Goal: Task Accomplishment & Management: Use online tool/utility

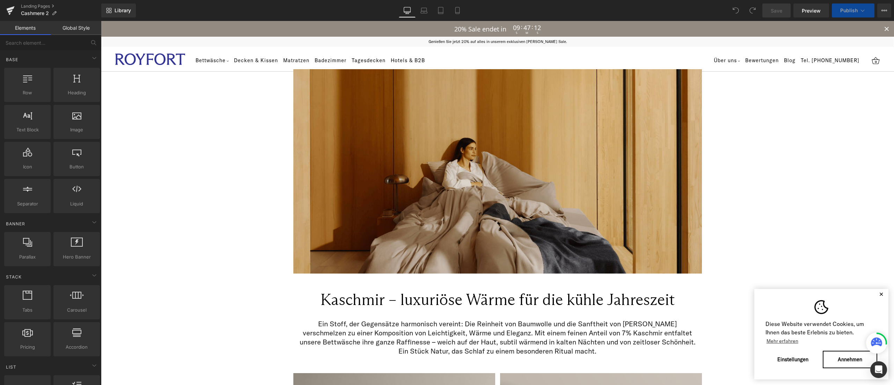
click at [877, 296] on button "✕" at bounding box center [881, 294] width 9 height 5
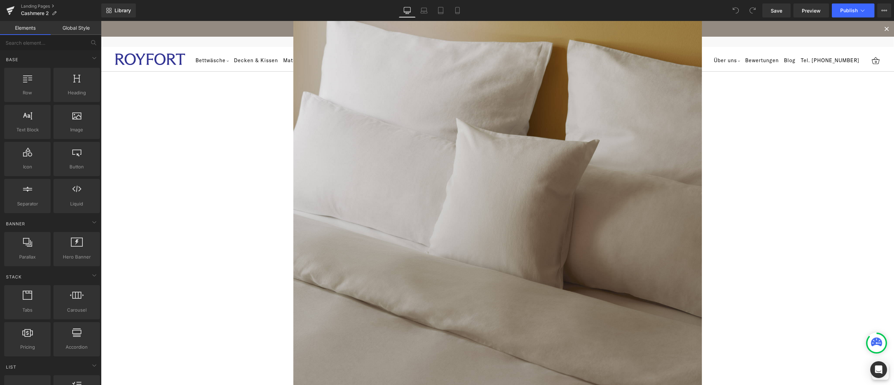
scroll to position [768, 0]
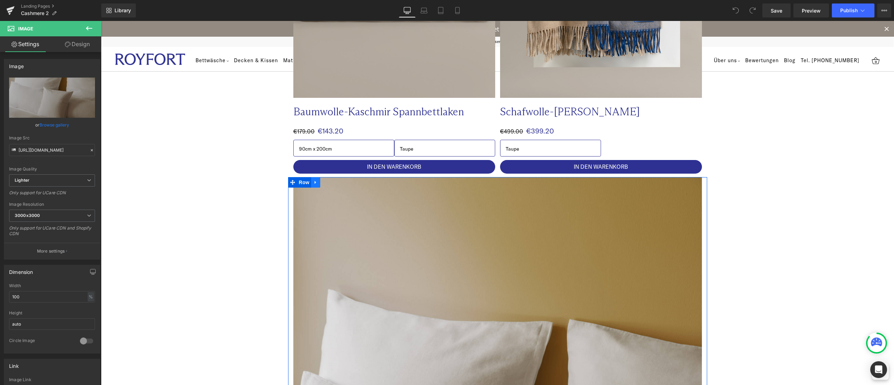
click at [315, 182] on icon at bounding box center [315, 182] width 1 height 3
click at [331, 181] on icon at bounding box center [333, 182] width 5 height 5
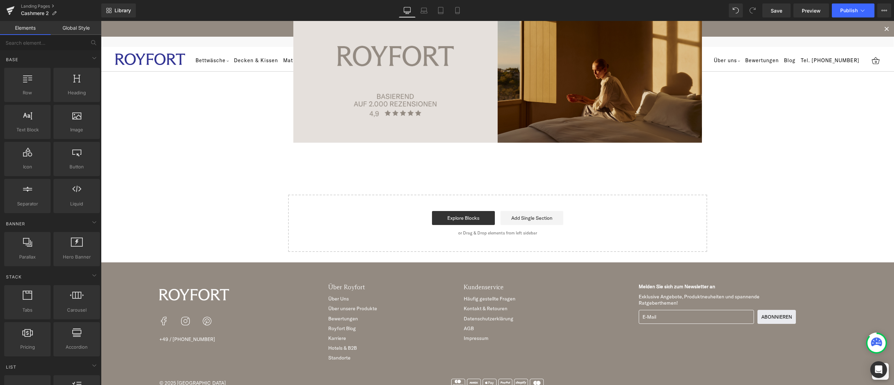
scroll to position [1342, 0]
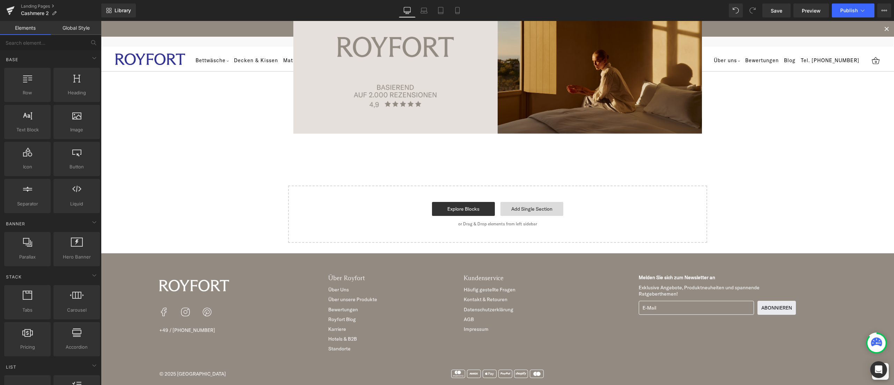
click at [525, 215] on link "Add Single Section" at bounding box center [531, 209] width 63 height 14
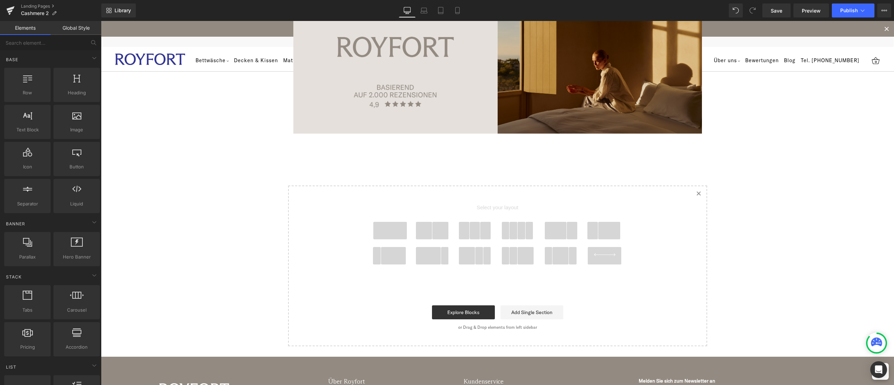
click at [418, 235] on span at bounding box center [424, 230] width 16 height 17
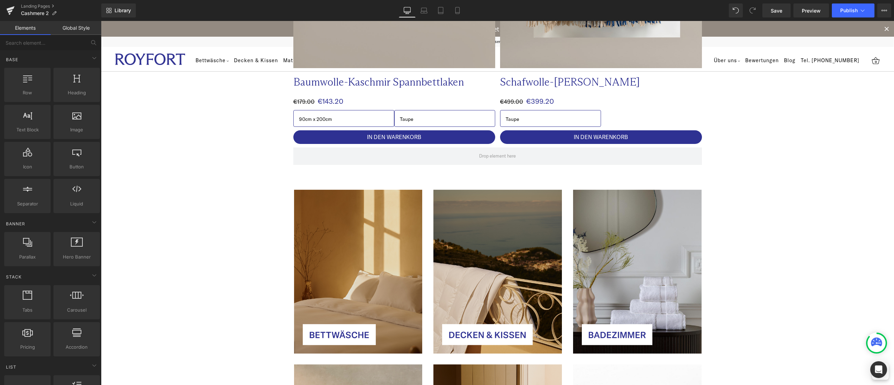
scroll to position [786, 0]
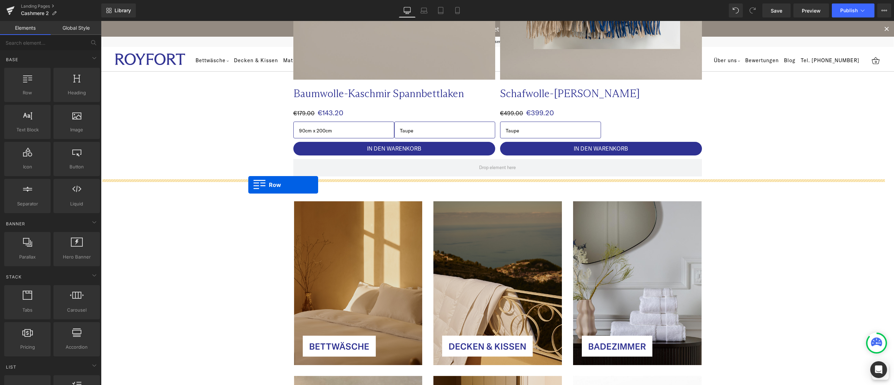
drag, startPoint x: 288, startPoint y: 222, endPoint x: 248, endPoint y: 185, distance: 54.4
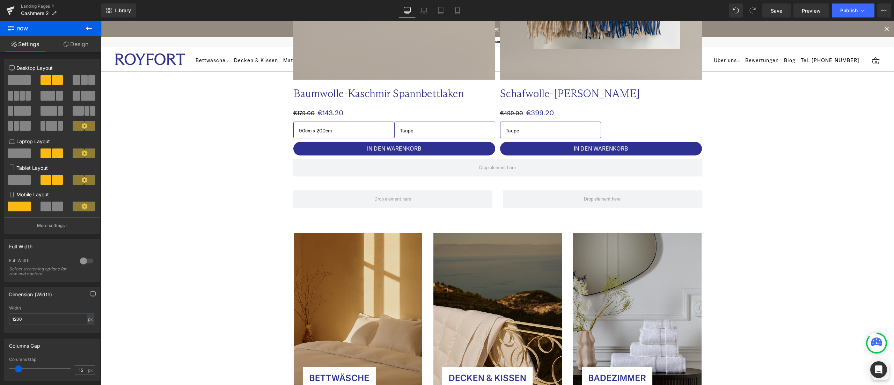
click at [88, 26] on icon at bounding box center [89, 28] width 8 height 8
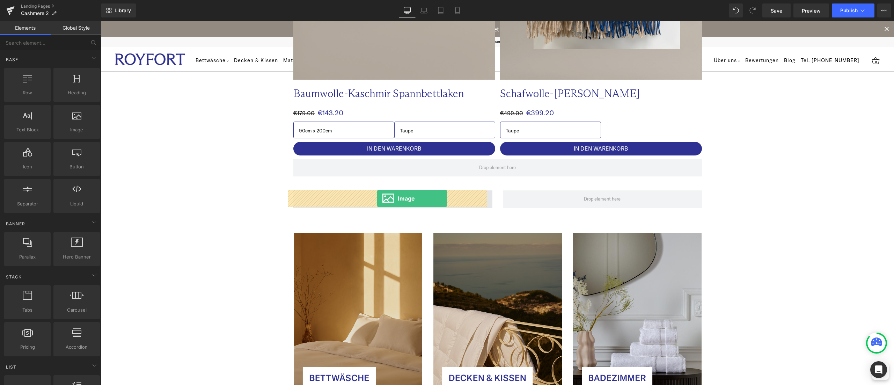
drag, startPoint x: 171, startPoint y: 148, endPoint x: 193, endPoint y: 147, distance: 22.4
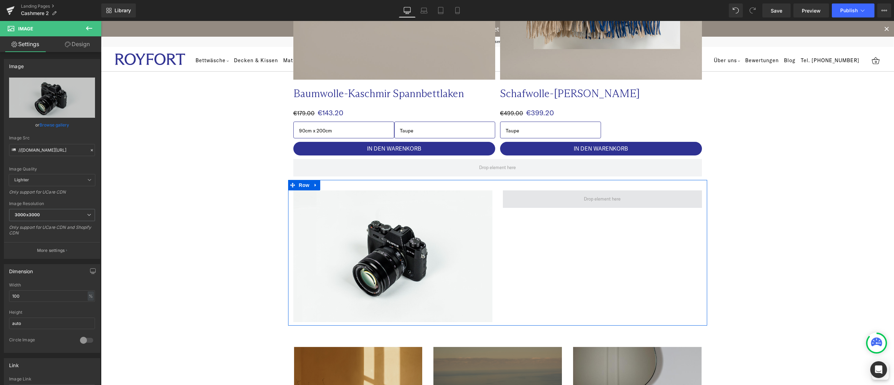
click at [557, 199] on span at bounding box center [602, 198] width 199 height 17
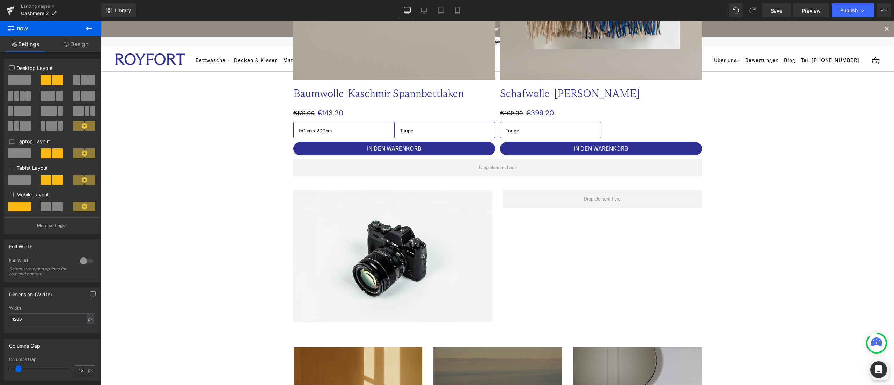
click at [86, 30] on icon at bounding box center [89, 28] width 8 height 8
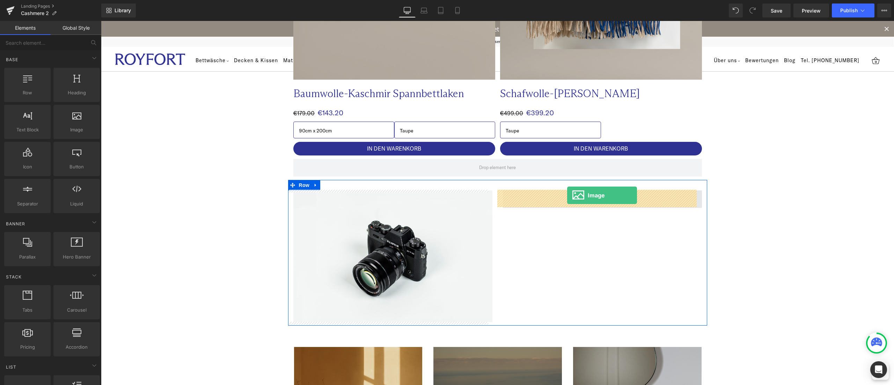
drag, startPoint x: 185, startPoint y: 147, endPoint x: 567, endPoint y: 195, distance: 385.4
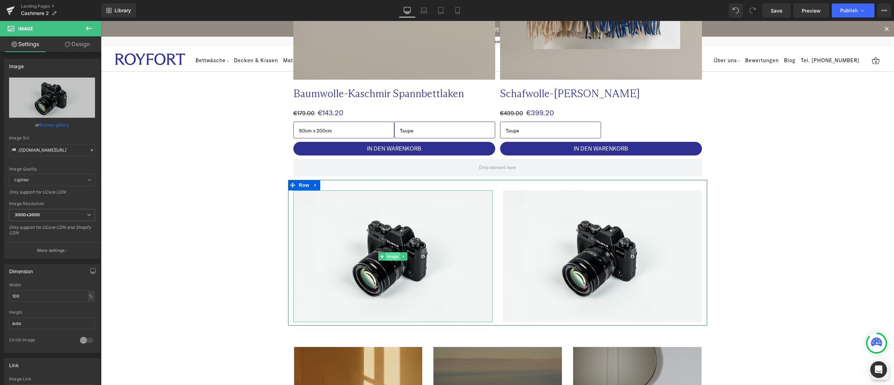
click at [387, 257] on span "Image" at bounding box center [392, 256] width 15 height 8
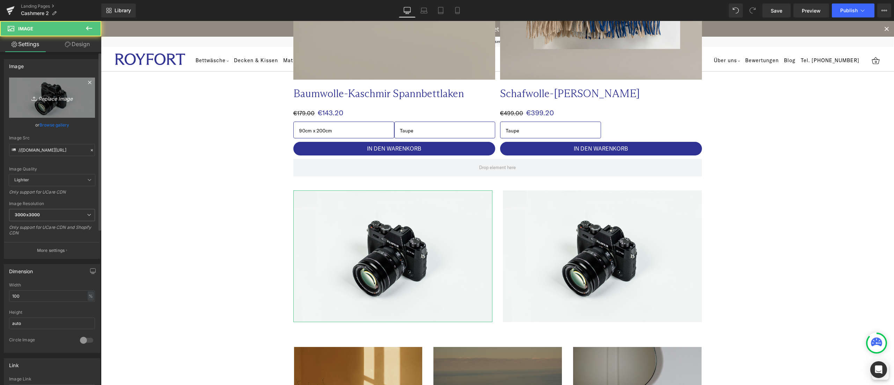
click at [56, 100] on icon "Replace Image" at bounding box center [52, 97] width 56 height 9
type input "C:\fakepath\Website Images Template (2).png"
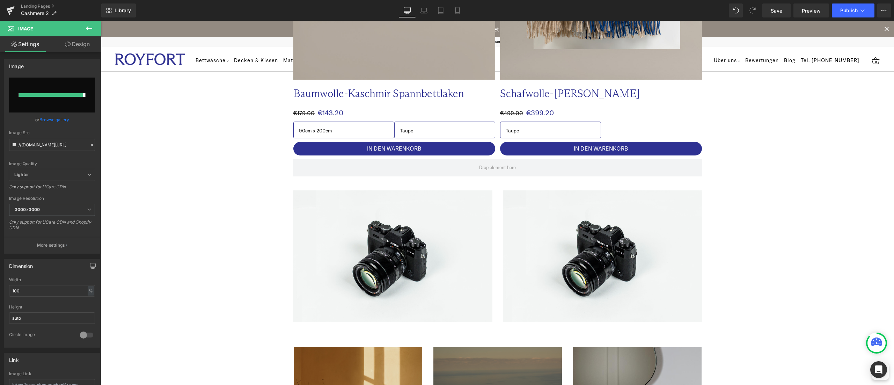
type input "https://ucarecdn.com/43d9cde3-6389-4f15-ac81-6eecde6bad33/-/format/auto/-/previ…"
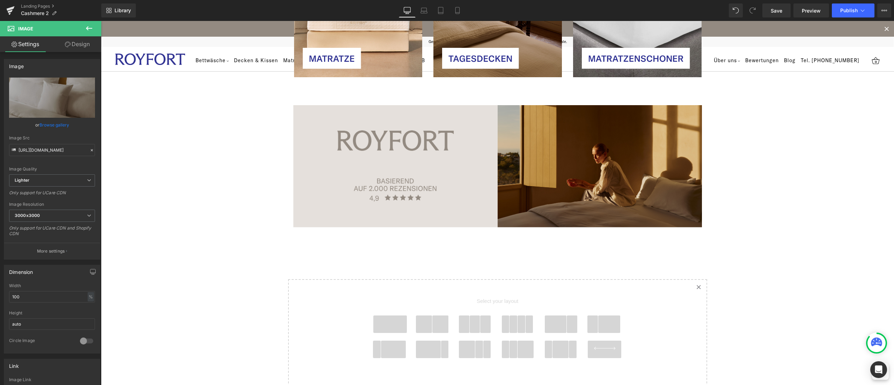
scroll to position [1554, 0]
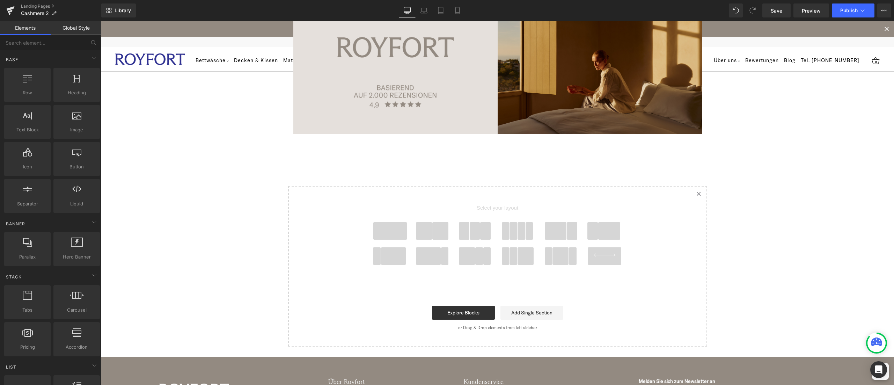
click at [418, 229] on span at bounding box center [424, 230] width 16 height 17
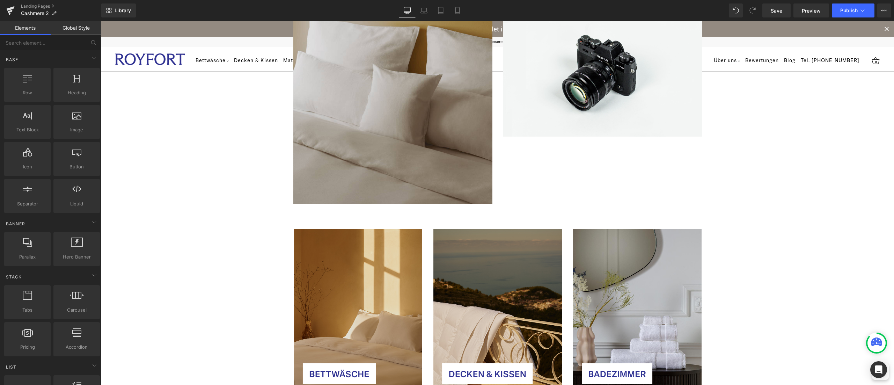
scroll to position [958, 0]
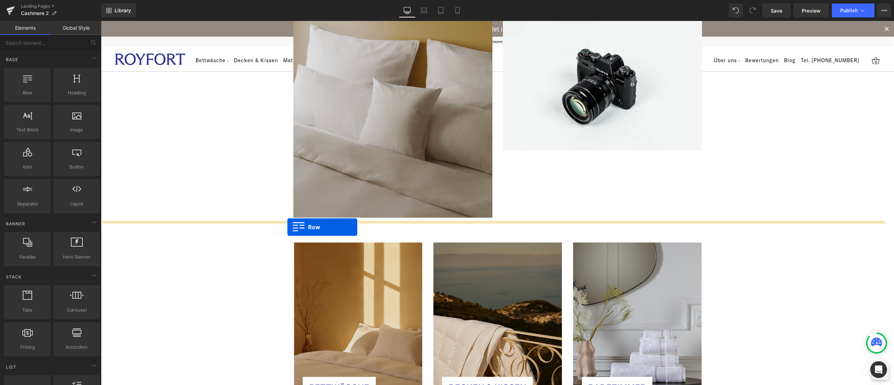
drag, startPoint x: 286, startPoint y: 265, endPoint x: 287, endPoint y: 227, distance: 37.7
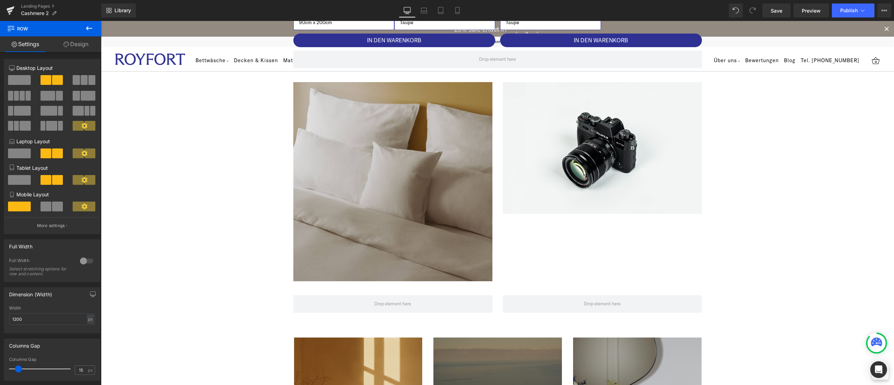
scroll to position [888, 0]
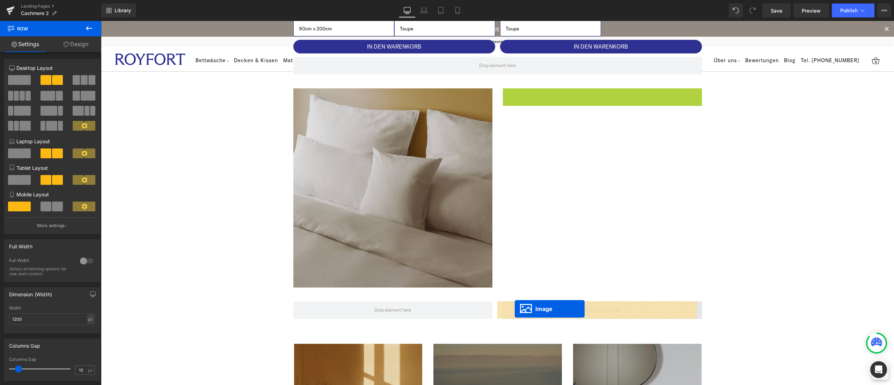
drag, startPoint x: 594, startPoint y: 152, endPoint x: 515, endPoint y: 309, distance: 176.1
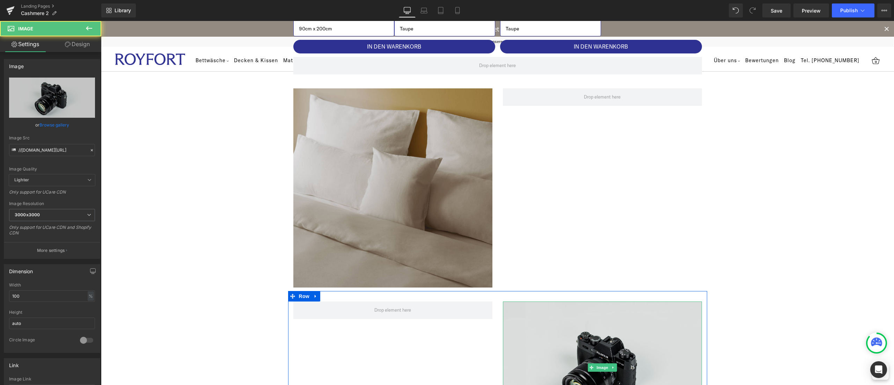
click at [564, 344] on img at bounding box center [602, 367] width 199 height 132
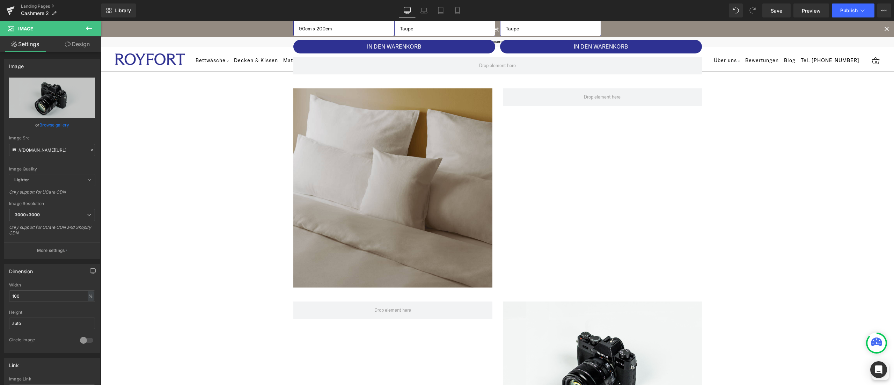
click at [91, 29] on icon at bounding box center [89, 28] width 8 height 8
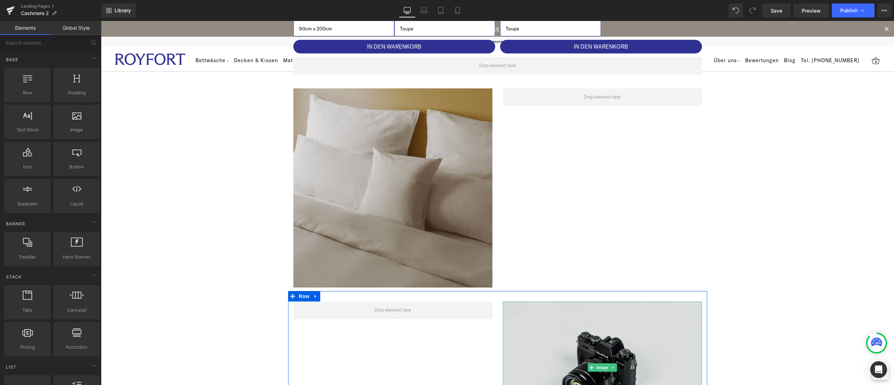
click at [547, 349] on img at bounding box center [602, 367] width 199 height 132
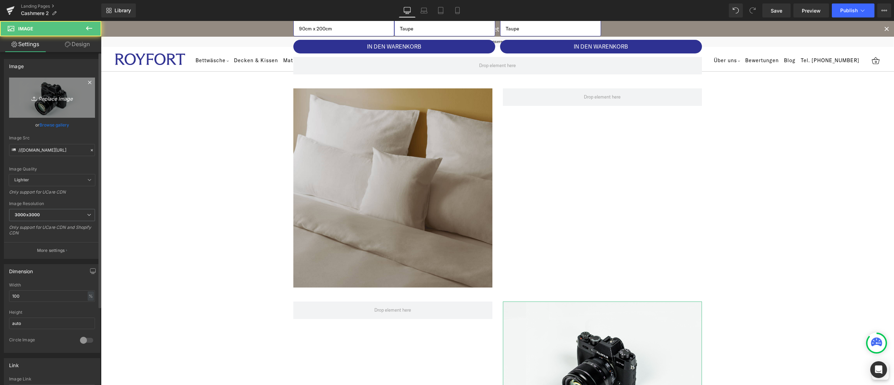
click at [53, 98] on icon "Replace Image" at bounding box center [52, 97] width 56 height 9
type input "C:\fakepath\Website Images Template (3).png"
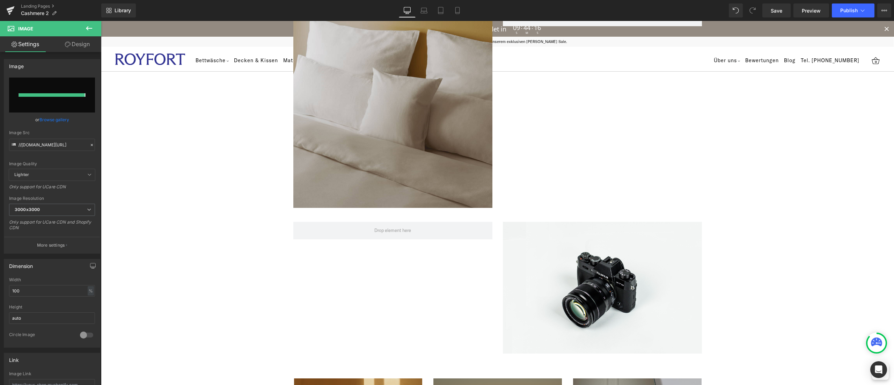
scroll to position [1028, 0]
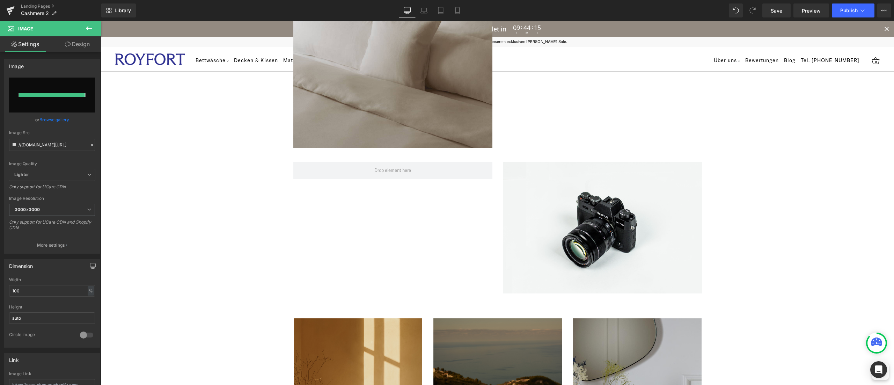
type input "https://ucarecdn.com/337b0998-7872-45b6-abad-8c2c502bb54f/-/format/auto/-/previ…"
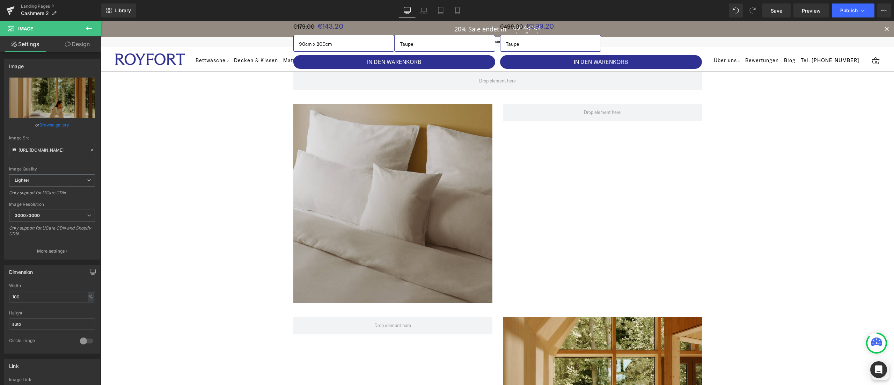
scroll to position [838, 0]
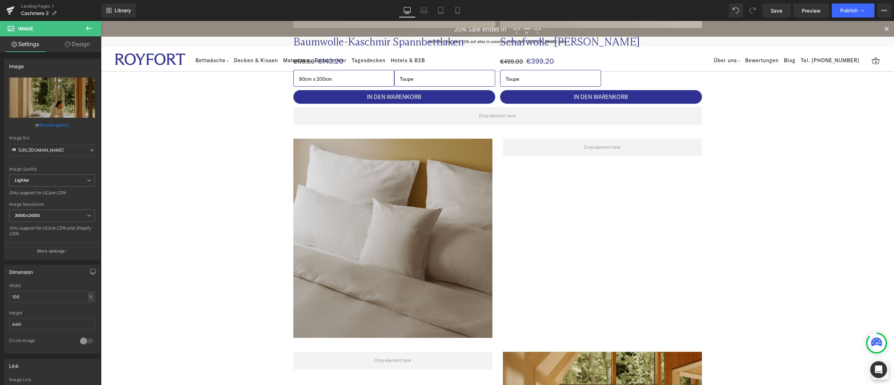
click at [90, 31] on icon at bounding box center [89, 28] width 8 height 8
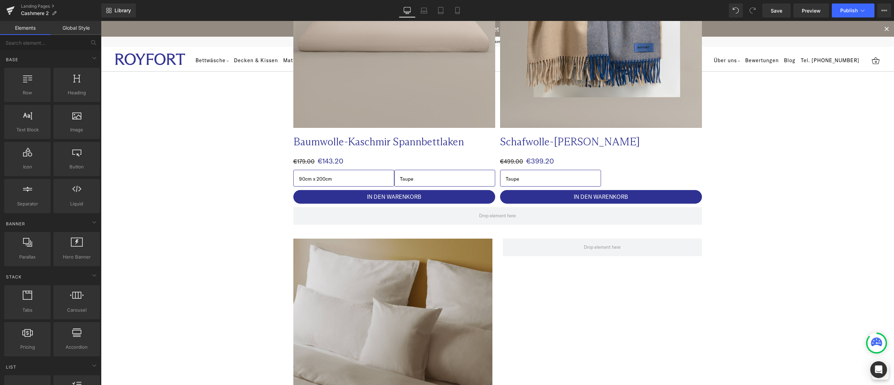
scroll to position [628, 0]
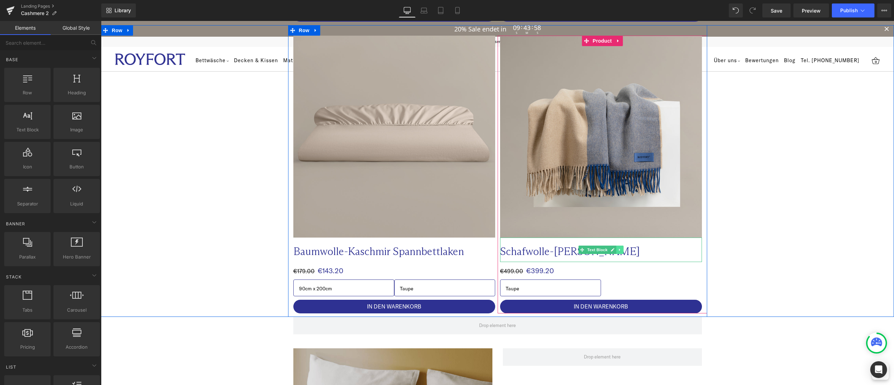
click at [618, 250] on icon at bounding box center [620, 250] width 4 height 4
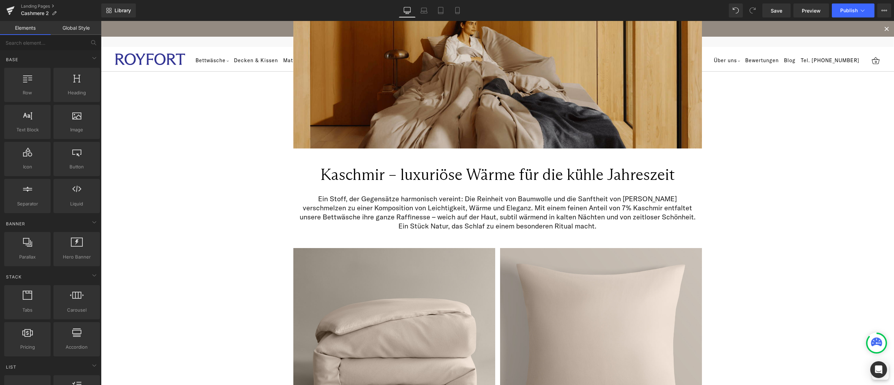
scroll to position [0, 0]
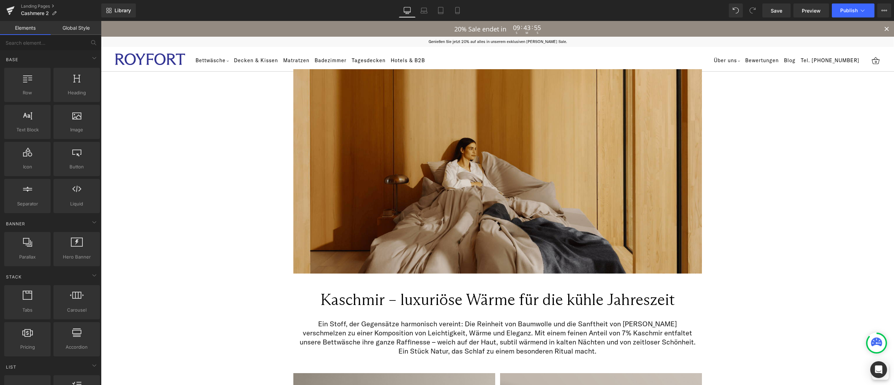
click at [450, 331] on p "Ein Stoff, der Gegensätze harmonisch vereint: Die Reinheit von Baumwolle und di…" at bounding box center [498, 337] width 398 height 36
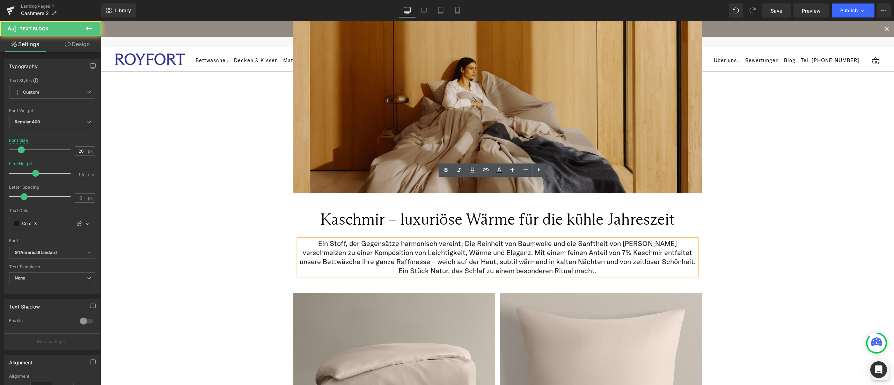
scroll to position [140, 0]
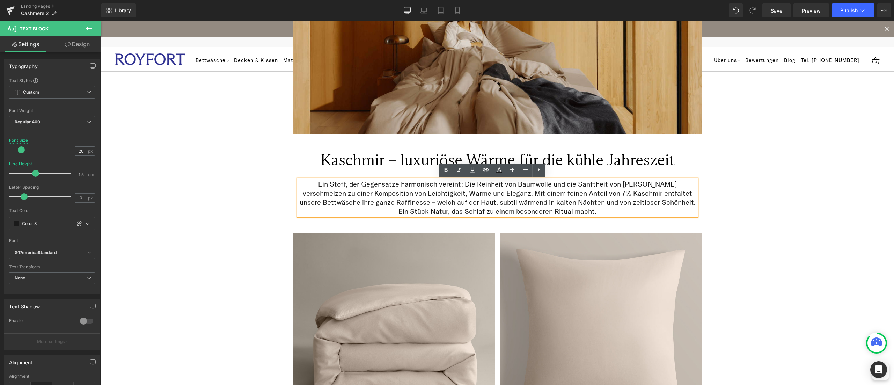
click at [821, 177] on div "Image Image Row Kaschmir – luxuriöse Wärme für die kühle Jahreszeit Heading Row…" at bounding box center [497, 71] width 793 height 304
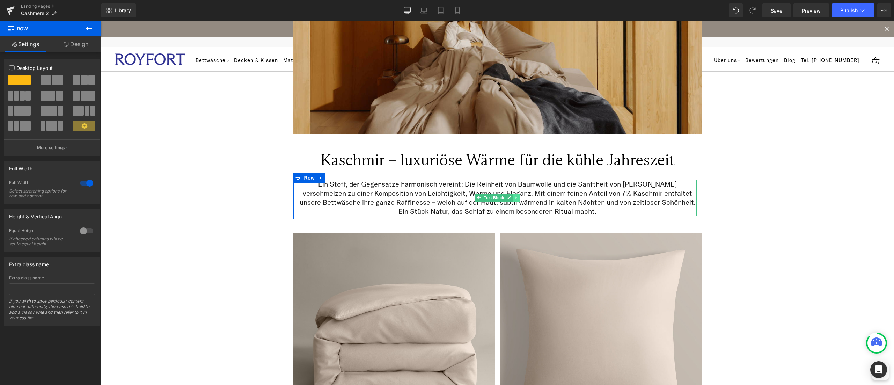
click at [514, 197] on icon at bounding box center [516, 198] width 4 height 4
click at [510, 196] on link at bounding box center [512, 197] width 7 height 8
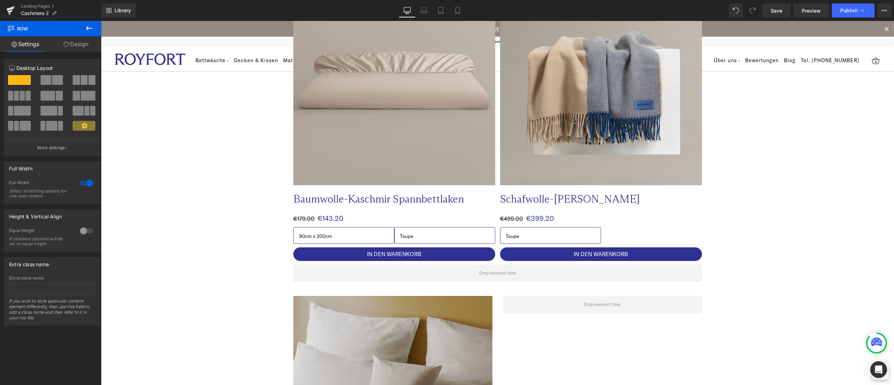
scroll to position [908, 0]
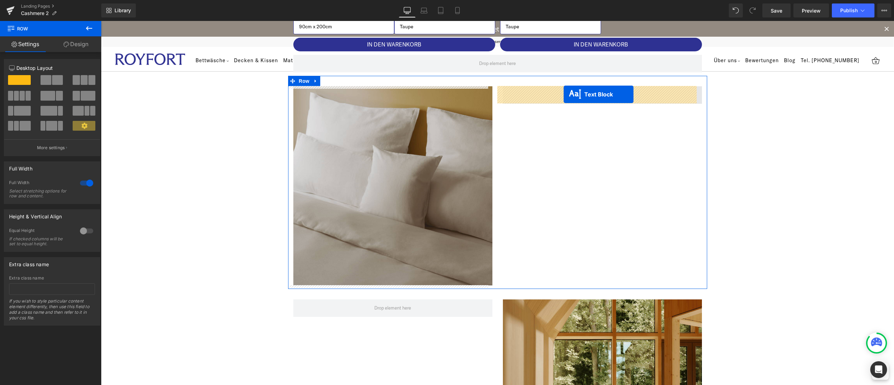
drag, startPoint x: 473, startPoint y: 235, endPoint x: 564, endPoint y: 94, distance: 167.2
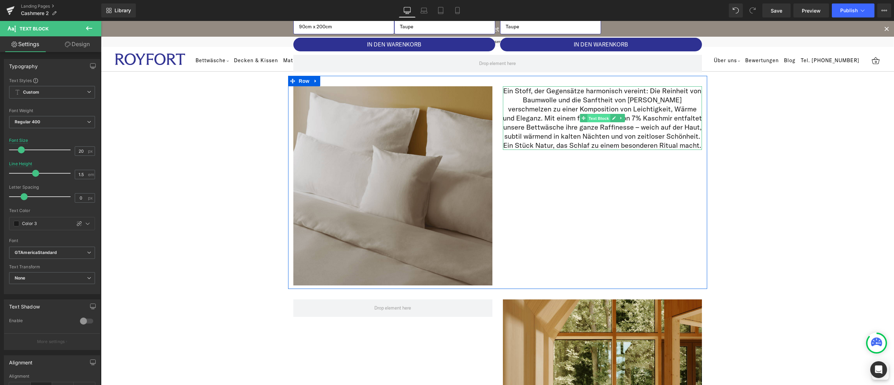
click at [593, 118] on span "Text Block" at bounding box center [598, 118] width 23 height 8
click at [619, 118] on icon at bounding box center [621, 118] width 4 height 4
click at [615, 119] on icon at bounding box center [617, 118] width 4 height 4
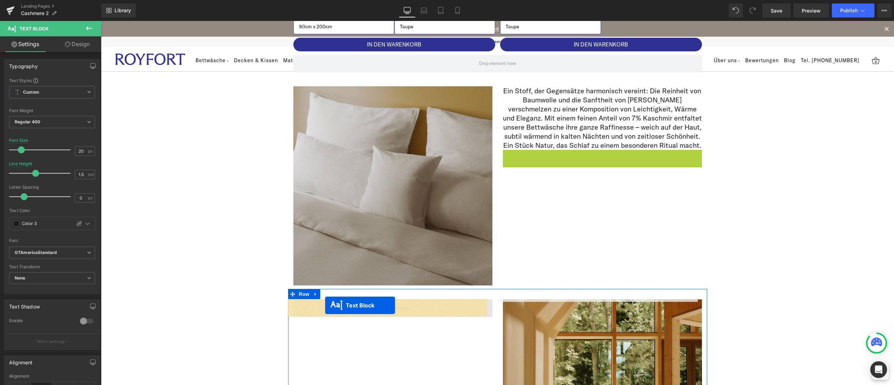
drag, startPoint x: 578, startPoint y: 182, endPoint x: 325, endPoint y: 305, distance: 280.9
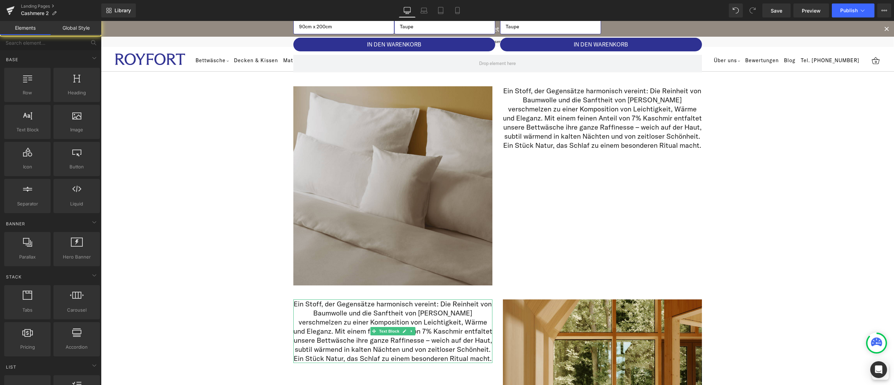
click at [819, 293] on div "Image Image Row Kaschmir – luxuriöse Wärme für die kühle Jahreszeit Heading Row…" at bounding box center [497, 196] width 793 height 2056
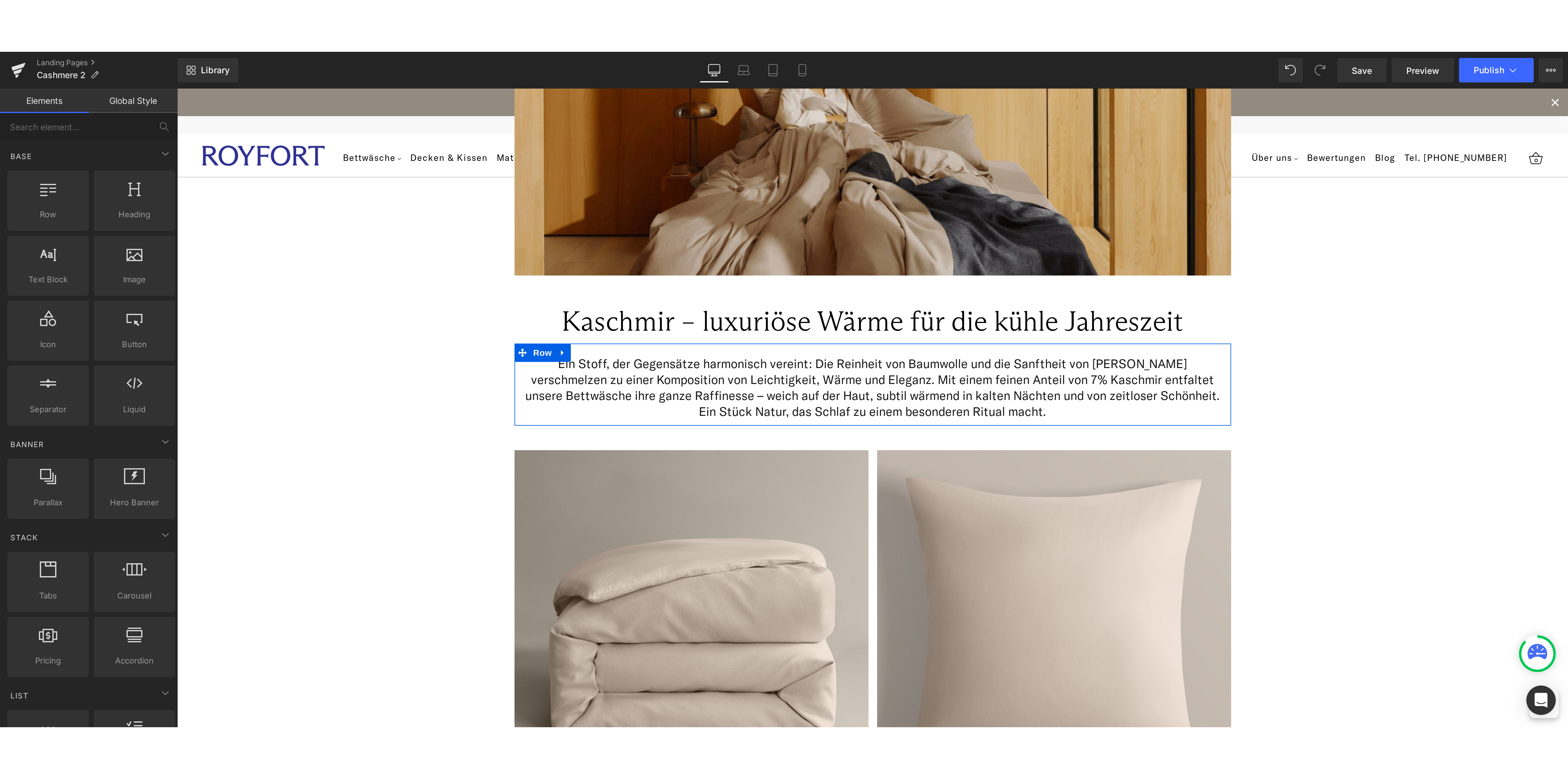
scroll to position [0, 0]
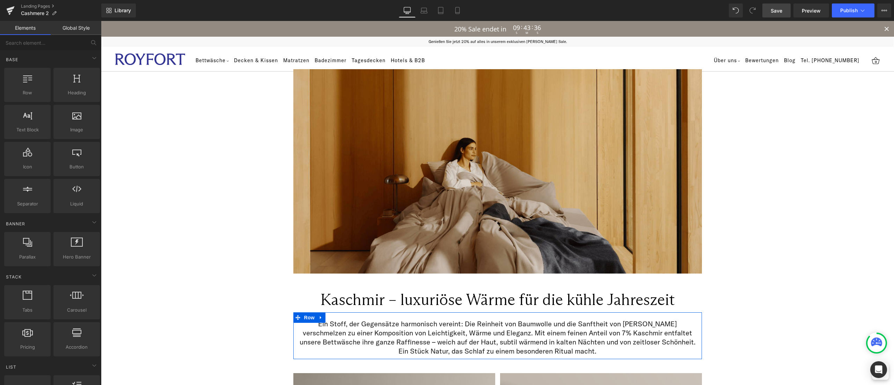
click at [772, 10] on span "Save" at bounding box center [777, 10] width 12 height 7
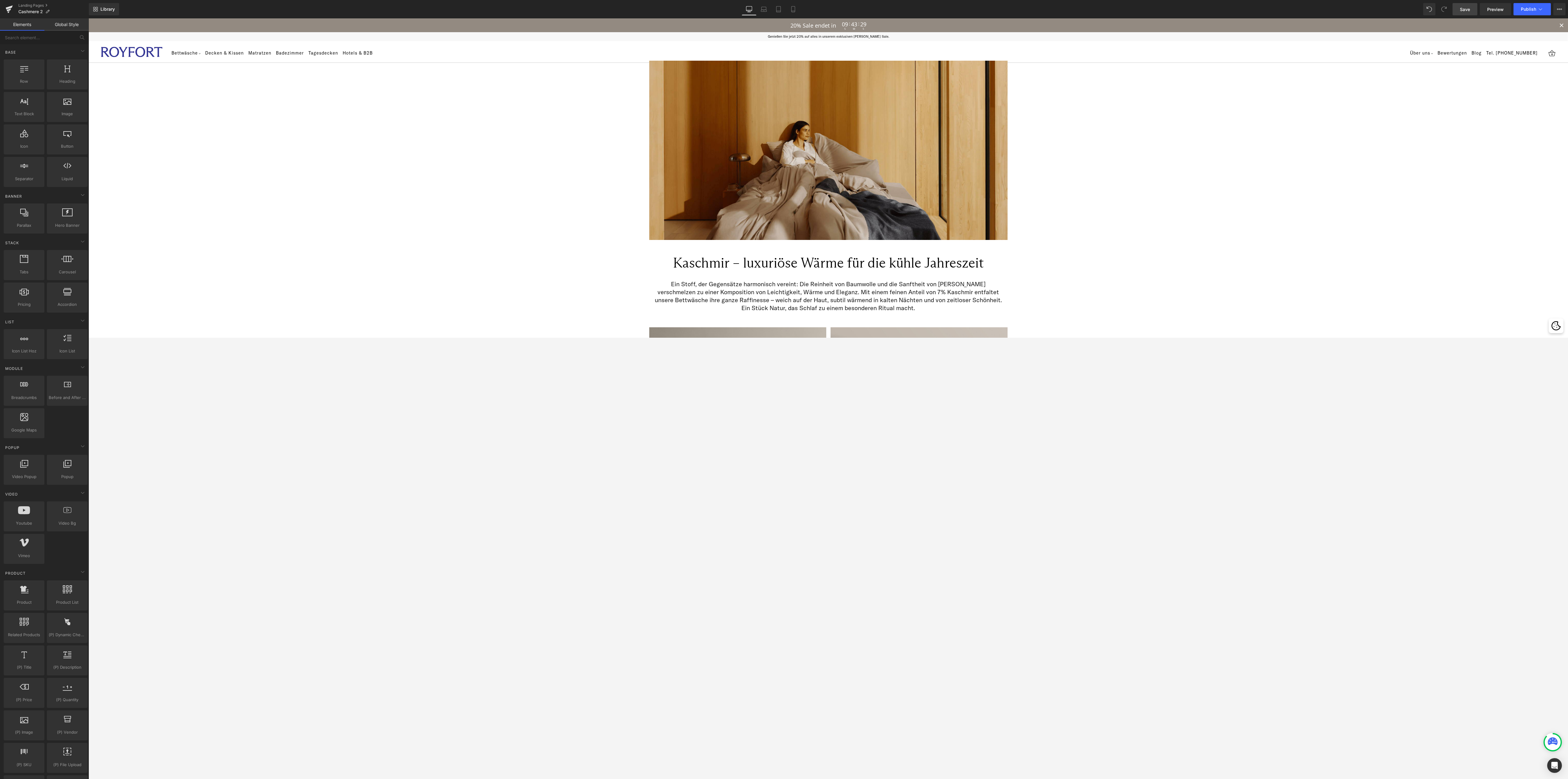
click at [784, 7] on span "Save" at bounding box center [1465, 9] width 11 height 6
click at [46, 5] on link "Landing Pages" at bounding box center [53, 5] width 70 height 5
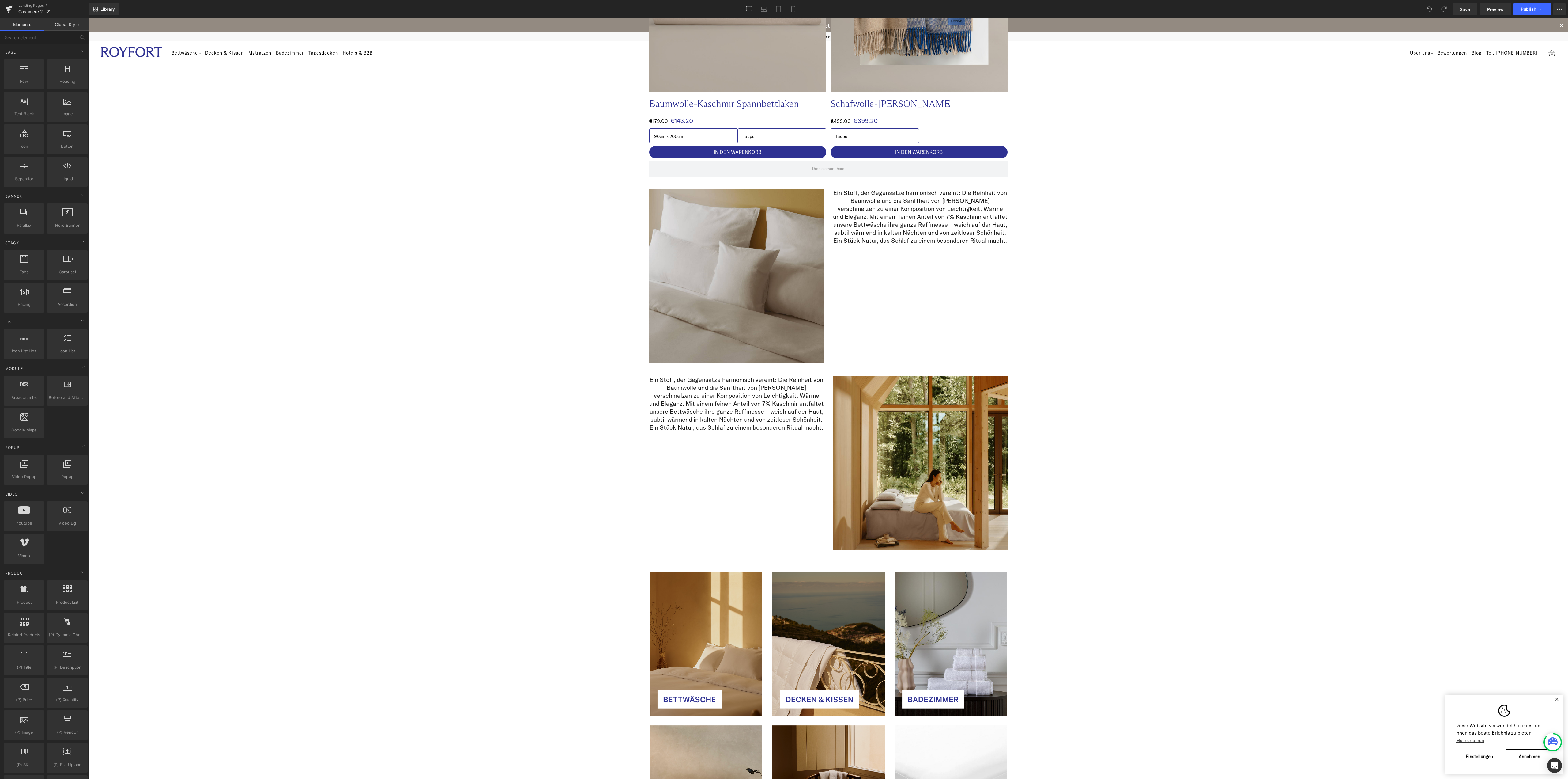
scroll to position [674, 0]
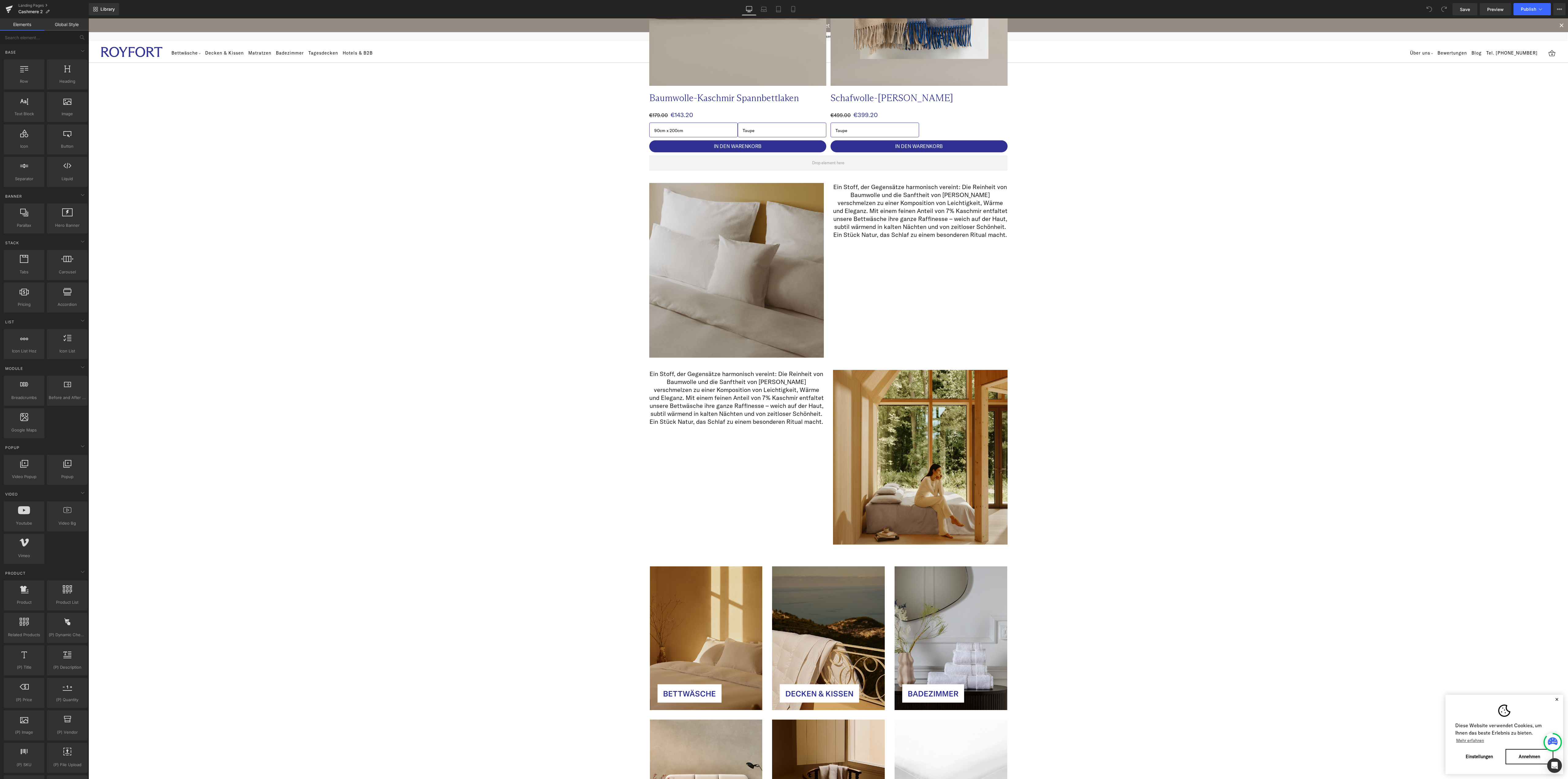
click at [695, 404] on p "Ein Stoff, der Gegensätze harmonisch vereint: Die Reinheit von Baumwolle und di…" at bounding box center [736, 397] width 175 height 56
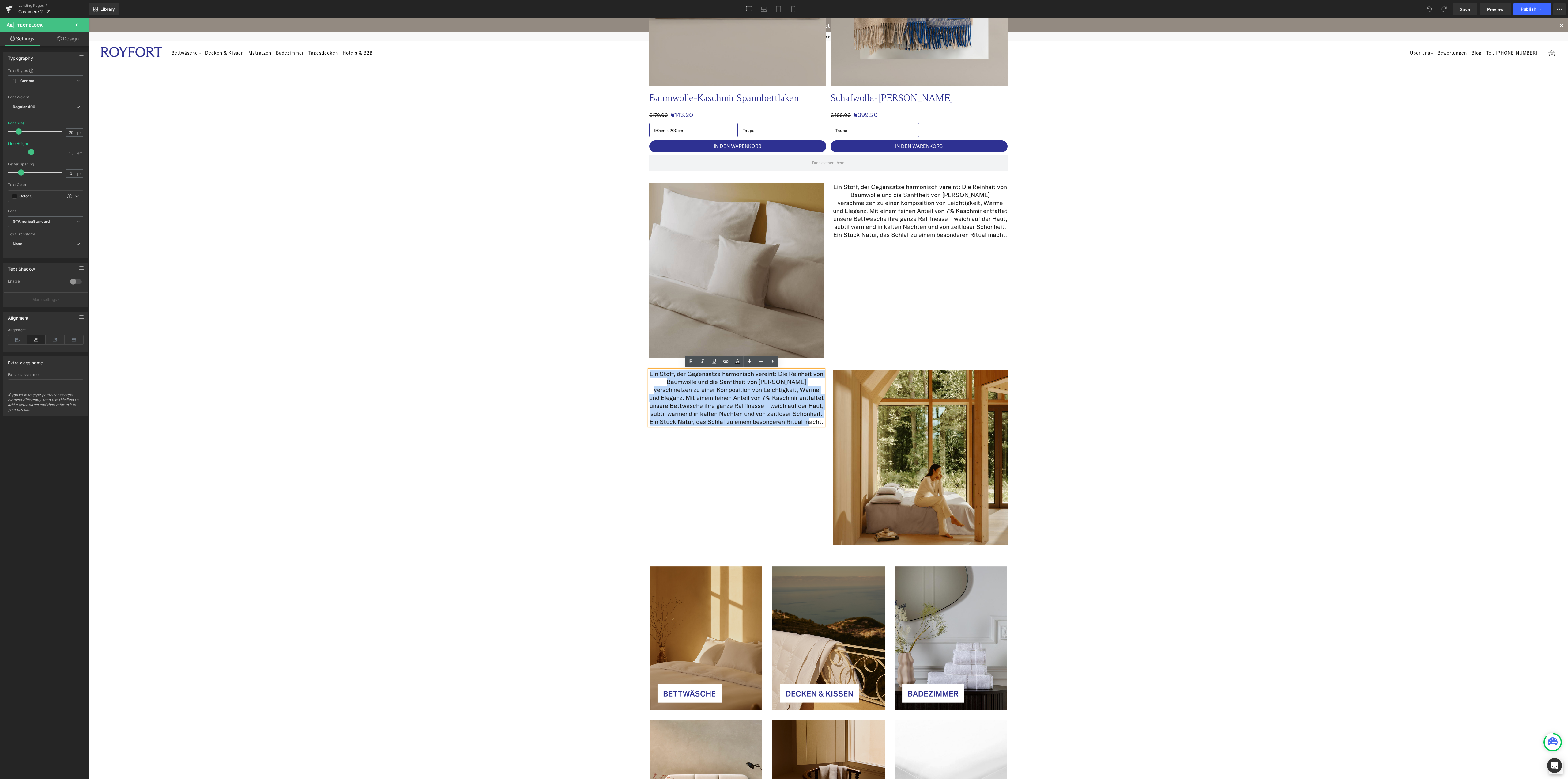
paste div
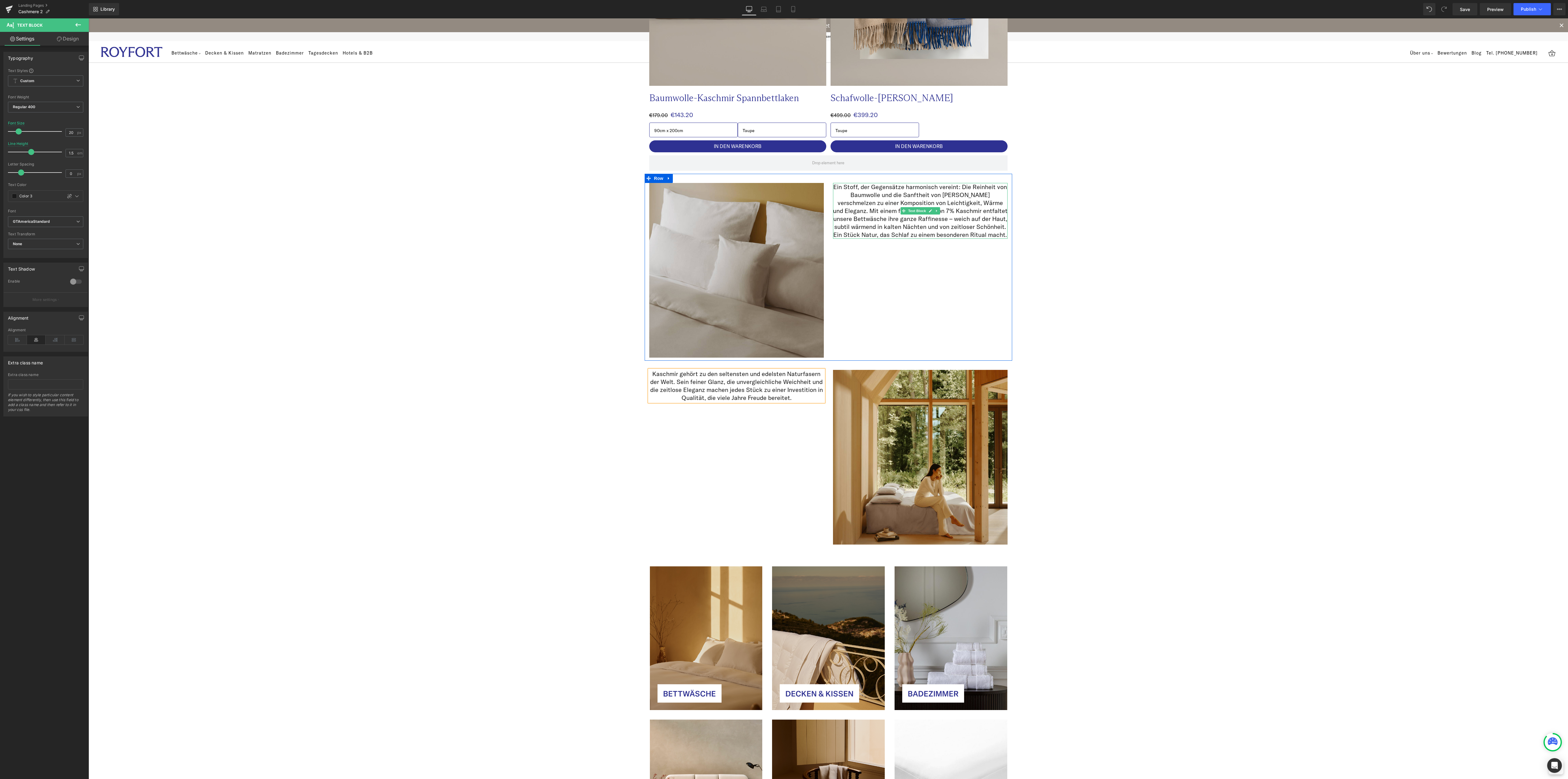
click at [888, 199] on p "Ein Stoff, der Gegensätze harmonisch vereint: Die Reinheit von Baumwolle und di…" at bounding box center [920, 211] width 175 height 56
paste div
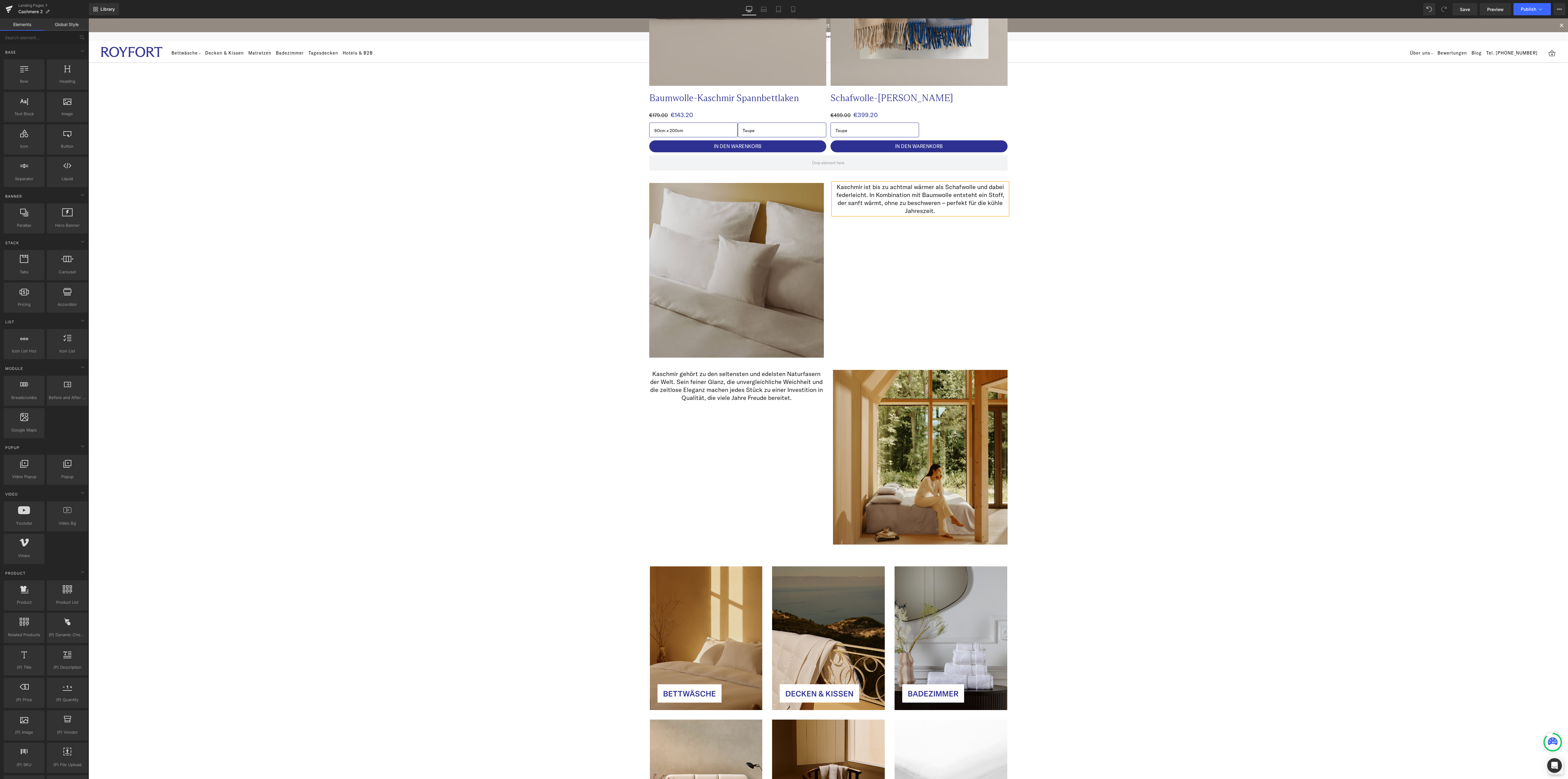
click at [1242, 286] on div "Image Image Row Kaschmir – luxuriöse Wärme für die kühle Jahreszeit Heading Row…" at bounding box center [828, 233] width 1479 height 1712
click at [397, 415] on div "Image Image Row Kaschmir – luxuriöse Wärme für die kühle Jahreszeit Heading Row…" at bounding box center [828, 233] width 1479 height 1712
drag, startPoint x: 836, startPoint y: 185, endPoint x: 831, endPoint y: 186, distance: 5.1
click at [836, 185] on p "Kaschmir ist bis zu achtmal wärmer als Schafwolle und dabei federleicht. In Kom…" at bounding box center [920, 198] width 175 height 32
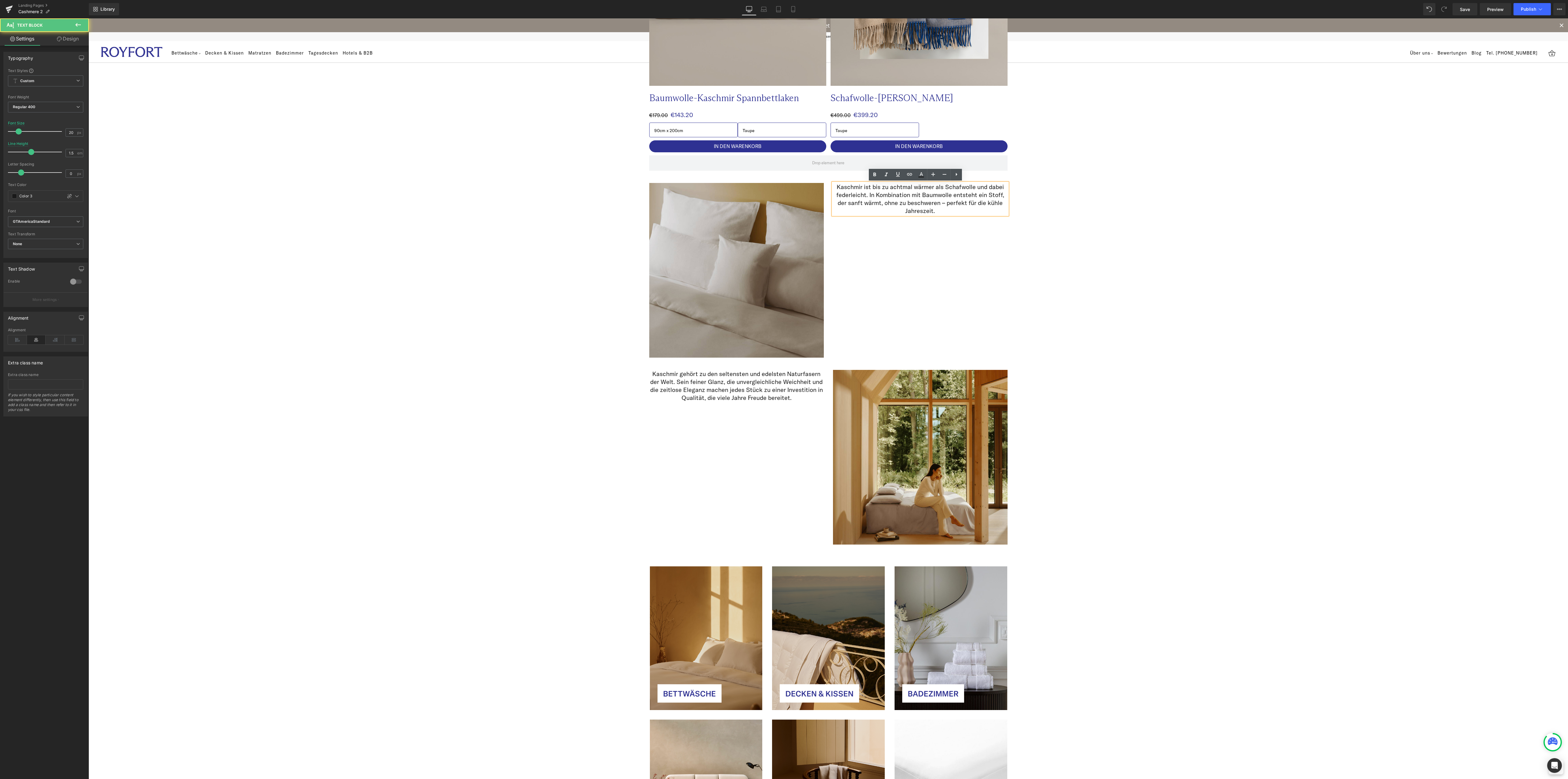
click at [833, 186] on p "Kaschmir ist bis zu achtmal wärmer als Schafwolle und dabei federleicht. In Kom…" at bounding box center [920, 198] width 175 height 32
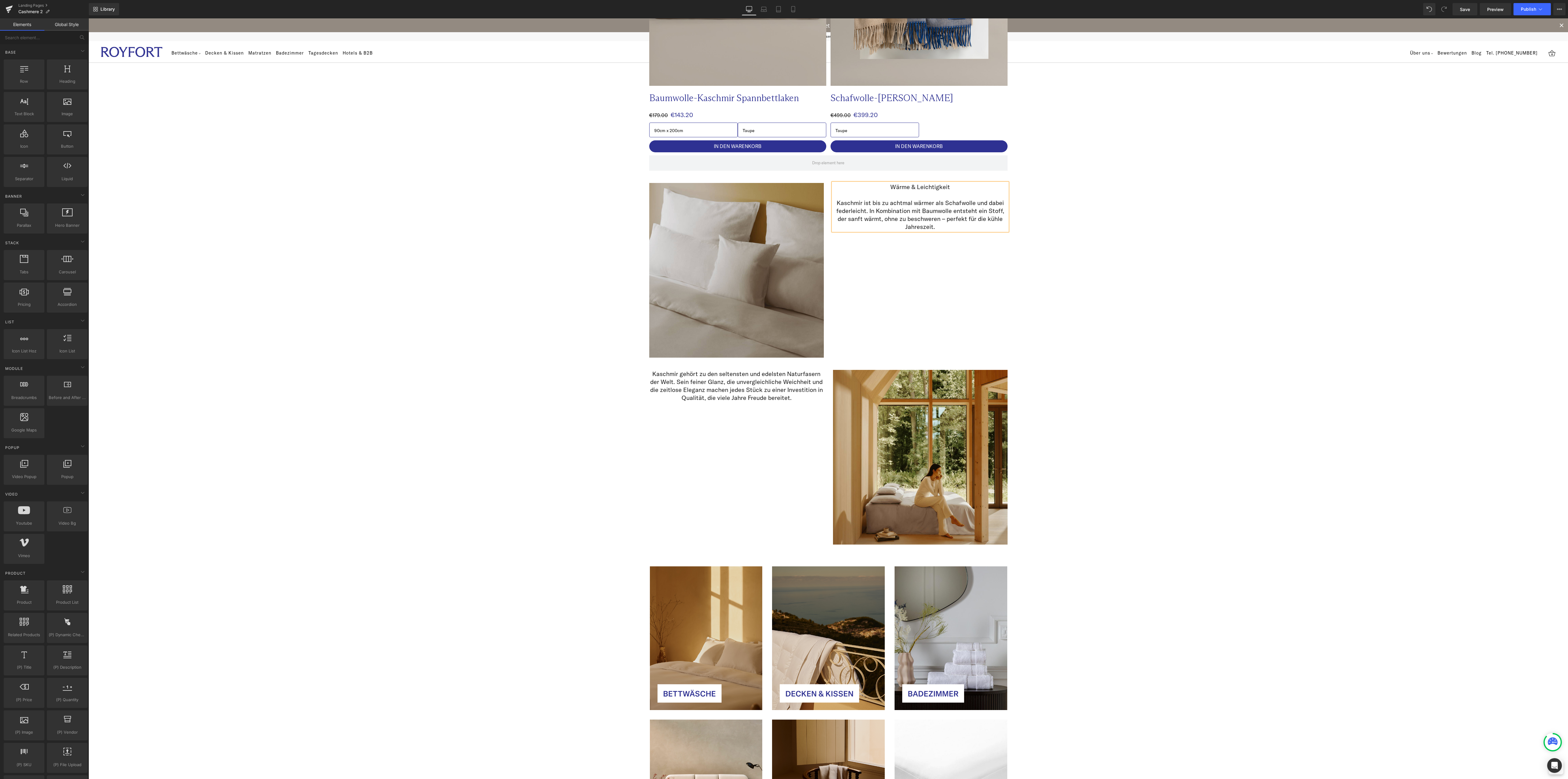
click at [1322, 328] on div "Image Image Row Kaschmir – luxuriöse Wärme für die kühle Jahreszeit Heading Row…" at bounding box center [828, 233] width 1479 height 1712
click at [650, 375] on p "Kaschmir gehört zu den seltensten und edelsten Naturfasern der Welt. Sein feine…" at bounding box center [736, 385] width 175 height 32
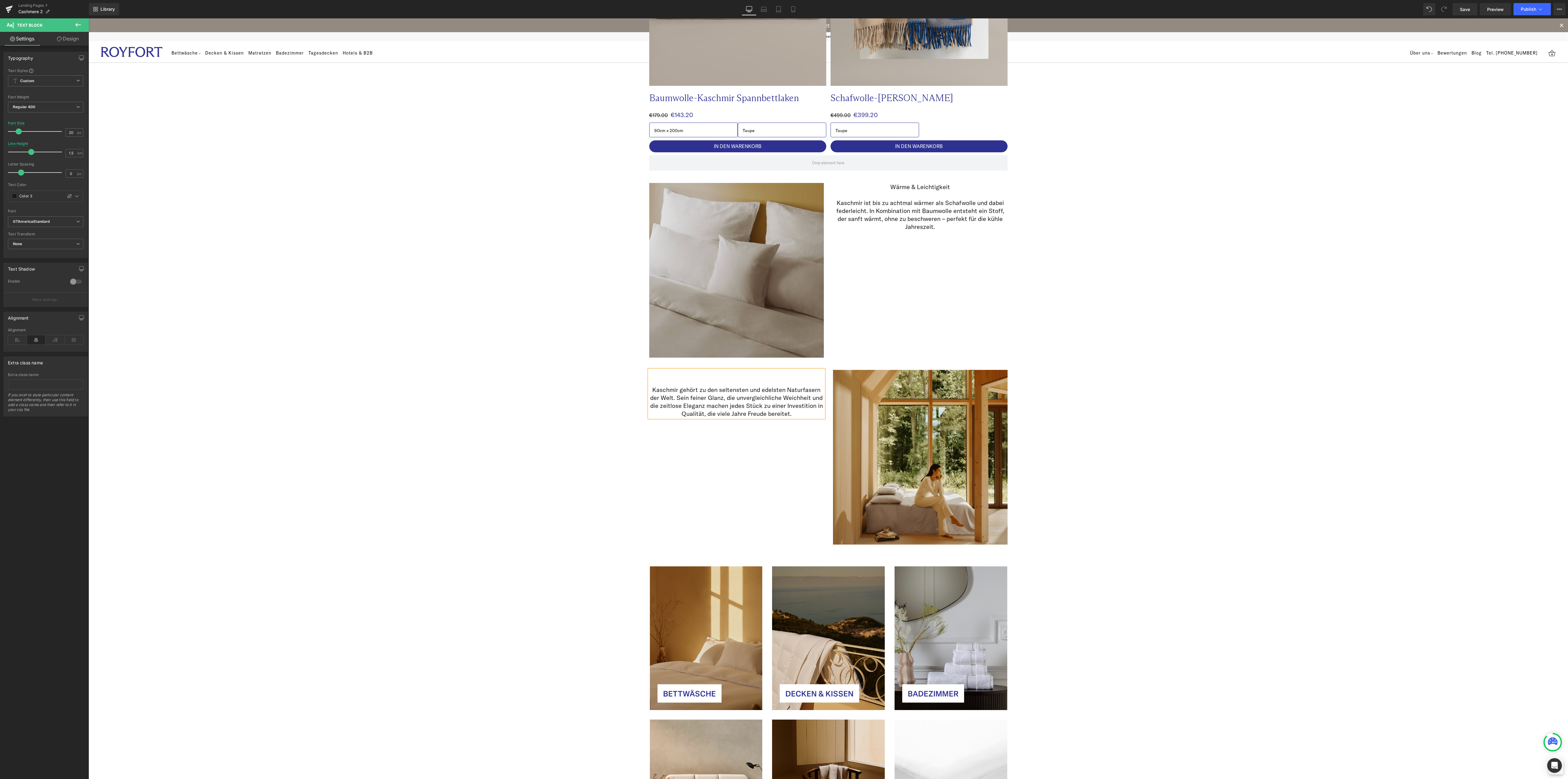
click at [718, 374] on p at bounding box center [736, 373] width 175 height 8
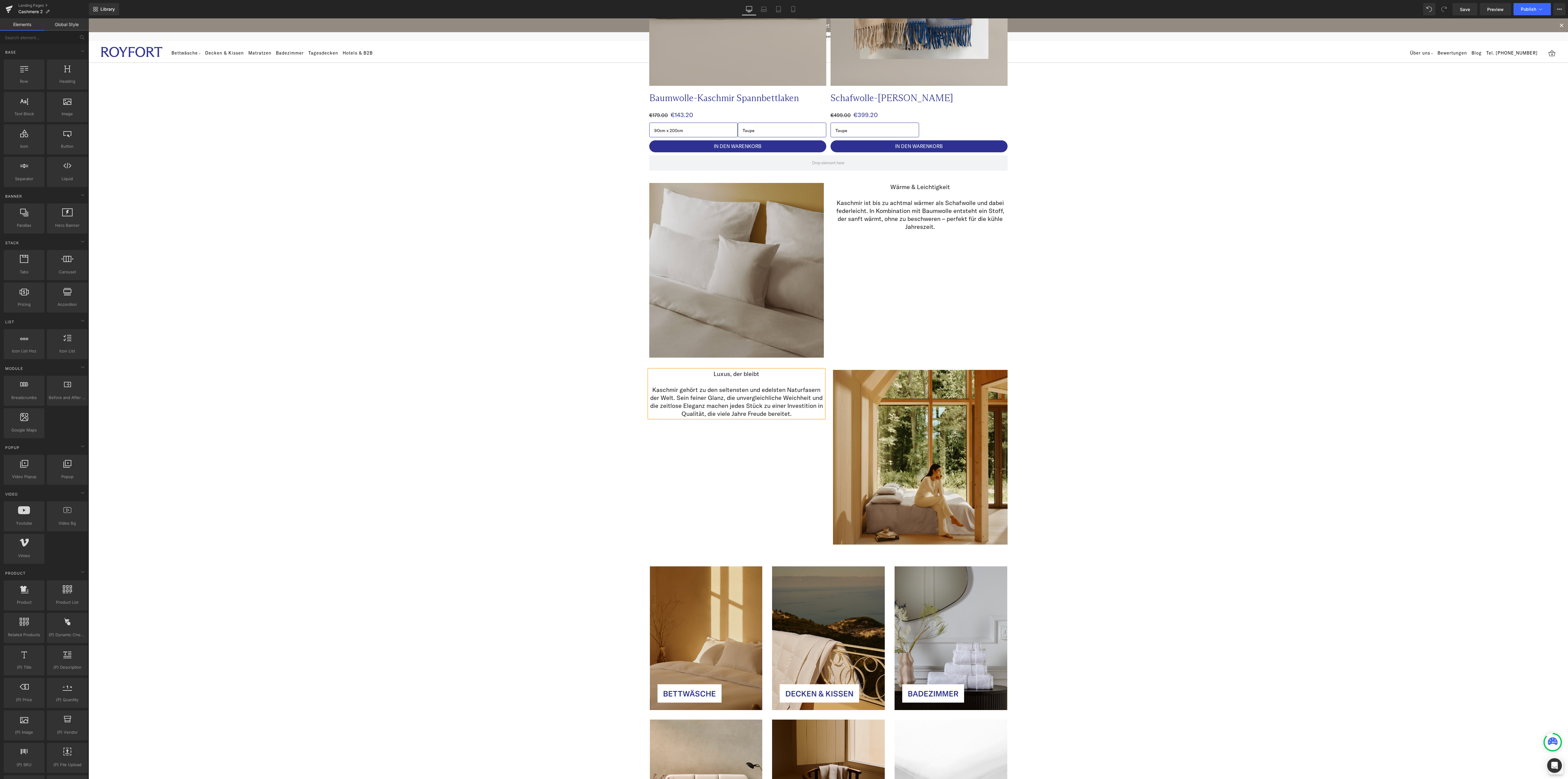
click at [1198, 452] on div "Image Image Row Kaschmir – luxuriöse Wärme für die kühle Jahreszeit Heading Row…" at bounding box center [828, 233] width 1479 height 1712
click at [914, 187] on p "Wärme & Leichtigkeit" at bounding box center [920, 186] width 175 height 8
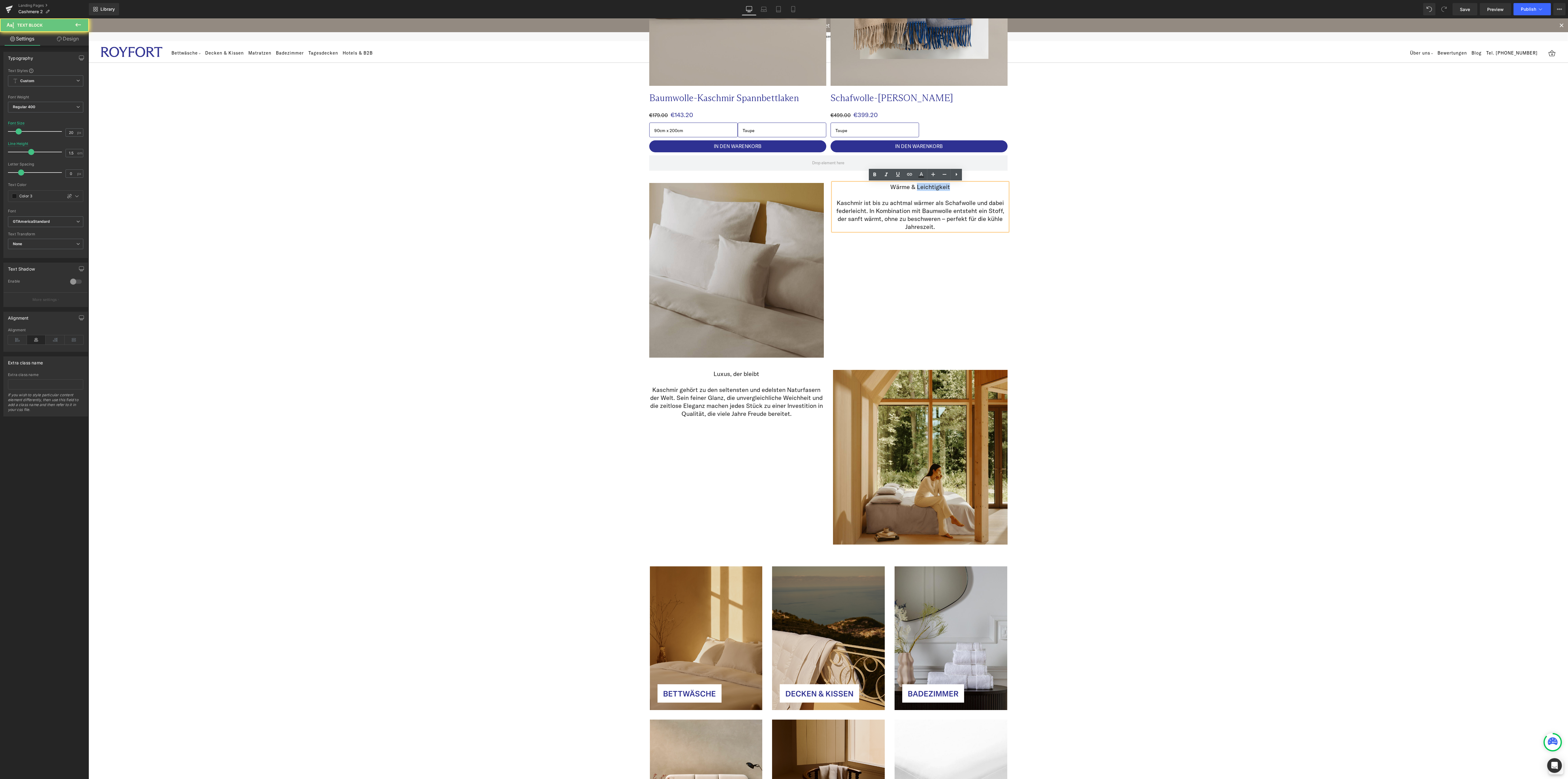
click at [914, 187] on p "Wärme & Leichtigkeit" at bounding box center [920, 186] width 175 height 8
click at [906, 186] on p "Wärme & Leichtigkeit" at bounding box center [920, 186] width 175 height 8
click at [874, 175] on icon at bounding box center [874, 175] width 7 height 7
drag, startPoint x: 948, startPoint y: 188, endPoint x: 883, endPoint y: 187, distance: 65.0
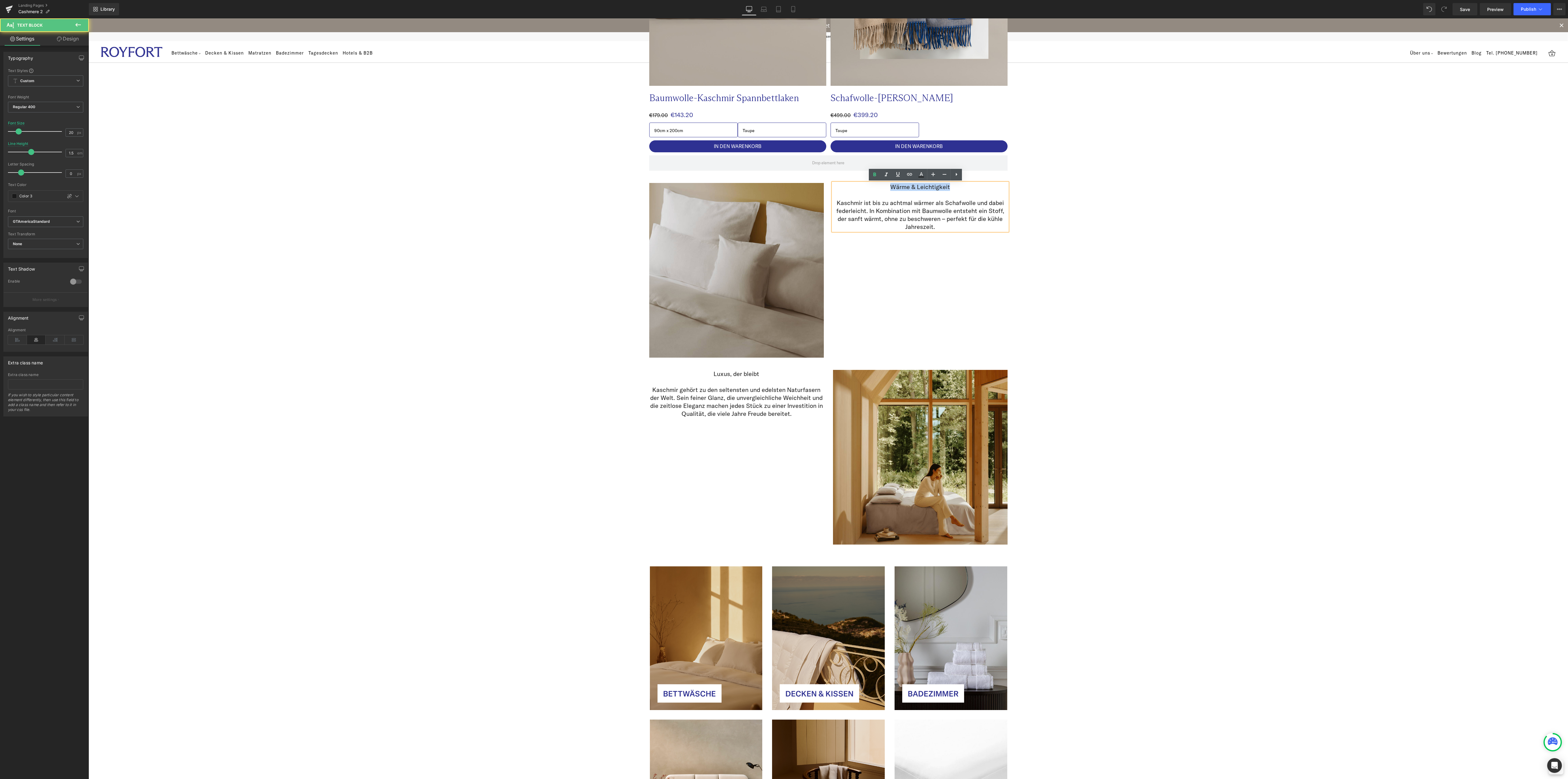
click at [883, 187] on p "Wärme & Leichtigkeit" at bounding box center [920, 186] width 175 height 8
click at [871, 173] on icon at bounding box center [874, 175] width 7 height 7
click at [1122, 275] on div "Image Image Row Kaschmir – luxuriöse Wärme für die kühle Jahreszeit Heading Row…" at bounding box center [828, 233] width 1479 height 1712
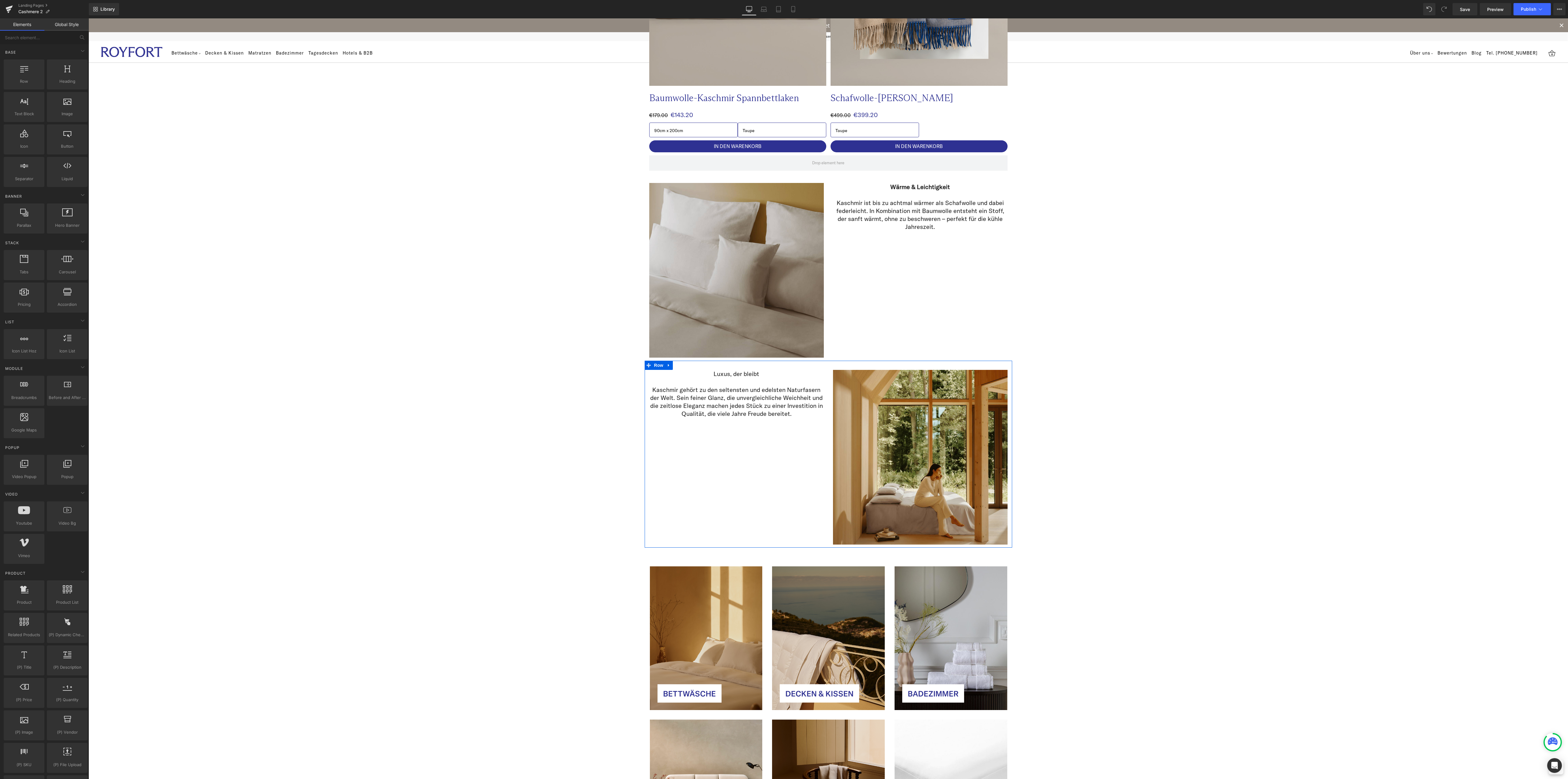
click at [734, 372] on p "Luxus, der bleibt" at bounding box center [736, 373] width 175 height 8
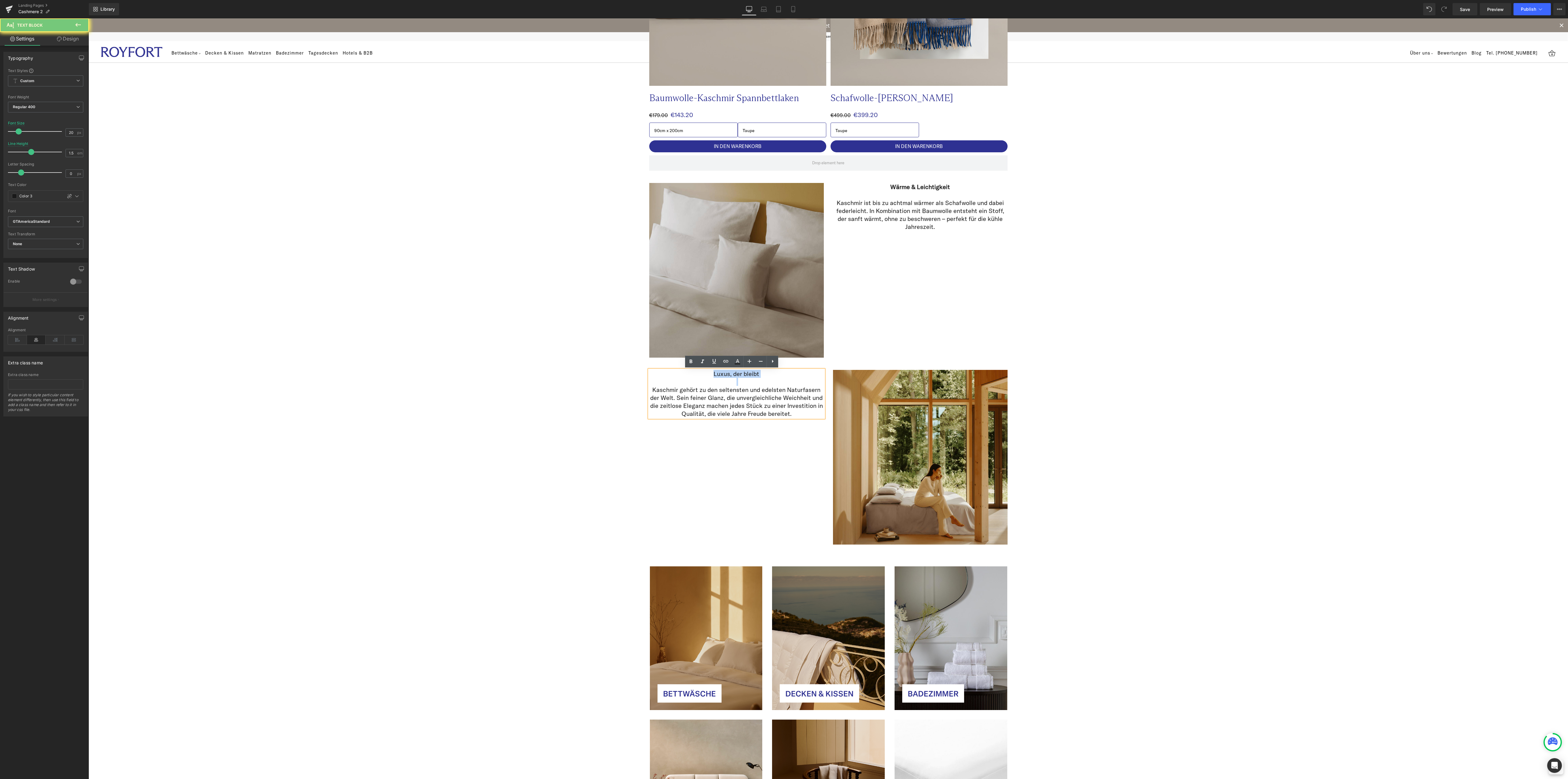
click at [734, 372] on p "Luxus, der bleibt" at bounding box center [736, 373] width 175 height 8
click at [691, 365] on link at bounding box center [690, 361] width 11 height 11
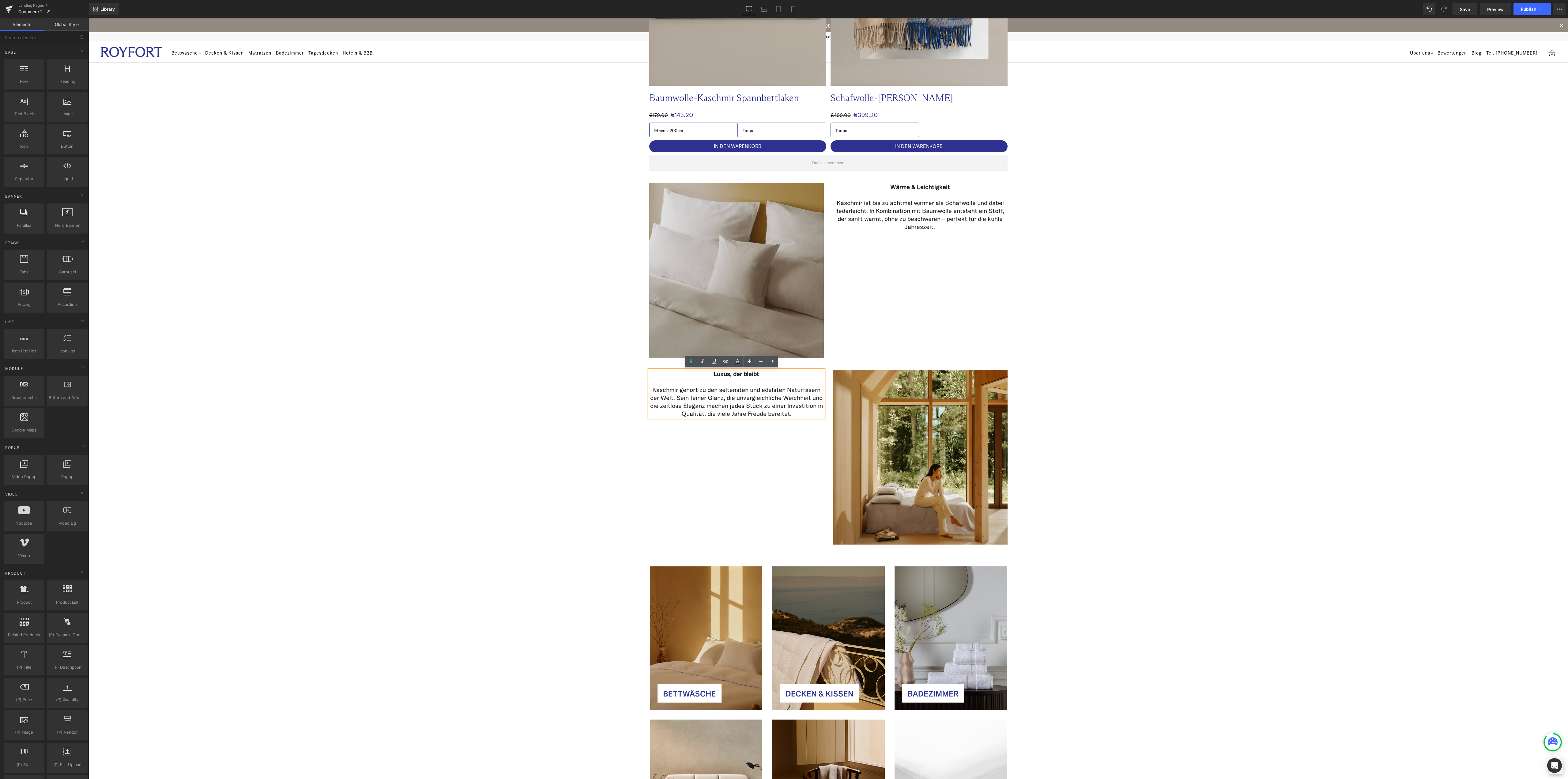
drag, startPoint x: 1272, startPoint y: 497, endPoint x: 1281, endPoint y: 497, distance: 9.0
click at [1278, 497] on div "Image Image Row Kaschmir – luxuriöse Wärme für die kühle Jahreszeit Heading Row…" at bounding box center [828, 233] width 1479 height 1712
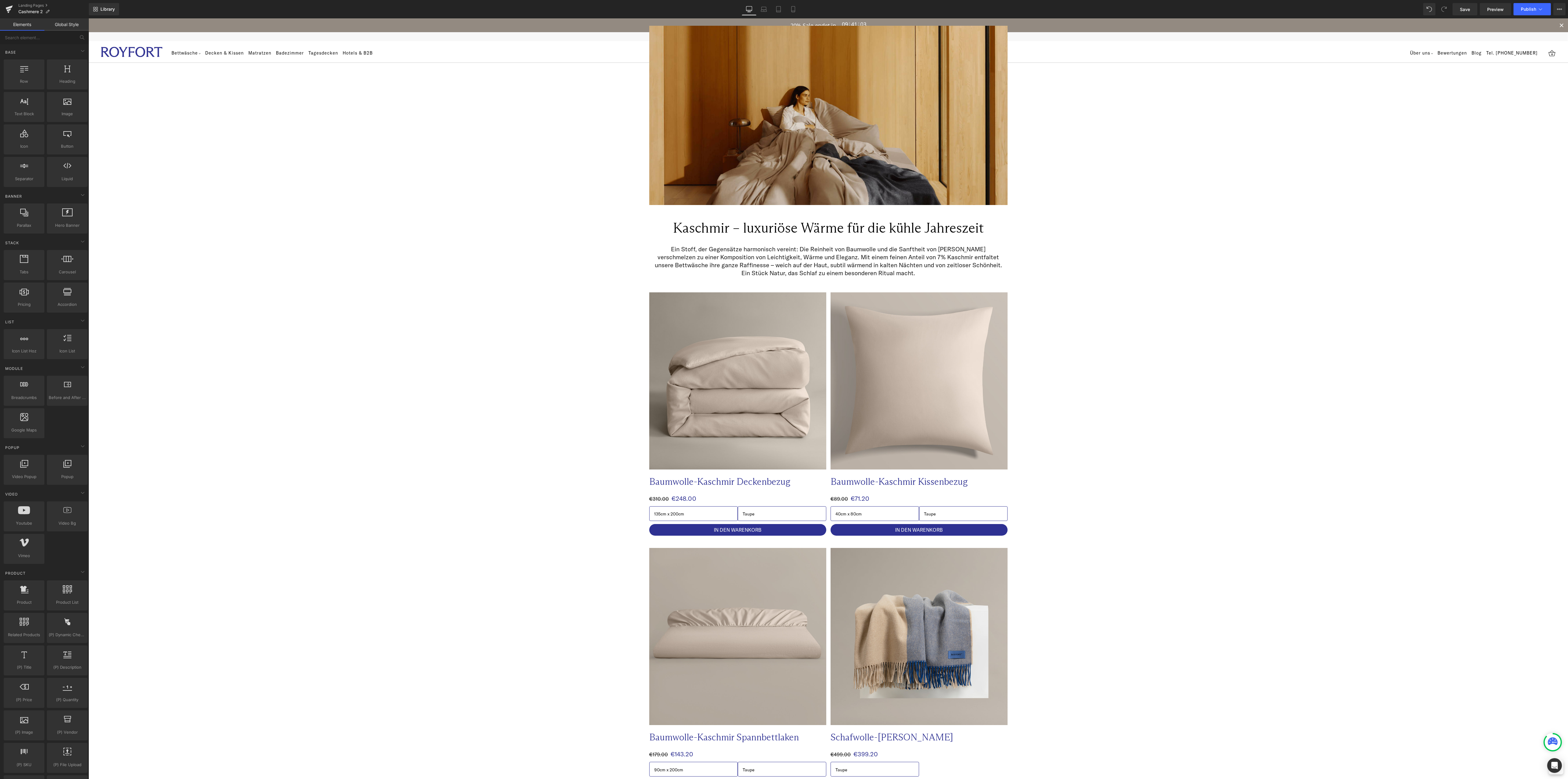
scroll to position [0, 0]
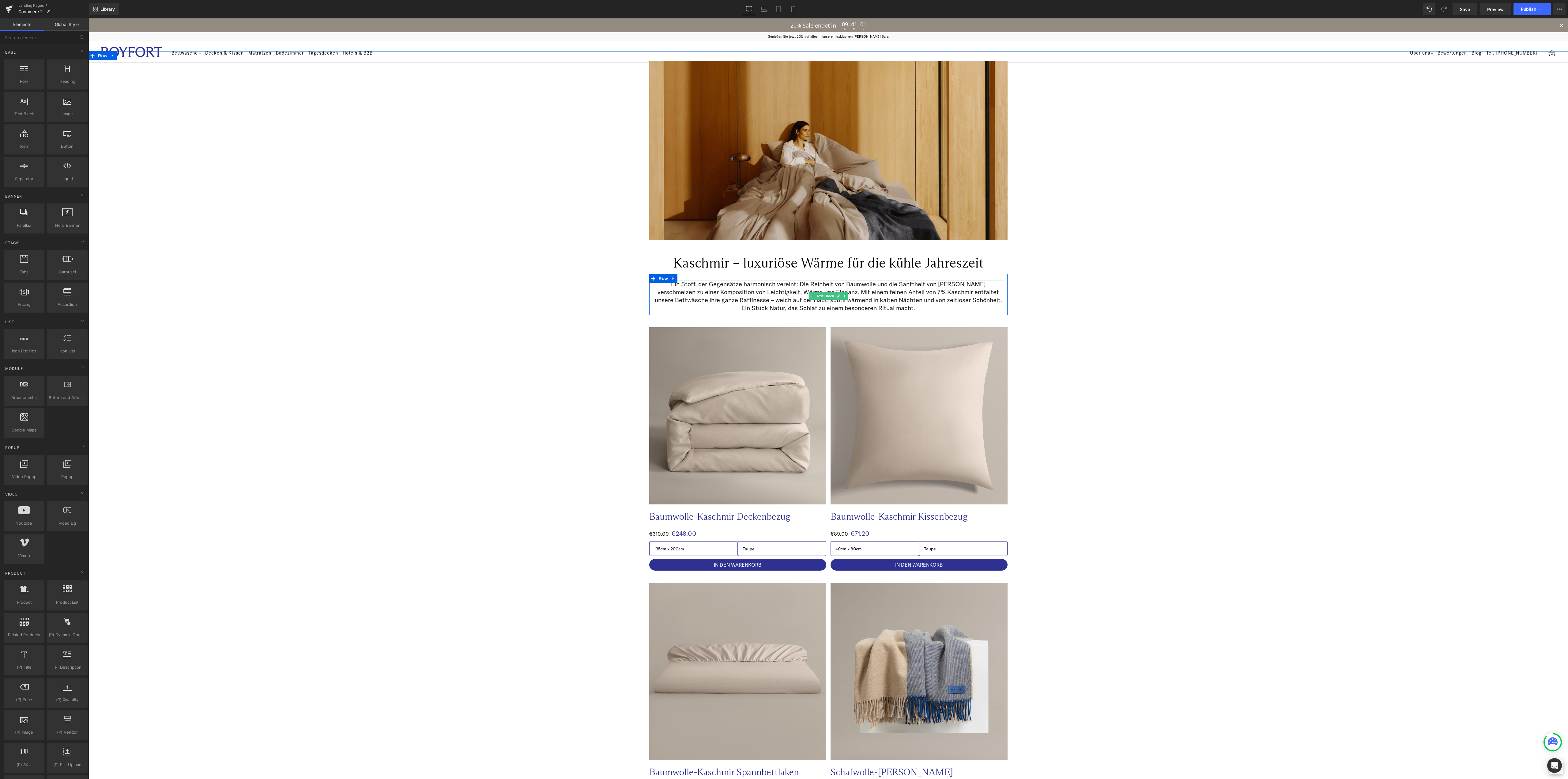
click at [833, 302] on p "Ein Stoff, der Gegensätze harmonisch vereint: Die Reinheit von Baumwolle und di…" at bounding box center [828, 296] width 349 height 32
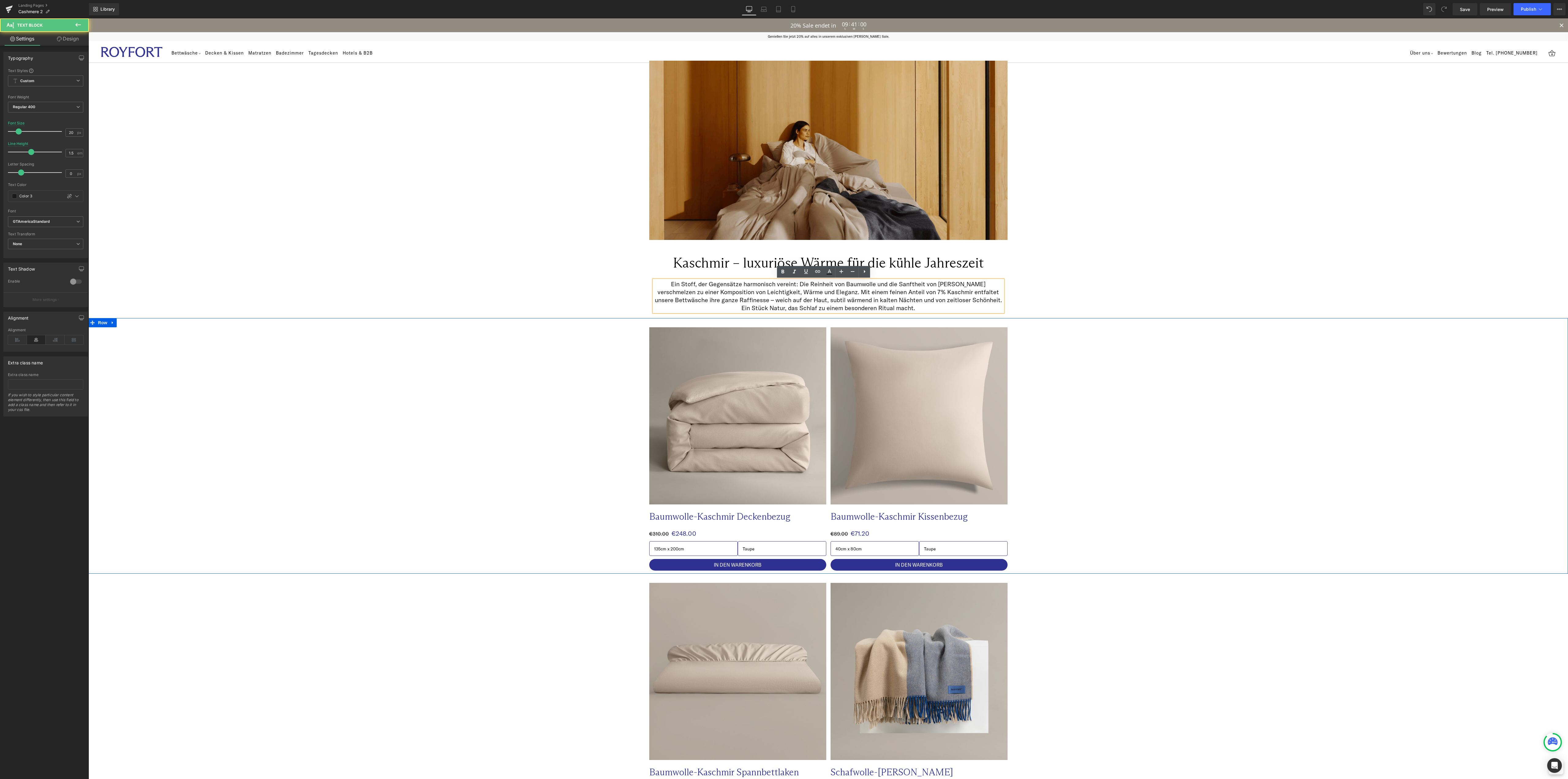
click at [1229, 486] on div "Sale Off (P) Image Baumwolle-Kaschmir Deckenbezug Text Block €310.00 €248.00 (P…" at bounding box center [828, 445] width 1479 height 255
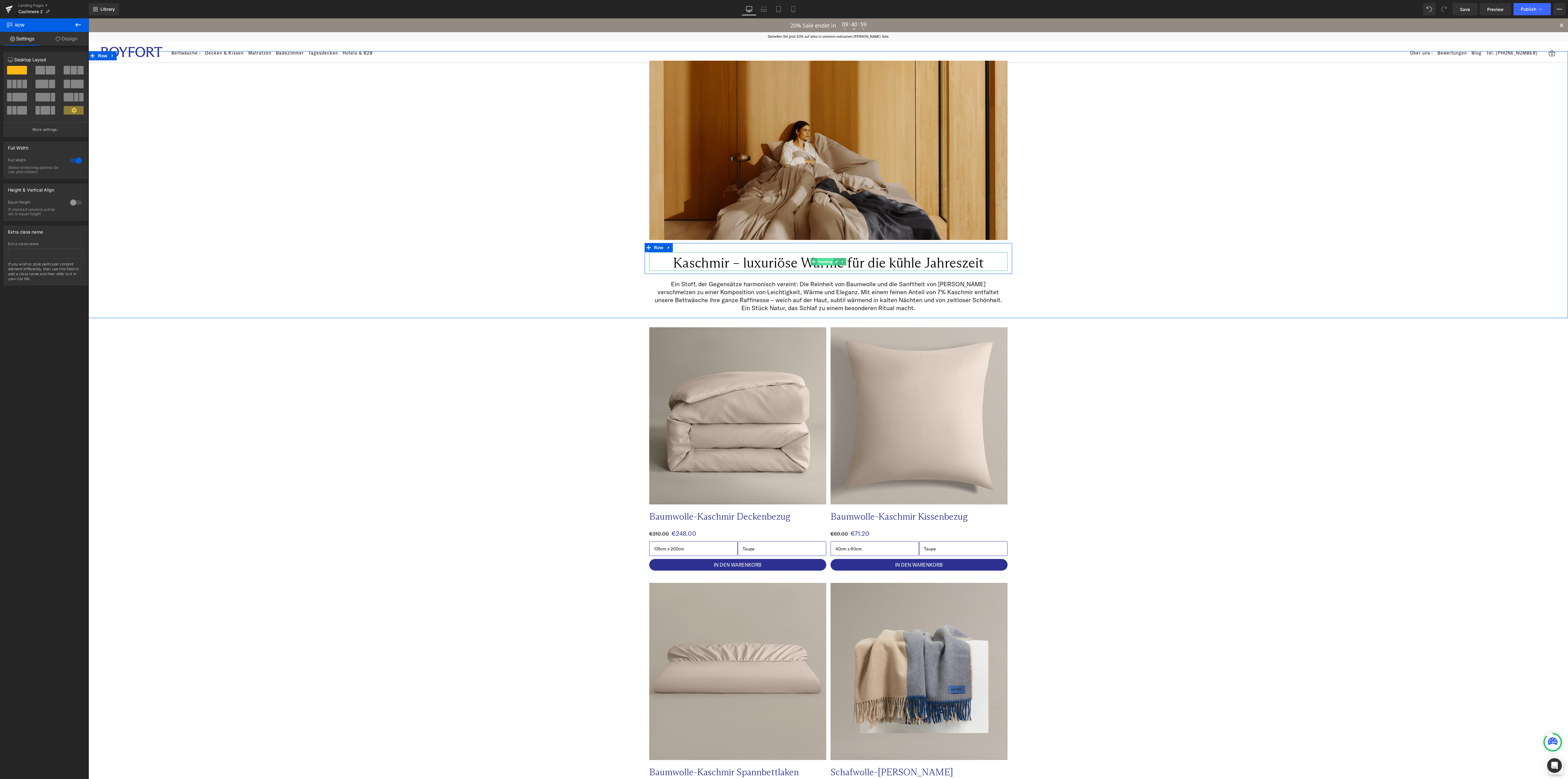
click at [828, 261] on span "Heading" at bounding box center [824, 261] width 17 height 7
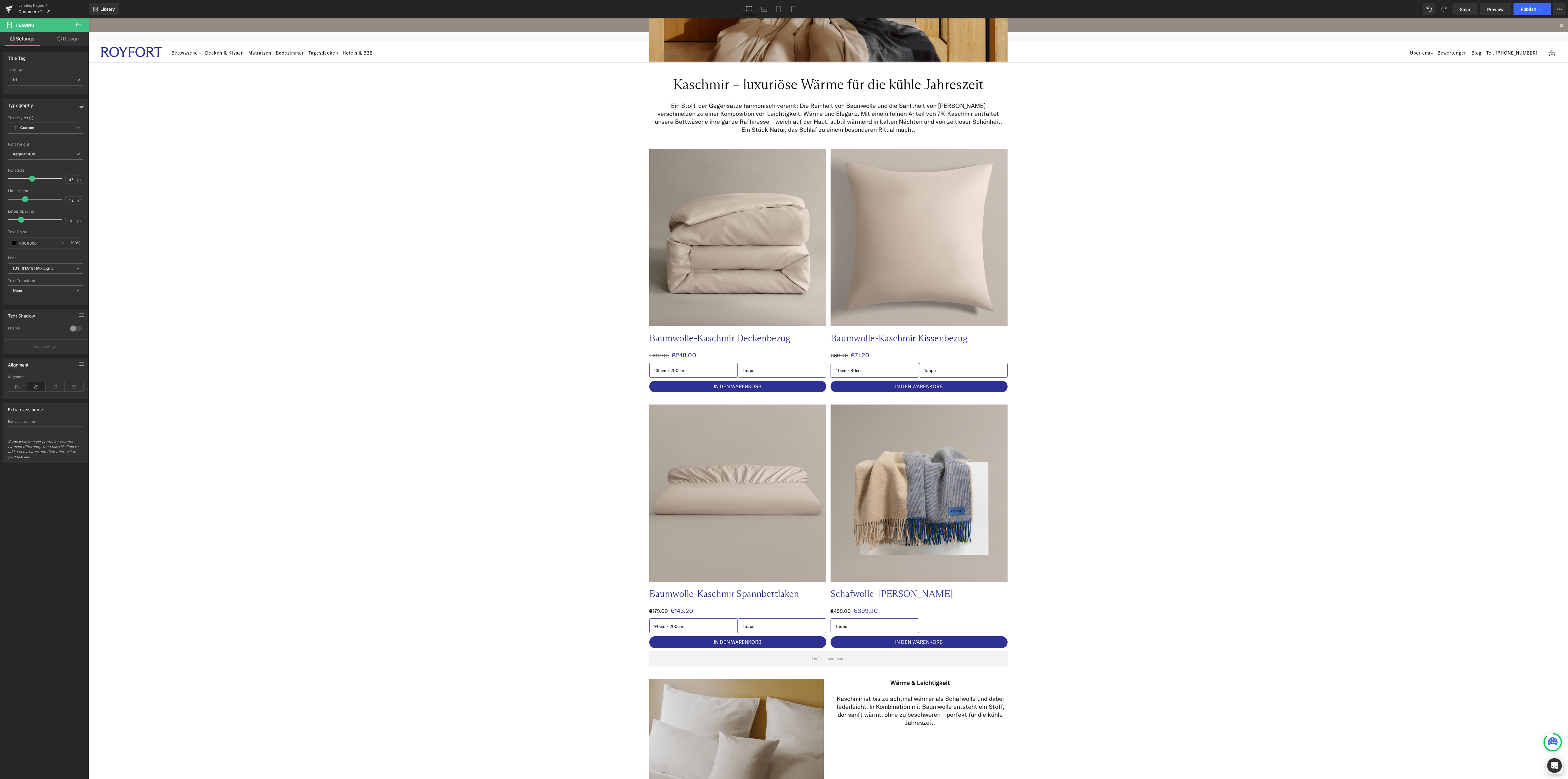
scroll to position [368, 0]
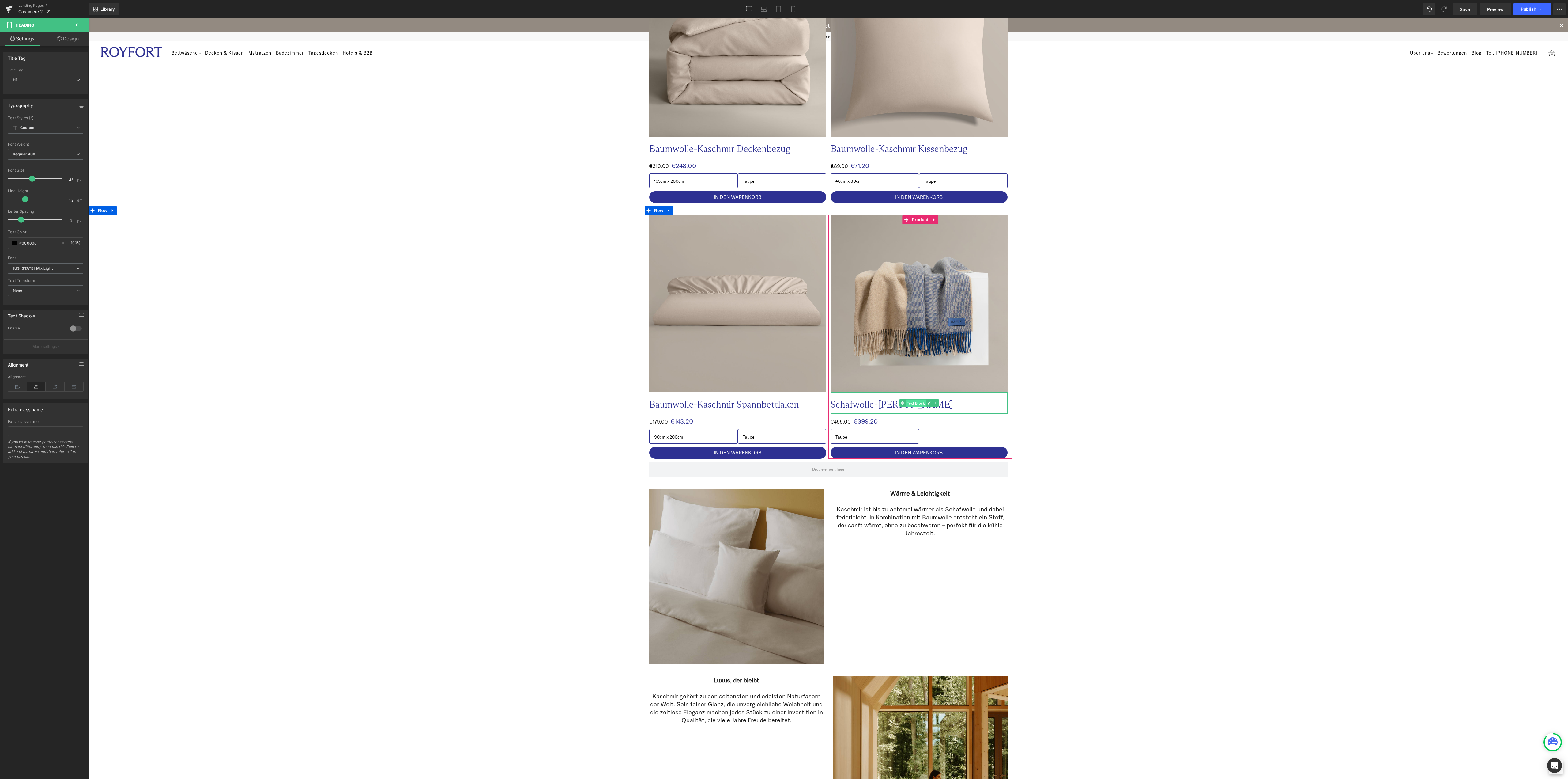
click at [910, 402] on span "Text Block" at bounding box center [915, 403] width 20 height 7
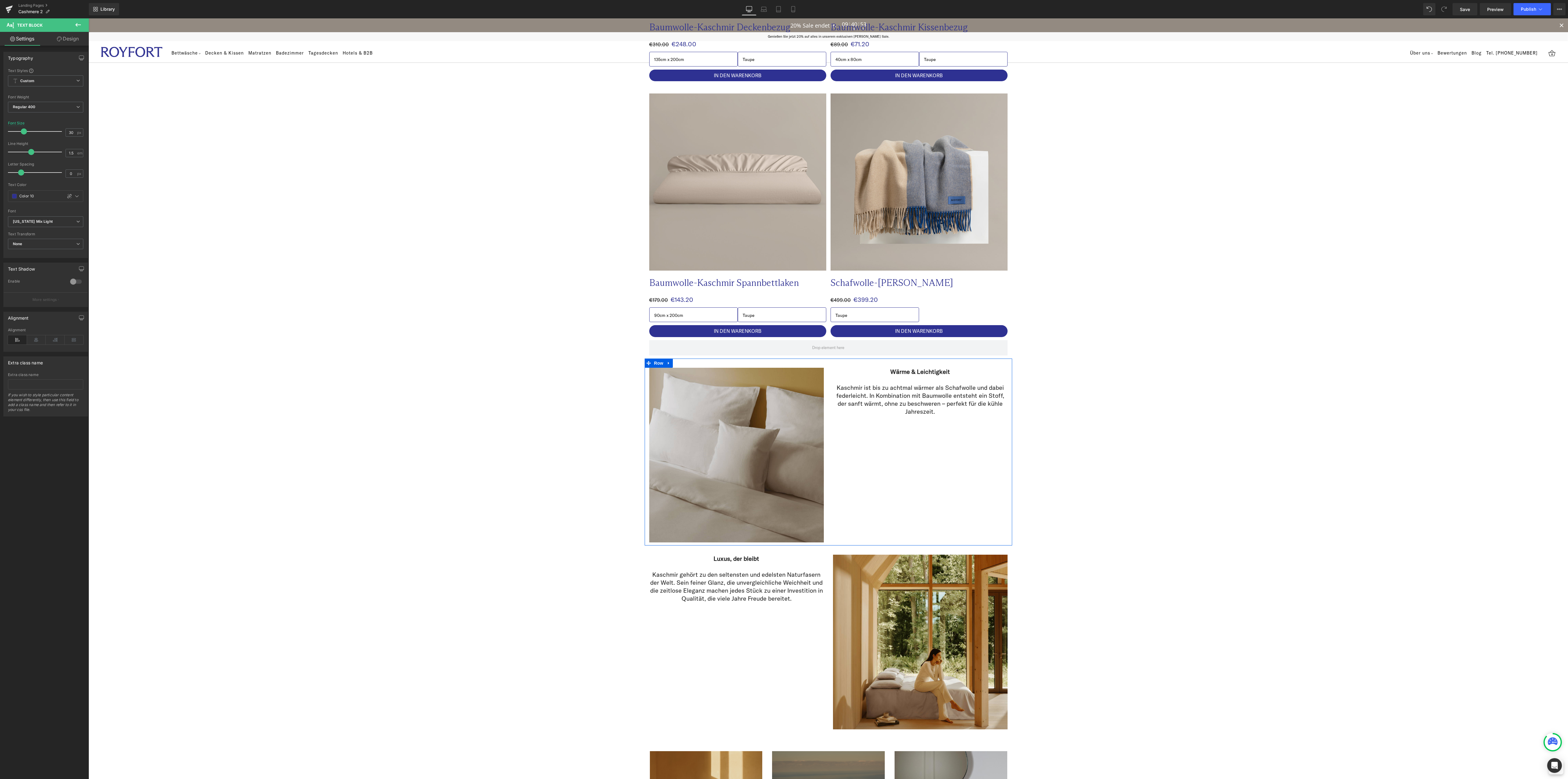
scroll to position [490, 0]
click at [935, 373] on strong "Wärme & Leichtigkeit" at bounding box center [920, 370] width 60 height 8
click at [933, 356] on icon at bounding box center [933, 358] width 7 height 7
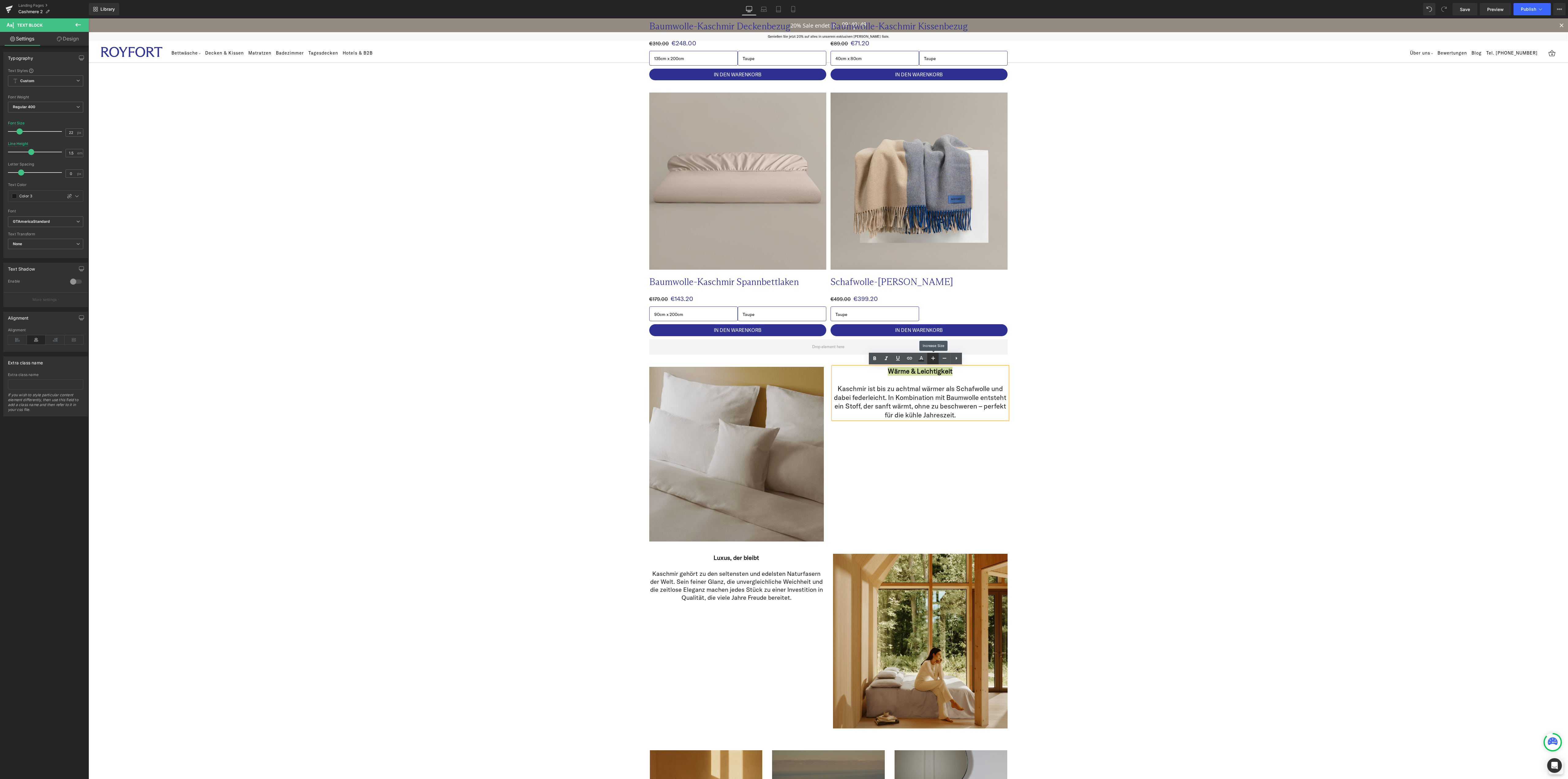
click at [934, 359] on icon at bounding box center [933, 358] width 7 height 7
click at [931, 359] on icon at bounding box center [933, 358] width 7 height 7
click at [947, 359] on icon at bounding box center [944, 358] width 7 height 7
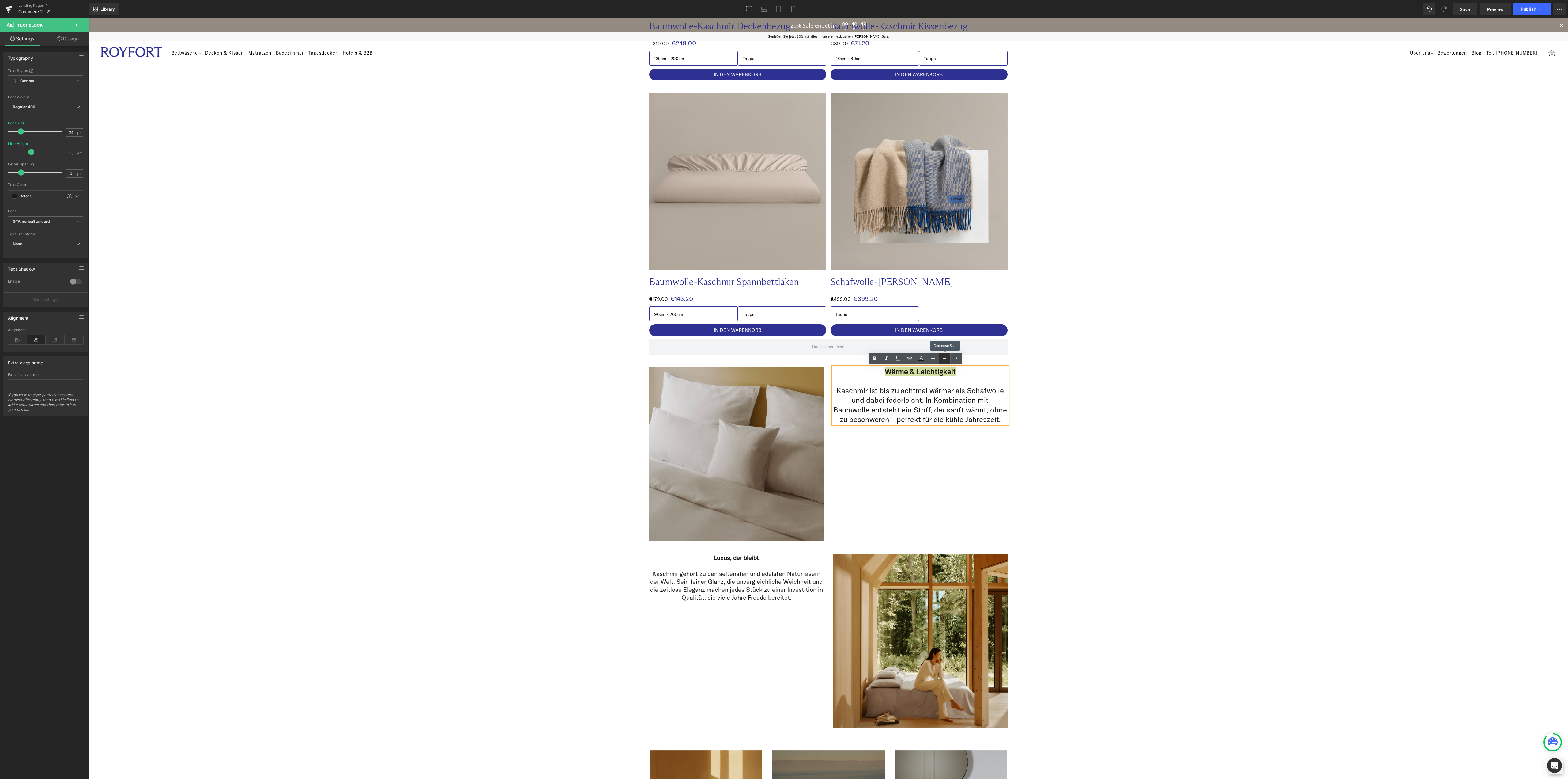
click at [947, 359] on icon at bounding box center [944, 358] width 7 height 7
type input "18"
drag, startPoint x: 728, startPoint y: 593, endPoint x: 728, endPoint y: 590, distance: 3.0
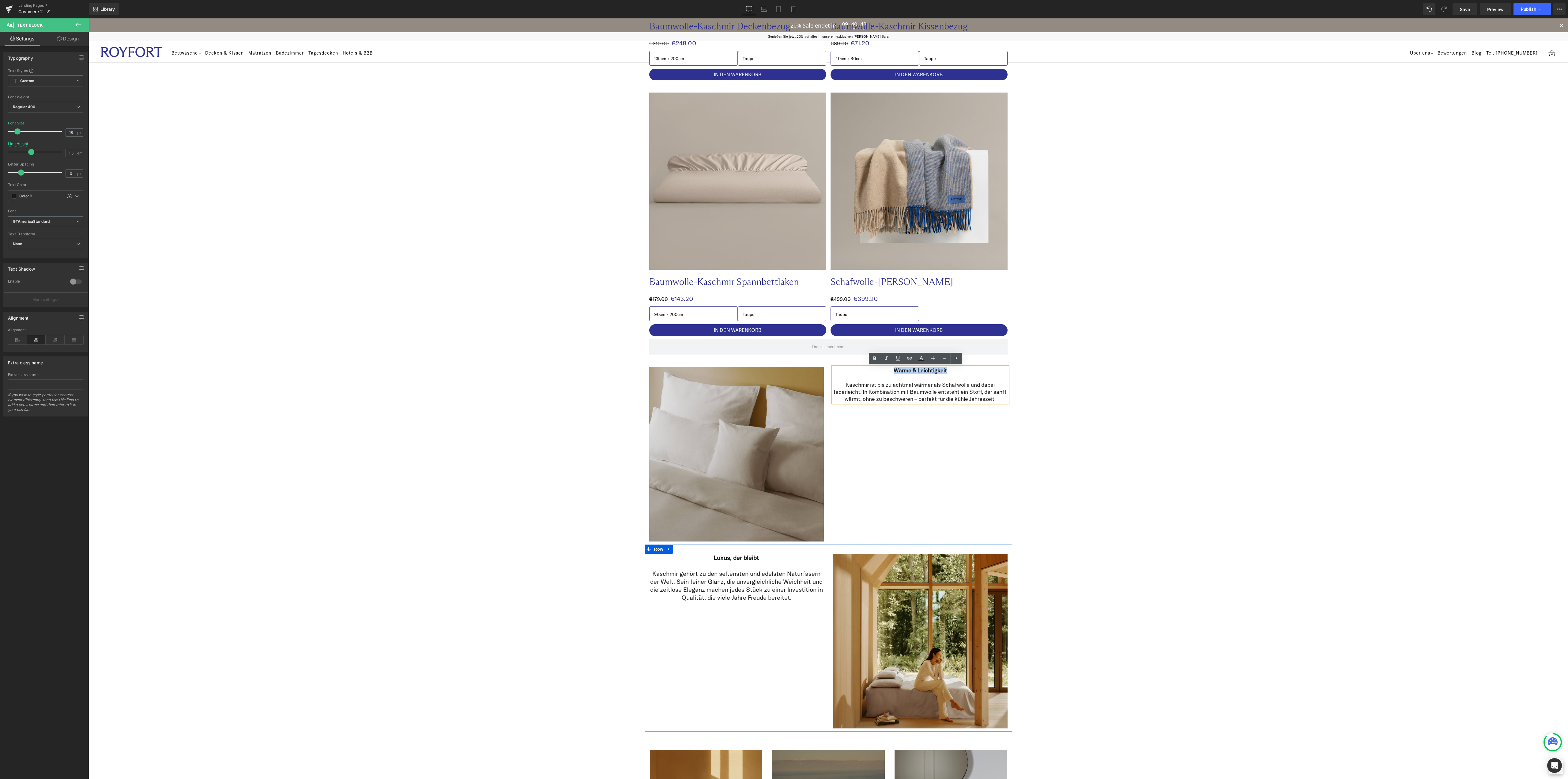
click at [728, 592] on p "Kaschmir gehört zu den seltensten und edelsten Naturfasern der Welt. Sein feine…" at bounding box center [736, 585] width 175 height 32
click at [922, 382] on span "Text Block" at bounding box center [916, 384] width 20 height 7
drag, startPoint x: 67, startPoint y: 132, endPoint x: 61, endPoint y: 132, distance: 6.0
click at [61, 132] on div "Font Size 18 px" at bounding box center [46, 131] width 75 height 20
type input "20"
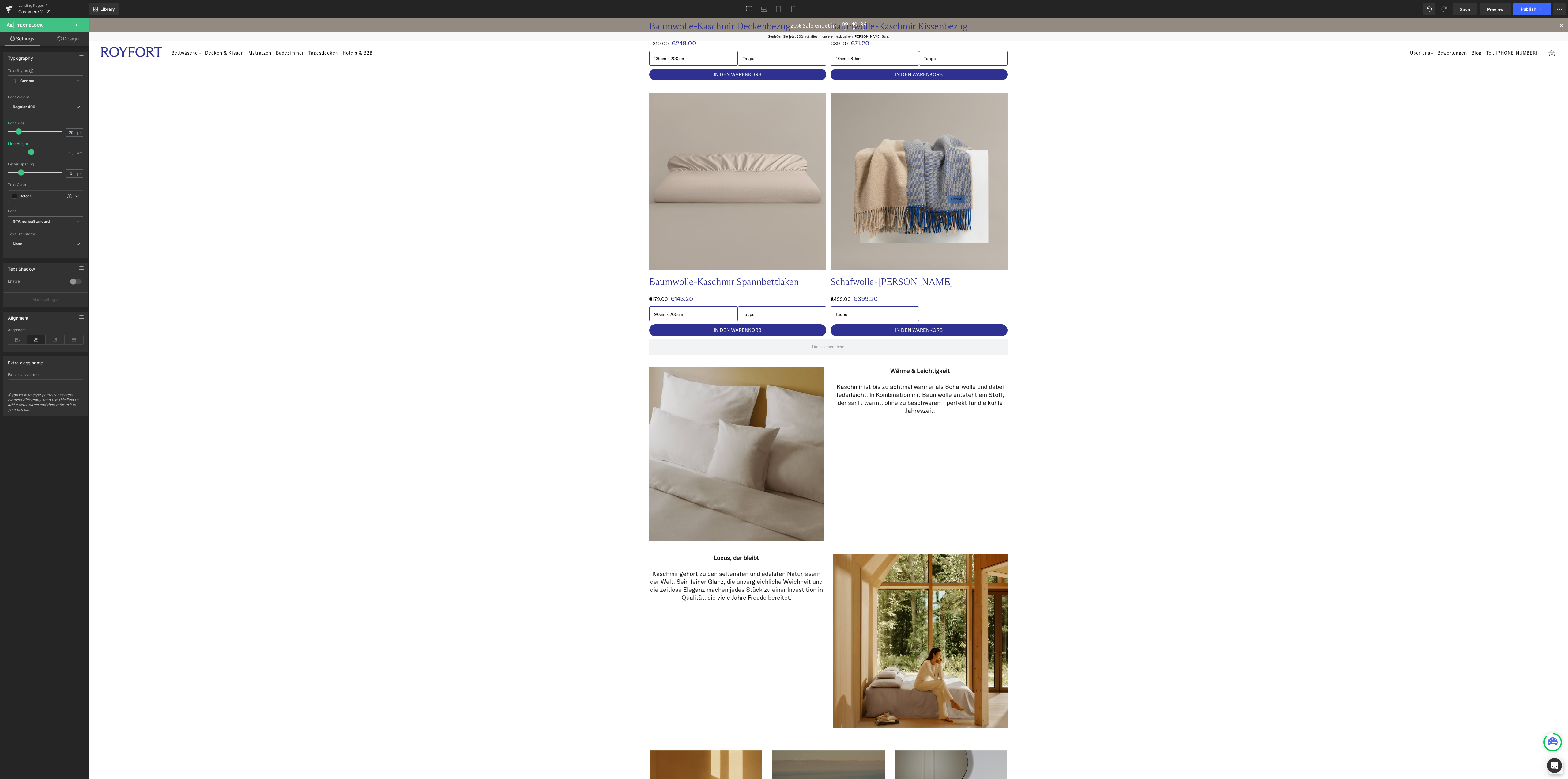
click at [1265, 506] on div "Image Image Row Kaschmir – luxuriöse Wärme für die kühle Jahreszeit Heading Row…" at bounding box center [828, 418] width 1479 height 1712
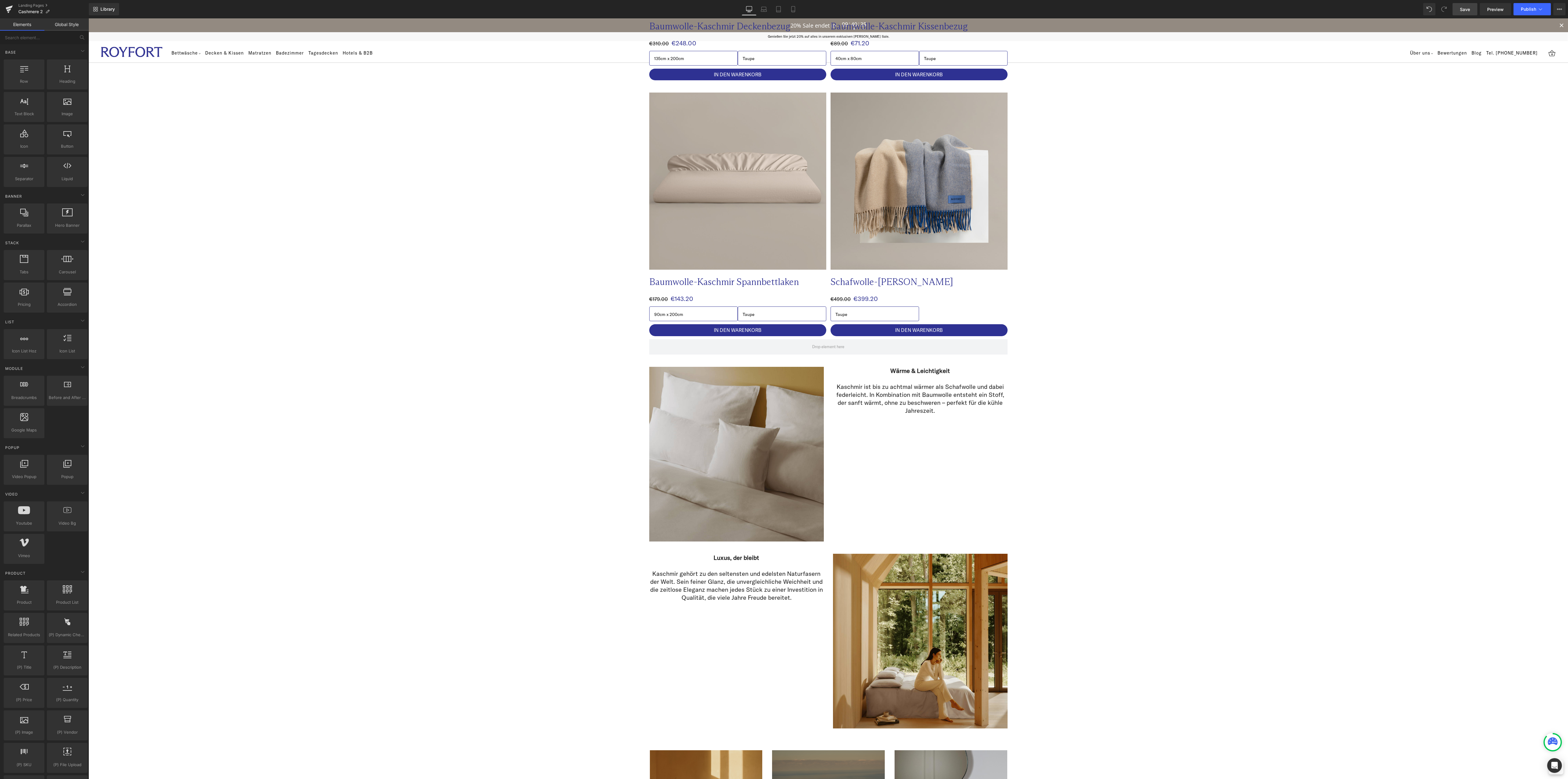
click at [1470, 12] on link "Save" at bounding box center [1465, 9] width 25 height 12
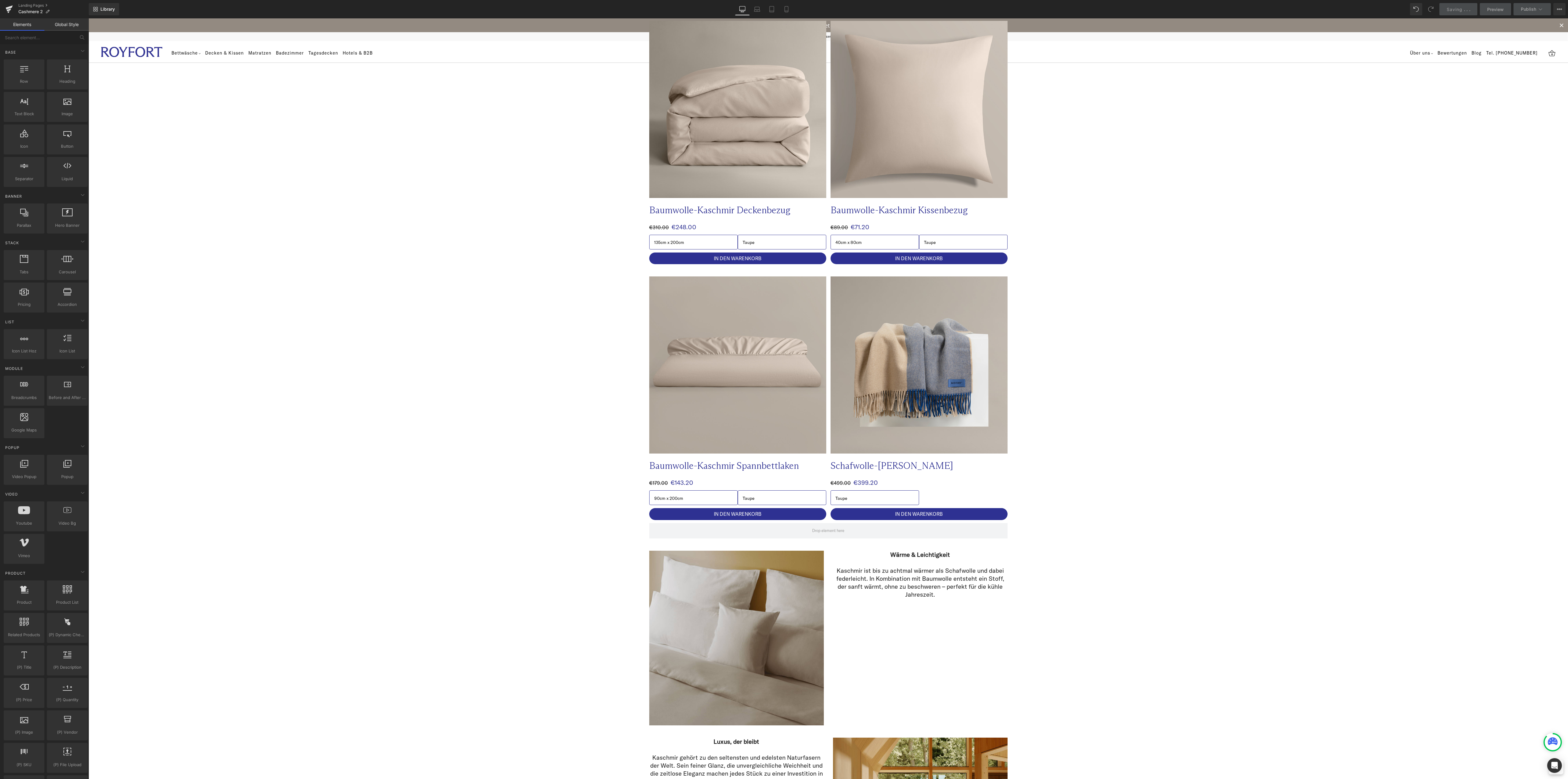
scroll to position [0, 0]
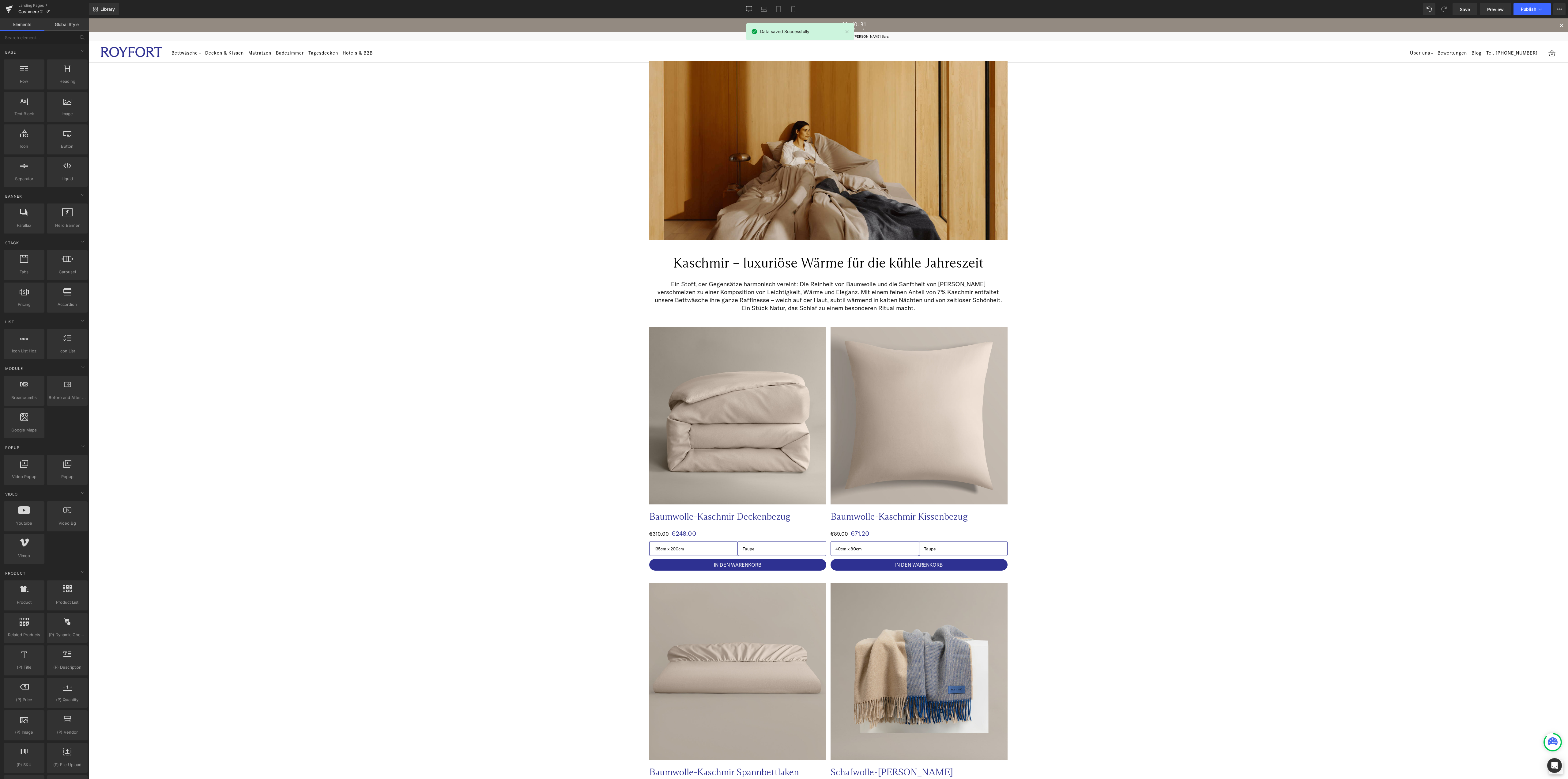
click at [985, 25] on div "20% Sale endet in 09 : 40 : 31 S M S" at bounding box center [828, 25] width 1479 height 14
click at [788, 11] on link "Mobile" at bounding box center [793, 9] width 15 height 12
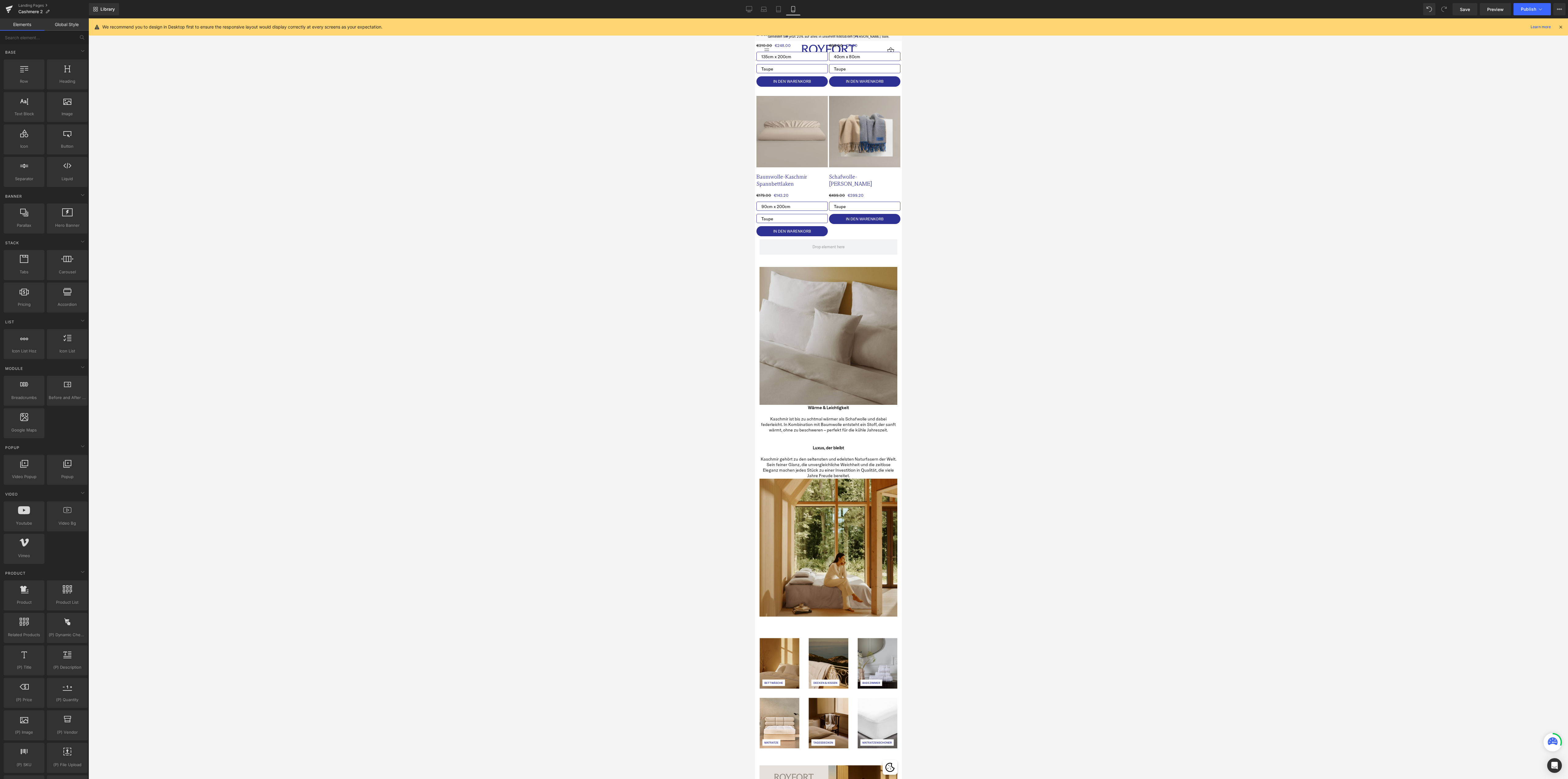
scroll to position [361, 0]
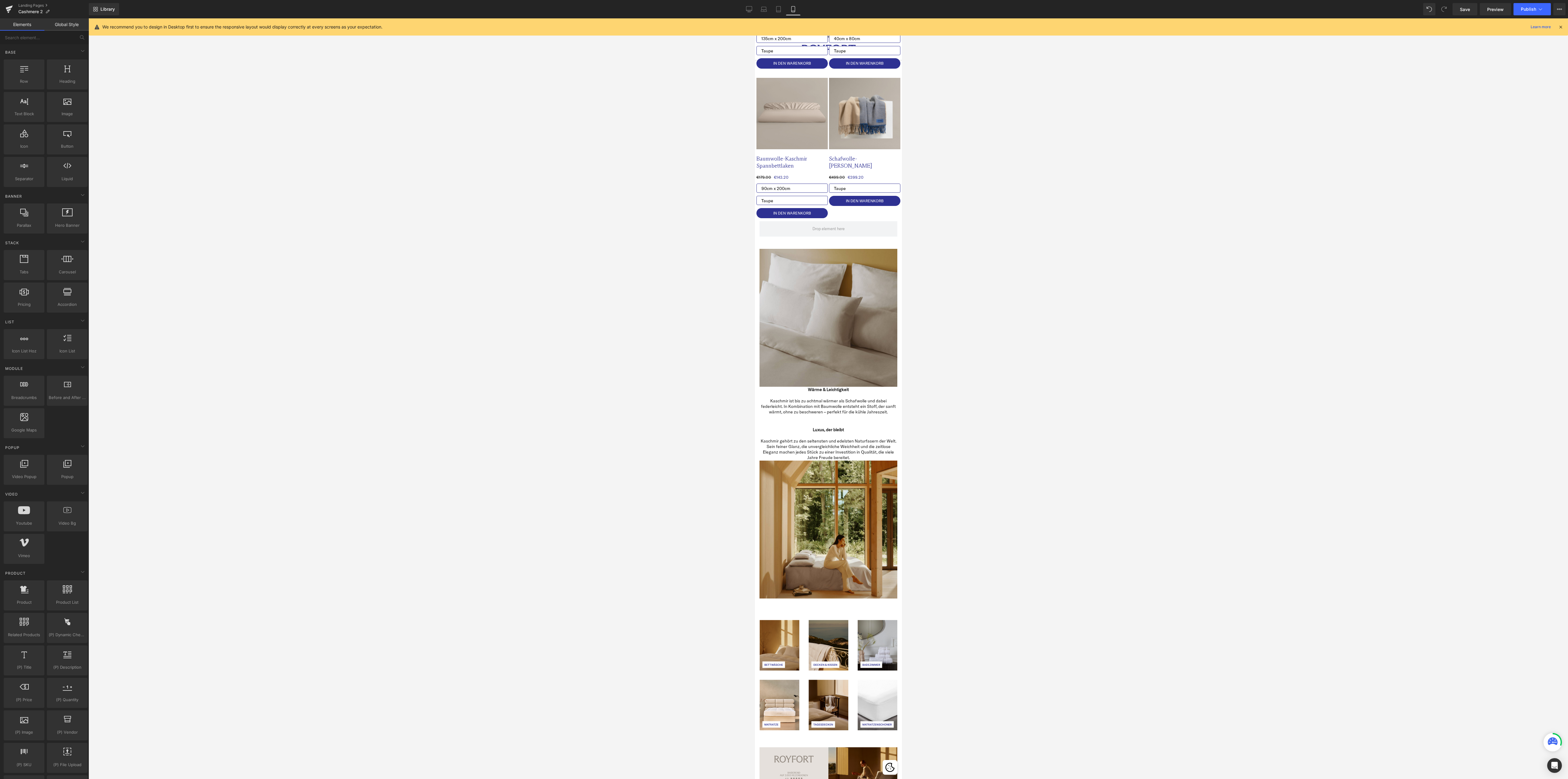
drag, startPoint x: 896, startPoint y: 312, endPoint x: 1657, endPoint y: 502, distance: 784.4
click at [767, 247] on span "Row" at bounding box center [768, 244] width 12 height 9
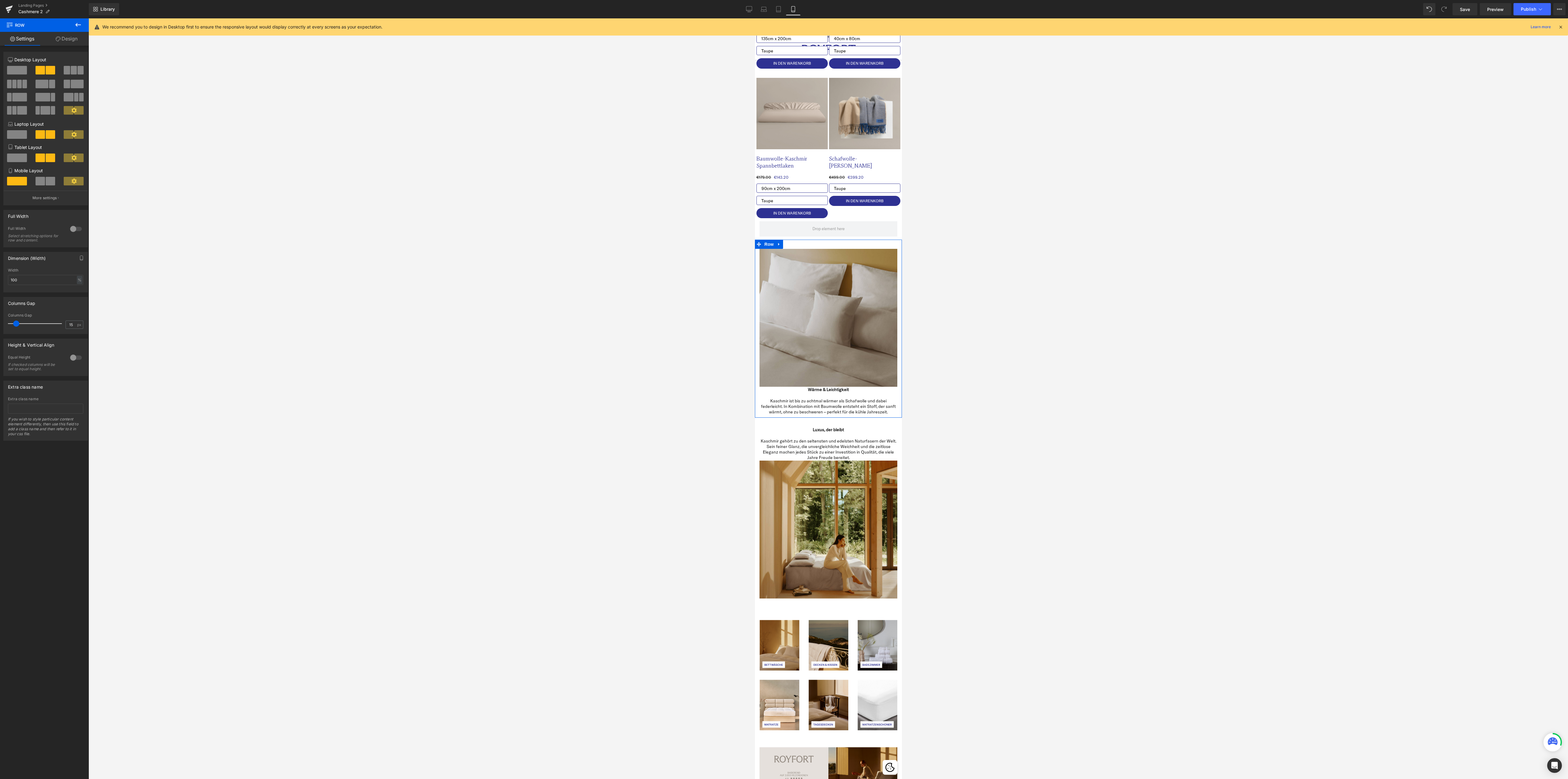
click at [47, 182] on span at bounding box center [50, 181] width 10 height 9
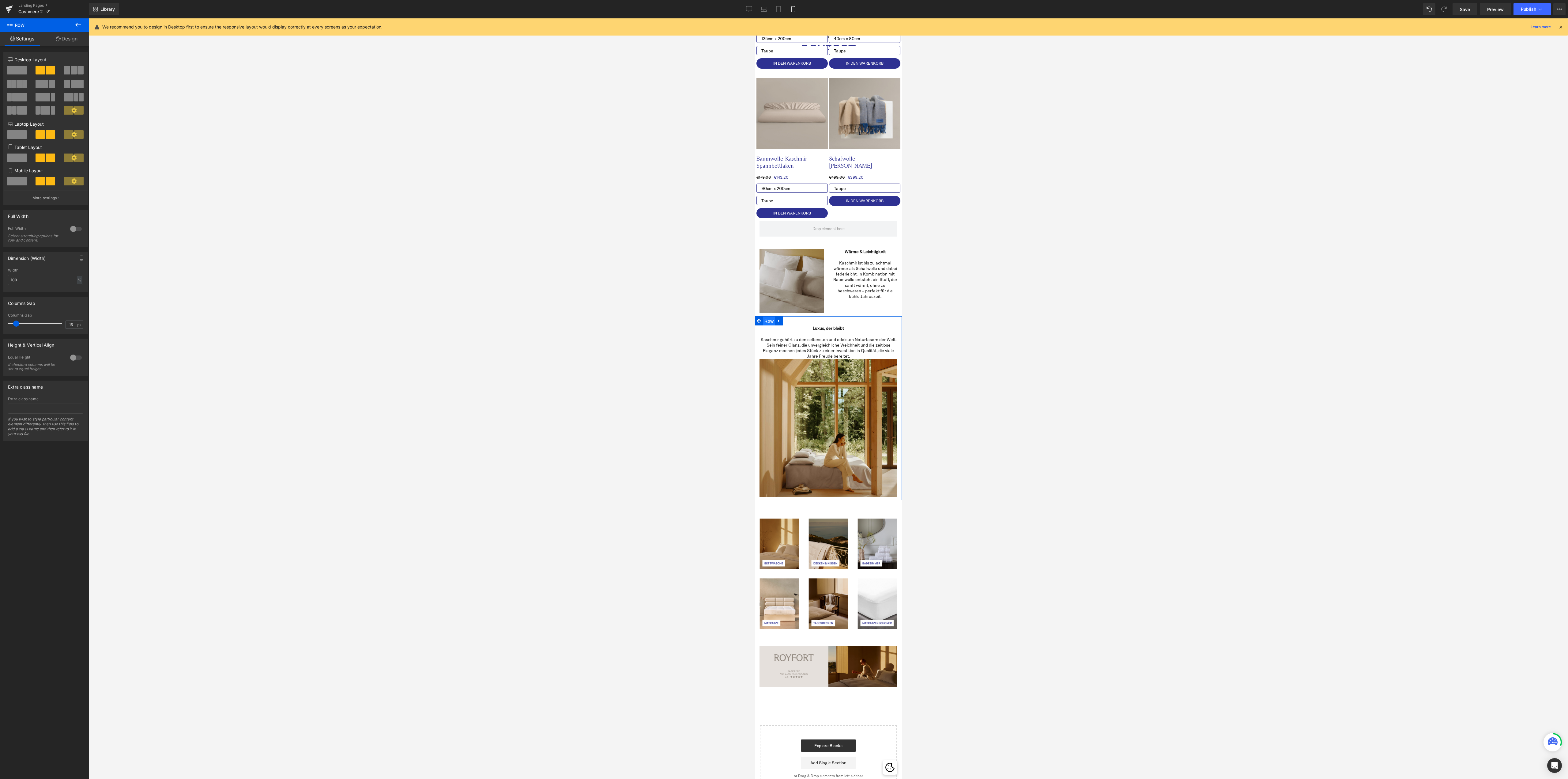
drag, startPoint x: 766, startPoint y: 319, endPoint x: 1027, endPoint y: 227, distance: 276.7
click at [766, 319] on span "Row" at bounding box center [768, 321] width 12 height 9
click at [46, 183] on span at bounding box center [50, 181] width 10 height 9
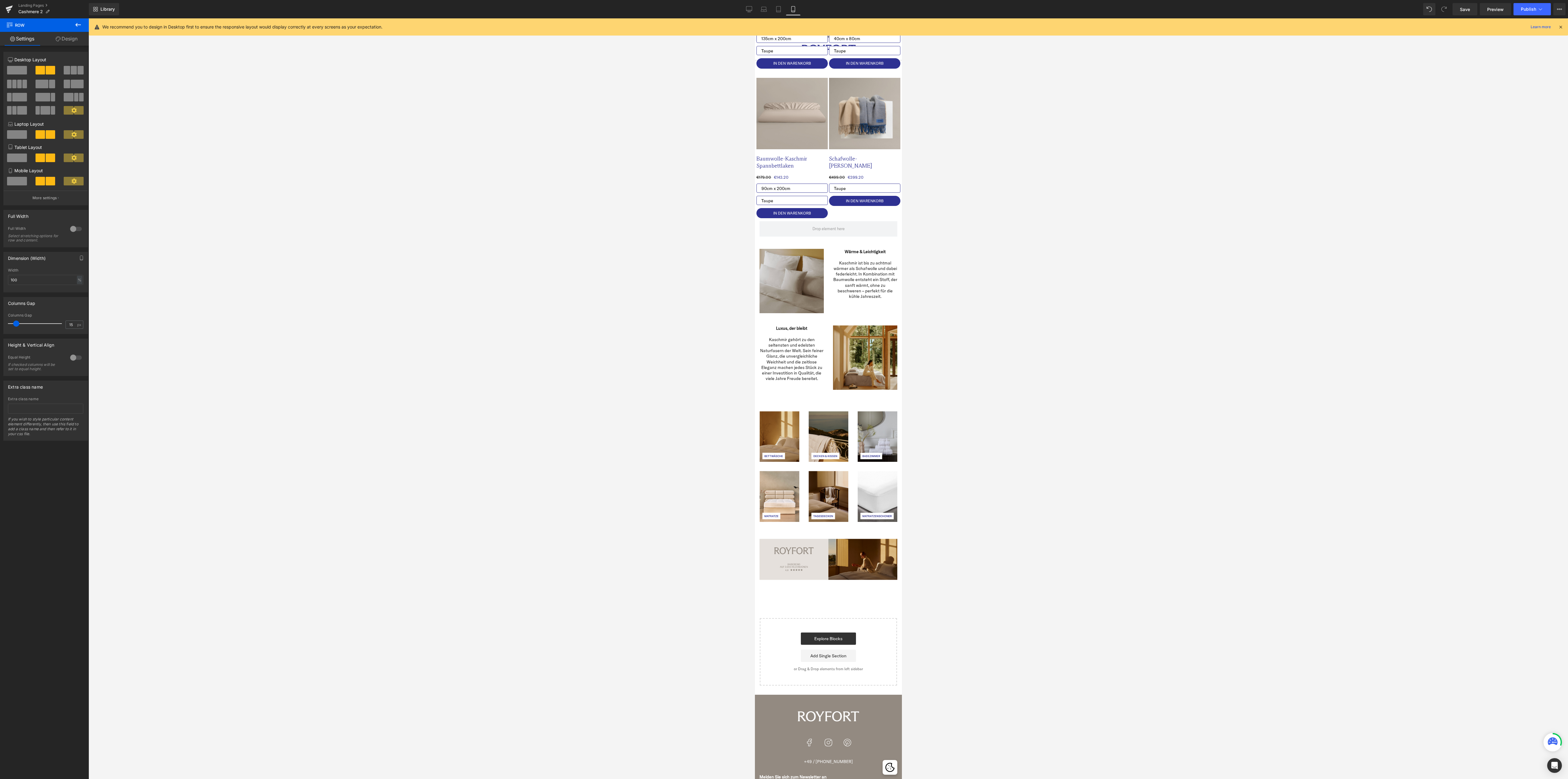
click at [1195, 479] on div at bounding box center [828, 398] width 1479 height 761
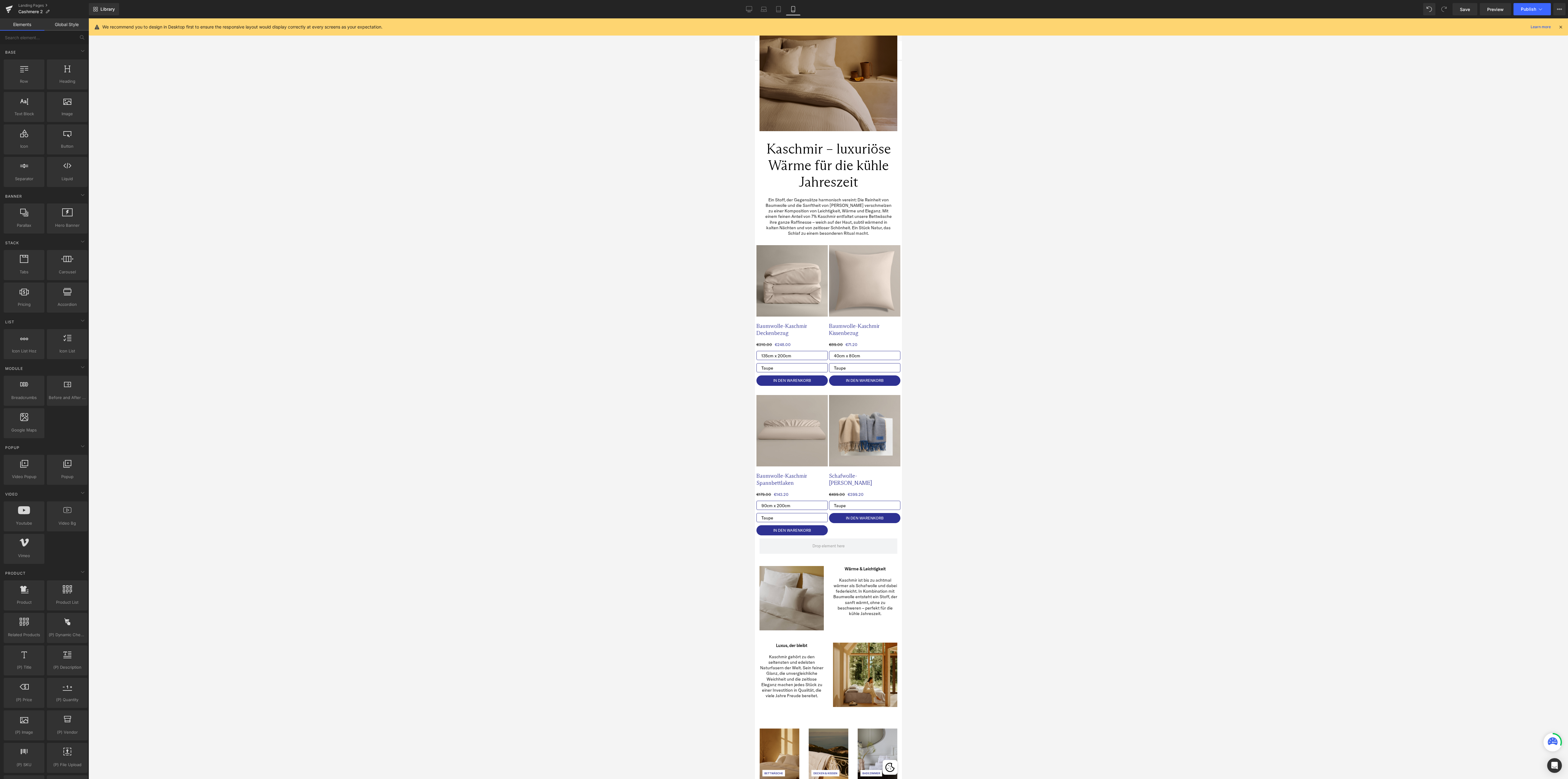
scroll to position [0, 0]
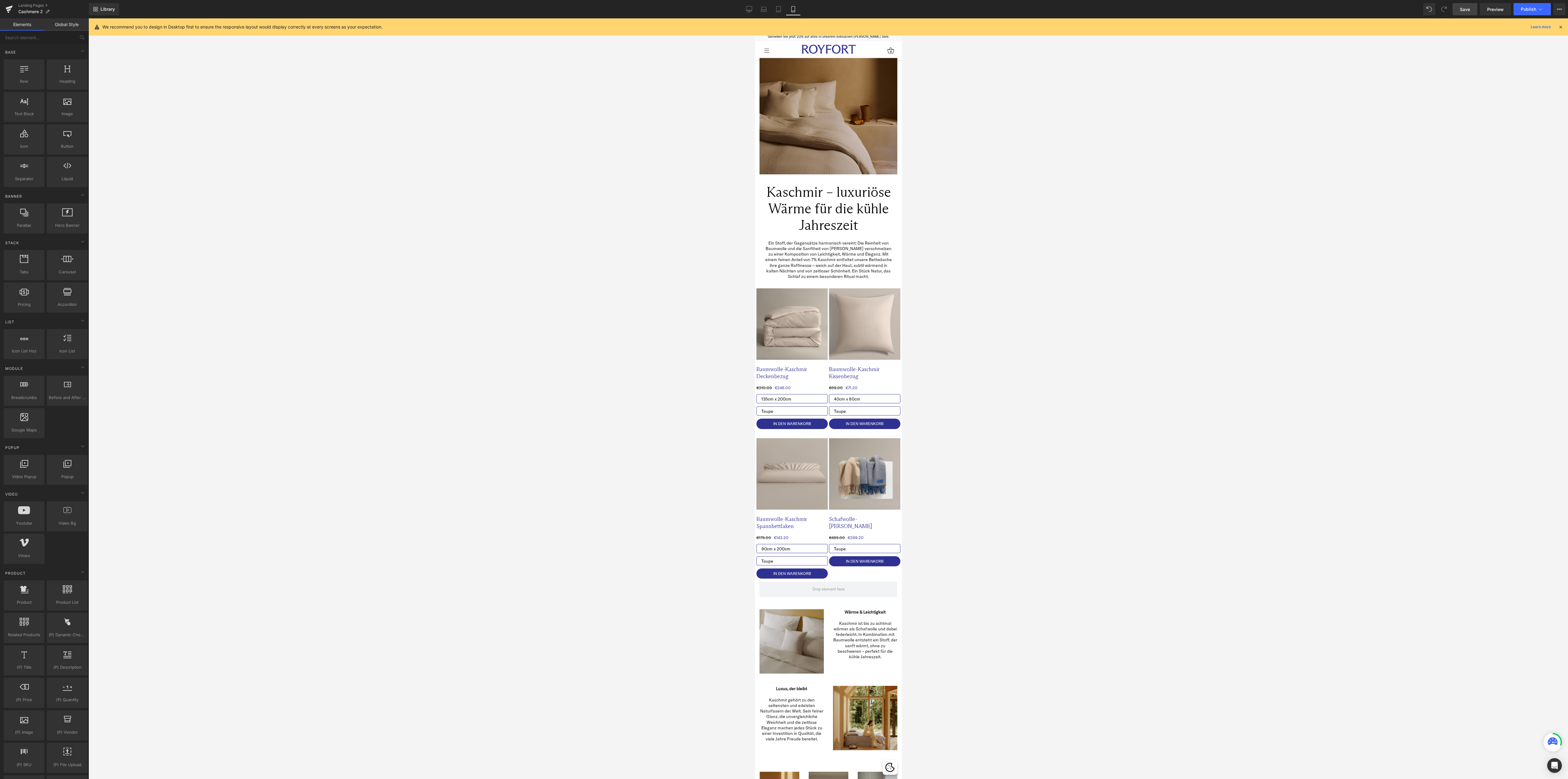
click at [1471, 4] on link "Save" at bounding box center [1465, 9] width 25 height 12
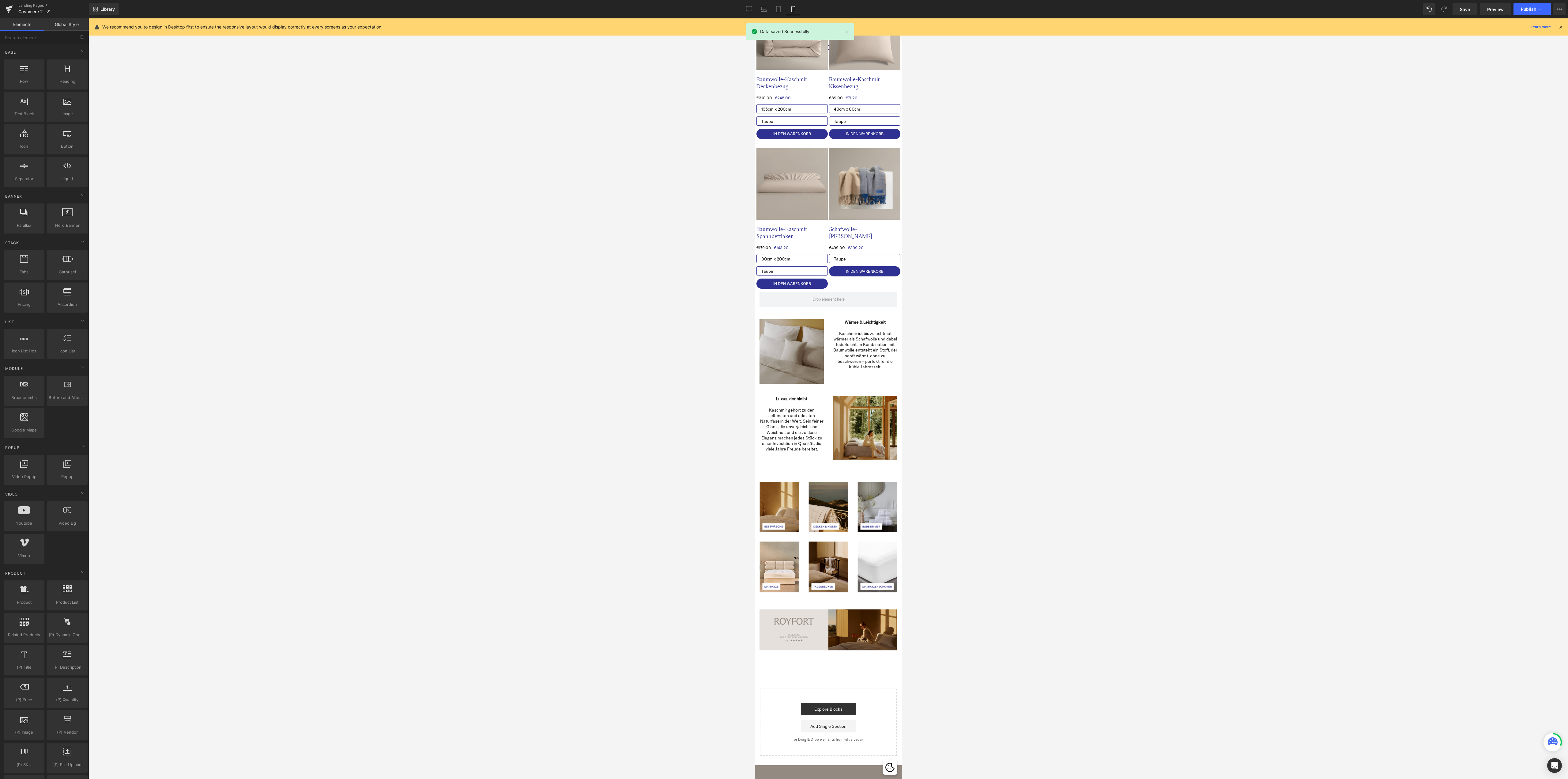
scroll to position [277, 0]
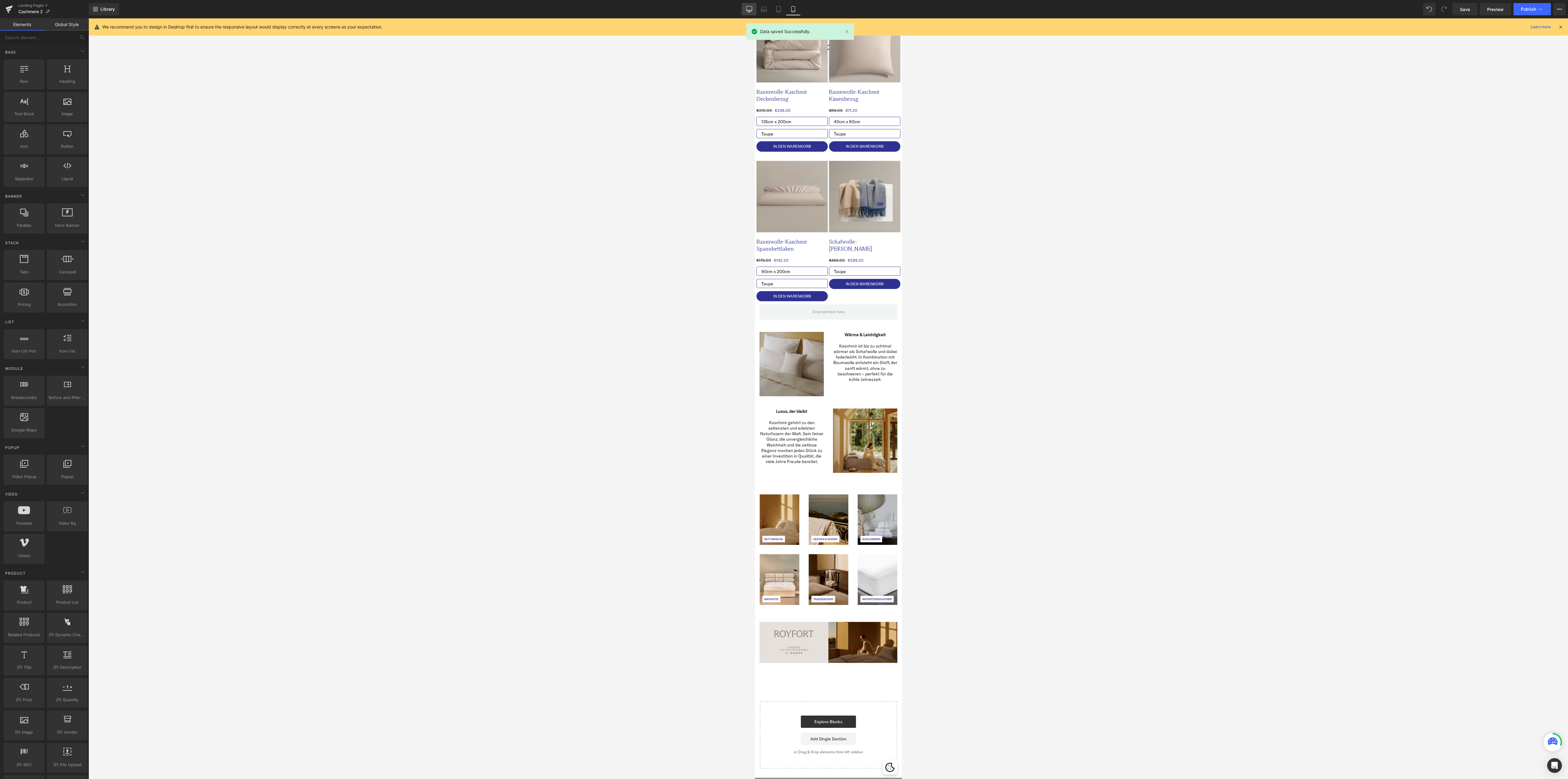
drag, startPoint x: 750, startPoint y: 7, endPoint x: 711, endPoint y: 174, distance: 171.5
click at [750, 7] on icon at bounding box center [749, 9] width 6 height 6
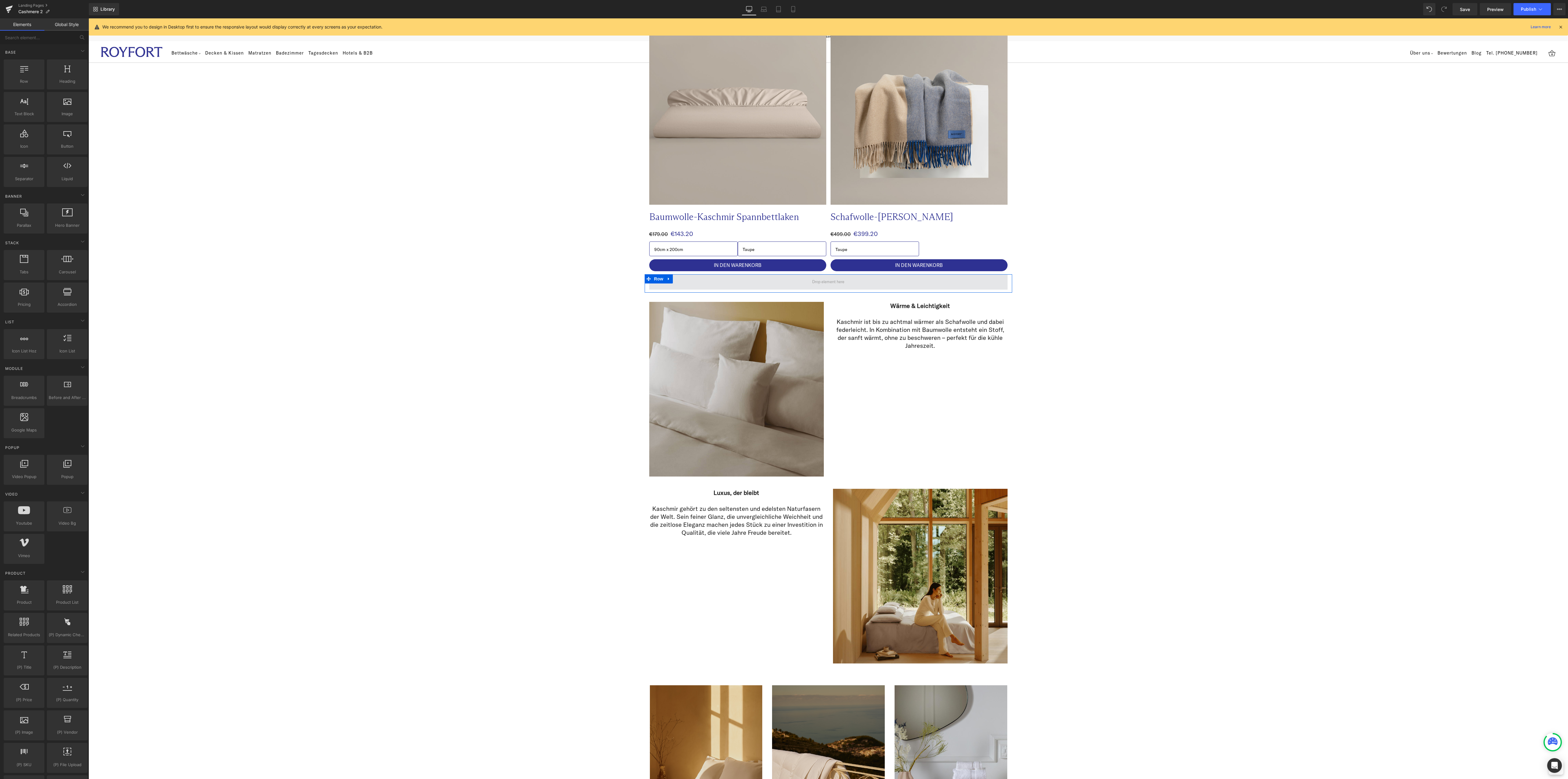
click at [681, 283] on span at bounding box center [828, 282] width 359 height 15
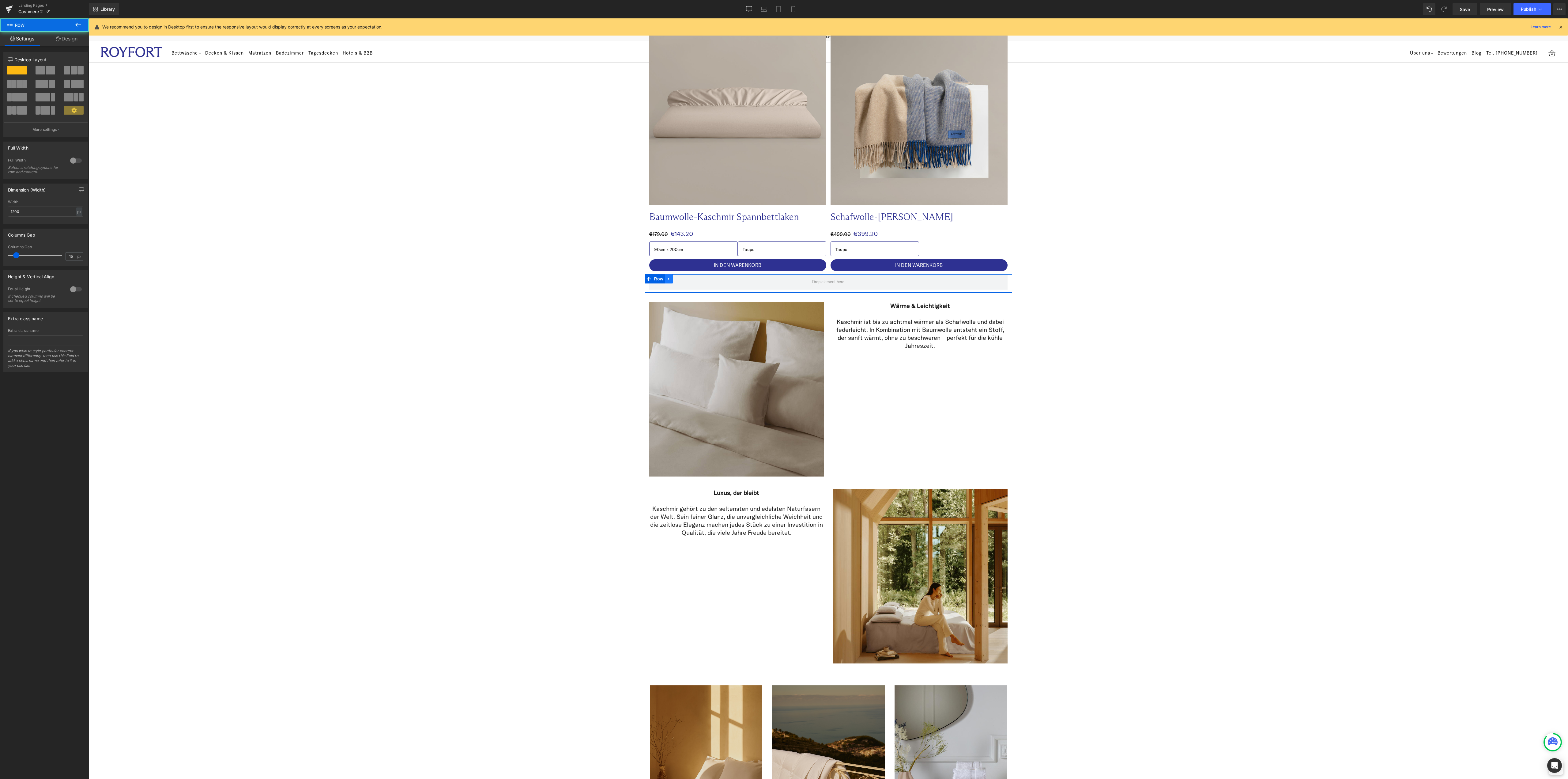
click at [666, 282] on link at bounding box center [668, 279] width 8 height 9
click at [682, 279] on icon at bounding box center [684, 278] width 4 height 4
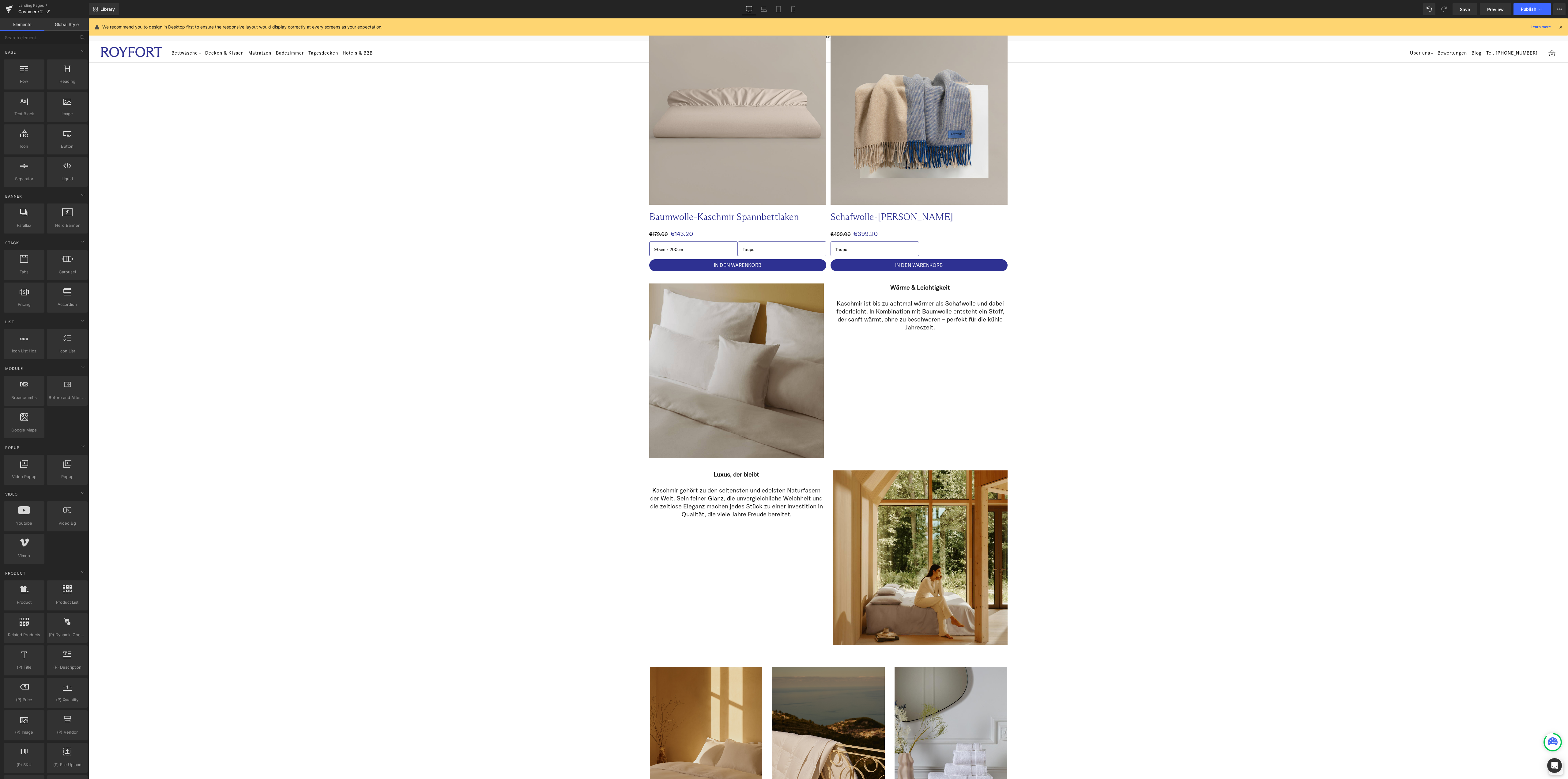
click at [1333, 497] on div "Image Image Row Kaschmir – luxuriöse Wärme für die kühle Jahreszeit Heading Row…" at bounding box center [828, 343] width 1479 height 1694
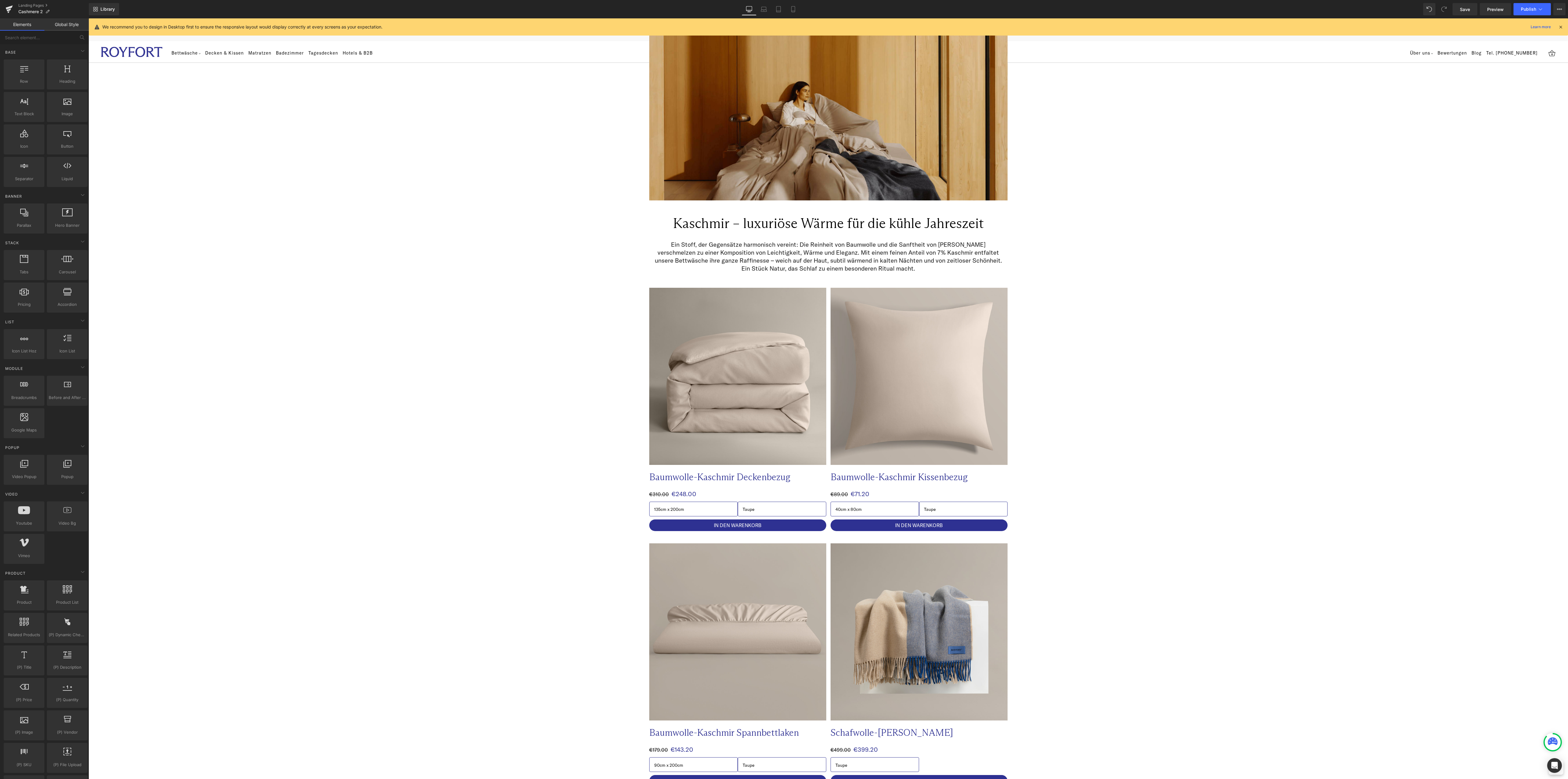
scroll to position [0, 0]
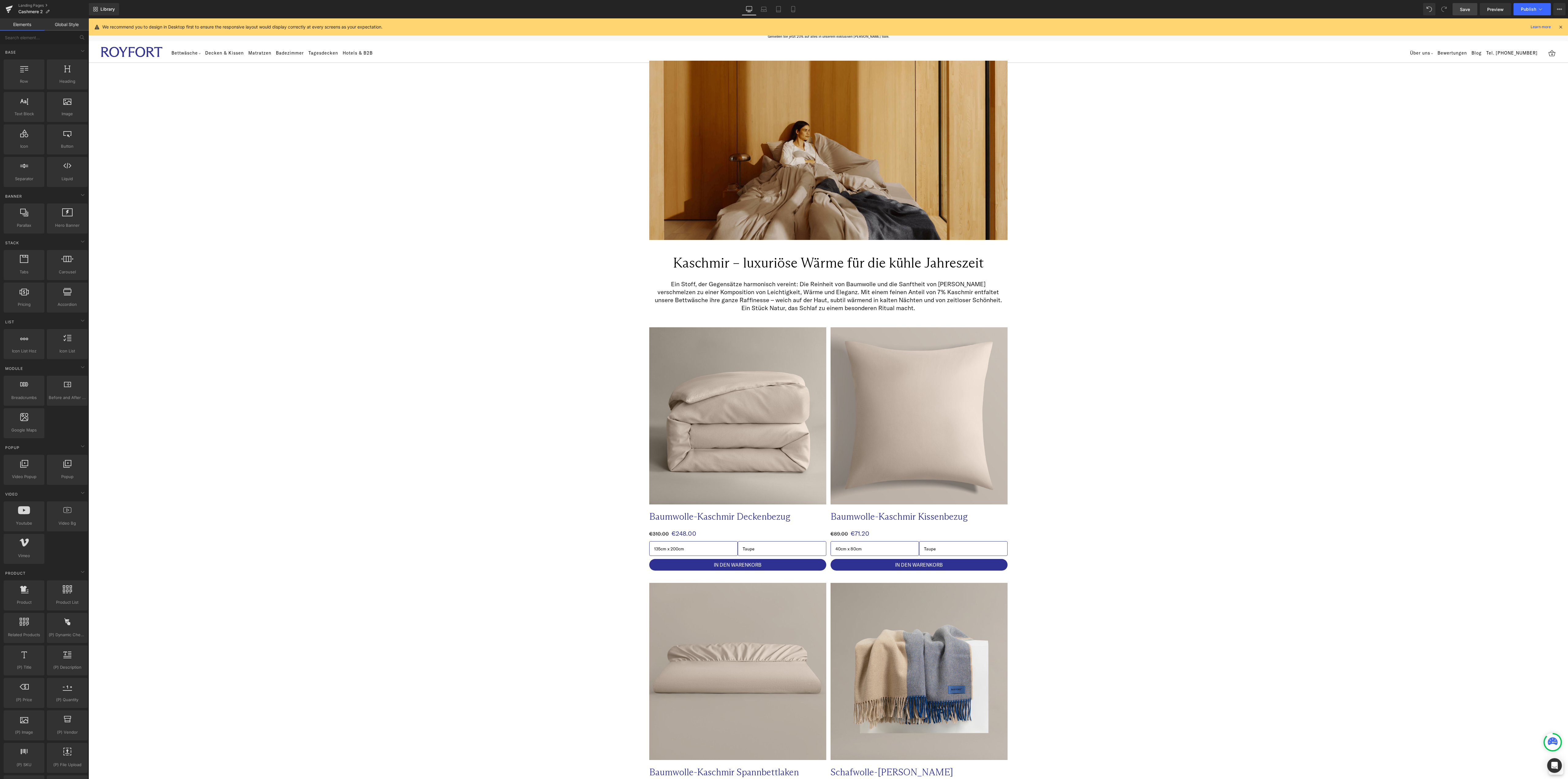
click at [1465, 5] on link "Save" at bounding box center [1465, 9] width 25 height 12
drag, startPoint x: 1053, startPoint y: 26, endPoint x: 929, endPoint y: 45, distance: 125.4
click at [1053, 26] on div "We recommend you to design in Desktop first to ensure the responsive layout wou…" at bounding box center [830, 27] width 1456 height 7
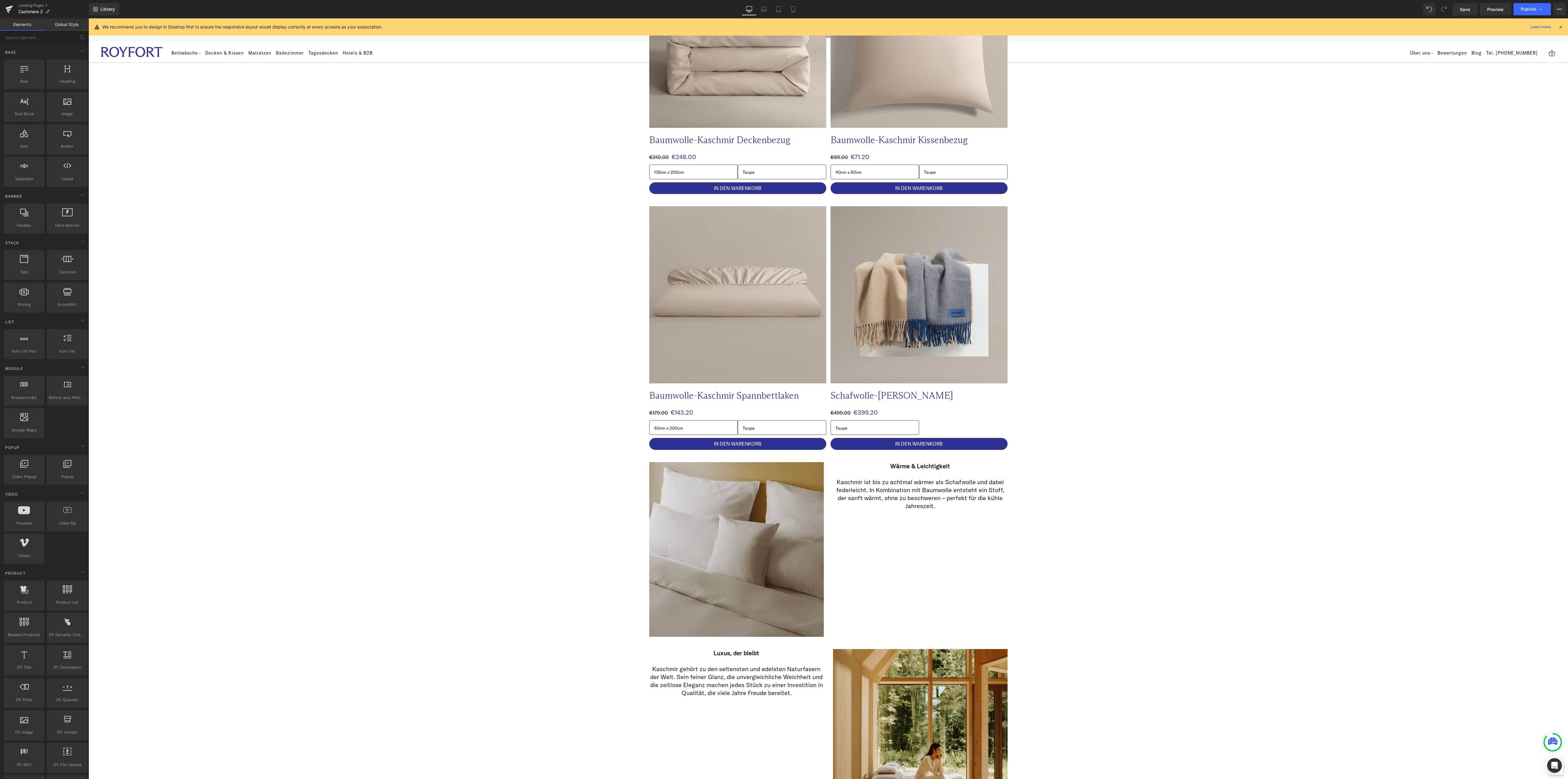
scroll to position [601, 0]
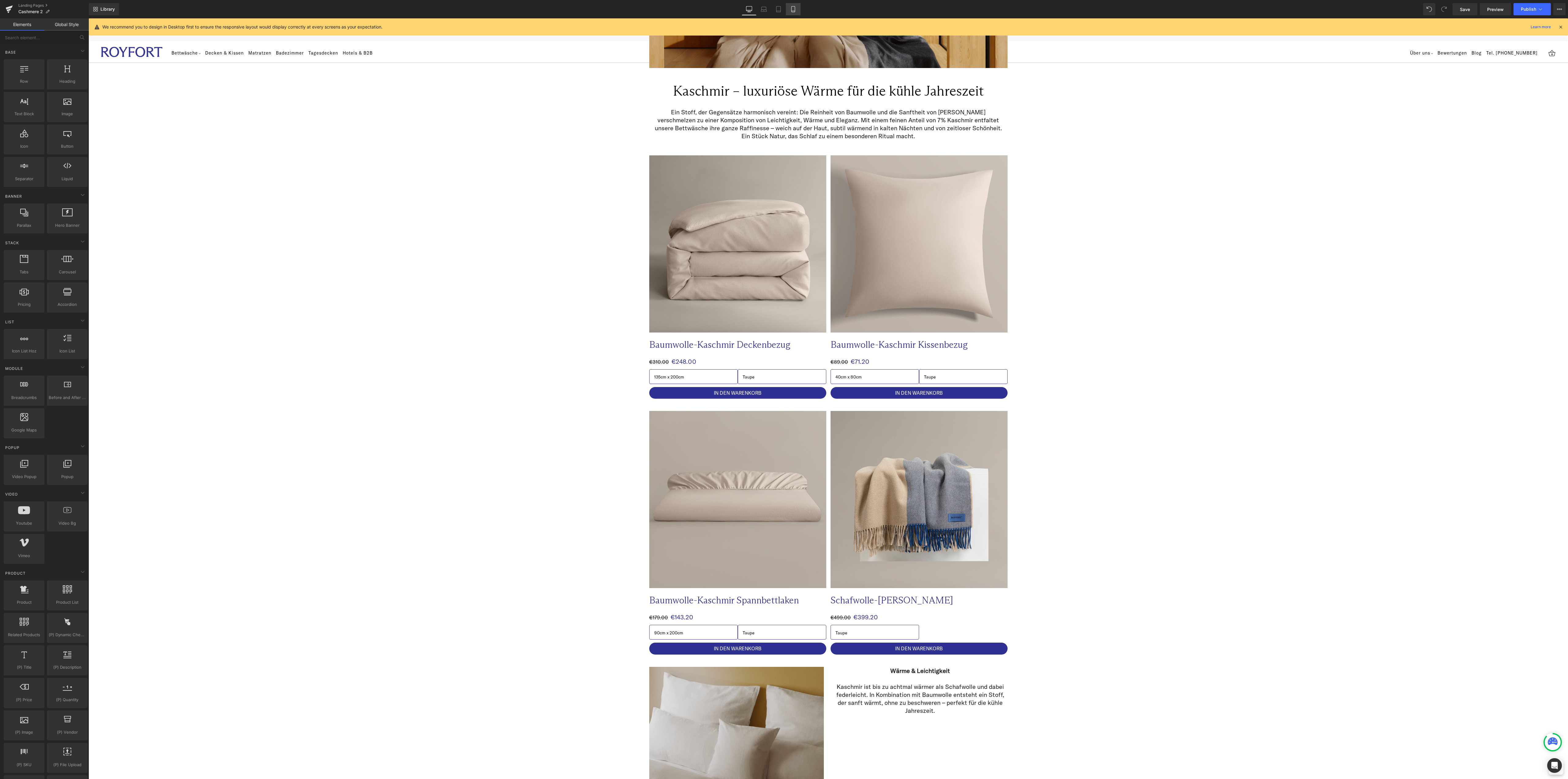
click at [795, 5] on link "Mobile" at bounding box center [793, 9] width 15 height 12
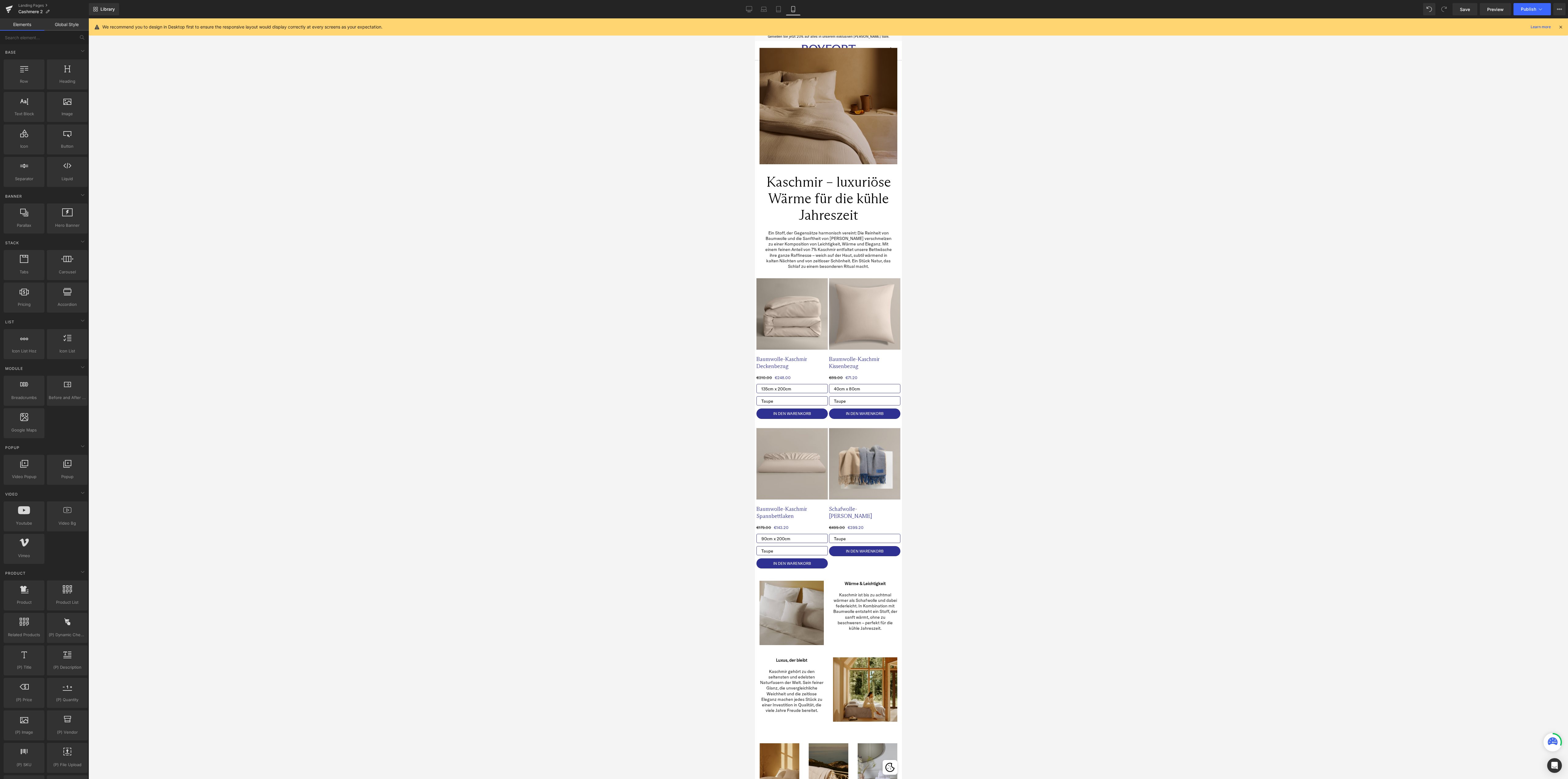
scroll to position [0, 0]
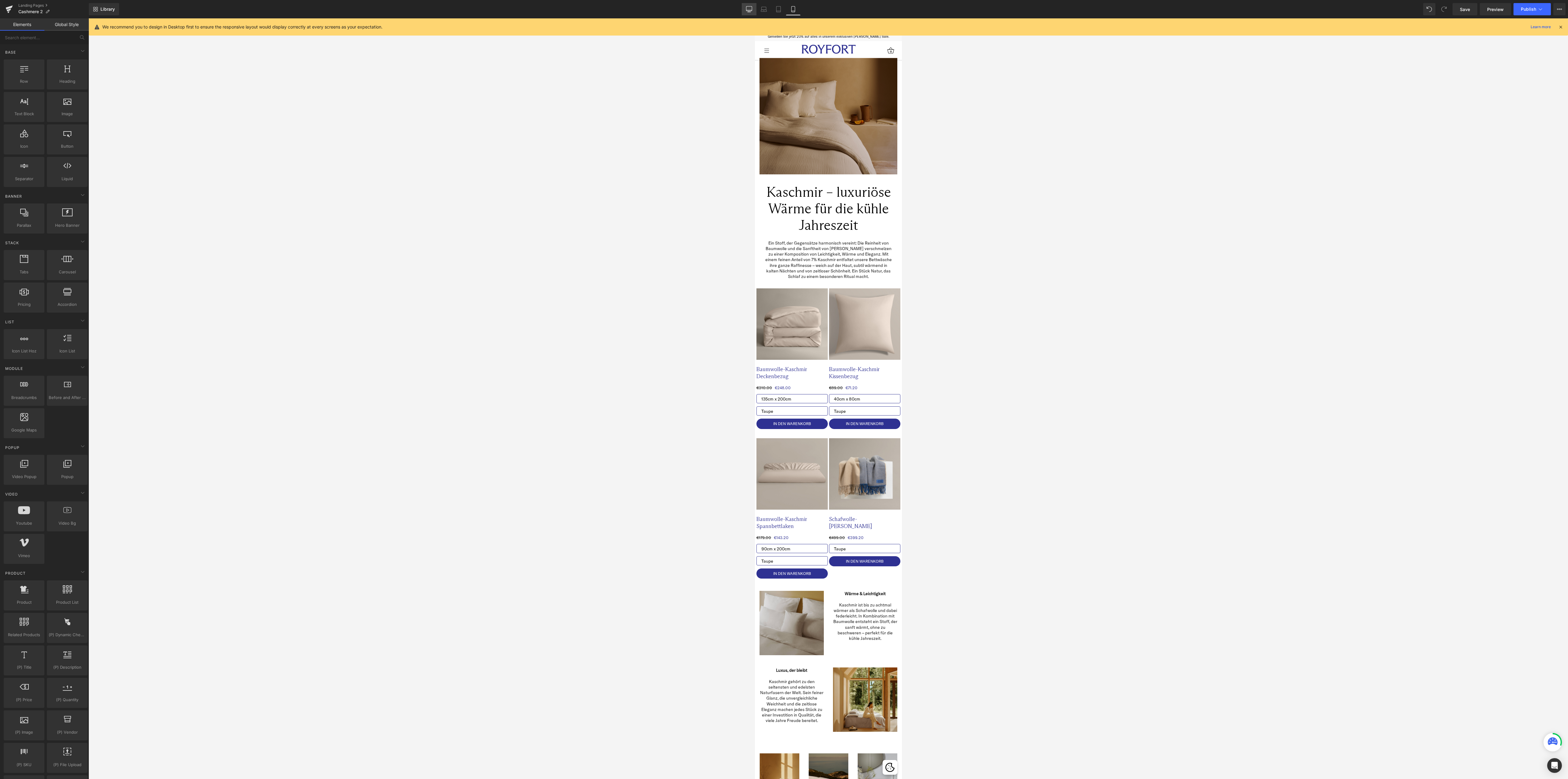
click at [752, 8] on icon at bounding box center [749, 8] width 6 height 4
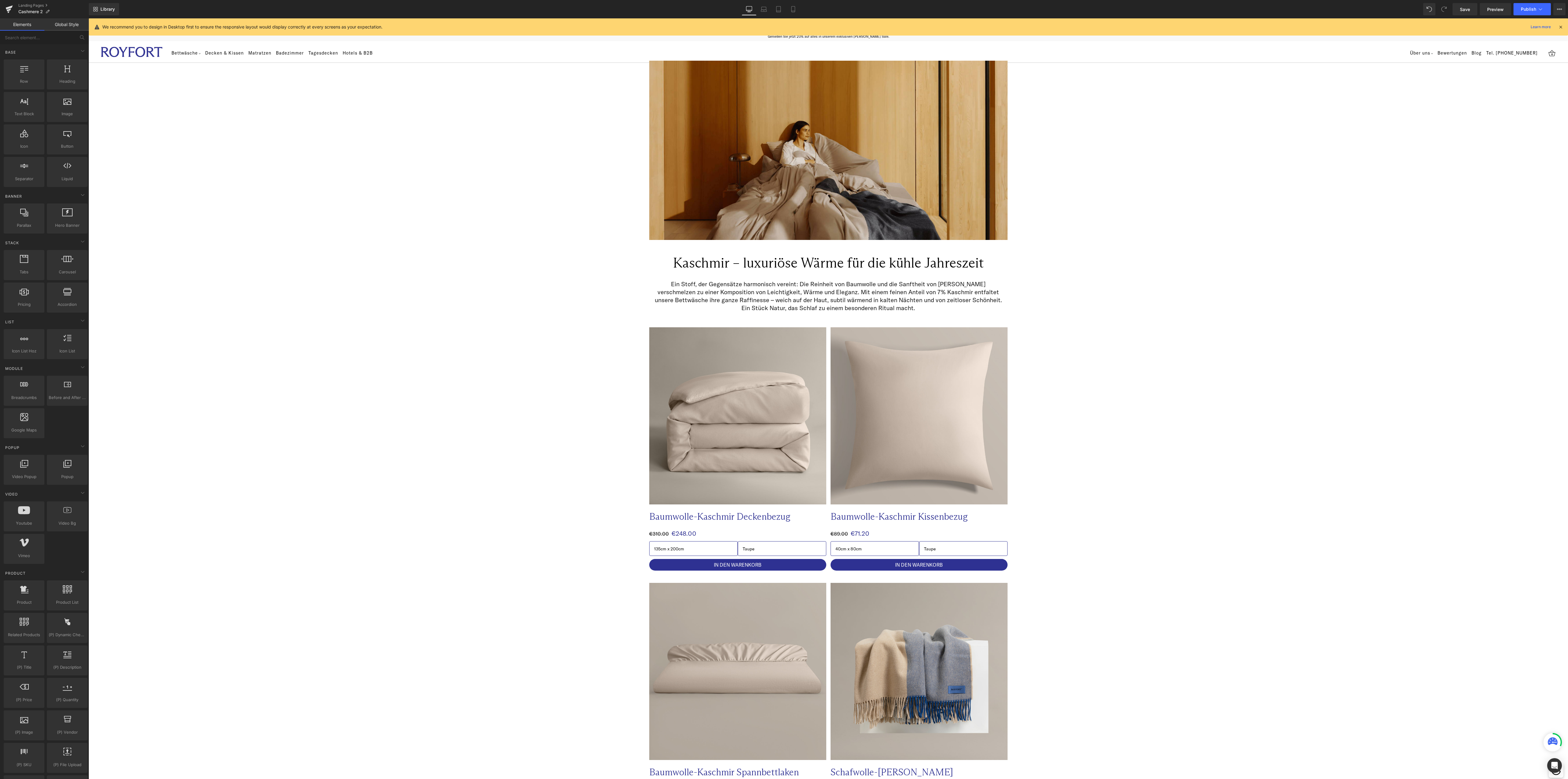
scroll to position [32, 0]
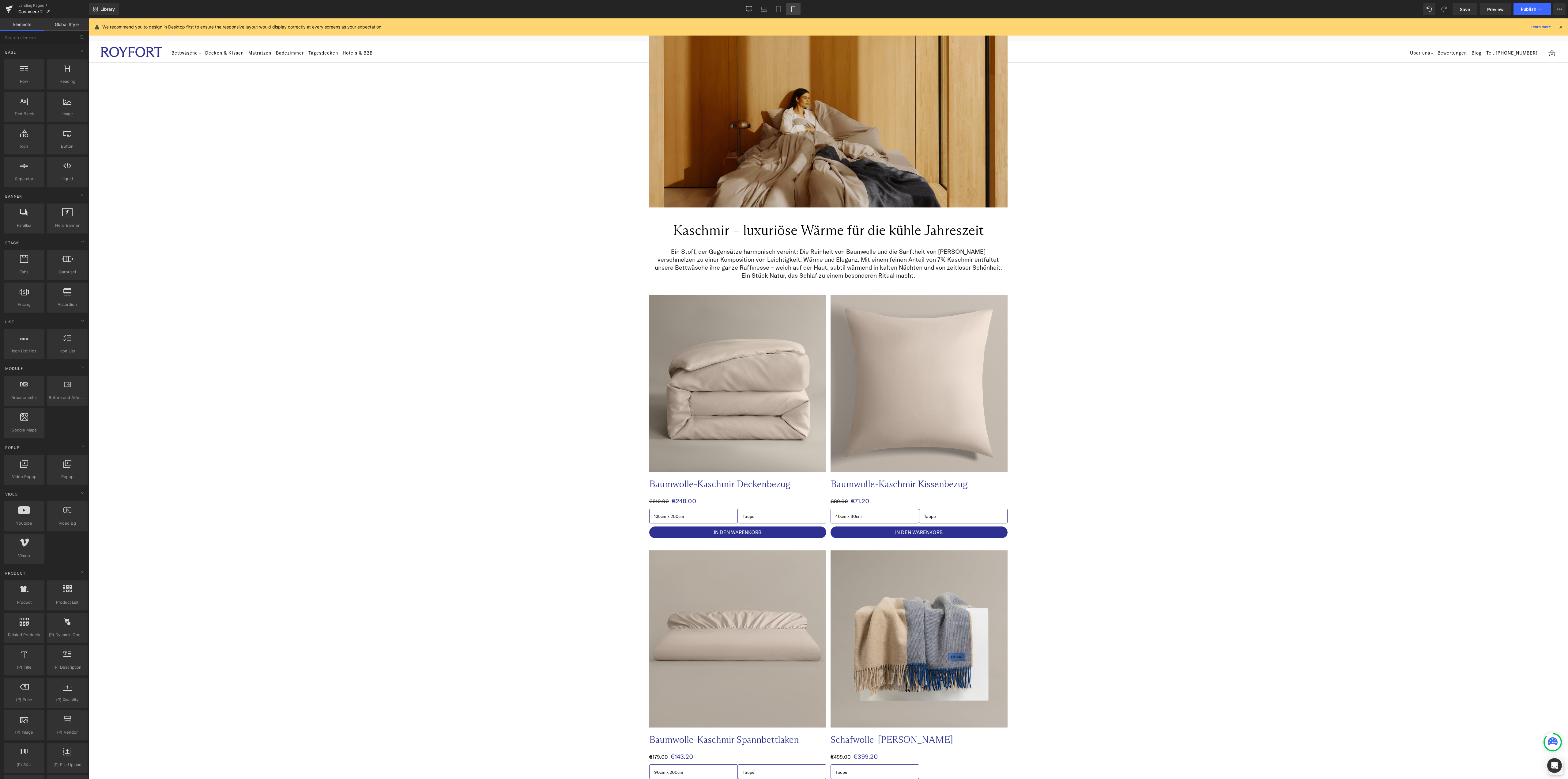
click at [798, 10] on link "Mobile" at bounding box center [793, 9] width 15 height 12
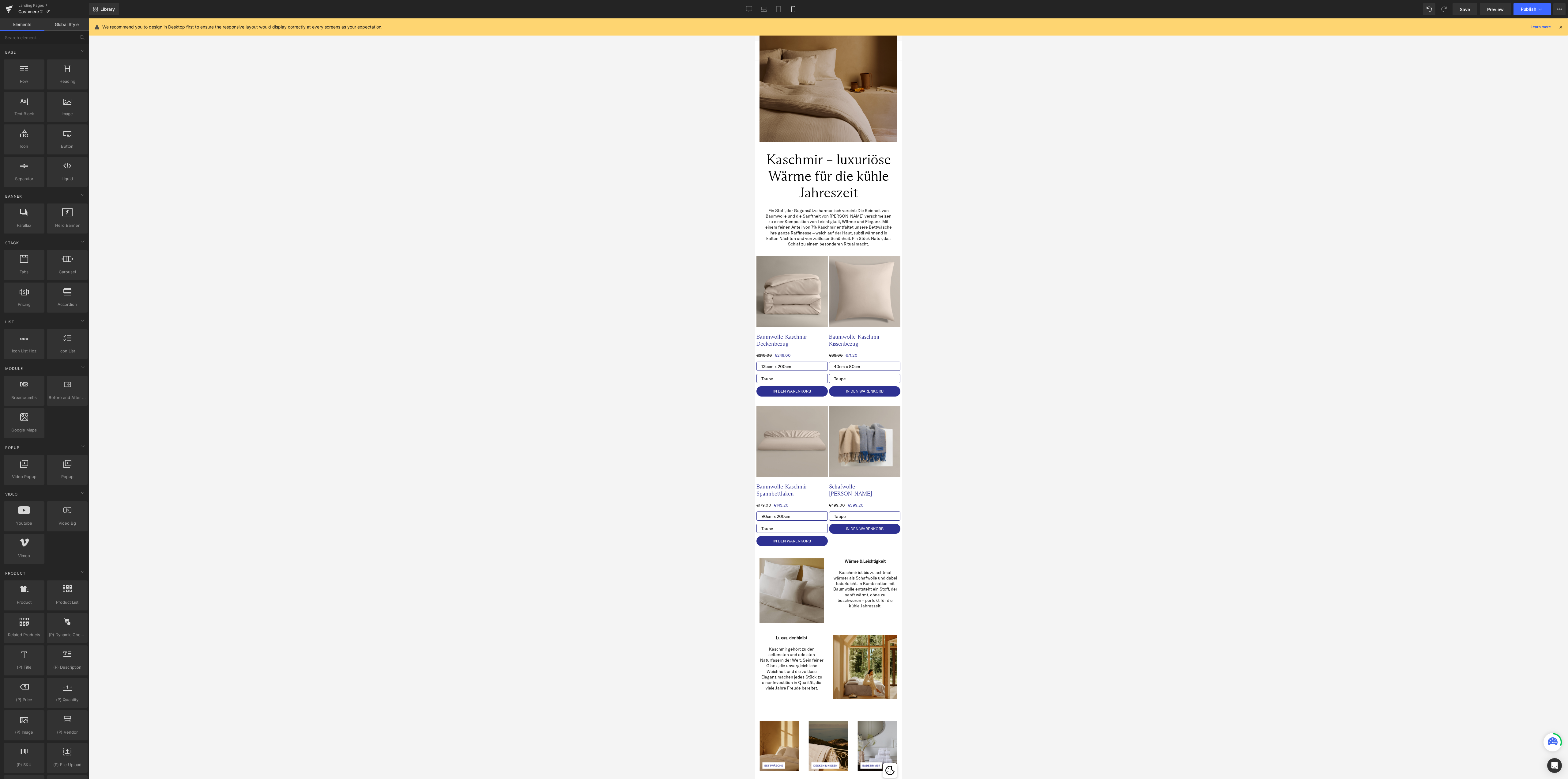
scroll to position [39, 0]
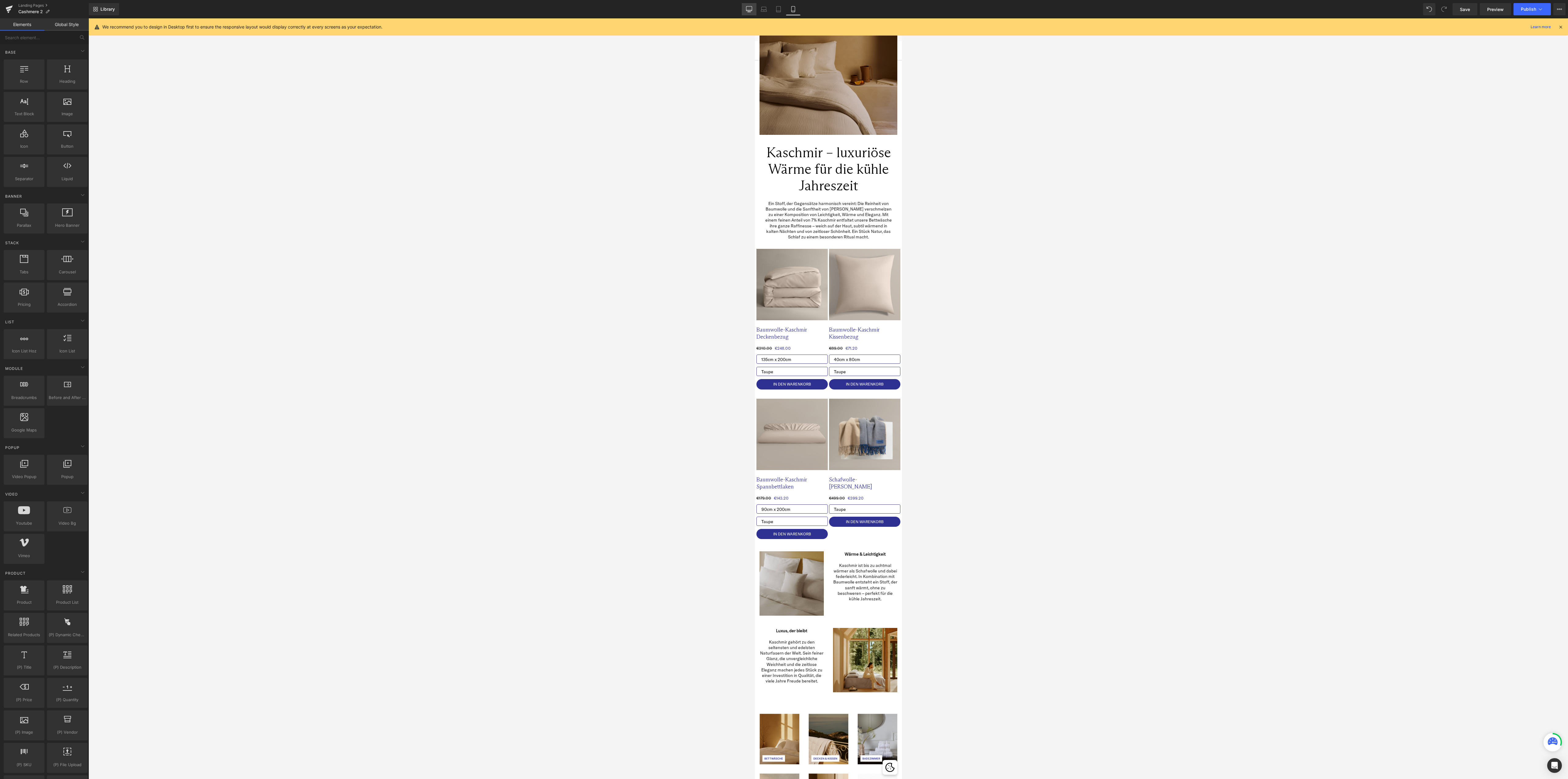
click at [749, 11] on icon at bounding box center [749, 8] width 6 height 4
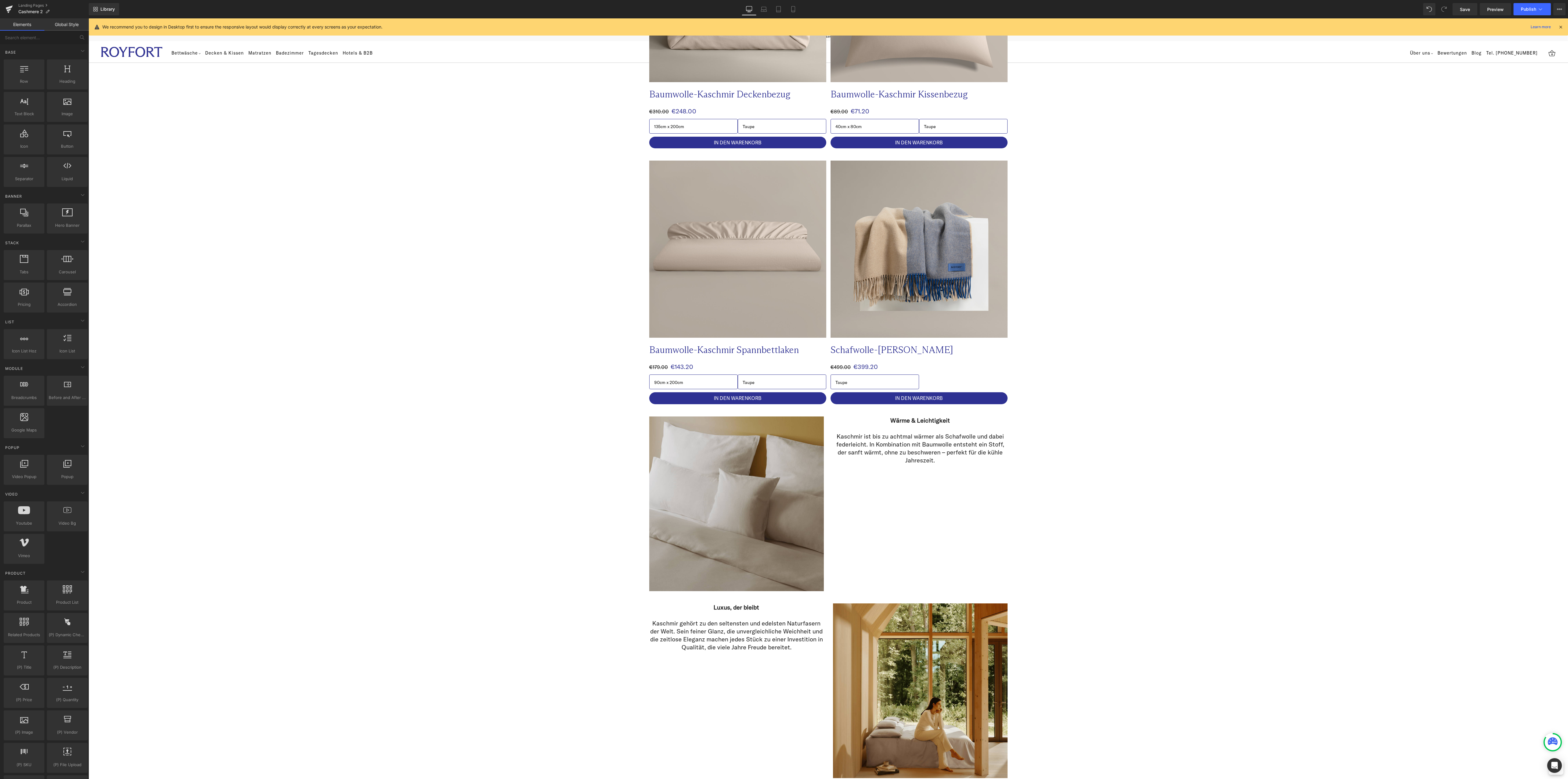
scroll to position [483, 0]
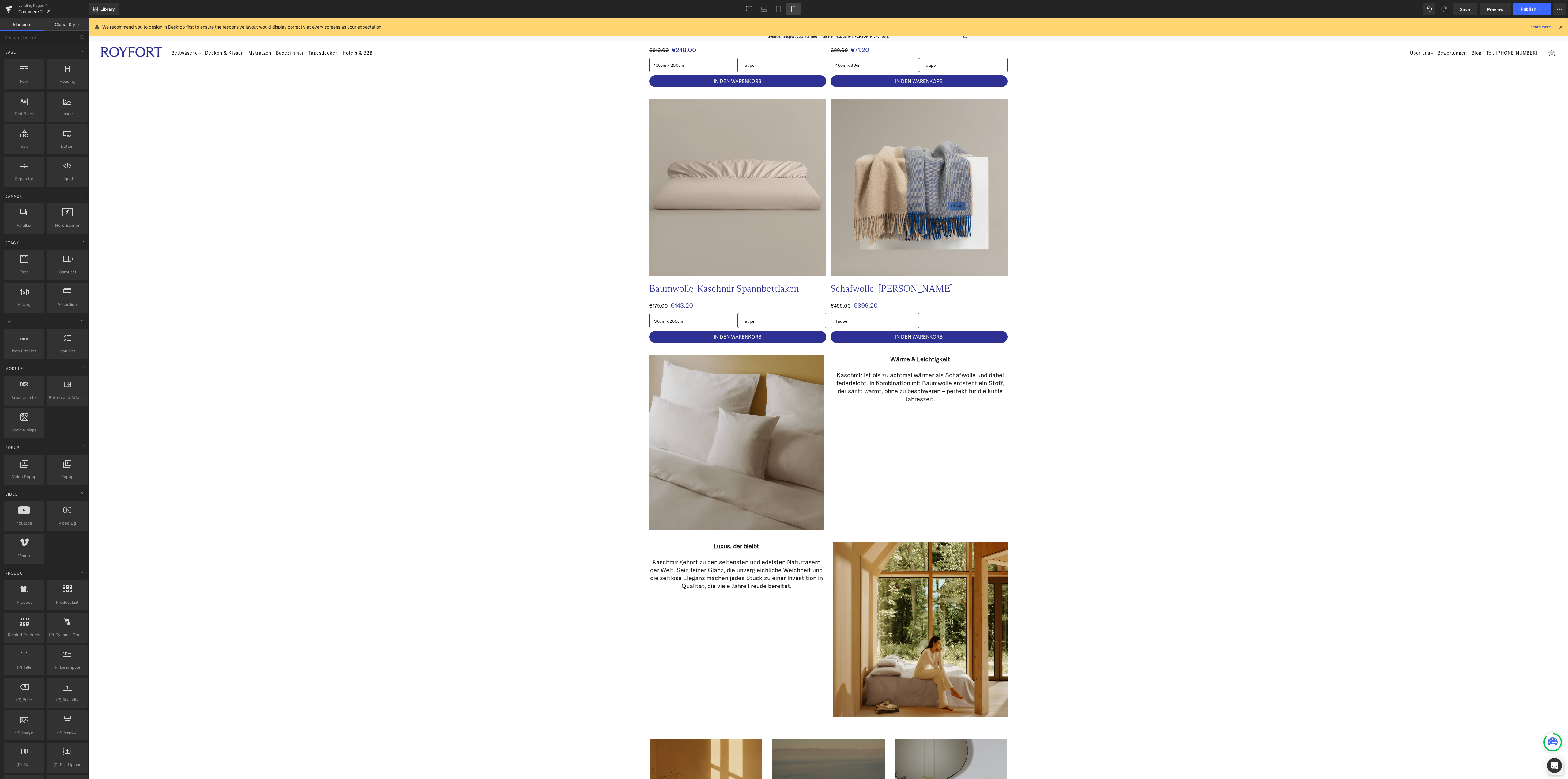
drag, startPoint x: 797, startPoint y: 10, endPoint x: 75, endPoint y: 85, distance: 725.9
click at [797, 9] on link "Mobile" at bounding box center [793, 9] width 15 height 12
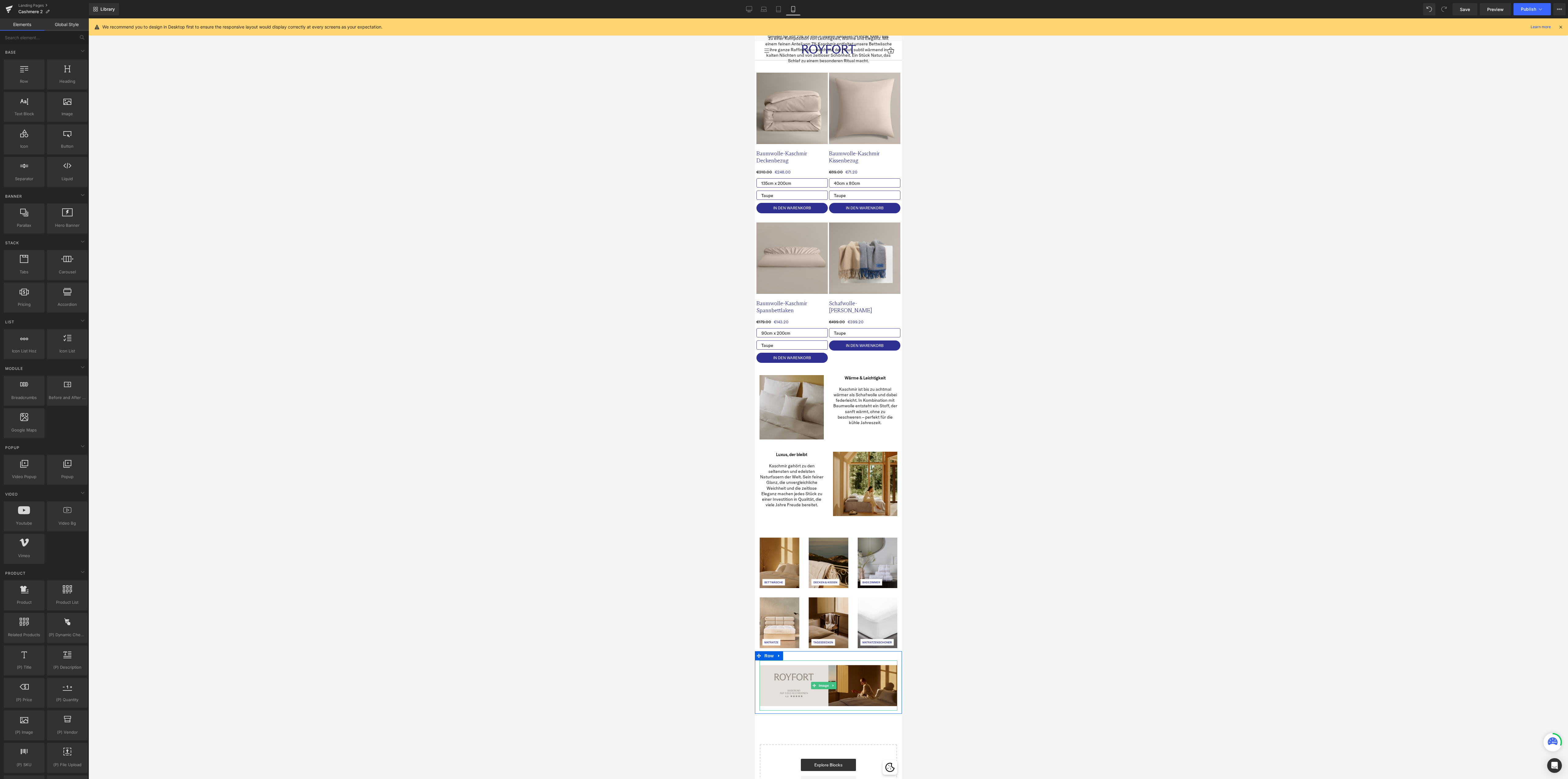
scroll to position [107, 0]
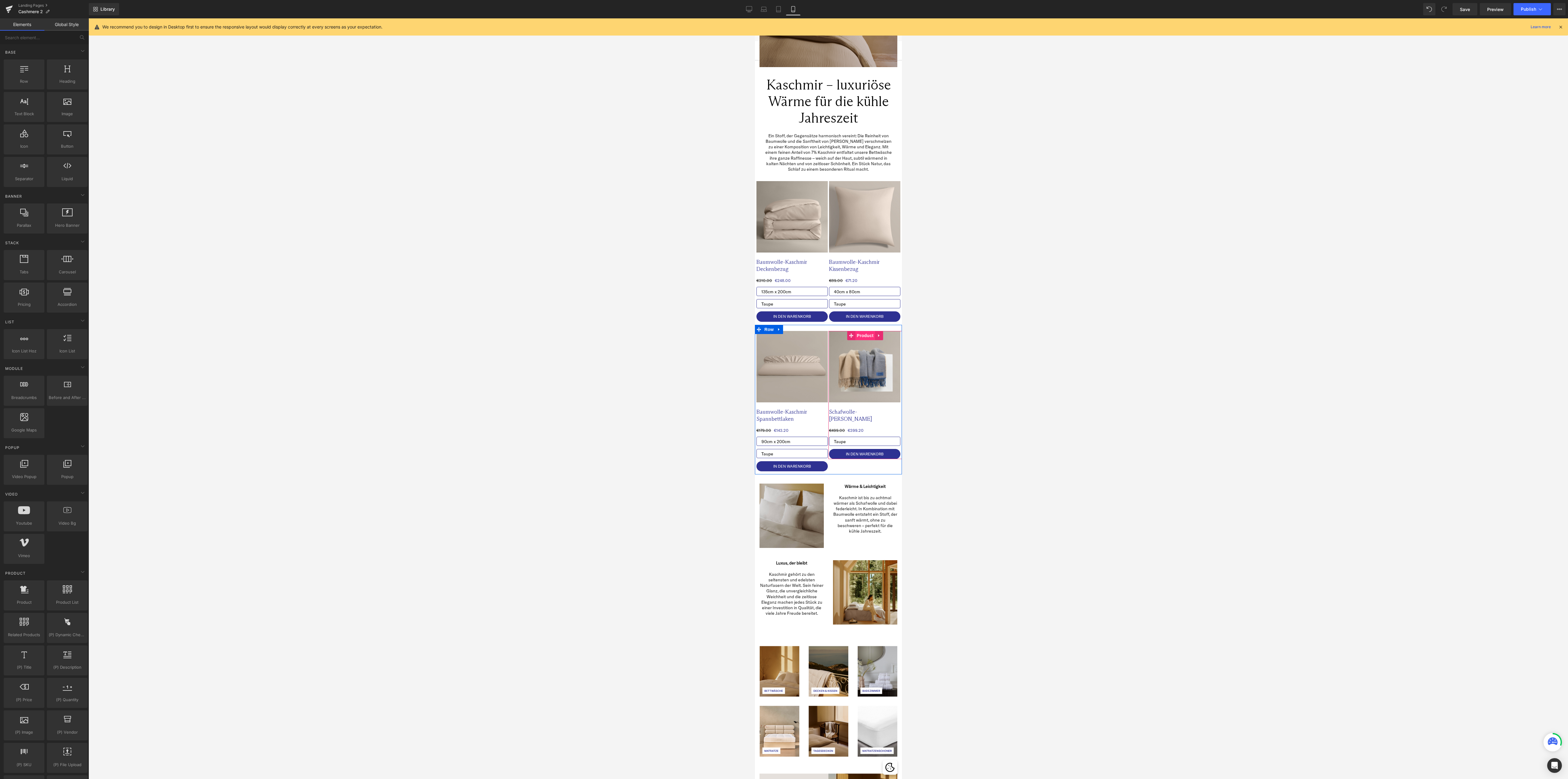
click at [856, 335] on span "Product" at bounding box center [865, 335] width 20 height 9
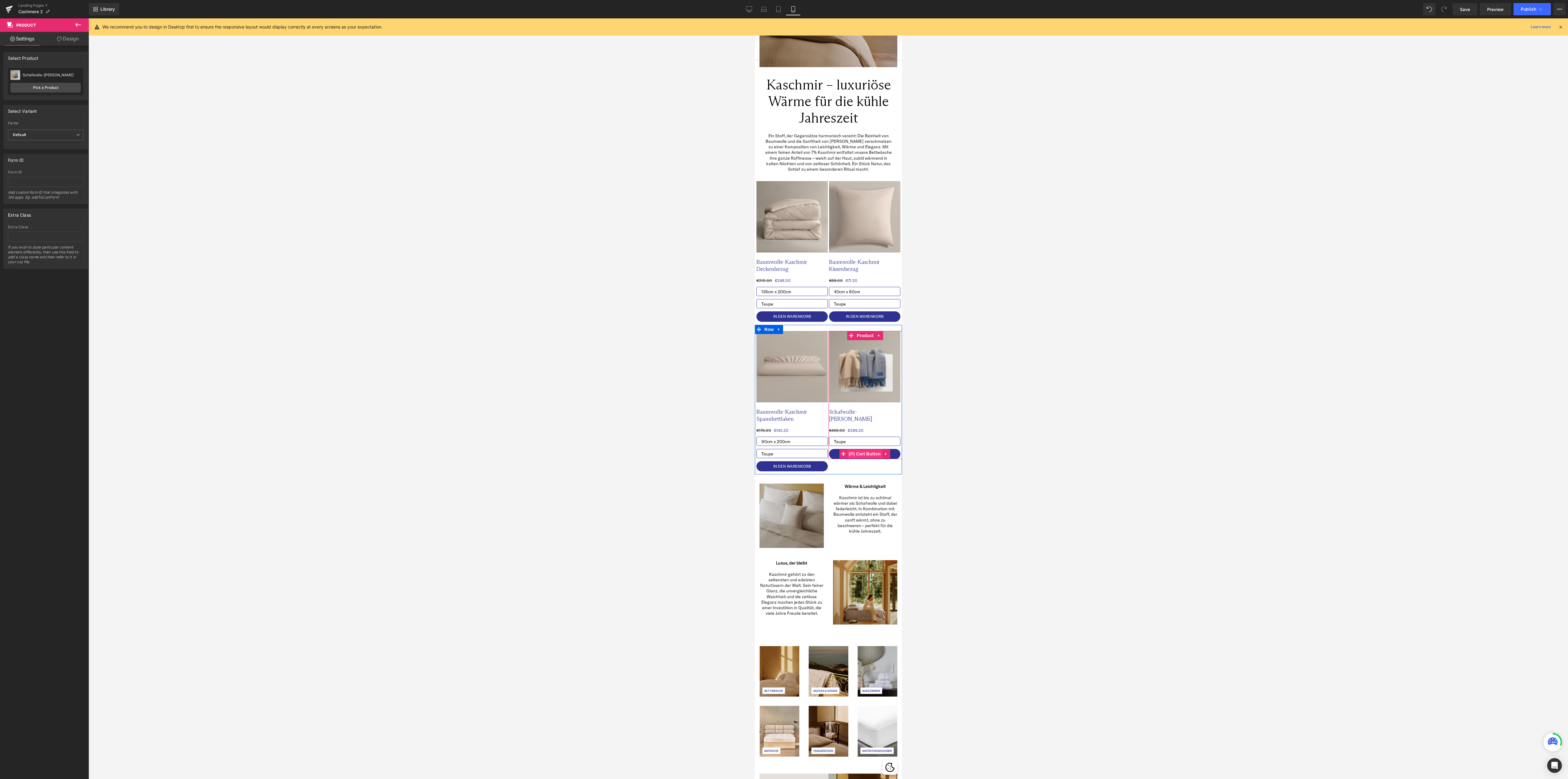
click at [859, 454] on span "(P) Cart Button" at bounding box center [864, 454] width 35 height 9
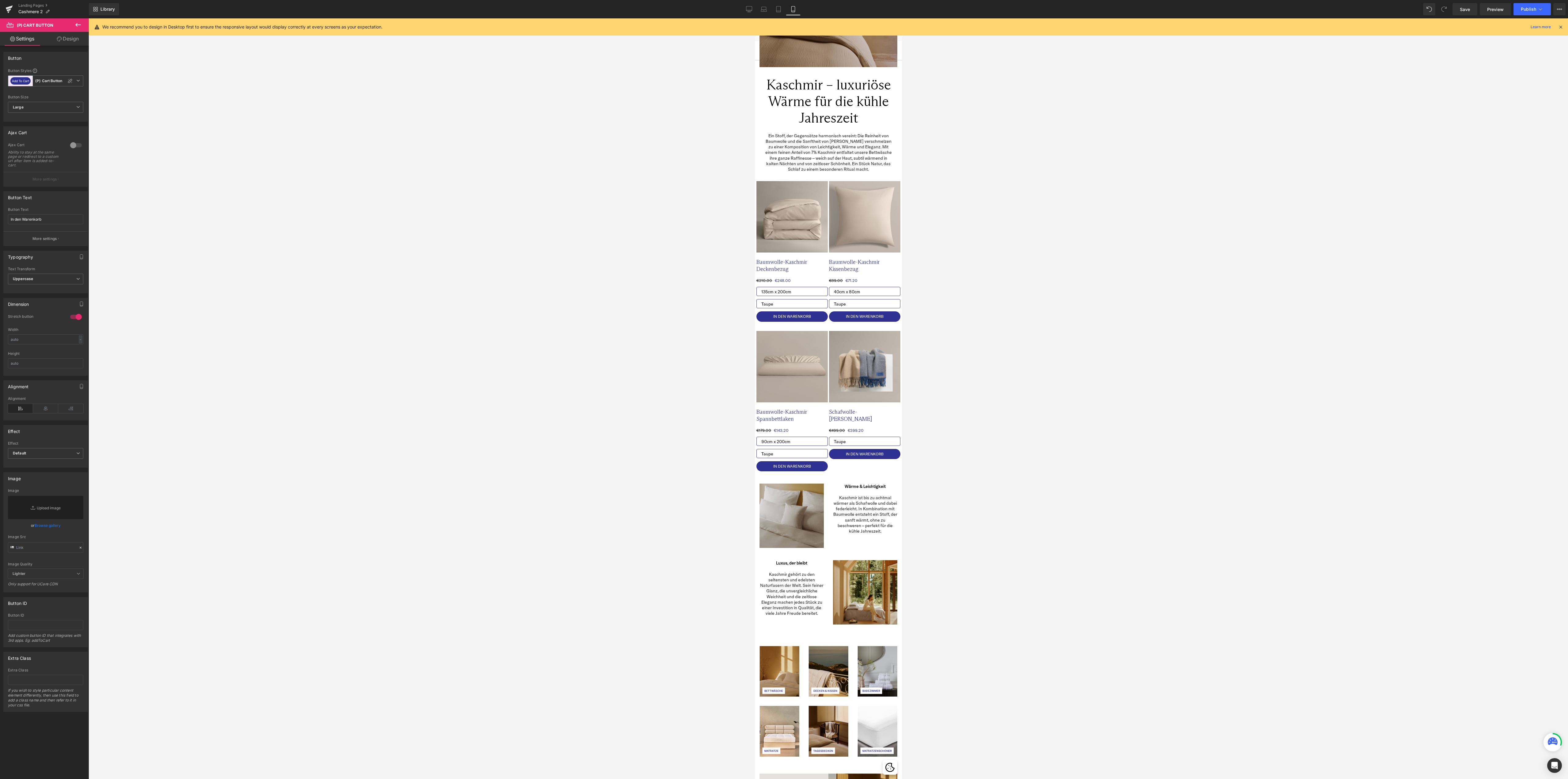
click at [67, 39] on link "Design" at bounding box center [68, 39] width 45 height 14
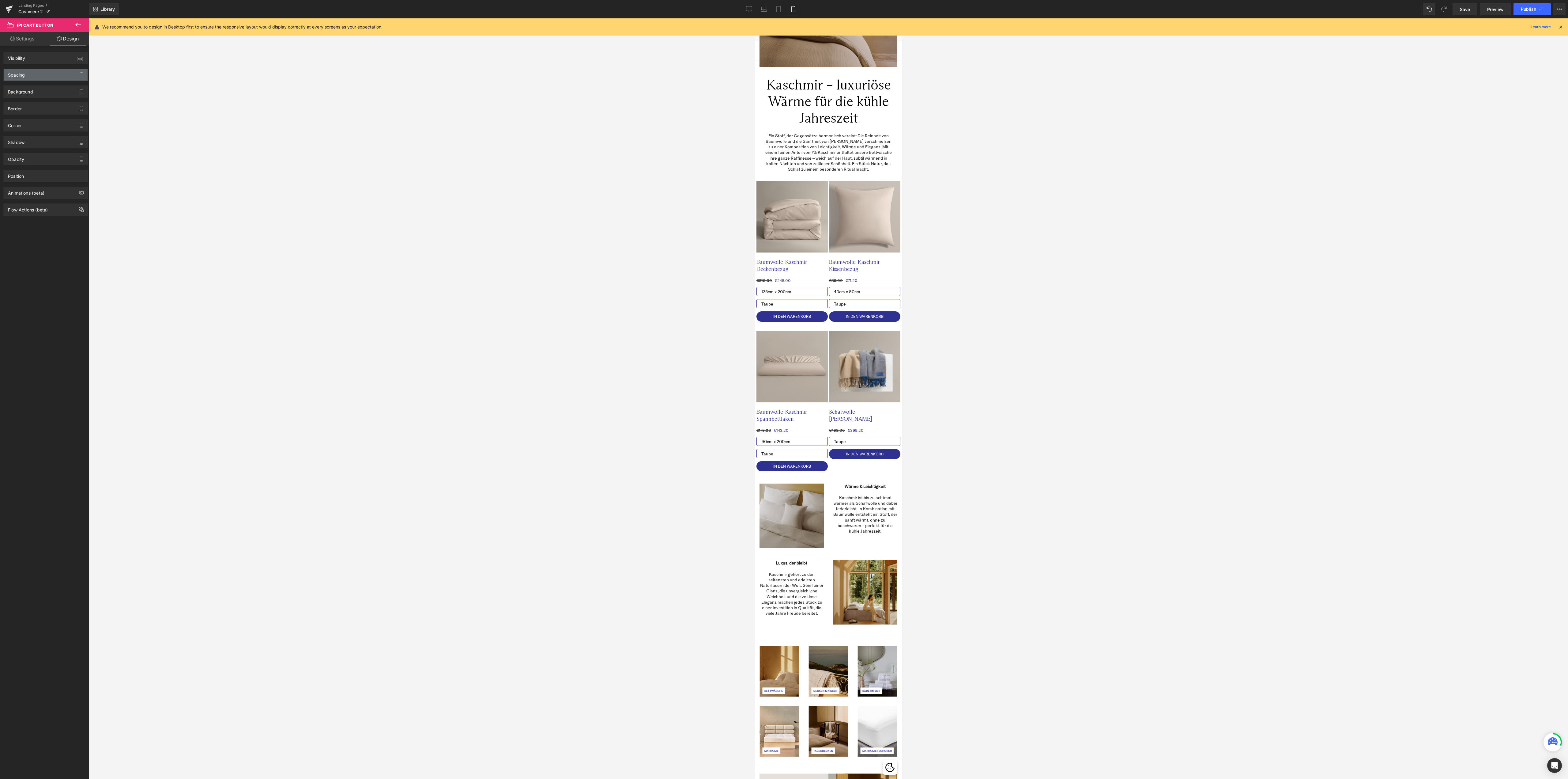
type input "0"
type input "8"
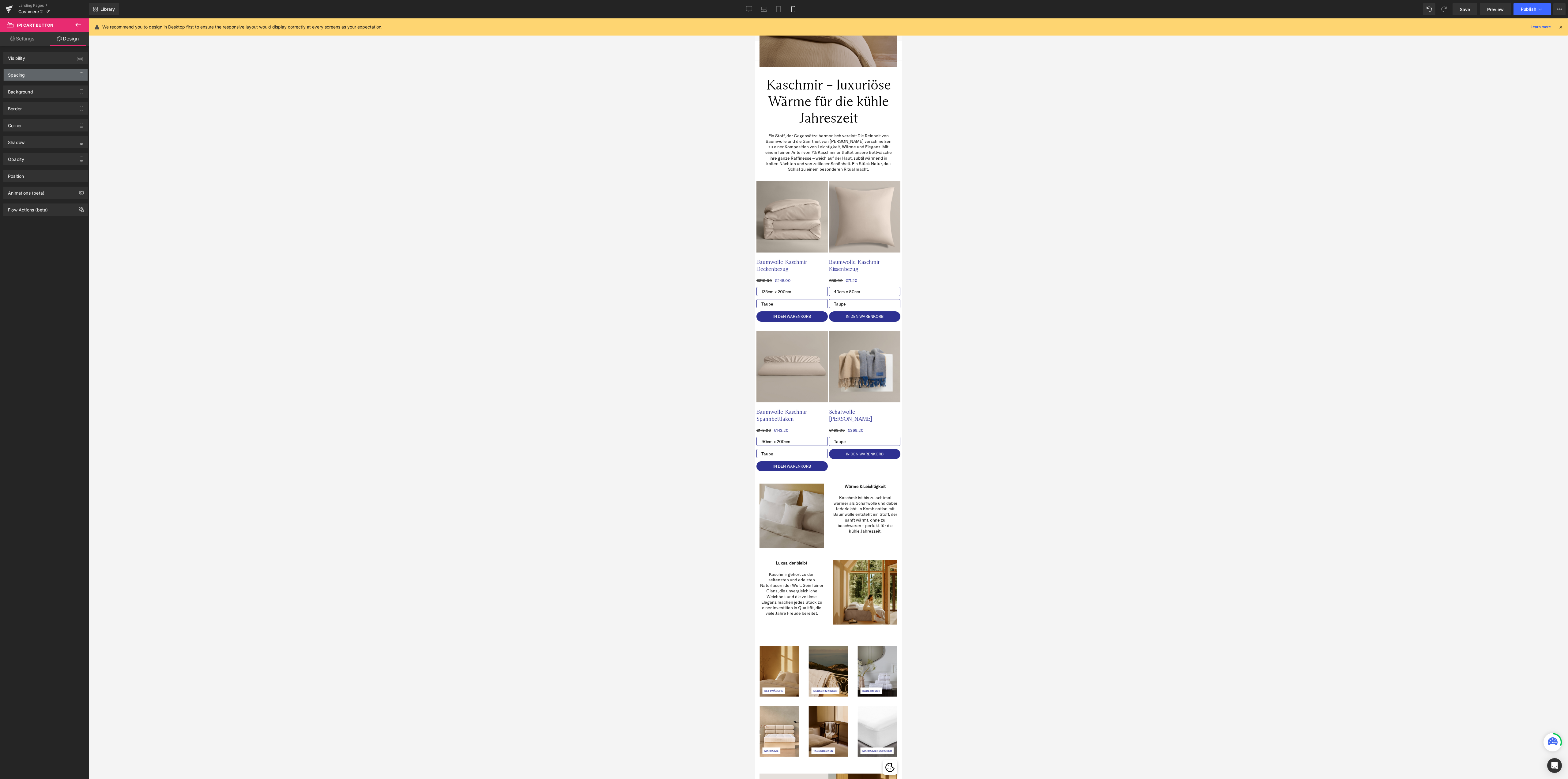
type input "24"
type input "8"
type input "24"
click at [39, 70] on div "Spacing" at bounding box center [46, 75] width 84 height 11
click at [73, 193] on div "8px 8 24px 24 32 32 XS S M L XL Edit Value 24px 24" at bounding box center [46, 169] width 75 height 49
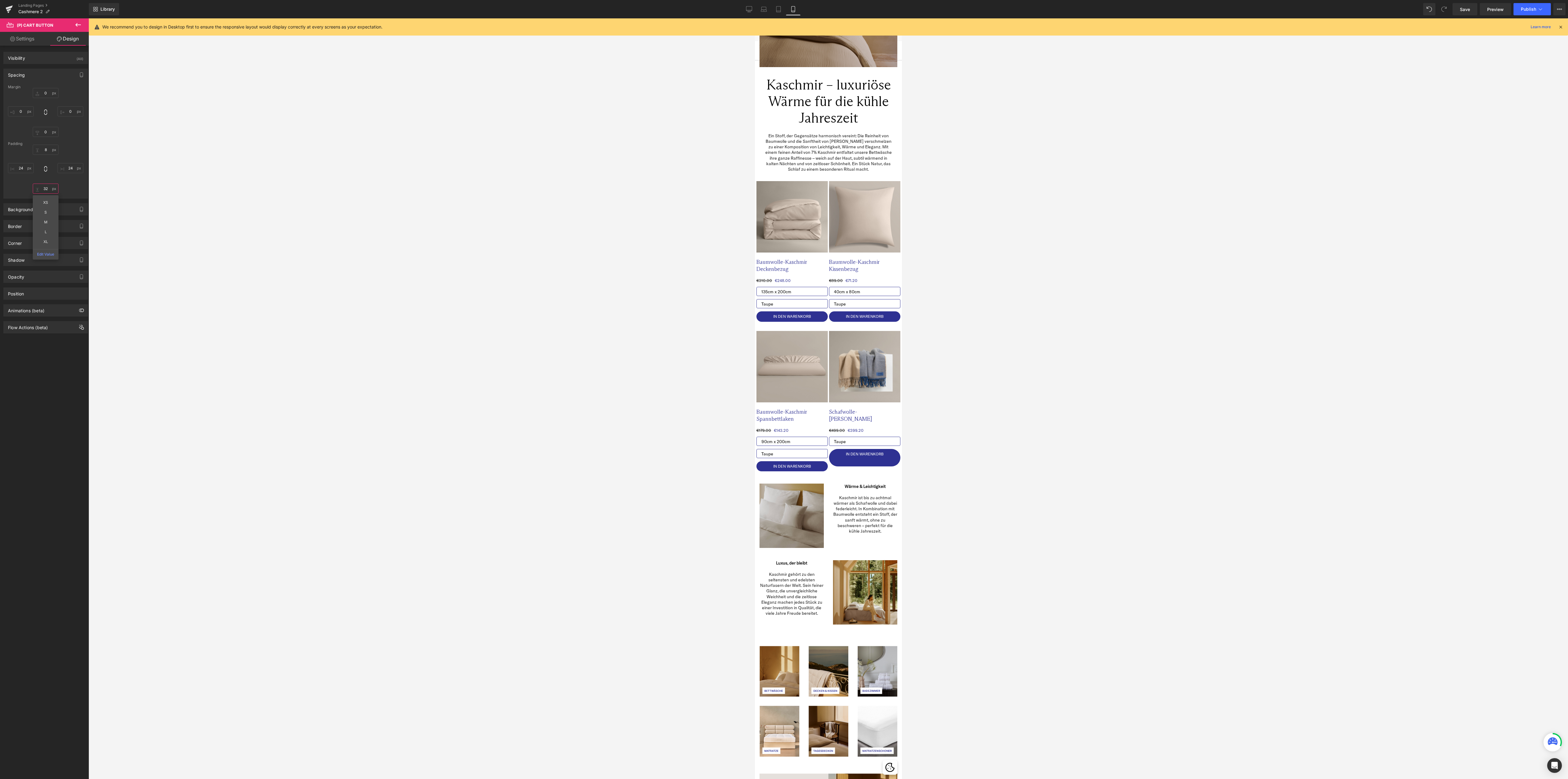
click at [43, 189] on input "32" at bounding box center [45, 189] width 25 height 11
type input "8"
click at [75, 186] on div "8px 8 24px 24 8 8 24px 24" at bounding box center [46, 169] width 75 height 49
click at [422, 356] on div at bounding box center [828, 398] width 1479 height 761
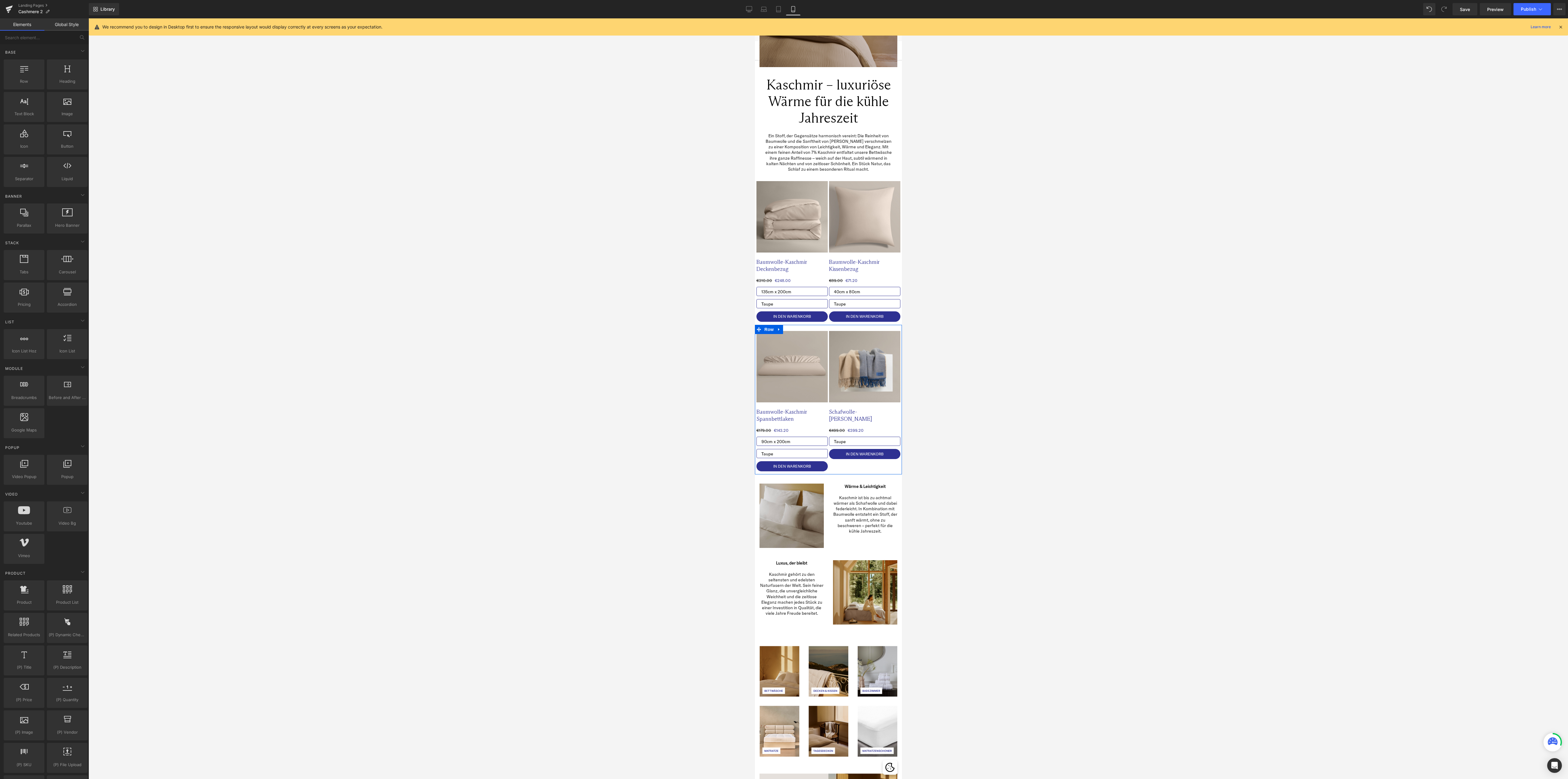
click at [856, 468] on div "Sale Off (P) Image Baumwolle-Kaschmir Spannbettlaken Text Block €179.00 €143.20…" at bounding box center [828, 399] width 147 height 150
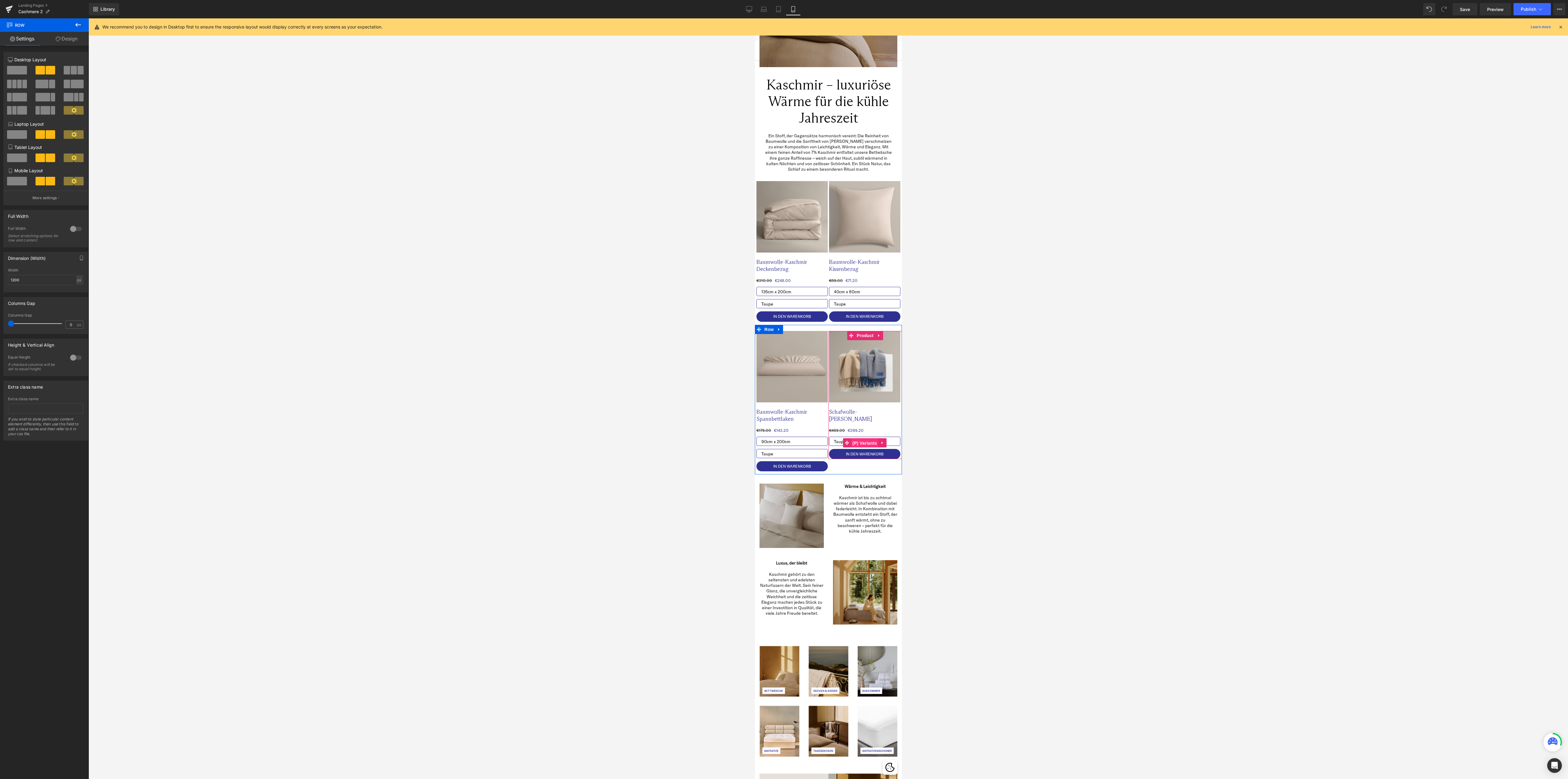
click at [859, 441] on span "(P) Variants" at bounding box center [865, 443] width 28 height 9
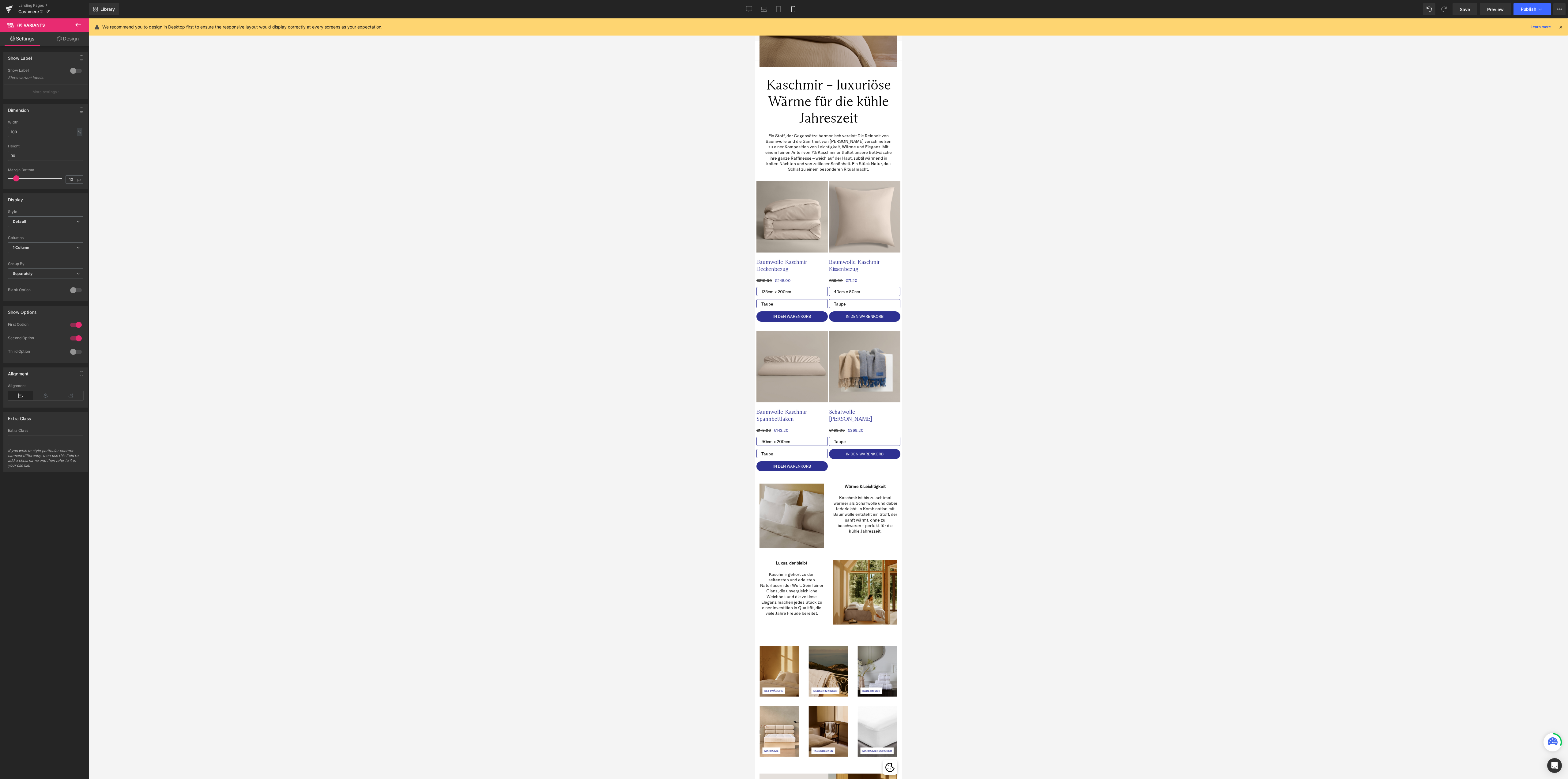
drag, startPoint x: 67, startPoint y: 39, endPoint x: 50, endPoint y: 79, distance: 43.5
click at [66, 39] on link "Design" at bounding box center [68, 39] width 45 height 14
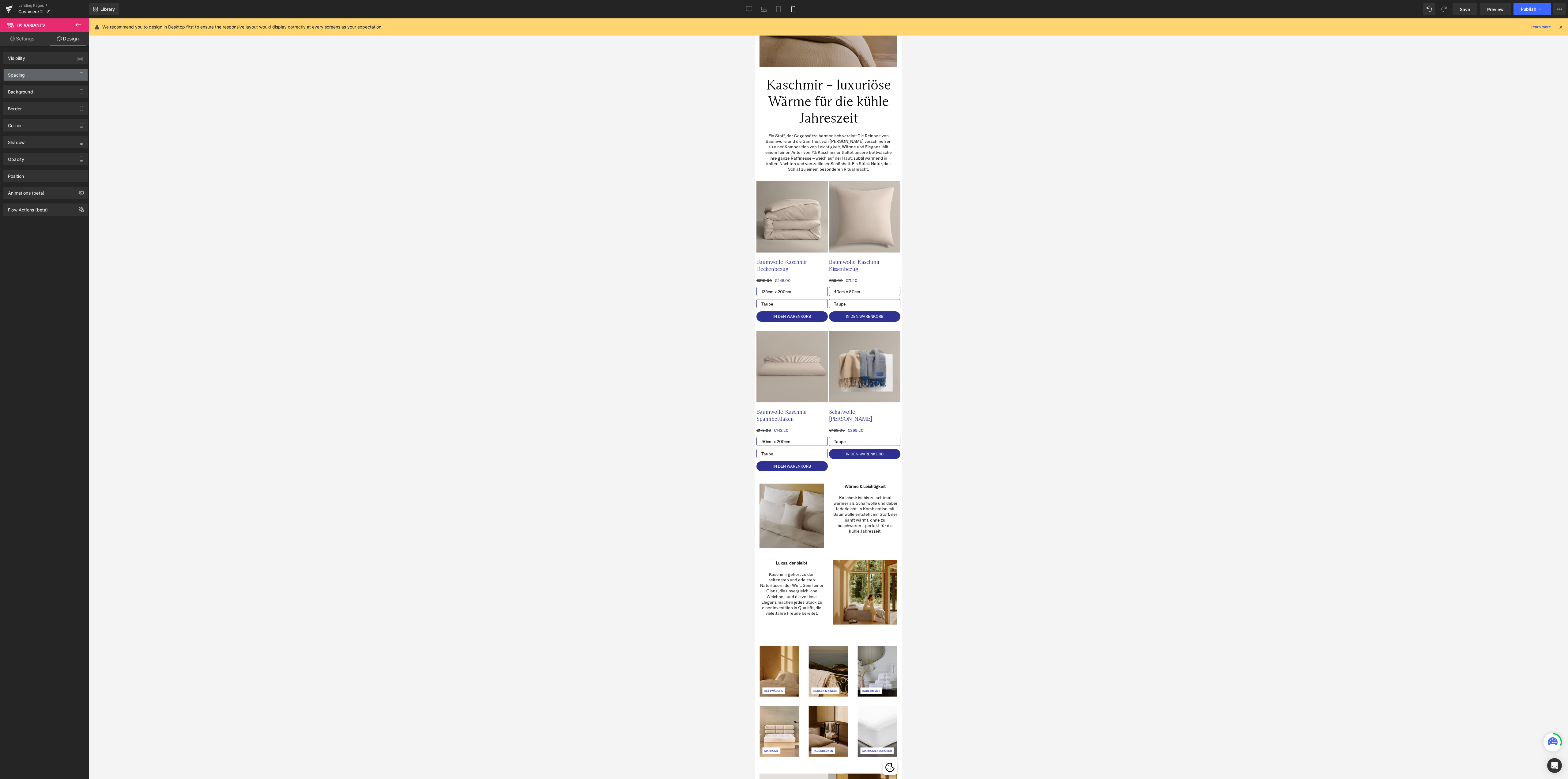
type input "10"
type input "0"
type input "2.5"
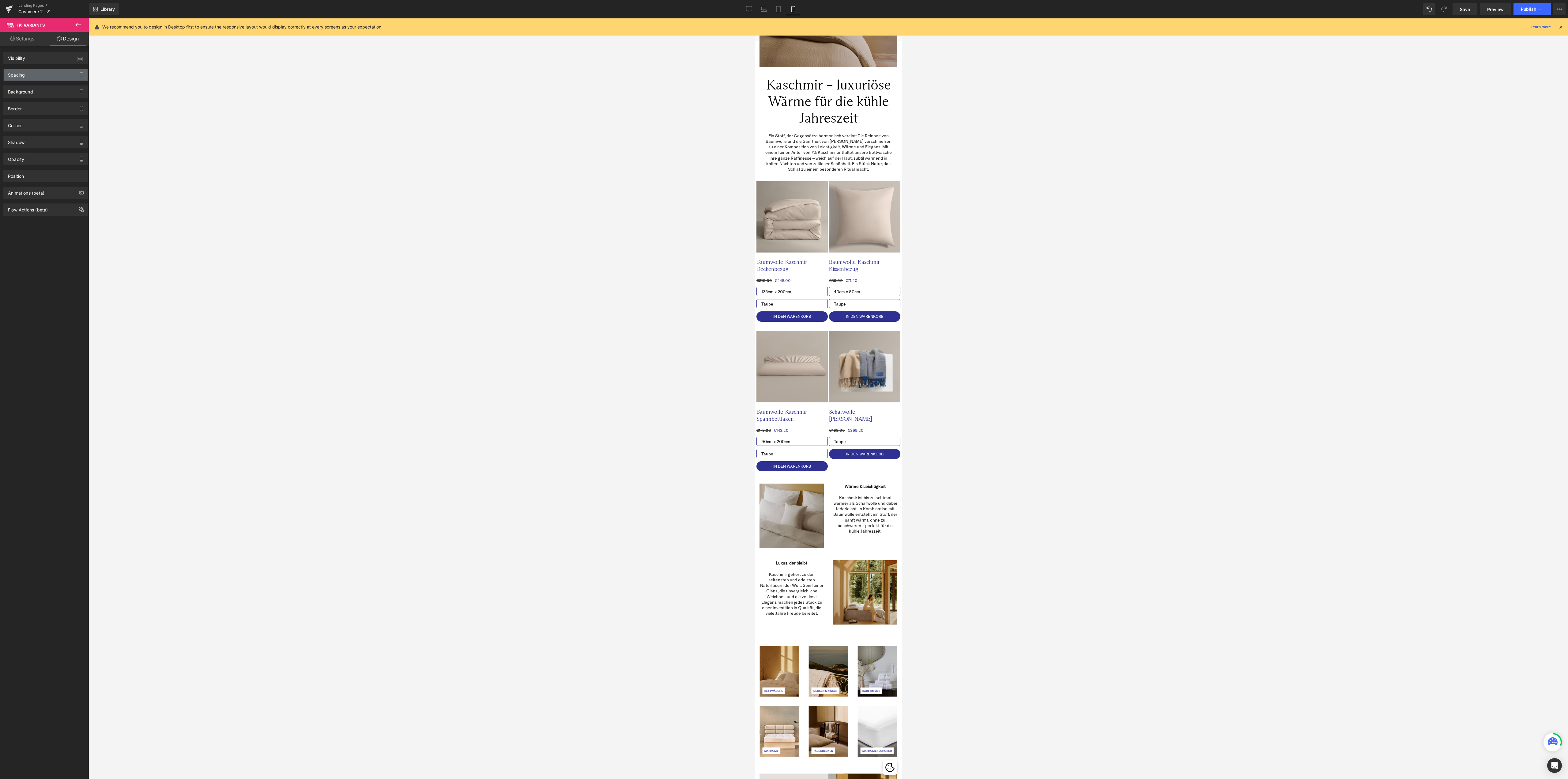
type input "28"
type input "0"
type input "15"
click at [50, 79] on div "Spacing" at bounding box center [46, 75] width 84 height 11
type input "0"
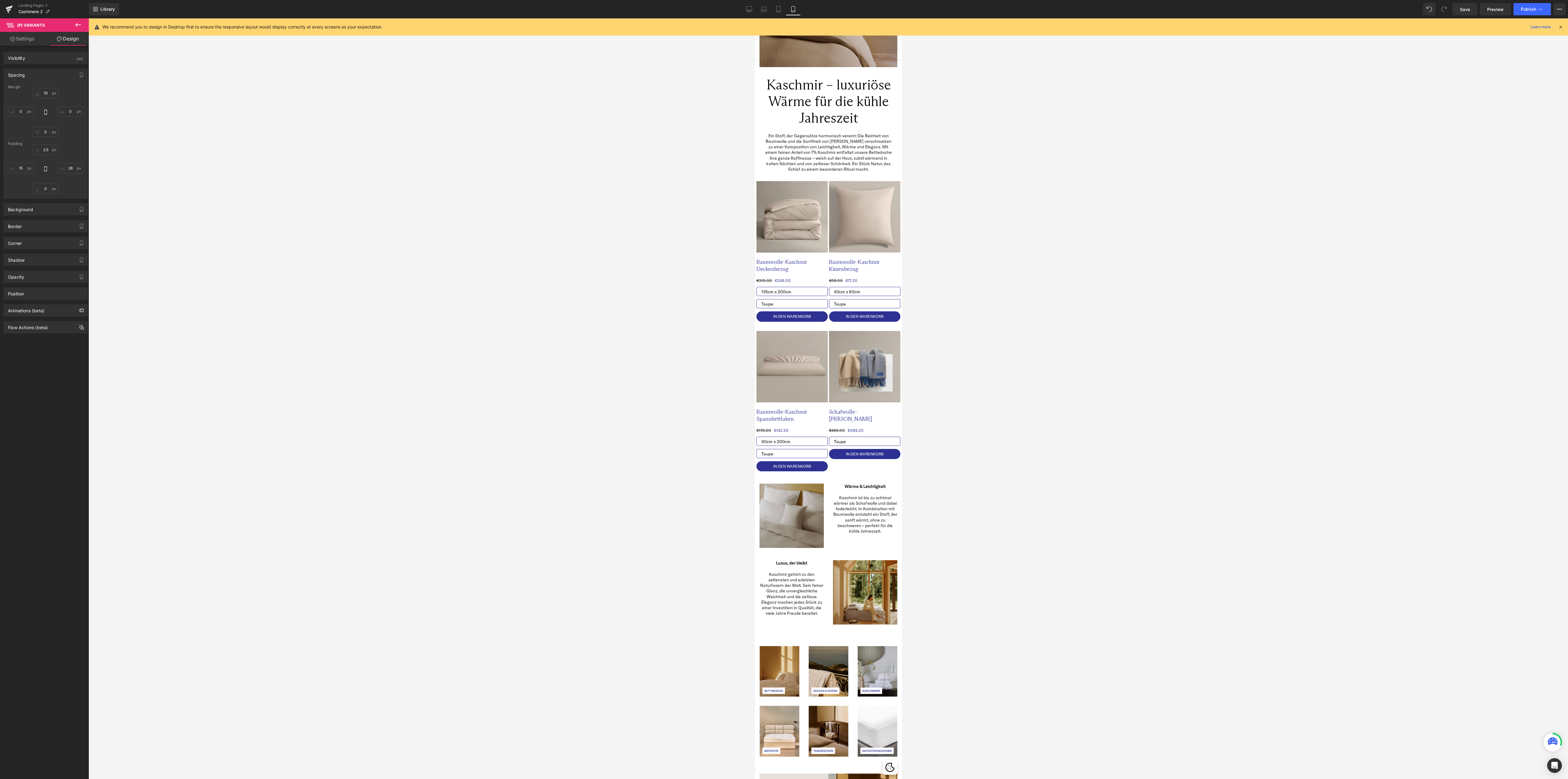
click at [70, 194] on div "2.5px 2.5 28px 28 0px 0 15px 15" at bounding box center [46, 169] width 75 height 49
click at [52, 135] on input "0" at bounding box center [45, 132] width 25 height 11
click at [39, 133] on input "10" at bounding box center [45, 132] width 25 height 11
click at [45, 133] on input "10" at bounding box center [45, 132] width 25 height 11
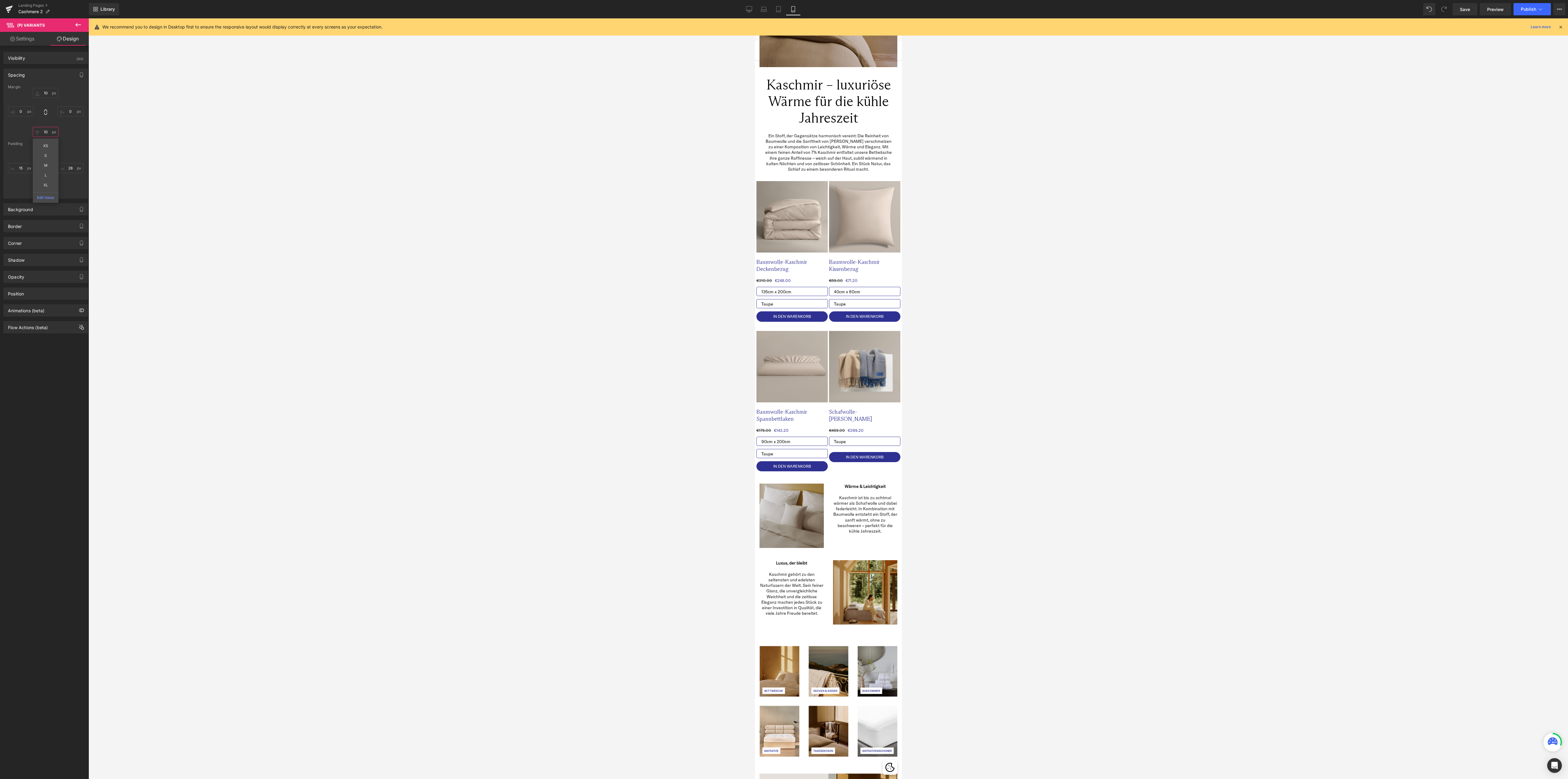
click at [45, 133] on input "10" at bounding box center [45, 132] width 25 height 11
click at [49, 133] on input "10" at bounding box center [45, 132] width 25 height 11
drag, startPoint x: 48, startPoint y: 132, endPoint x: 42, endPoint y: 132, distance: 6.0
click at [42, 132] on input "10" at bounding box center [45, 132] width 25 height 11
type input "2"
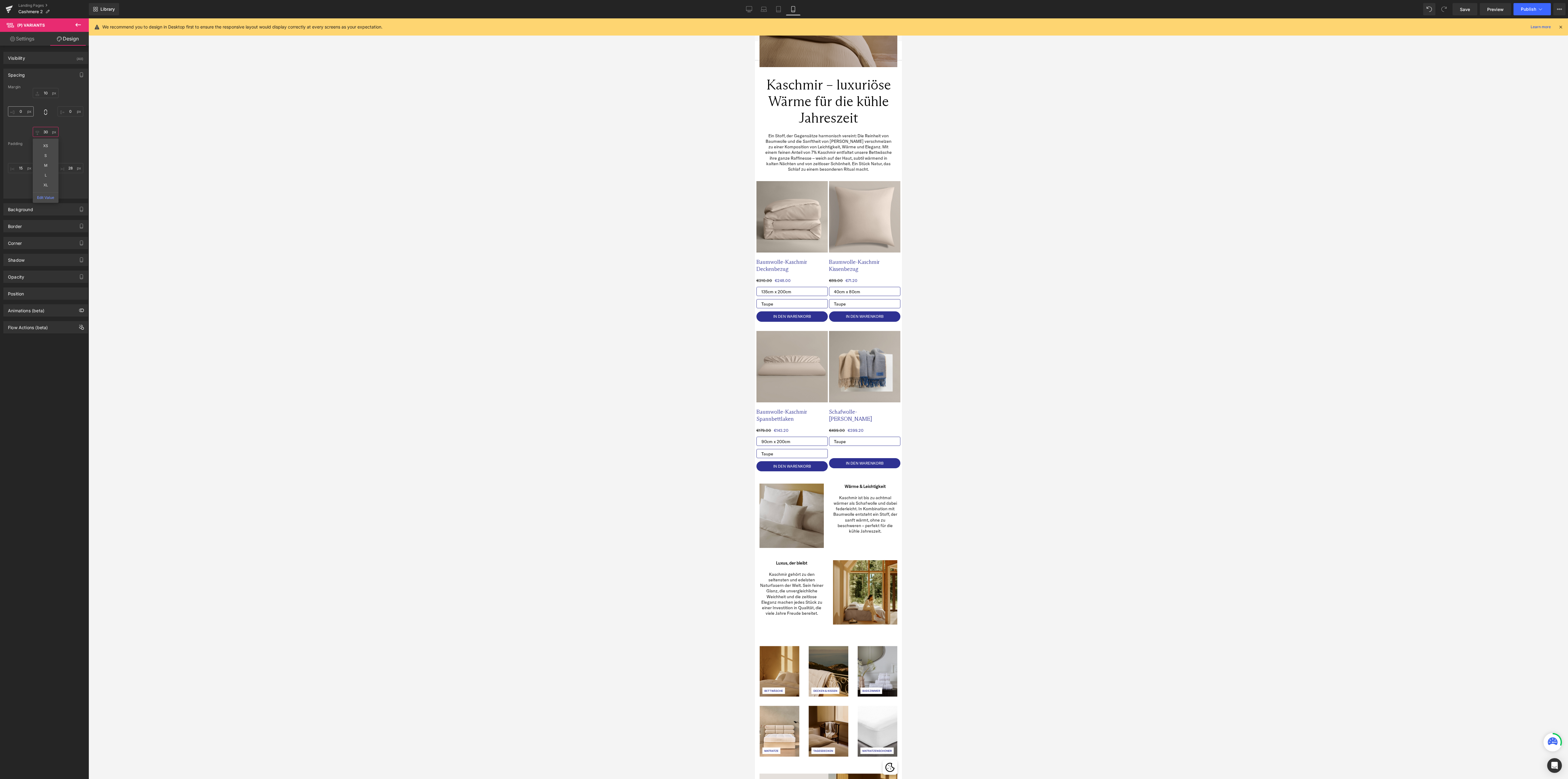
type input "3"
type input "40"
click at [194, 282] on div at bounding box center [828, 398] width 1479 height 761
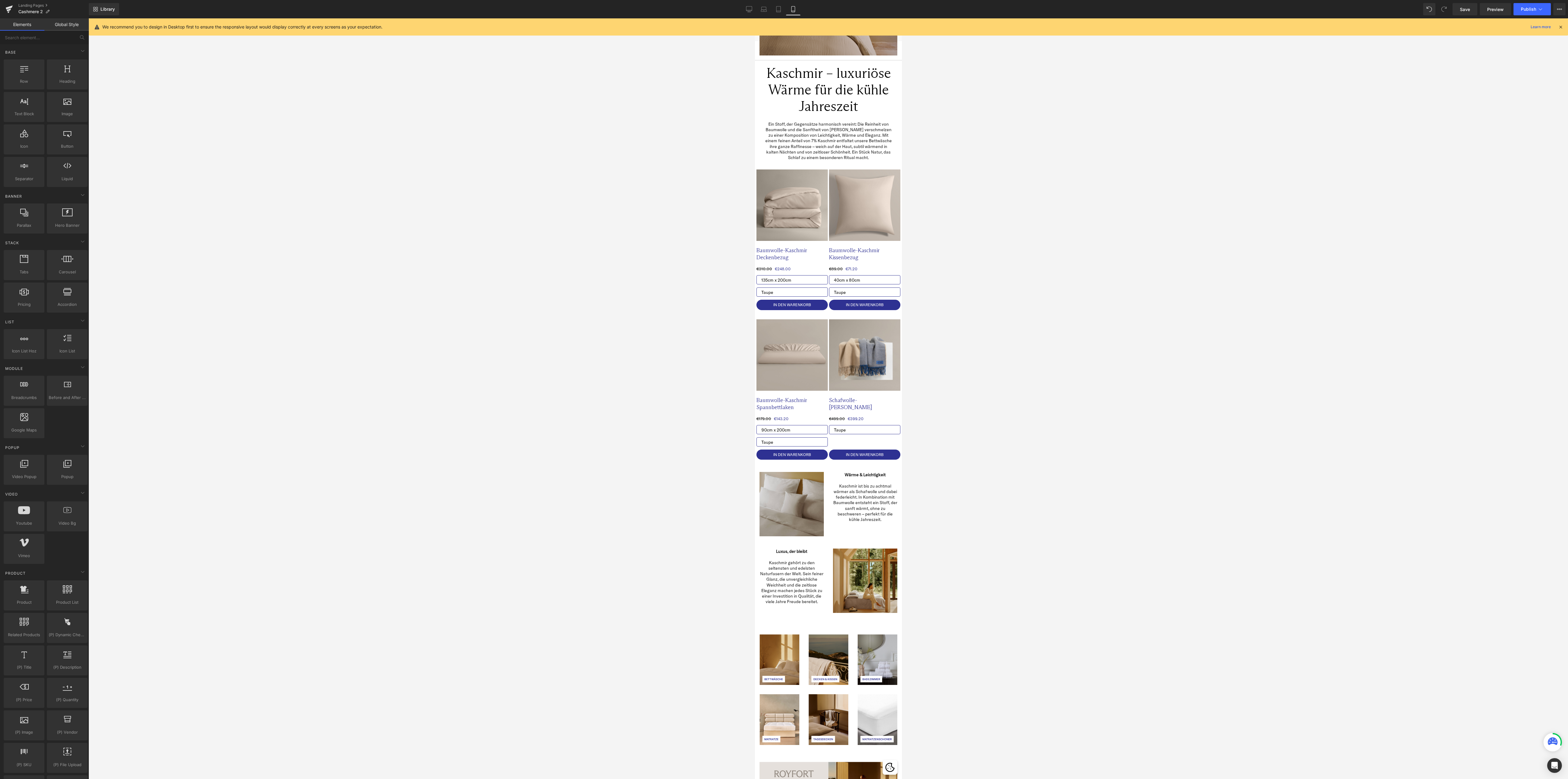
scroll to position [125, 0]
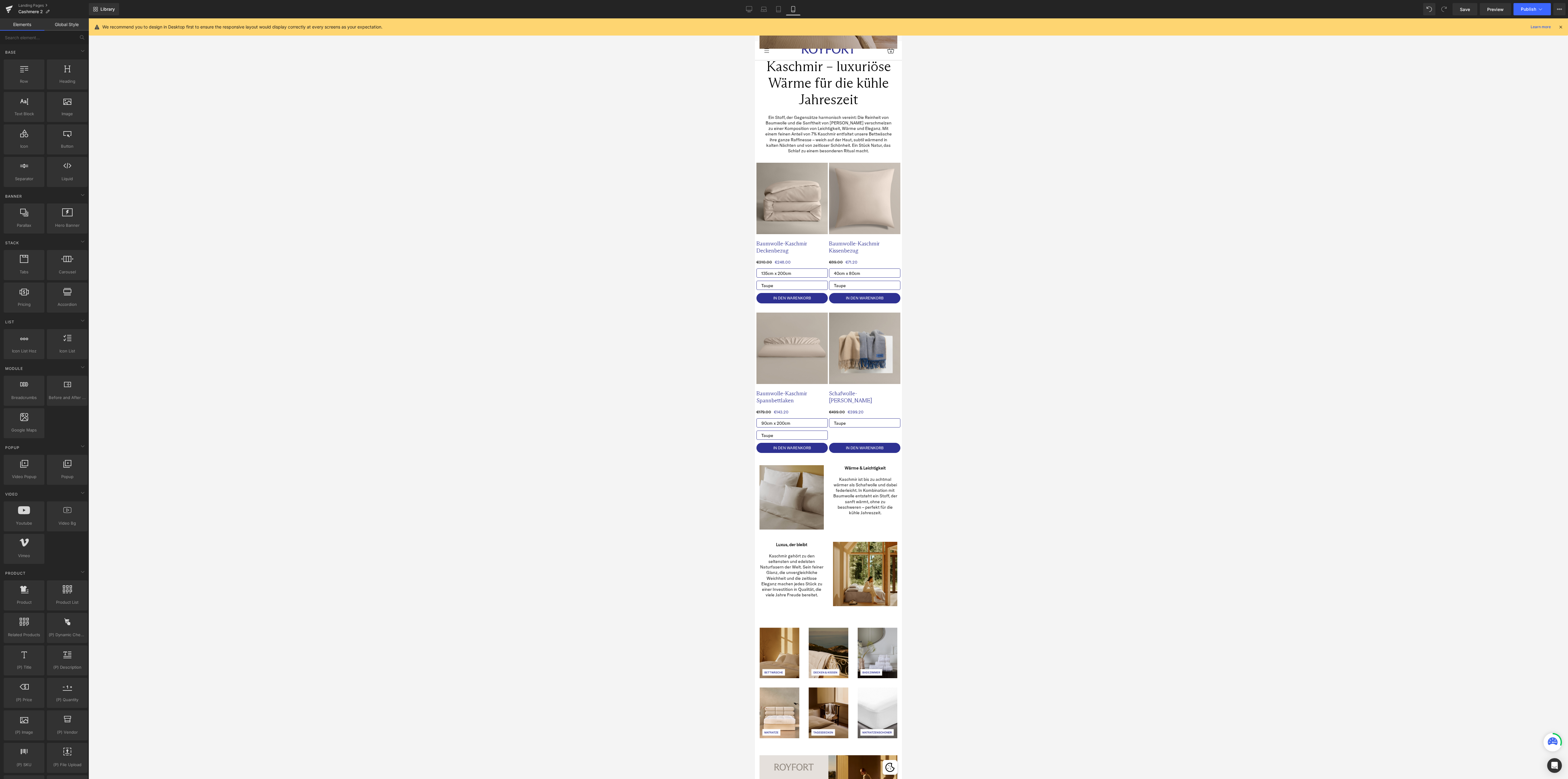
drag, startPoint x: 895, startPoint y: 454, endPoint x: 1659, endPoint y: 482, distance: 764.5
click at [1458, 8] on link "Save" at bounding box center [1465, 9] width 25 height 12
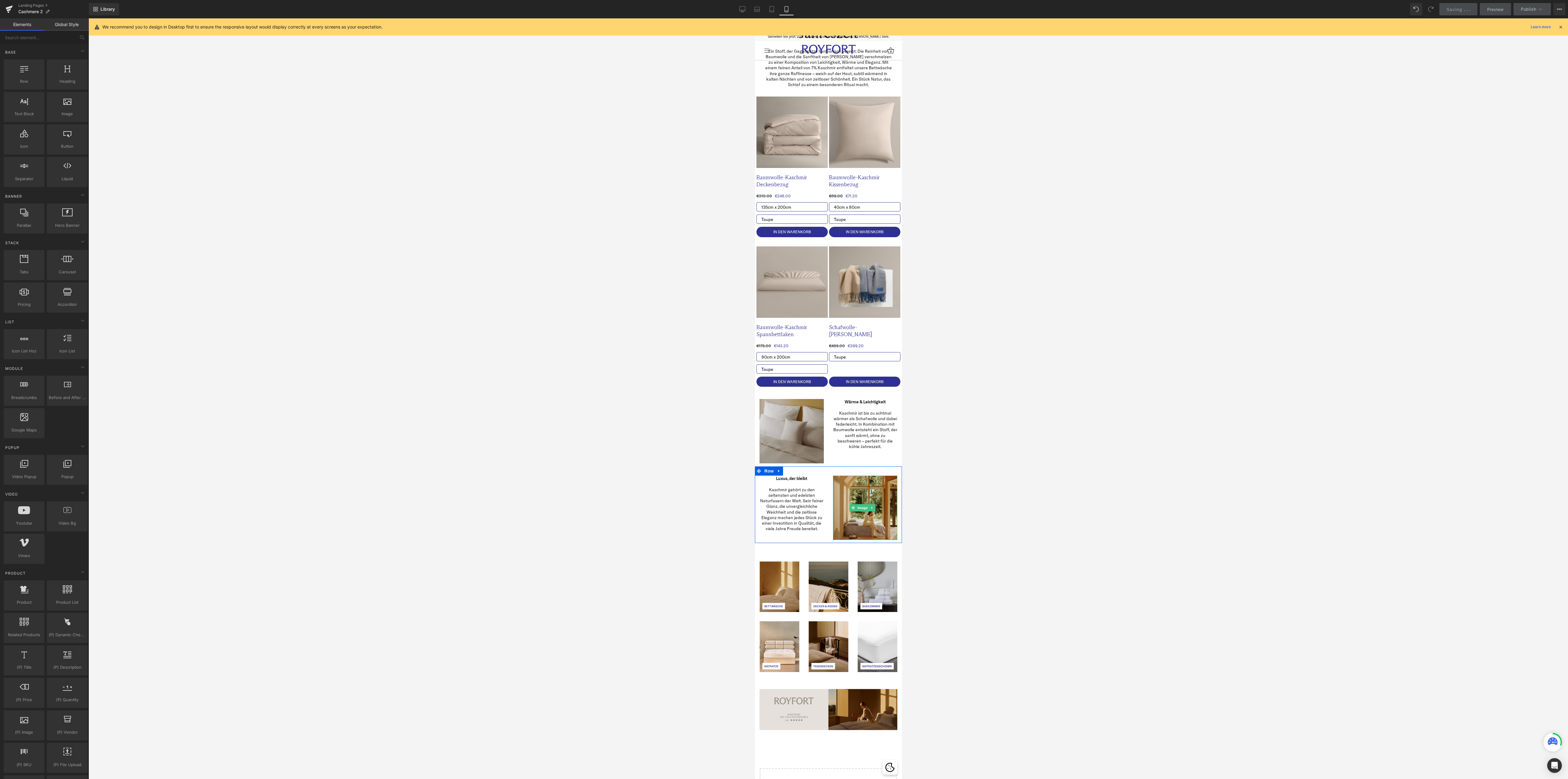
scroll to position [432, 0]
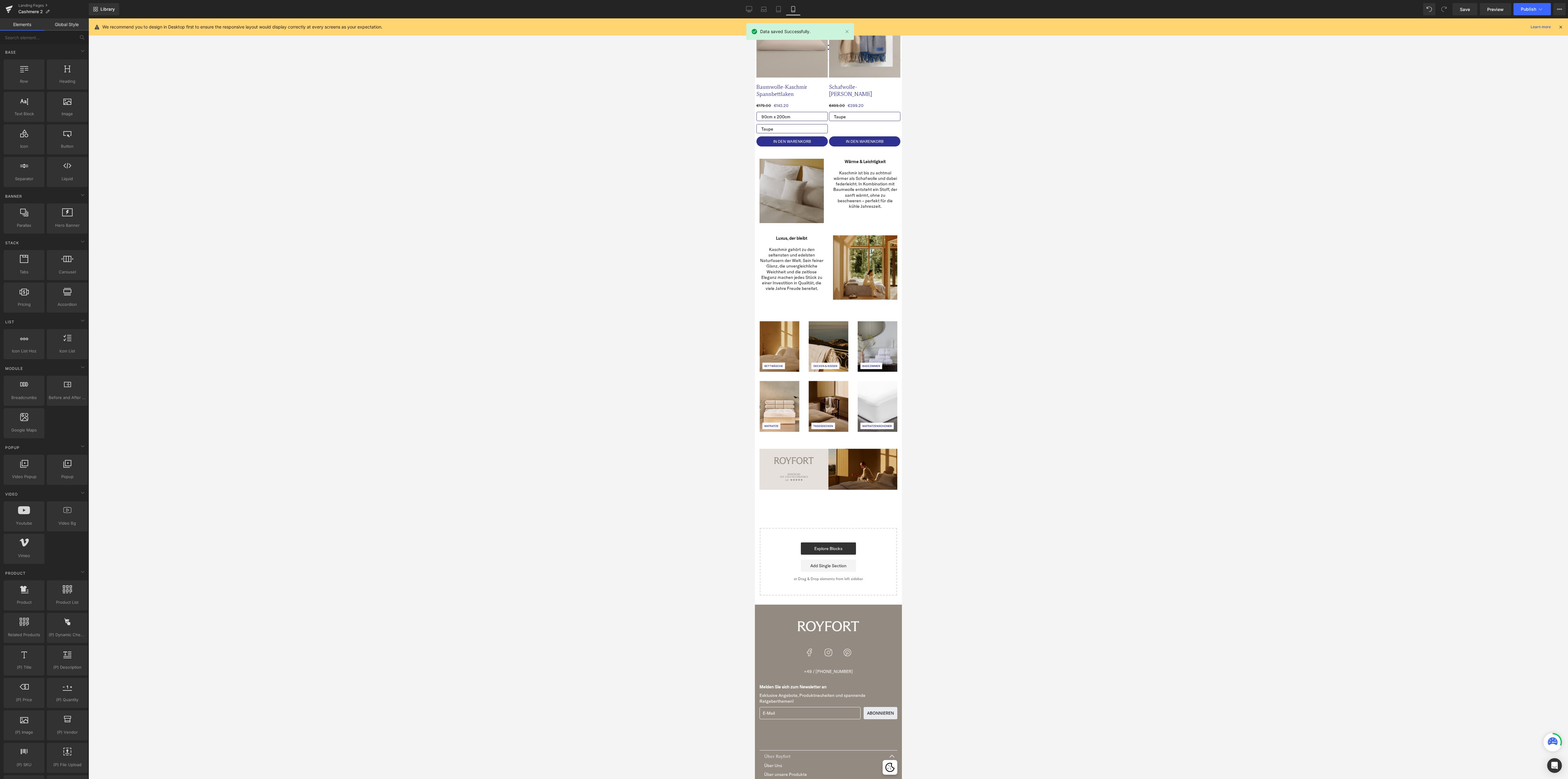
click at [819, 488] on div "Image Image Row Kaschmir – luxuriöse Wärme für die kühle Jahreszeit Heading Row…" at bounding box center [828, 111] width 147 height 969
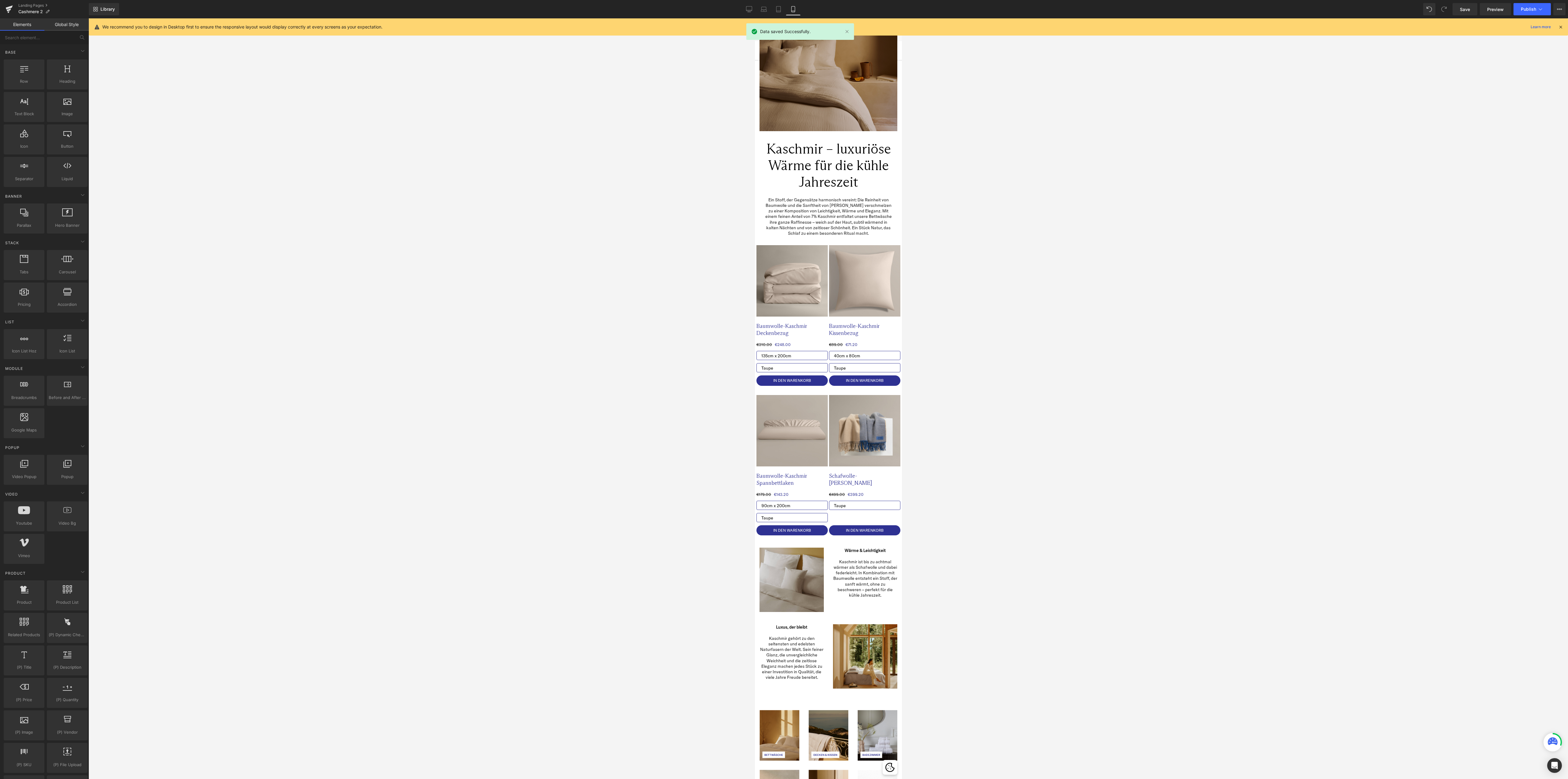
scroll to position [0, 0]
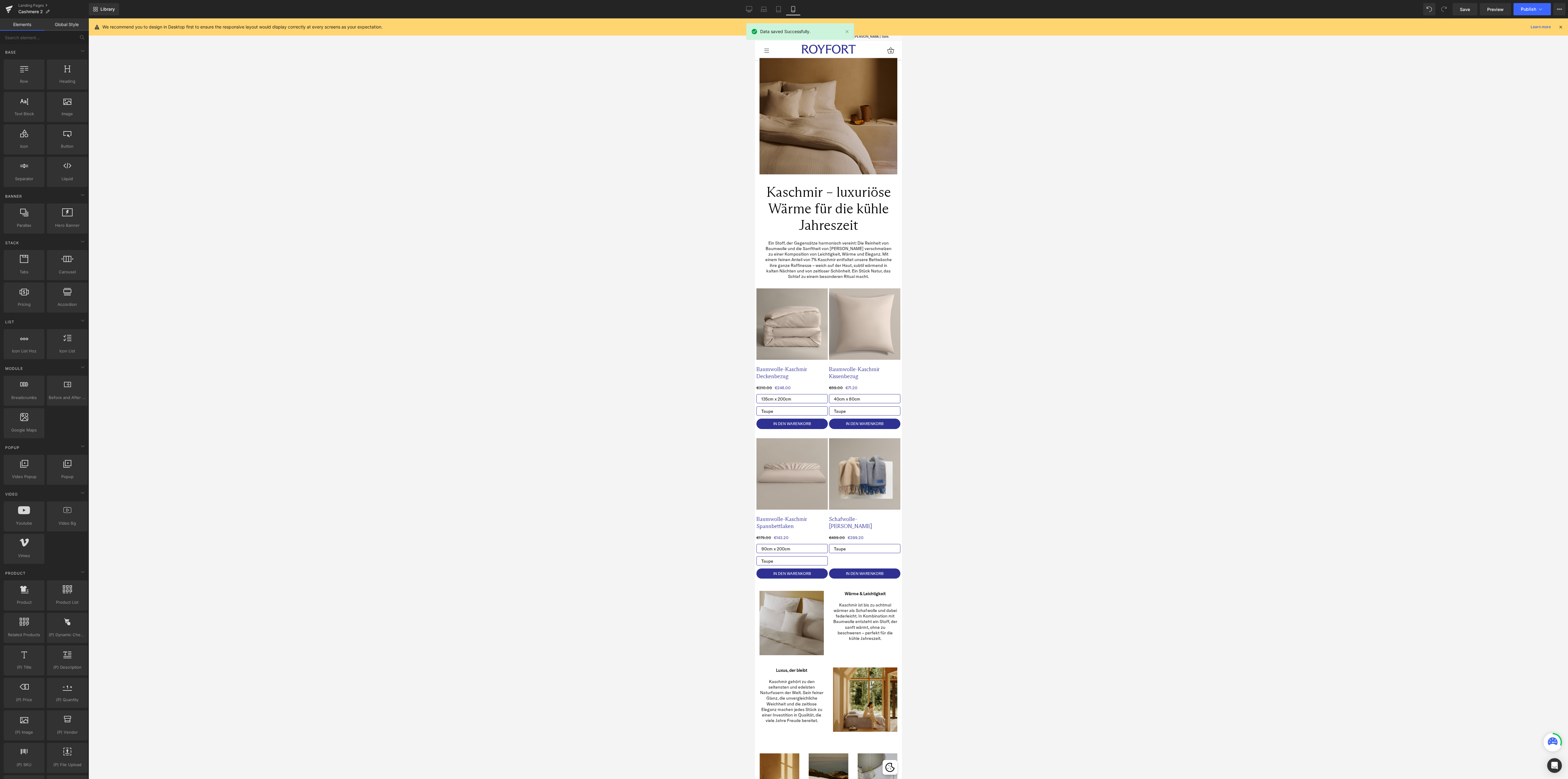
click at [1197, 251] on div at bounding box center [828, 398] width 1479 height 761
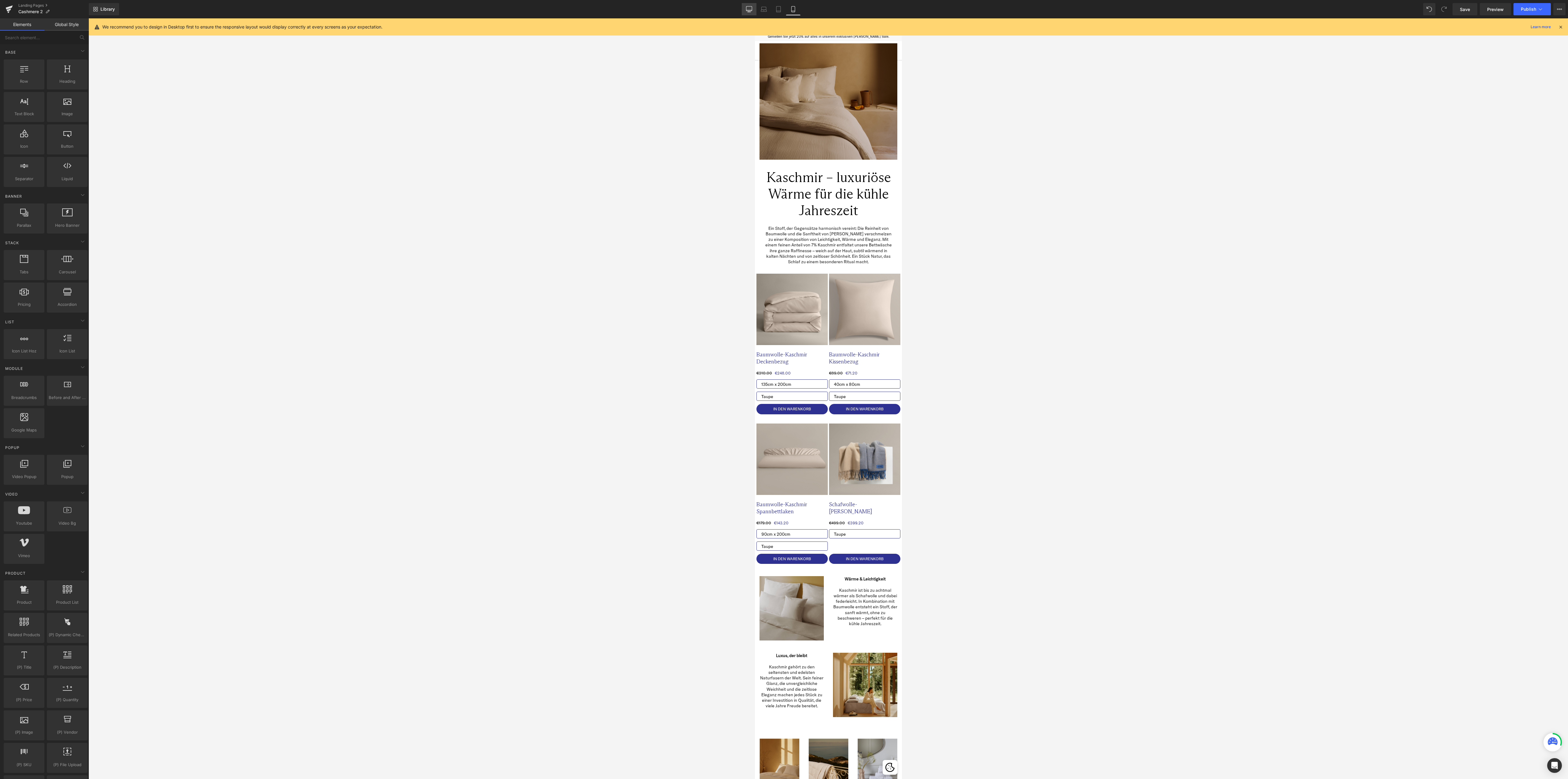
click at [747, 12] on icon at bounding box center [749, 9] width 6 height 6
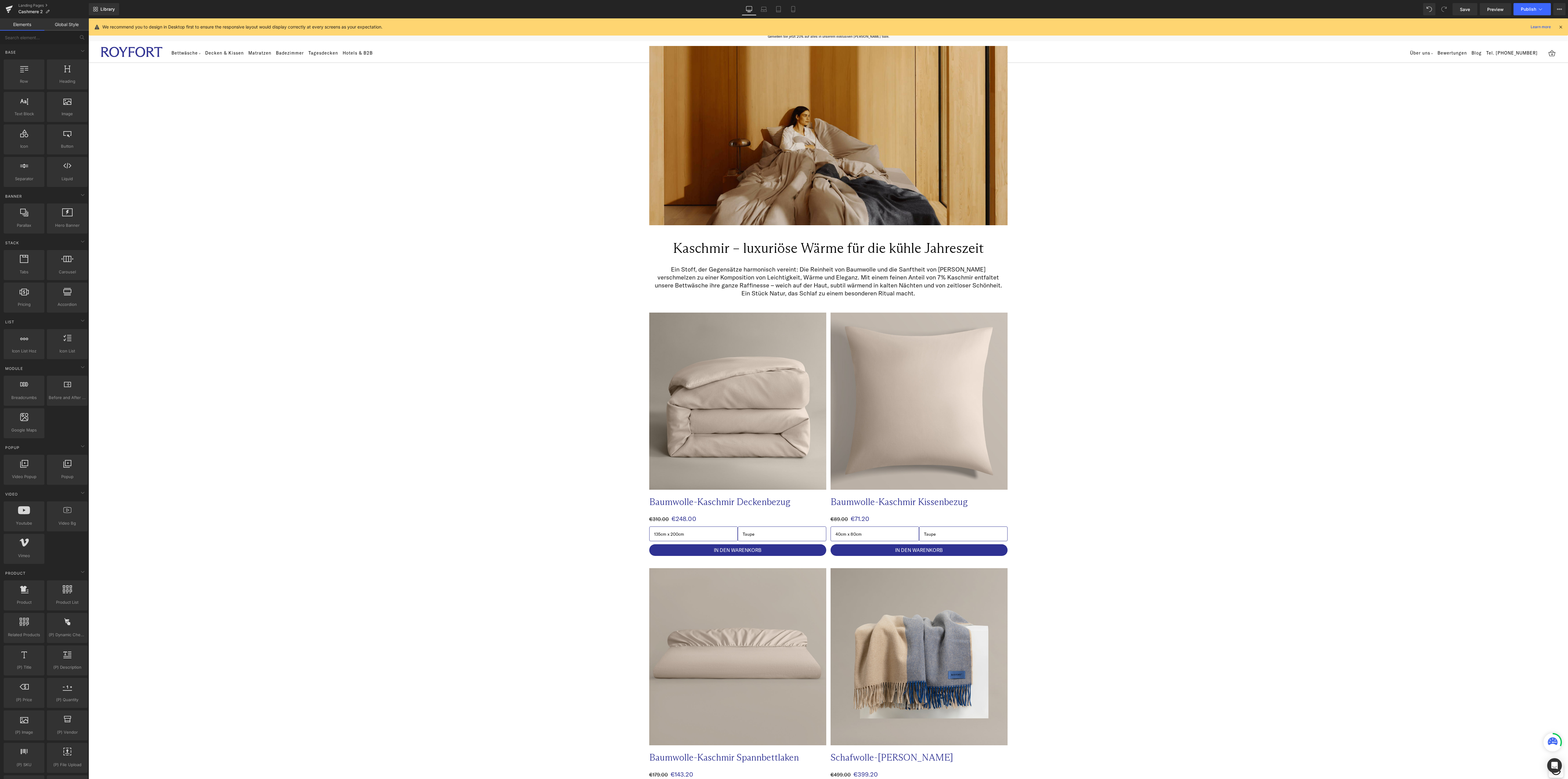
scroll to position [32, 0]
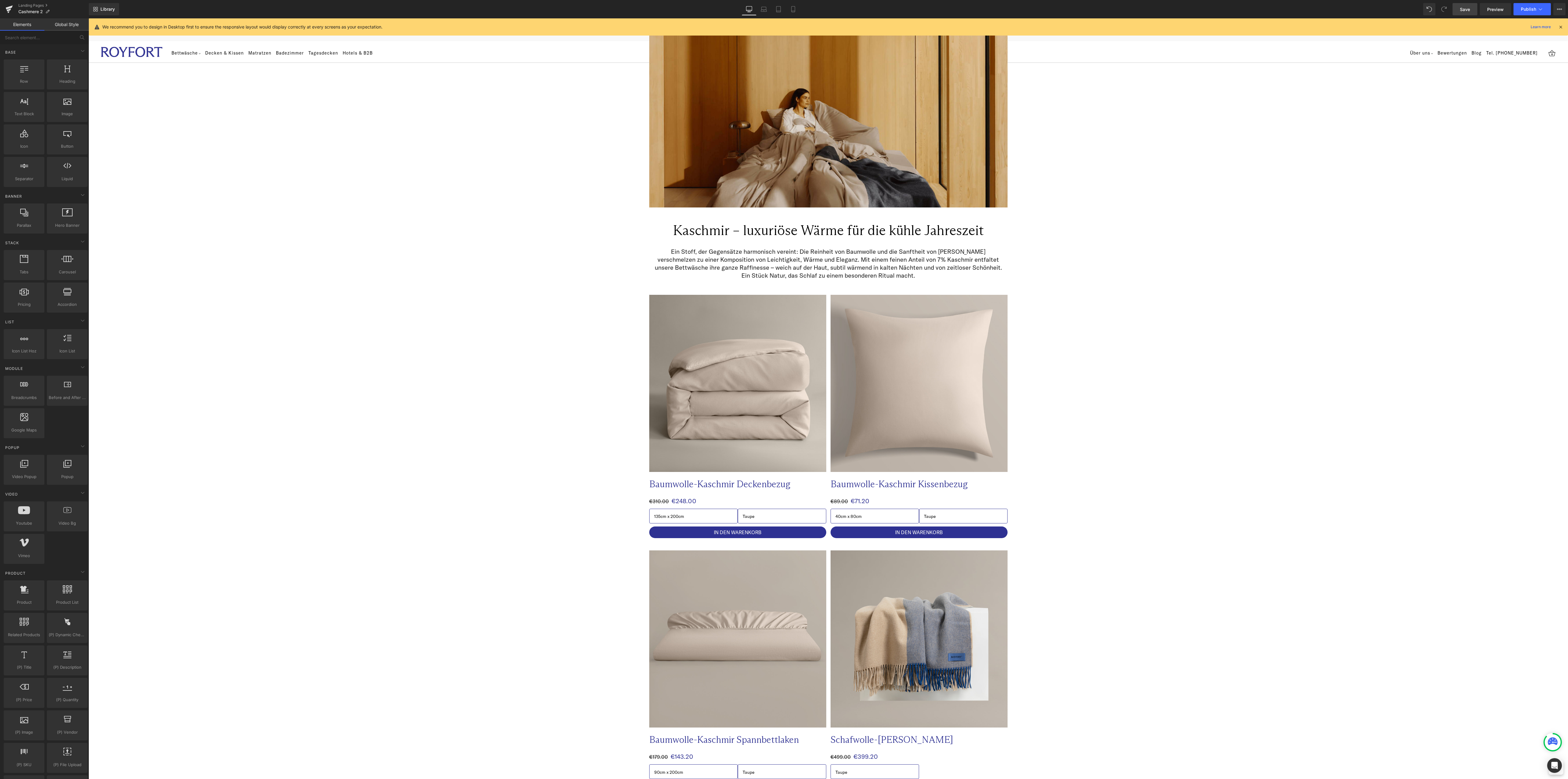
click at [1472, 6] on link "Save" at bounding box center [1465, 9] width 25 height 12
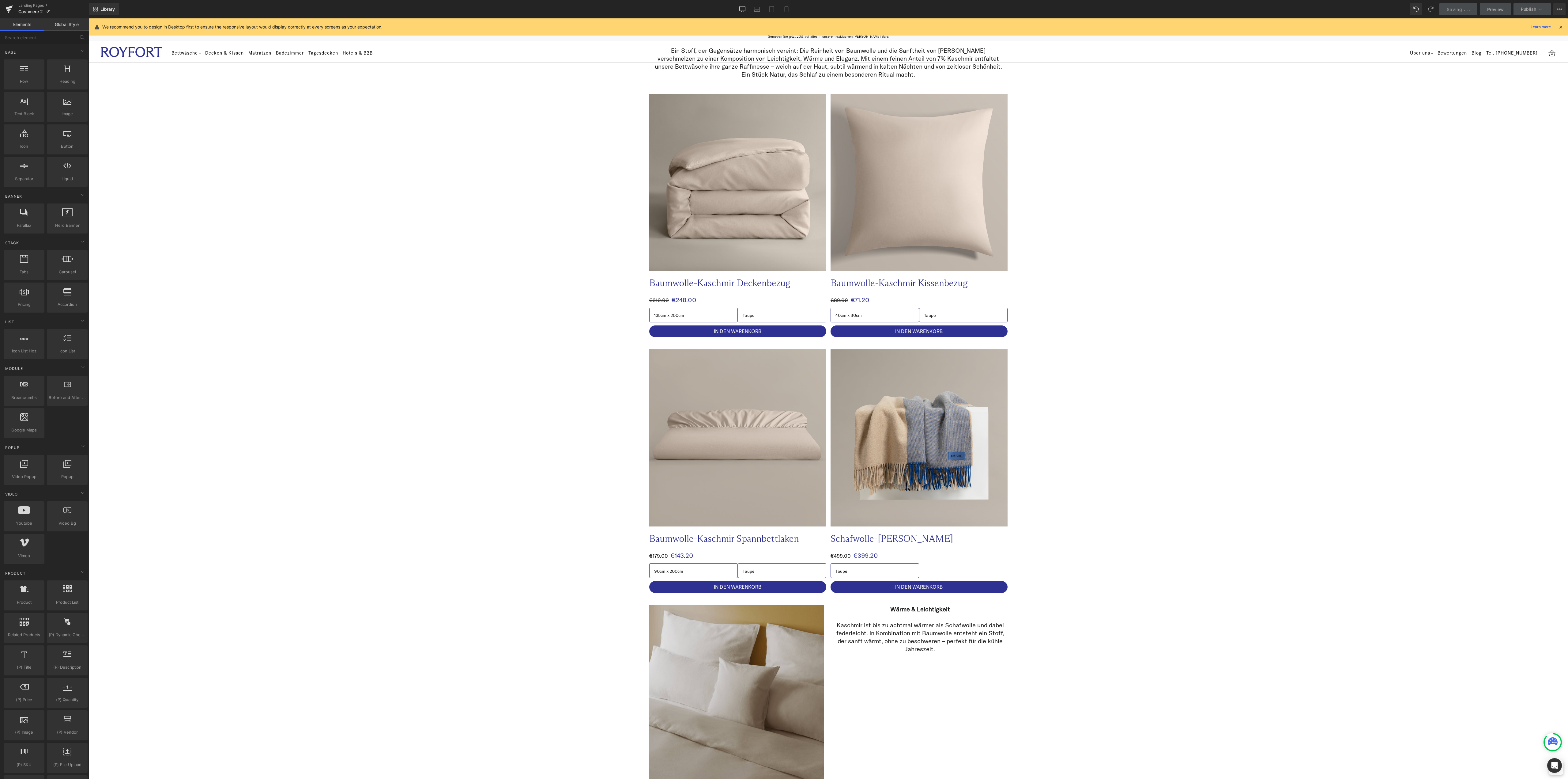
scroll to position [339, 0]
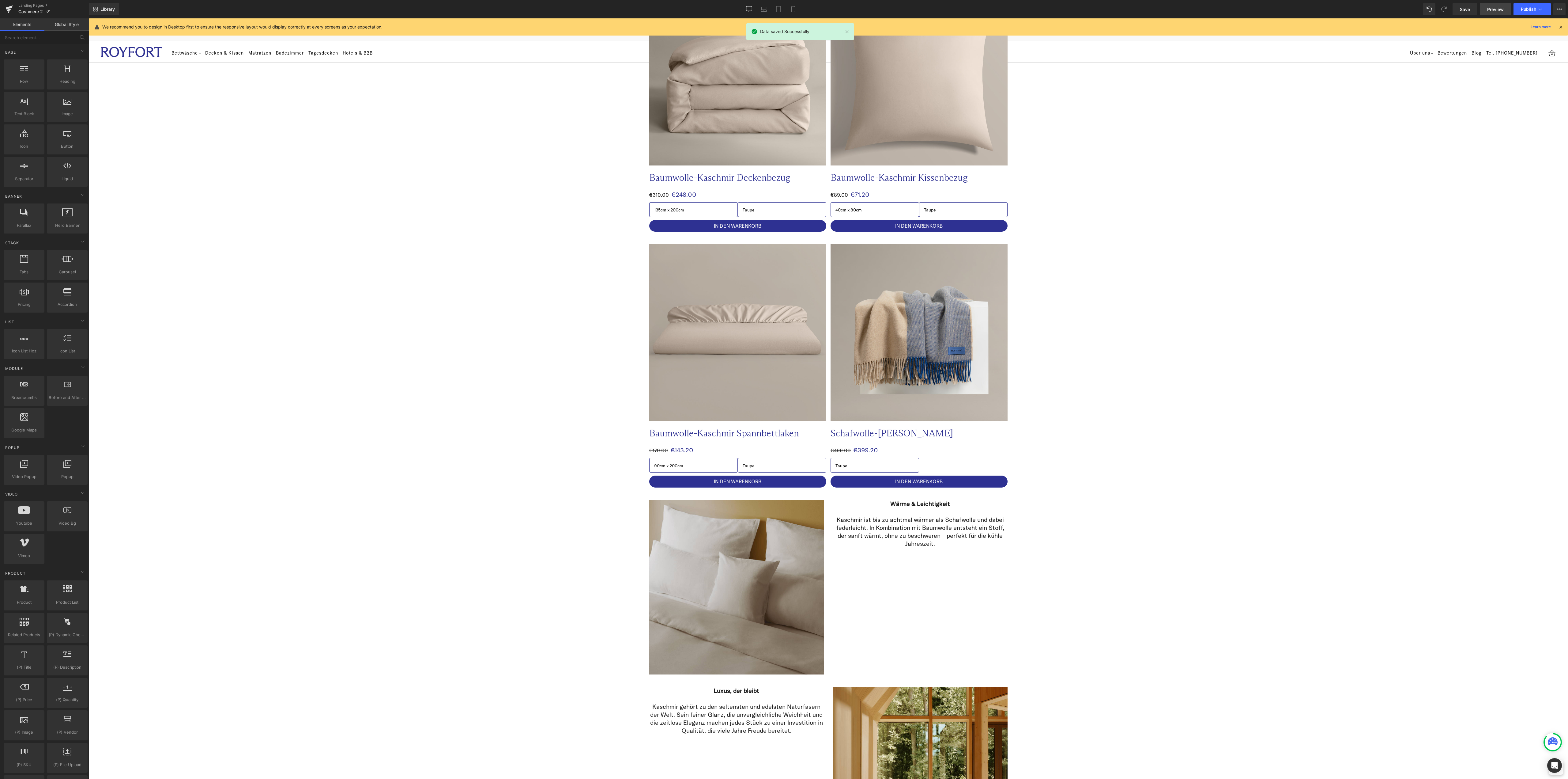
click at [1494, 12] on span "Preview" at bounding box center [1495, 9] width 17 height 6
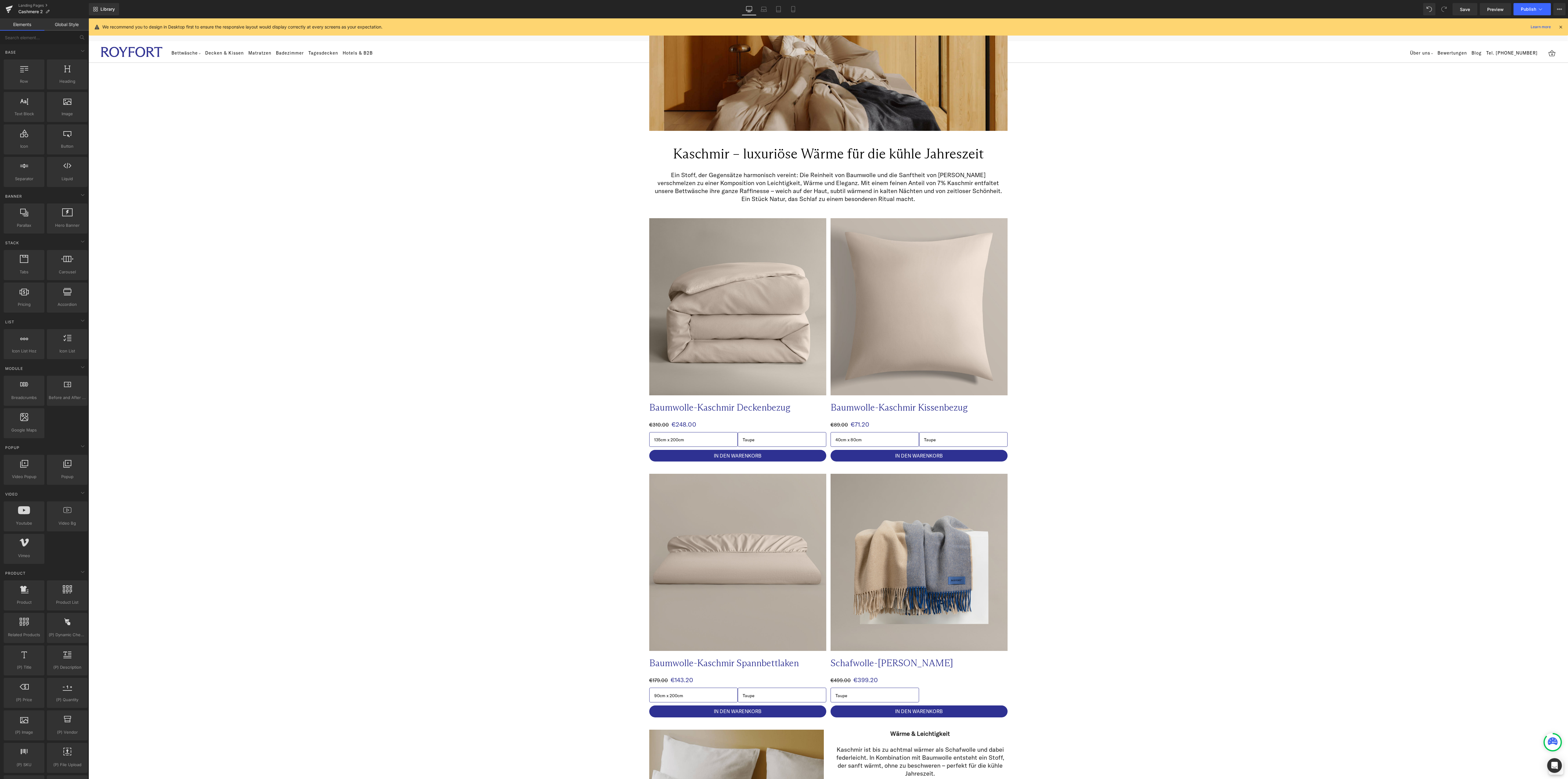
scroll to position [0, 0]
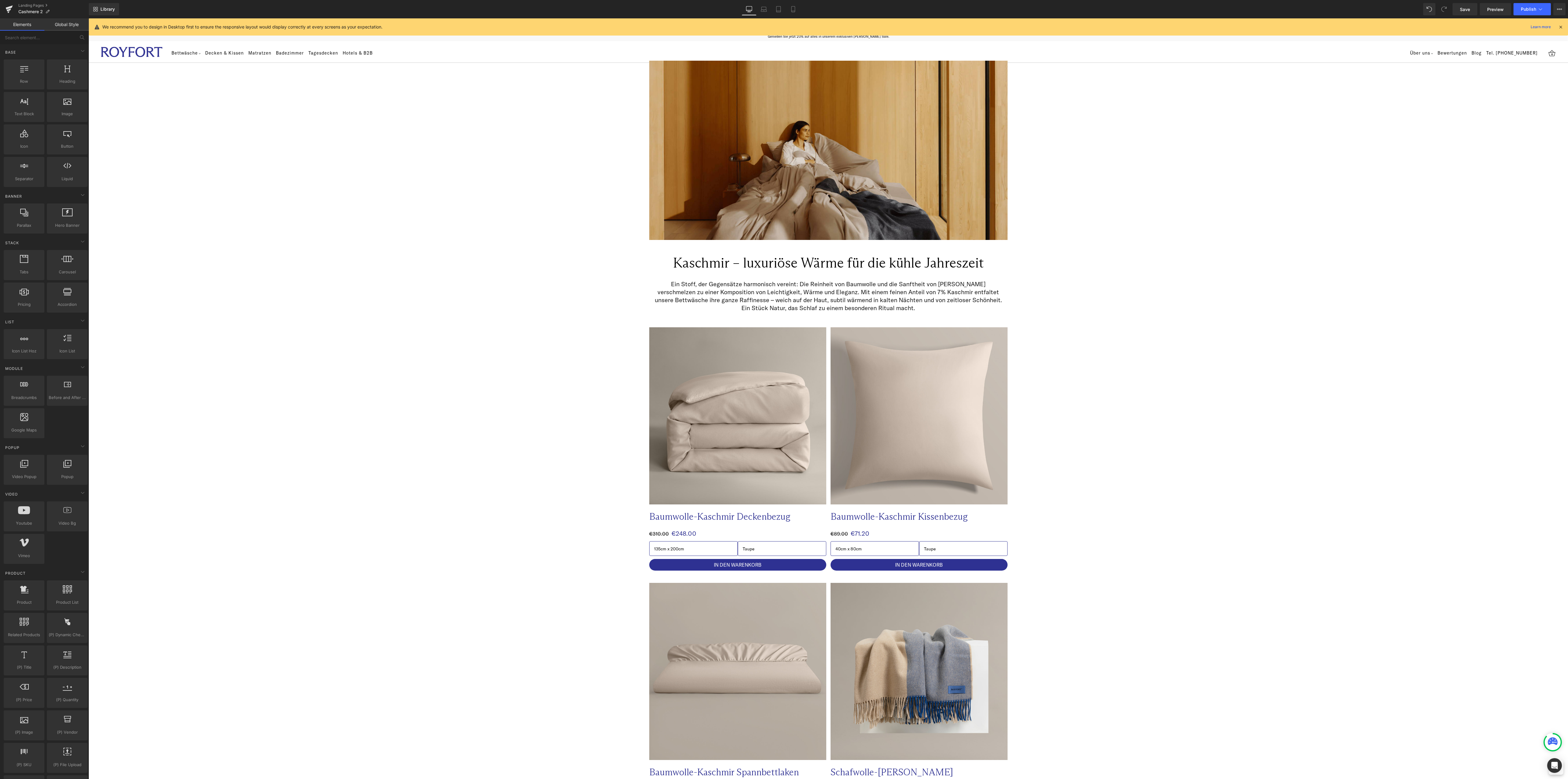
drag, startPoint x: 1080, startPoint y: 25, endPoint x: 991, endPoint y: 18, distance: 89.3
click at [1080, 25] on div "We recommend you to design in Desktop first to ensure the responsive layout wou…" at bounding box center [830, 27] width 1456 height 7
click at [1081, 49] on div "Bettwäsche Bettwäsche Kollektionen Baumwolle Elegant, glatt, seidig Bestseller …" at bounding box center [828, 52] width 1454 height 21
click at [1058, 20] on div "We recommend you to design in Desktop first to ensure the responsive layout wou…" at bounding box center [828, 27] width 1479 height 18
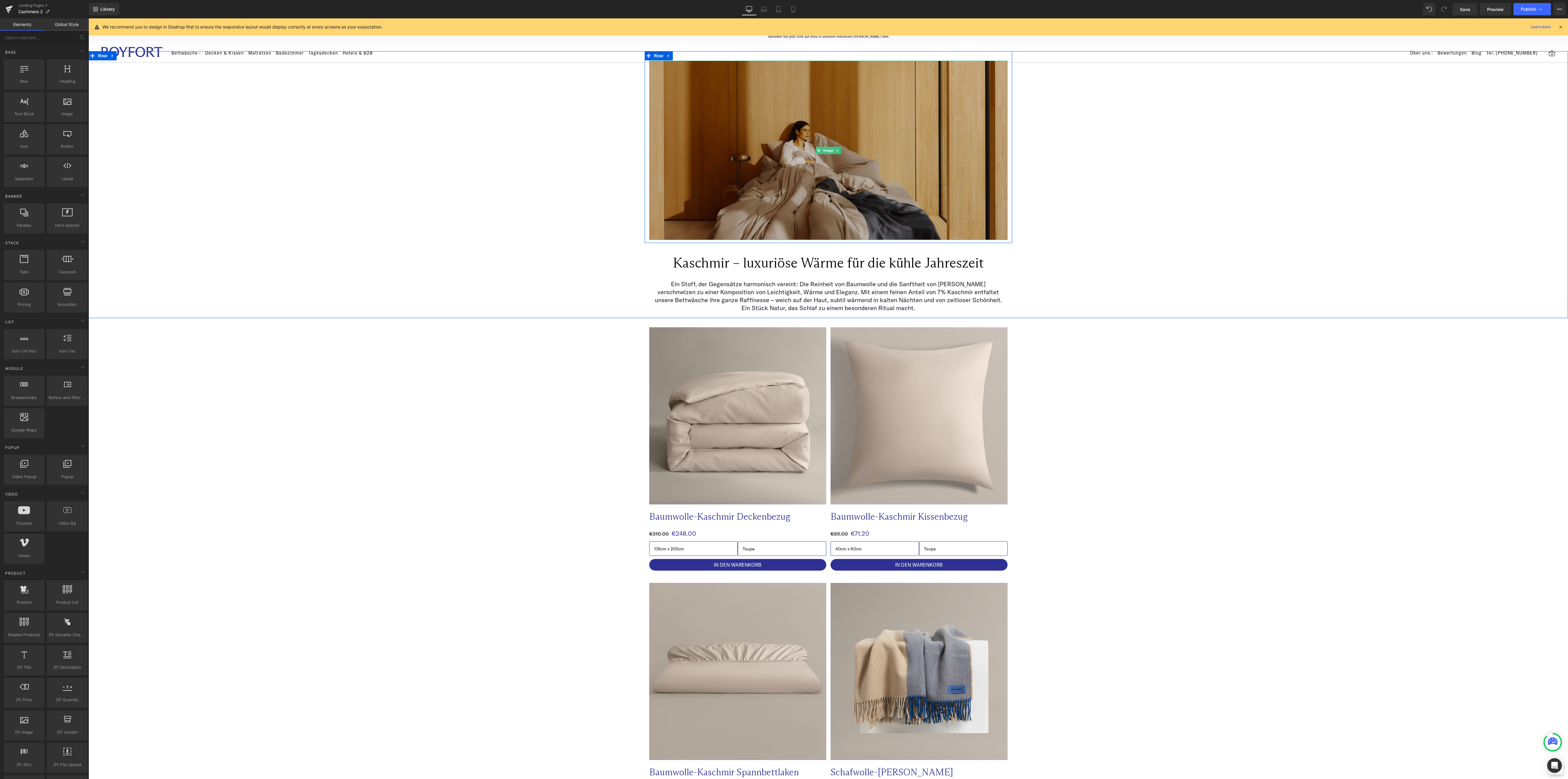
drag, startPoint x: 824, startPoint y: 147, endPoint x: 804, endPoint y: 146, distance: 20.0
click at [824, 147] on span "Image" at bounding box center [828, 150] width 13 height 7
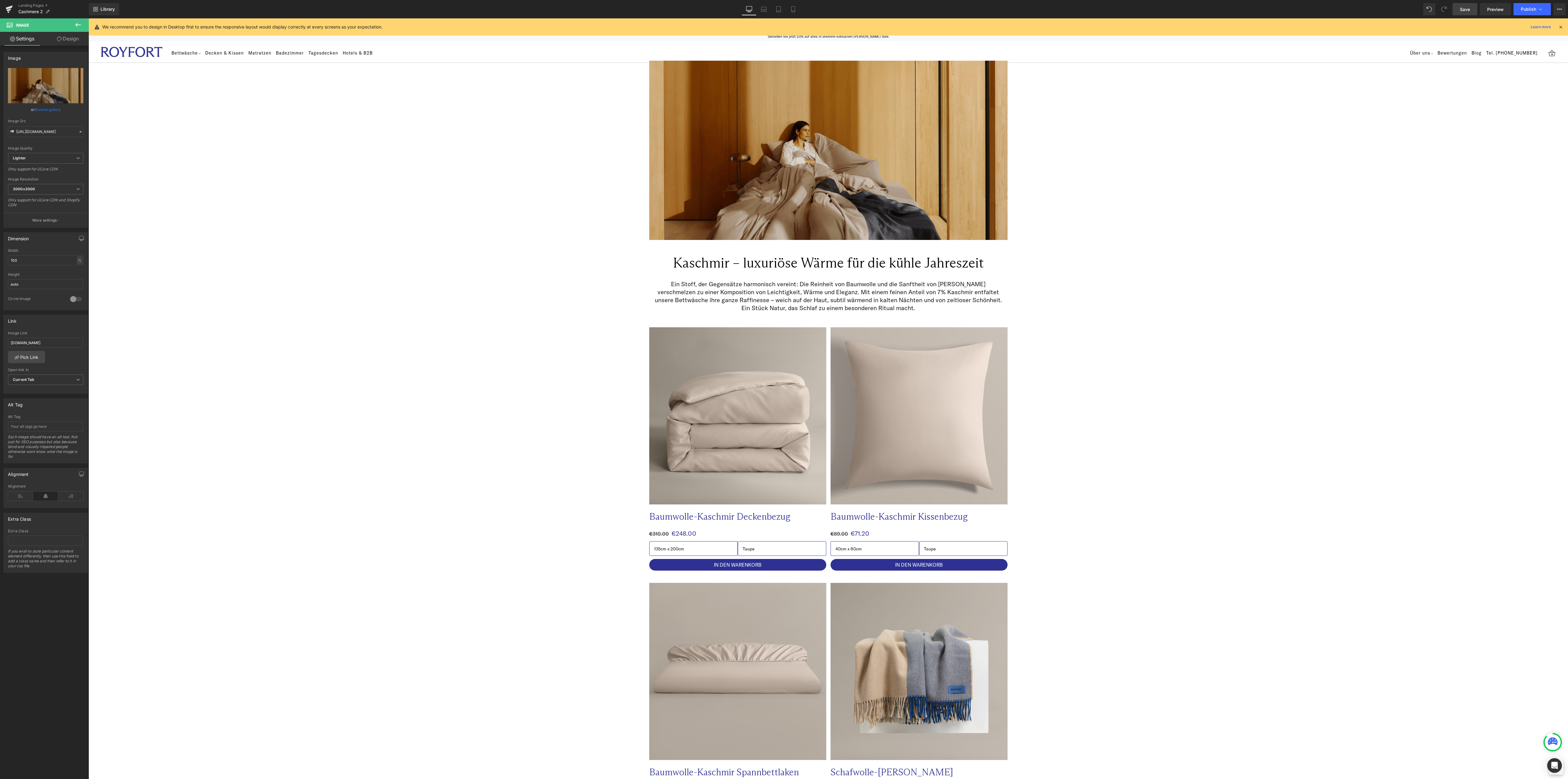
click at [1466, 8] on span "Save" at bounding box center [1465, 9] width 11 height 6
click at [46, 90] on link "Replace Image" at bounding box center [46, 86] width 75 height 35
type input "C:\fakepath\Cashmere 1.png"
type input "https://ucarecdn.com/77cde364-63df-4d65-9476-739091a8e192/-/format/auto/-/previ…"
click at [1467, 7] on span "Save" at bounding box center [1465, 9] width 11 height 6
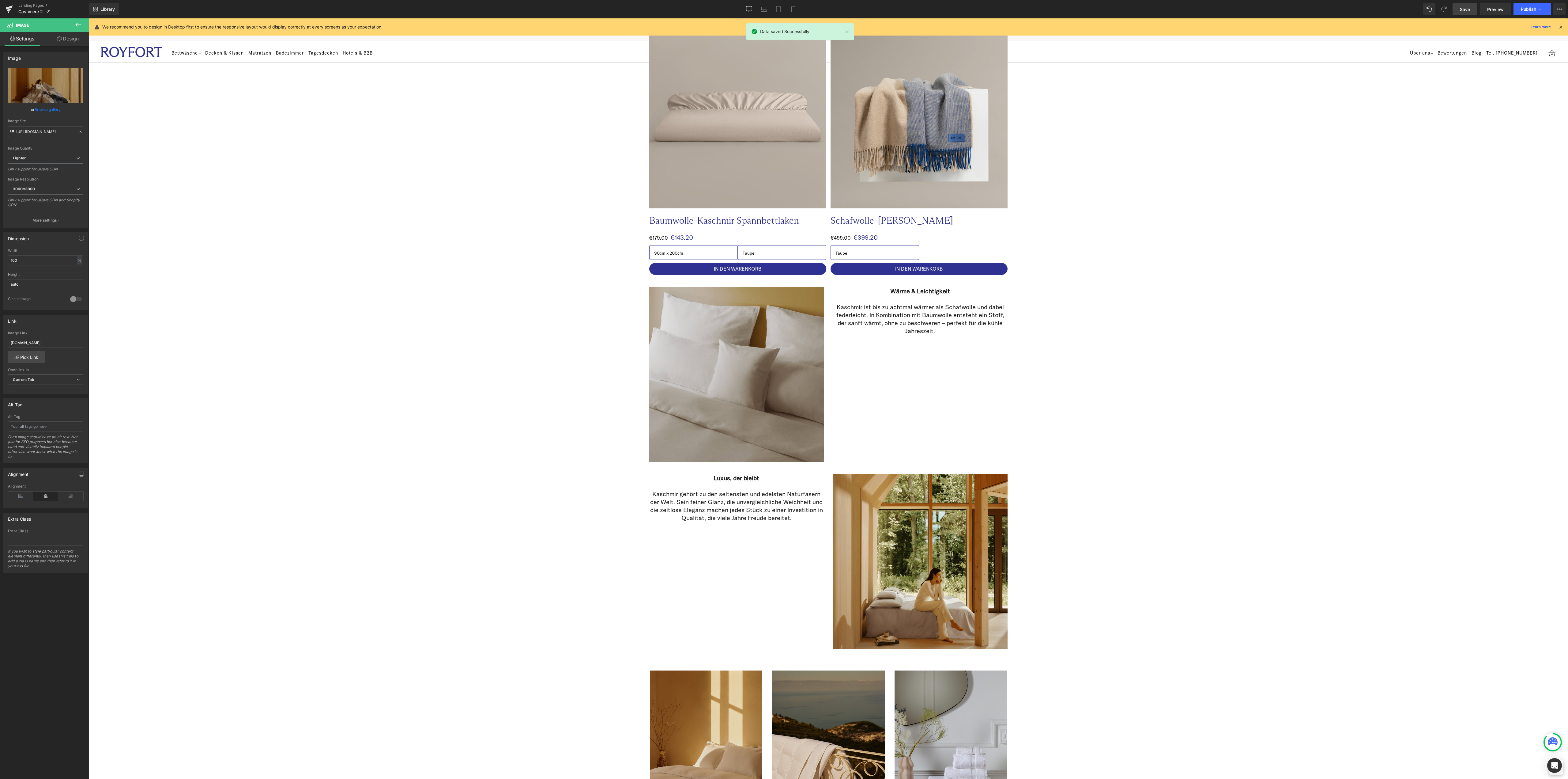
scroll to position [429, 0]
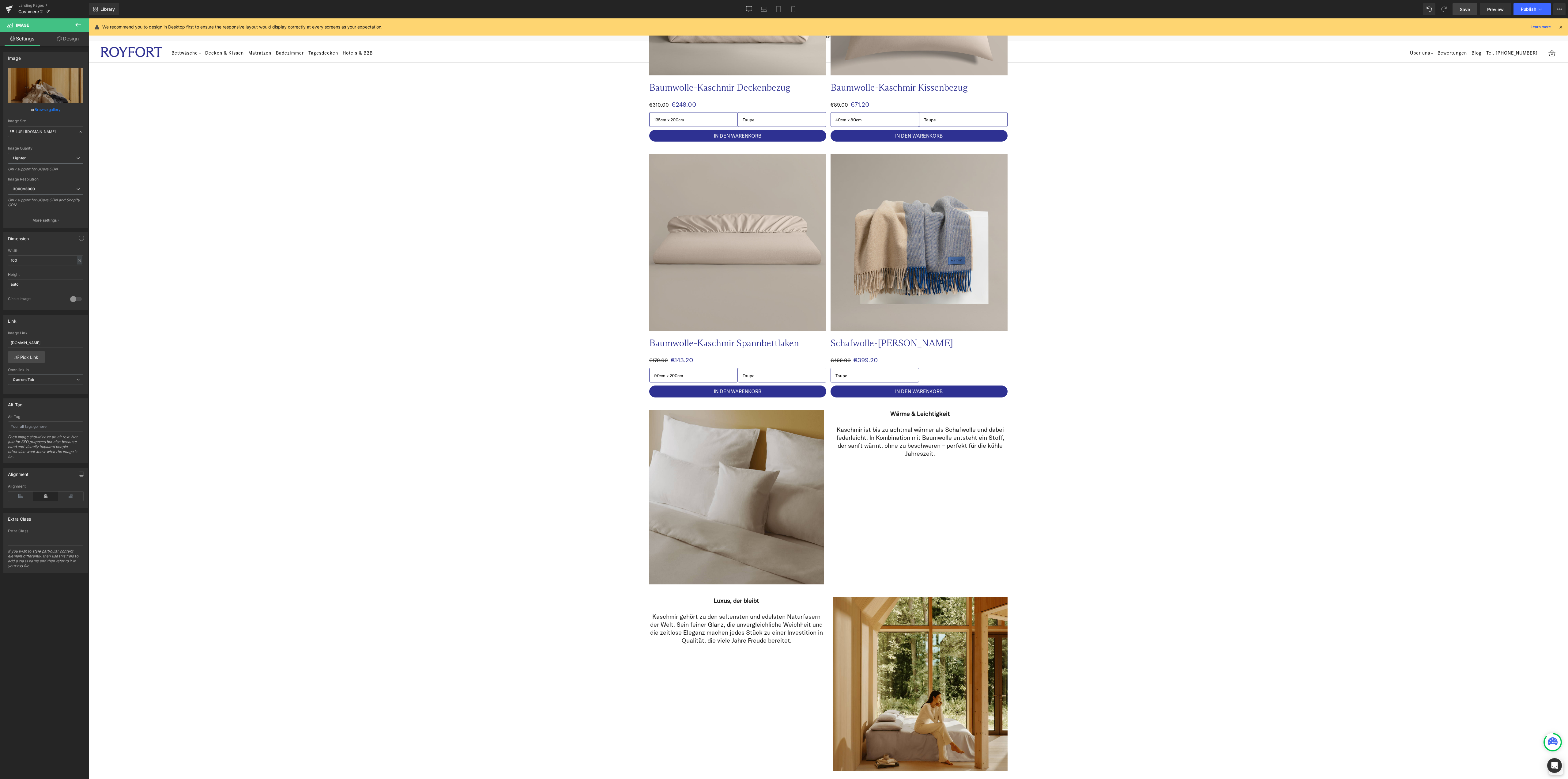
click at [453, 318] on div "Sale Off (P) Image Baumwolle-Kaschmir Spannbettlaken Text Block €179.00 €143.20…" at bounding box center [828, 272] width 1479 height 255
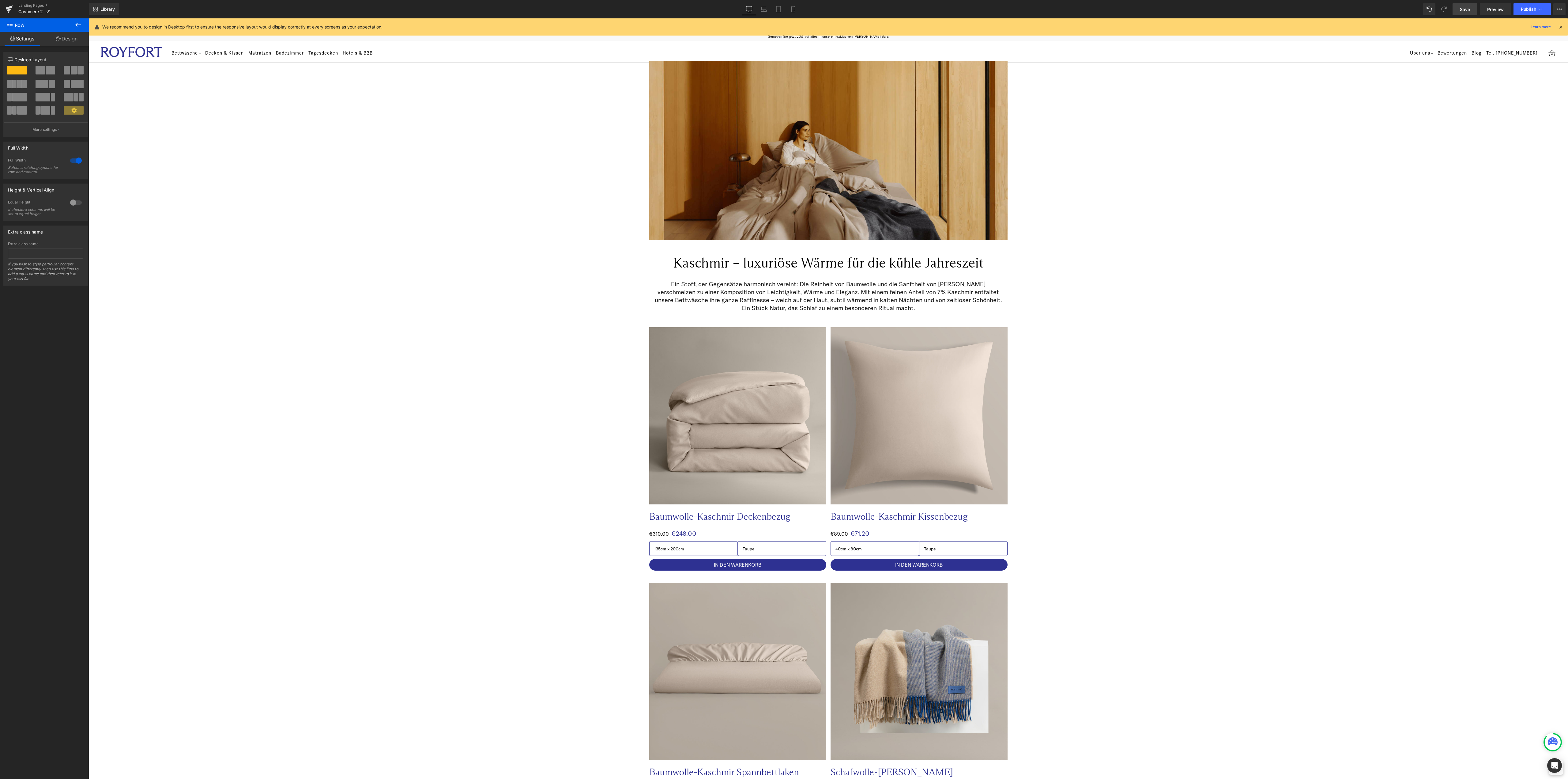
scroll to position [306, 0]
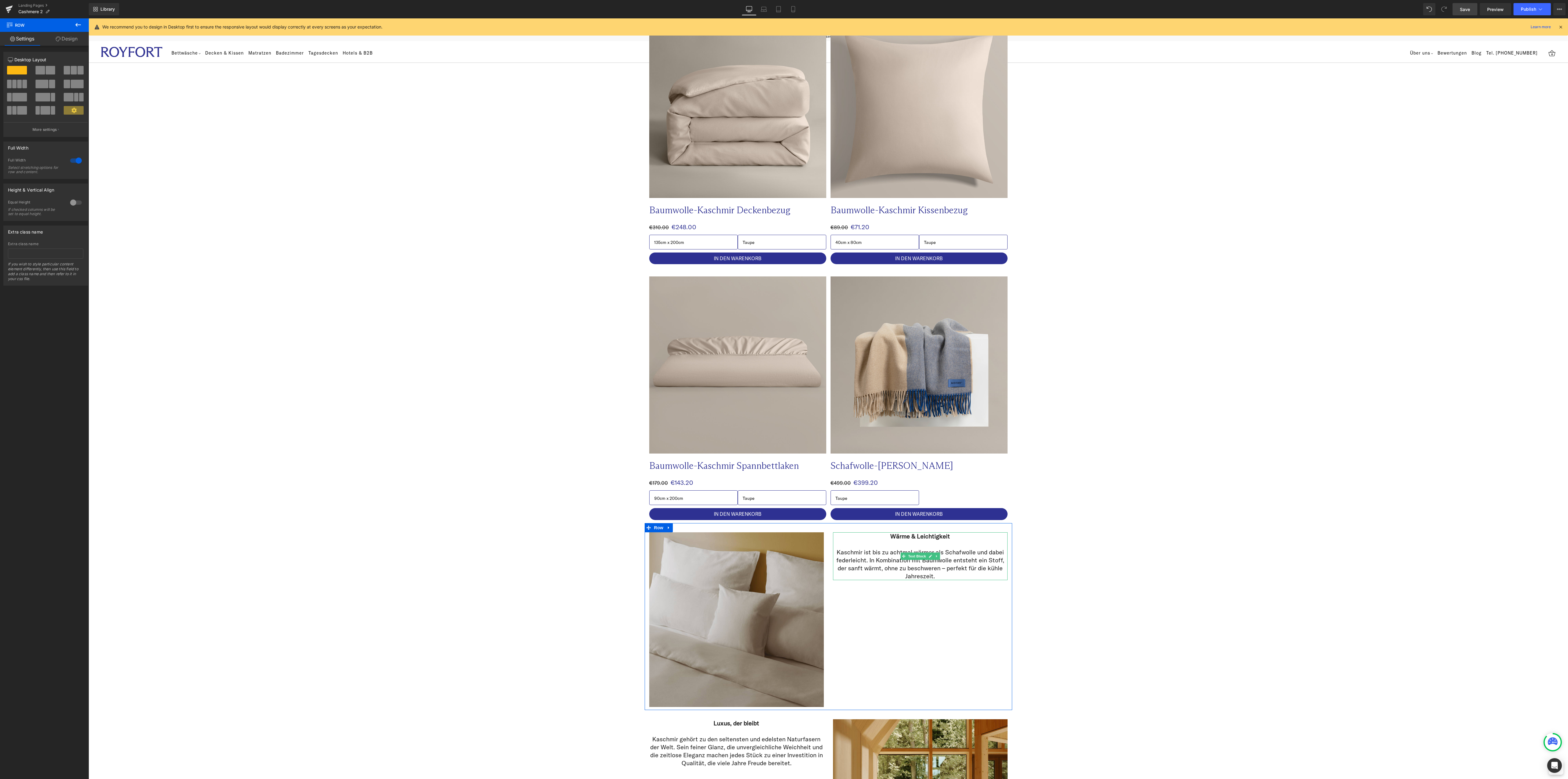
click at [925, 537] on strong "Wärme & Leichtigkeit" at bounding box center [920, 535] width 60 height 8
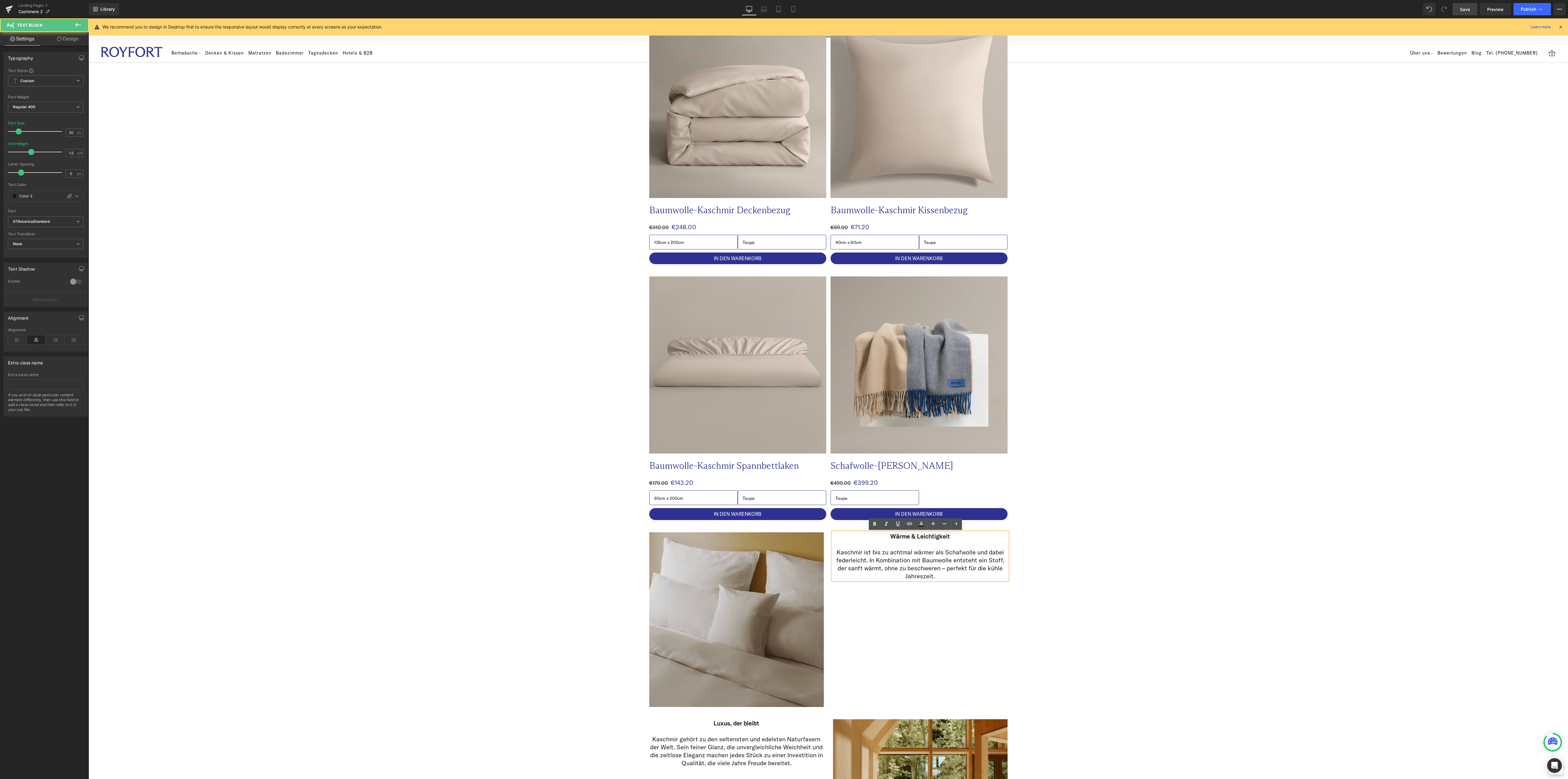
click at [917, 539] on strong "Wärme & Leichtigkeit" at bounding box center [920, 535] width 60 height 8
drag, startPoint x: 875, startPoint y: 523, endPoint x: 928, endPoint y: 538, distance: 55.1
click at [875, 523] on icon at bounding box center [874, 524] width 7 height 7
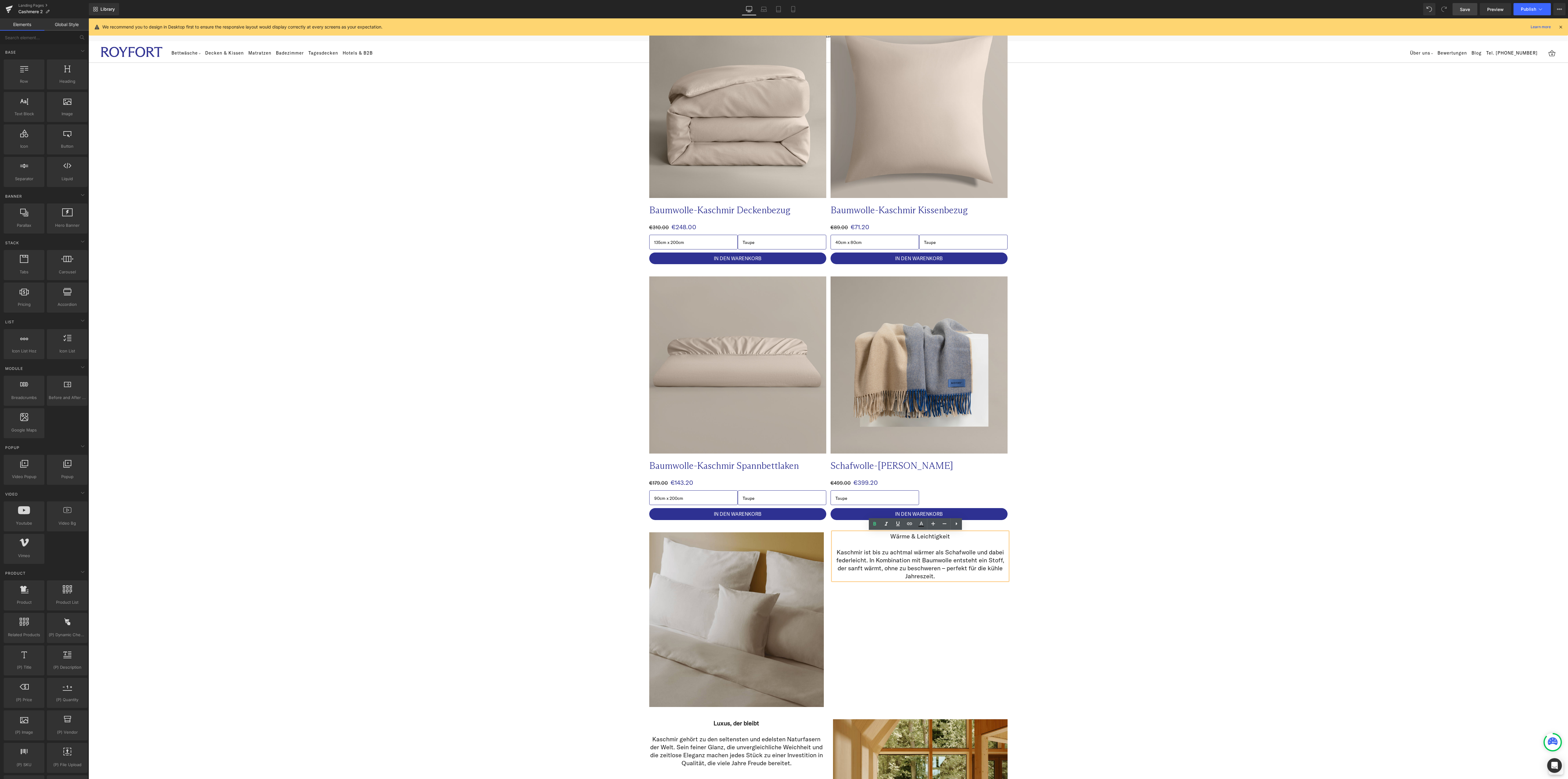
drag, startPoint x: 1138, startPoint y: 569, endPoint x: 1174, endPoint y: 565, distance: 36.2
click at [1138, 569] on div "Image Image Row Kaschmir – luxuriöse Wärme für die kühle Jahreszeit Heading Row…" at bounding box center [828, 591] width 1479 height 1694
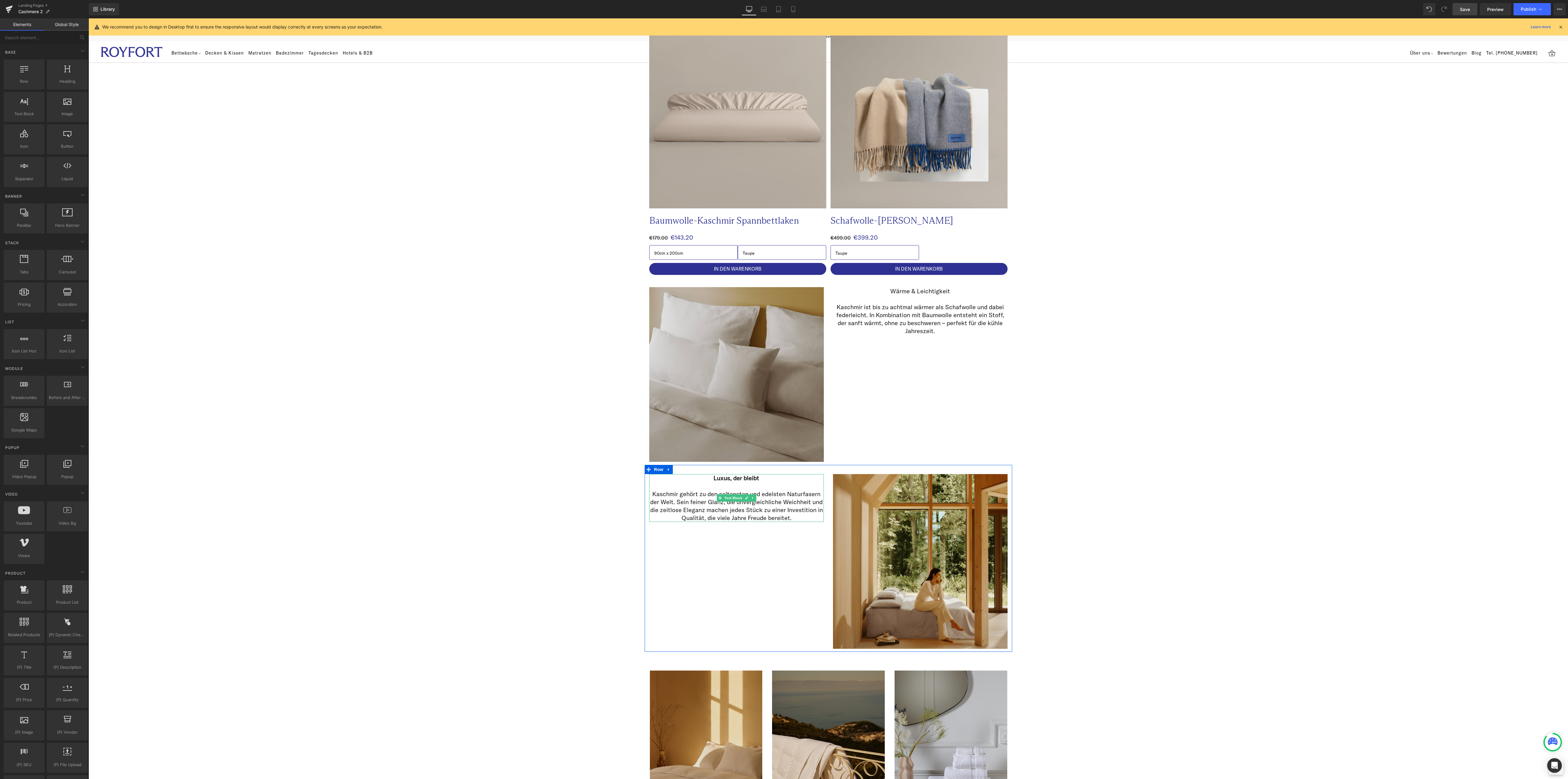
click at [732, 479] on strong "Luxus, der bleibt" at bounding box center [737, 477] width 46 height 8
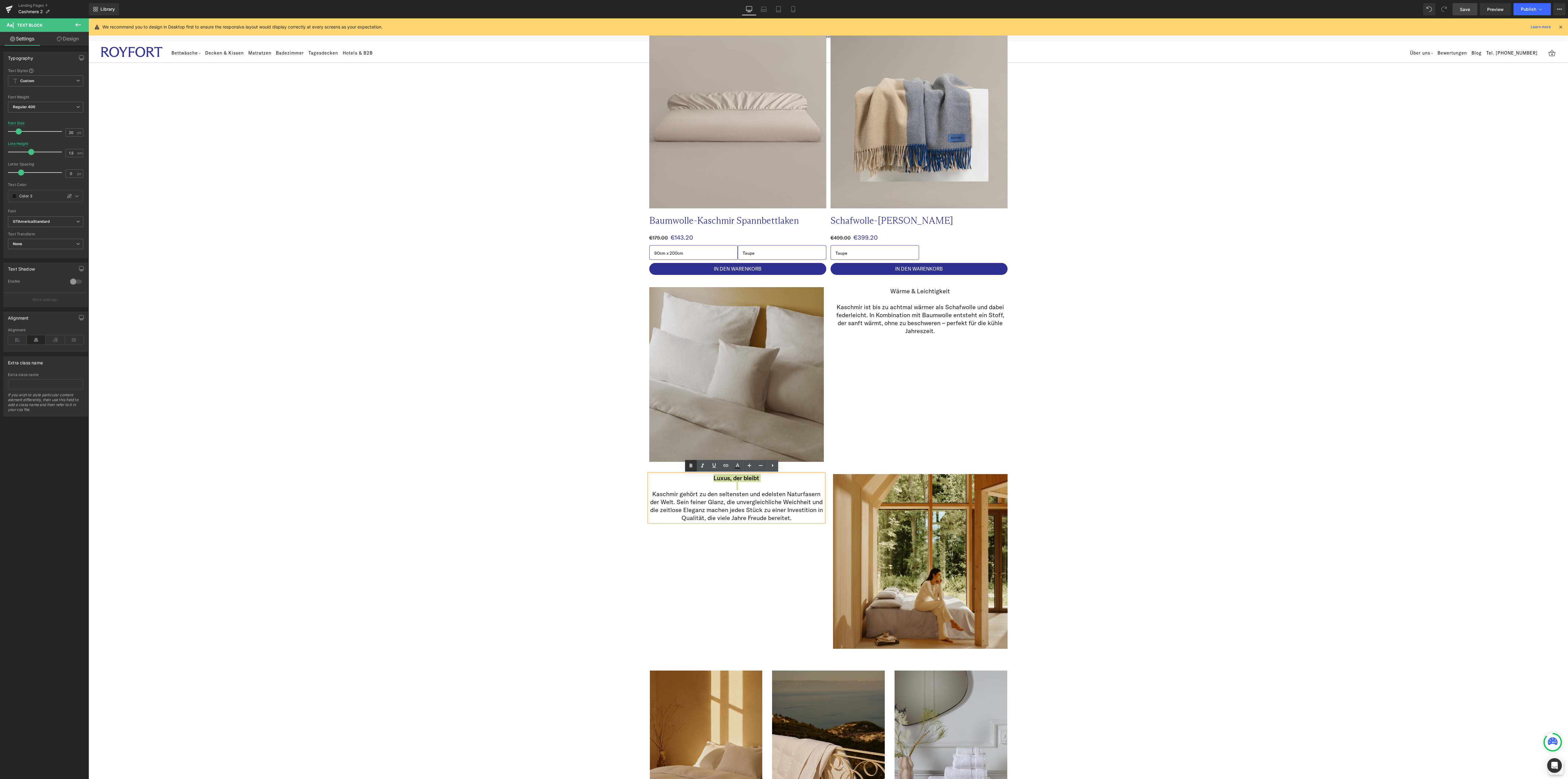
click at [691, 464] on icon at bounding box center [690, 465] width 3 height 4
click at [1313, 540] on div "Image Image Row Kaschmir – luxuriöse Wärme für die kühle Jahreszeit Heading Row…" at bounding box center [828, 347] width 1479 height 1694
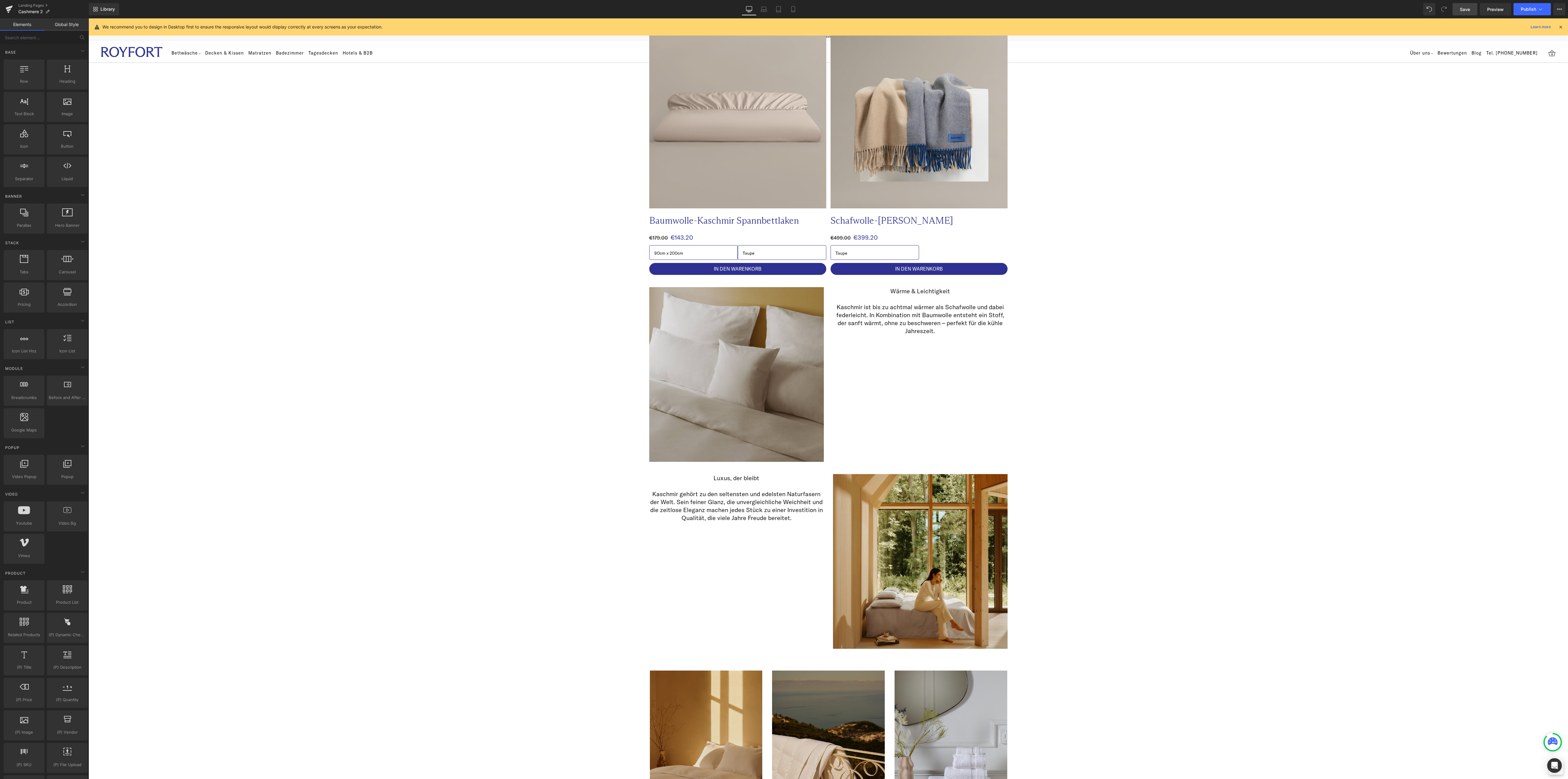
click at [1462, 11] on span "Save" at bounding box center [1465, 9] width 11 height 6
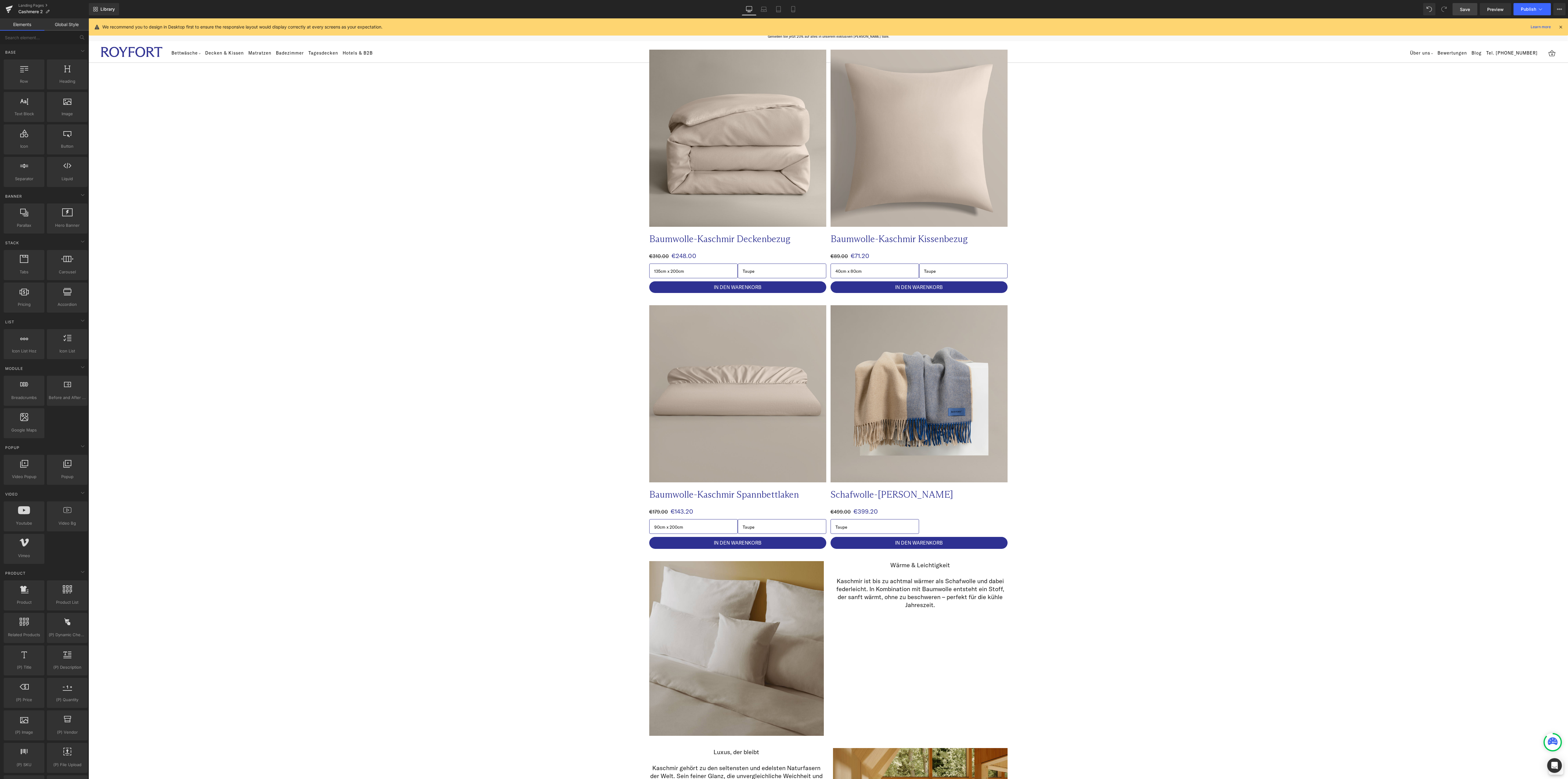
scroll to position [0, 0]
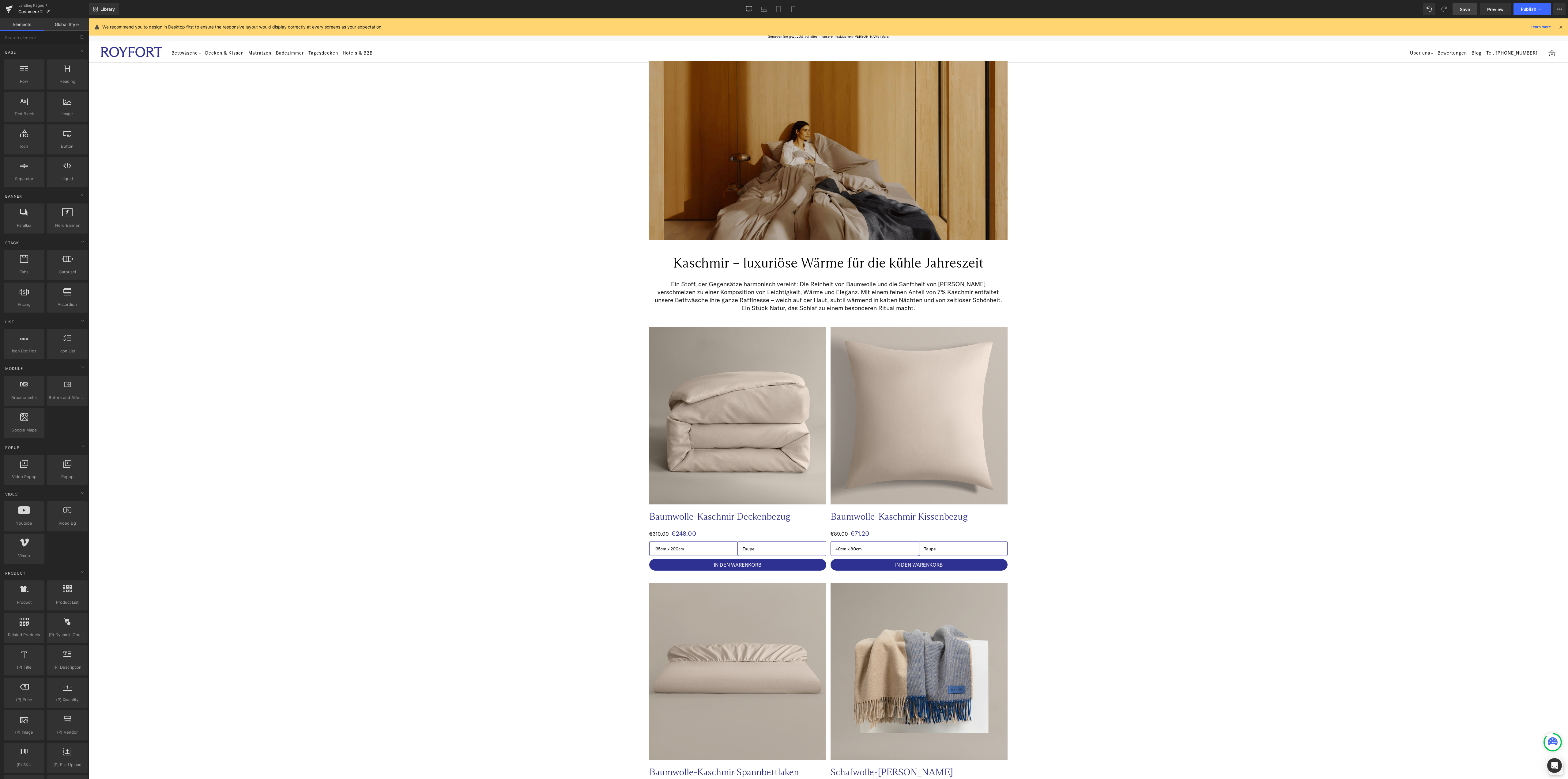
click at [819, 144] on img at bounding box center [828, 150] width 359 height 179
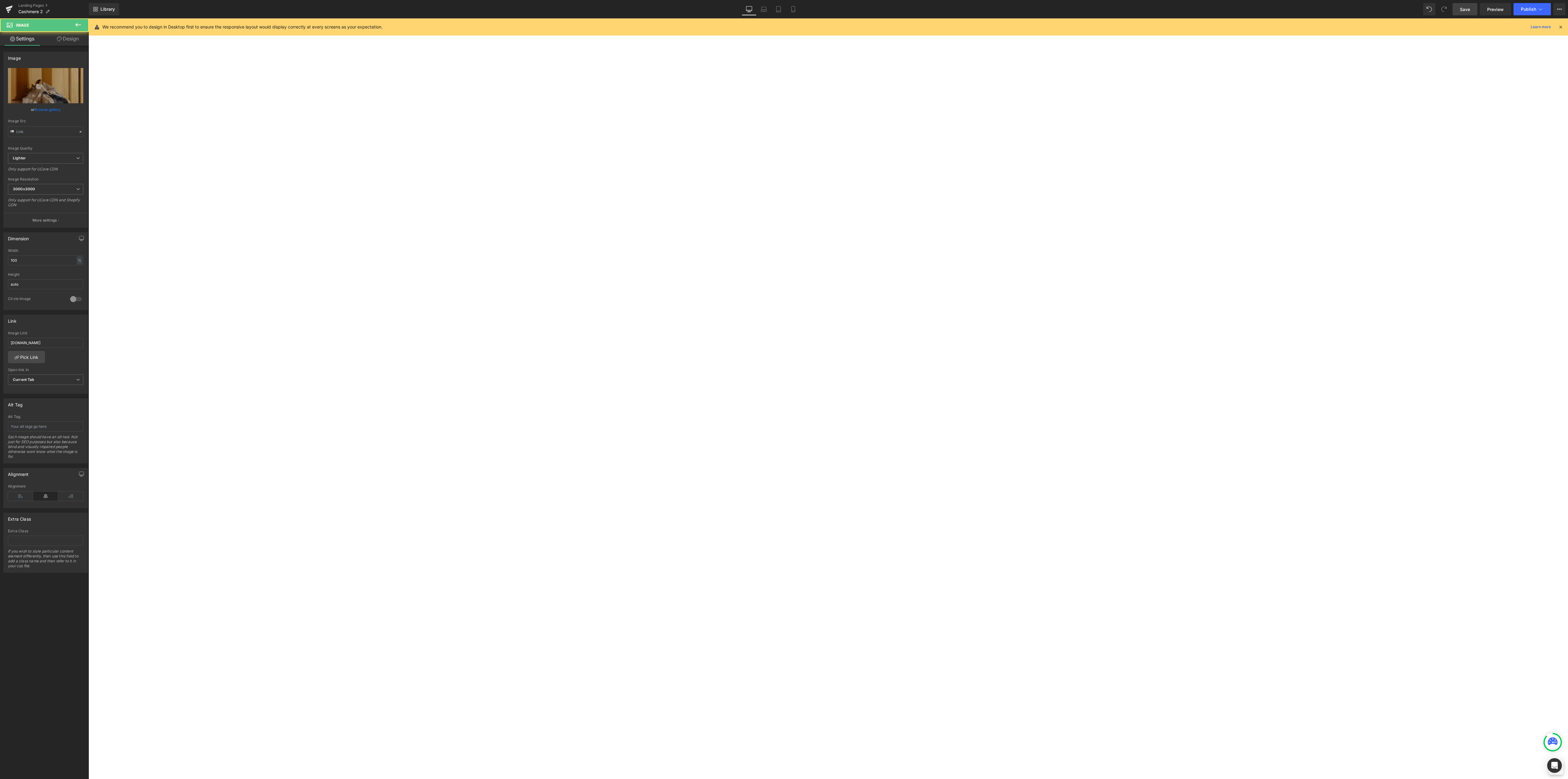
type input "https://ucarecdn.com/77cde364-63df-4d65-9476-739091a8e192/-/format/auto/-/previ…"
click at [80, 22] on icon at bounding box center [78, 25] width 7 height 7
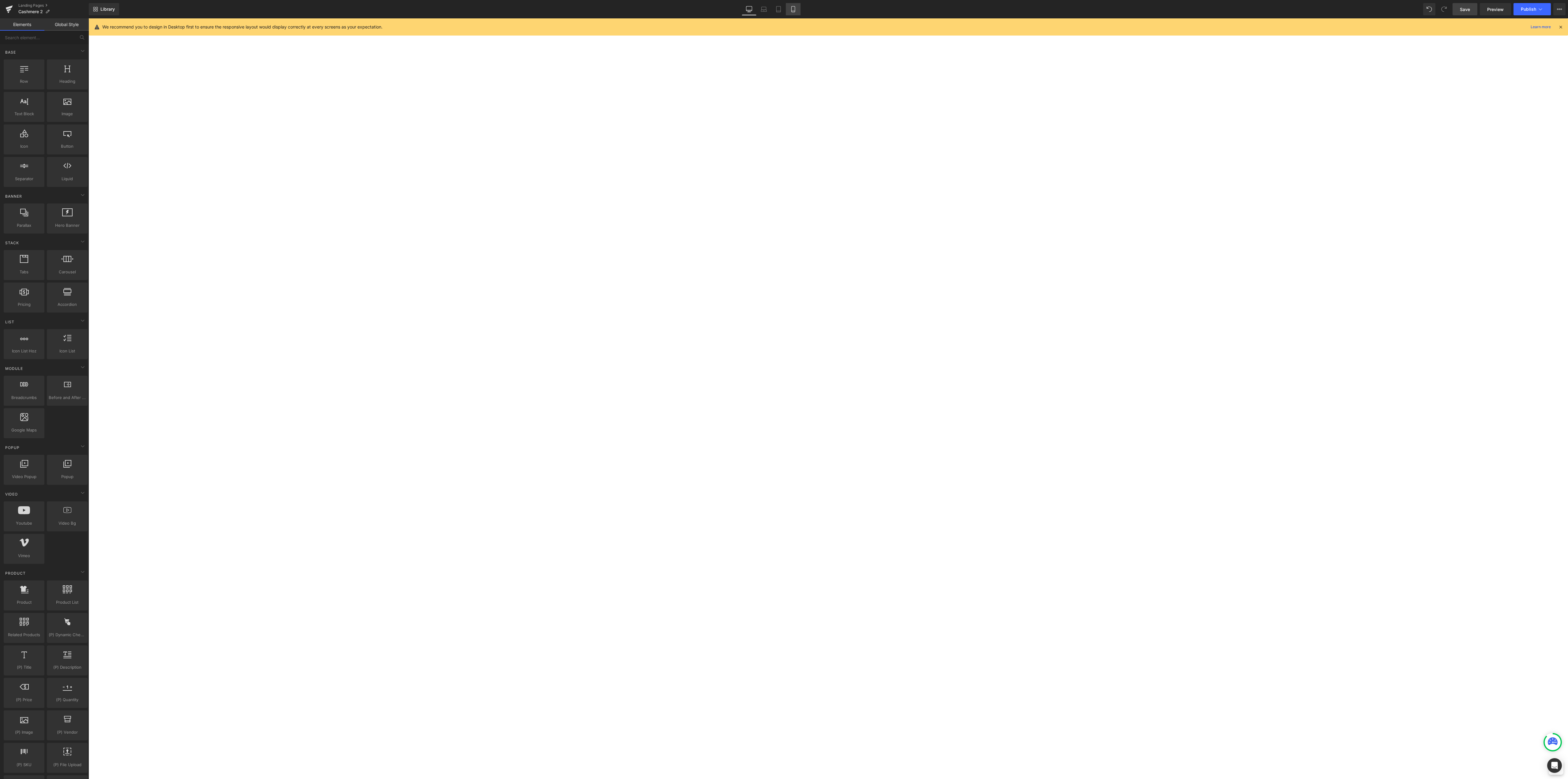
click at [793, 11] on icon at bounding box center [793, 9] width 6 height 6
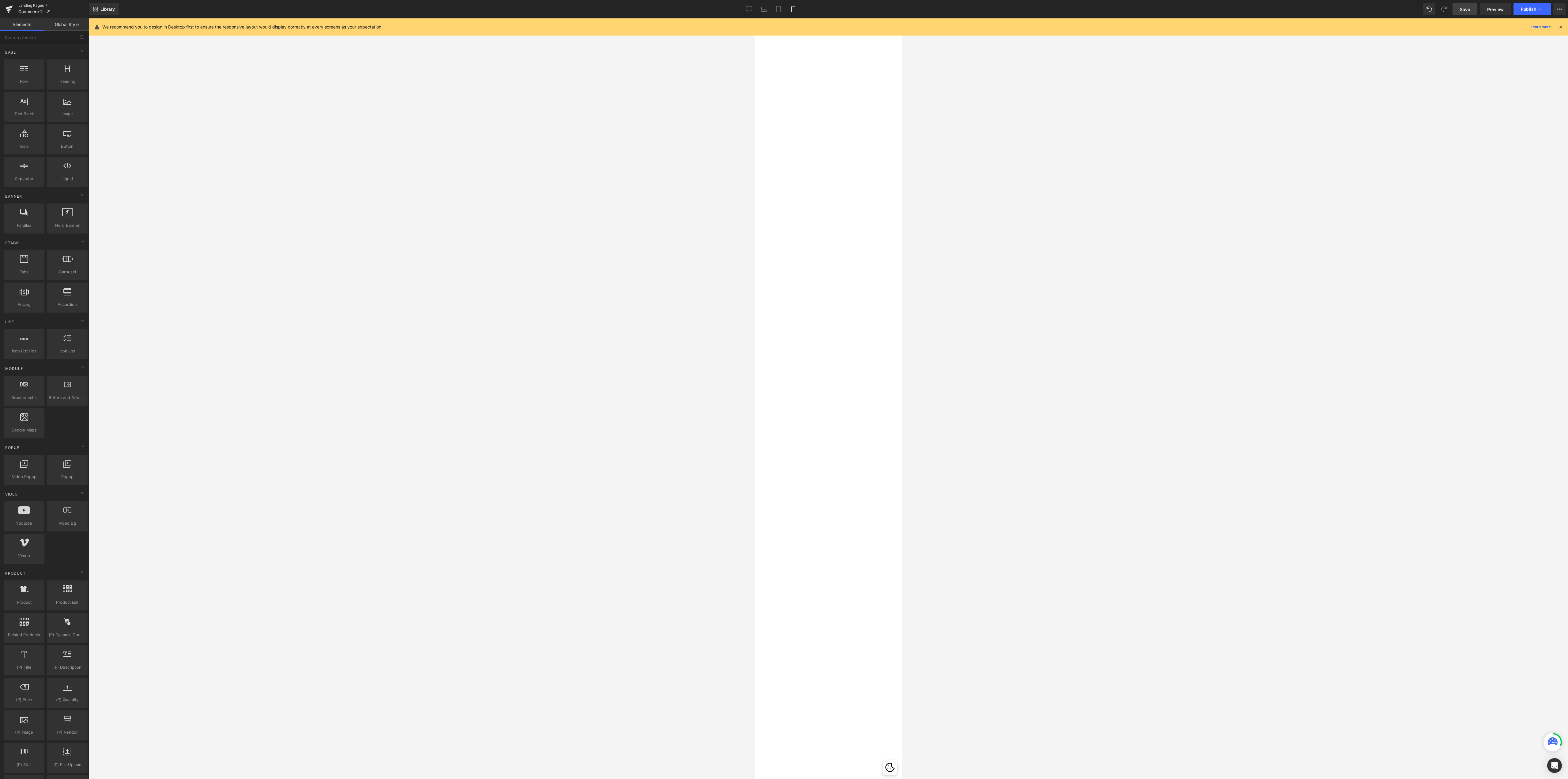
click at [38, 4] on link "Landing Pages" at bounding box center [53, 5] width 70 height 5
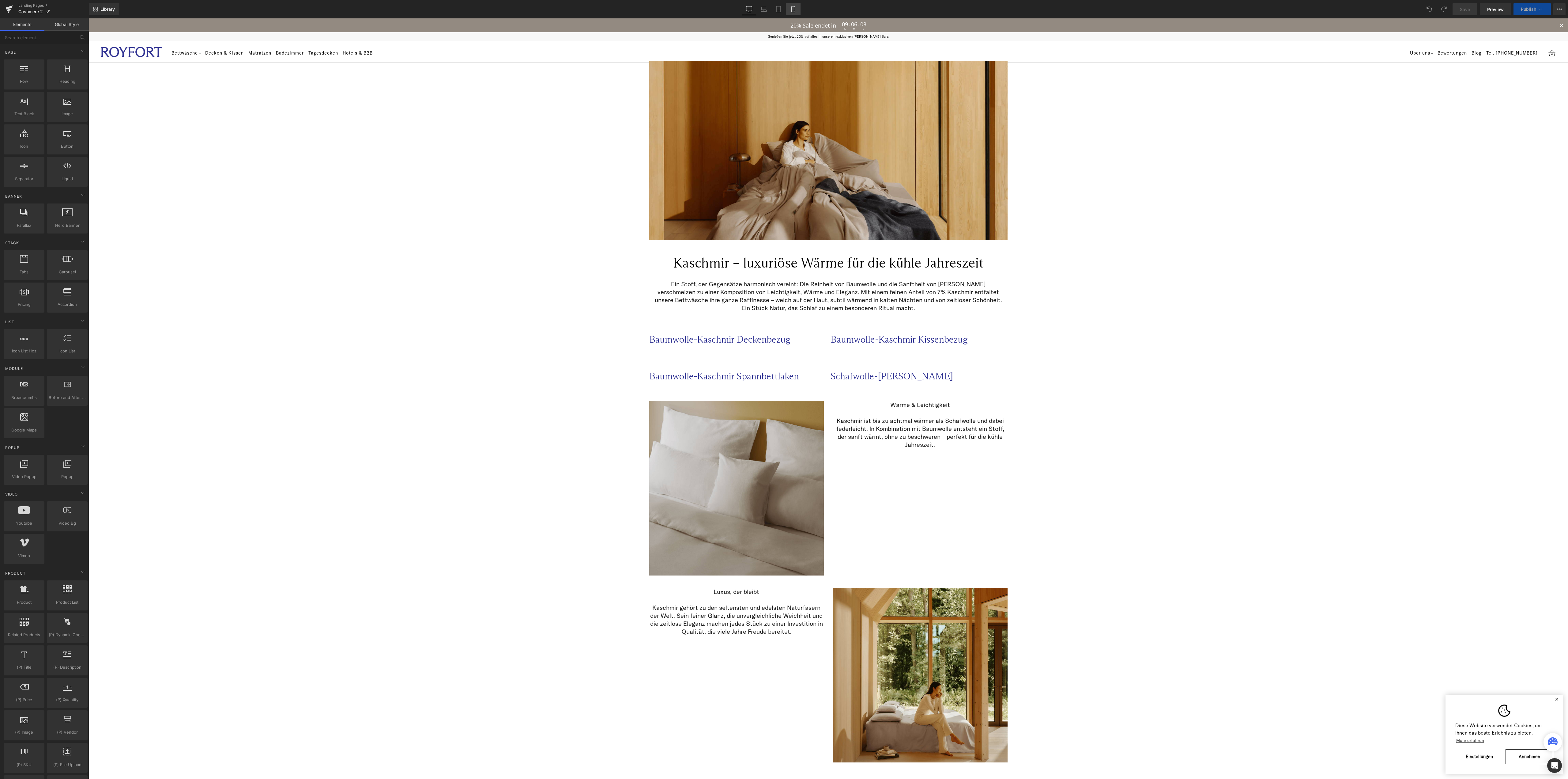
click at [789, 11] on link "Mobile" at bounding box center [793, 9] width 15 height 12
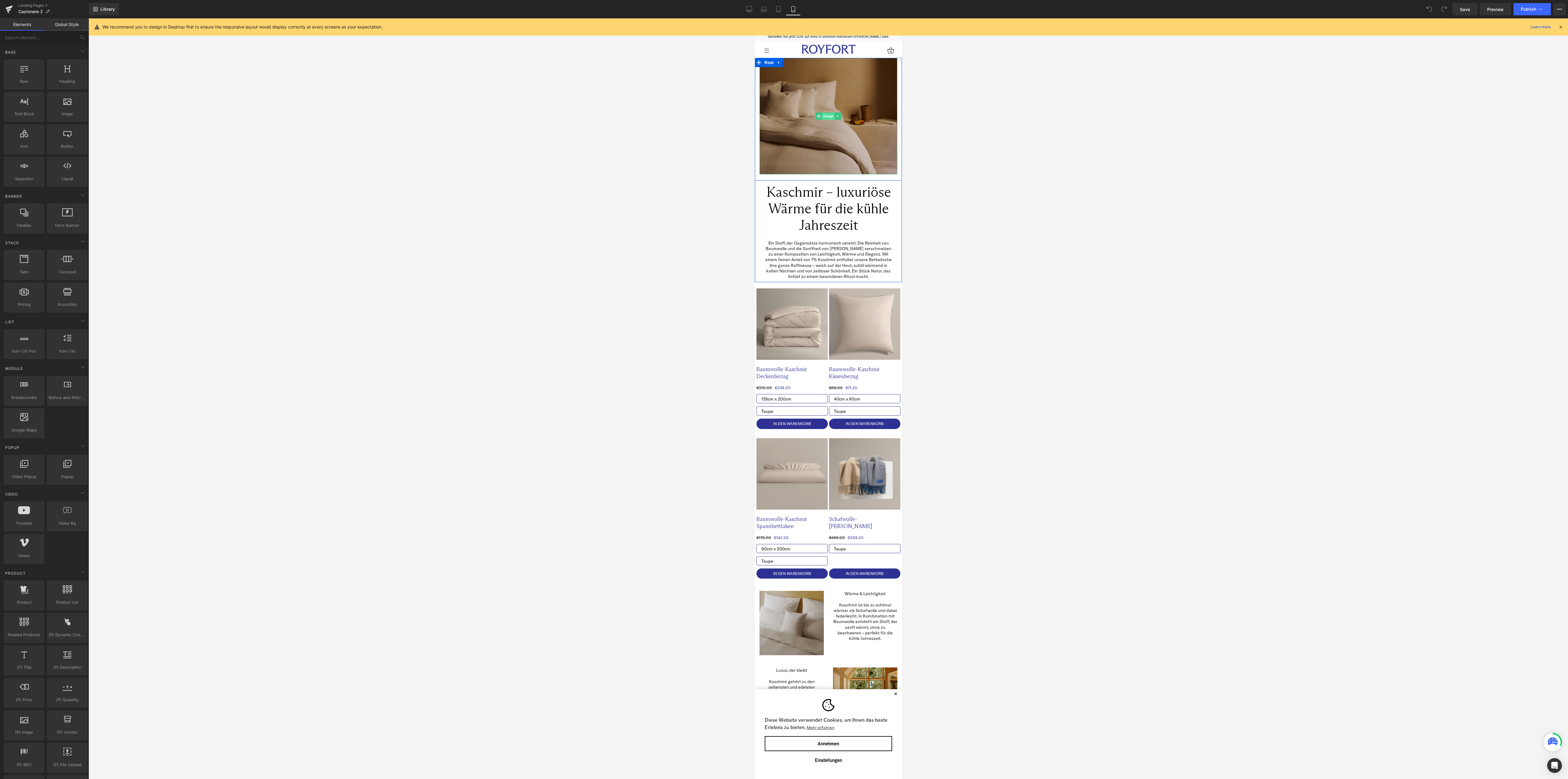
click at [822, 114] on span "Image" at bounding box center [828, 116] width 13 height 7
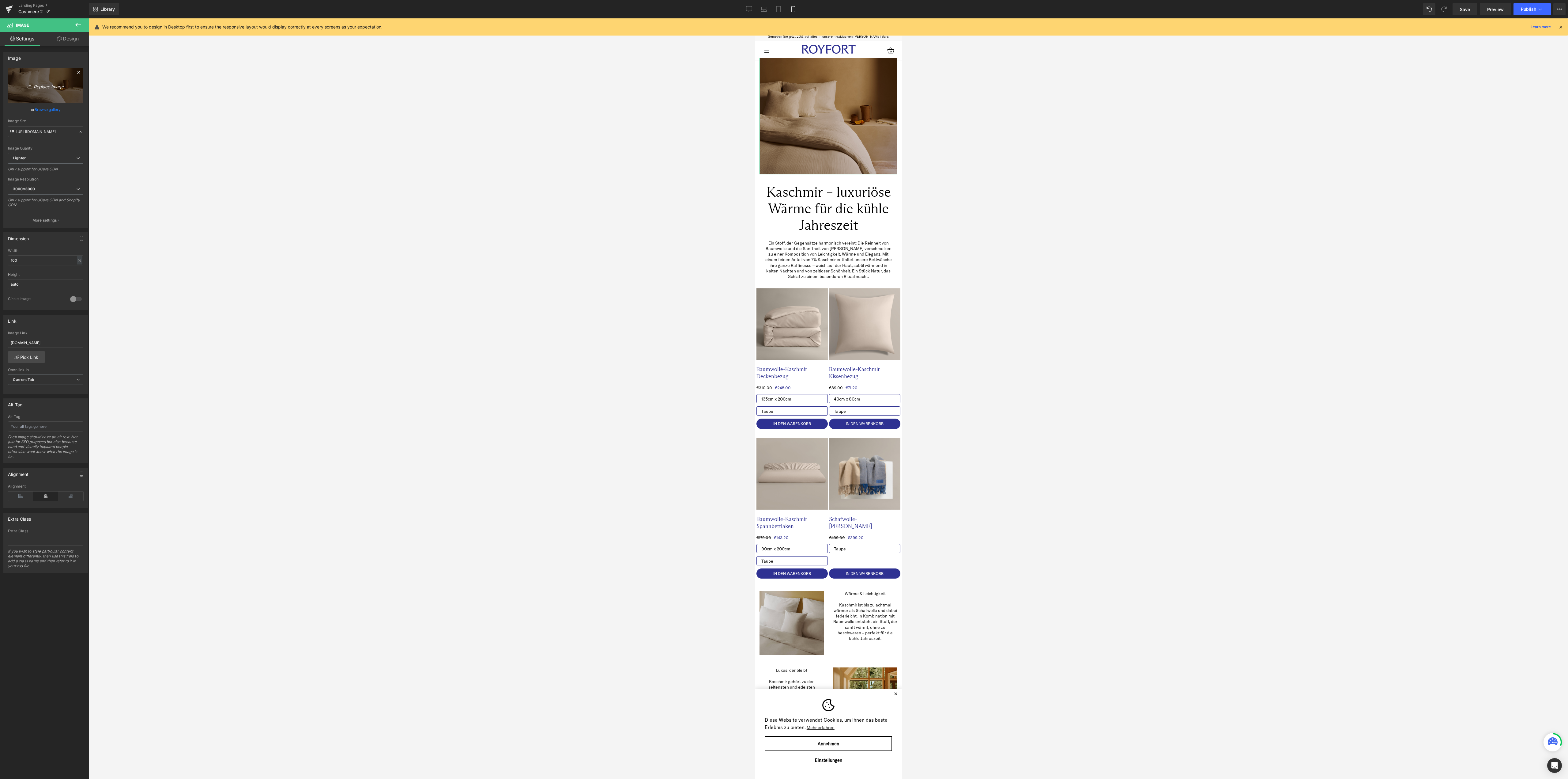
click at [45, 83] on icon "Replace Image" at bounding box center [46, 85] width 49 height 8
type input "C:\fakepath\Website Images Template (1).png"
type input "[URL][DOMAIN_NAME]"
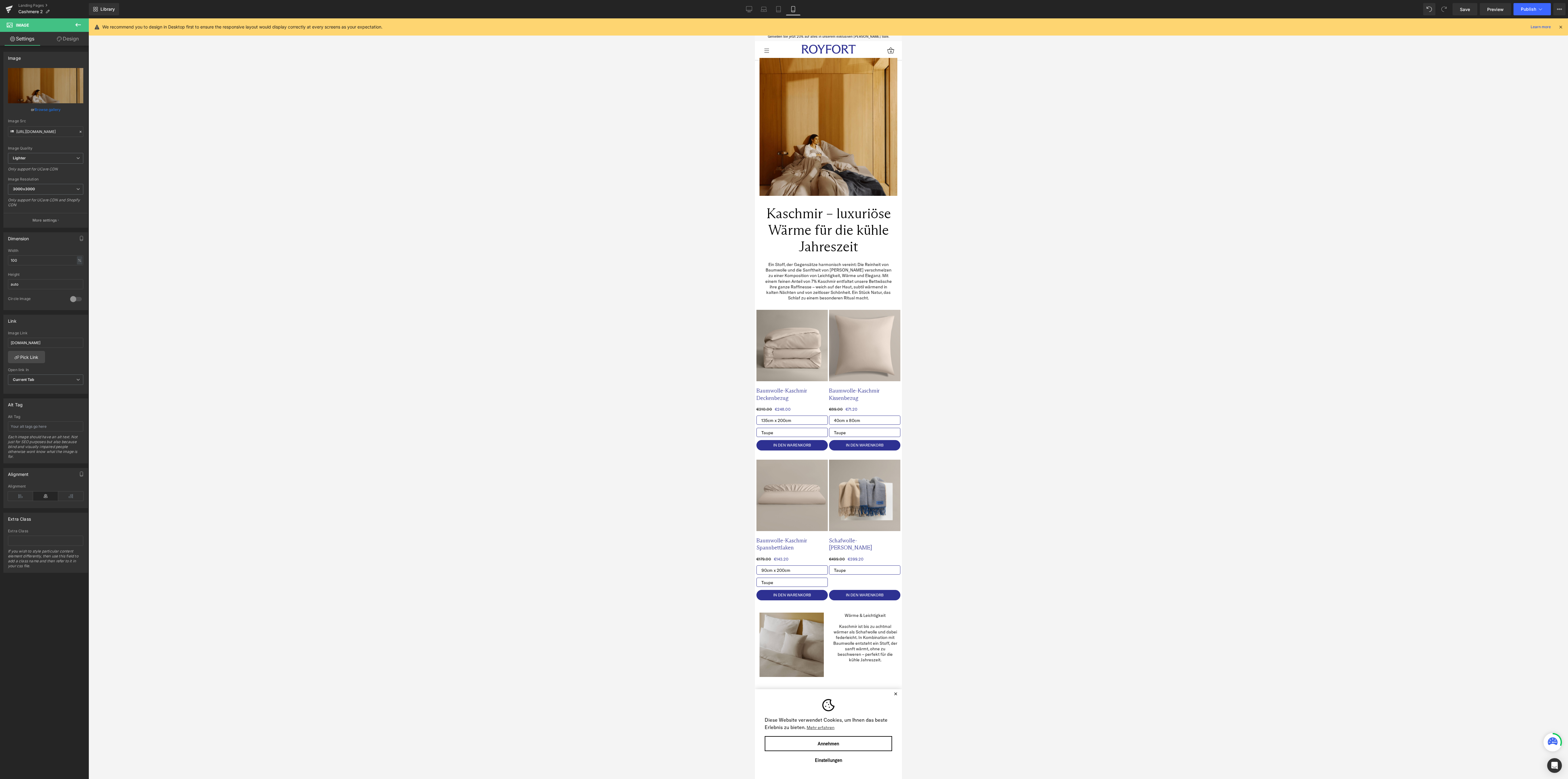
click at [1219, 234] on div at bounding box center [828, 398] width 1479 height 761
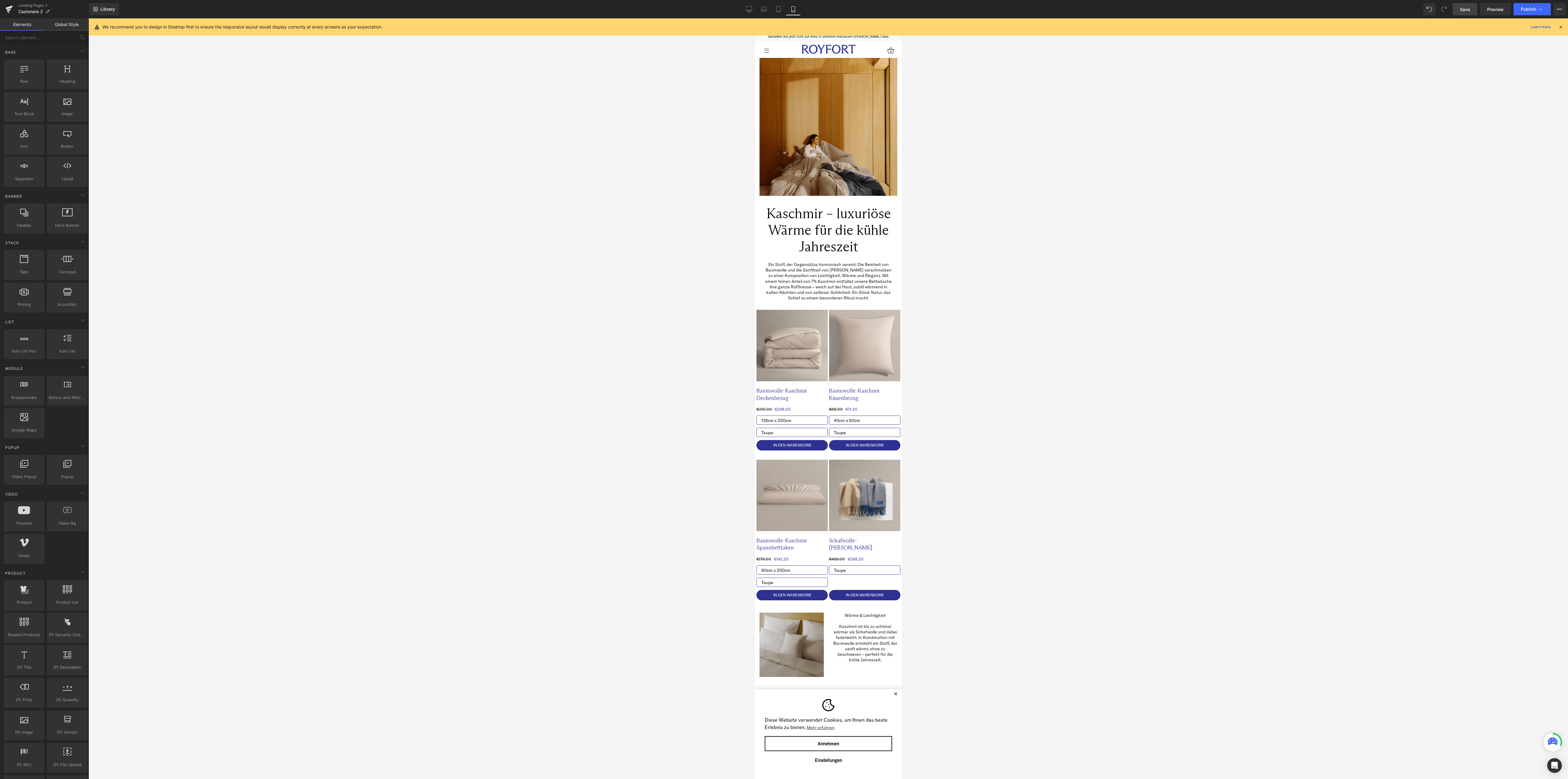
click at [1469, 8] on span "Save" at bounding box center [1465, 9] width 11 height 6
click at [773, 12] on link "Tablet" at bounding box center [778, 9] width 15 height 12
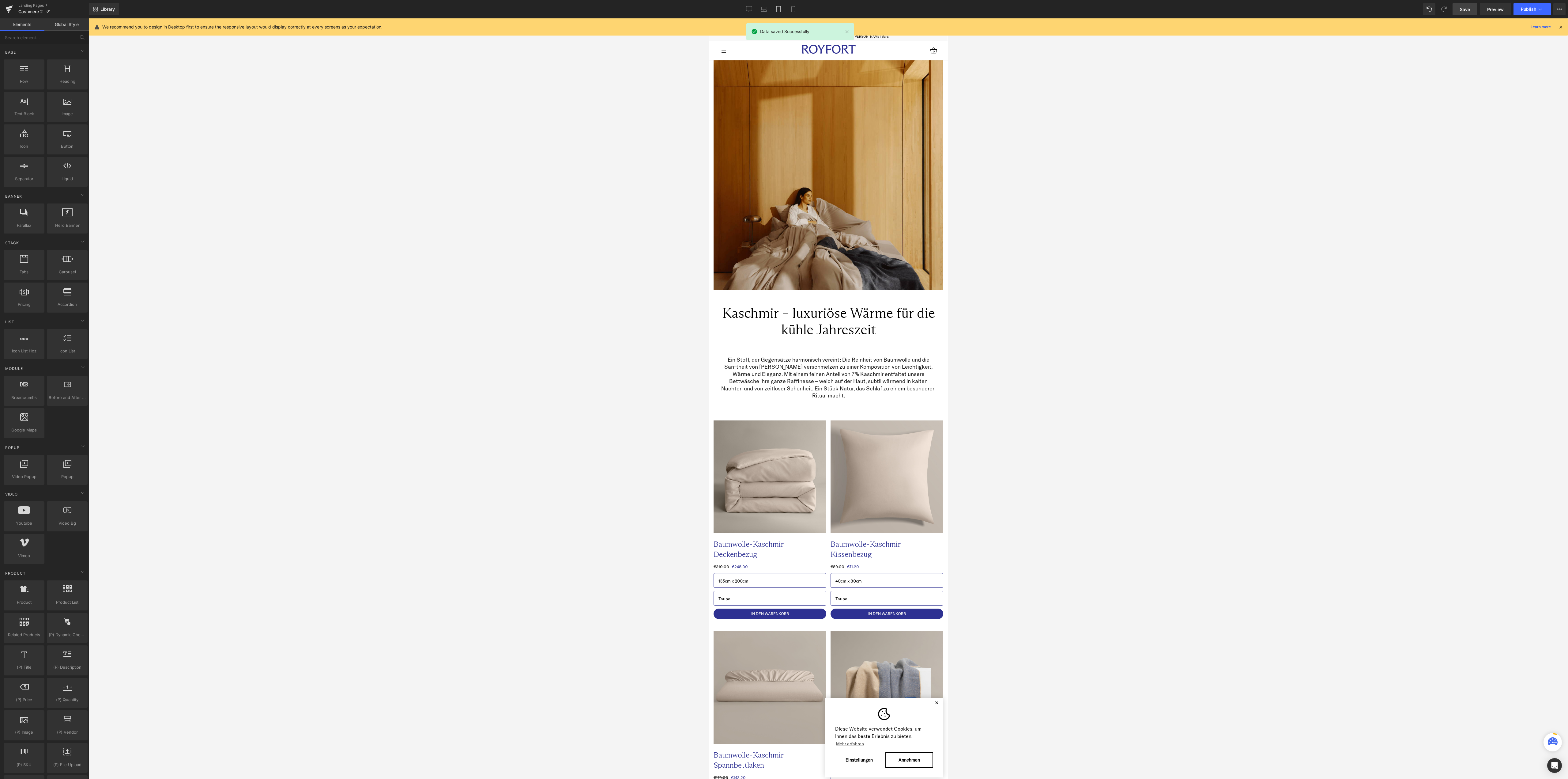
scroll to position [32, 0]
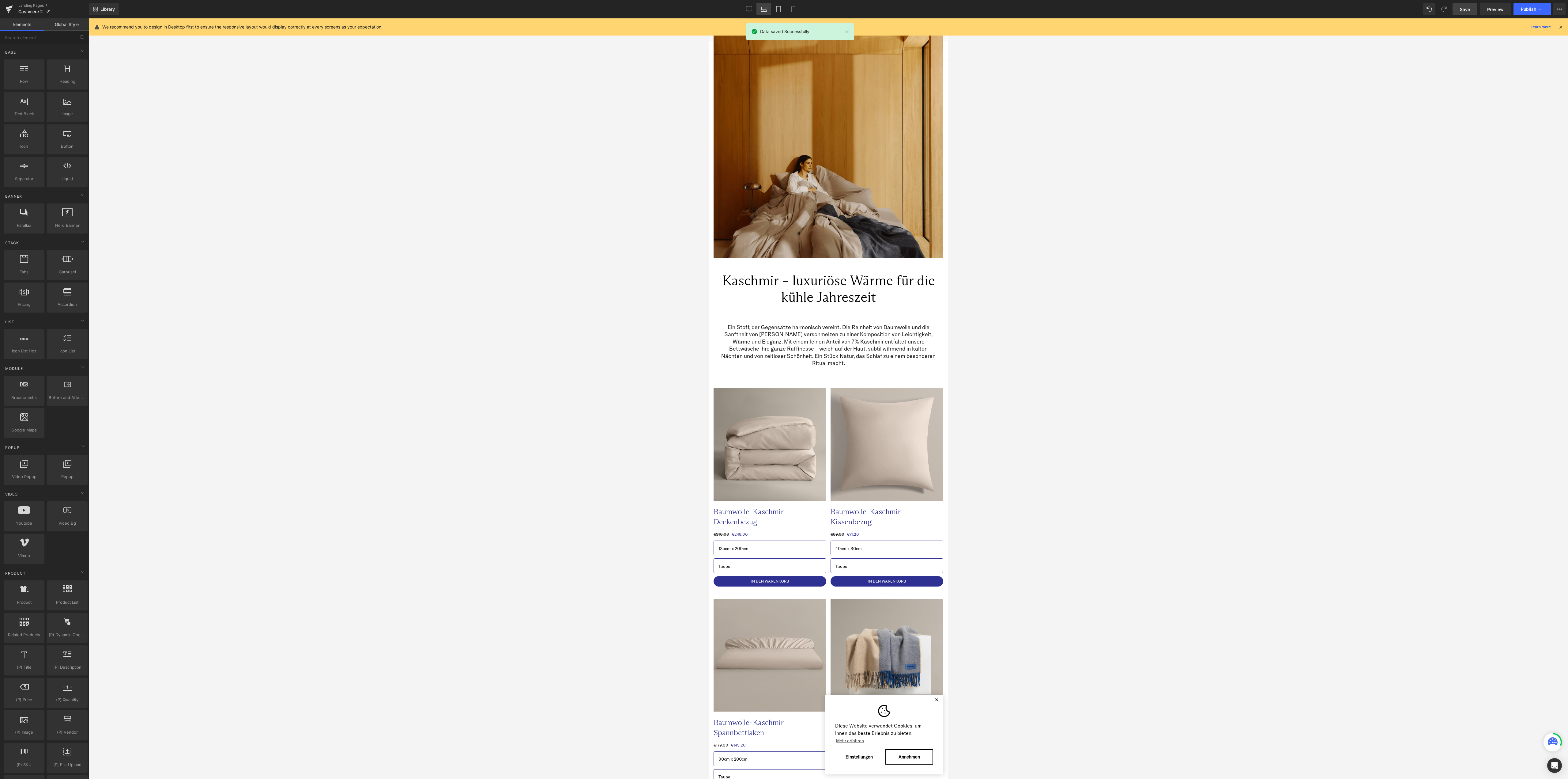
click at [763, 4] on link "Laptop" at bounding box center [763, 9] width 15 height 12
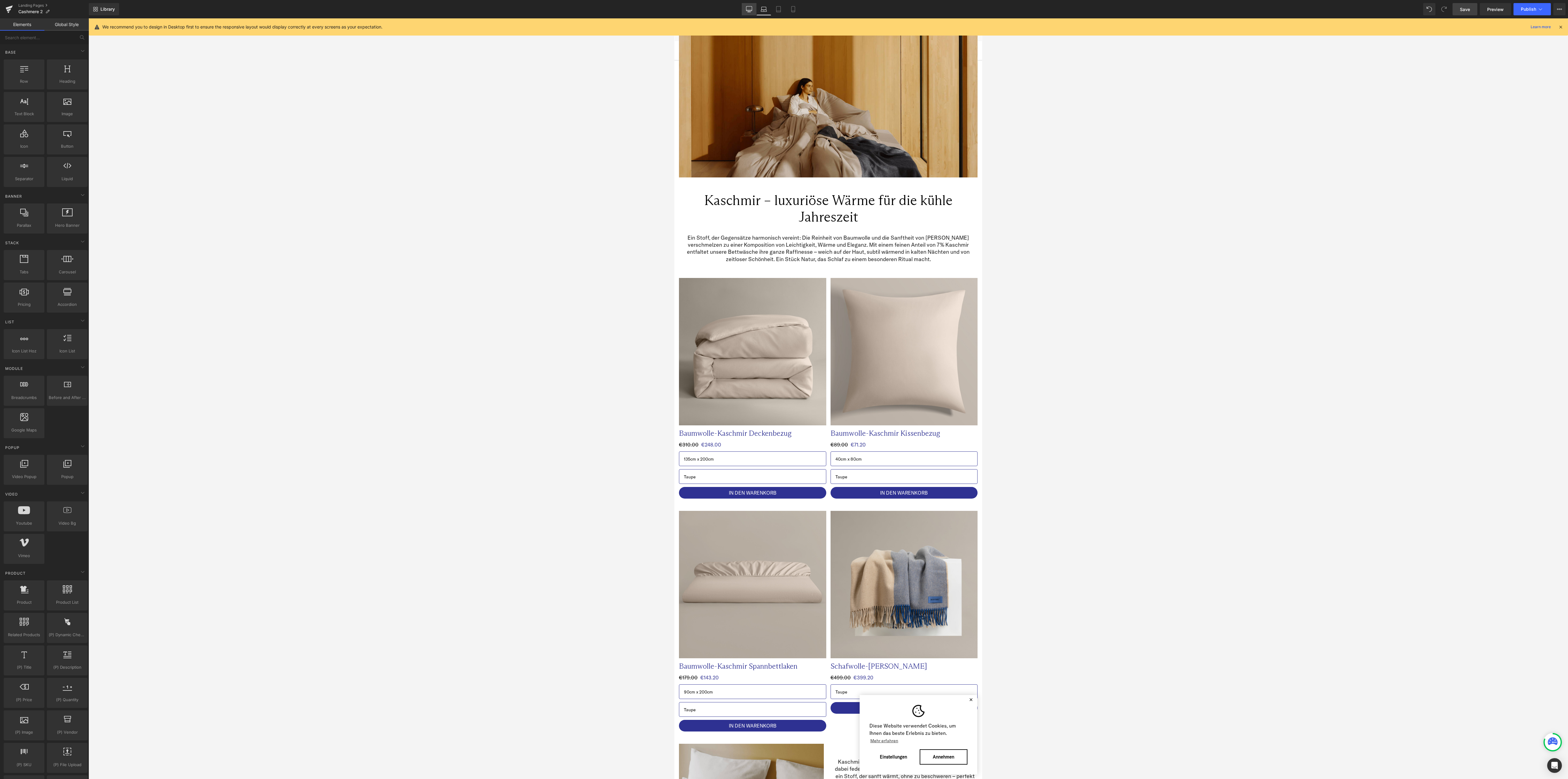
click at [745, 13] on link "Desktop" at bounding box center [749, 9] width 15 height 12
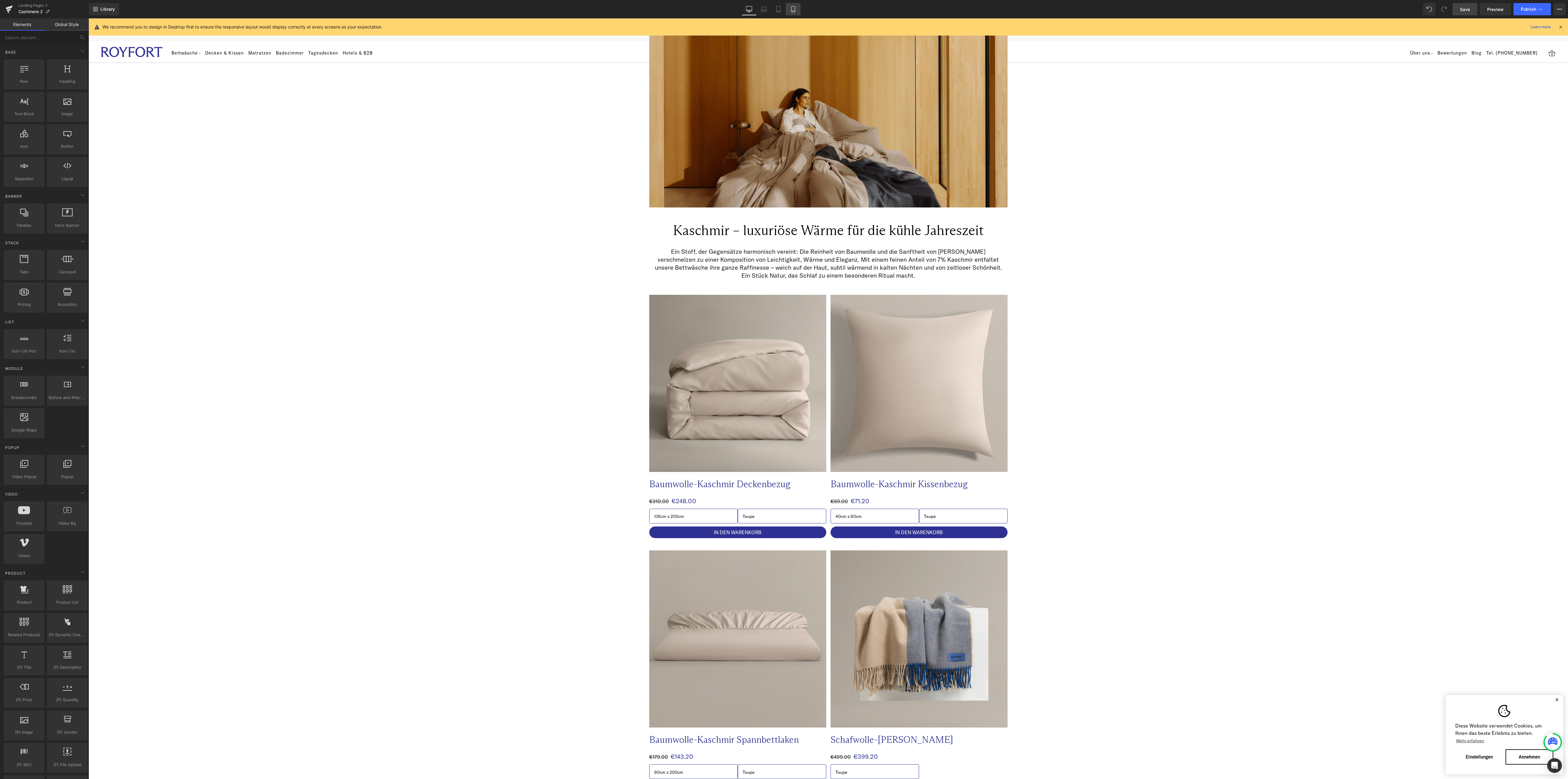
click at [795, 10] on icon at bounding box center [793, 9] width 6 height 6
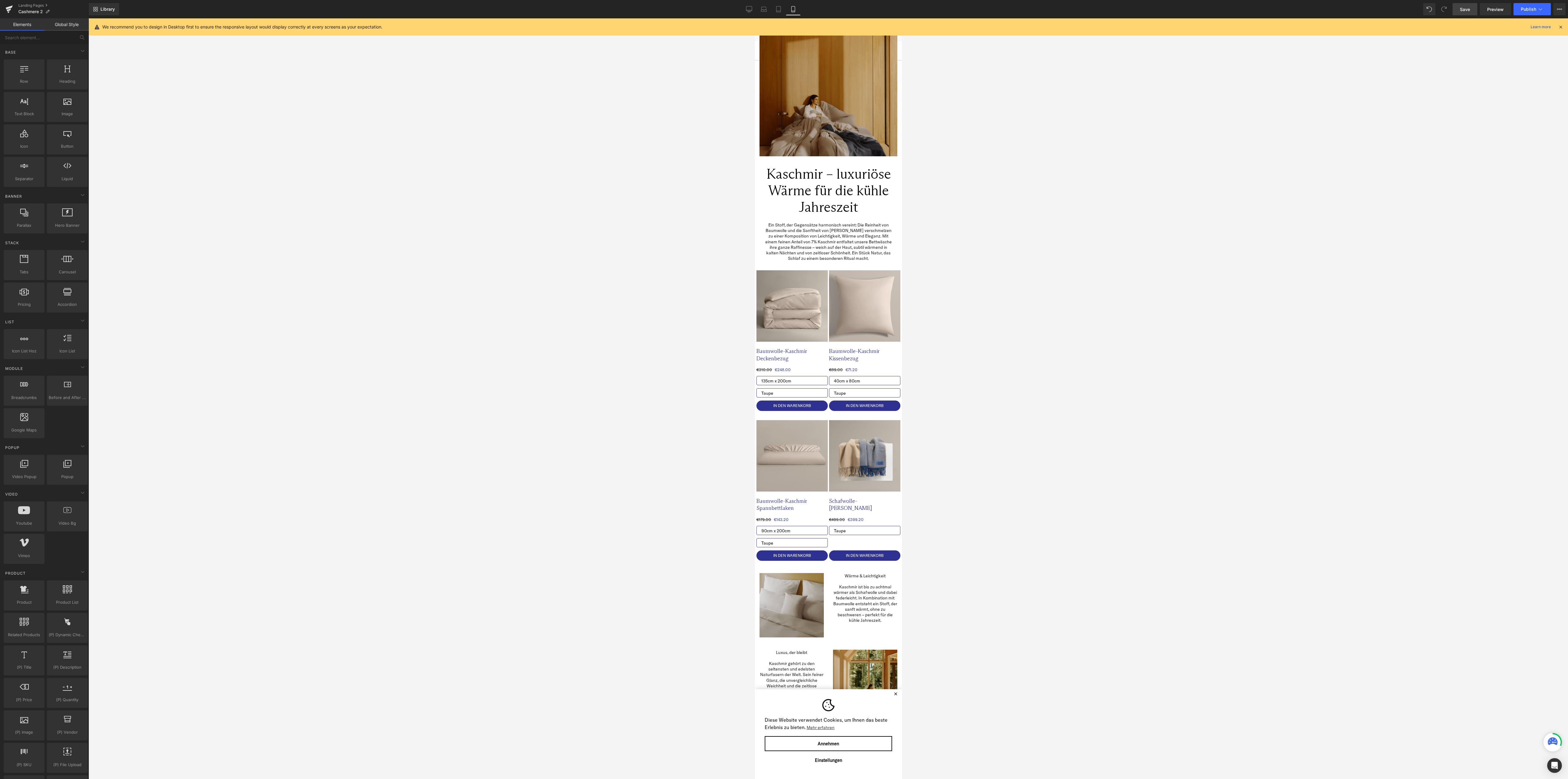
click at [817, 98] on img at bounding box center [828, 87] width 138 height 138
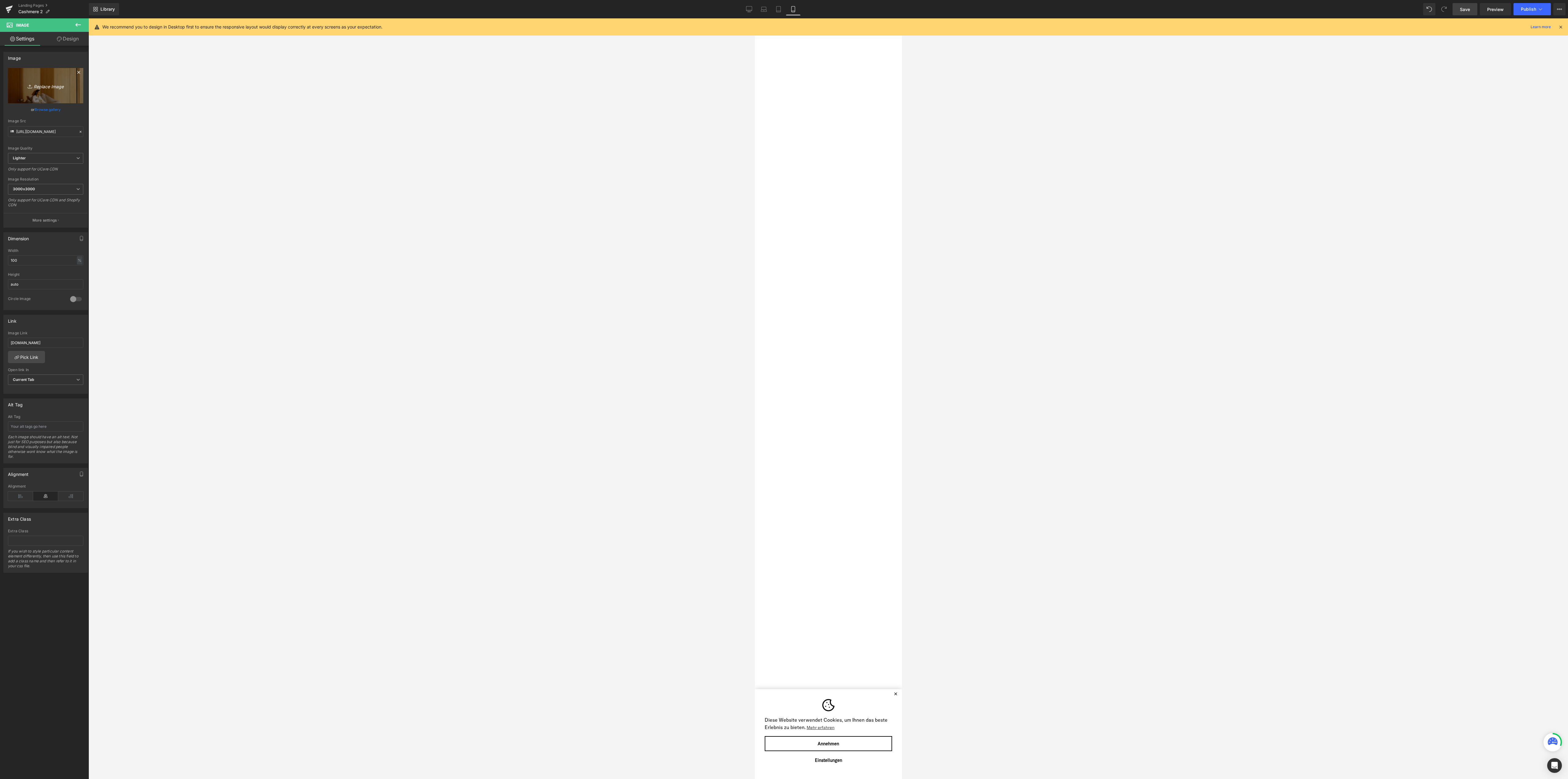
click at [53, 87] on icon "Replace Image" at bounding box center [46, 85] width 49 height 8
type input "C:\fakepath\Cashmere 1.png"
type input "https://ucarecdn.com/e9c7805c-6a4f-4f90-a387-e6037699a51c/-/format/auto/-/previ…"
click at [1466, 10] on span "Save" at bounding box center [1465, 9] width 11 height 6
click at [37, 5] on link "Landing Pages" at bounding box center [53, 5] width 70 height 5
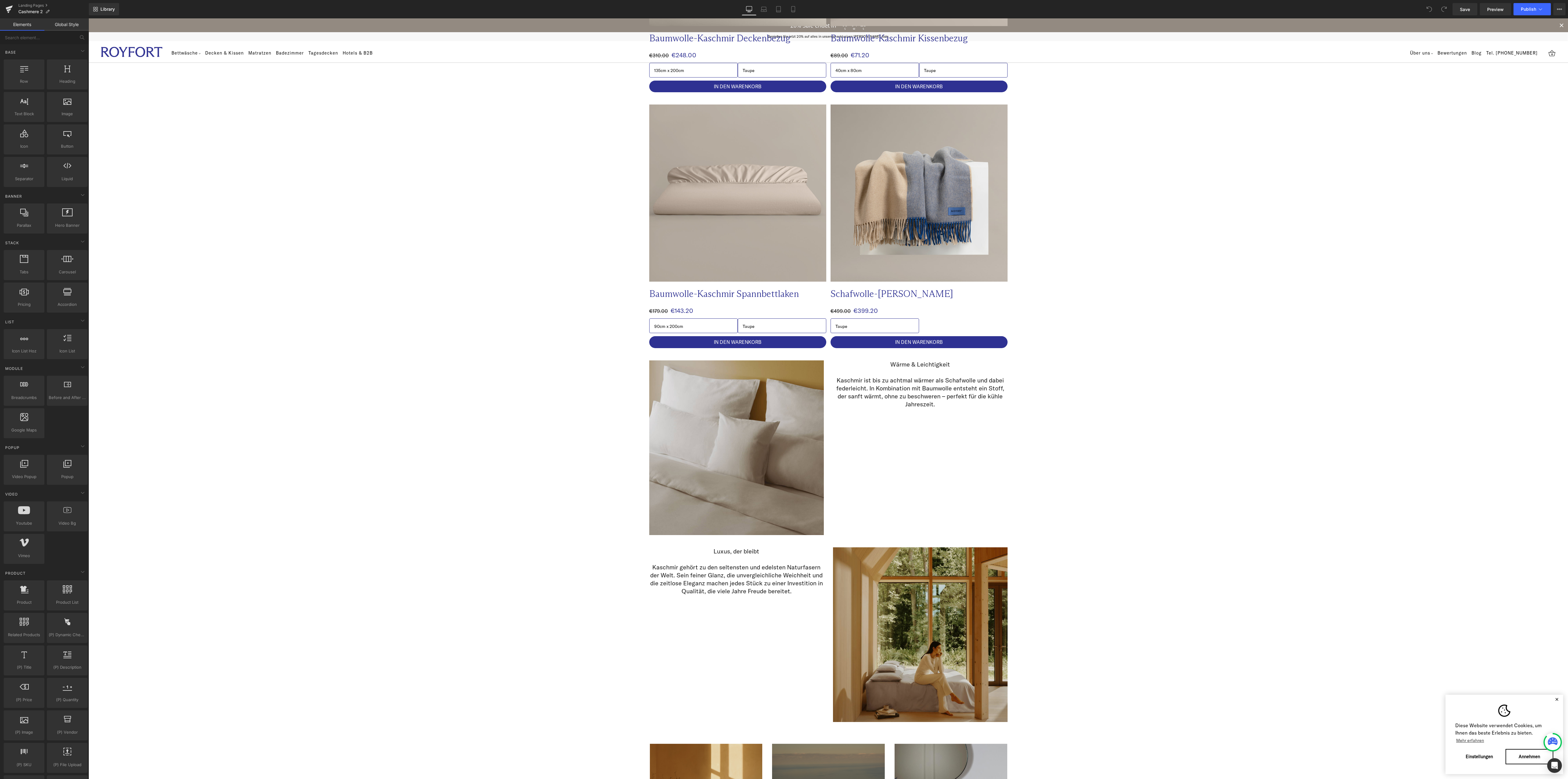
scroll to position [674, 0]
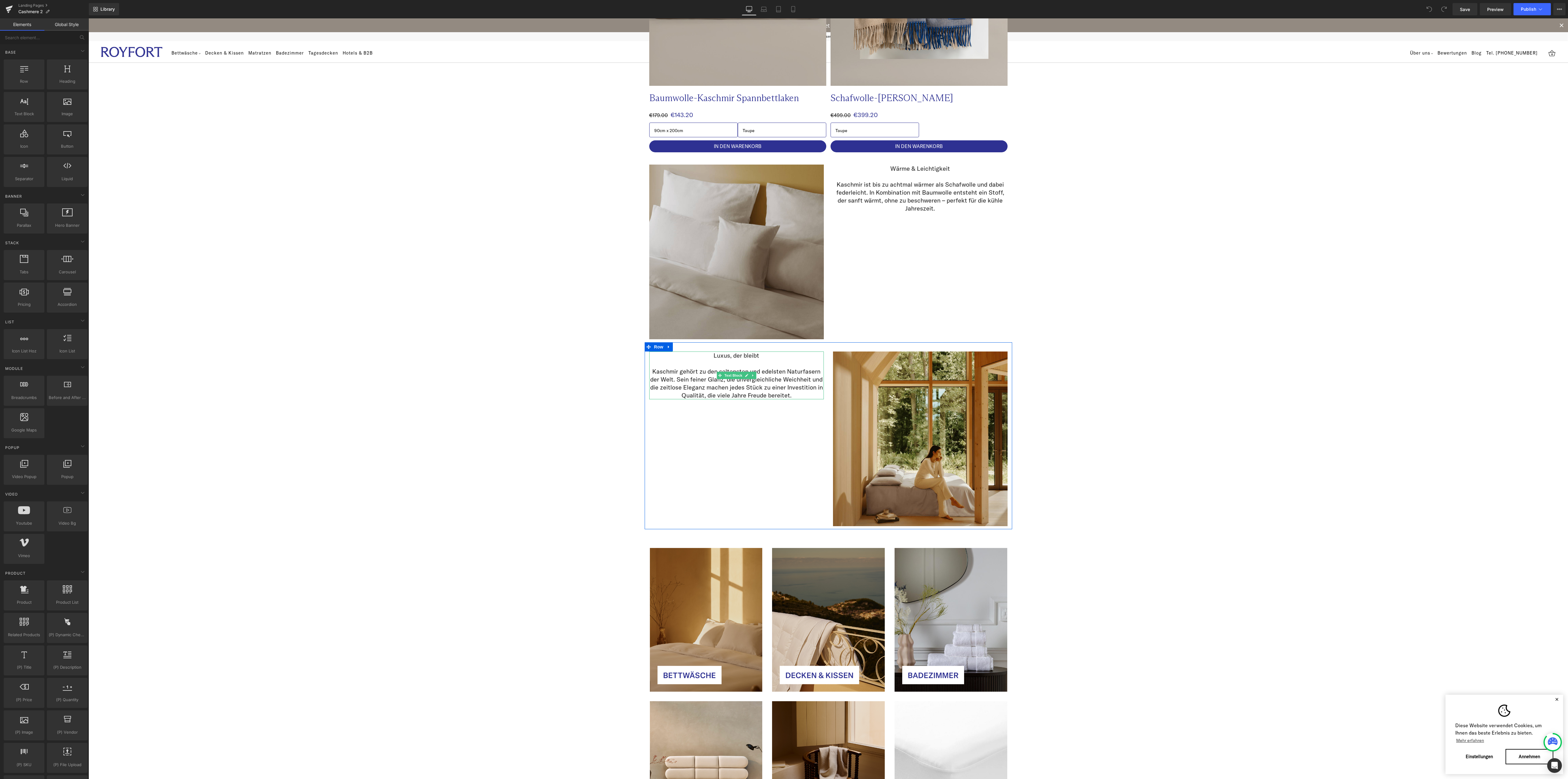
click at [666, 386] on p "Kaschmir gehört zu den seltensten und edelsten Naturfasern der Welt. Sein feine…" at bounding box center [736, 383] width 175 height 32
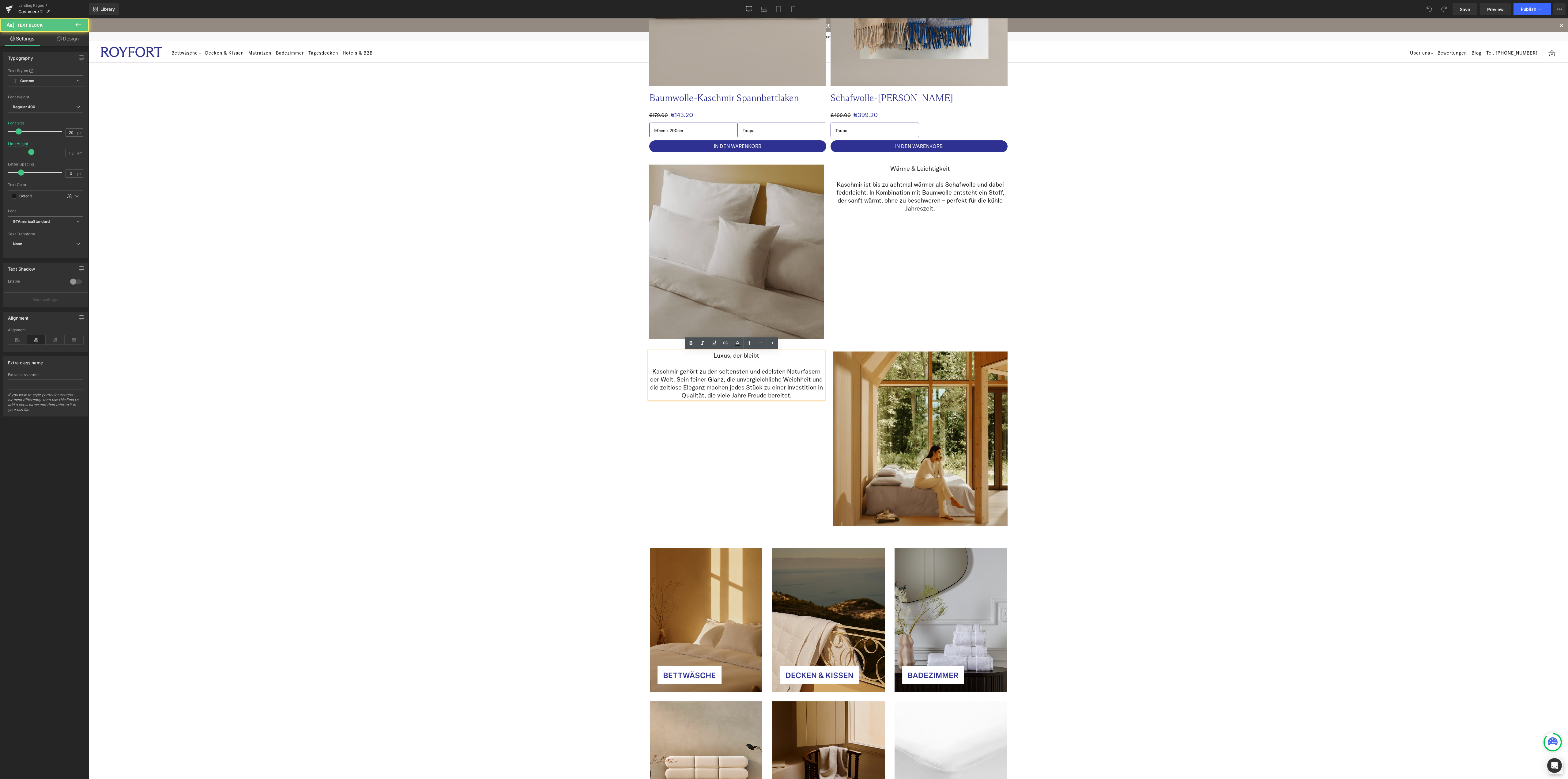
click at [475, 423] on div "Image Image Row Kaschmir – luxuriöse Wärme für die kühle Jahreszeit Heading Row…" at bounding box center [828, 224] width 1479 height 1694
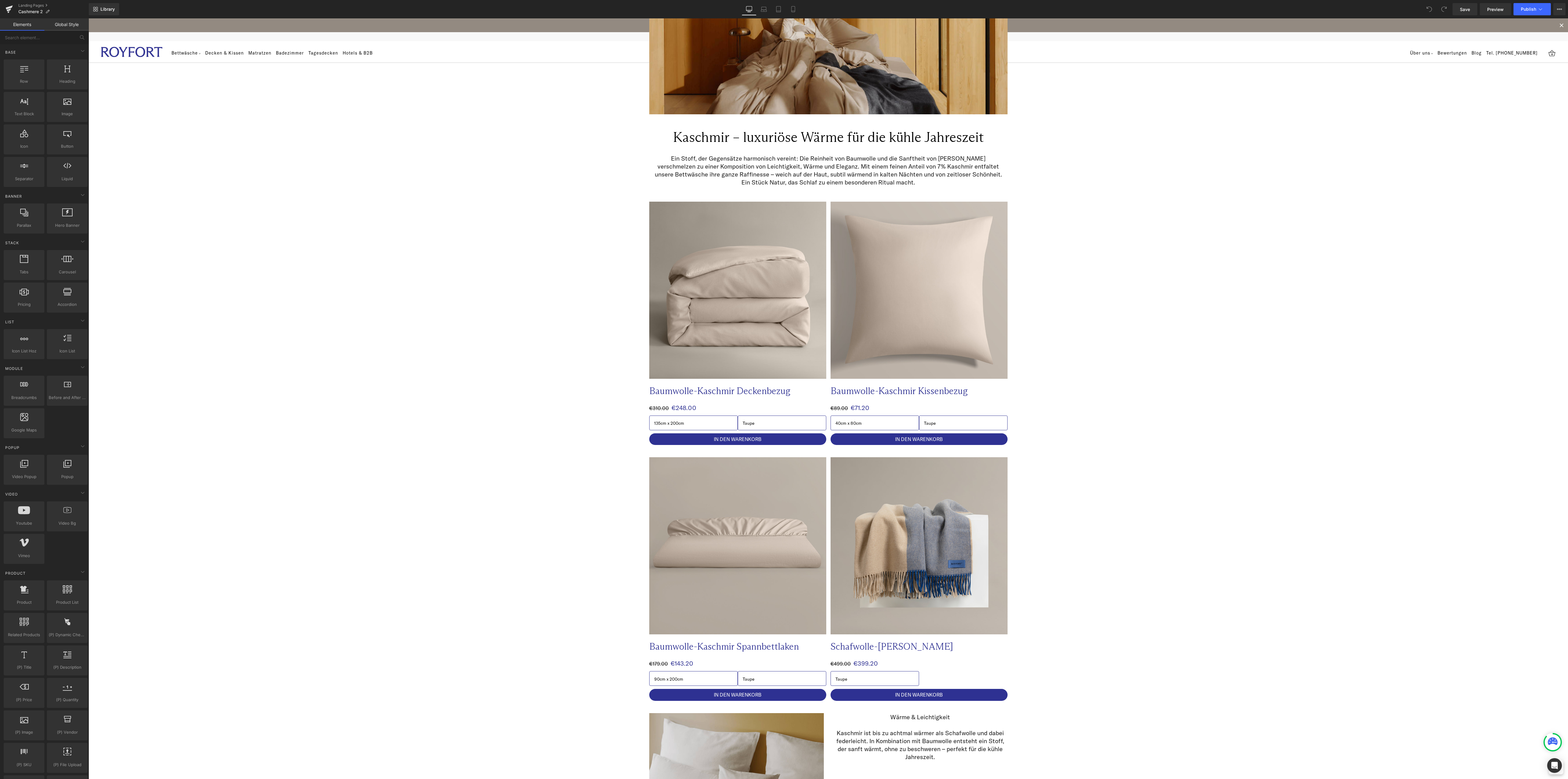
scroll to position [0, 0]
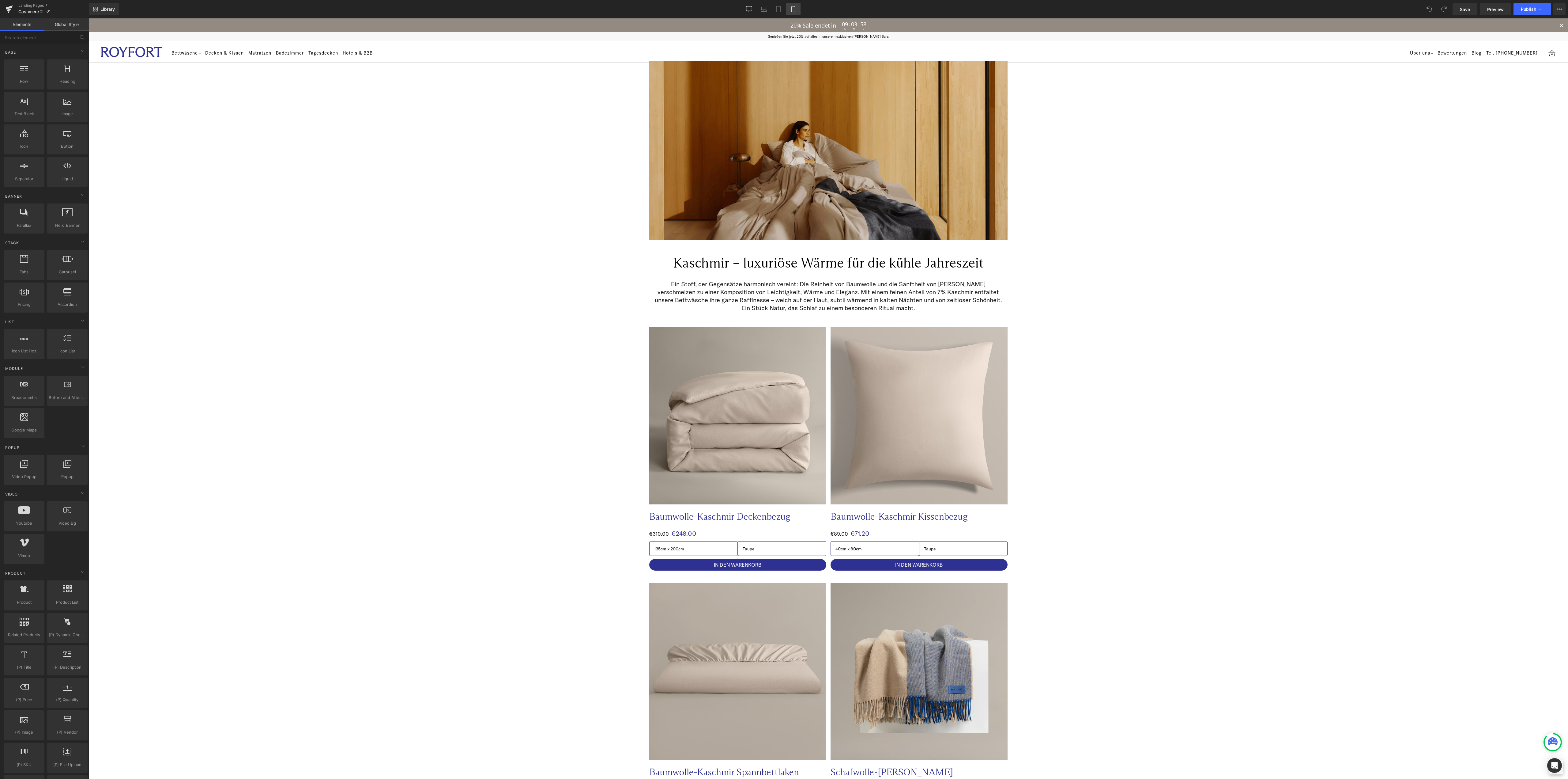
click at [793, 11] on icon at bounding box center [793, 9] width 6 height 6
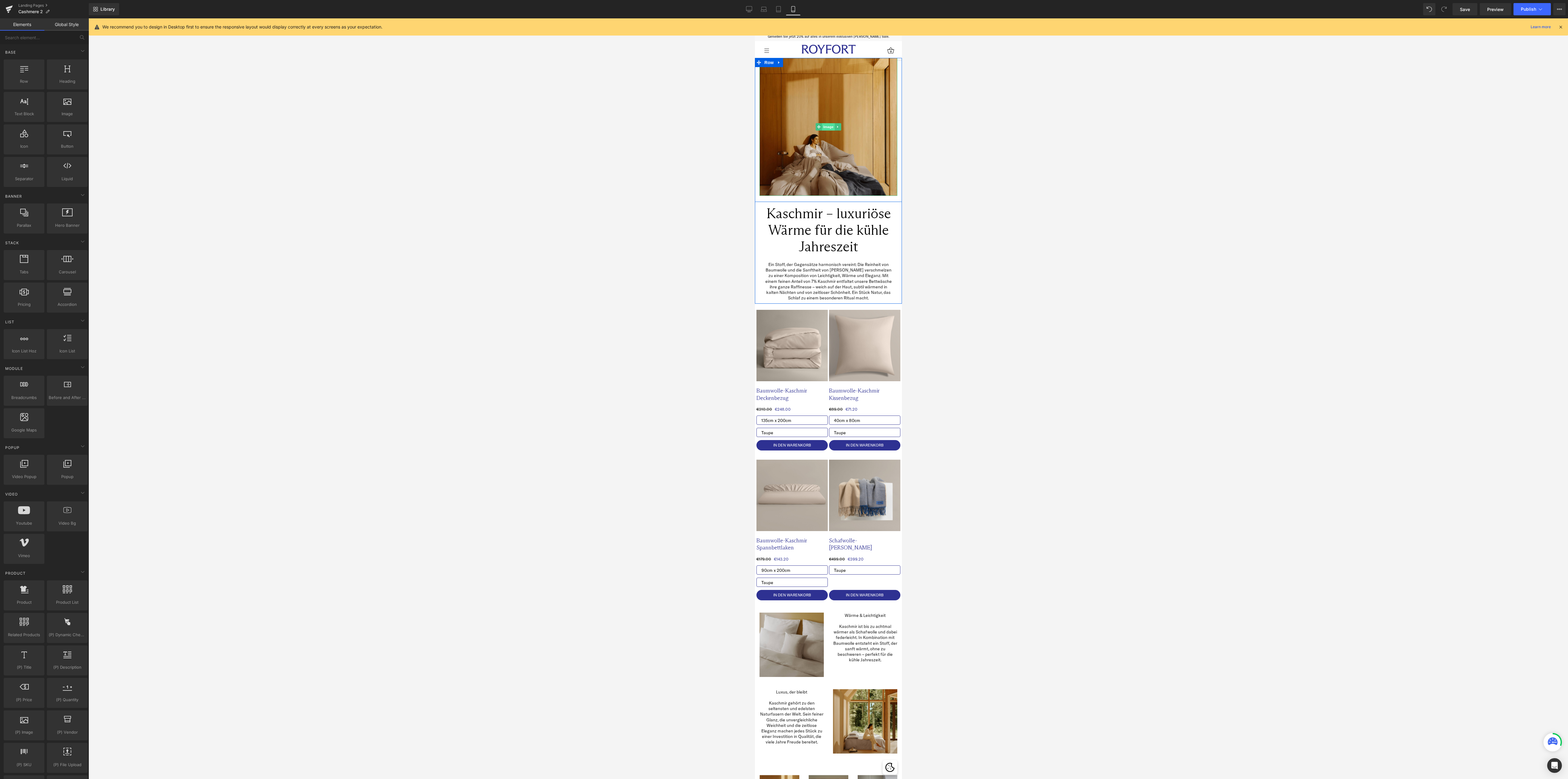
click at [822, 127] on span "Image" at bounding box center [828, 126] width 13 height 7
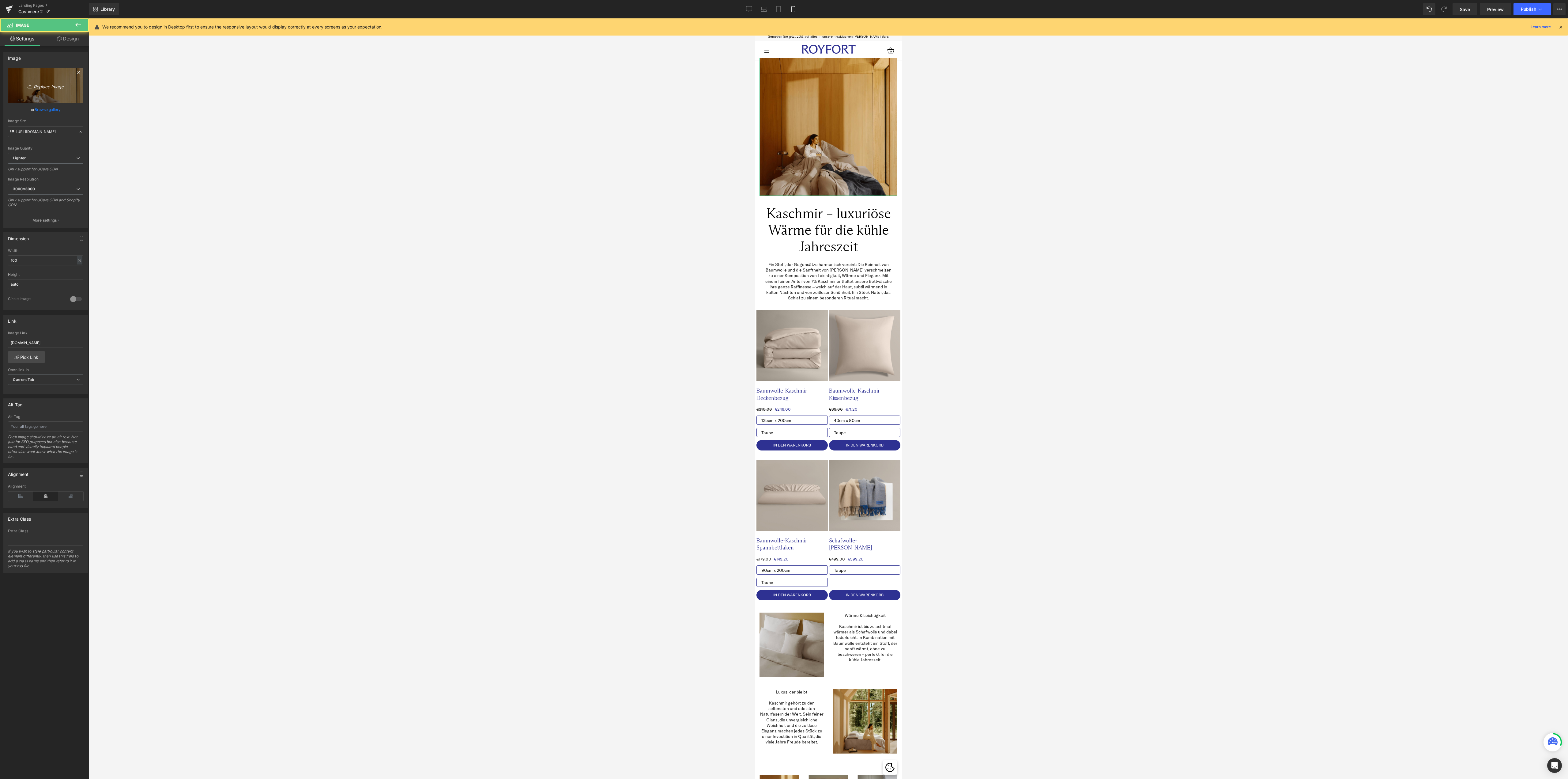
click at [45, 85] on icon "Replace Image" at bounding box center [46, 85] width 49 height 8
type input "C:\fakepath\Cashmere 1.png"
click at [839, 230] on link at bounding box center [842, 228] width 6 height 7
click at [516, 163] on div at bounding box center [828, 398] width 1479 height 761
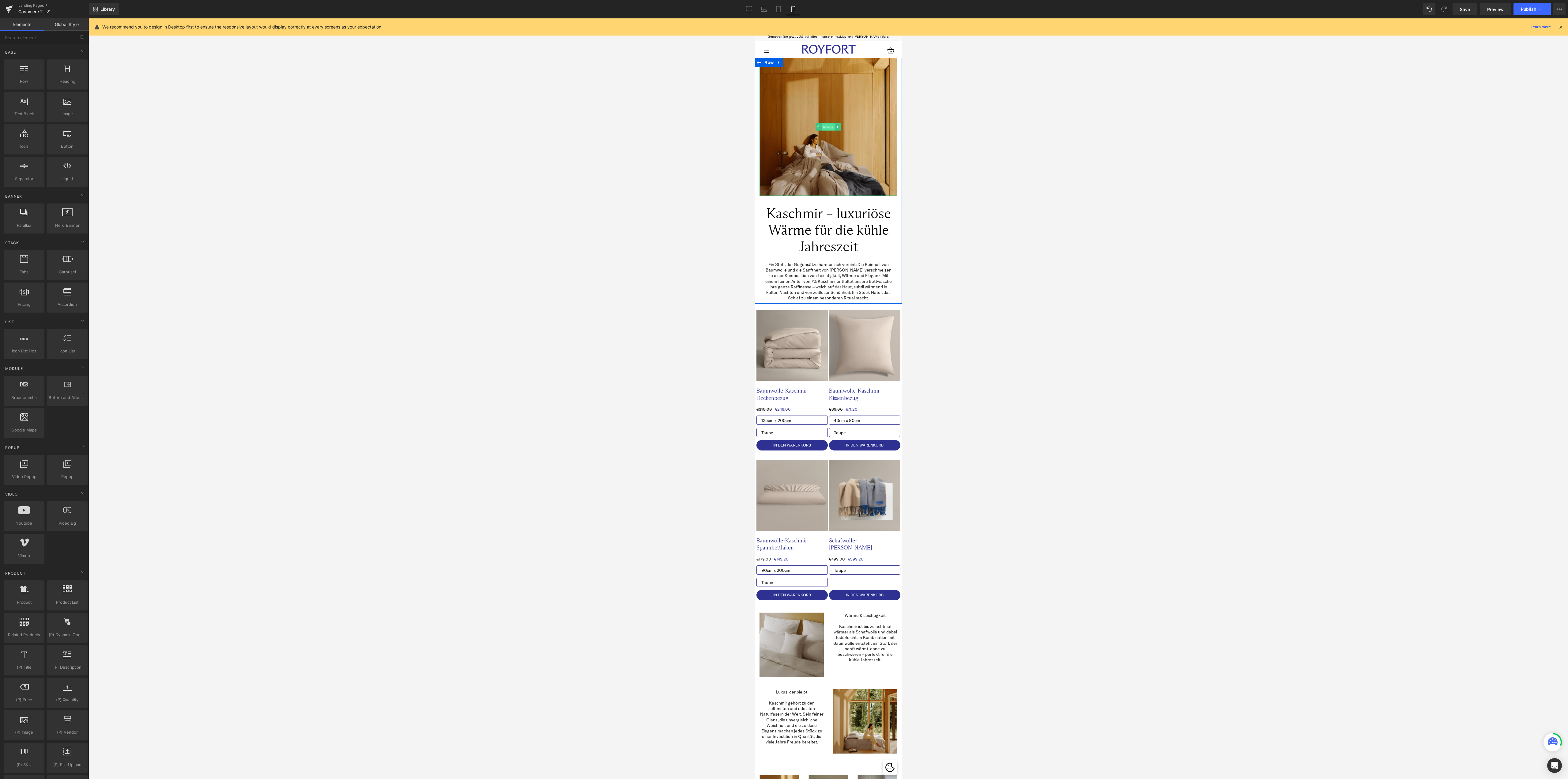
click at [823, 127] on span "Image" at bounding box center [828, 127] width 13 height 7
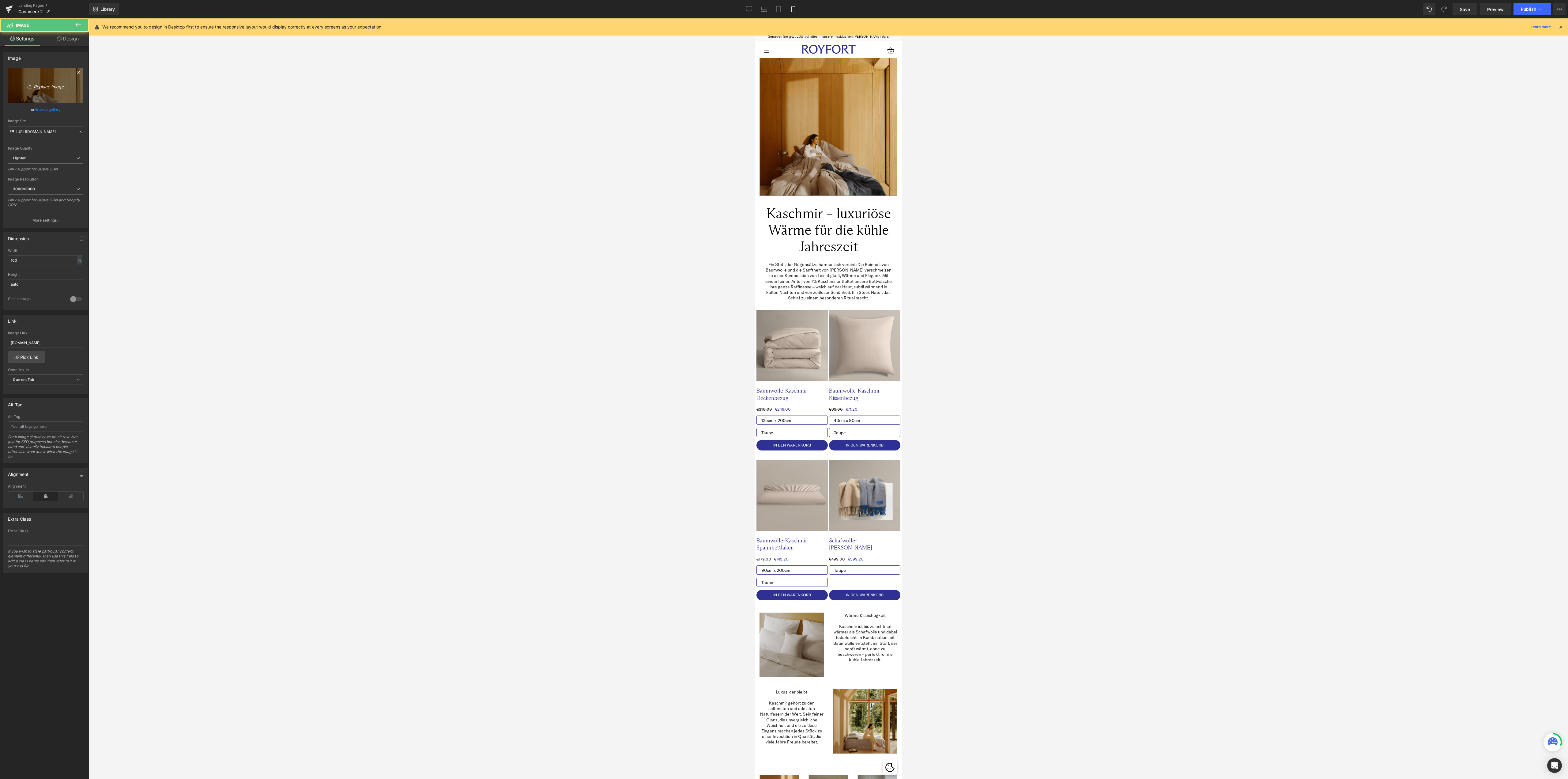
click at [53, 95] on link "Replace Image" at bounding box center [46, 86] width 75 height 35
type input "C:\fakepath\Cashmere 1.png"
type input "https://ucarecdn.com/ab237387-e29d-4343-ad03-eaf7894f0681/-/format/auto/-/previ…"
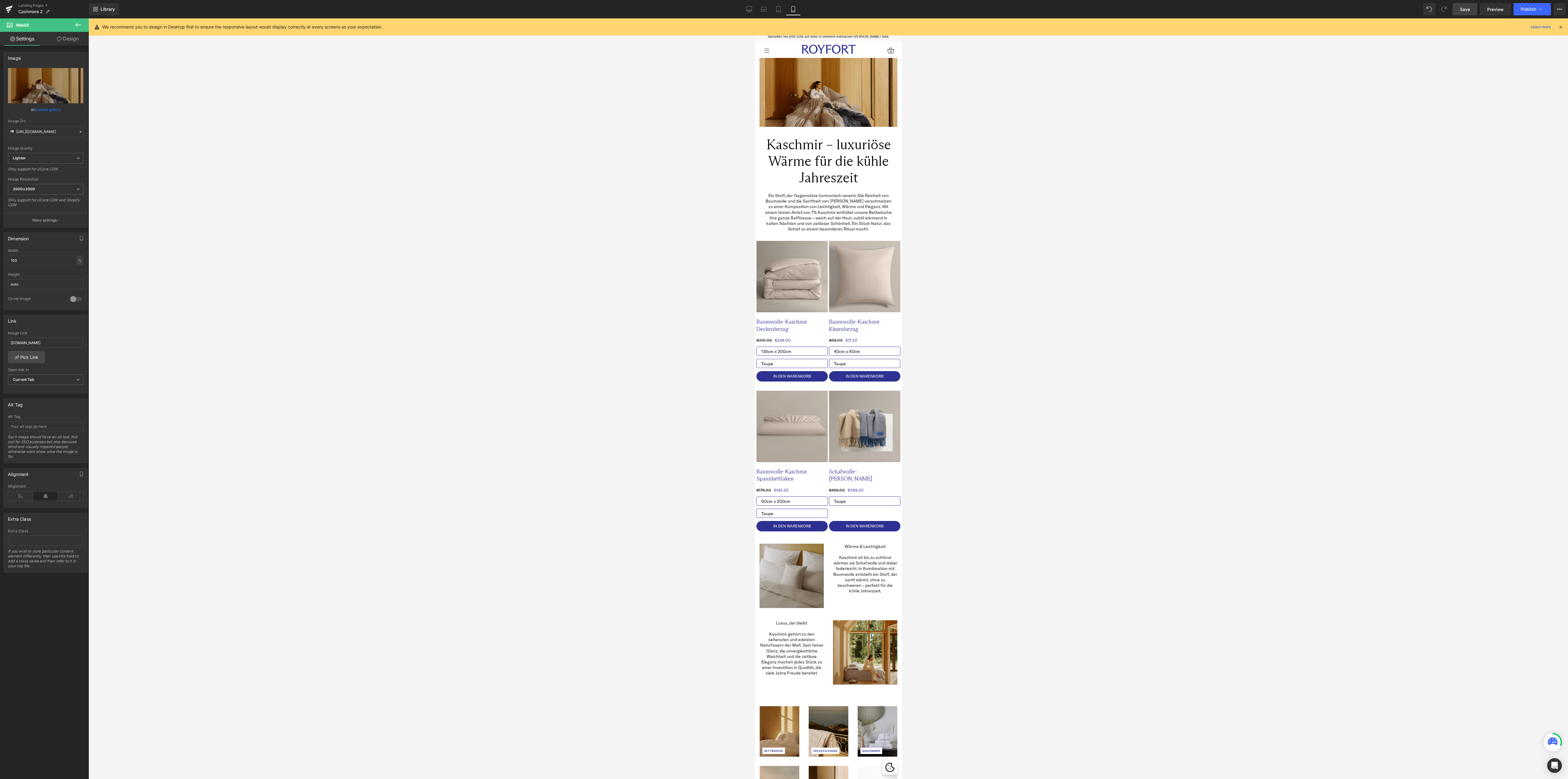
click at [1466, 11] on span "Save" at bounding box center [1465, 9] width 11 height 6
click at [55, 90] on link "Replace Image" at bounding box center [46, 86] width 75 height 35
type input "C:\fakepath\Website Images Template.png"
drag, startPoint x: 307, startPoint y: 212, endPoint x: 308, endPoint y: 208, distance: 4.1
click at [307, 212] on div at bounding box center [828, 398] width 1479 height 761
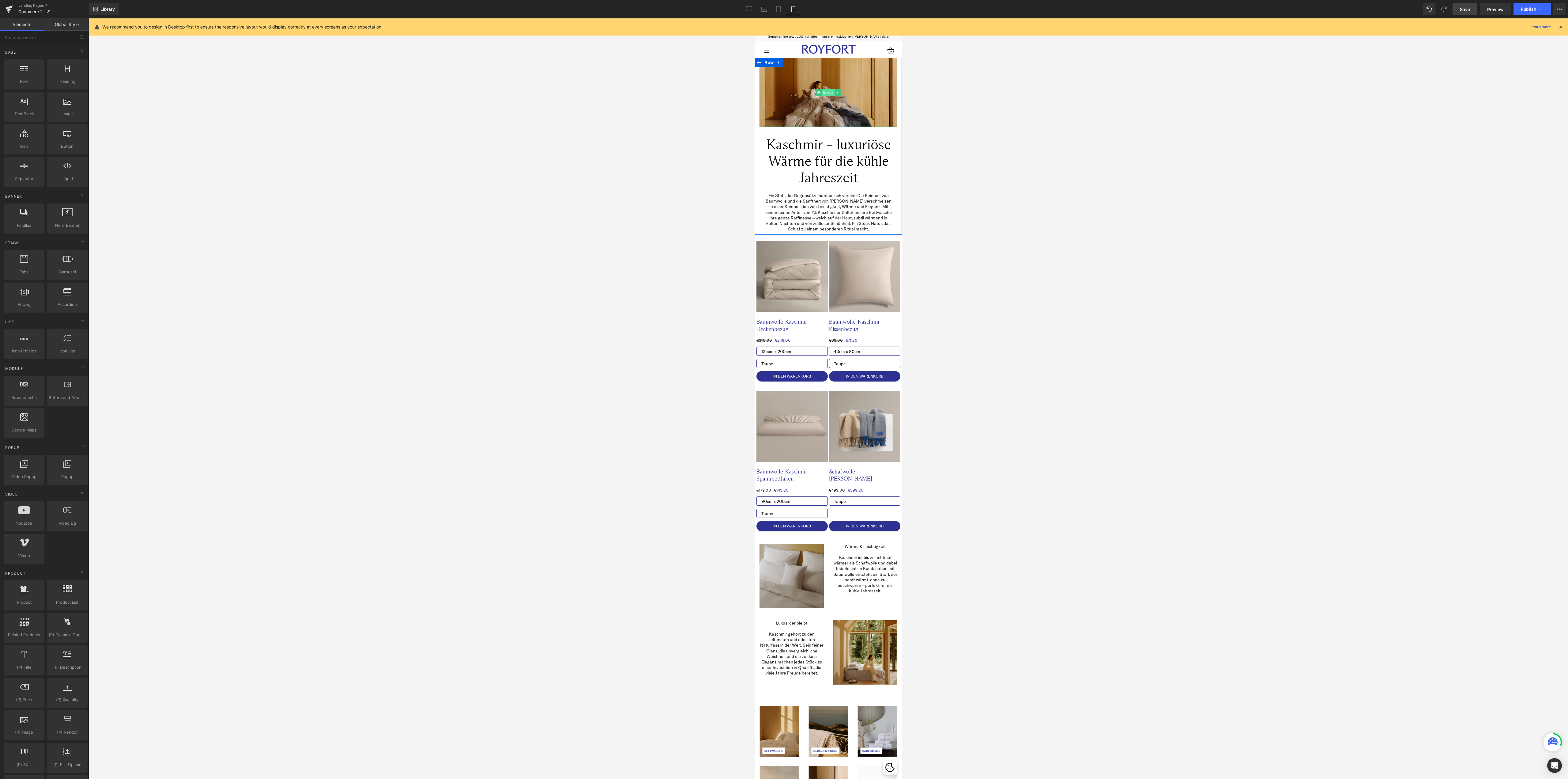
click at [825, 89] on span "Image" at bounding box center [828, 92] width 13 height 7
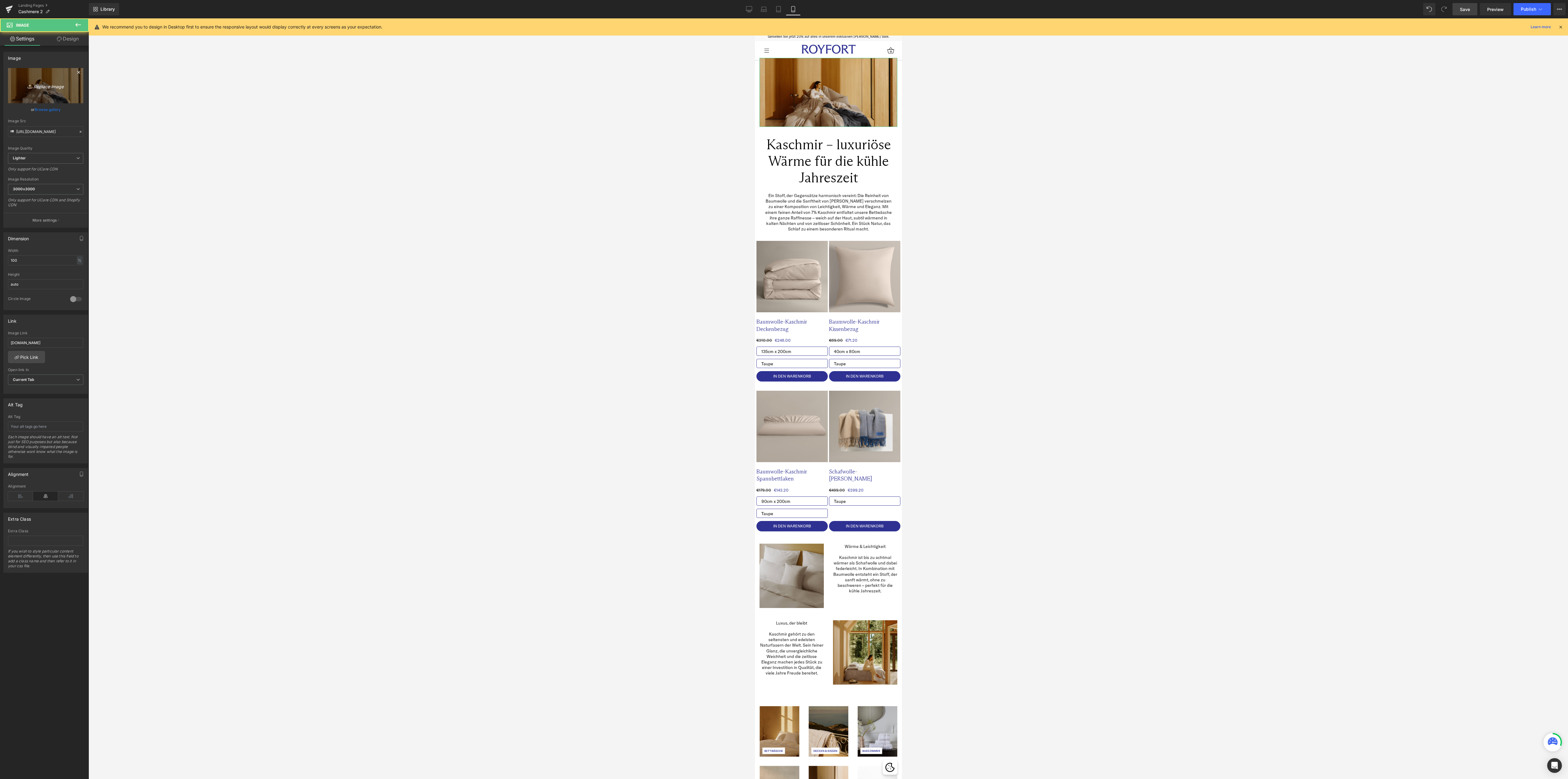
click at [39, 82] on icon "Replace Image" at bounding box center [46, 85] width 49 height 8
type input "C:\fakepath\Website Images Template (1).png"
type input "https://ucarecdn.com/e6ddb300-77e1-4220-844a-9a2db4f20629/-/format/auto/-/previ…"
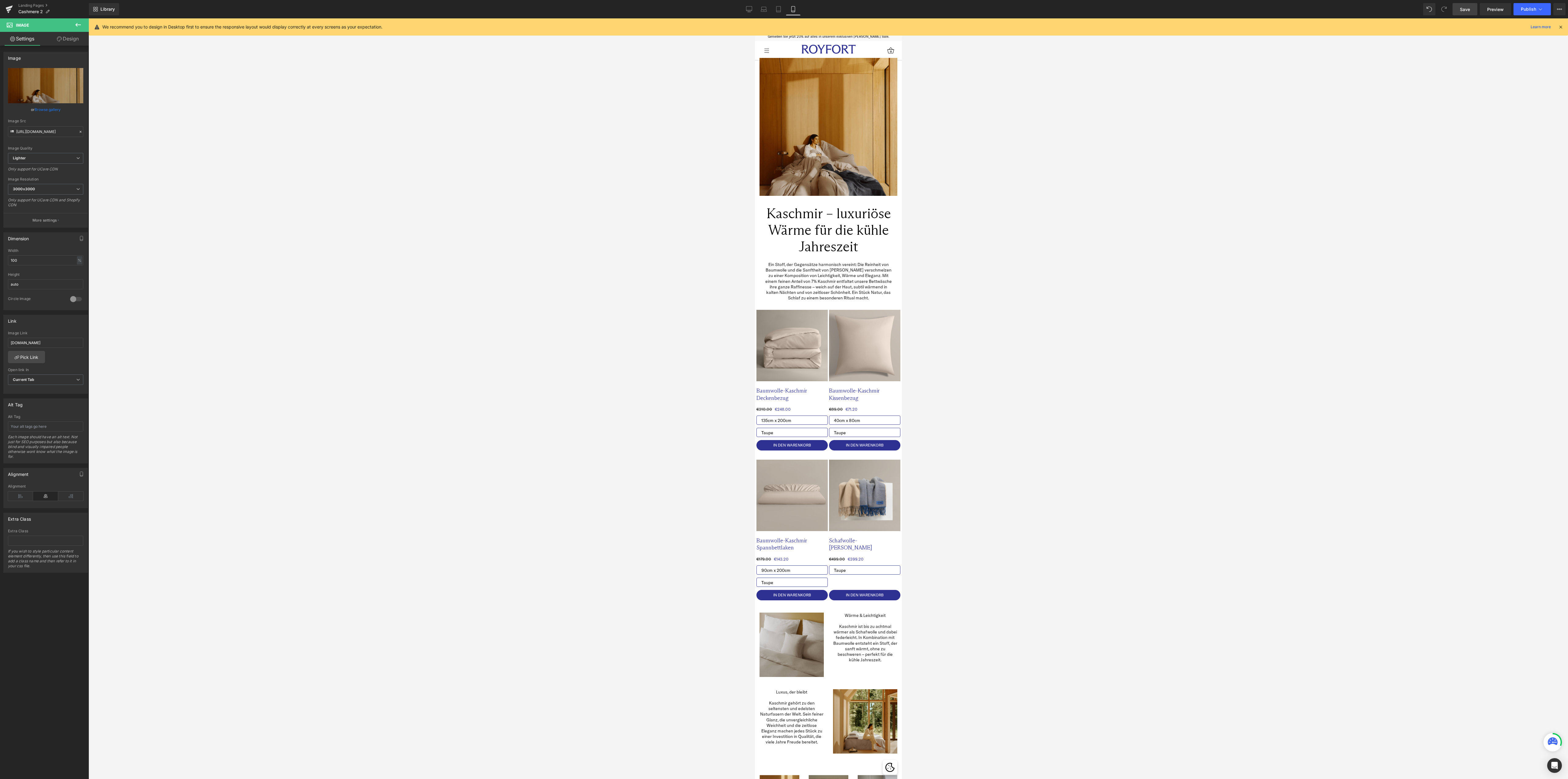
click at [1465, 4] on link "Save" at bounding box center [1465, 9] width 25 height 12
click at [752, 8] on icon at bounding box center [749, 9] width 6 height 6
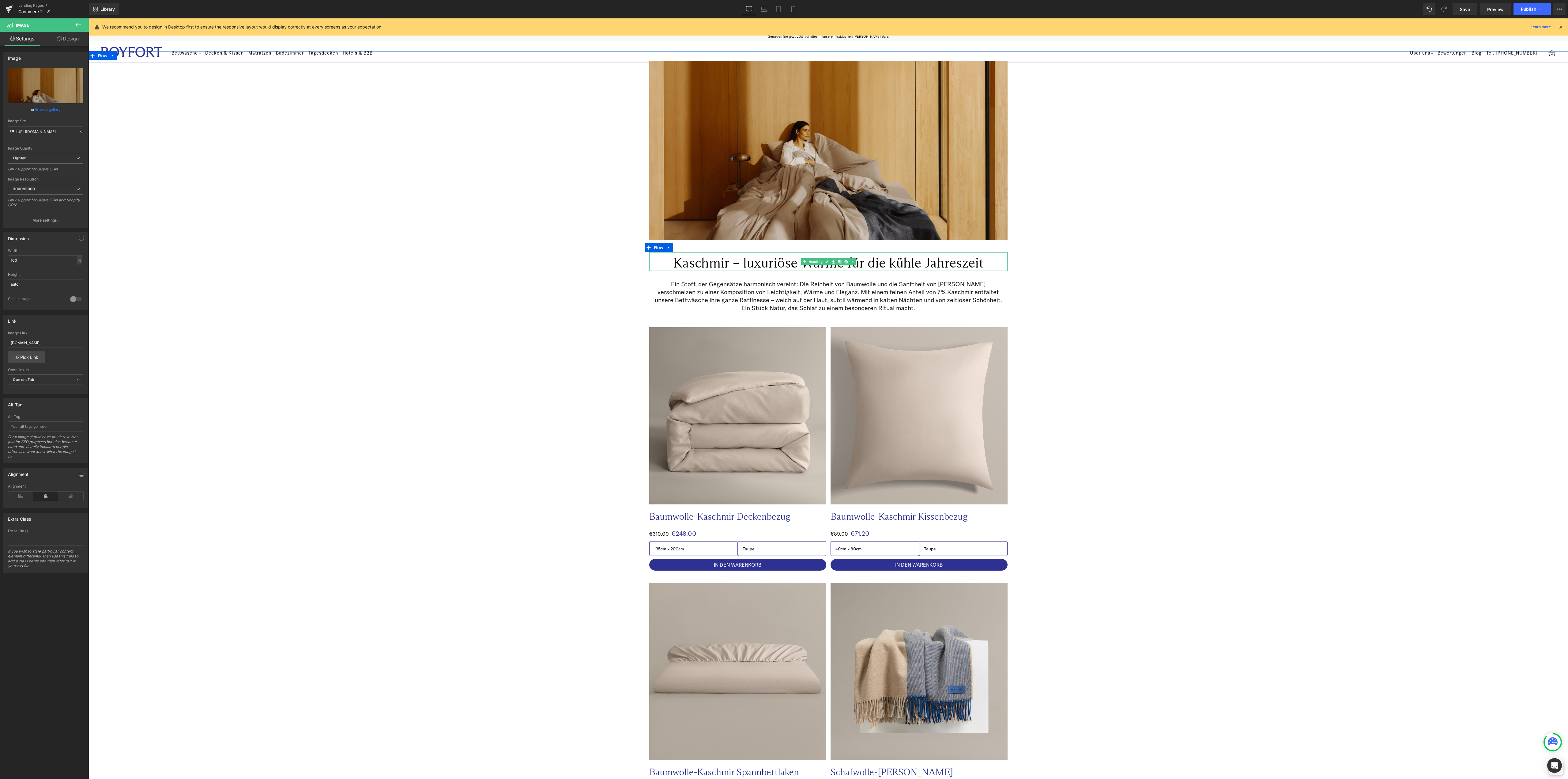
click at [720, 261] on h1 "Kaschmir – luxuriöse Wärme für die kühle Jahreszeit" at bounding box center [828, 262] width 359 height 17
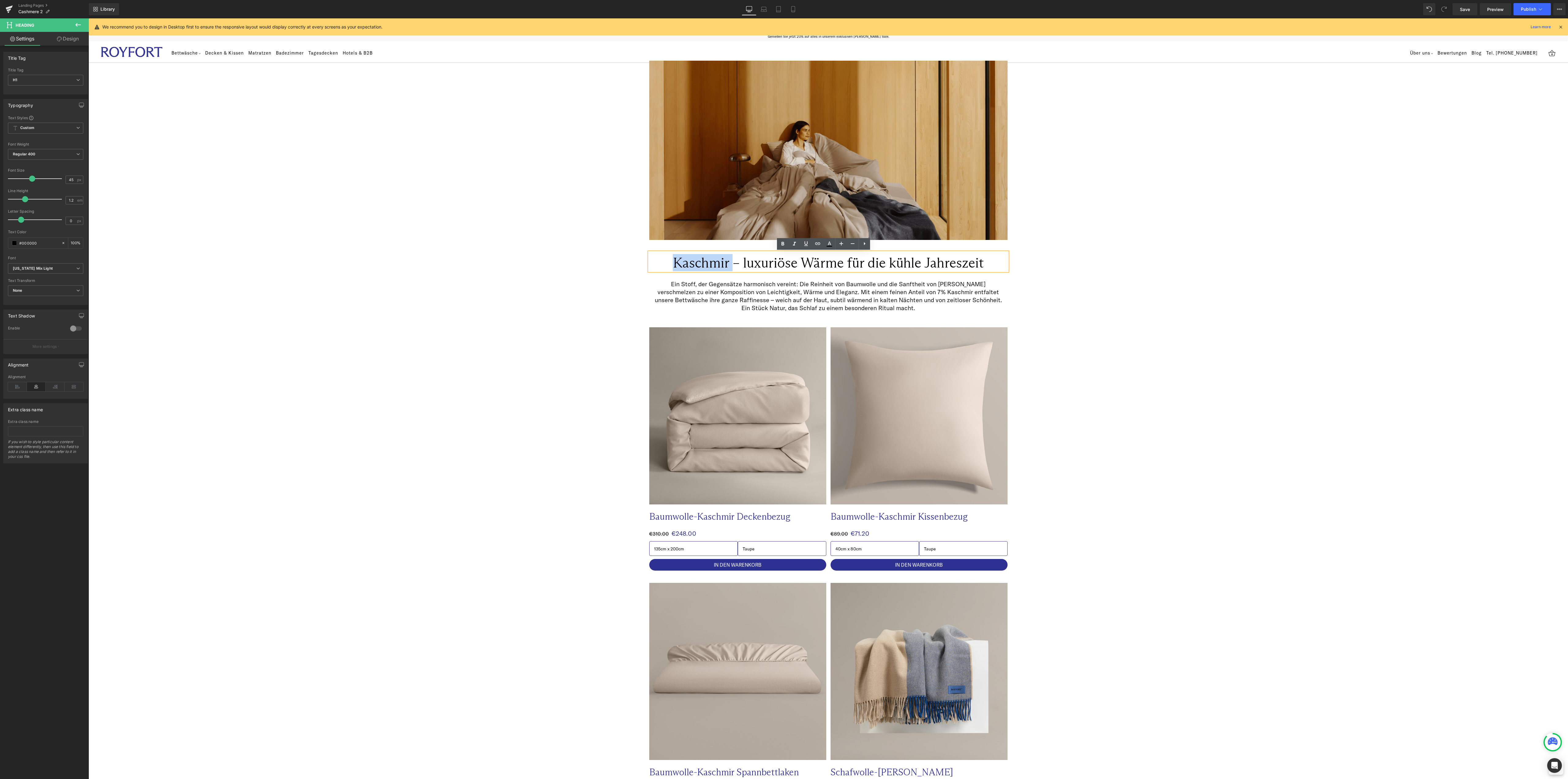
click at [725, 261] on h1 "Kaschmir – luxuriöse Wärme für die kühle Jahreszeit" at bounding box center [828, 262] width 359 height 17
drag, startPoint x: 726, startPoint y: 261, endPoint x: 686, endPoint y: 261, distance: 40.0
click at [686, 261] on h1 "Kaschmir – luxuriöse Wärme für die kühle Jahreszeit" at bounding box center [828, 262] width 359 height 17
paste div
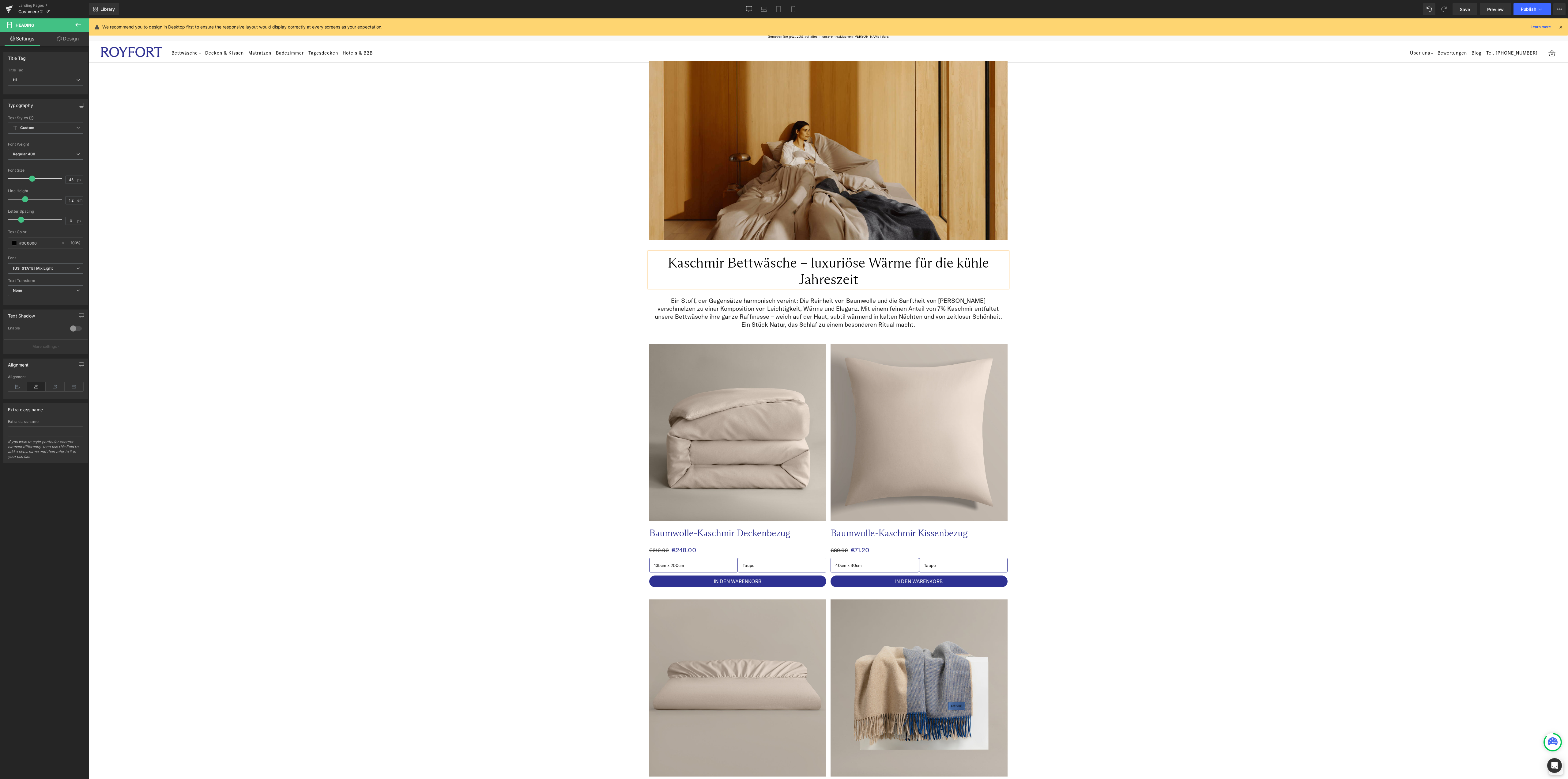
click at [1277, 275] on div "Image Image Row Kaschmir Bettwäsche – luxuriöse Wärme für die kühle Jahreszeit …" at bounding box center [828, 192] width 1479 height 283
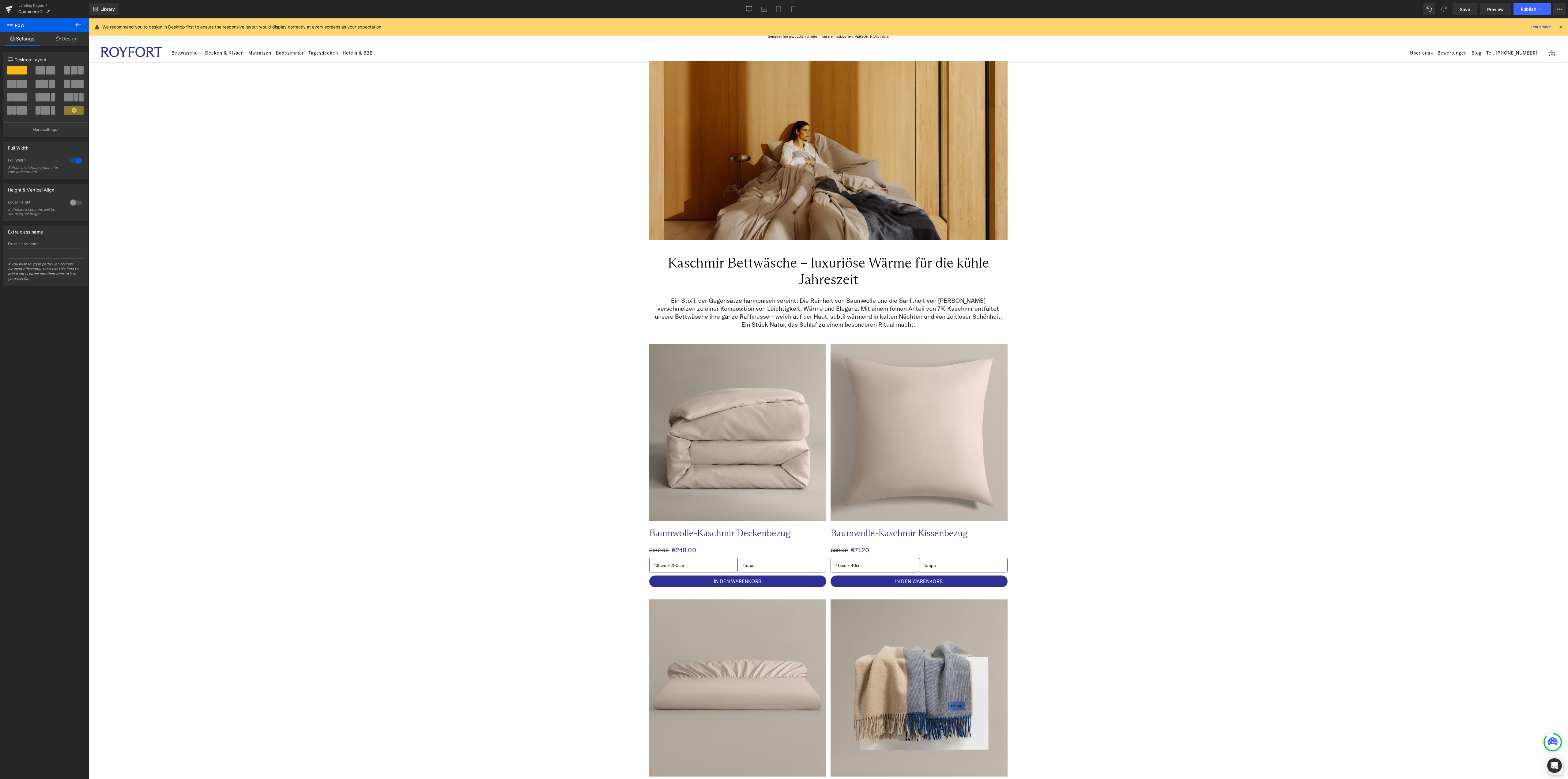
click at [1284, 25] on div "We recommend you to design in Desktop first to ensure the responsive layout wou…" at bounding box center [830, 27] width 1456 height 7
click at [1467, 11] on span "Save" at bounding box center [1465, 9] width 11 height 6
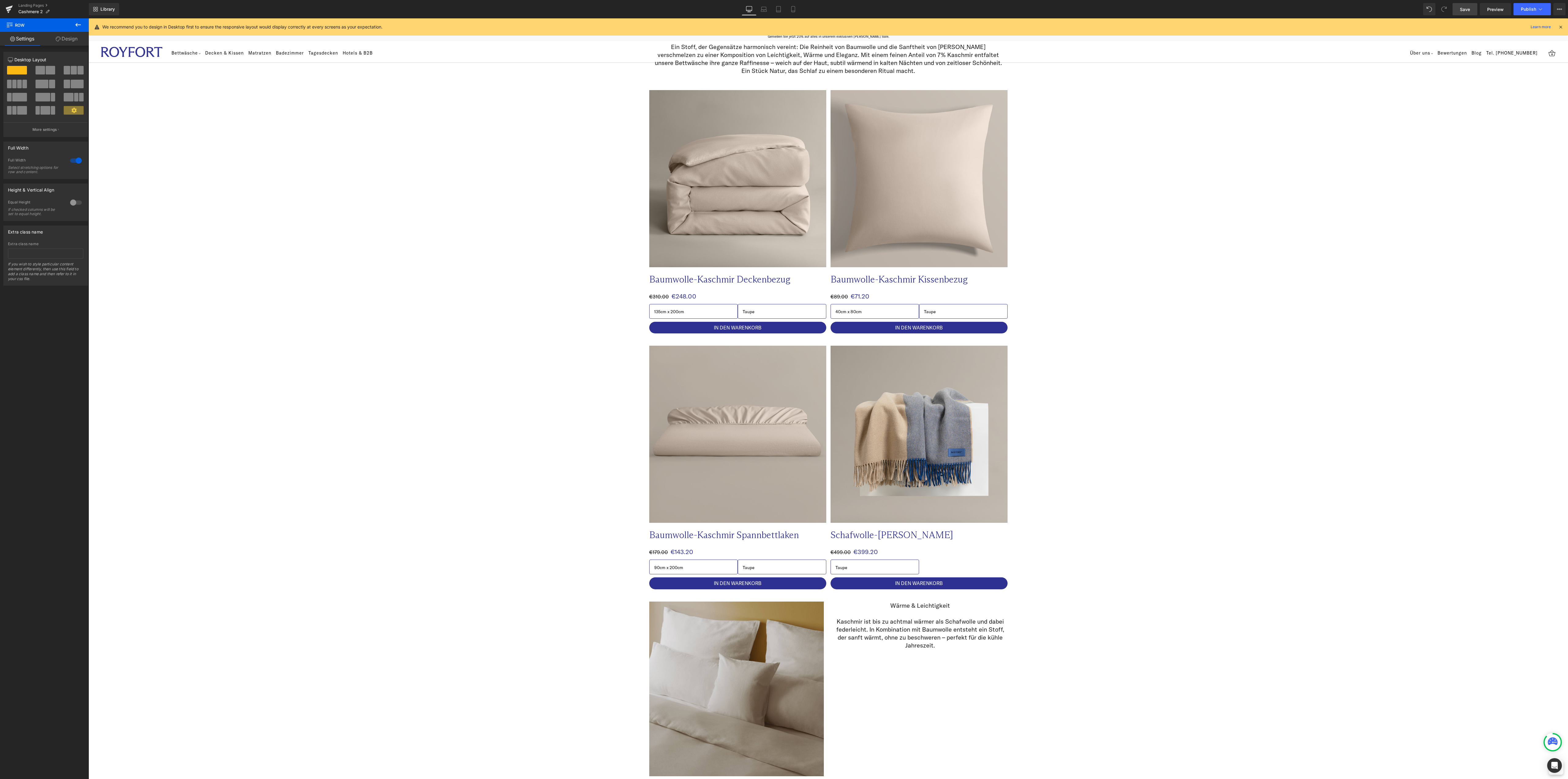
scroll to position [123, 0]
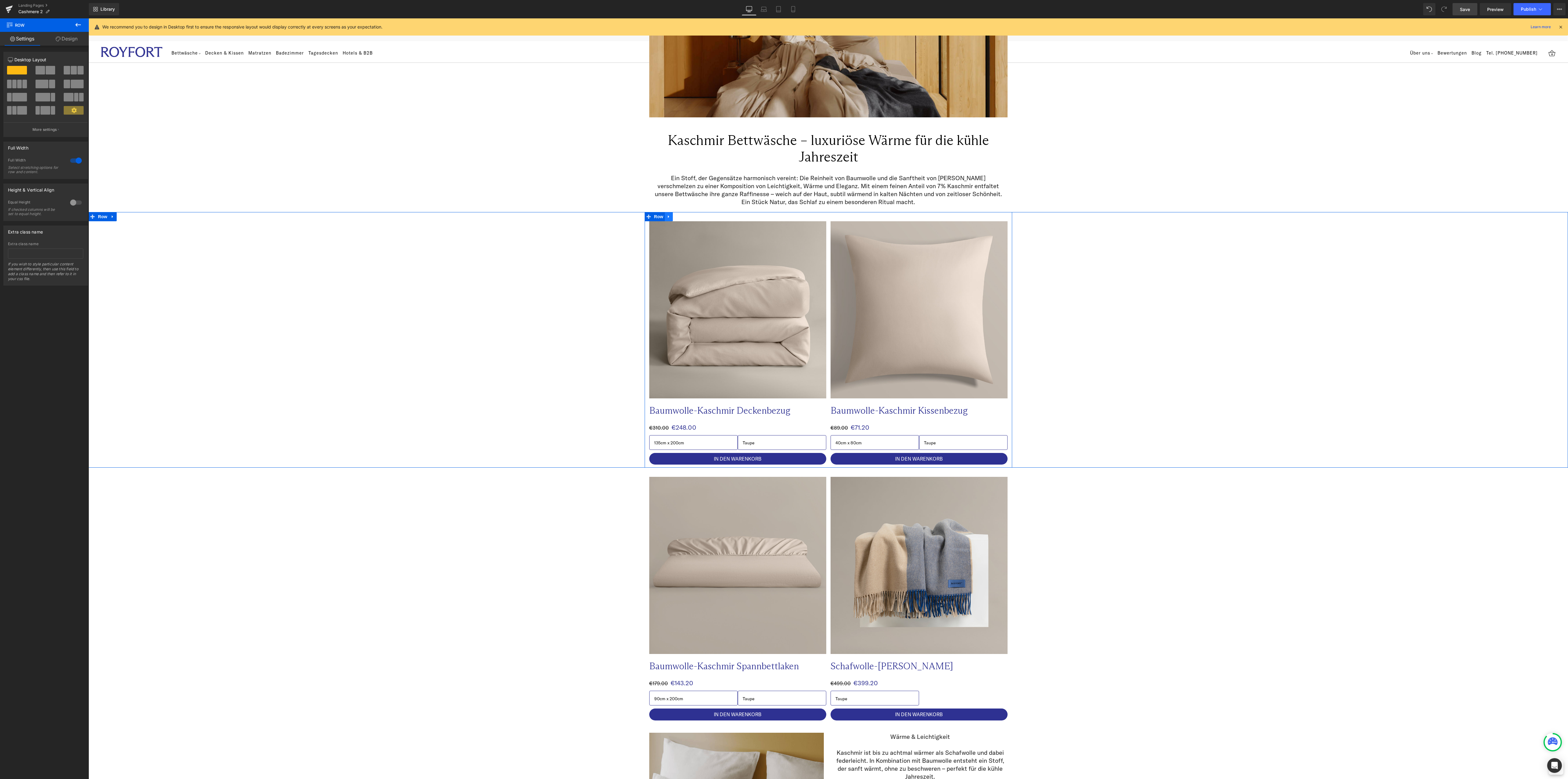
click at [665, 219] on link at bounding box center [668, 217] width 8 height 9
click at [674, 215] on icon at bounding box center [676, 216] width 4 height 4
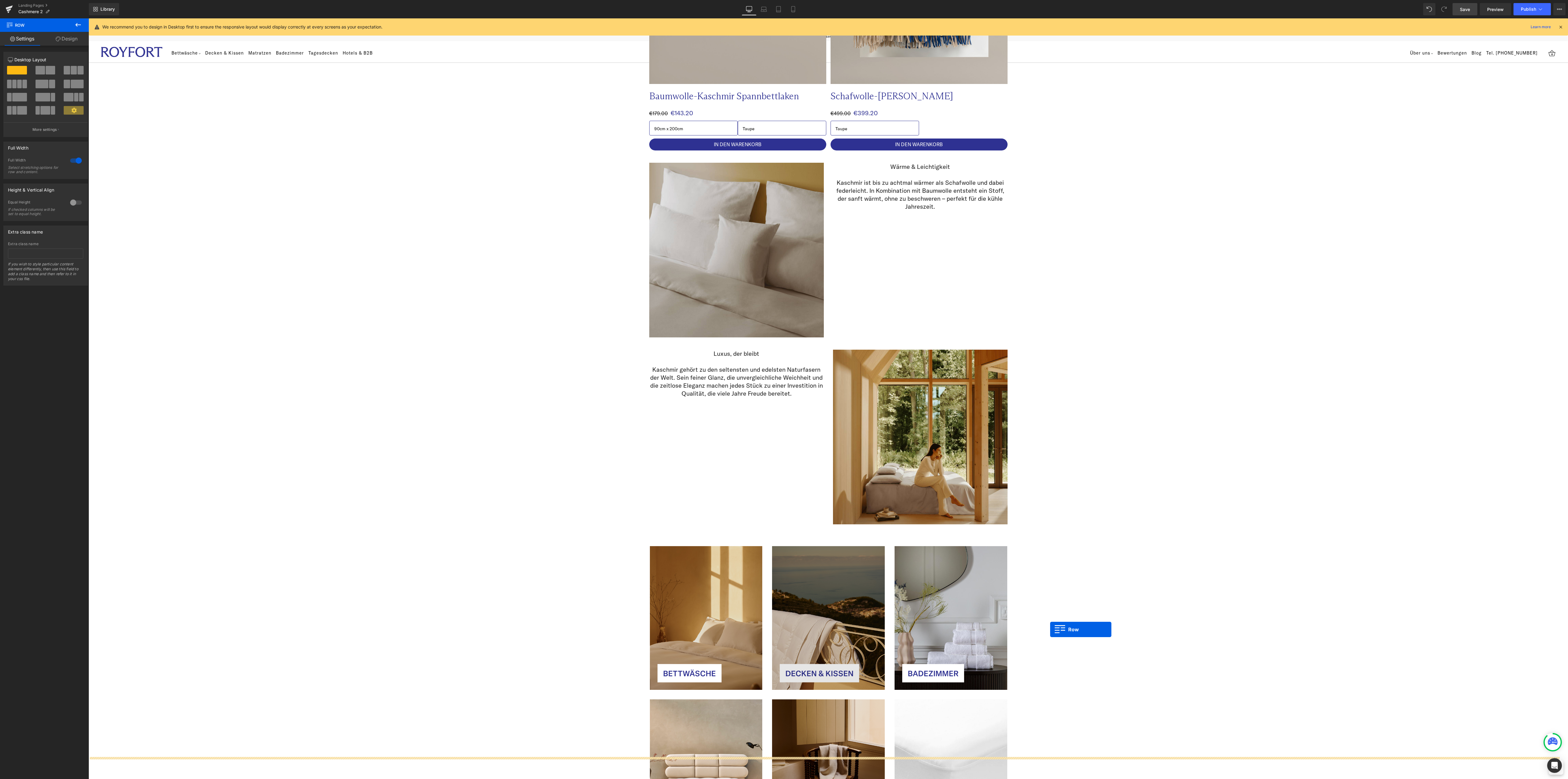
scroll to position [797, 0]
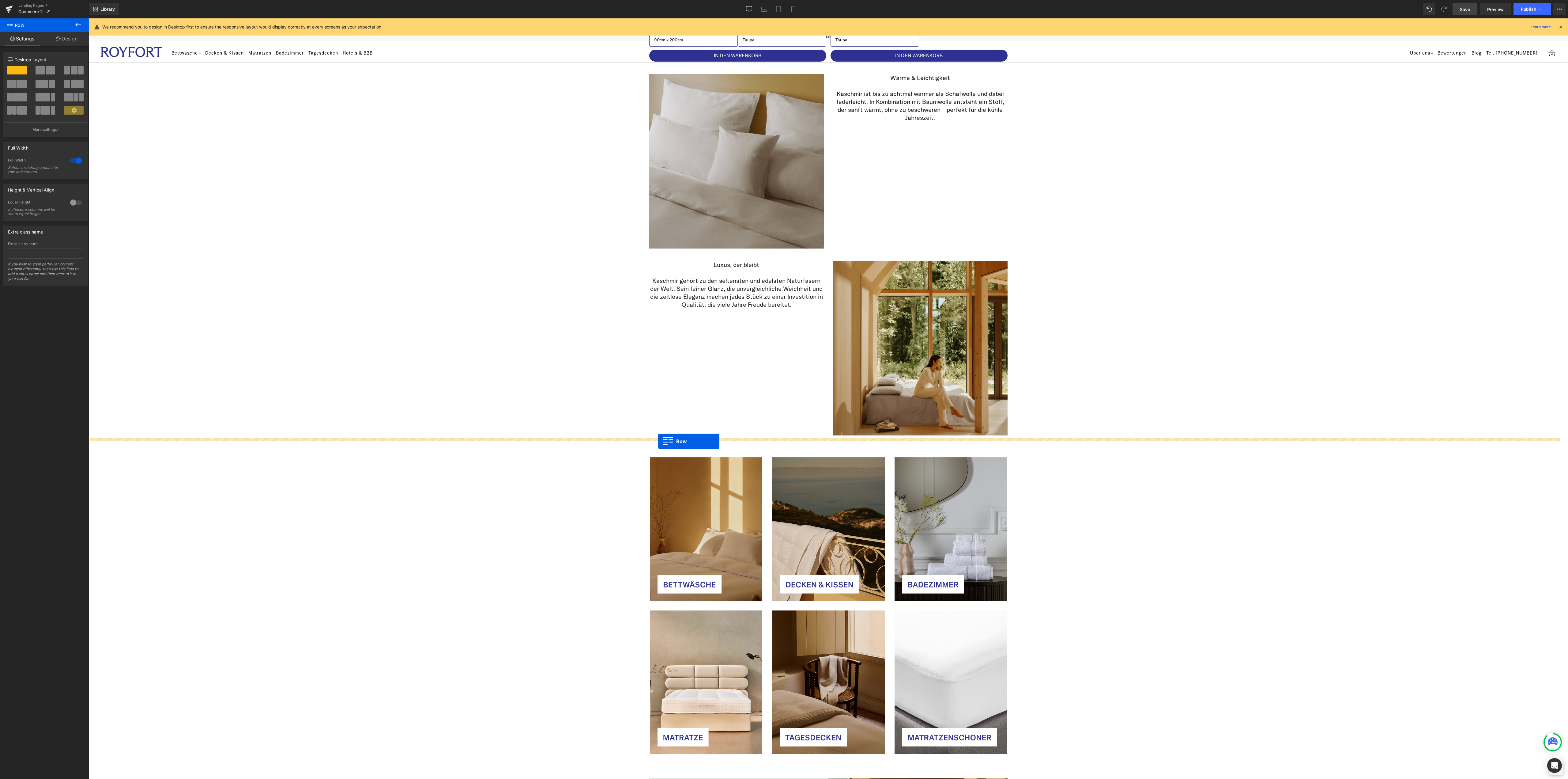
drag, startPoint x: 644, startPoint y: 472, endPoint x: 658, endPoint y: 441, distance: 34.0
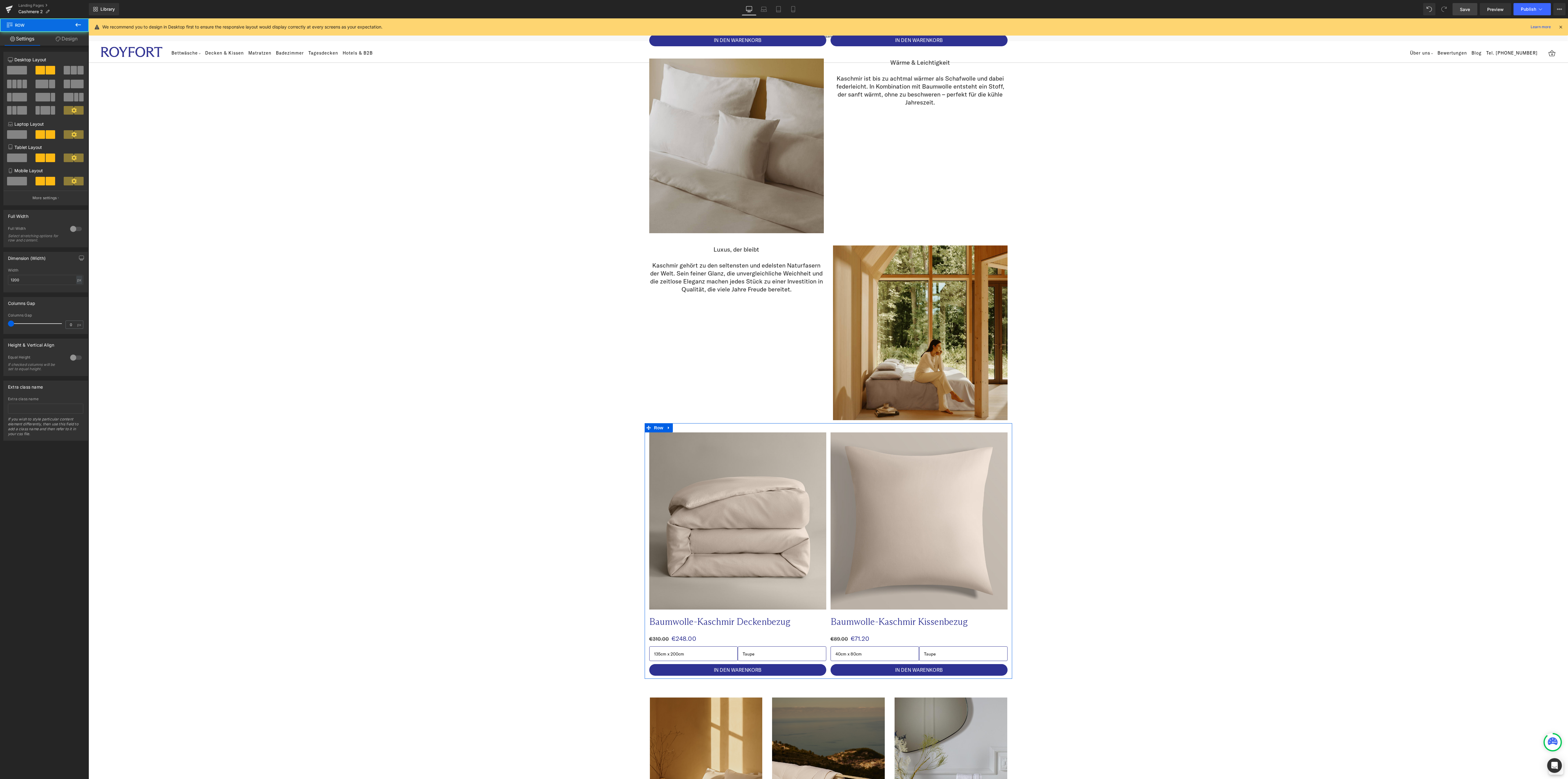
scroll to position [781, 0]
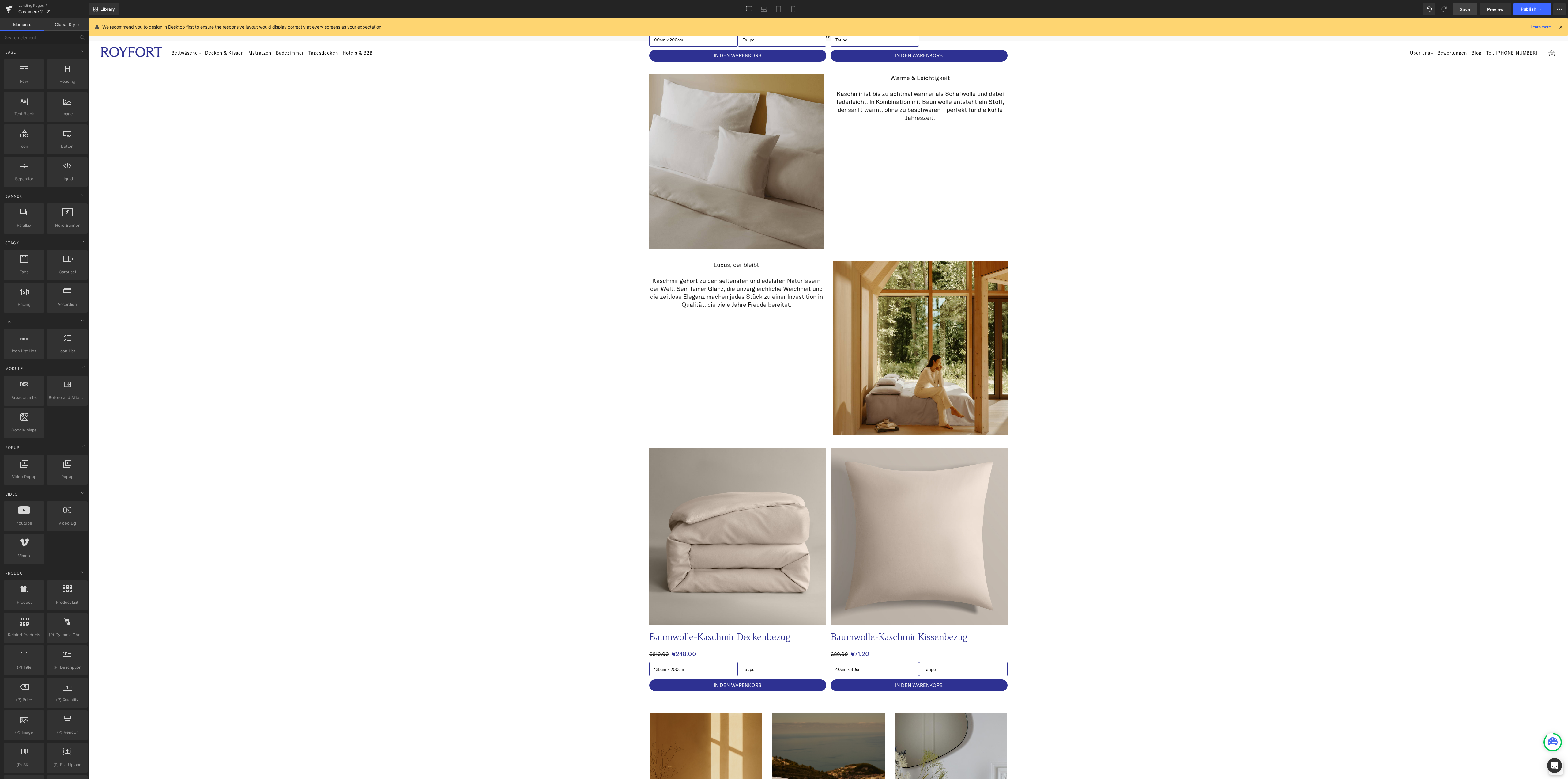
click at [1221, 511] on div "Image Image Row Kaschmir Bettwäsche – luxuriöse Wärme für die kühle Jahreszeit …" at bounding box center [828, 253] width 1479 height 1966
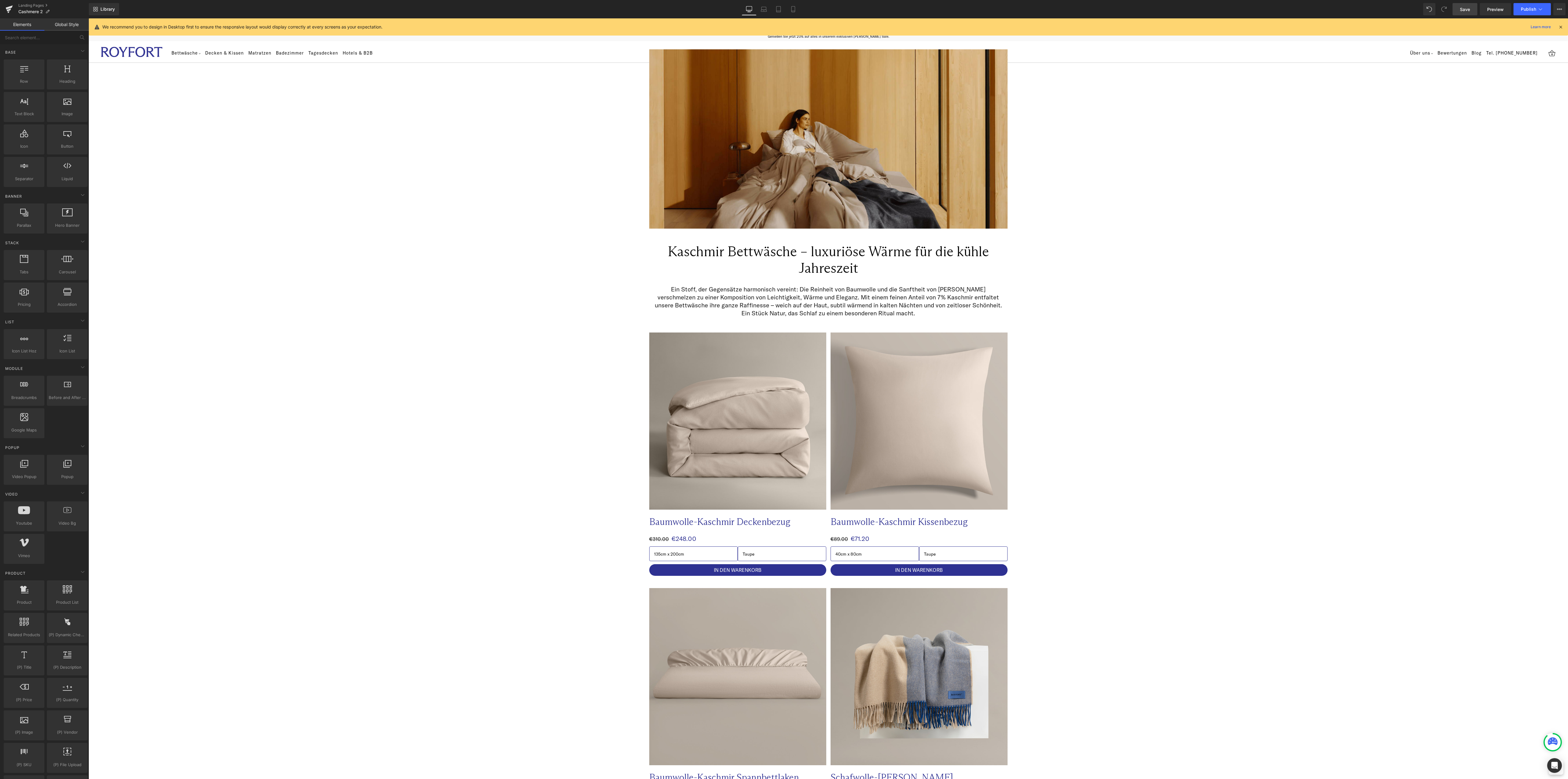
scroll to position [0, 0]
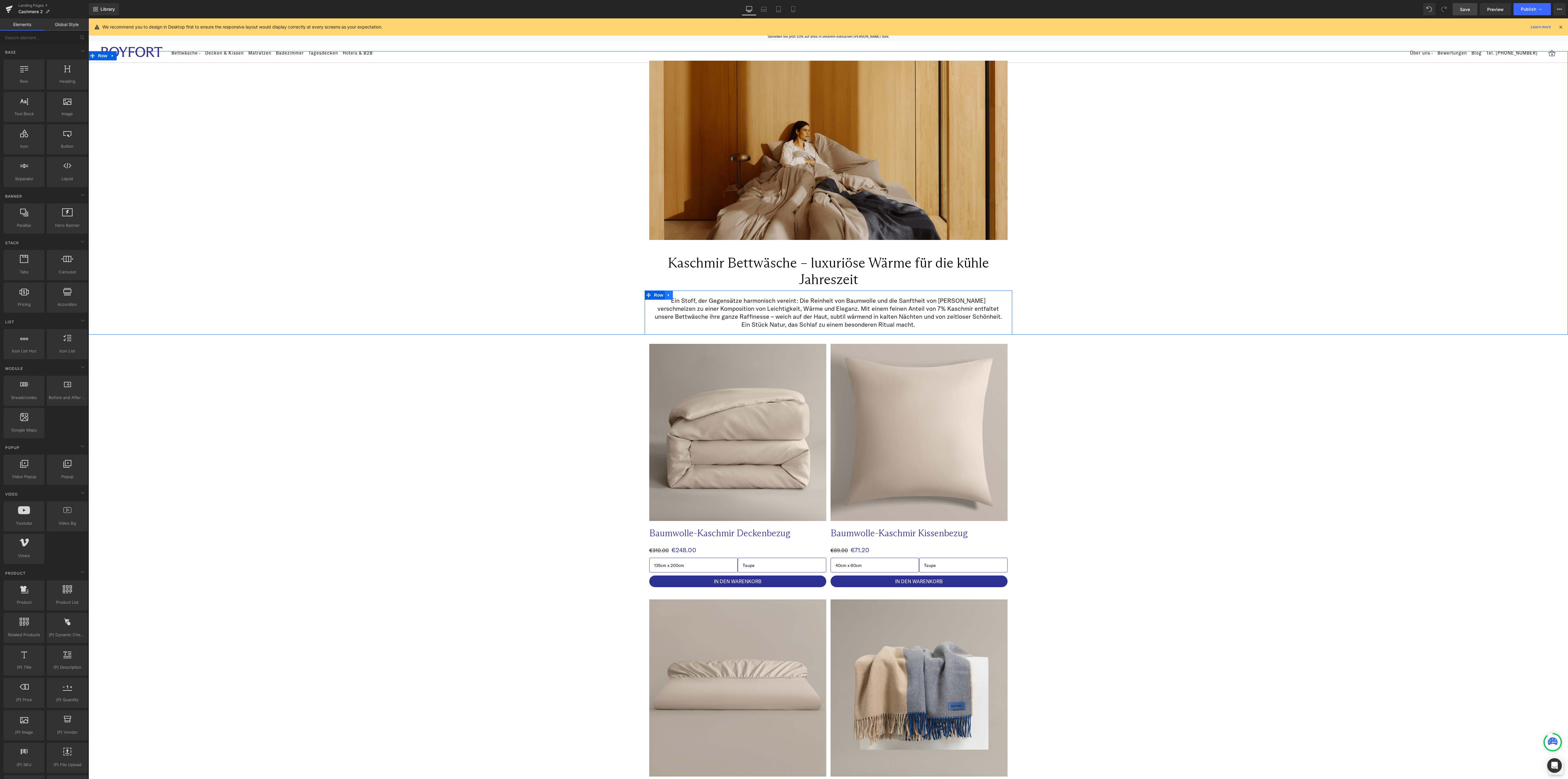
click at [666, 296] on icon at bounding box center [668, 295] width 4 height 4
click at [674, 295] on icon at bounding box center [676, 295] width 4 height 4
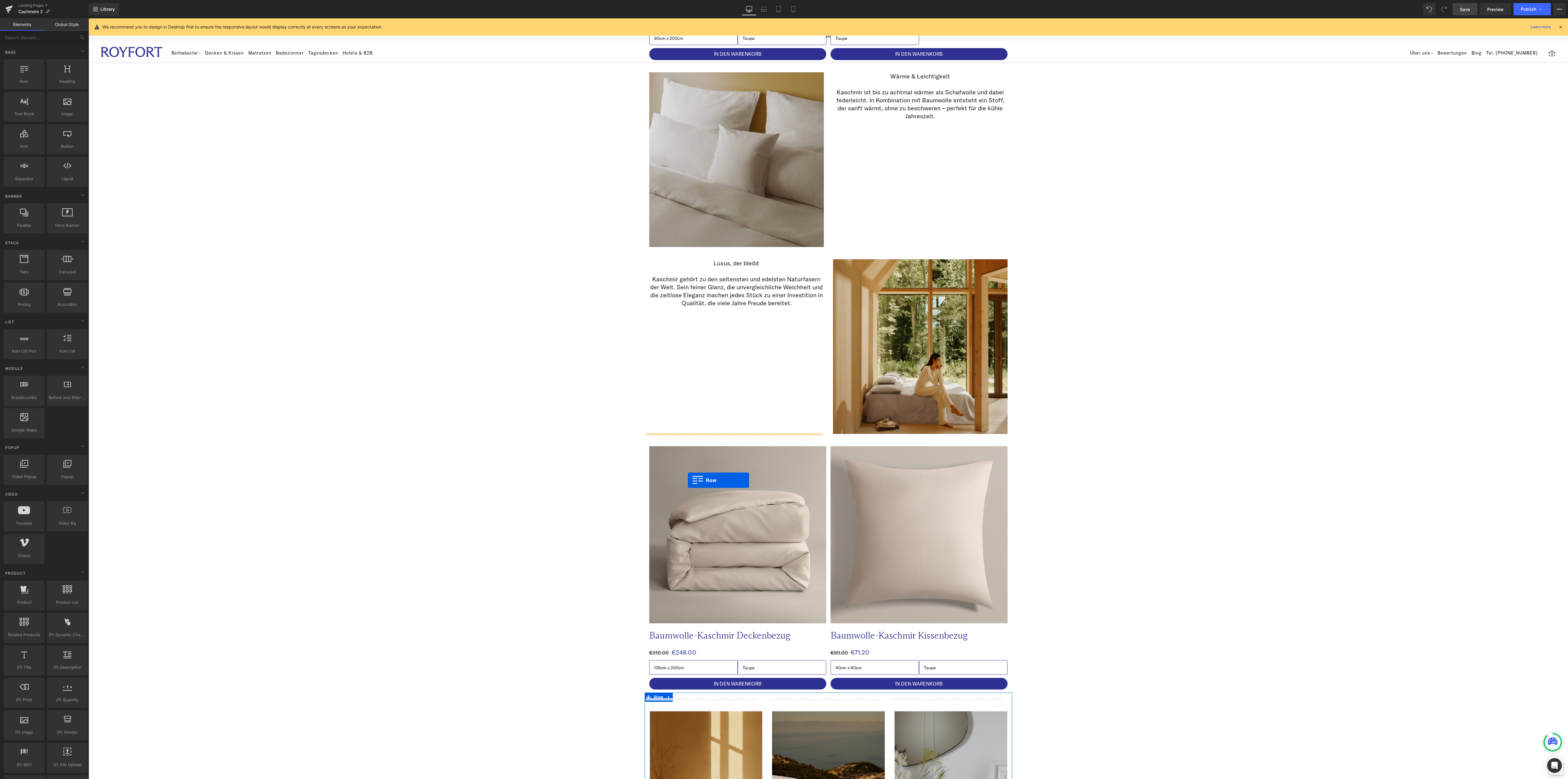
scroll to position [797, 0]
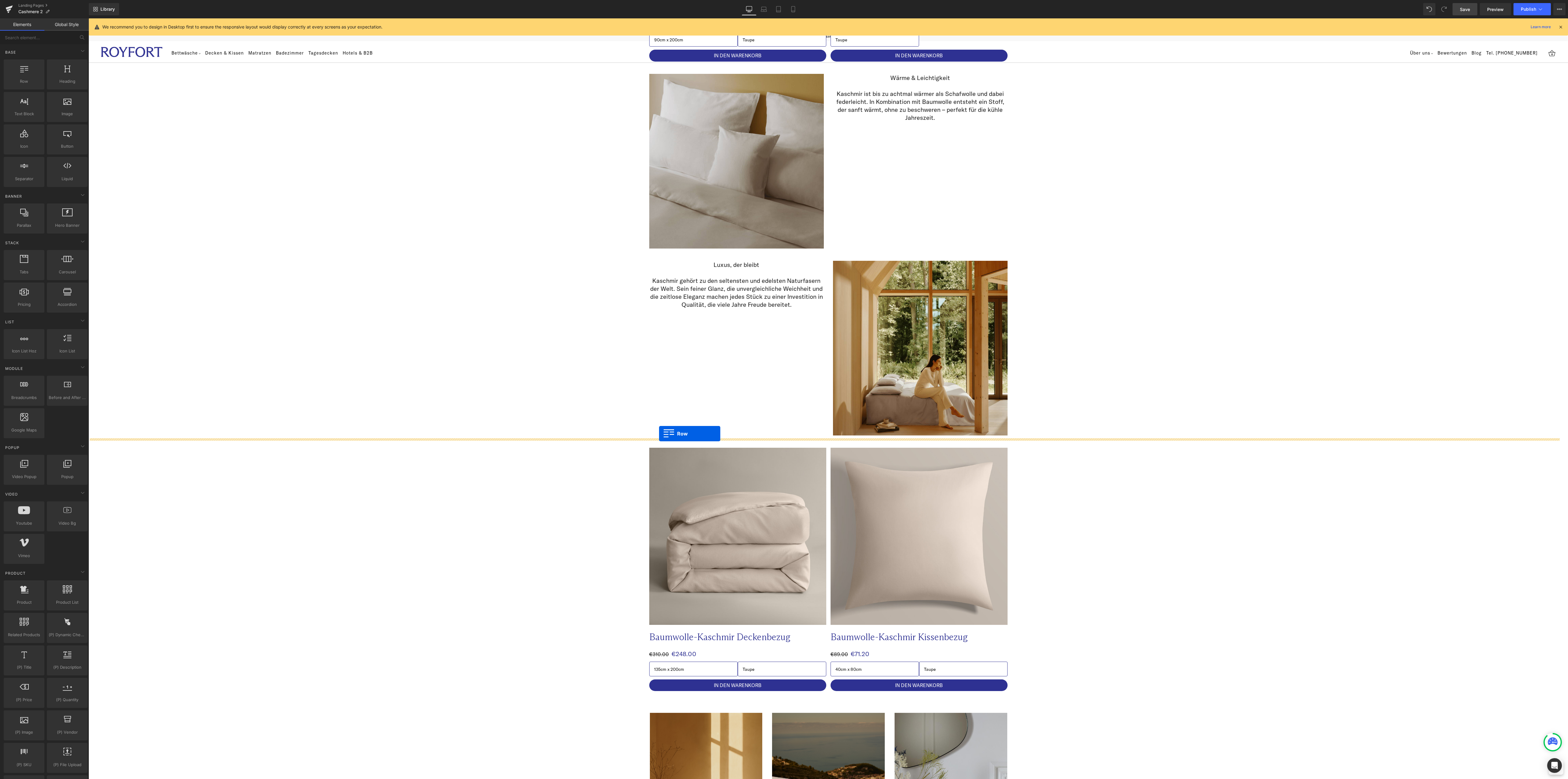
drag, startPoint x: 643, startPoint y: 338, endPoint x: 659, endPoint y: 433, distance: 96.3
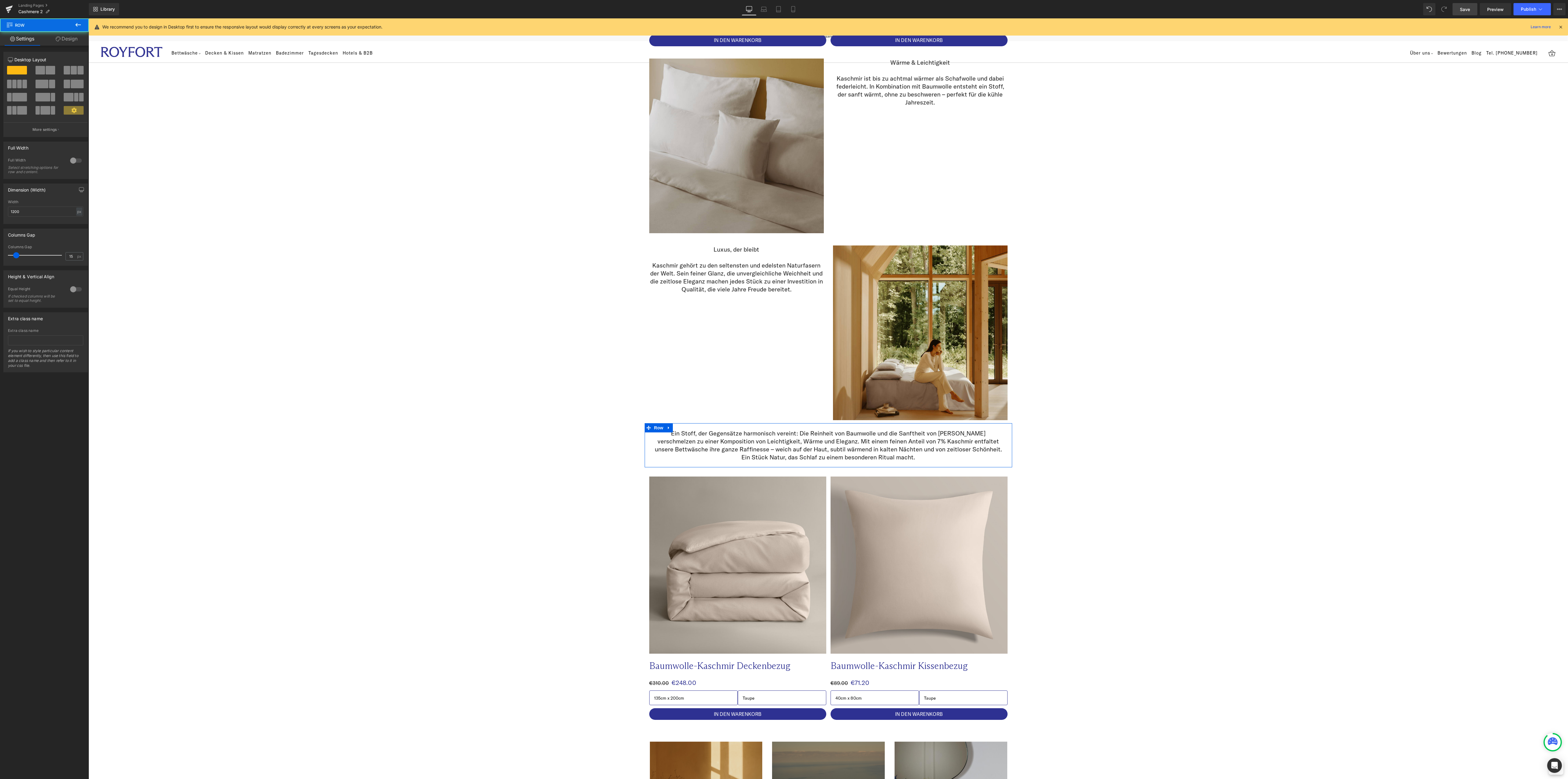
scroll to position [781, 0]
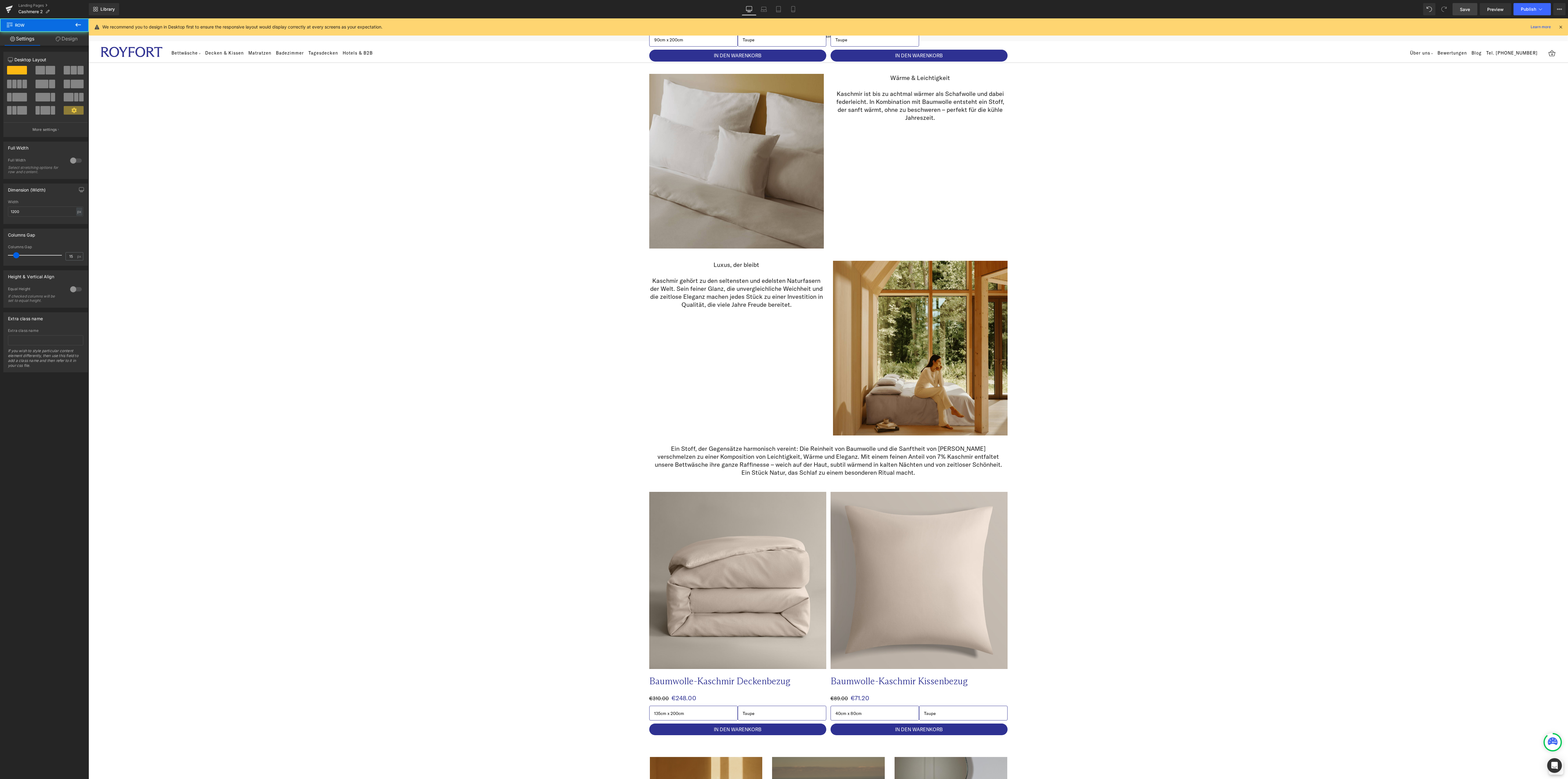
click at [1115, 495] on div "Image Image Row Kaschmir Bettwäsche – luxuriöse Wärme für die kühle Jahreszeit …" at bounding box center [828, 275] width 1479 height 2011
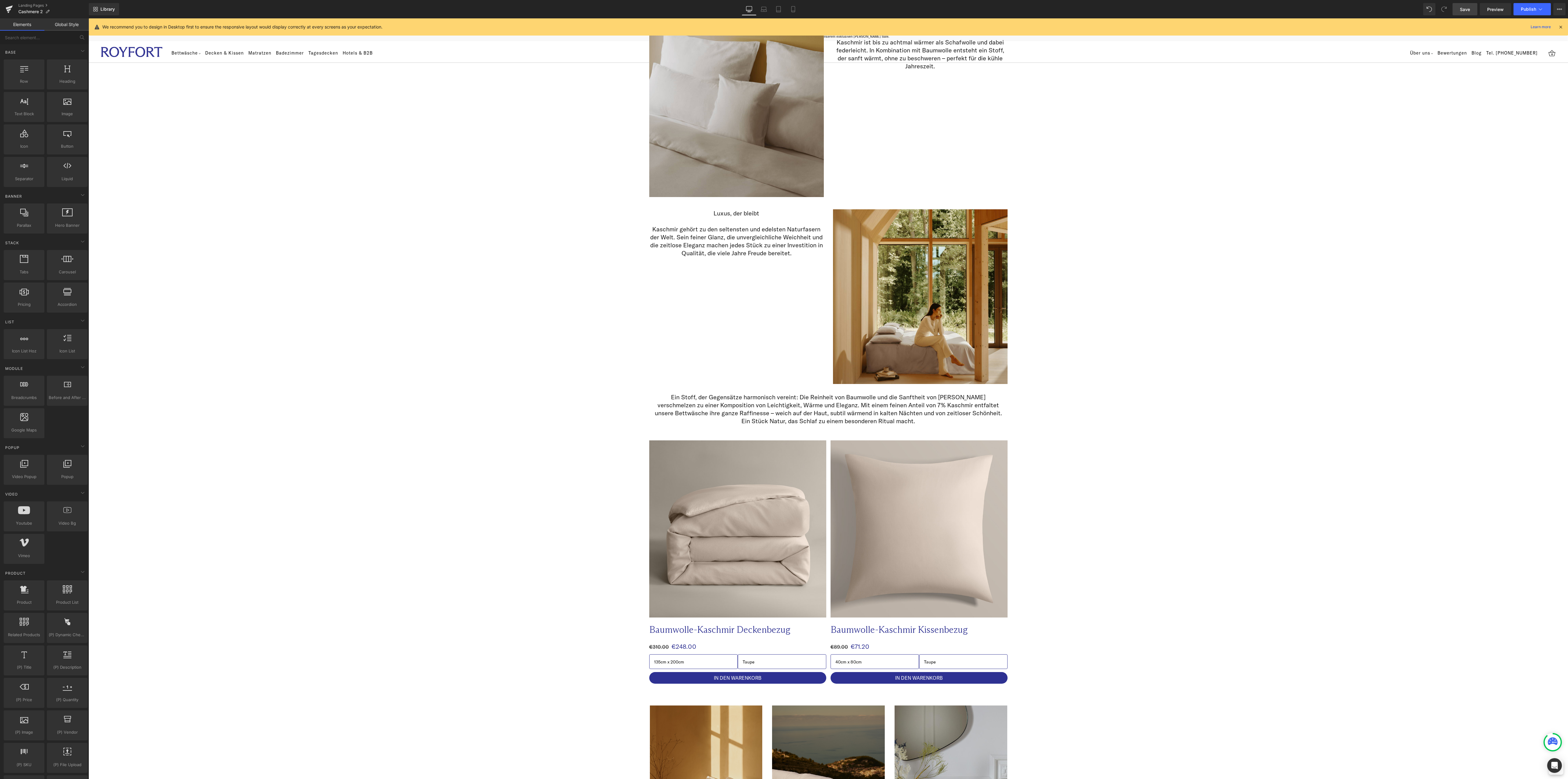
scroll to position [904, 0]
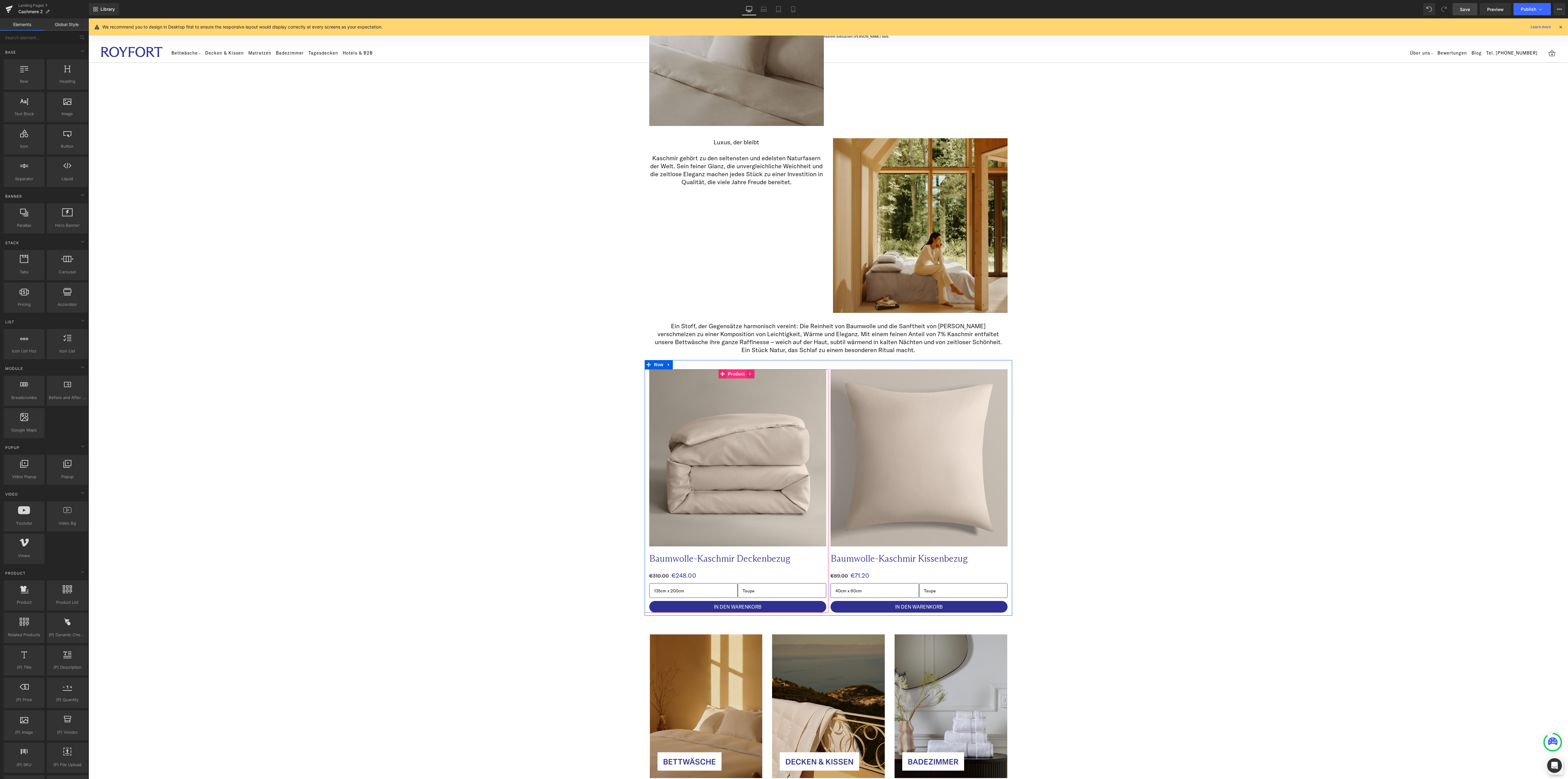
click at [731, 373] on span "Product" at bounding box center [736, 374] width 20 height 9
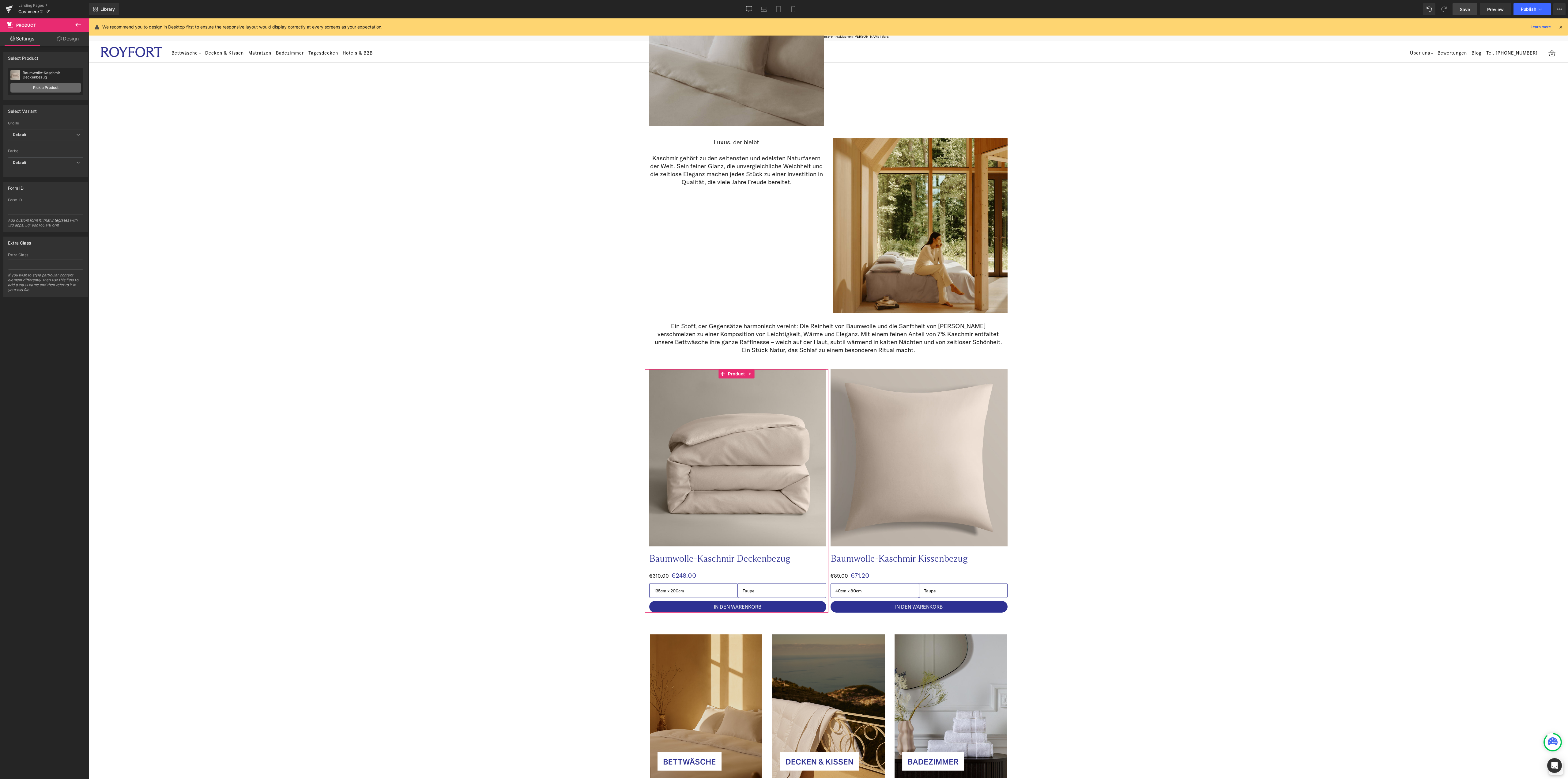
click at [38, 87] on link "Pick a Product" at bounding box center [46, 87] width 70 height 10
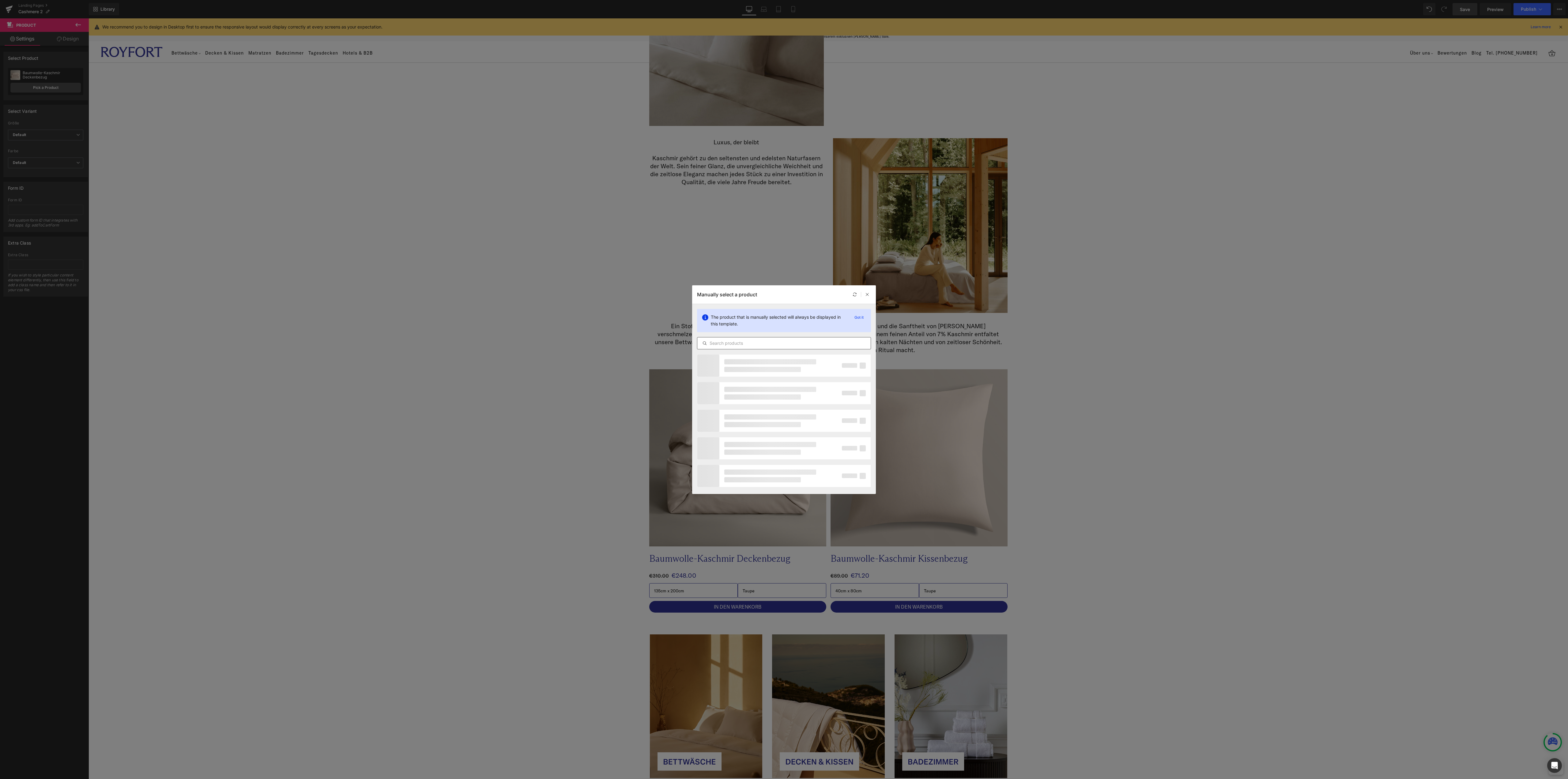
click at [731, 344] on input "text" at bounding box center [784, 343] width 174 height 7
type input "daunen"
click at [760, 457] on div "Daunendecke Active" at bounding box center [785, 457] width 166 height 21
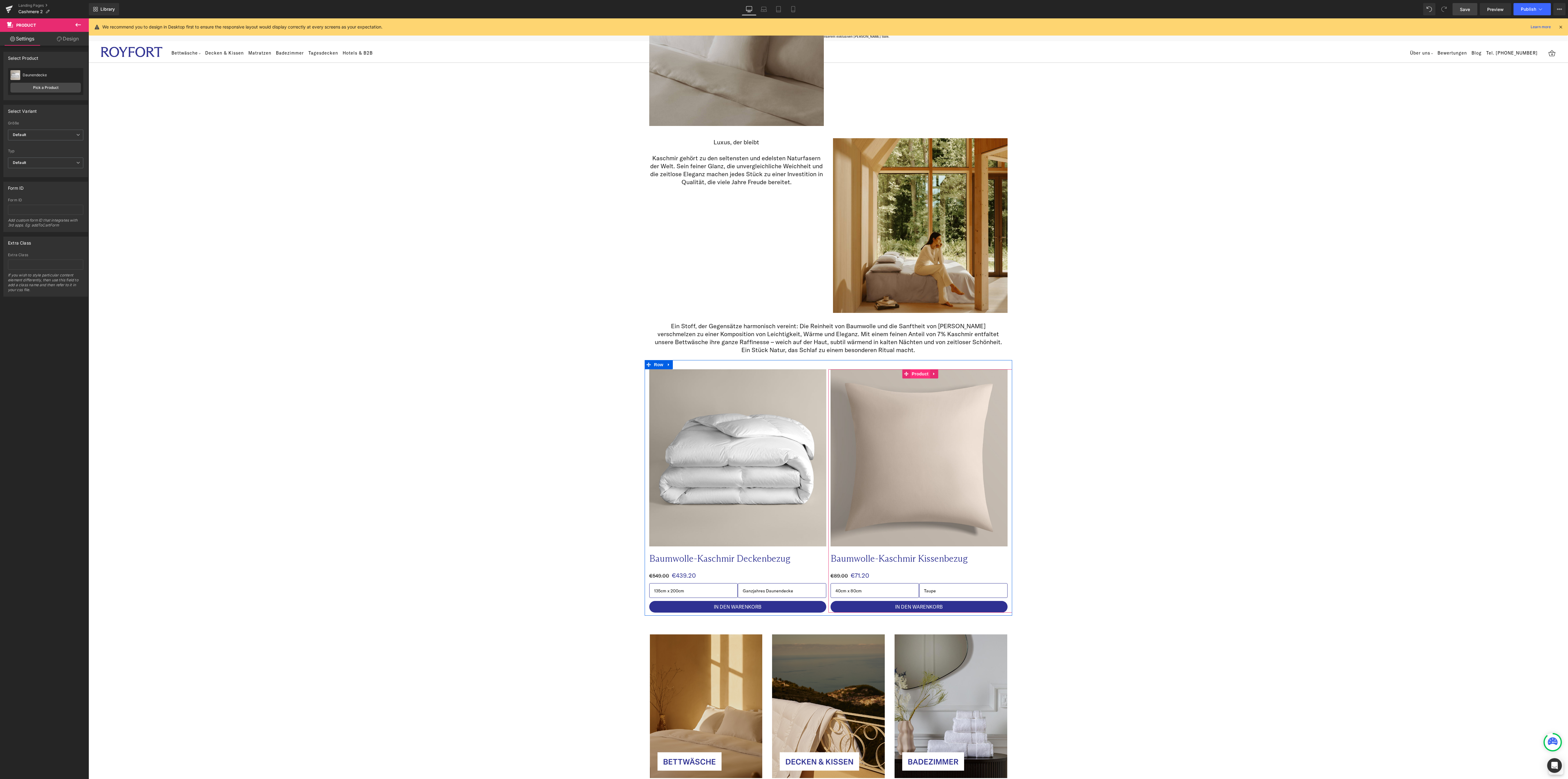
click at [914, 375] on span "Product" at bounding box center [920, 374] width 20 height 9
click at [43, 88] on link "Pick a Product" at bounding box center [46, 87] width 70 height 10
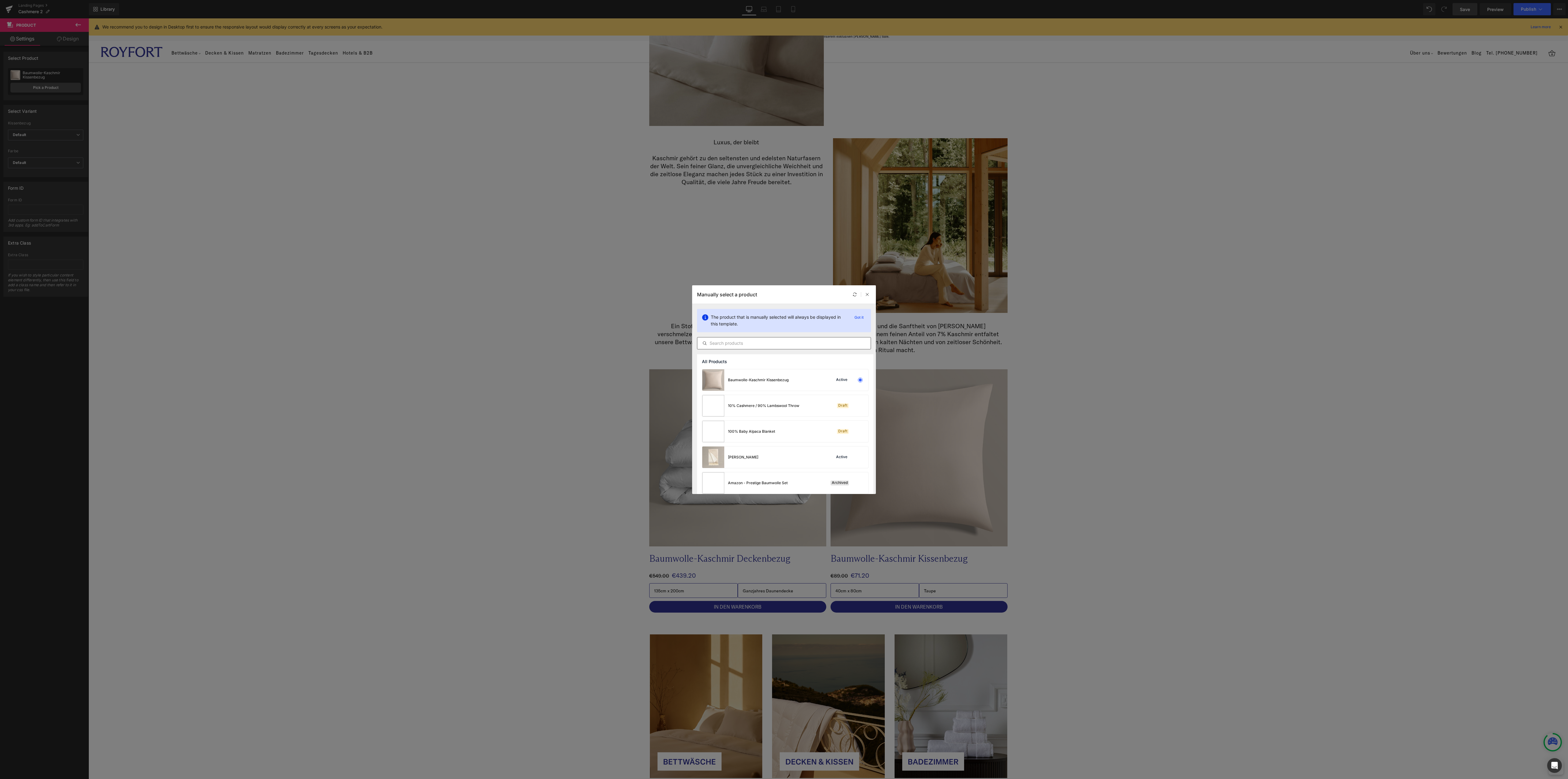
click at [758, 343] on input "text" at bounding box center [784, 343] width 174 height 7
type input "daunen"
click at [786, 477] on div "Daunenkissen Active" at bounding box center [785, 482] width 166 height 21
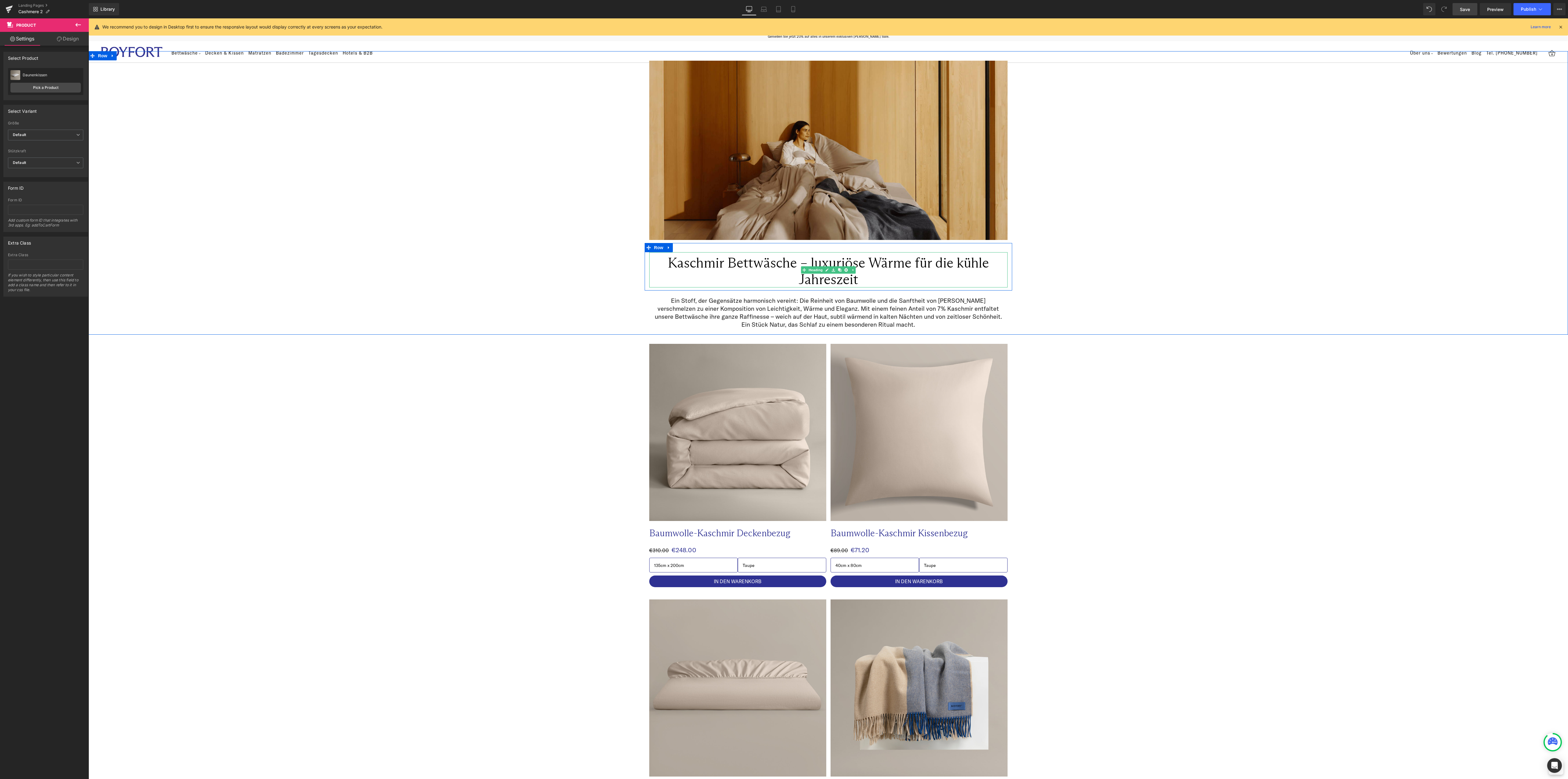
click at [790, 261] on h1 "Kaschmir Bettwäsche – luxuriöse Wärme für die kühle Jahreszeit" at bounding box center [828, 271] width 359 height 33
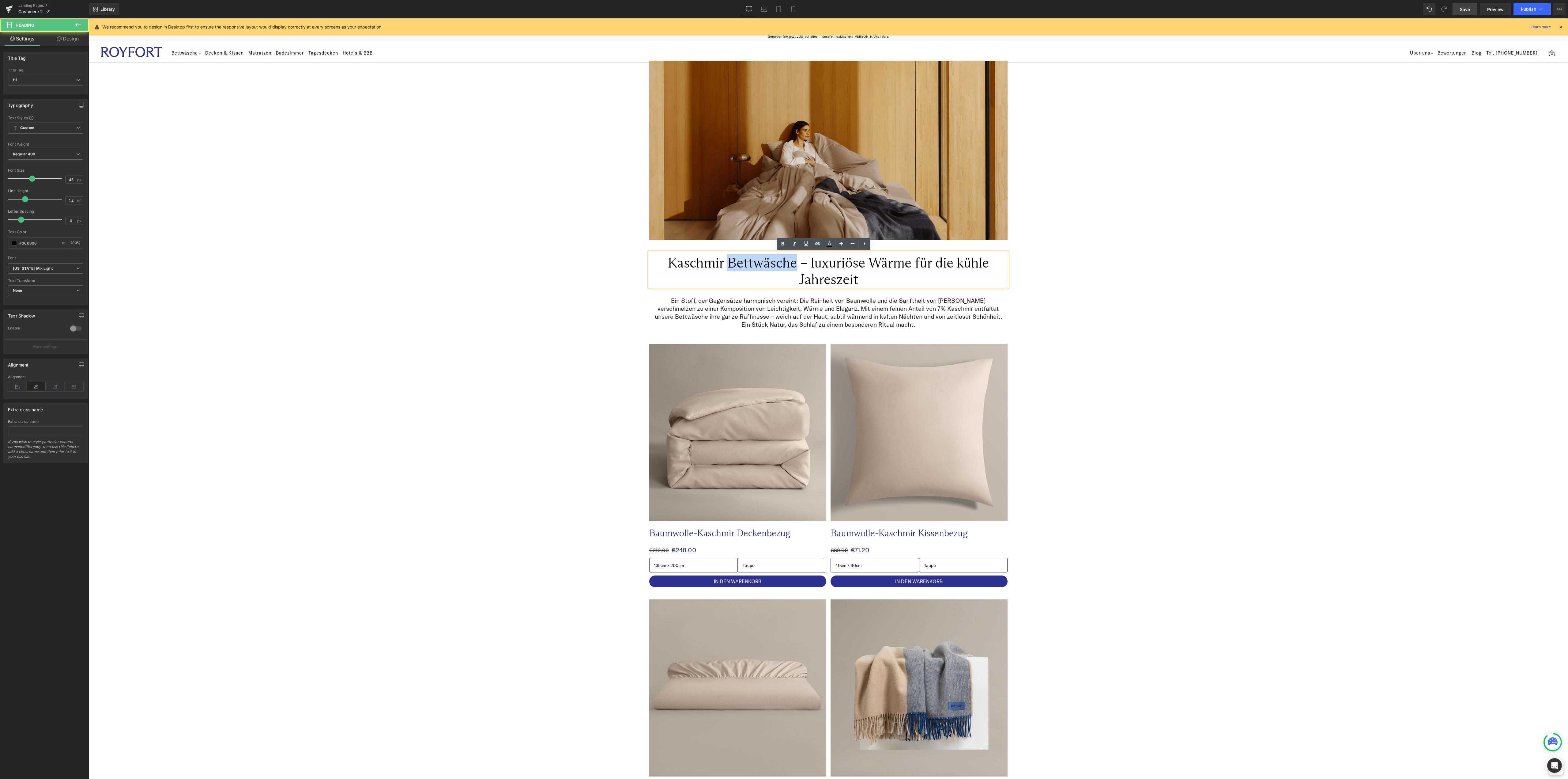
drag, startPoint x: 788, startPoint y: 263, endPoint x: 725, endPoint y: 265, distance: 63.0
click at [725, 265] on h1 "Kaschmir Bettwäsche – luxuriöse Wärme für die kühle Jahreszeit" at bounding box center [828, 271] width 359 height 33
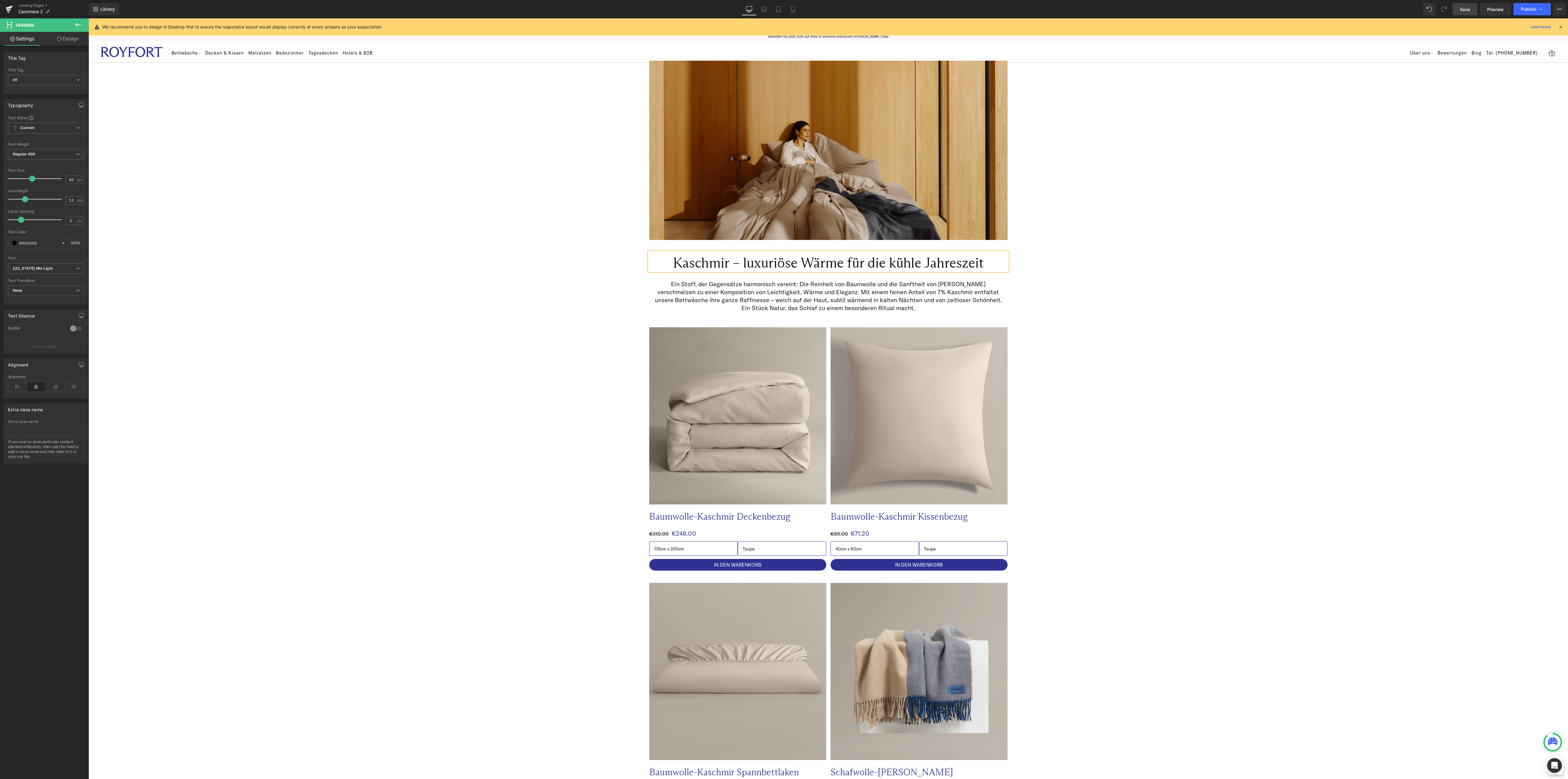
click at [1222, 25] on div "We recommend you to design in Desktop first to ensure the responsive layout wou…" at bounding box center [830, 27] width 1456 height 7
click at [1468, 11] on span "Save" at bounding box center [1465, 9] width 11 height 6
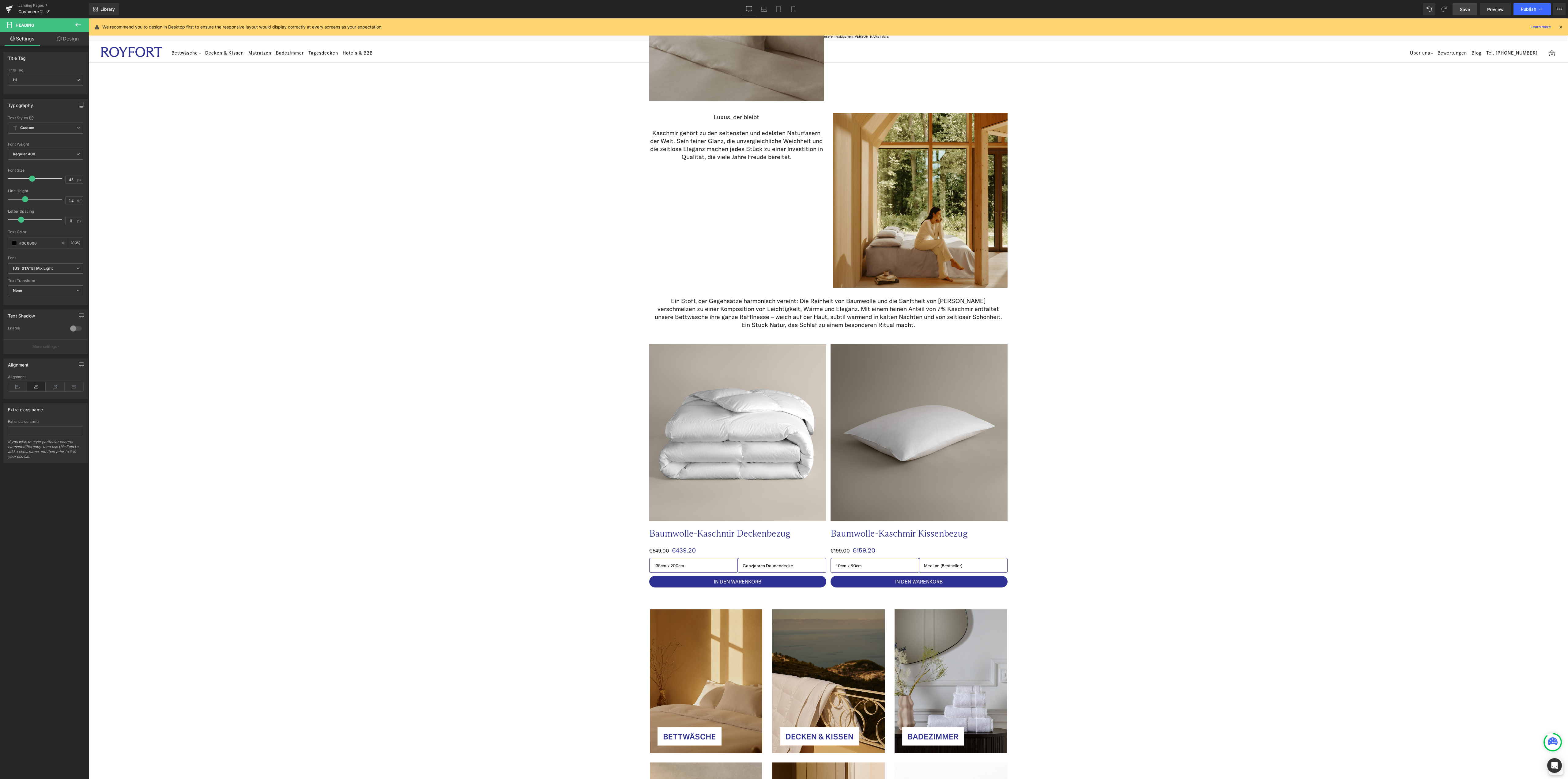
scroll to position [913, 0]
click at [778, 308] on p "Ein Stoff, der Gegensätze harmonisch vereint: Die Reinheit von Baumwolle und di…" at bounding box center [828, 312] width 349 height 32
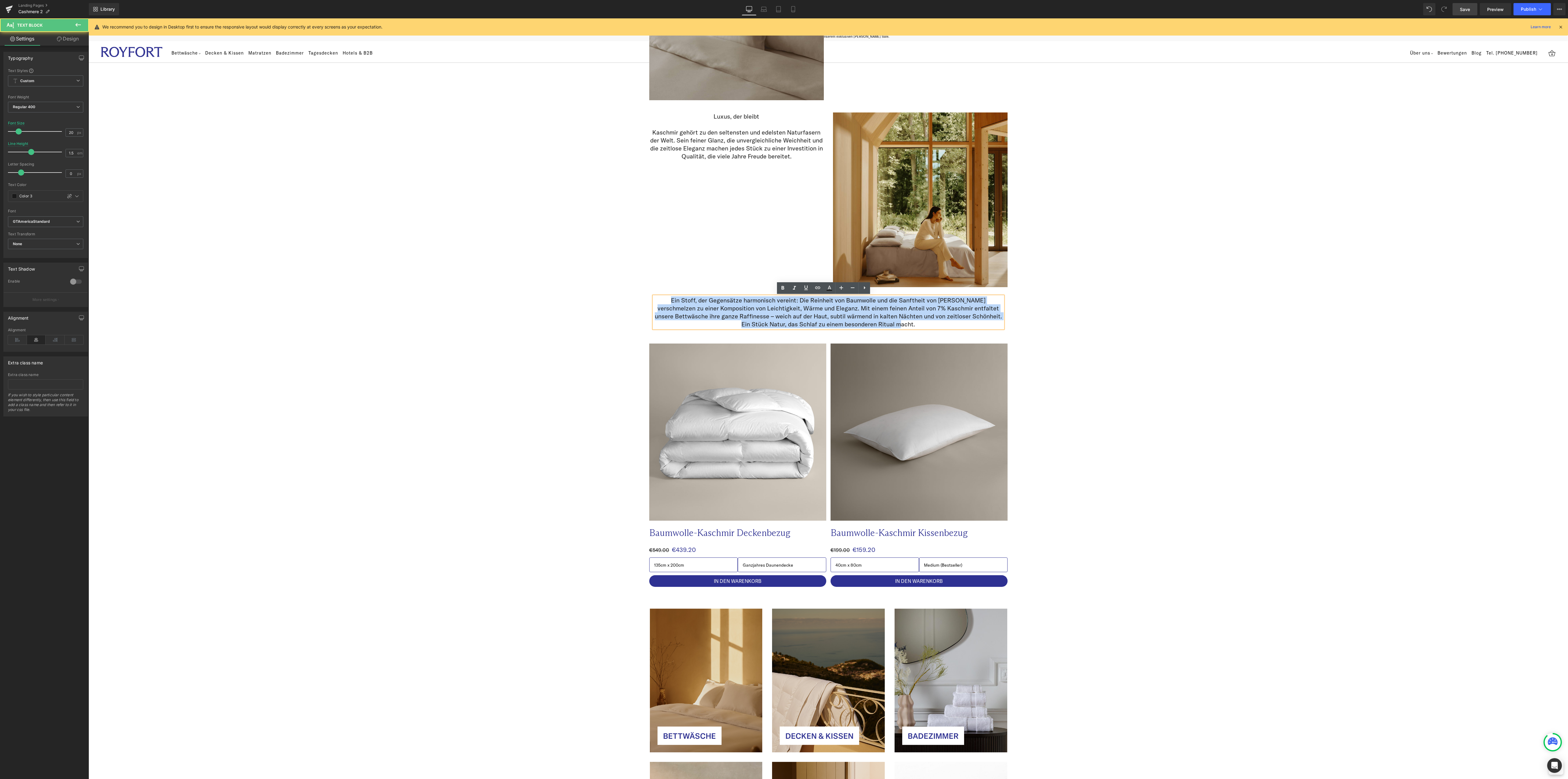
click at [793, 305] on p "Ein Stoff, der Gegensätze harmonisch vereint: Die Reinheit von Baumwolle und di…" at bounding box center [828, 312] width 349 height 32
paste div
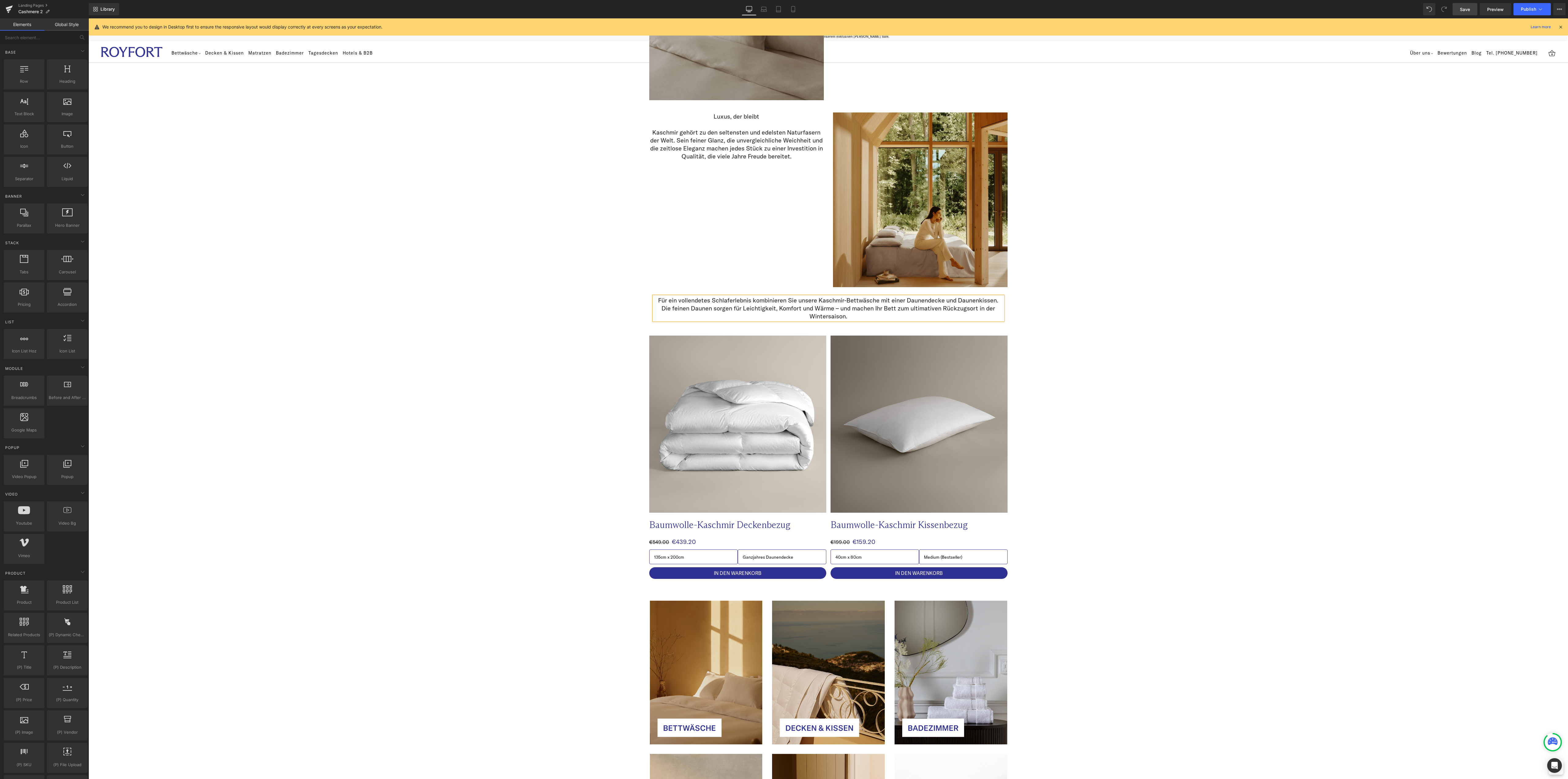
click at [1182, 359] on div "Image Image Row Kaschmir – luxuriöse Wärme für die kühle Jahreszeit Heading Row…" at bounding box center [828, 132] width 1479 height 1986
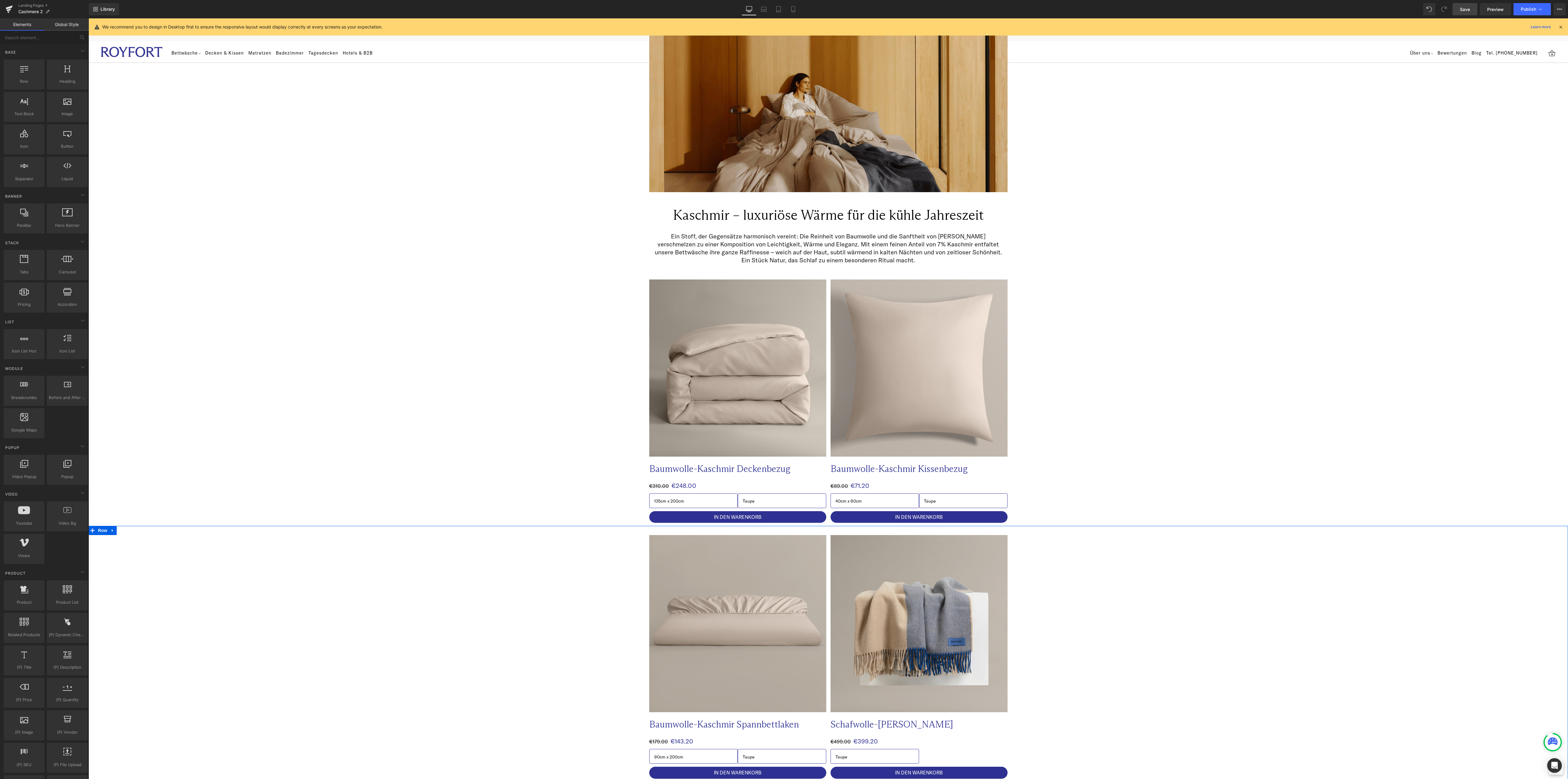
scroll to position [0, 0]
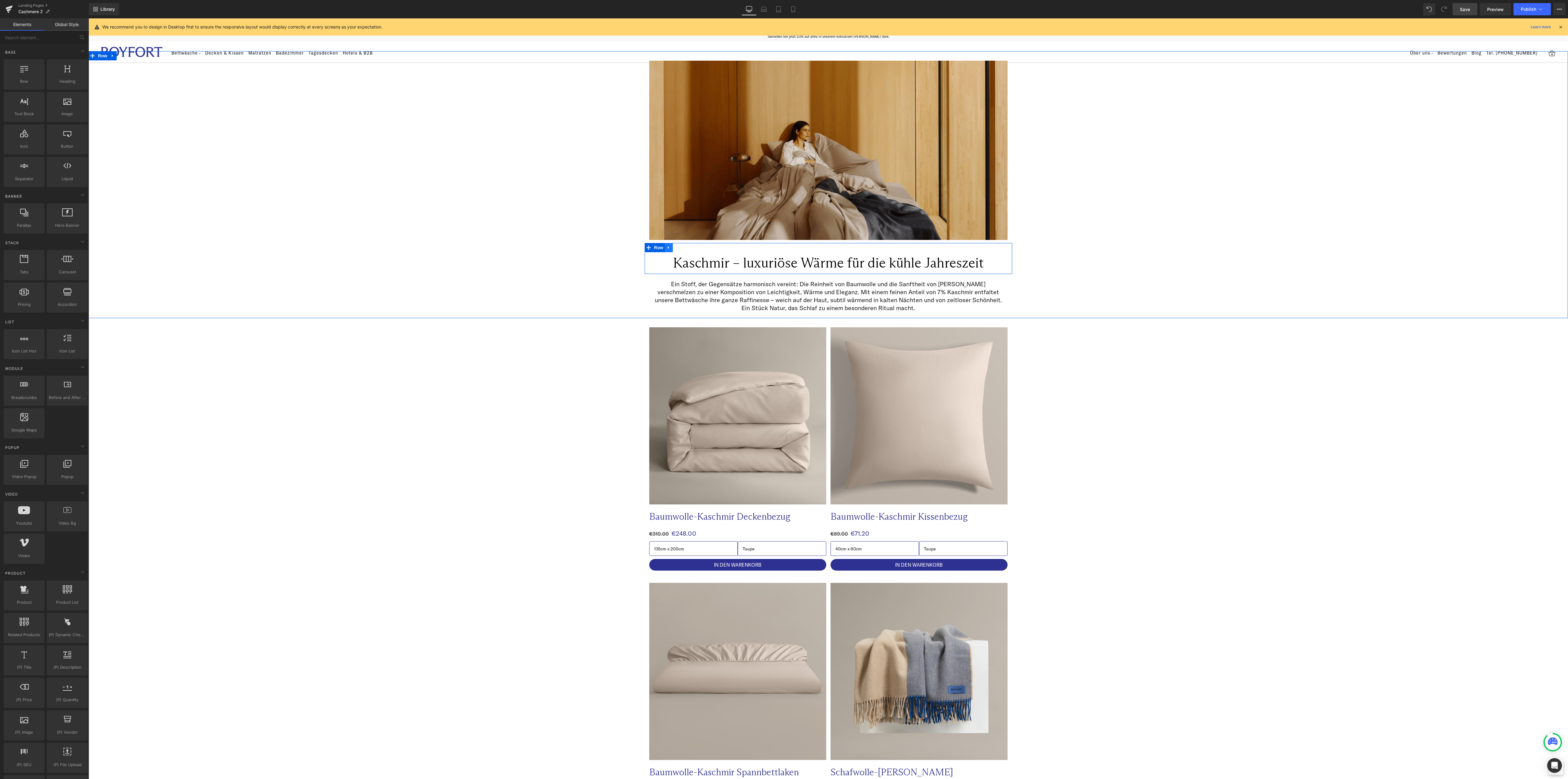
click at [666, 247] on icon at bounding box center [668, 247] width 4 height 4
drag, startPoint x: 671, startPoint y: 247, endPoint x: 703, endPoint y: 257, distance: 33.5
click at [674, 247] on icon at bounding box center [676, 247] width 4 height 4
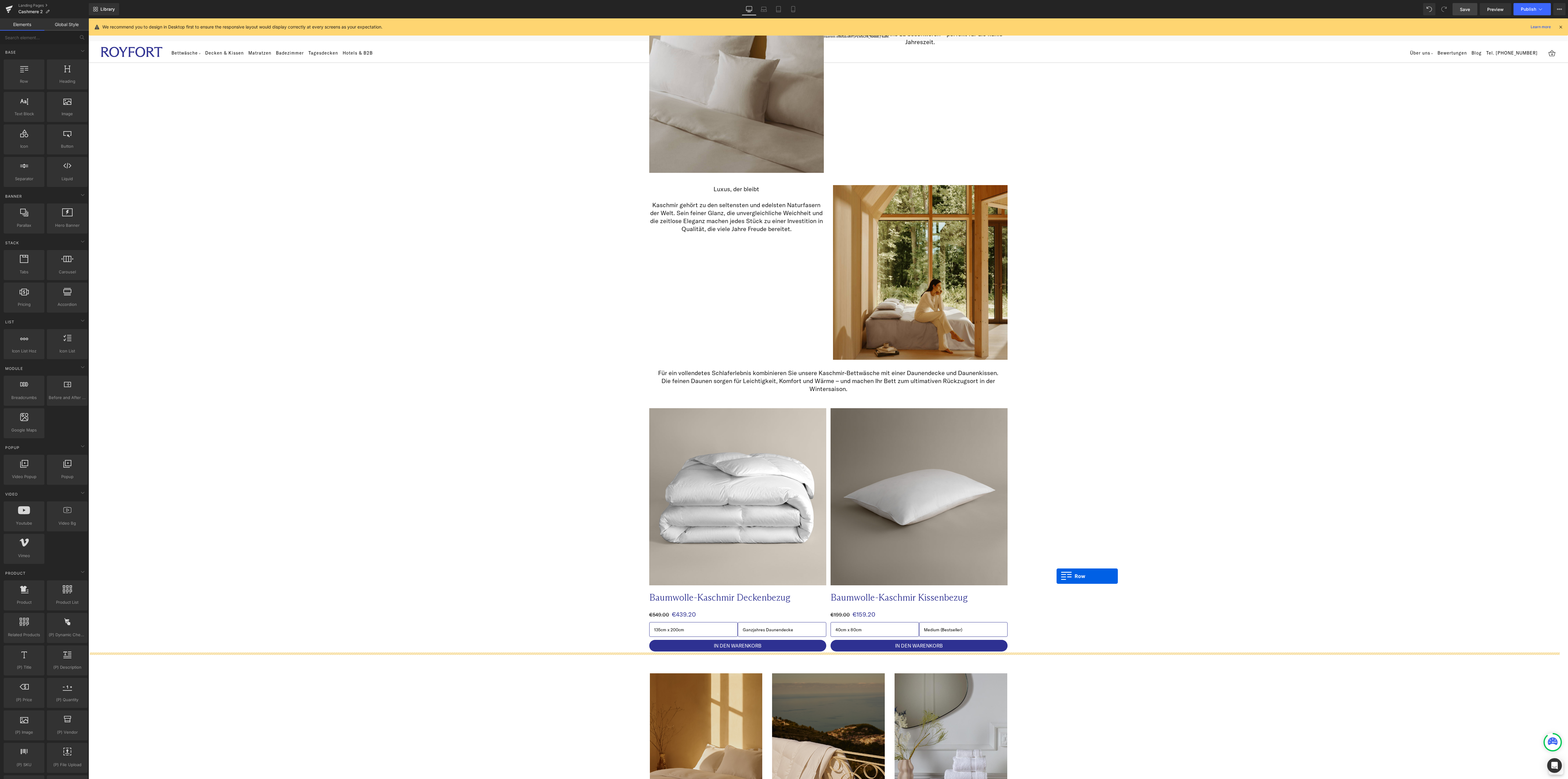
scroll to position [858, 0]
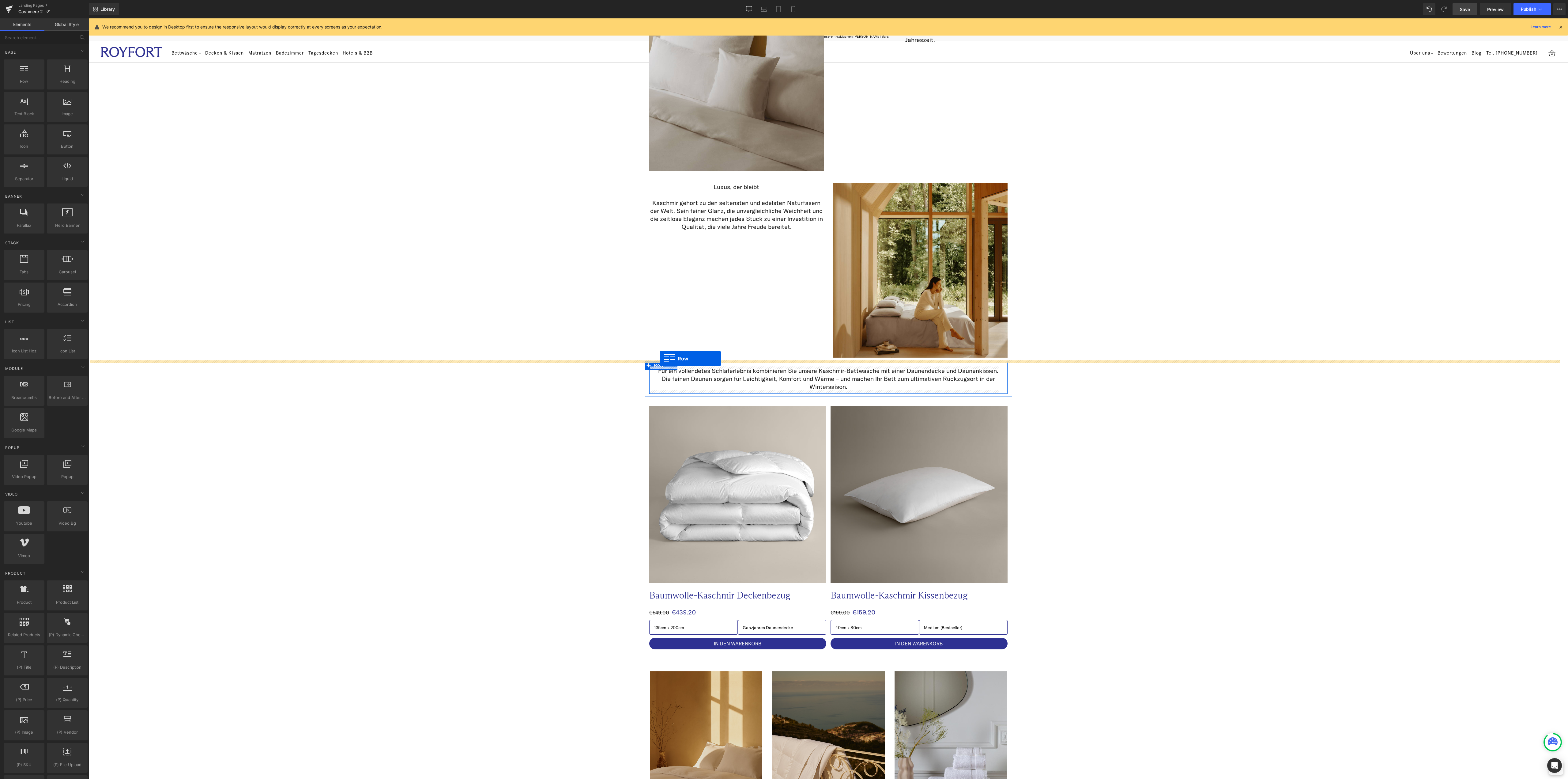
drag, startPoint x: 643, startPoint y: 277, endPoint x: 659, endPoint y: 359, distance: 83.5
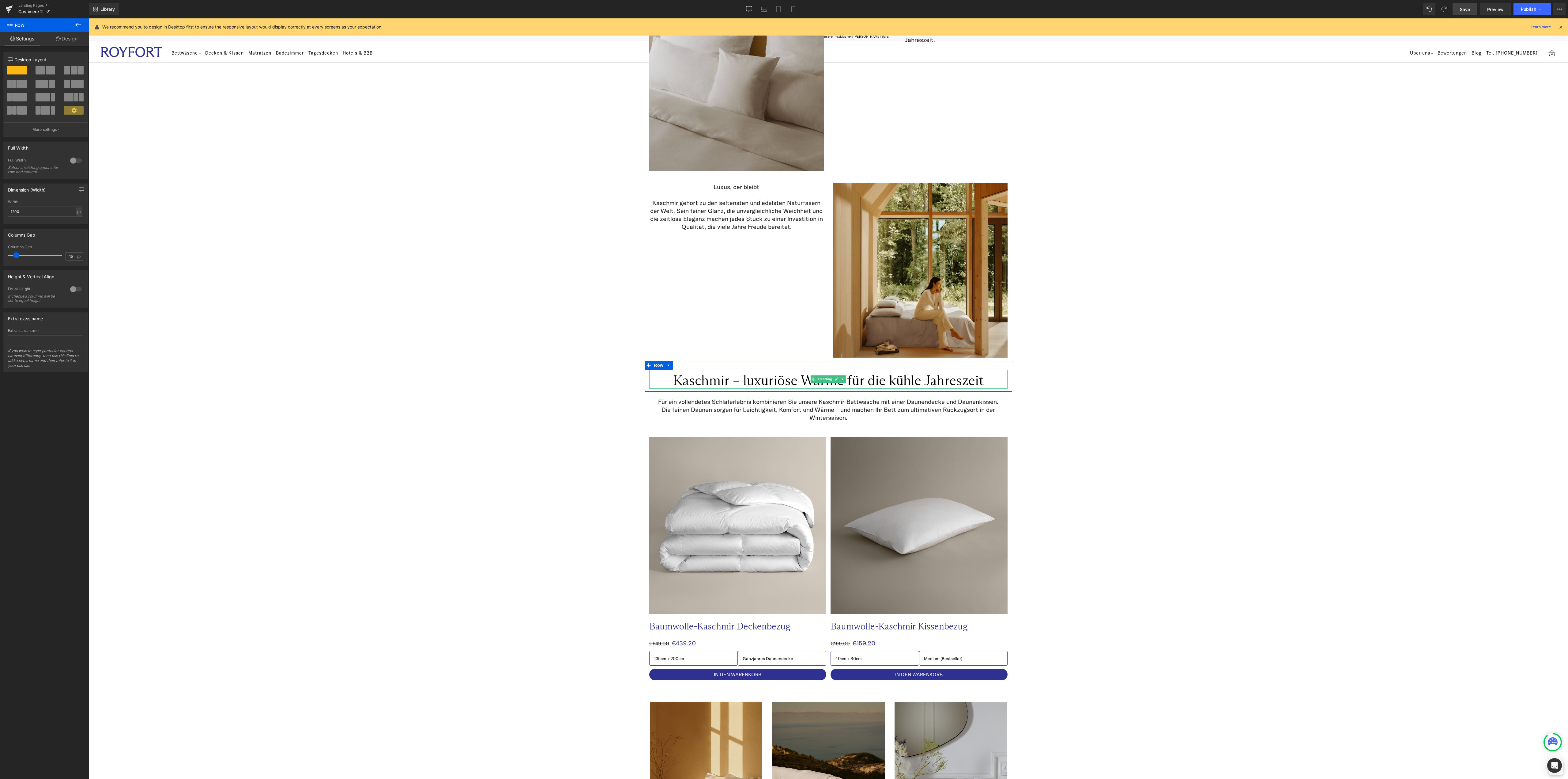
drag, startPoint x: 760, startPoint y: 382, endPoint x: 763, endPoint y: 379, distance: 4.2
click at [760, 382] on h1 "Kaschmir – luxuriöse Wärme für die kühle Jahreszeit" at bounding box center [828, 380] width 359 height 17
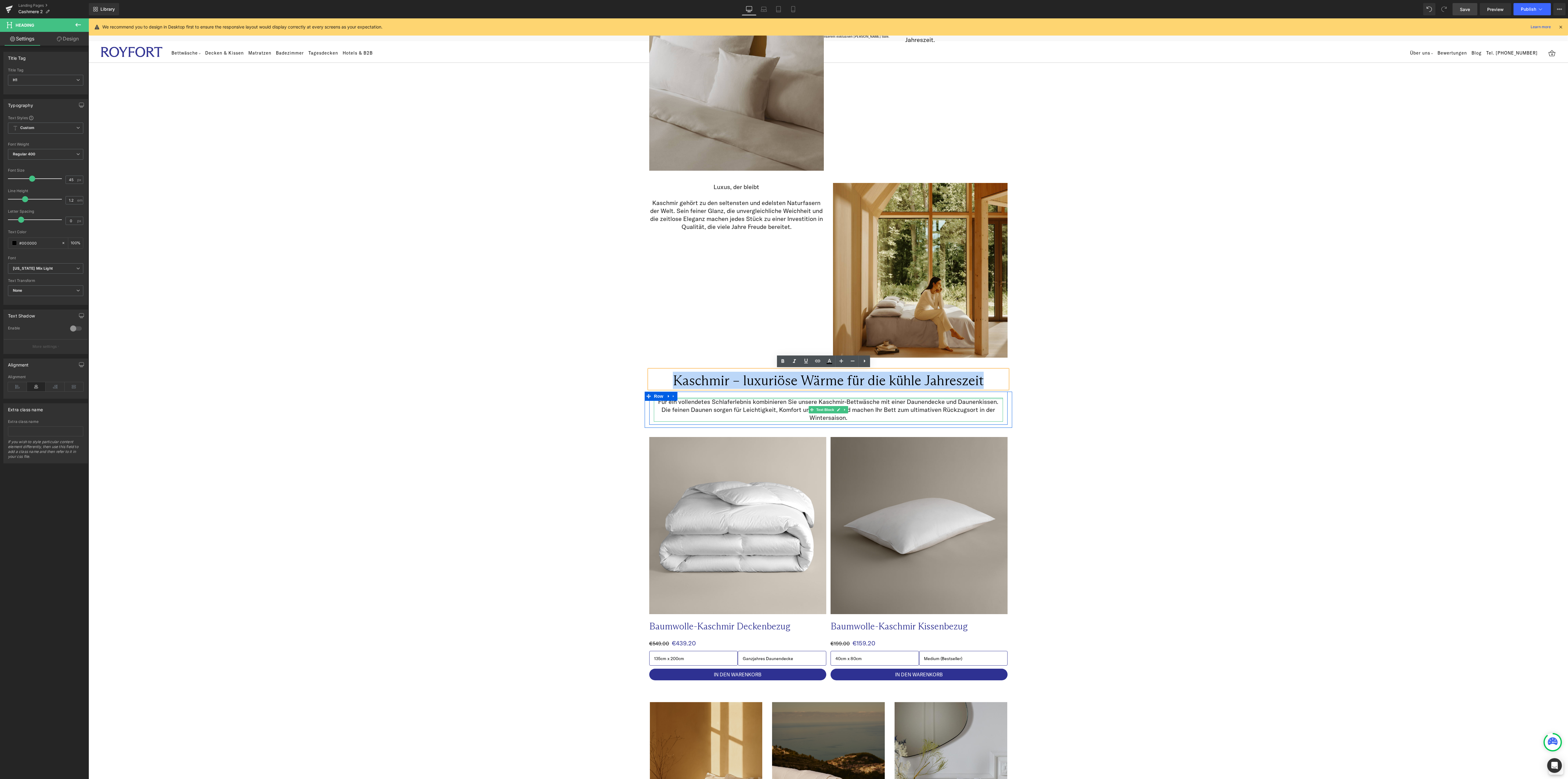
paste div
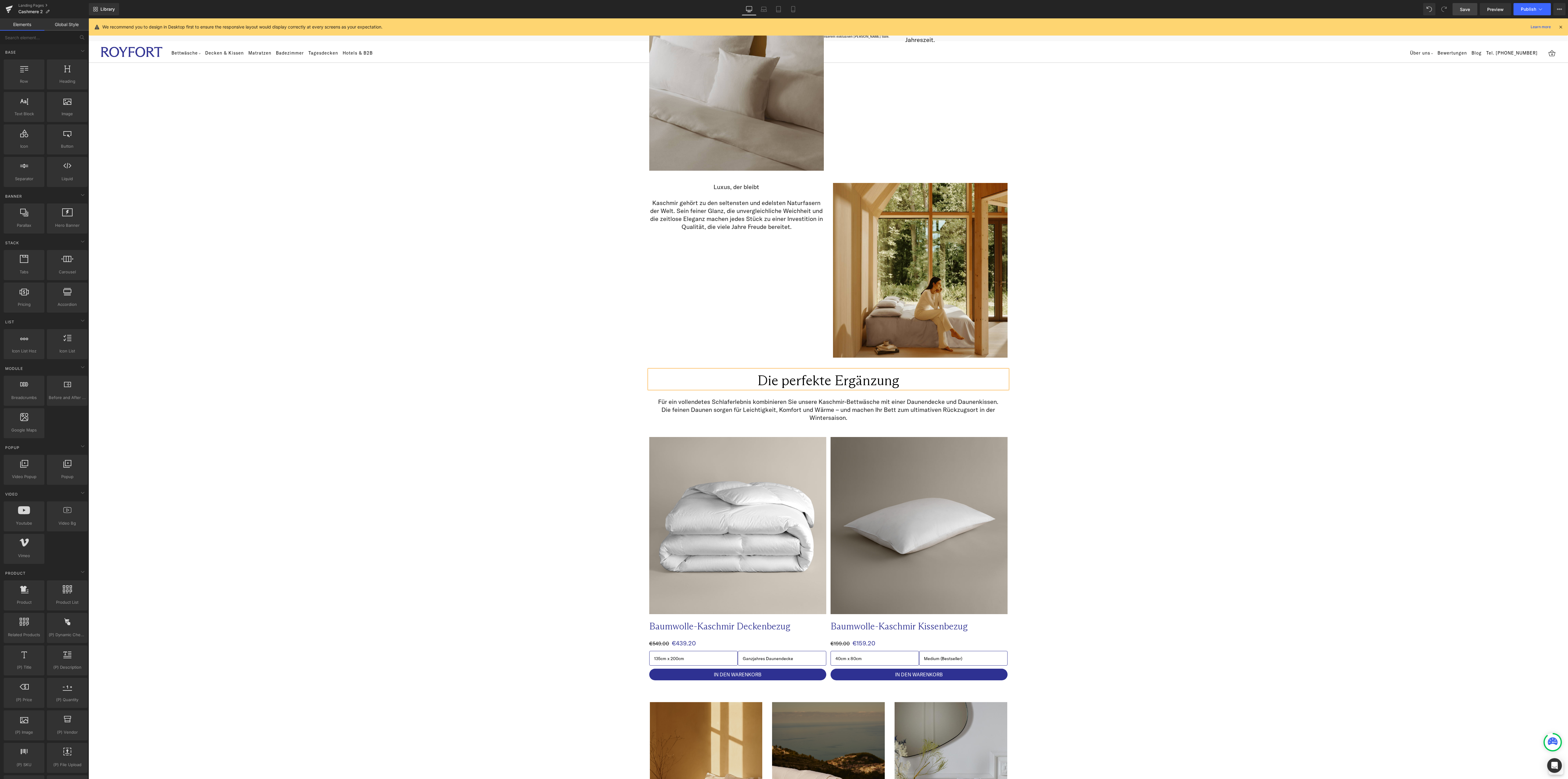
drag, startPoint x: 1285, startPoint y: 614, endPoint x: 1278, endPoint y: 606, distance: 10.6
click at [1283, 611] on div "Image Image Row Kaschmir – luxuriöse Wärme für die kühle Jahreszeit Heading Row…" at bounding box center [828, 217] width 1479 height 2017
click at [1320, 561] on div "Image Image Row Kaschmir – luxuriöse Wärme für die kühle Jahreszeit Heading Row…" at bounding box center [828, 217] width 1479 height 2017
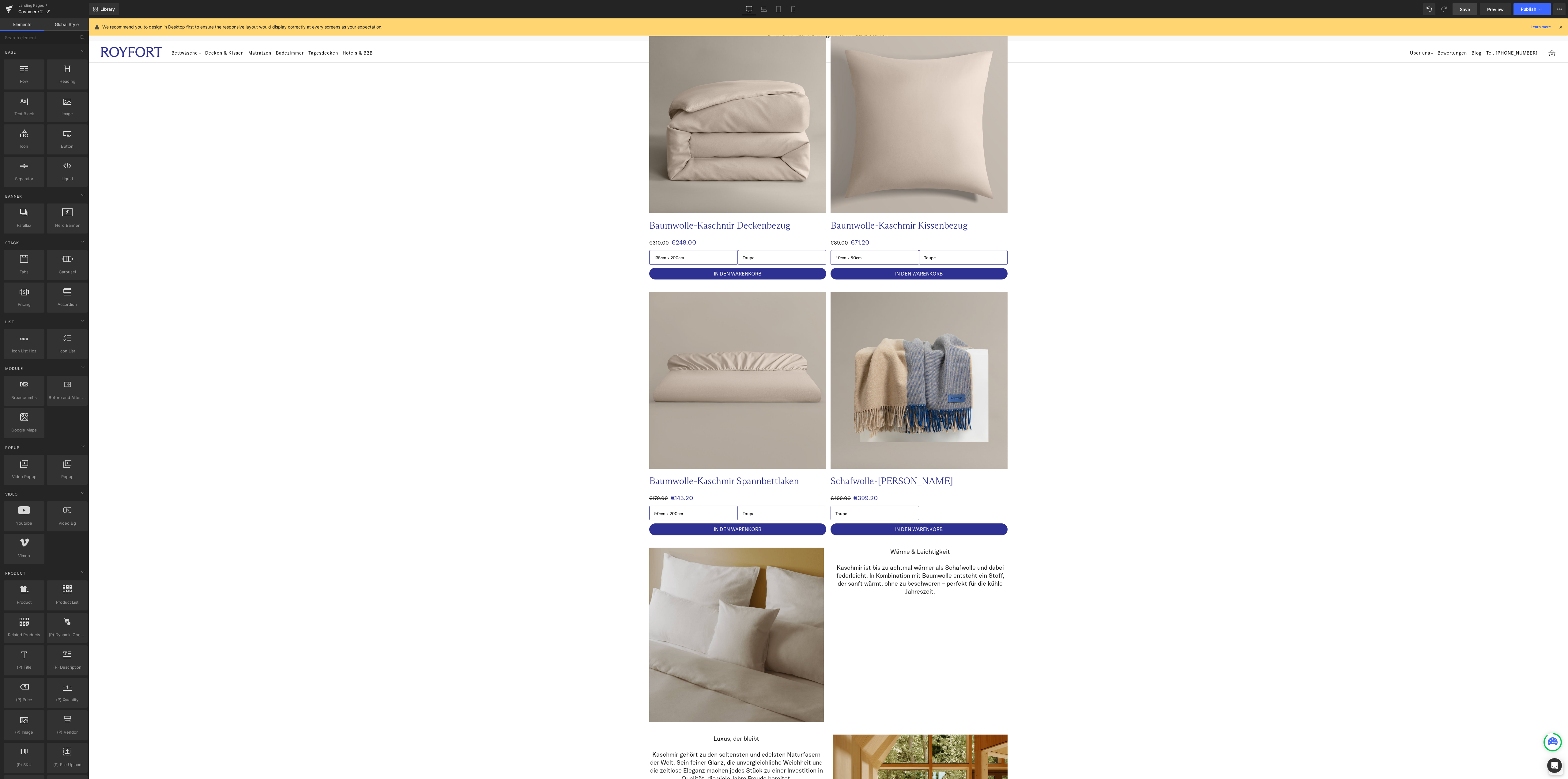
scroll to position [0, 0]
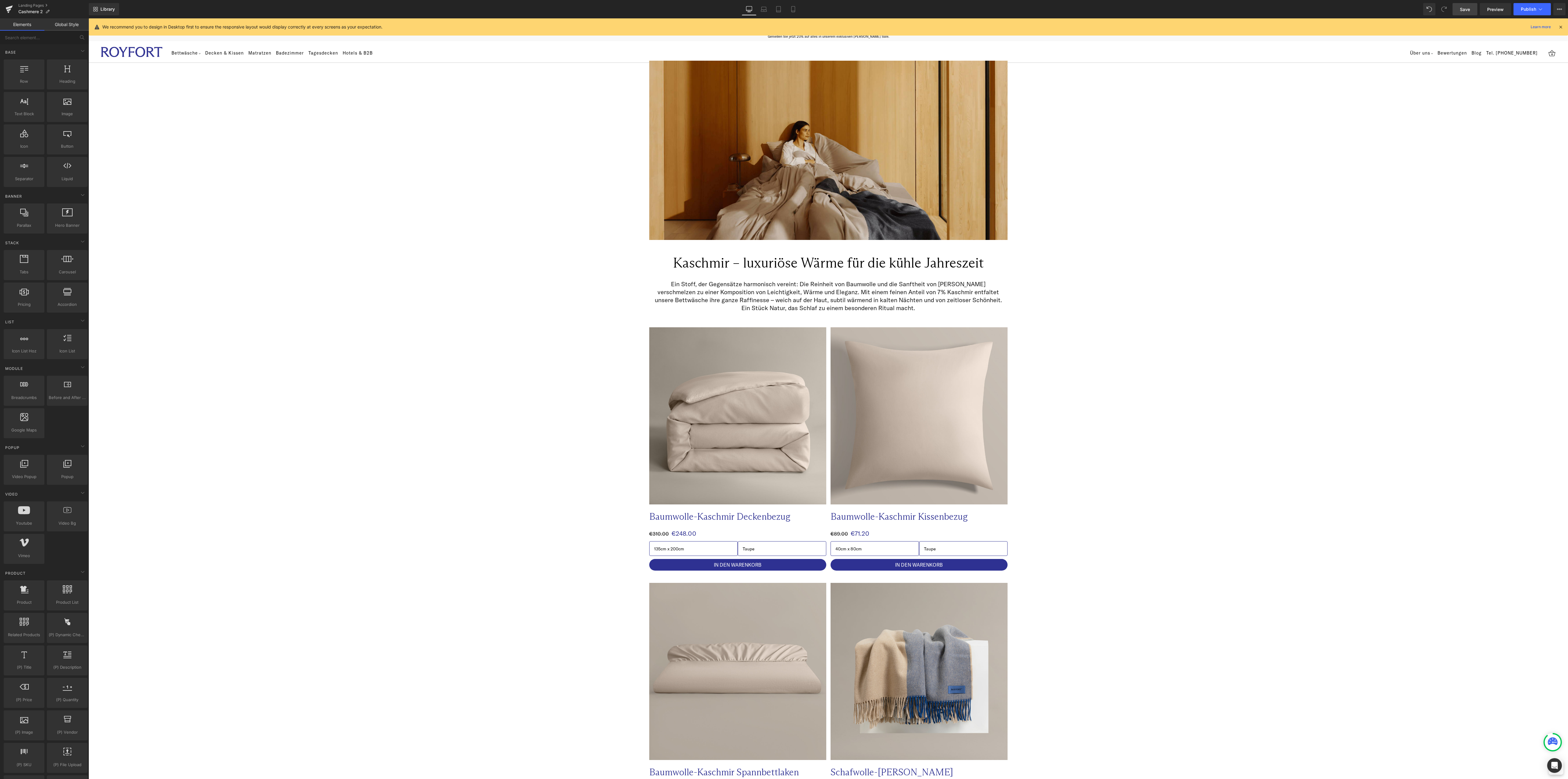
click at [1468, 6] on span "Save" at bounding box center [1465, 9] width 11 height 6
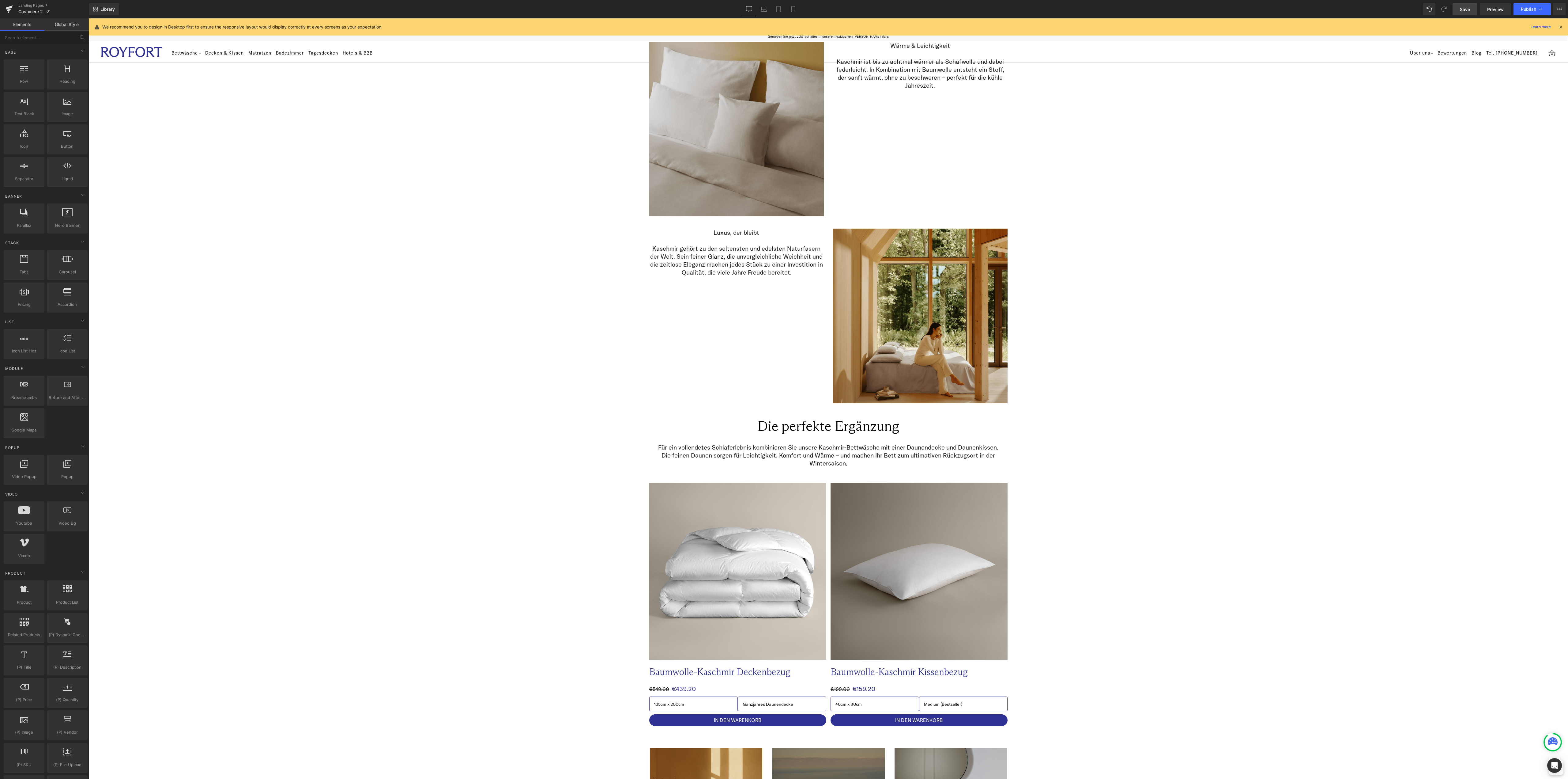
scroll to position [674, 0]
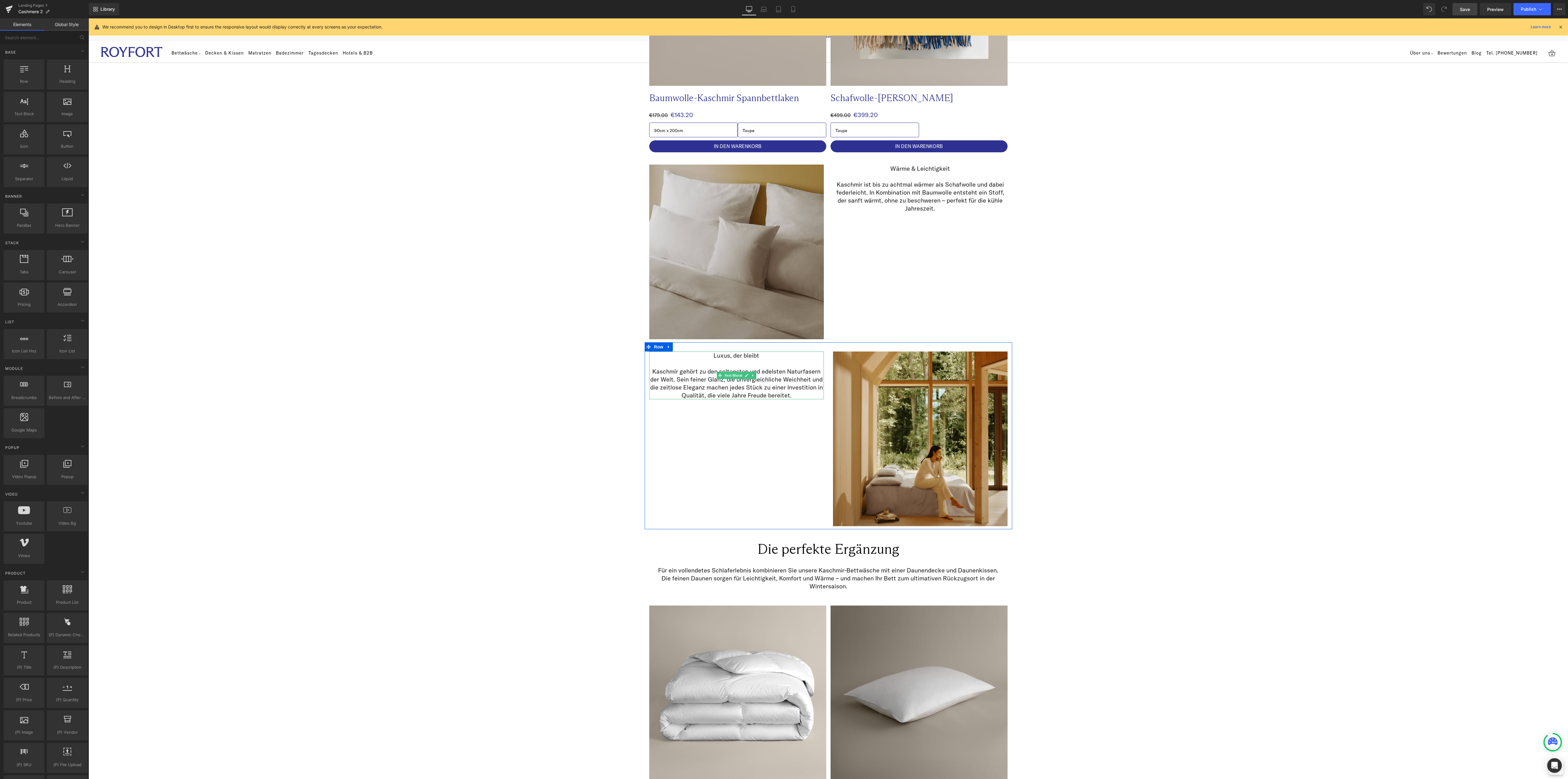
drag, startPoint x: 799, startPoint y: 385, endPoint x: 768, endPoint y: 390, distance: 31.4
click at [799, 385] on p "Kaschmir gehört zu den seltensten und edelsten Naturfasern der Welt. Sein feine…" at bounding box center [736, 383] width 175 height 32
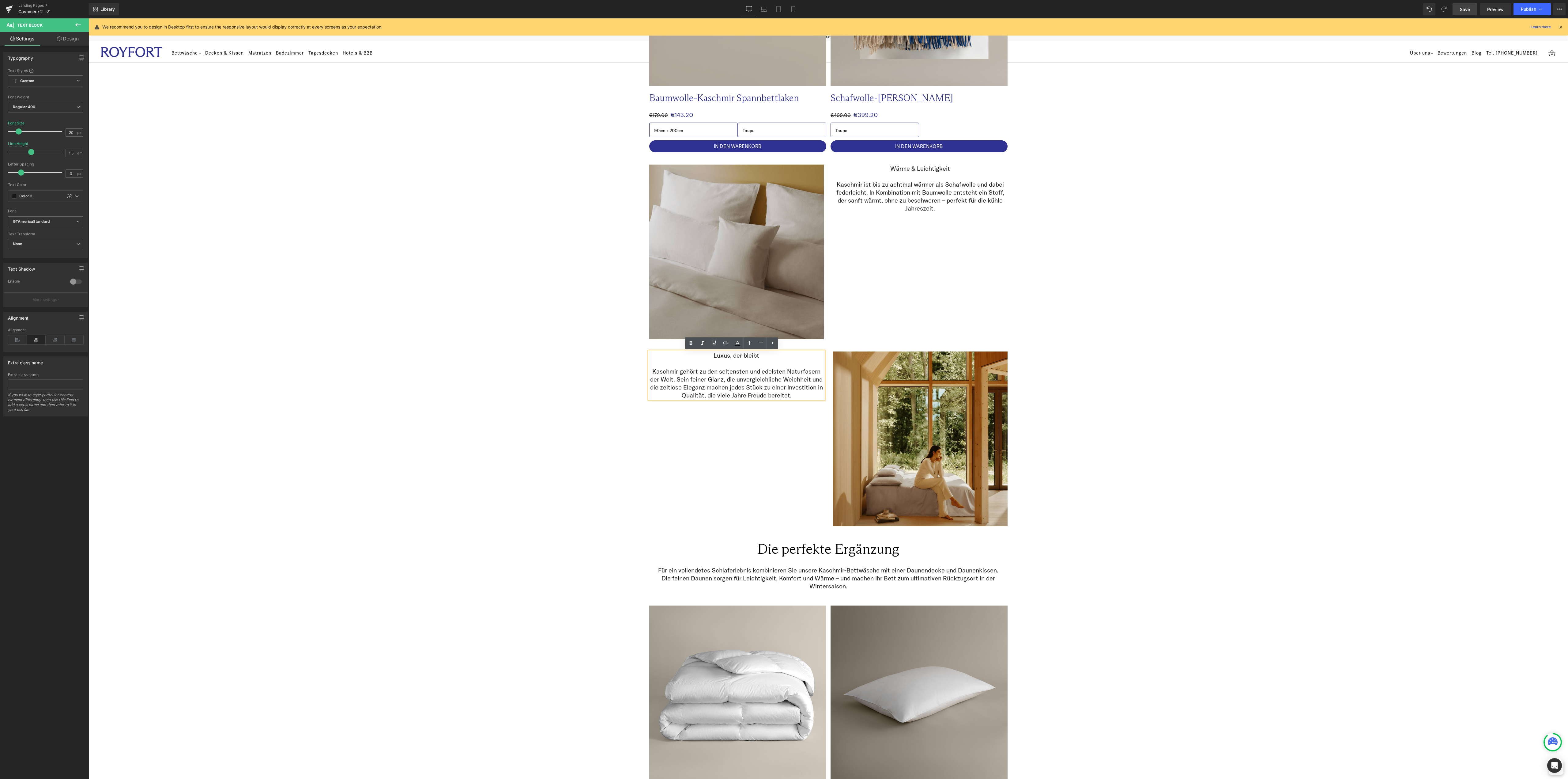
click at [734, 394] on p "Kaschmir gehört zu den seltensten und edelsten Naturfasern der Welt. Sein feine…" at bounding box center [736, 383] width 175 height 32
drag, startPoint x: 796, startPoint y: 393, endPoint x: 700, endPoint y: 398, distance: 96.1
click at [700, 398] on p "Kaschmir gehört zu den seltensten und edelsten Naturfasern der Welt. Sein feine…" at bounding box center [736, 383] width 175 height 32
click at [1307, 430] on div "Image Image Row Kaschmir – luxuriöse Wärme für die kühle Jahreszeit Heading Row…" at bounding box center [828, 385] width 1479 height 2017
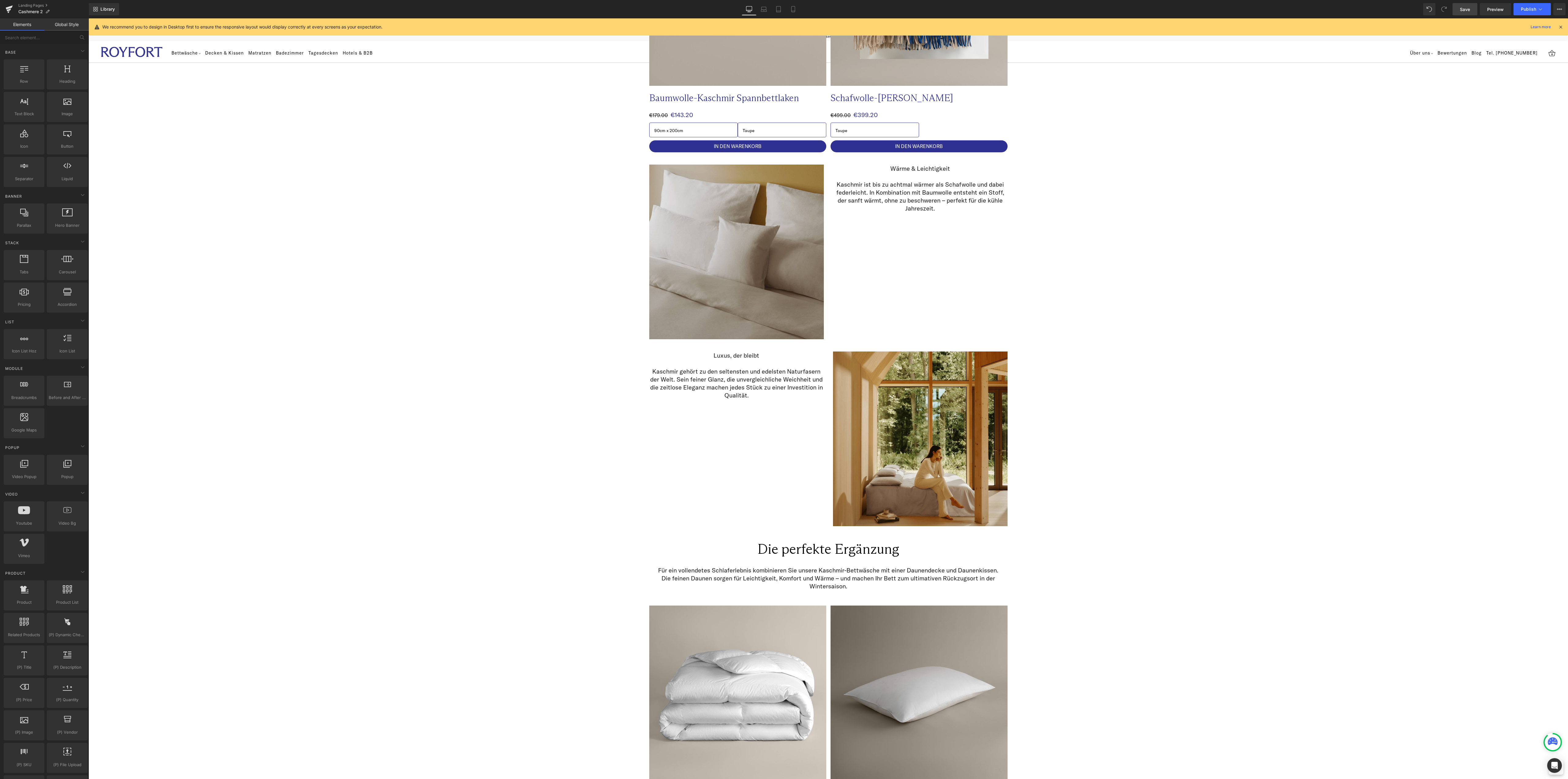
drag, startPoint x: 1470, startPoint y: 5, endPoint x: 1270, endPoint y: 58, distance: 206.9
click at [1470, 5] on link "Save" at bounding box center [1465, 9] width 25 height 12
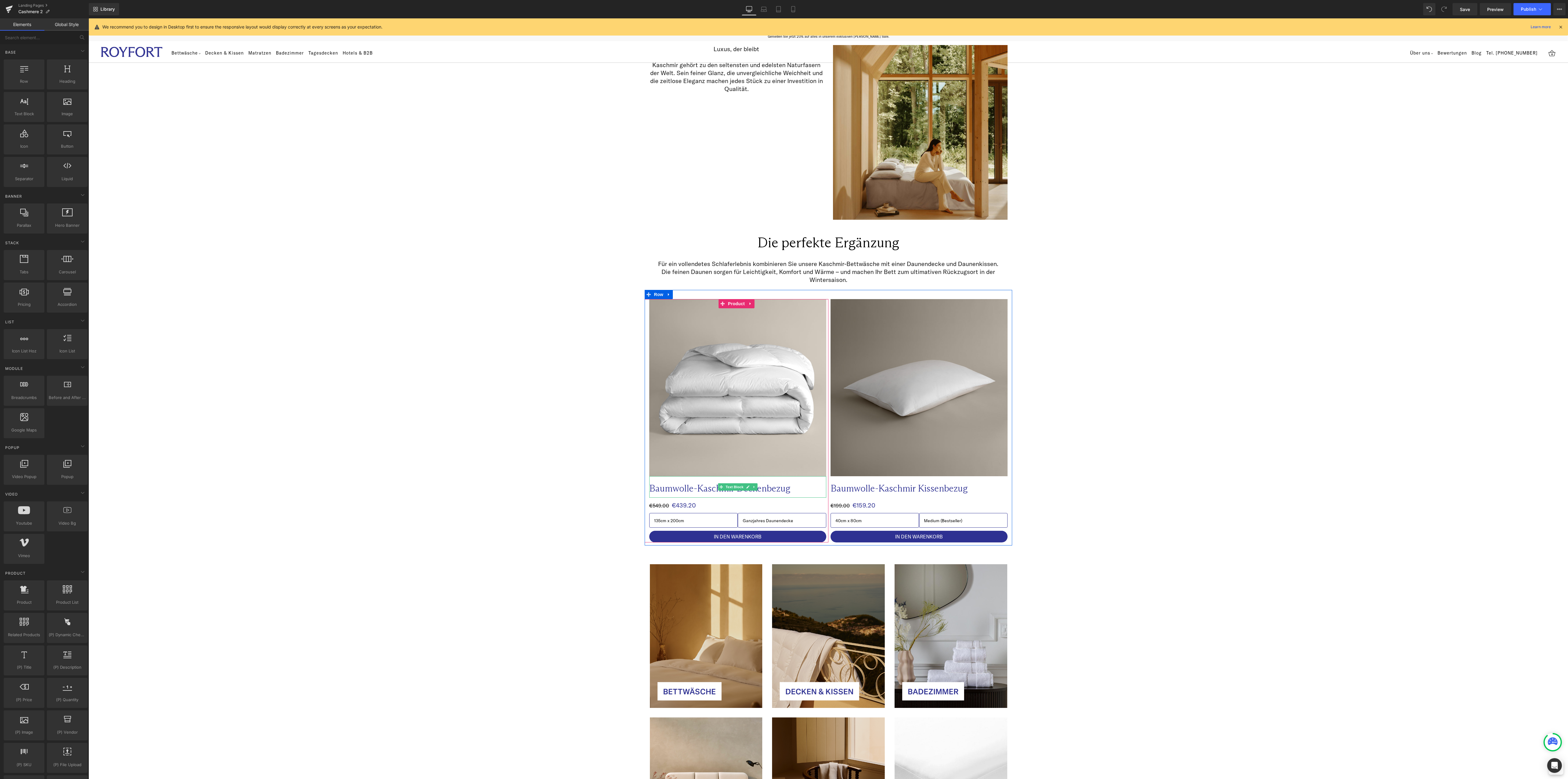
drag, startPoint x: 773, startPoint y: 485, endPoint x: 772, endPoint y: 490, distance: 5.1
click at [773, 485] on p "Baumwolle-Kaschmir Deckenbezug" at bounding box center [725, 489] width 153 height 12
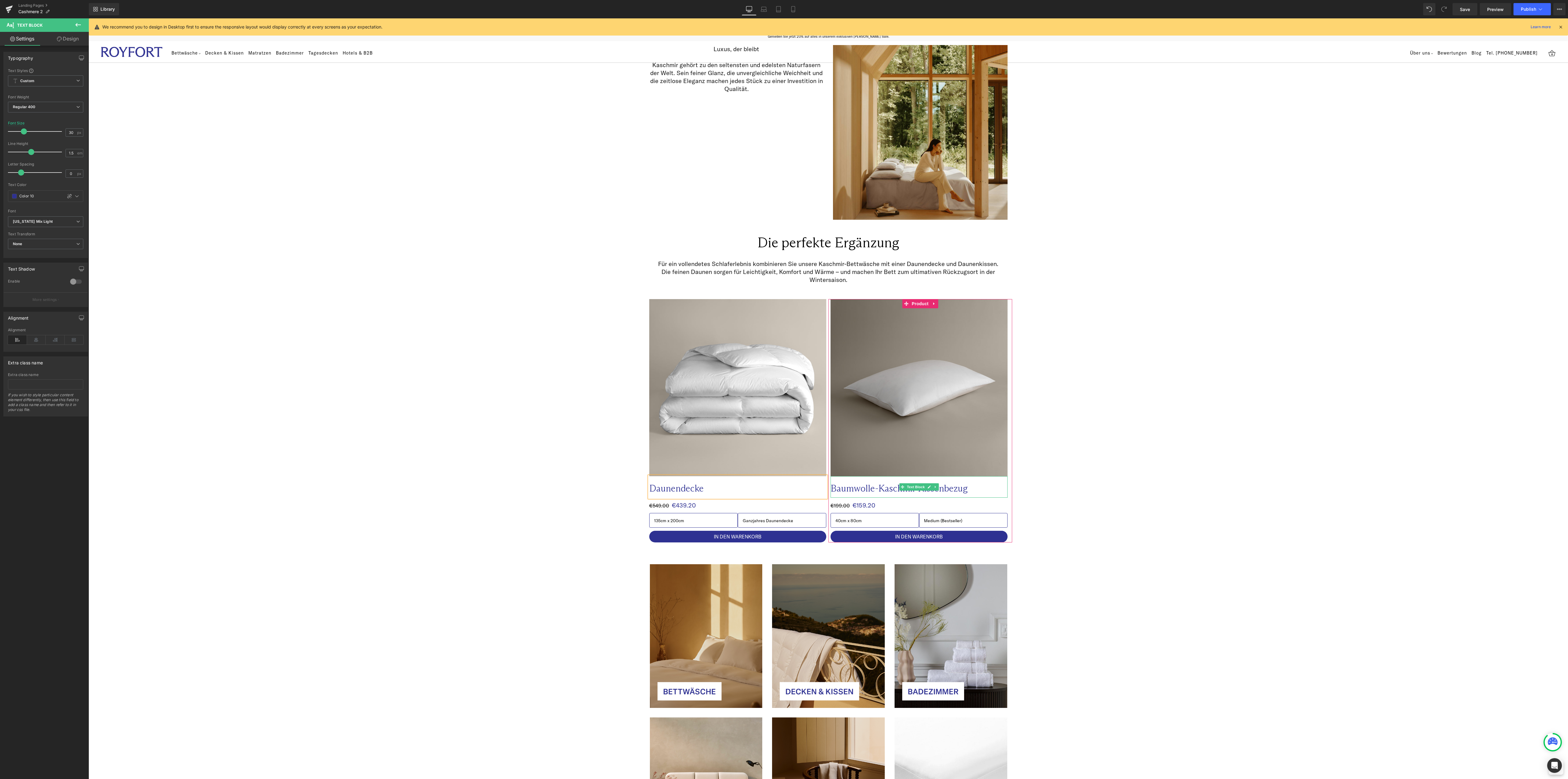
click at [876, 487] on p "Baumwolle-Kaschmir Kissenbezug" at bounding box center [907, 489] width 153 height 12
click at [1423, 149] on div "Image Image Row Kaschmir – luxuriöse Wärme für die kühle Jahreszeit Heading Row…" at bounding box center [828, 79] width 1479 height 2017
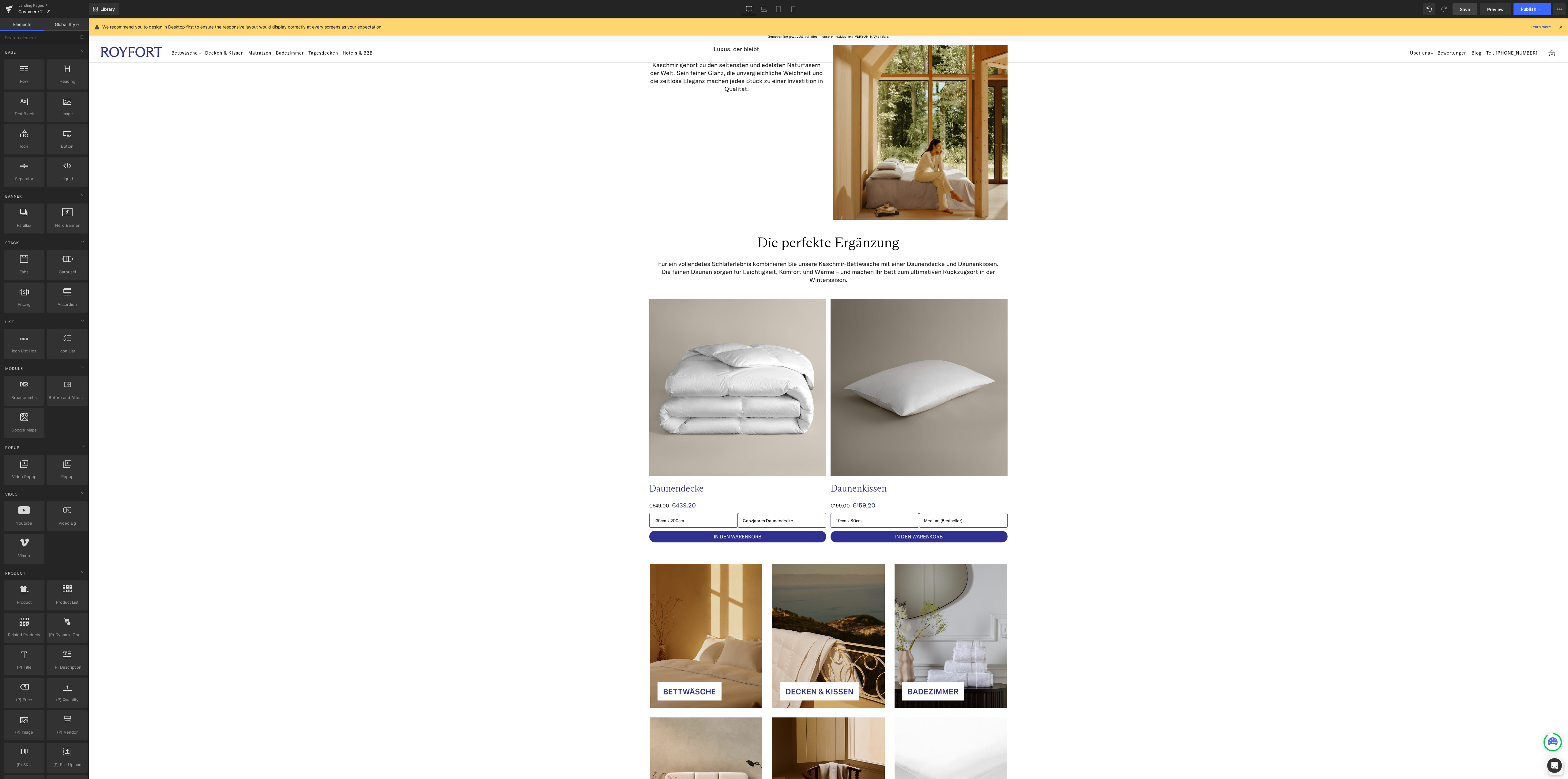
click at [1467, 11] on span "Save" at bounding box center [1465, 9] width 11 height 6
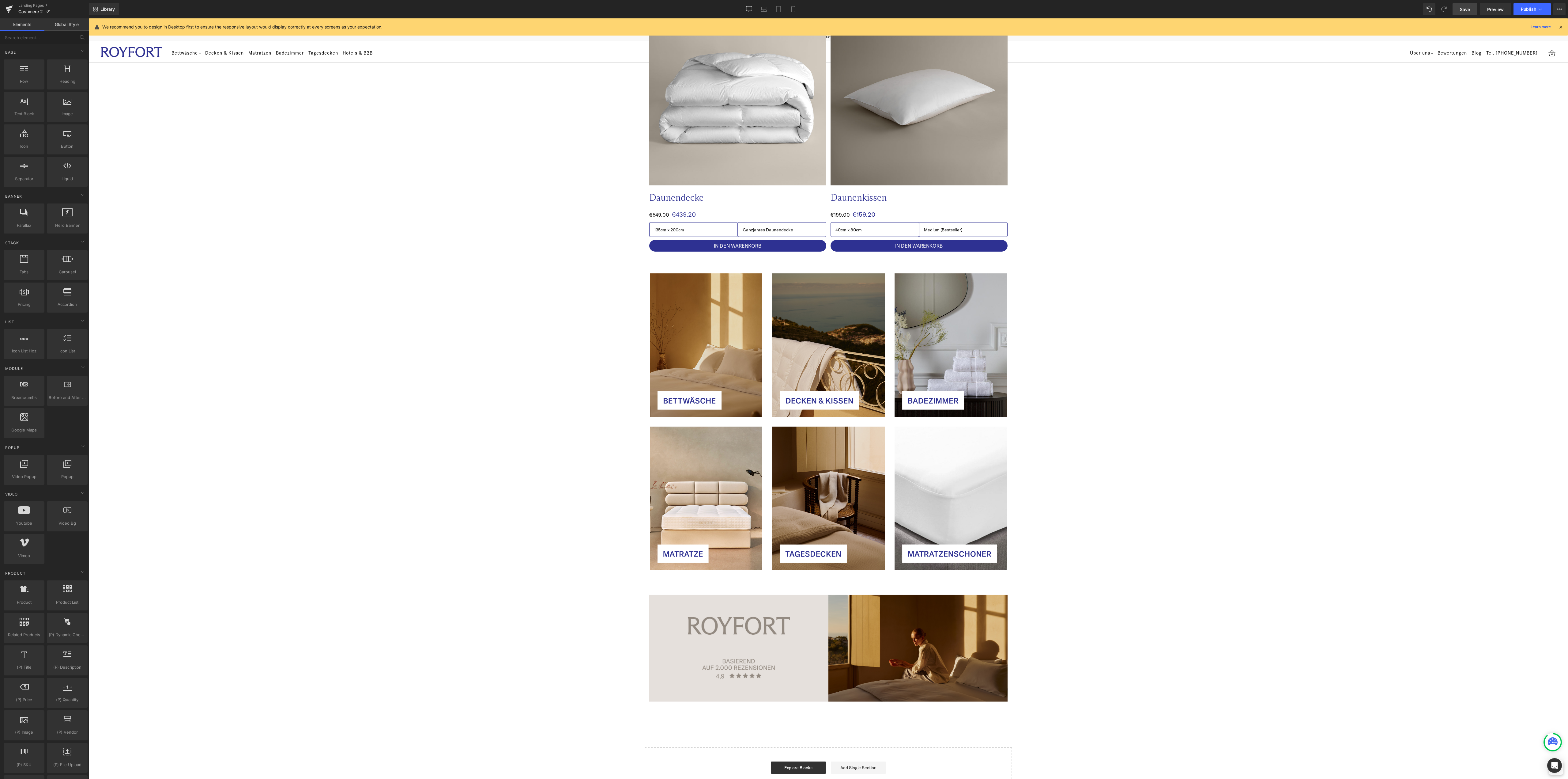
scroll to position [1413, 0]
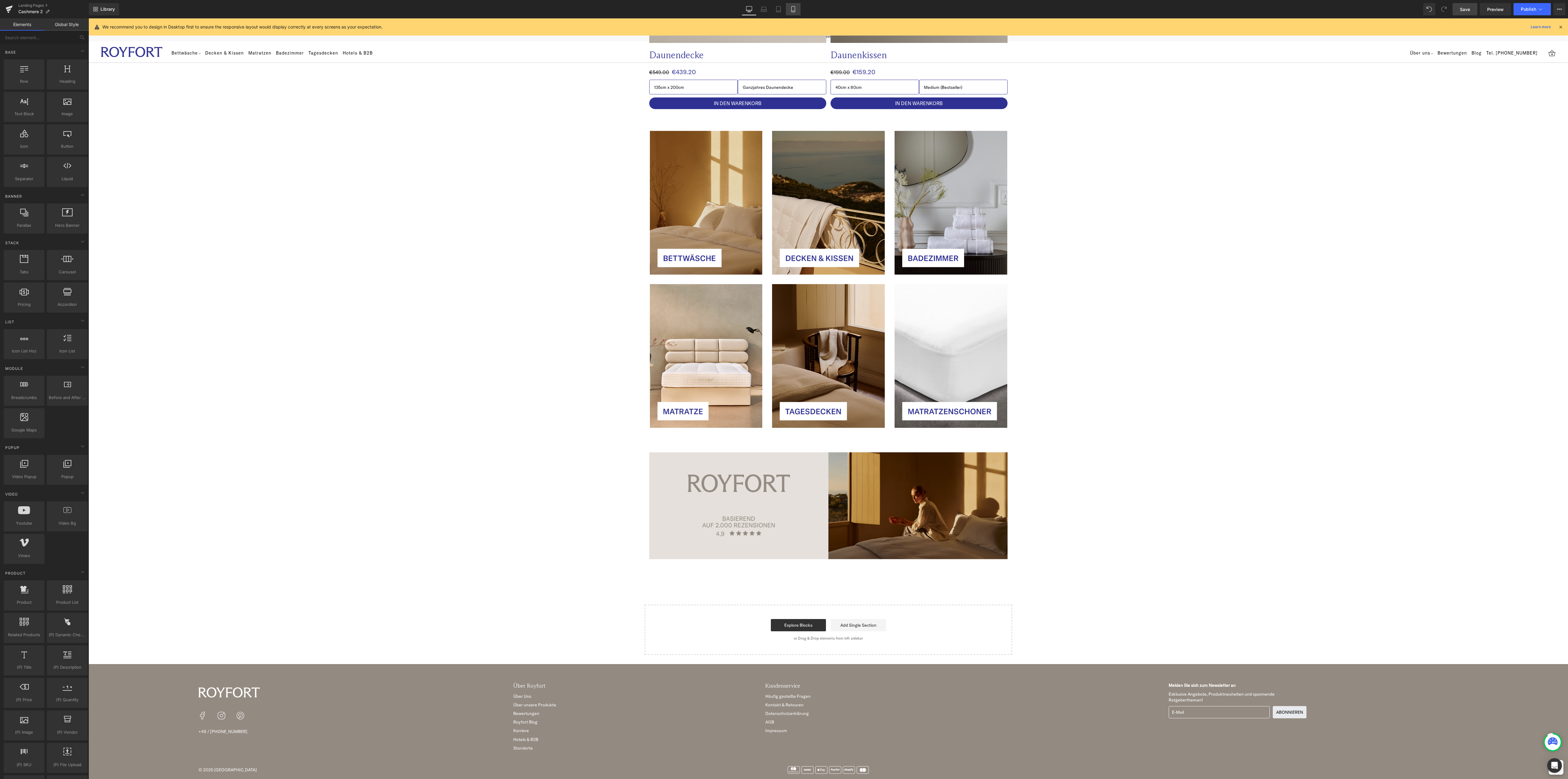
drag, startPoint x: 795, startPoint y: 14, endPoint x: 788, endPoint y: 6, distance: 10.6
click at [795, 12] on link "Mobile" at bounding box center [793, 9] width 15 height 12
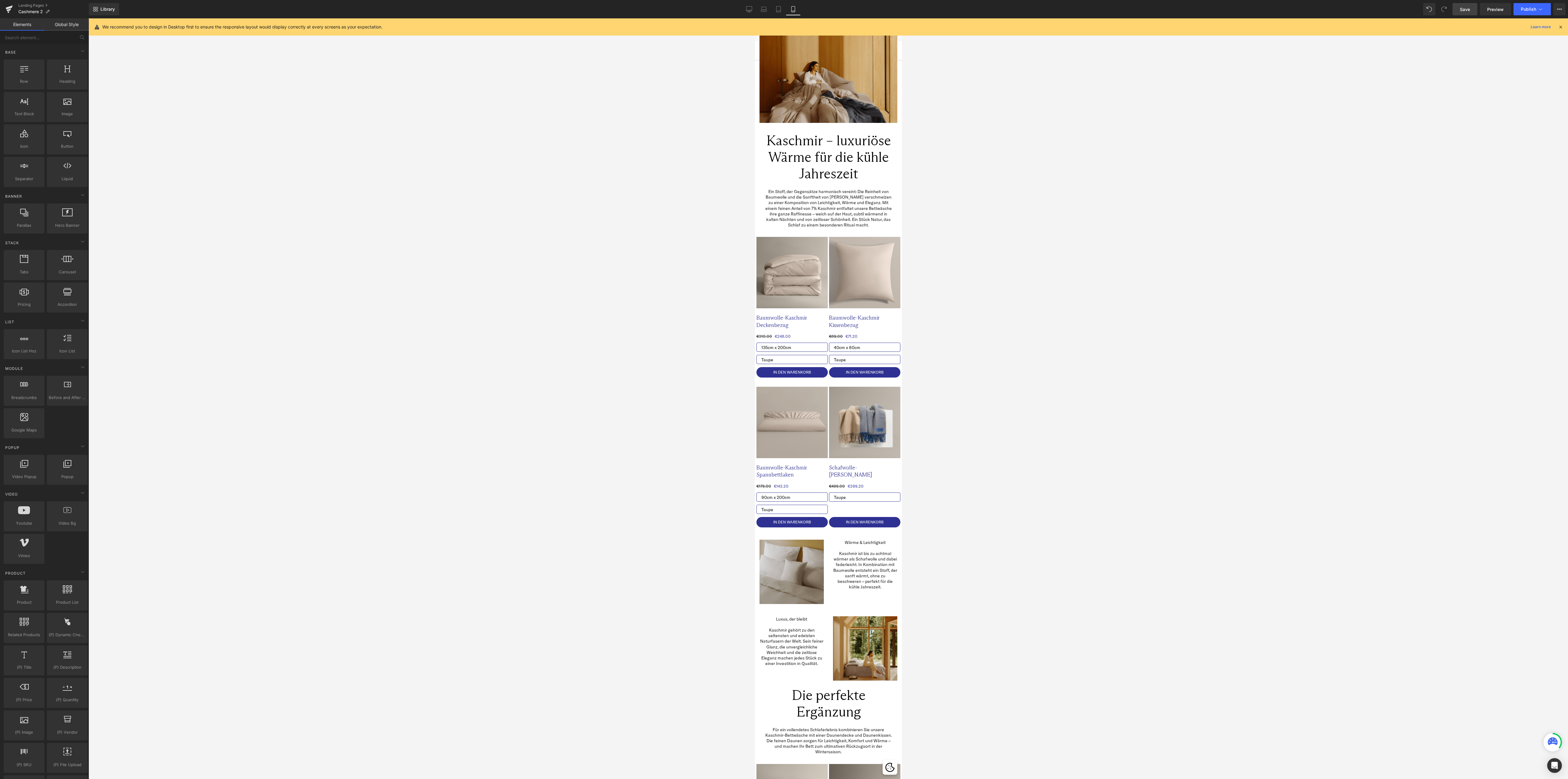
scroll to position [0, 0]
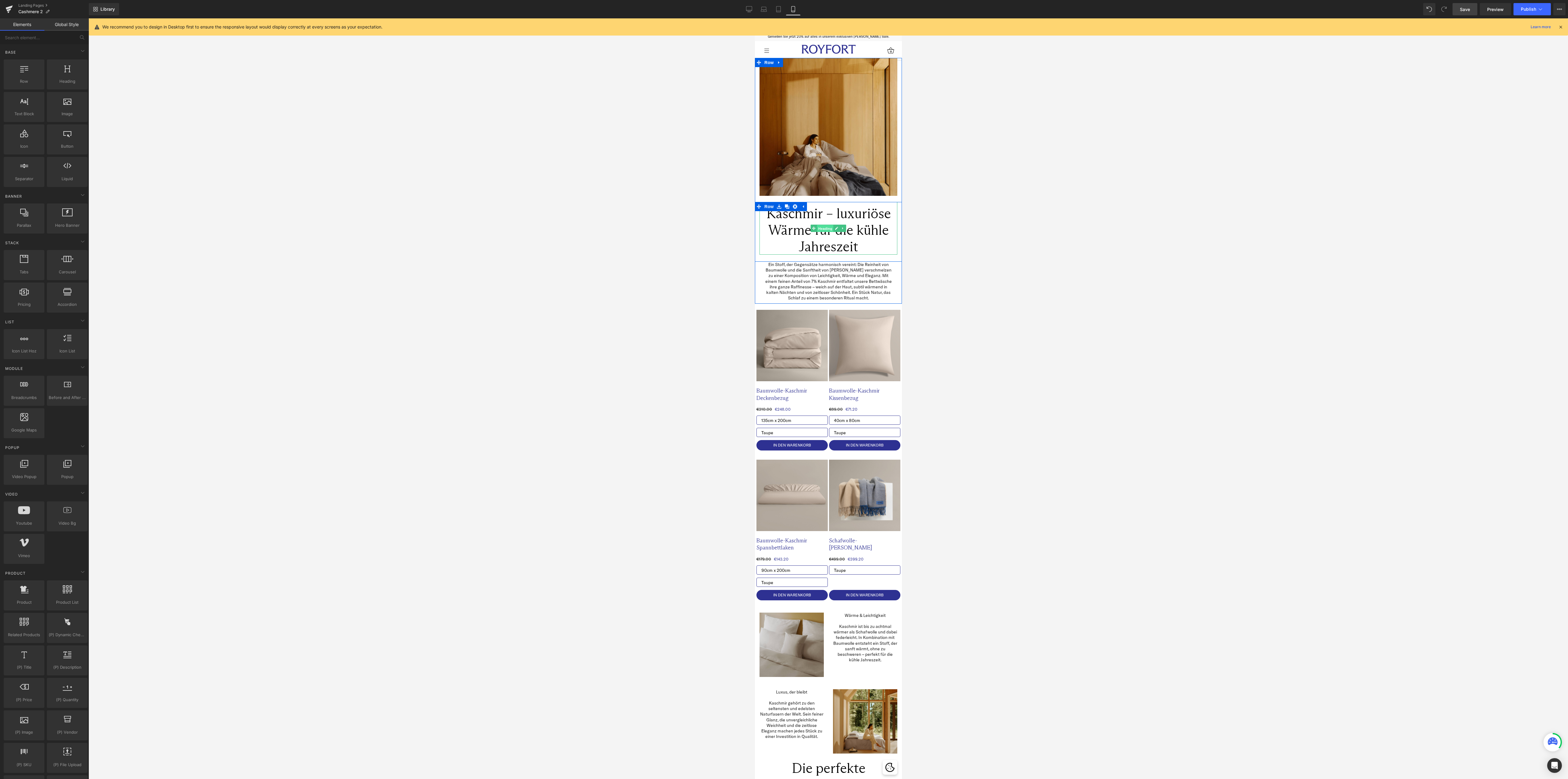
click at [810, 229] on link "Heading" at bounding box center [822, 228] width 23 height 7
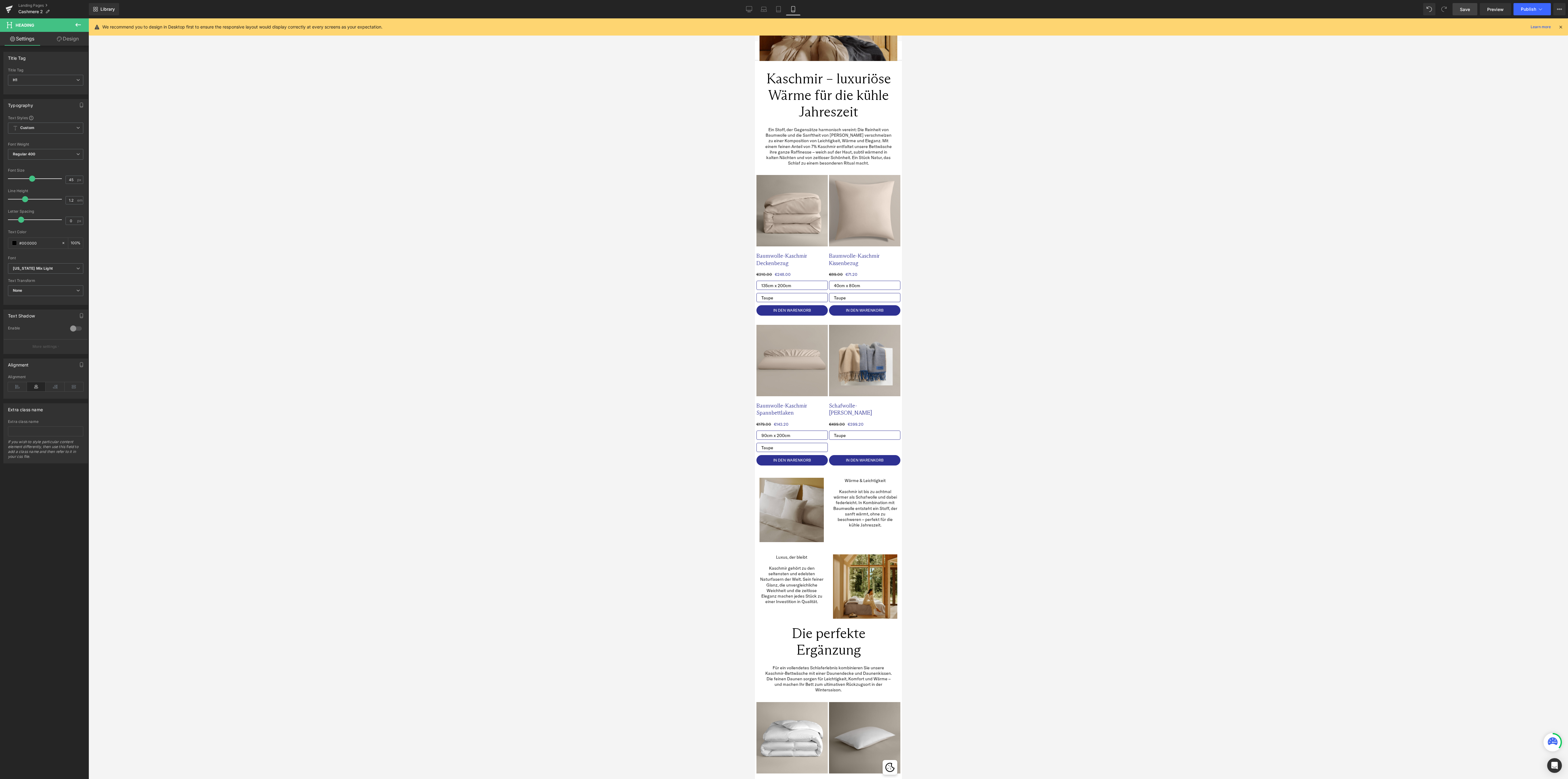
scroll to position [306, 0]
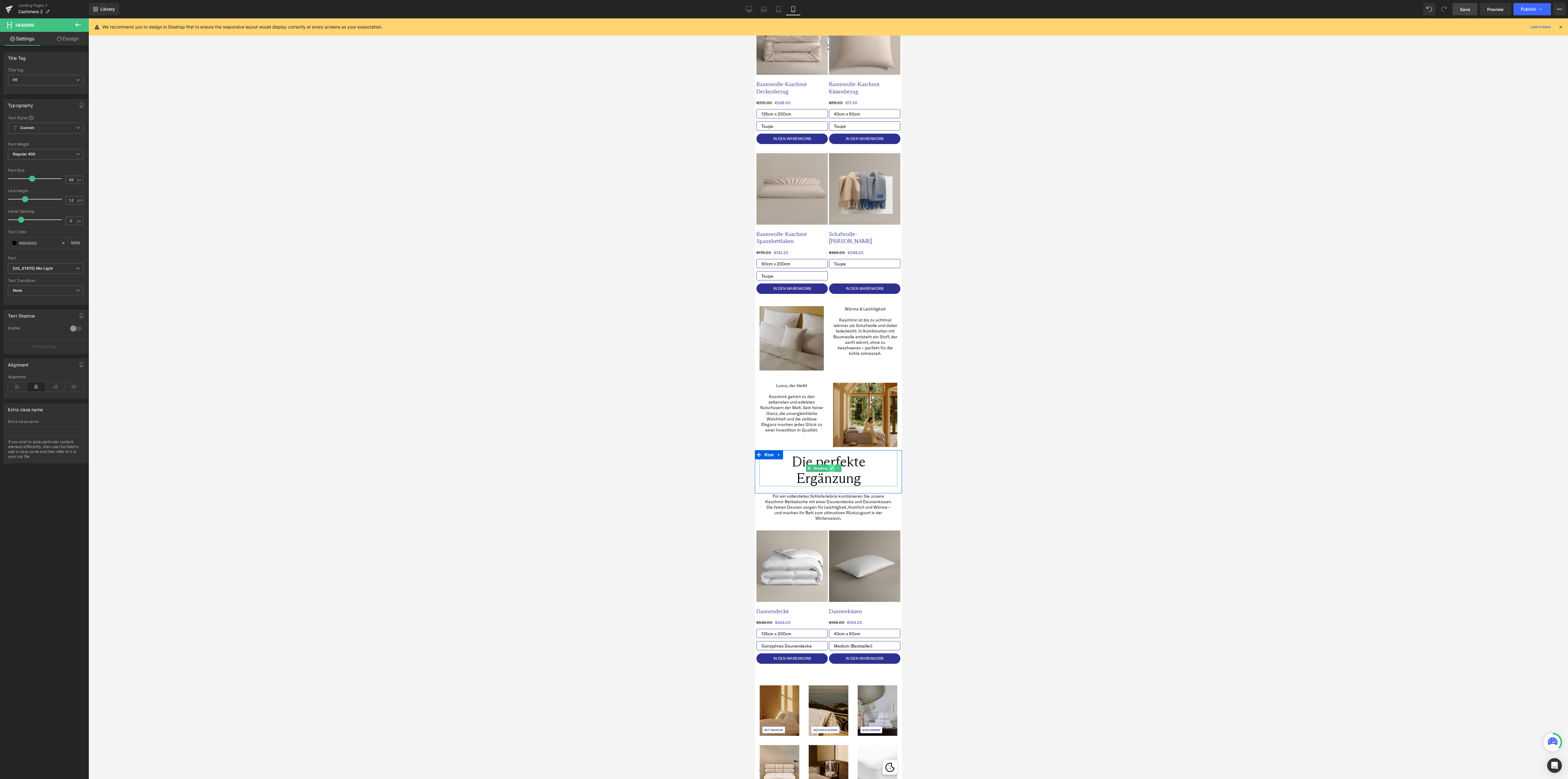
click at [828, 464] on link at bounding box center [830, 468] width 6 height 7
drag, startPoint x: 74, startPoint y: 180, endPoint x: 64, endPoint y: 180, distance: 10.0
click at [66, 180] on input "45" at bounding box center [71, 179] width 11 height 8
type input "28"
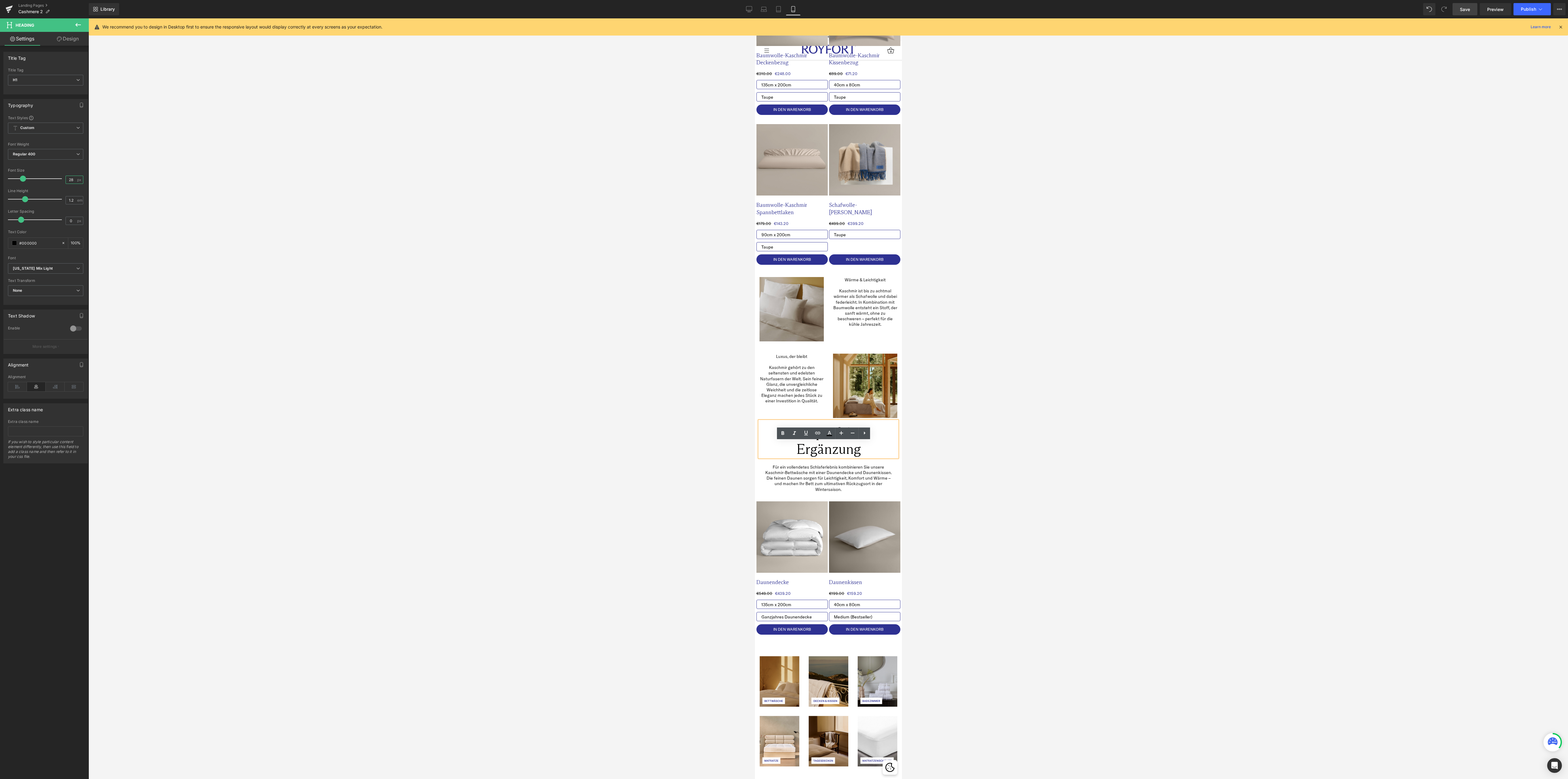
scroll to position [277, 0]
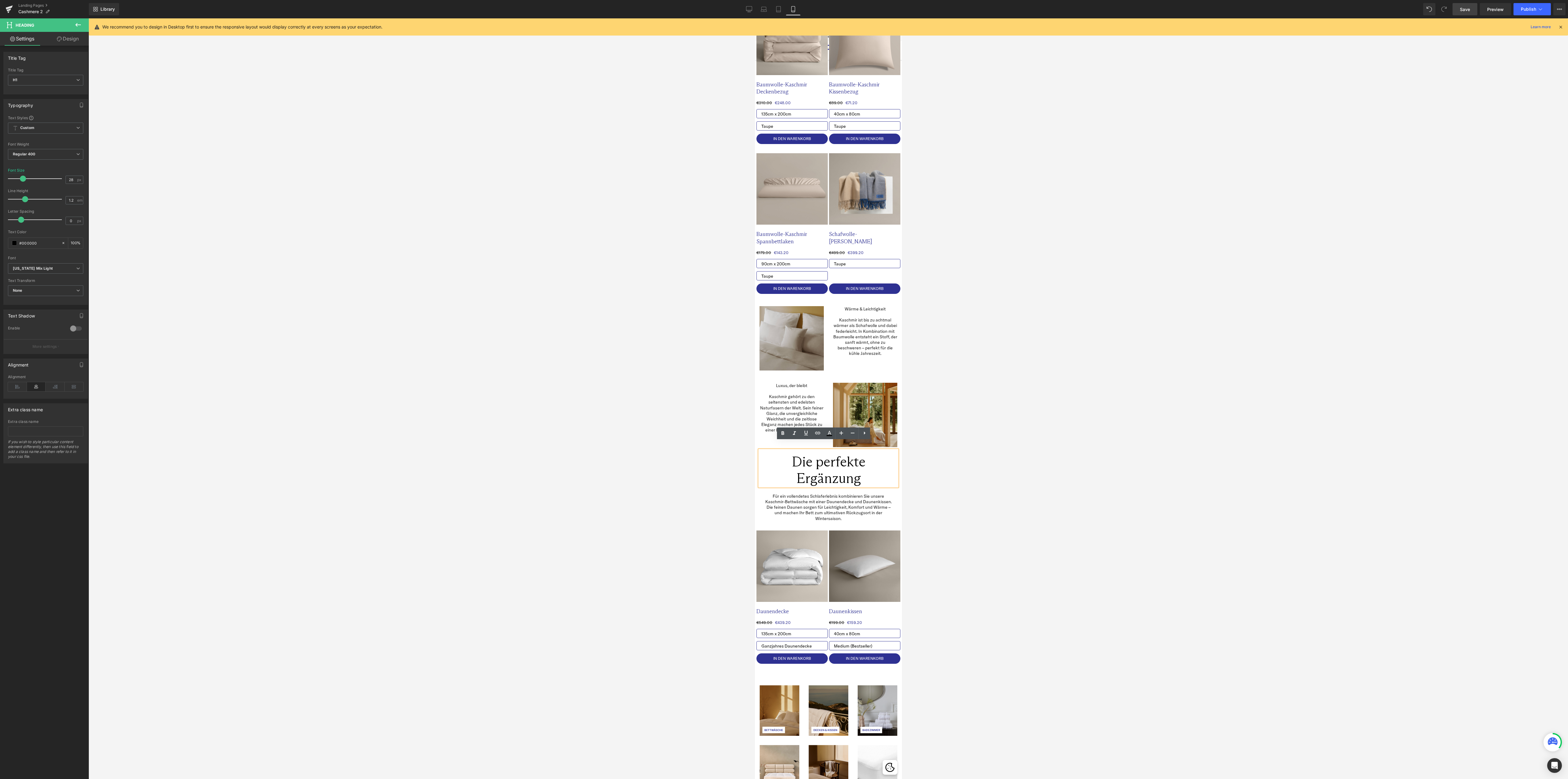
click at [1030, 482] on div at bounding box center [828, 398] width 1479 height 761
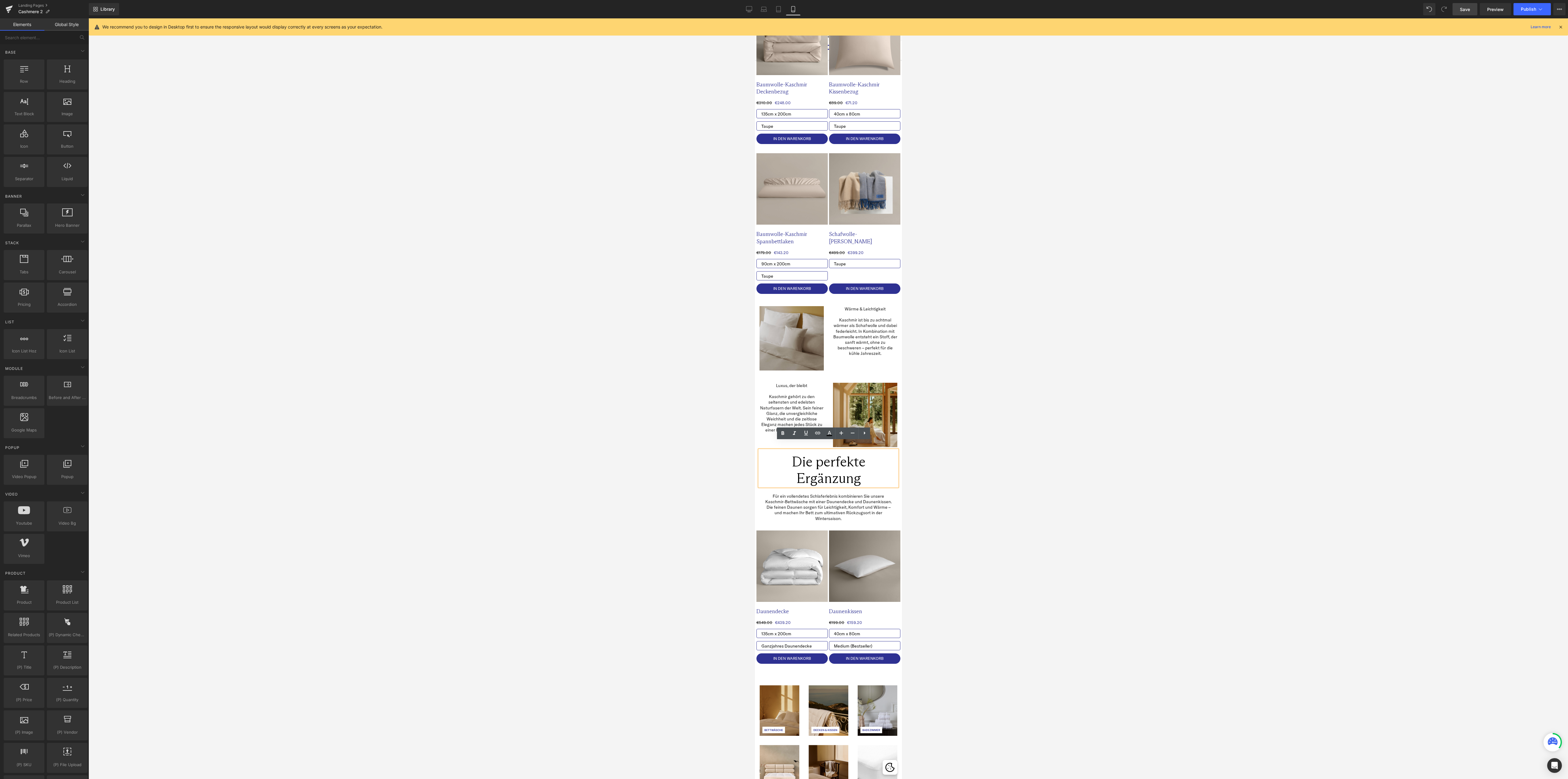
click at [809, 462] on h1 "Die perfekte Ergänzung" at bounding box center [828, 469] width 138 height 33
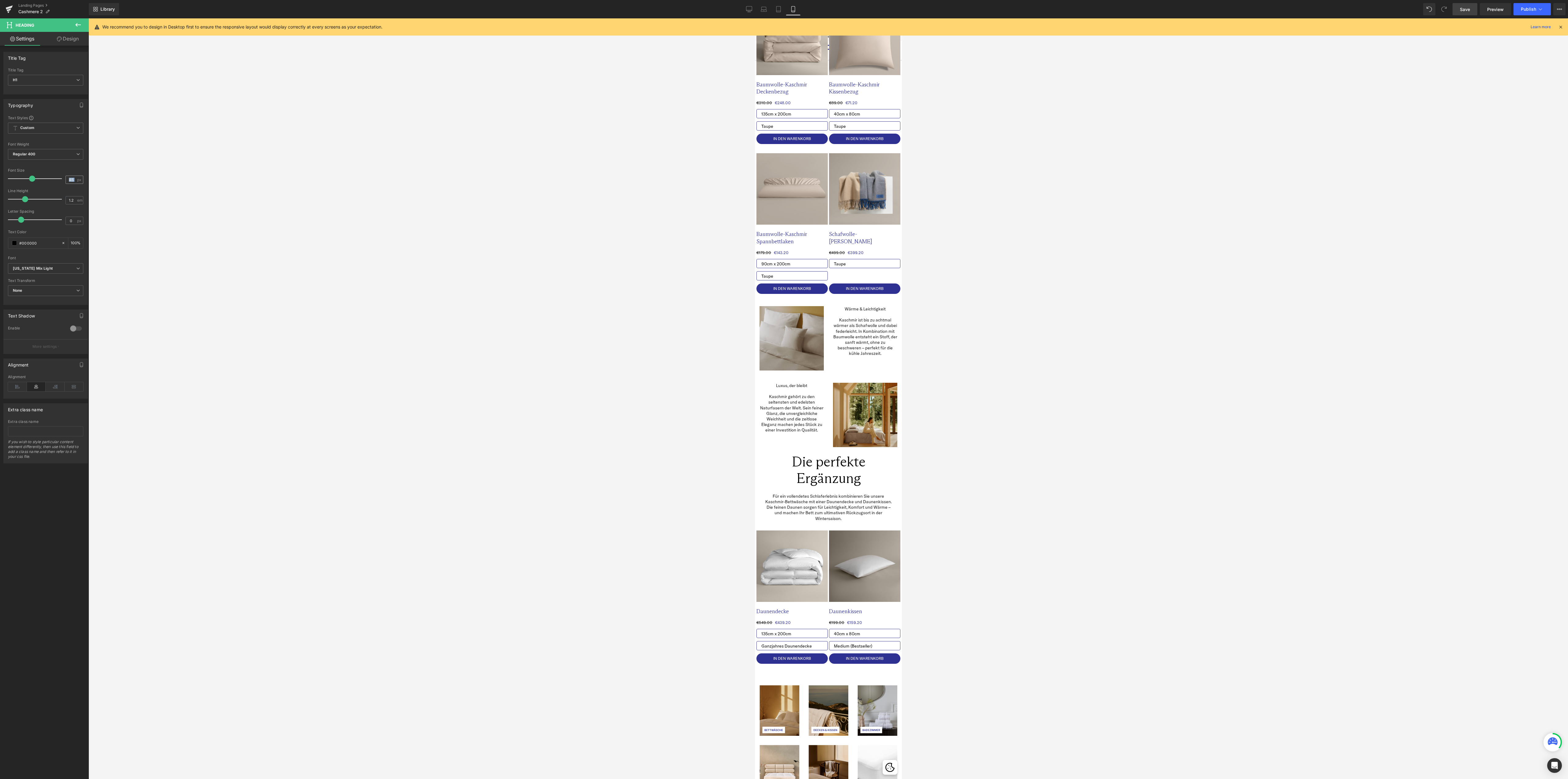
drag, startPoint x: 75, startPoint y: 179, endPoint x: 71, endPoint y: 179, distance: 4.0
click at [71, 179] on div "45 px" at bounding box center [75, 179] width 18 height 8
click at [71, 179] on input "45" at bounding box center [71, 179] width 11 height 8
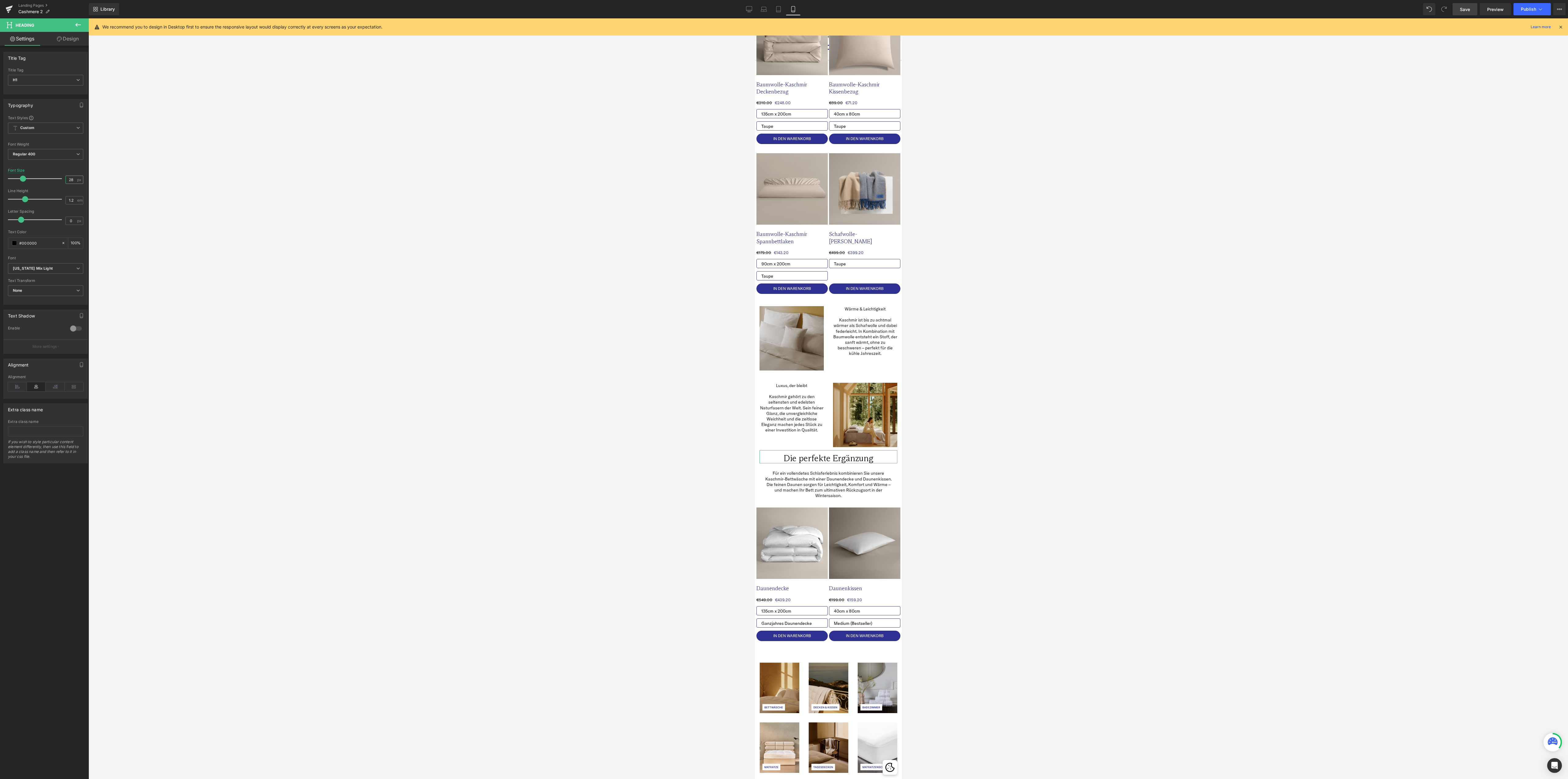
type input "28"
click at [68, 169] on div "Font Size 28 px" at bounding box center [46, 178] width 75 height 20
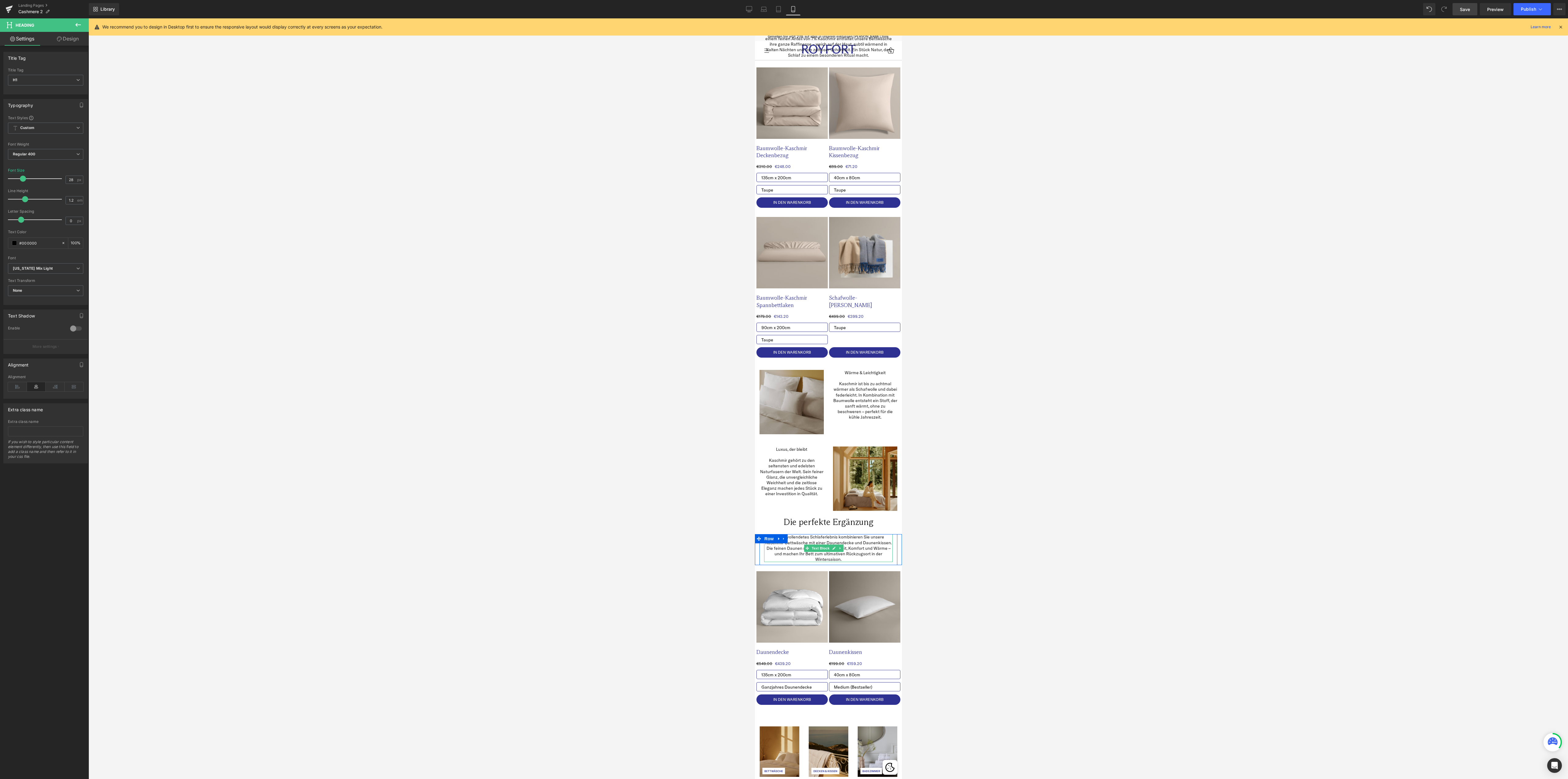
scroll to position [0, 0]
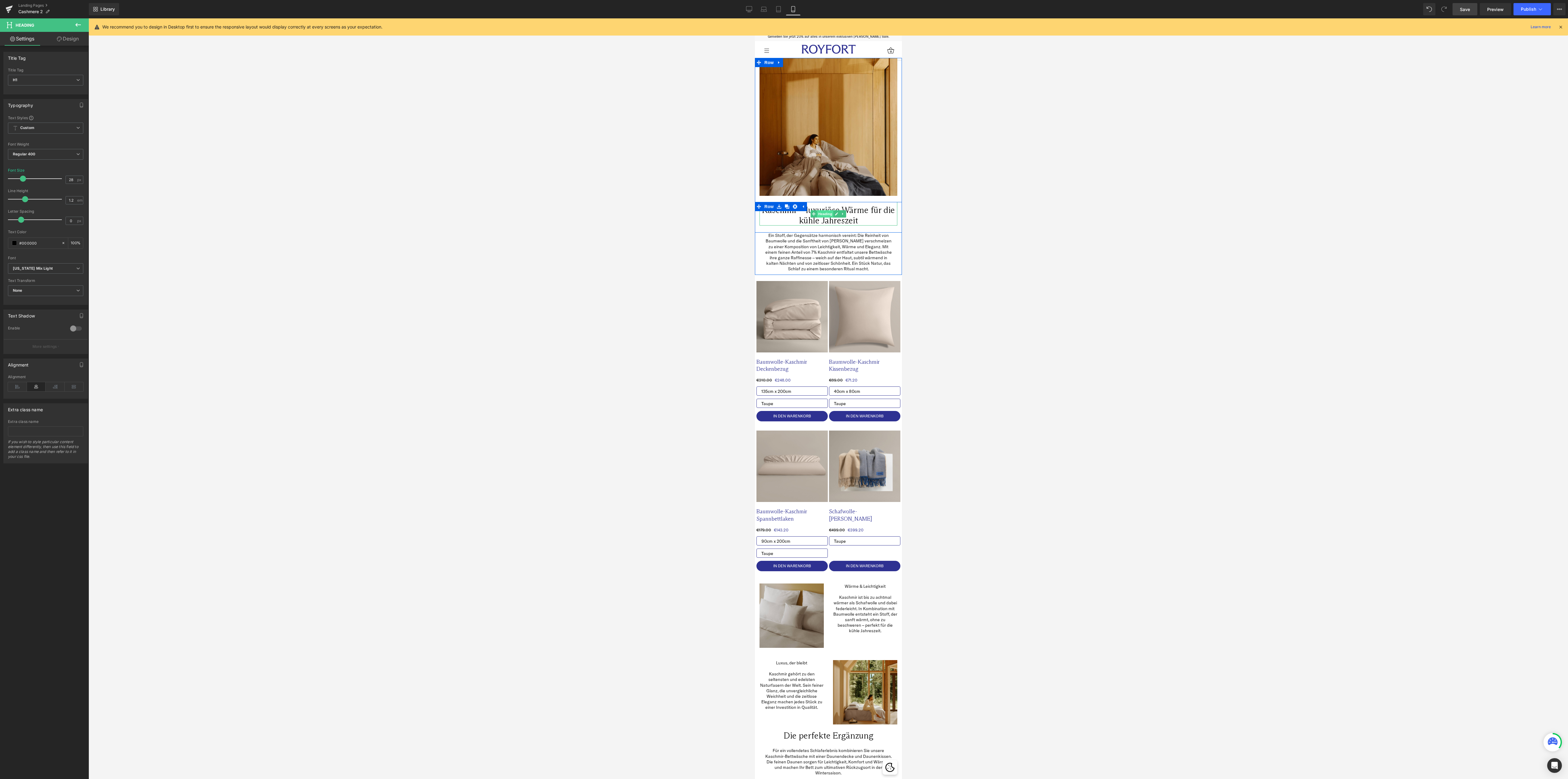
drag, startPoint x: 1469, startPoint y: 283, endPoint x: 818, endPoint y: 211, distance: 655.0
click at [818, 211] on span "Heading" at bounding box center [824, 214] width 17 height 7
click at [631, 266] on div at bounding box center [828, 398] width 1479 height 761
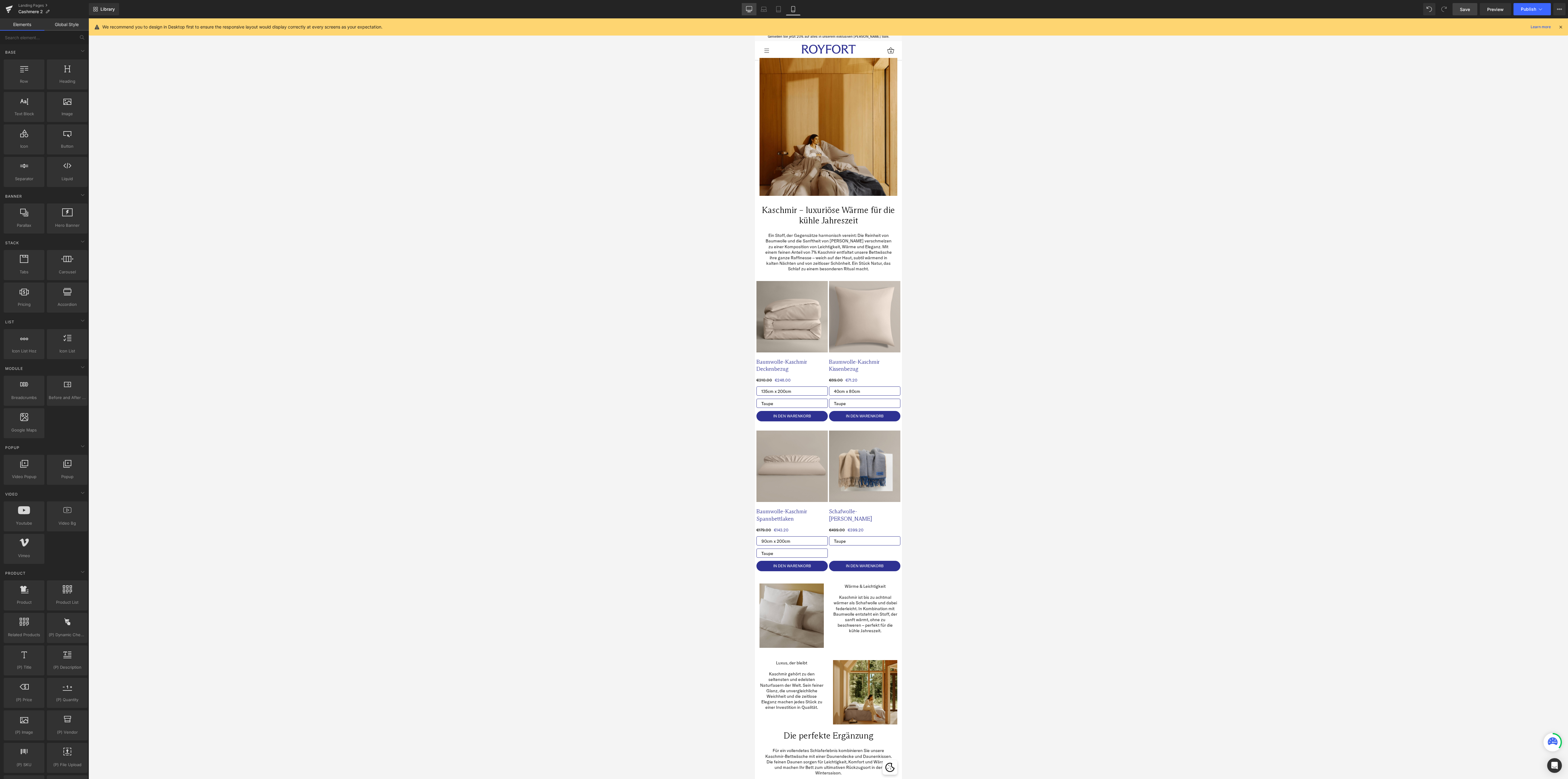
click at [747, 9] on icon at bounding box center [749, 9] width 6 height 6
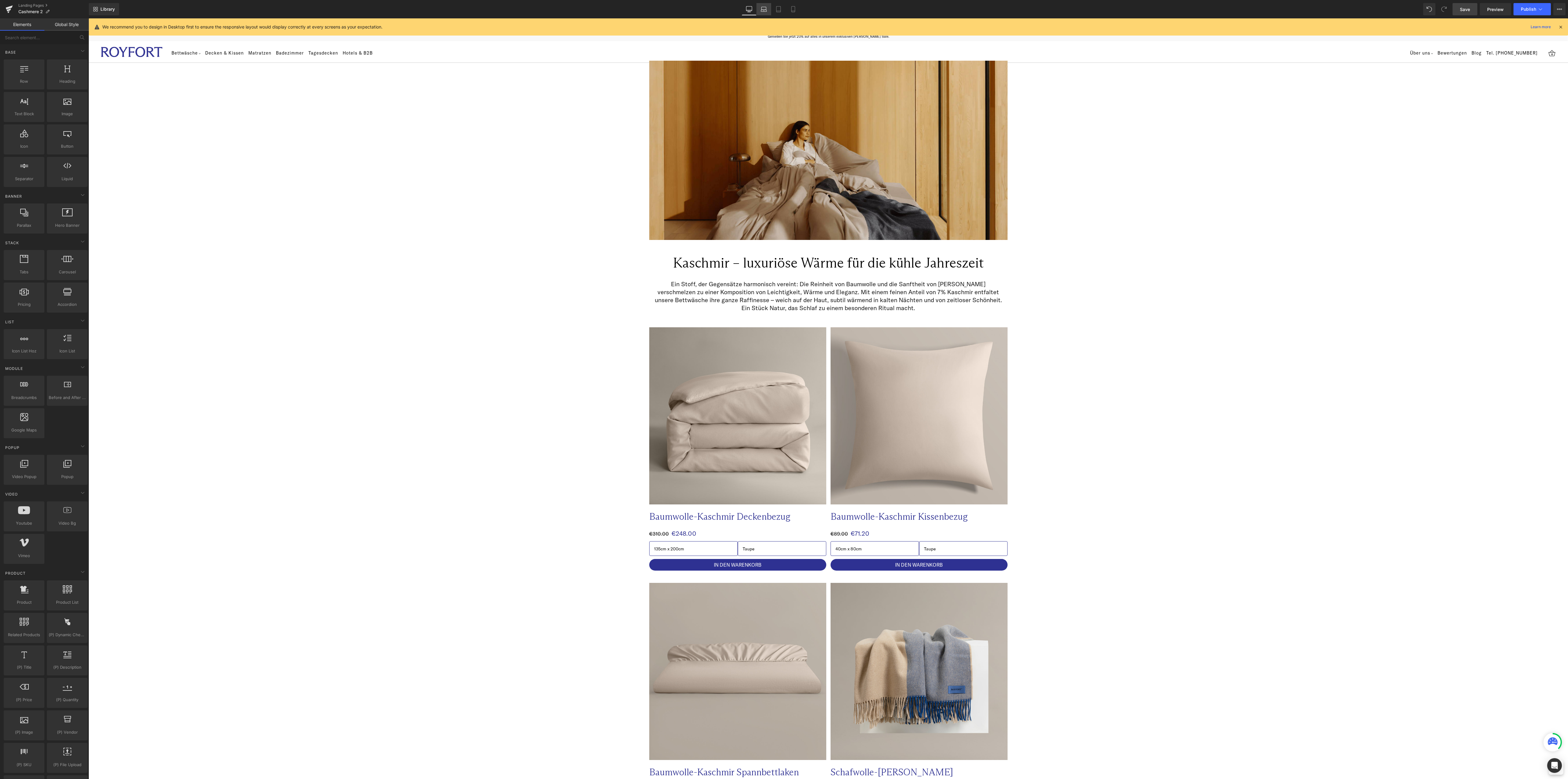
scroll to position [32, 0]
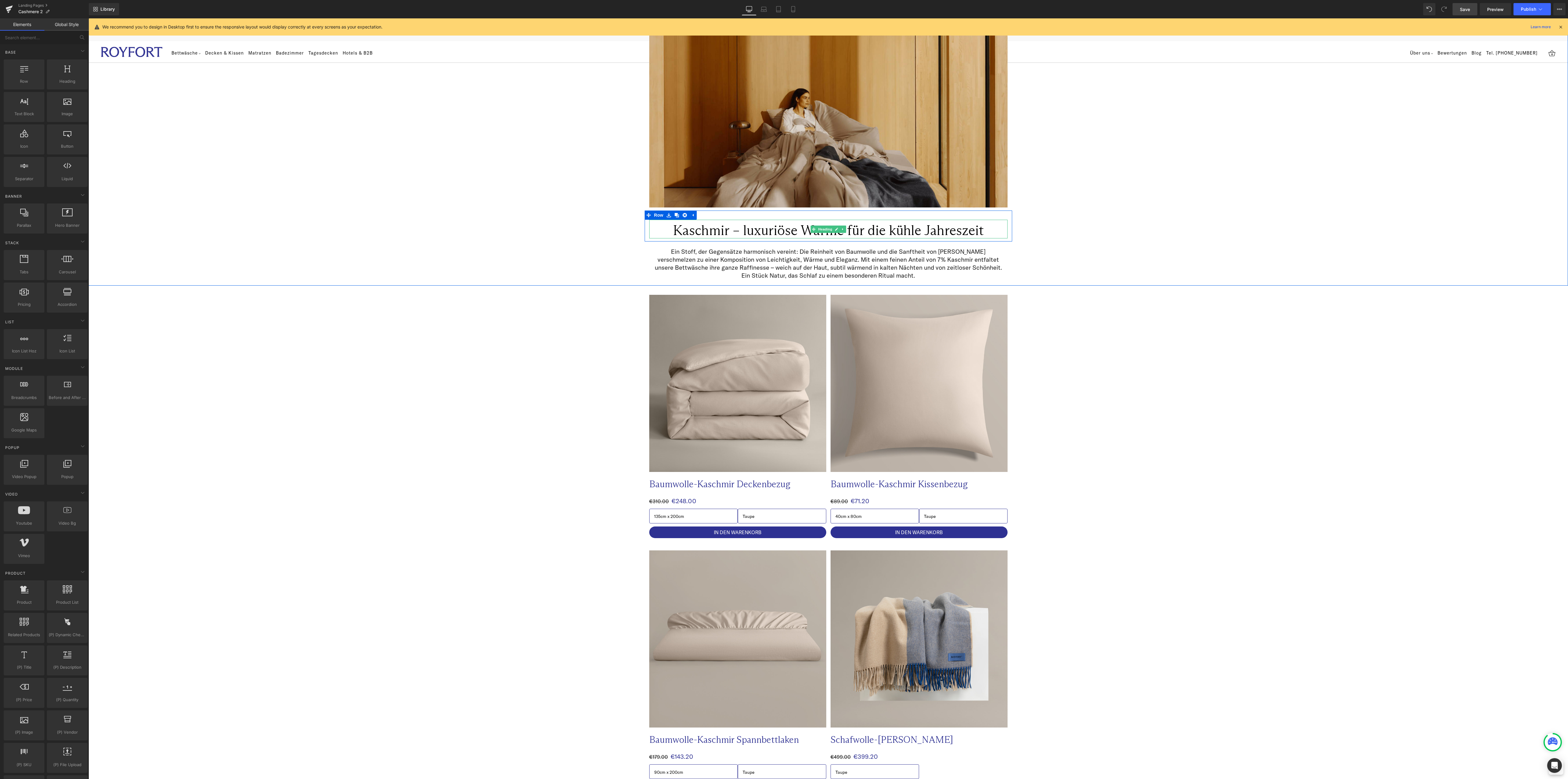
click at [786, 231] on h1 "Kaschmir – luxuriöse Wärme für die kühle Jahreszeit" at bounding box center [828, 230] width 359 height 17
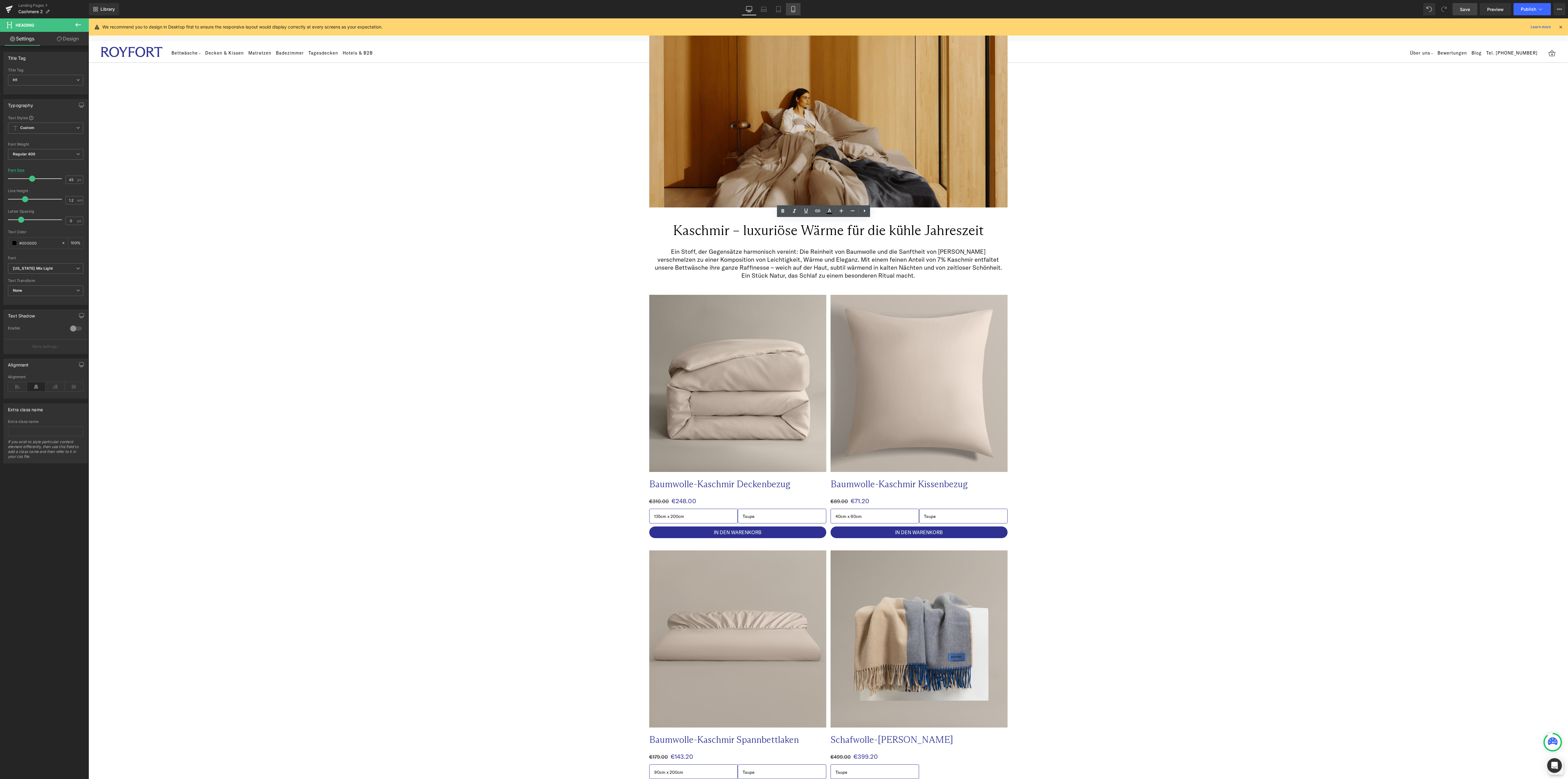
click at [794, 7] on icon at bounding box center [793, 9] width 6 height 6
type input "28"
type input "100"
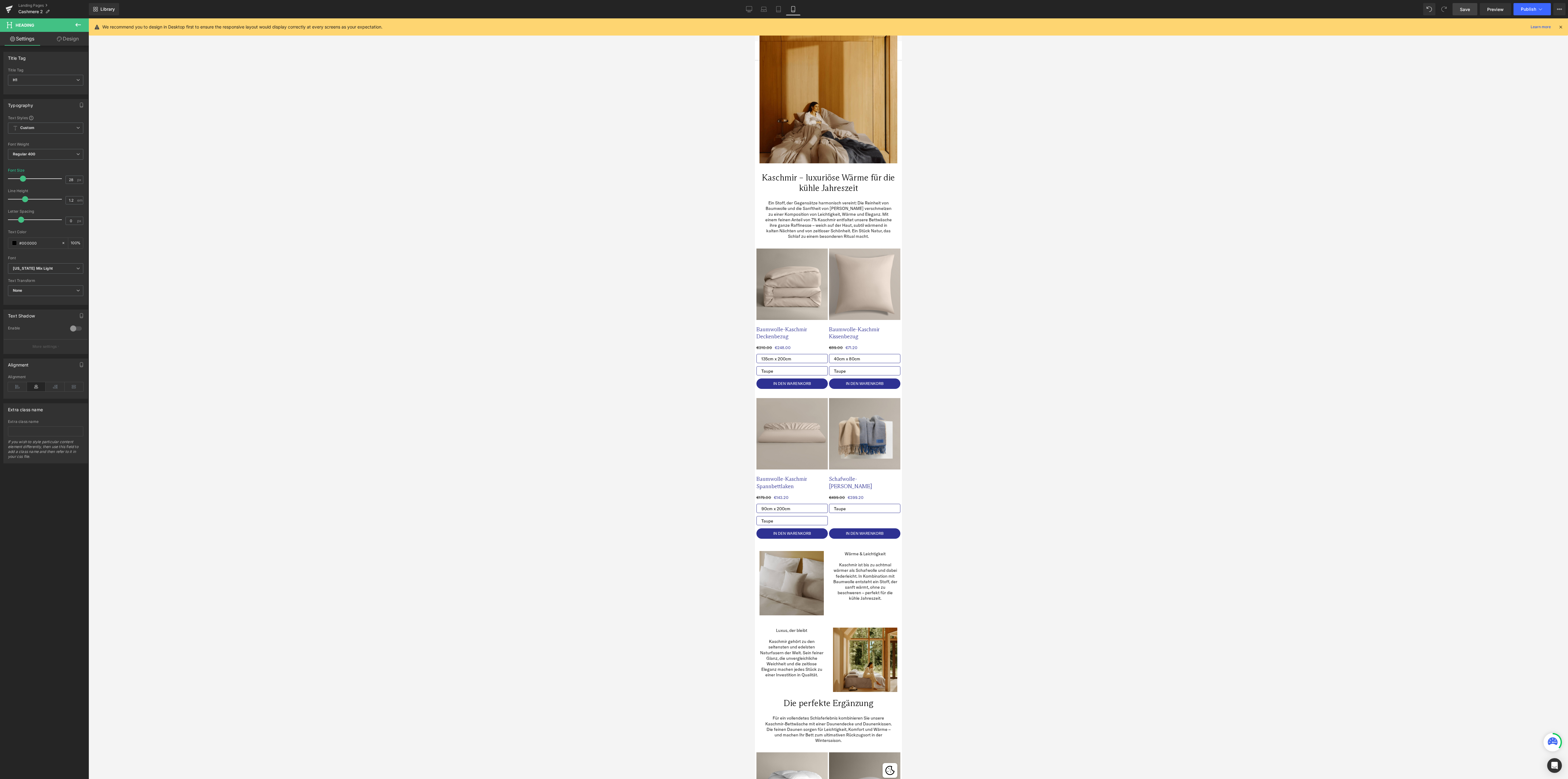
scroll to position [0, 0]
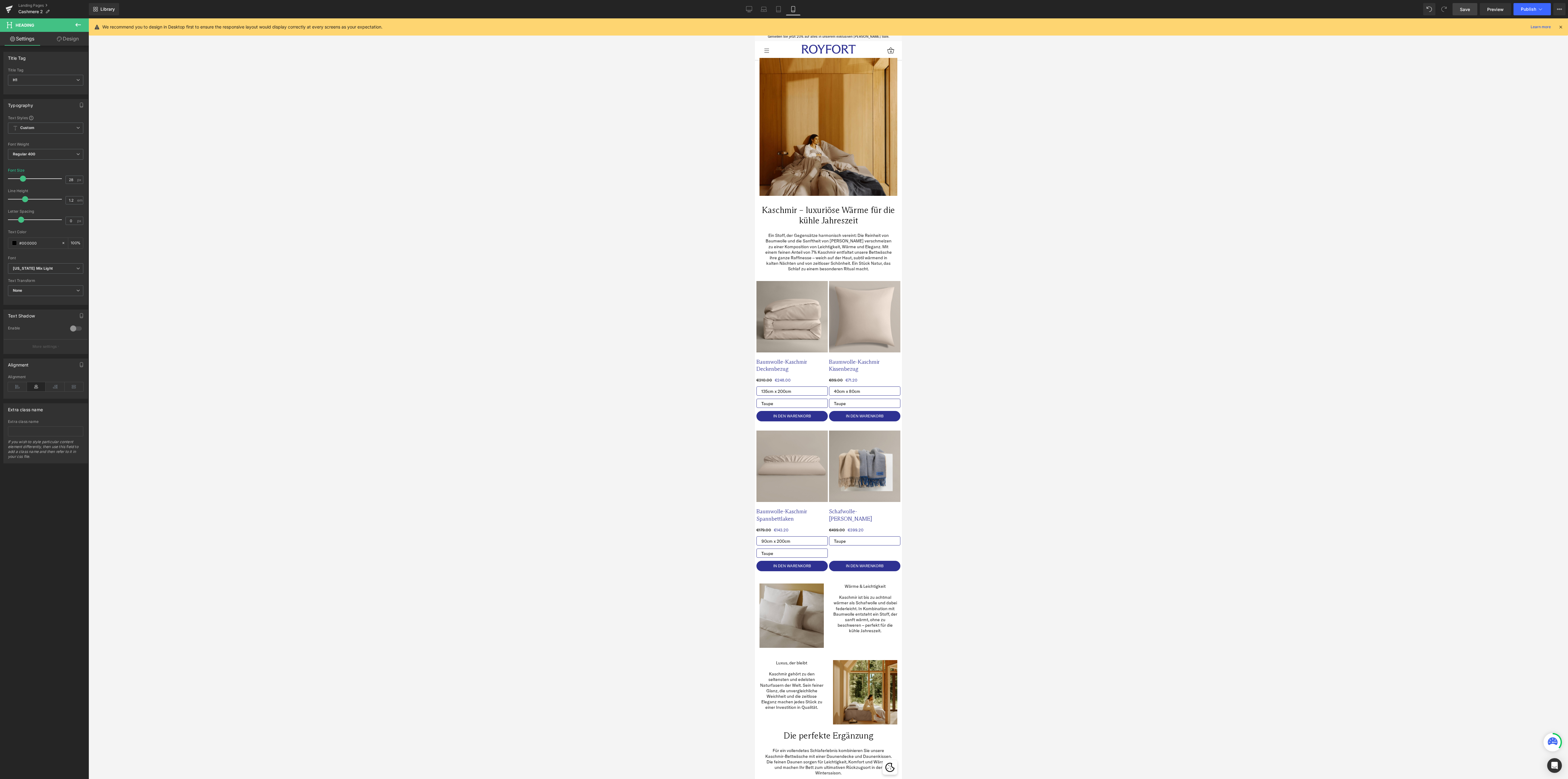
click at [1466, 8] on span "Save" at bounding box center [1465, 9] width 11 height 6
click at [816, 199] on div at bounding box center [828, 198] width 147 height 6
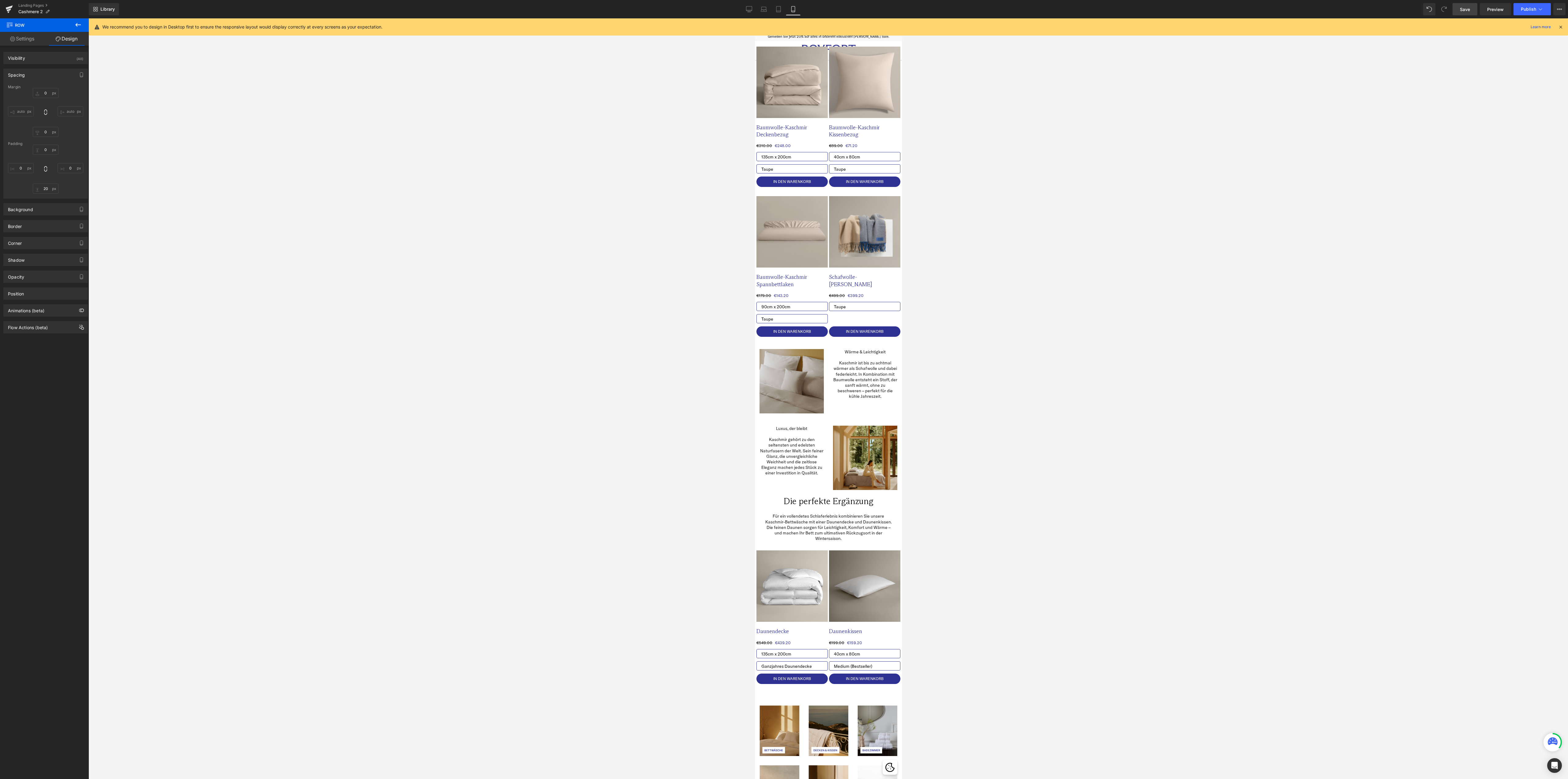
scroll to position [368, 0]
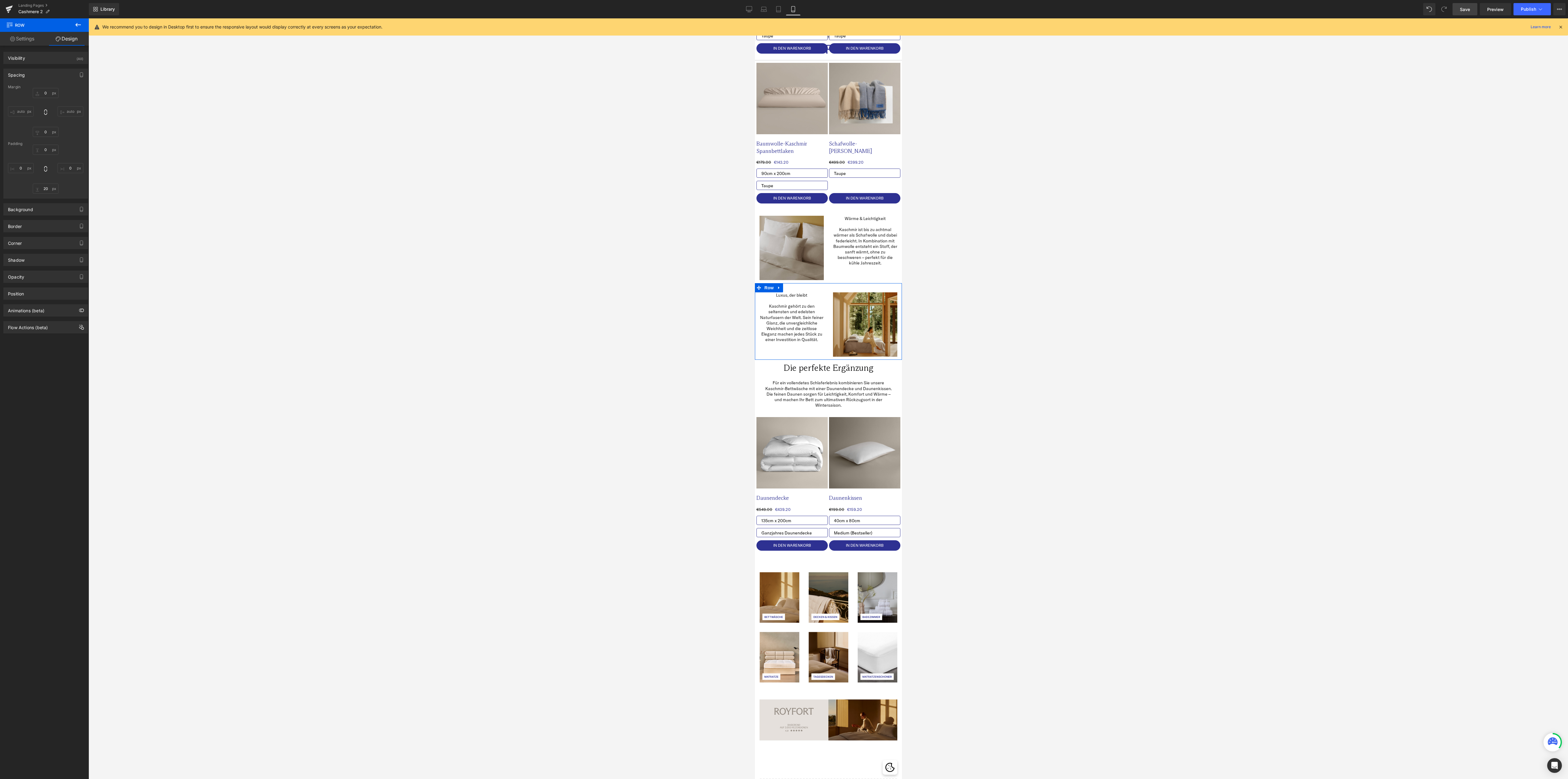
click at [828, 335] on div "Image" at bounding box center [865, 324] width 74 height 64
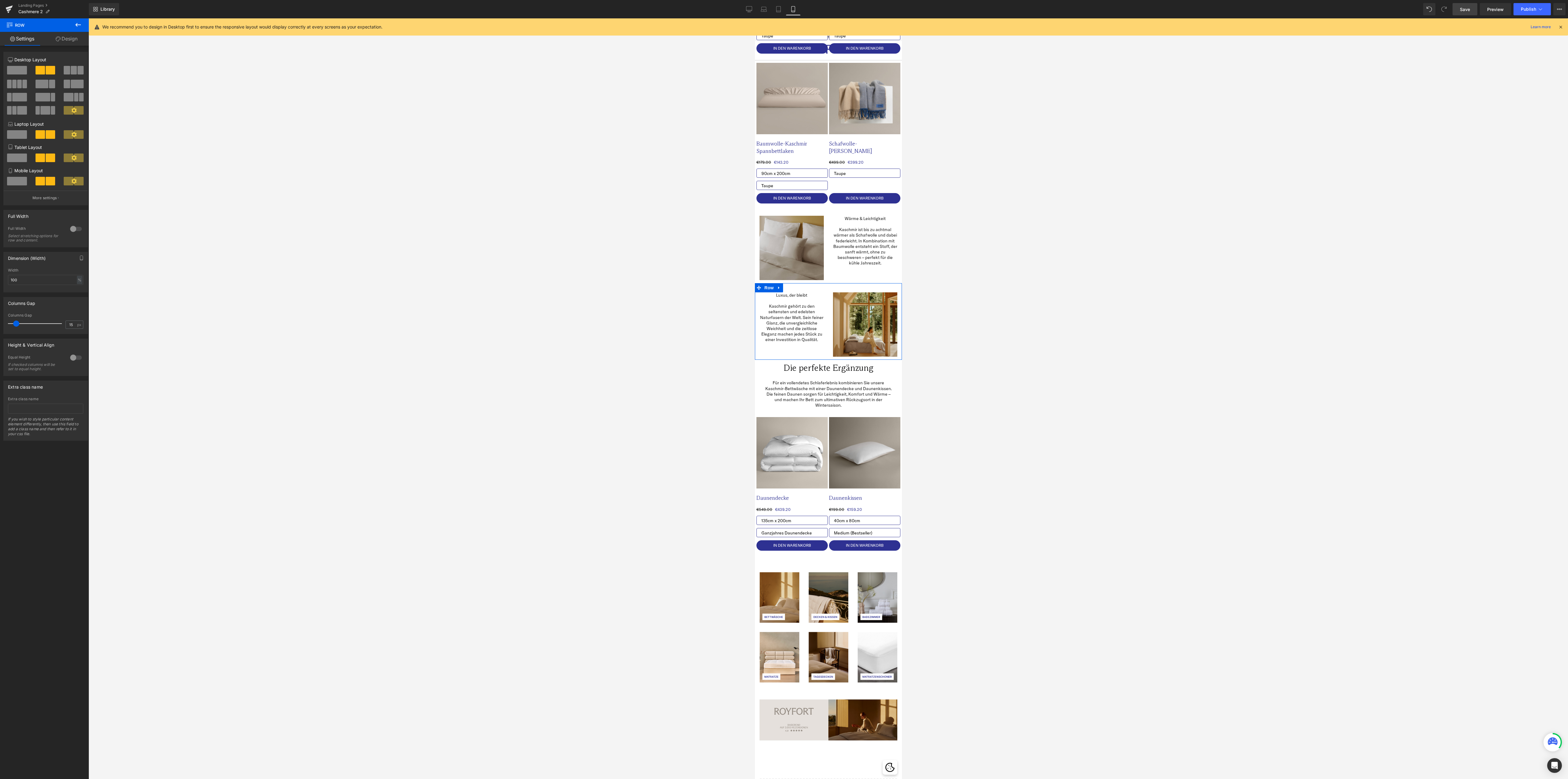
click at [68, 36] on link "Design" at bounding box center [67, 39] width 45 height 14
click at [0, 0] on div "Spacing" at bounding box center [0, 0] width 0 height 0
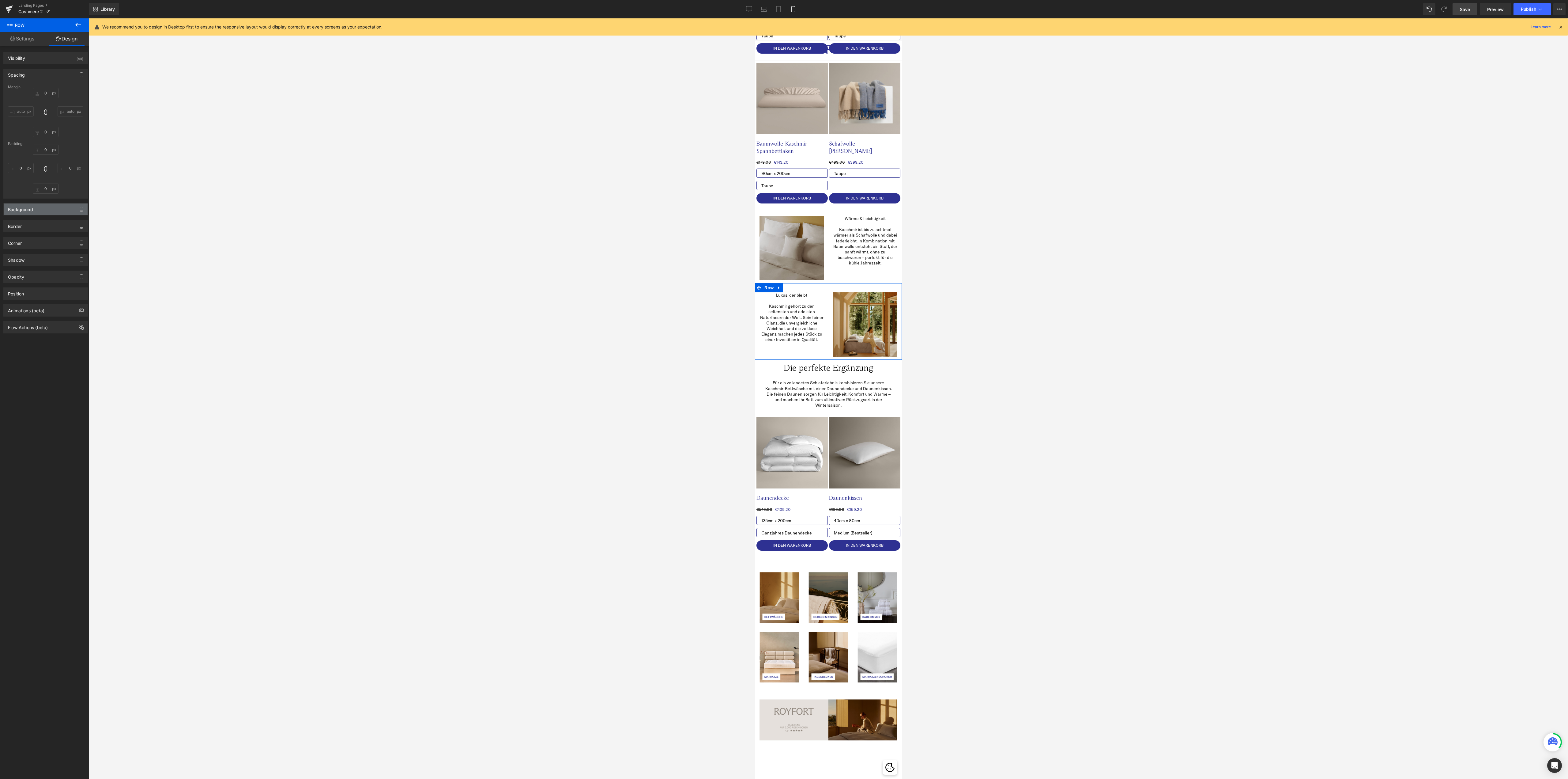
type input "0"
type input "30"
type input "0"
type input "10"
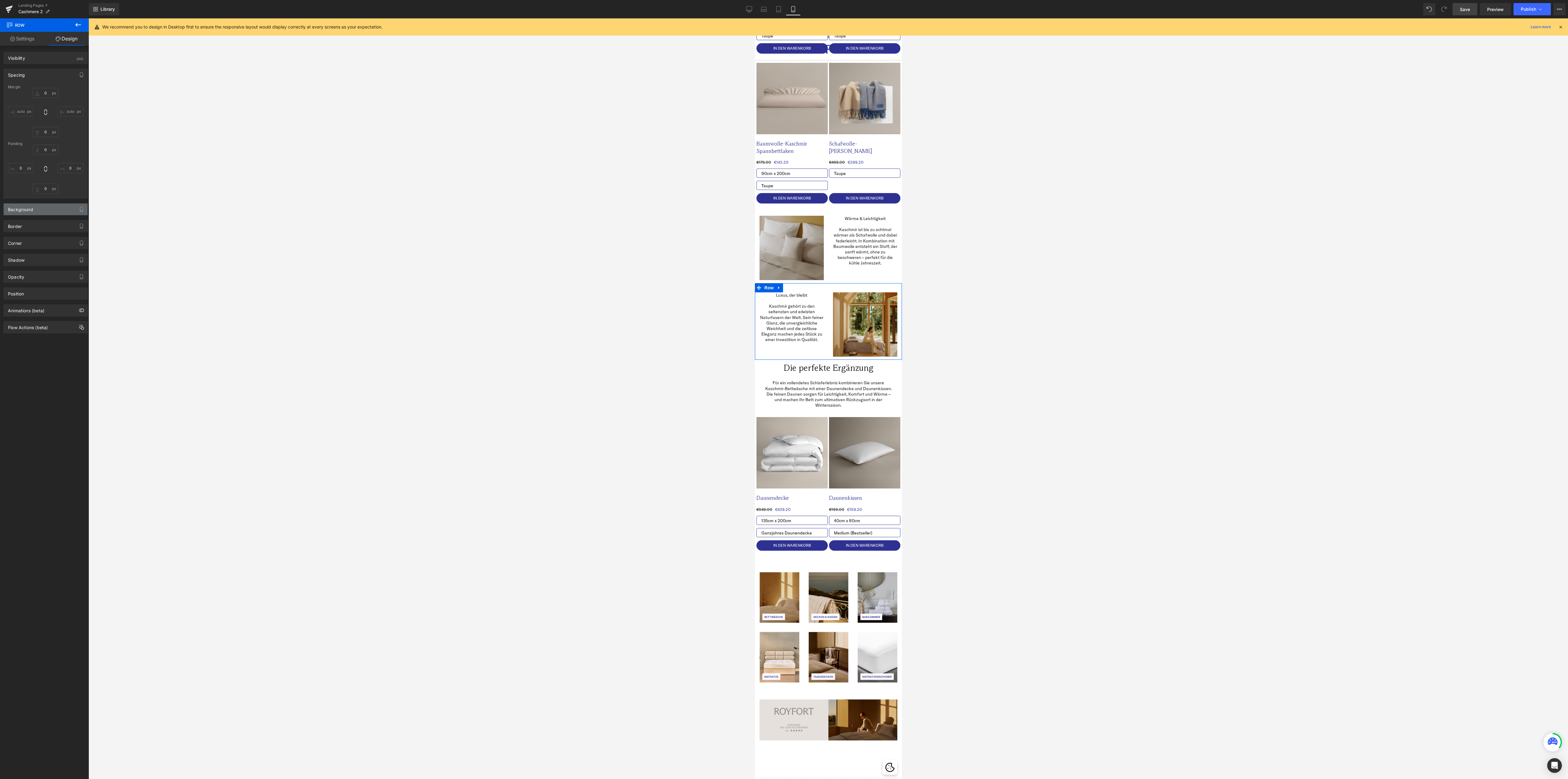
type input "0"
click at [47, 188] on input "10" at bounding box center [45, 189] width 25 height 11
type input "20"
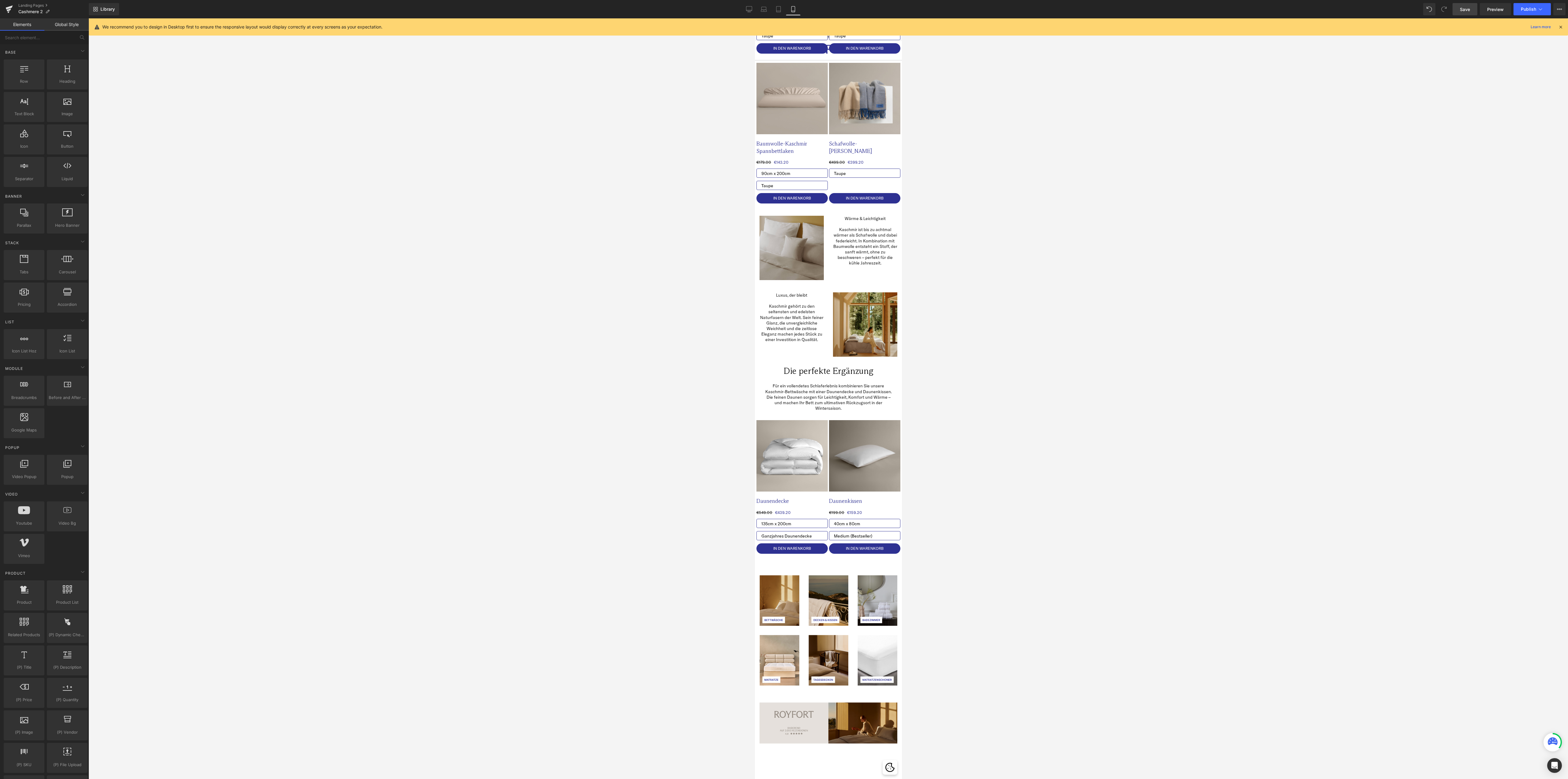
click at [1190, 369] on div at bounding box center [828, 398] width 1479 height 761
click at [1469, 13] on link "Save" at bounding box center [1465, 9] width 25 height 12
click at [795, 383] on p "Für ein vollendetes Schlaferlebnis kombinieren Sie unsere Kaschmir-Bettwäsche m…" at bounding box center [828, 397] width 129 height 28
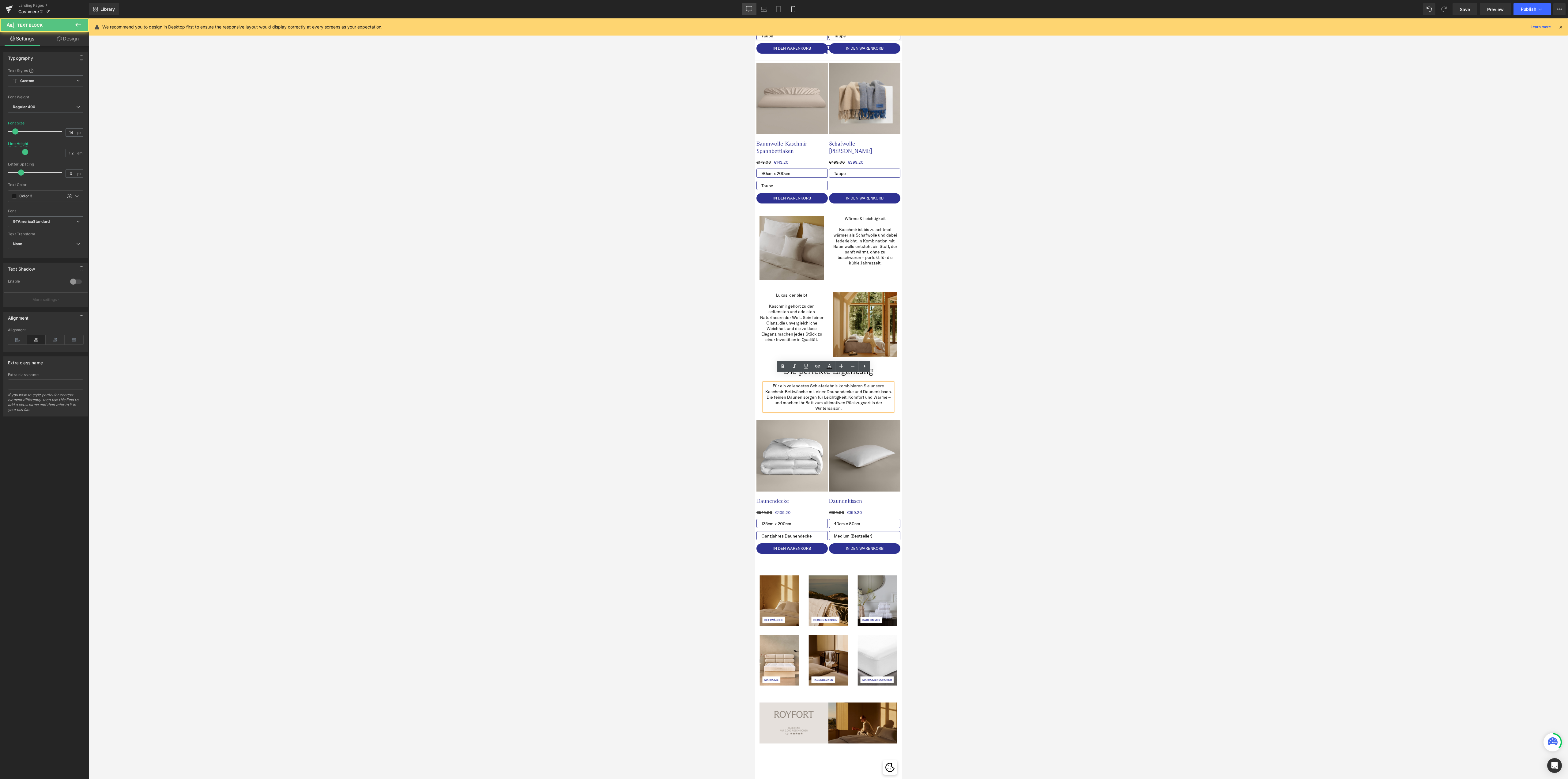
click at [749, 11] on icon at bounding box center [749, 11] width 6 height 0
type input "20"
type input "1.5"
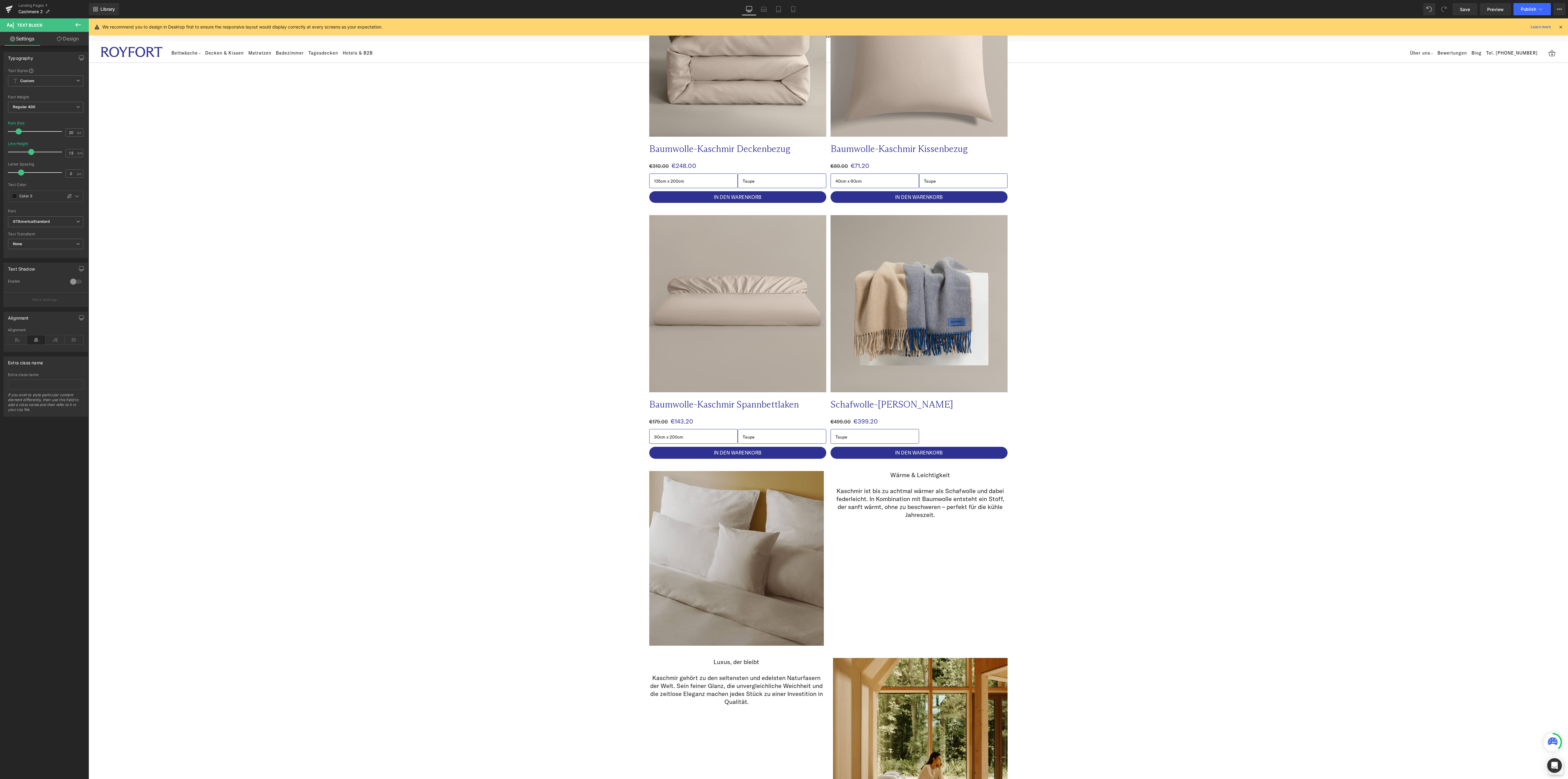
scroll to position [865, 0]
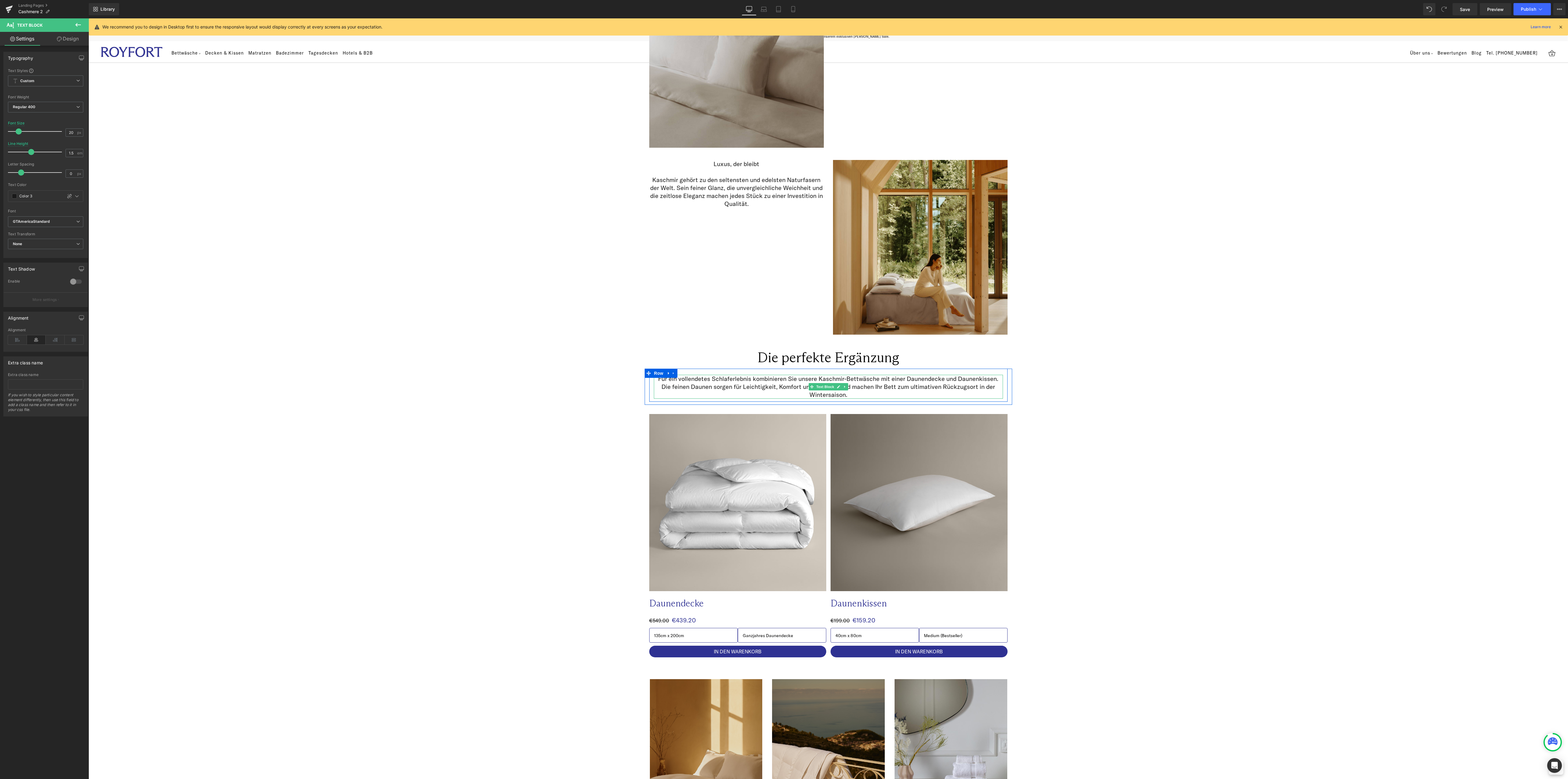
click at [814, 376] on p "Für ein vollendetes Schlaferlebnis kombinieren Sie unsere Kaschmir-Bettwäsche m…" at bounding box center [828, 386] width 349 height 24
click at [879, 378] on p "Für ein vollendetes Schlaferlebnis kombinieren Sie unsere Baumwolle-Kaschmir-Be…" at bounding box center [828, 386] width 349 height 24
click at [1274, 480] on div "Image Image Row Kaschmir – luxuriöse Wärme für die kühle Jahreszeit Heading Row…" at bounding box center [828, 194] width 1479 height 2017
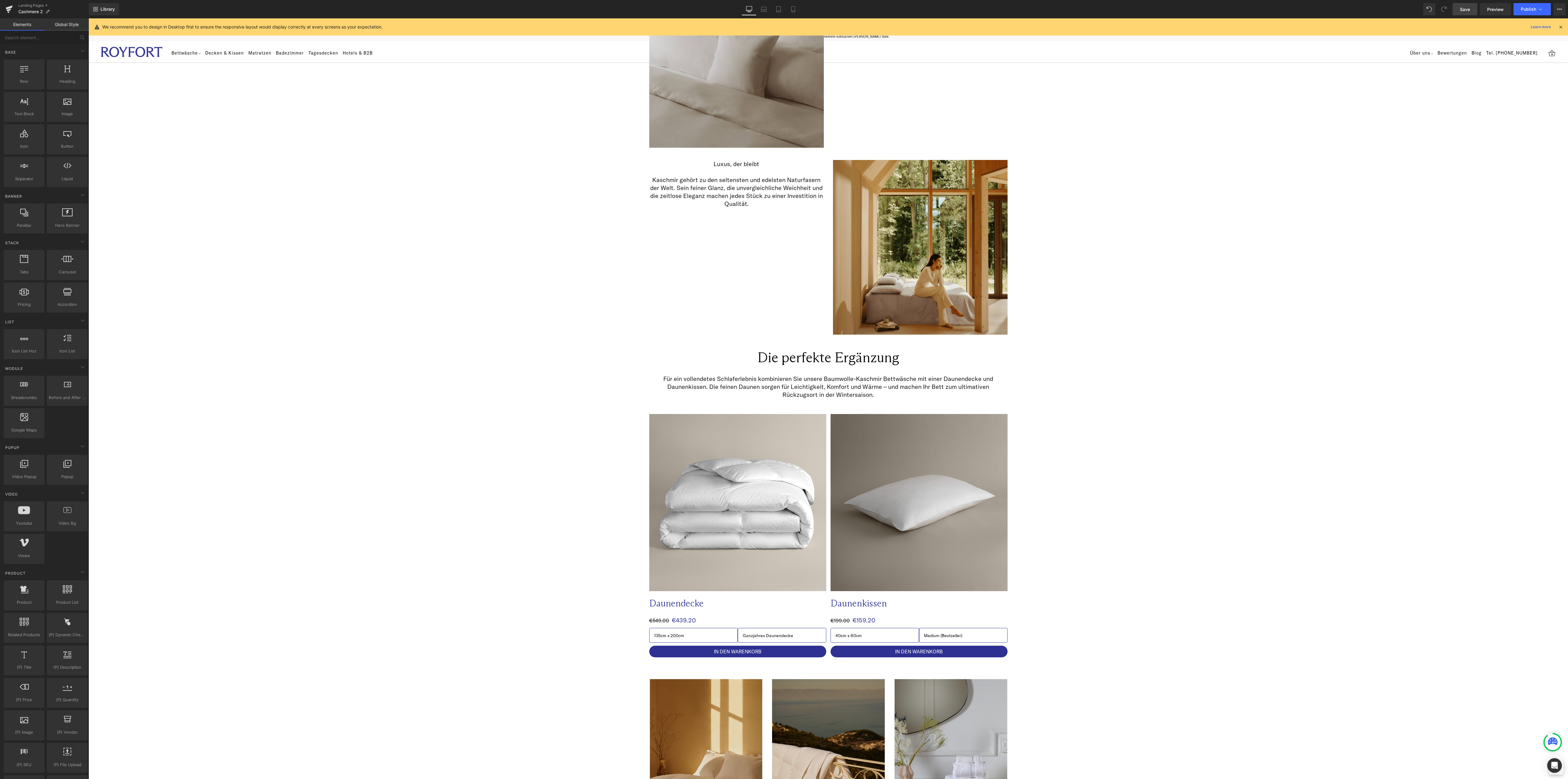
click at [1469, 7] on span "Save" at bounding box center [1465, 9] width 11 height 6
click at [1120, 503] on div "Image Image Row Kaschmir – luxuriöse Wärme für die kühle Jahreszeit Heading Row…" at bounding box center [828, 194] width 1479 height 2017
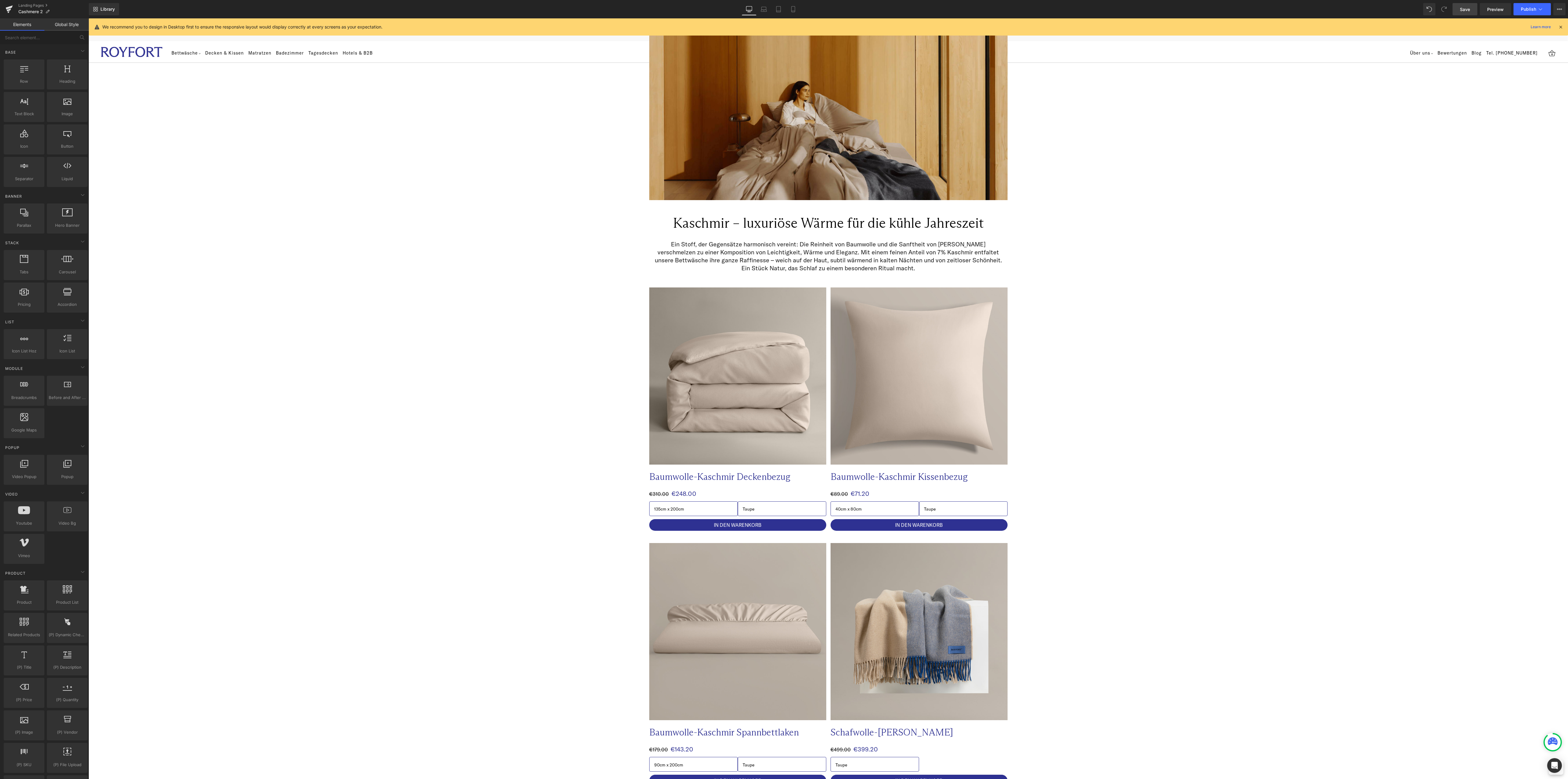
scroll to position [0, 0]
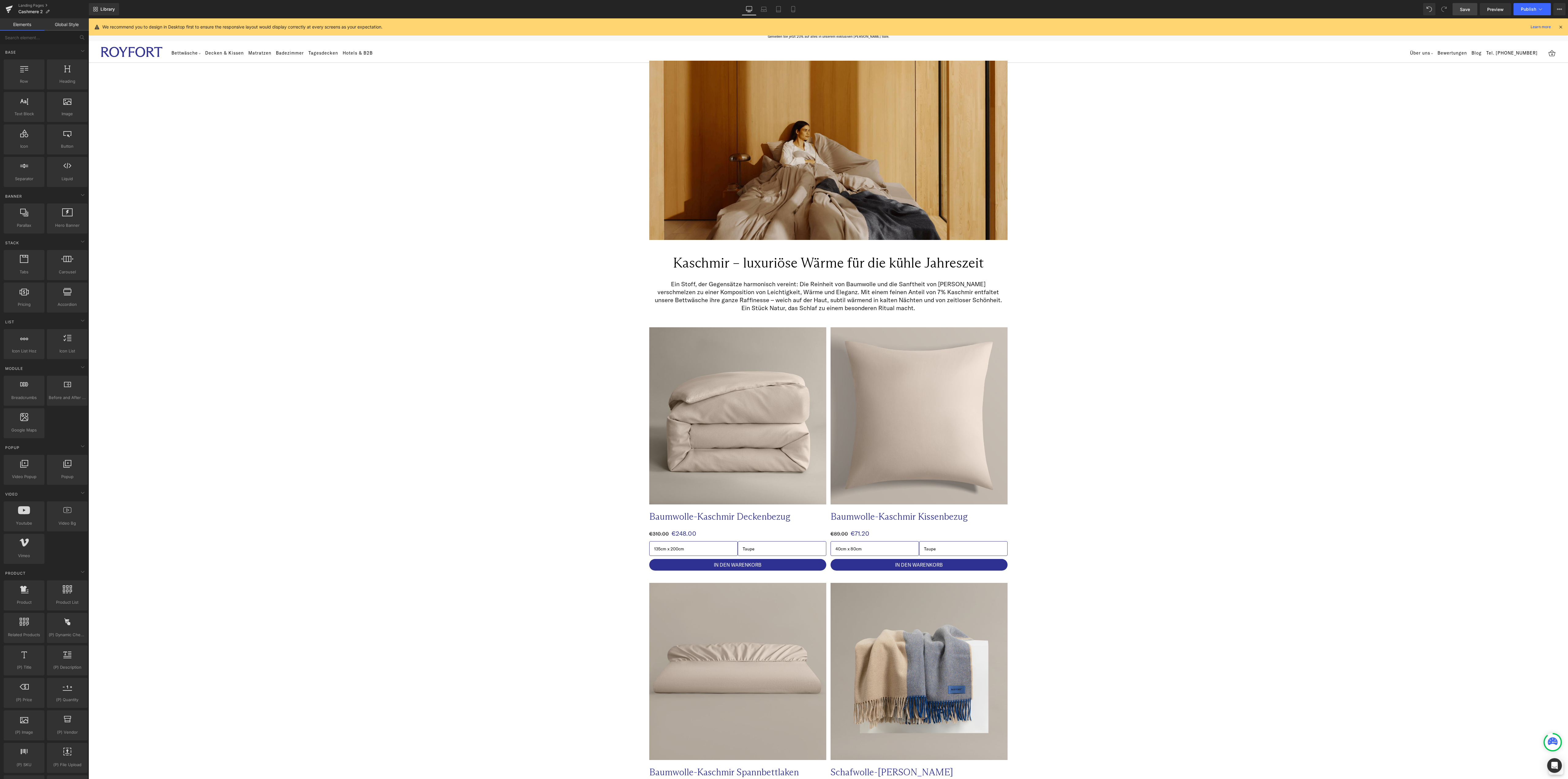
drag, startPoint x: 1469, startPoint y: 11, endPoint x: 261, endPoint y: 67, distance: 1209.3
click at [1469, 11] on span "Save" at bounding box center [1465, 9] width 11 height 6
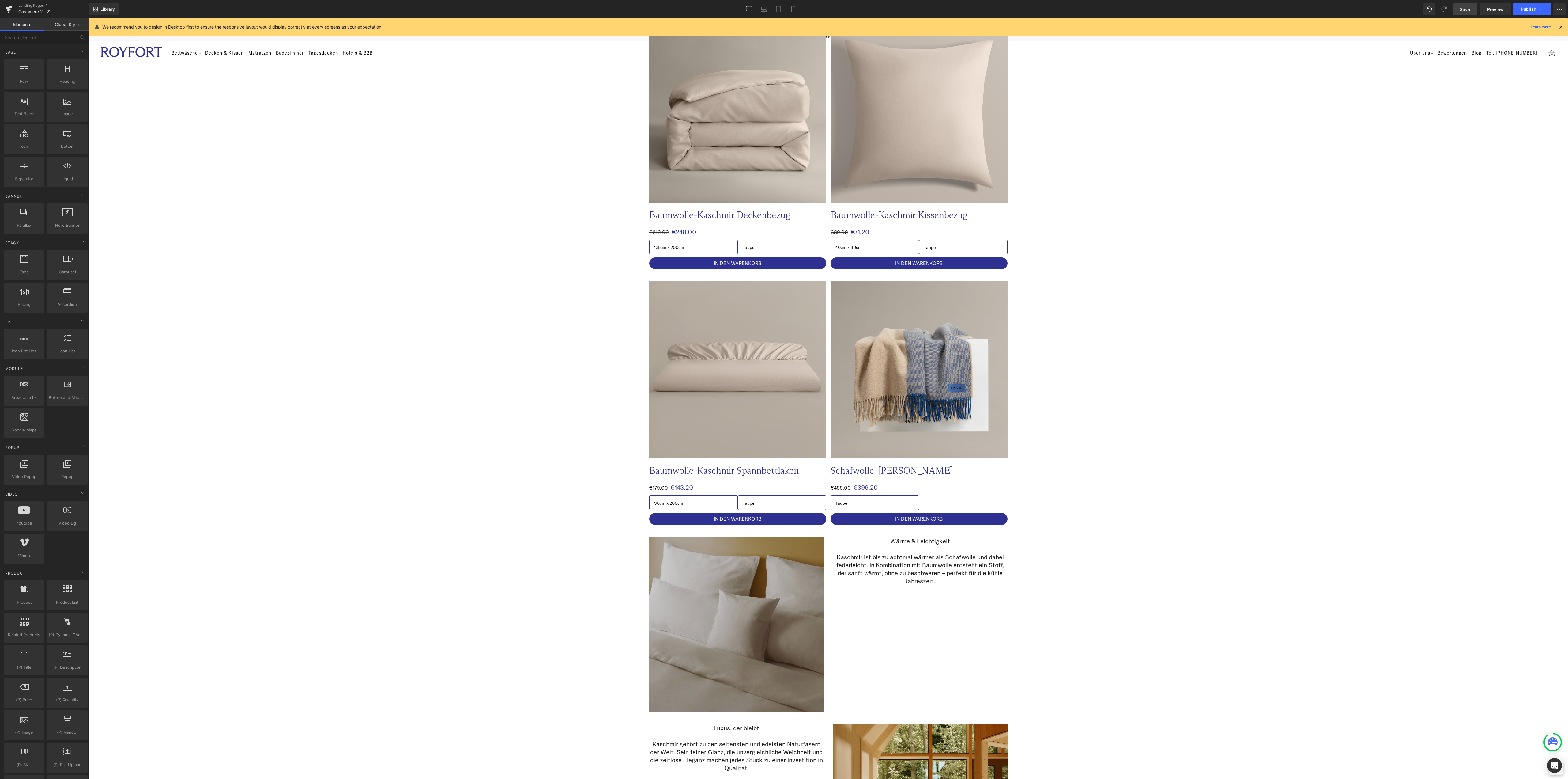
scroll to position [306, 0]
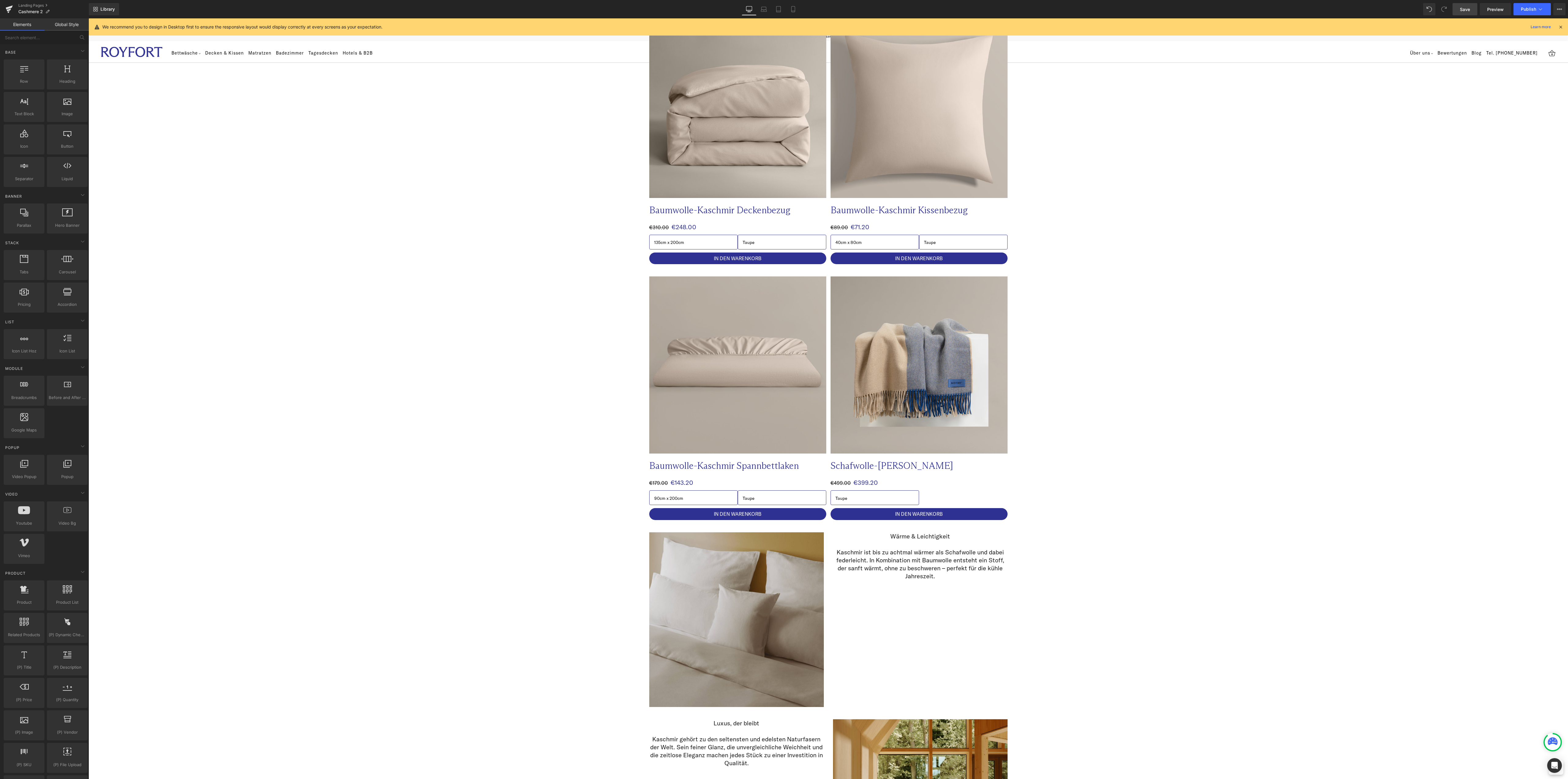
click at [543, 575] on div "Image Image Row Kaschmir – luxuriöse Wärme für die kühle Jahreszeit Heading Row…" at bounding box center [828, 753] width 1479 height 2017
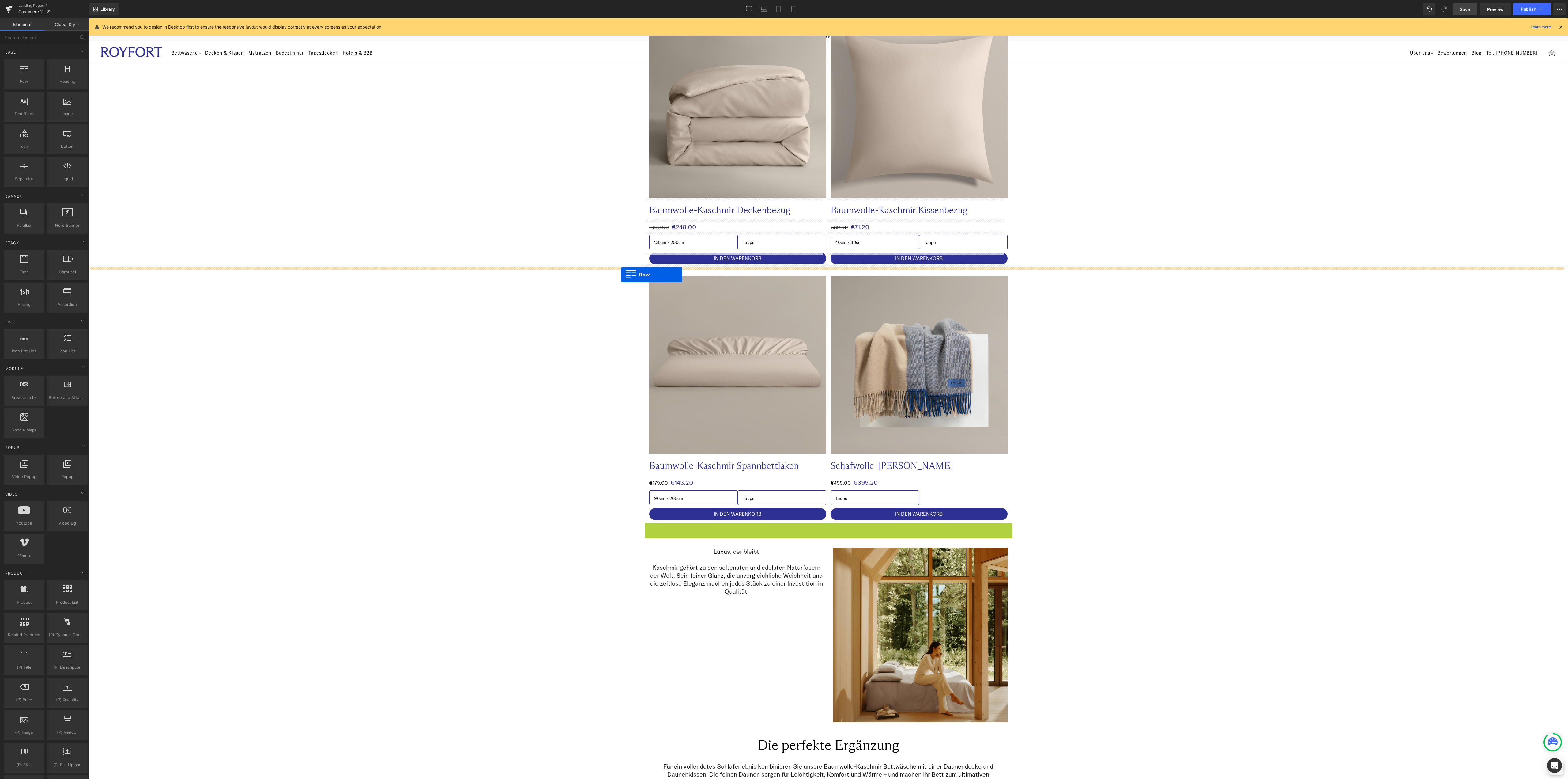
drag, startPoint x: 644, startPoint y: 529, endPoint x: 621, endPoint y: 275, distance: 255.0
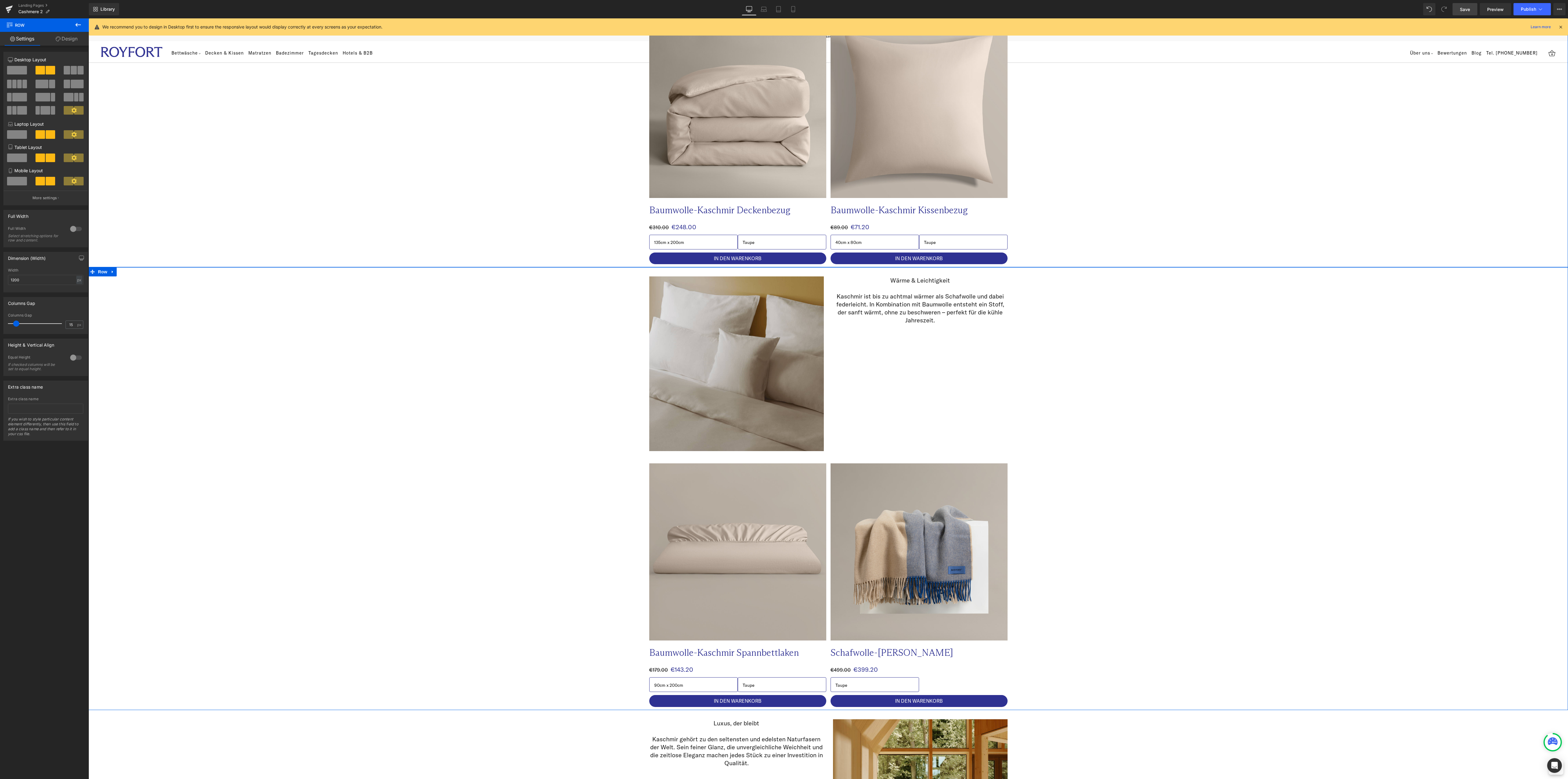
click at [1218, 465] on div "Image Wärme & Leichtigkeit Kaschmir ist bis zu achtmal wärmer als Schafwolle un…" at bounding box center [828, 488] width 1479 height 442
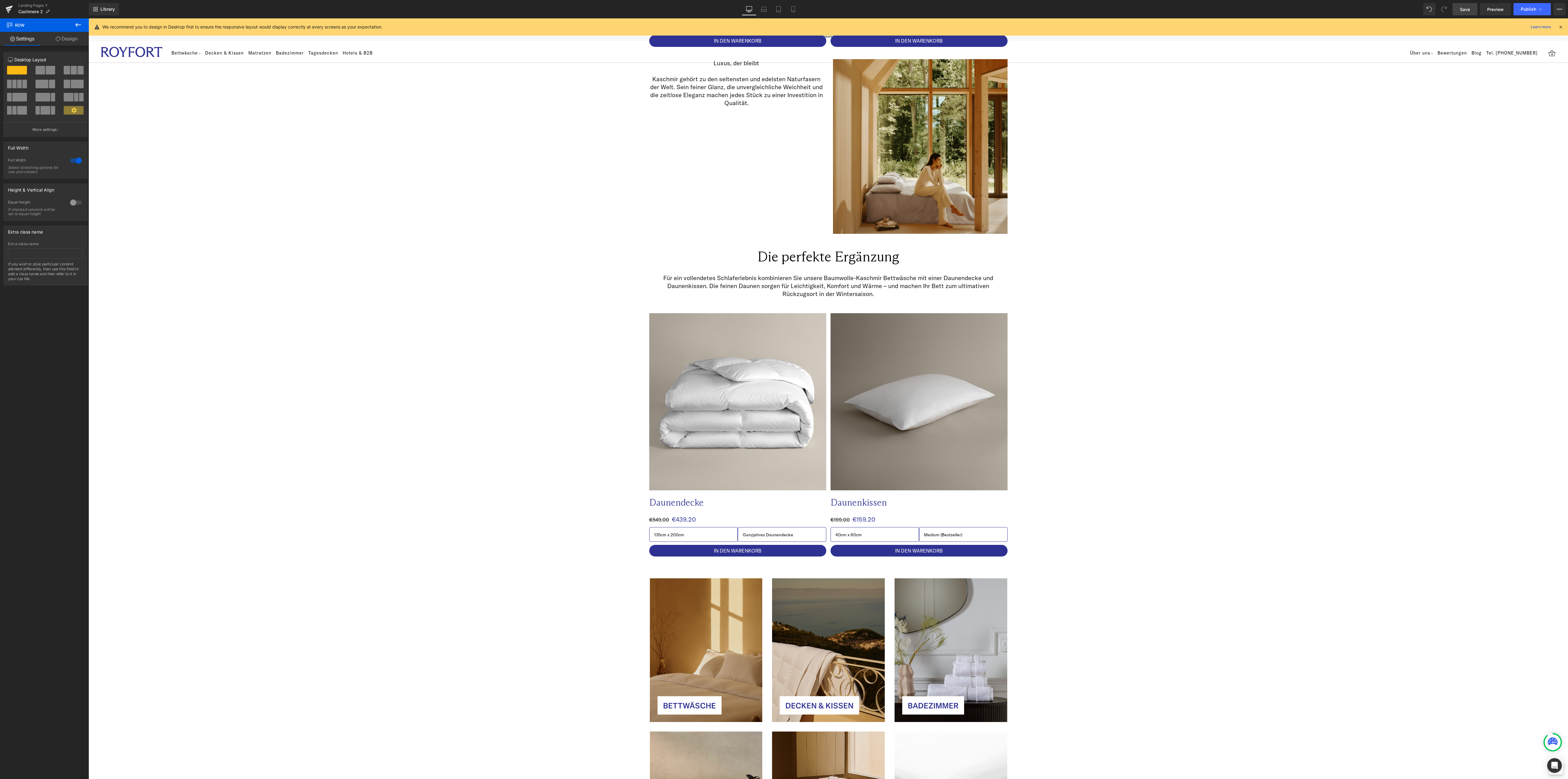
scroll to position [980, 0]
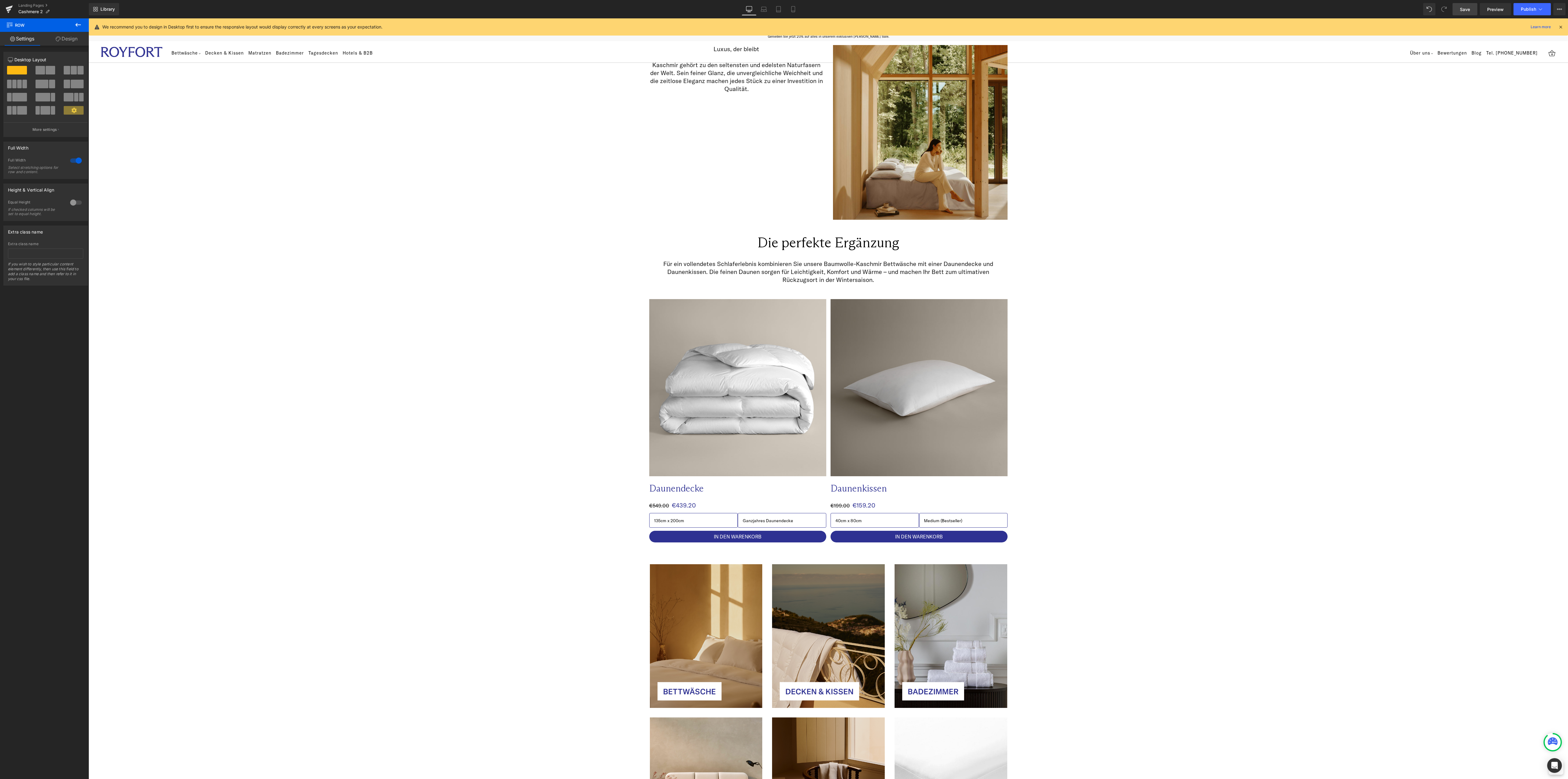
click at [1468, 13] on link "Save" at bounding box center [1465, 9] width 25 height 12
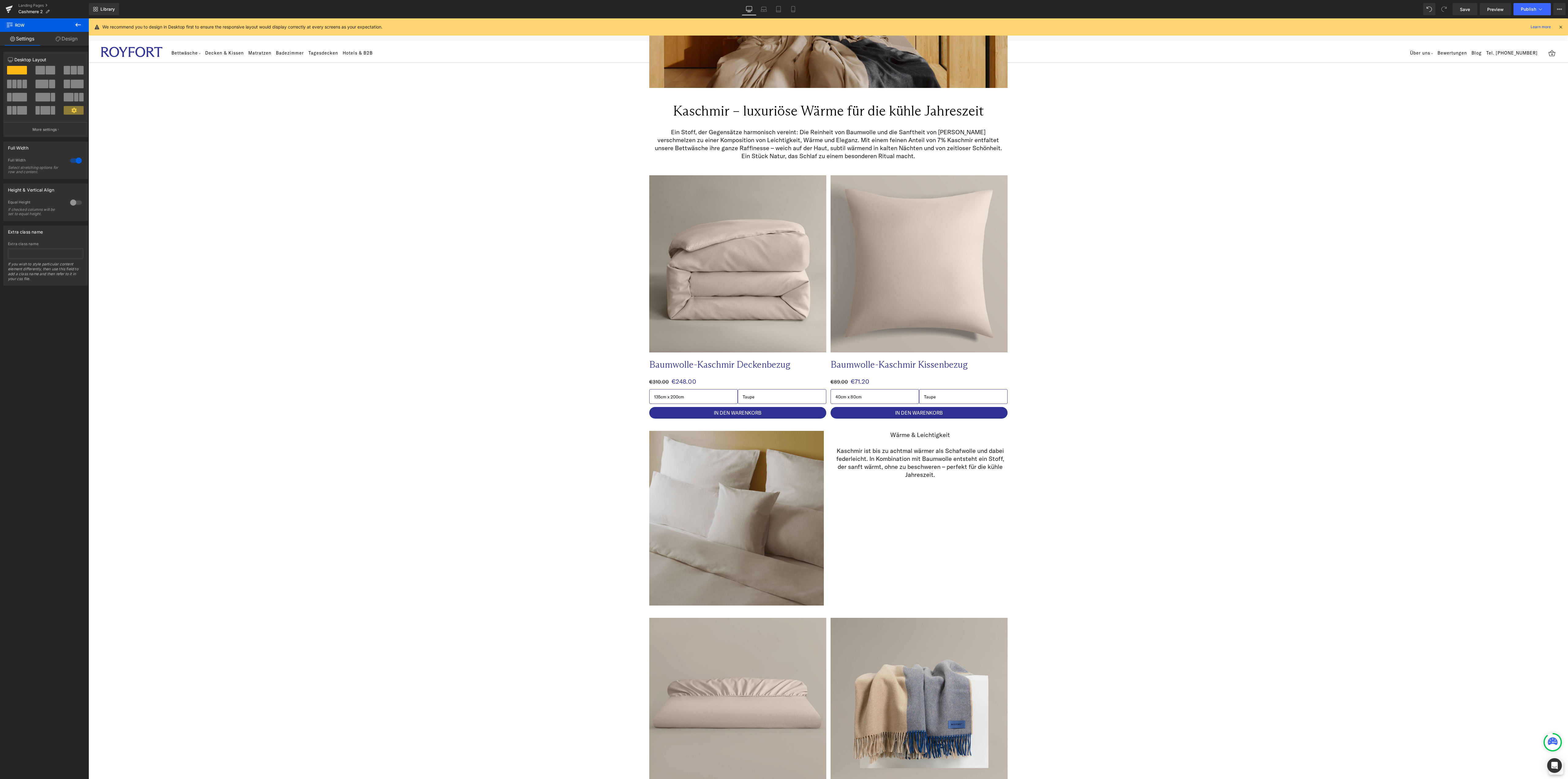
scroll to position [368, 0]
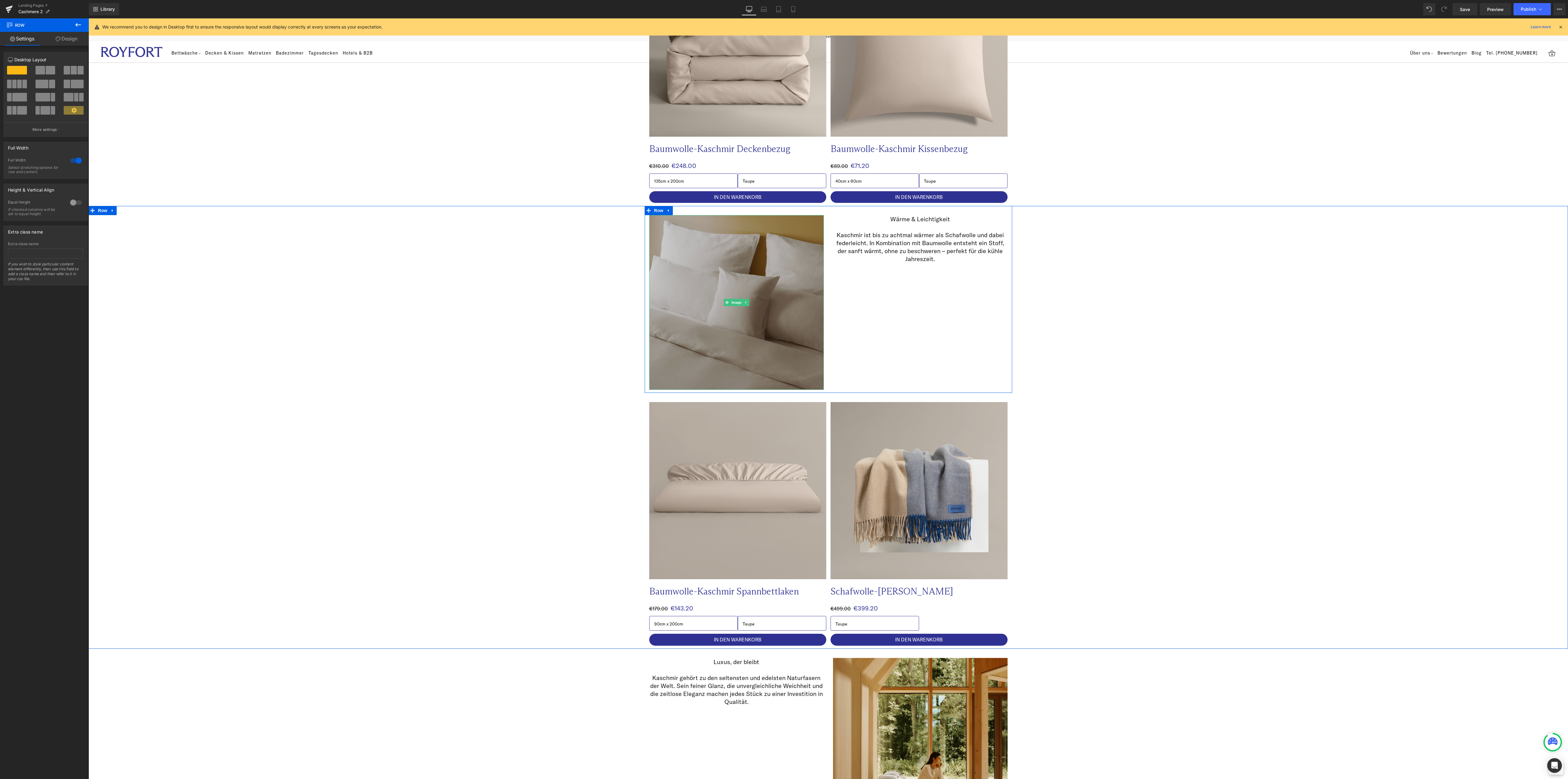
drag, startPoint x: 732, startPoint y: 299, endPoint x: 732, endPoint y: 354, distance: 55.0
click at [732, 299] on span "Image" at bounding box center [736, 302] width 13 height 7
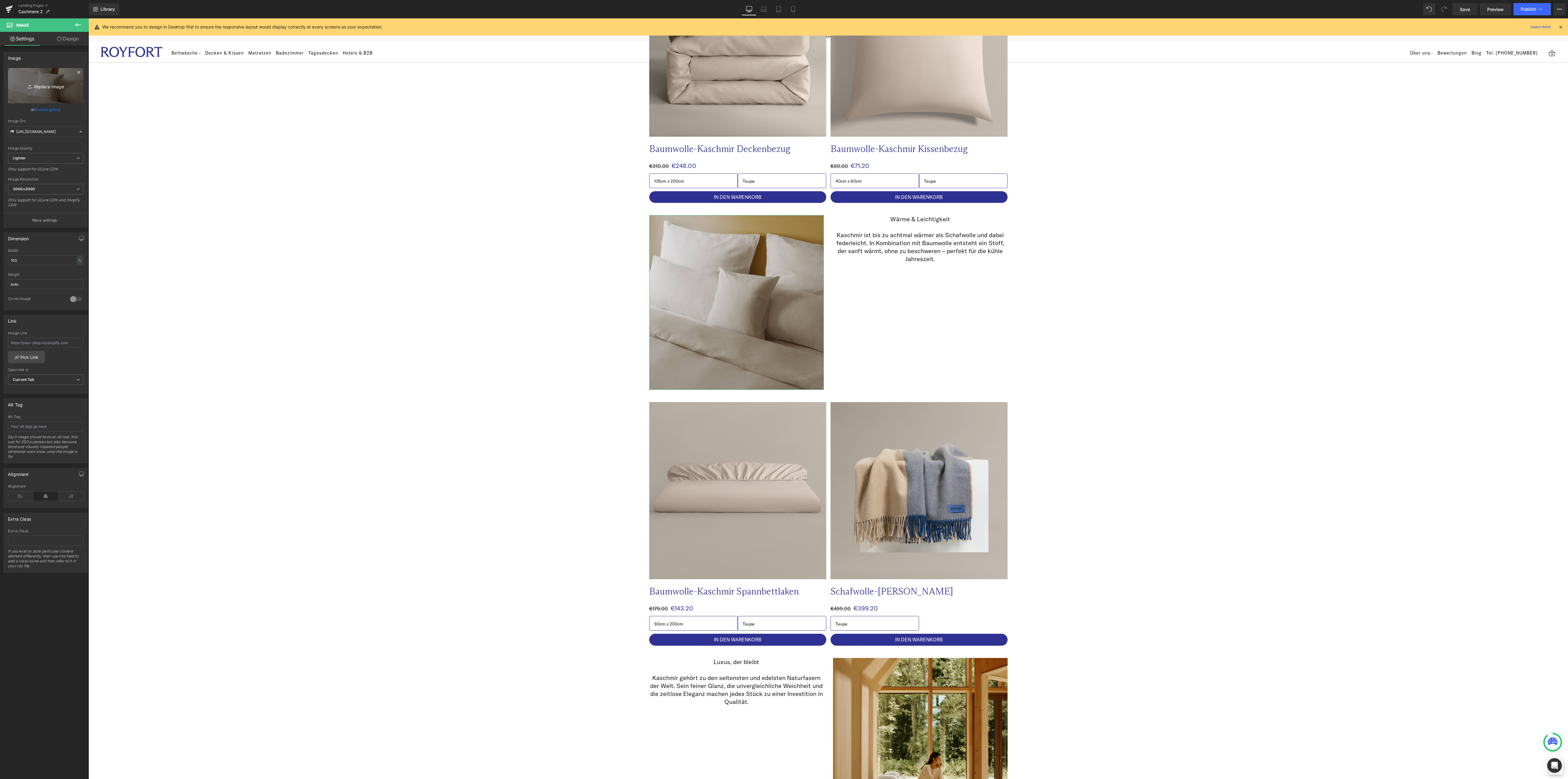
click at [52, 82] on icon "Replace Image" at bounding box center [46, 85] width 49 height 8
type input "C:\fakepath\Website Images Template (3).png"
type input "https://ucarecdn.com/a149fa5d-48a8-468a-9e60-cadf05f381f1/-/format/auto/-/previ…"
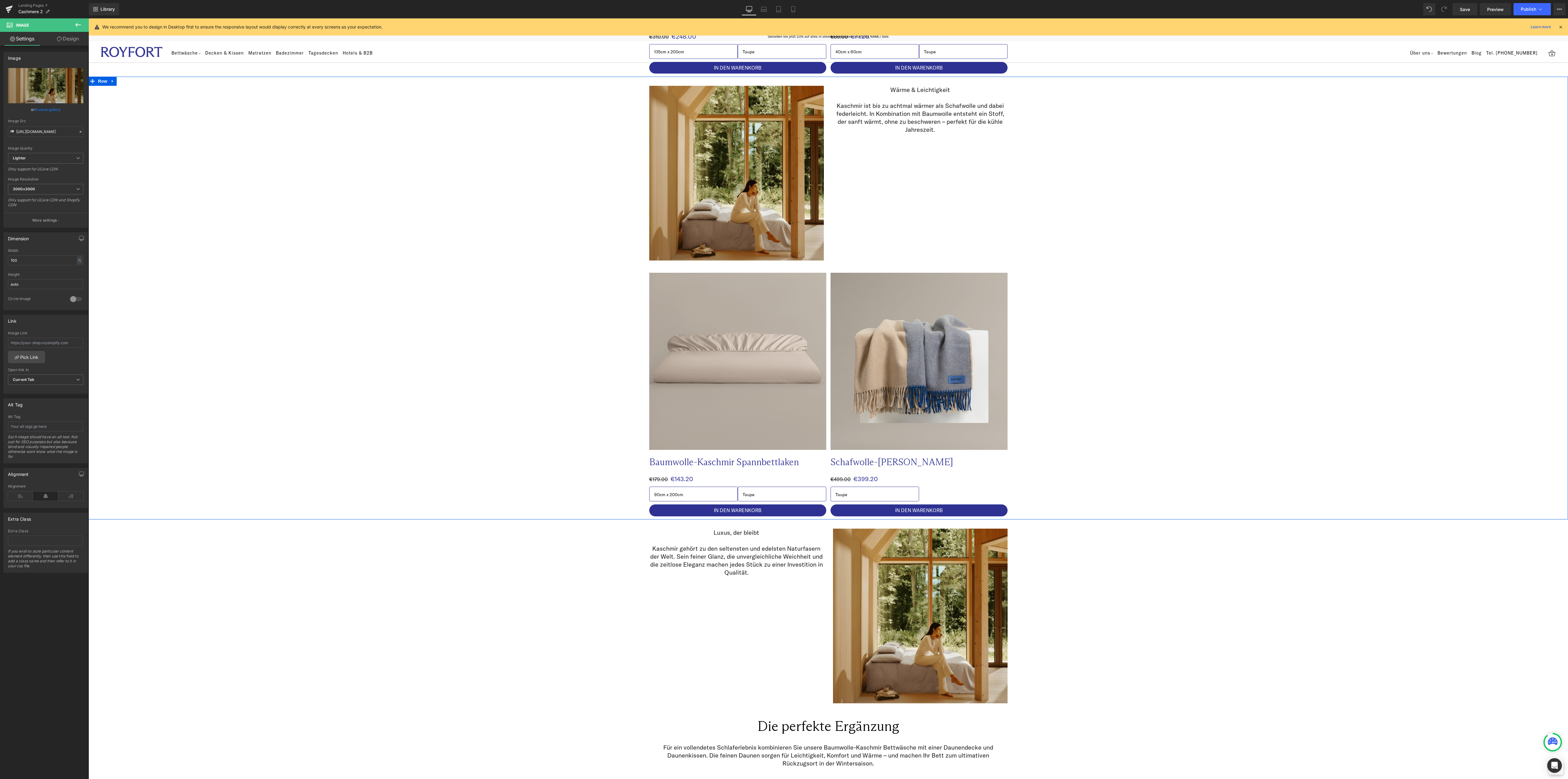
scroll to position [612, 0]
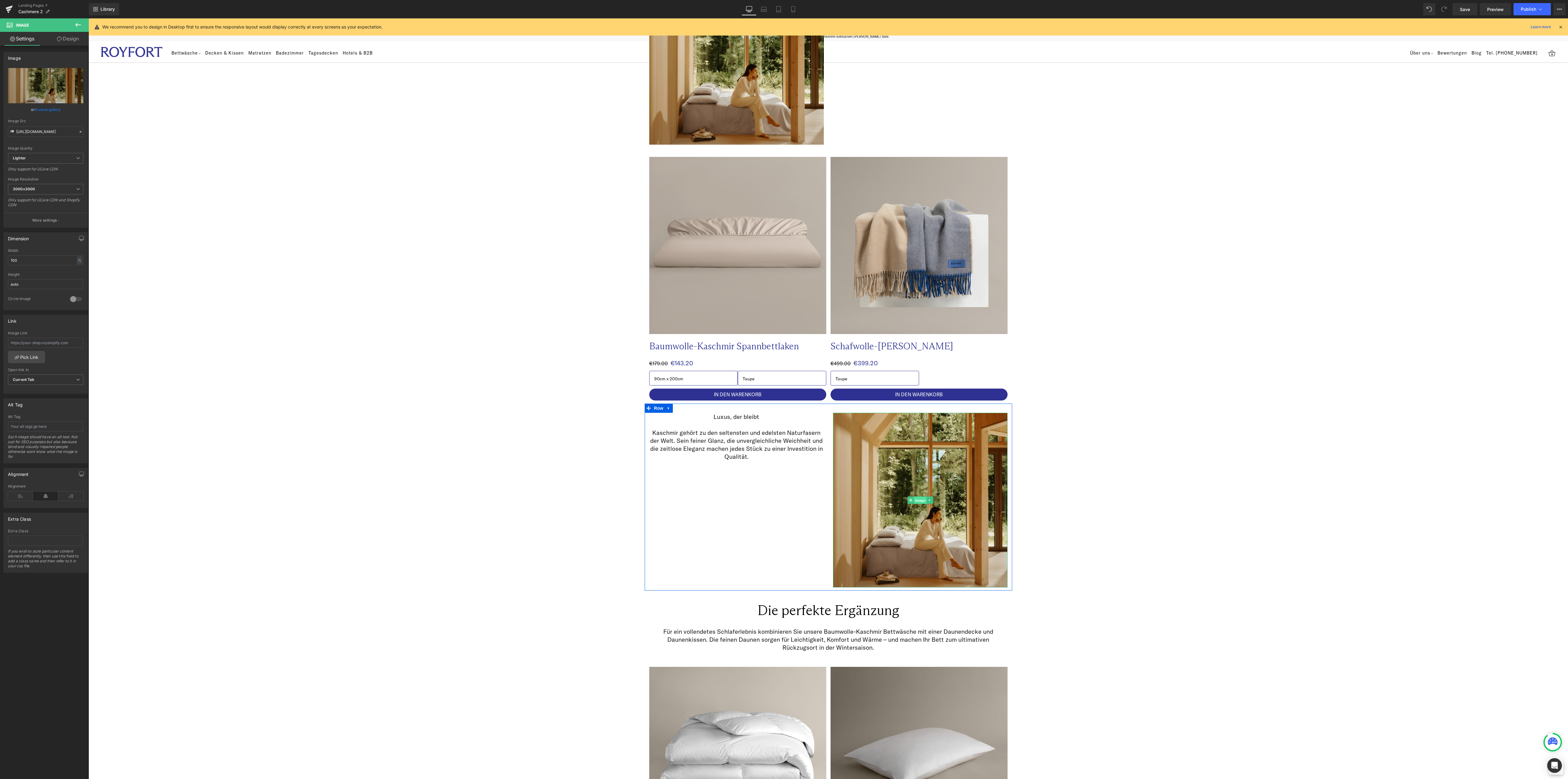
click at [917, 497] on span "Image" at bounding box center [920, 500] width 13 height 7
click at [39, 87] on icon "Replace Image" at bounding box center [46, 85] width 49 height 8
type input "C:\fakepath\Website Images Template (2).png"
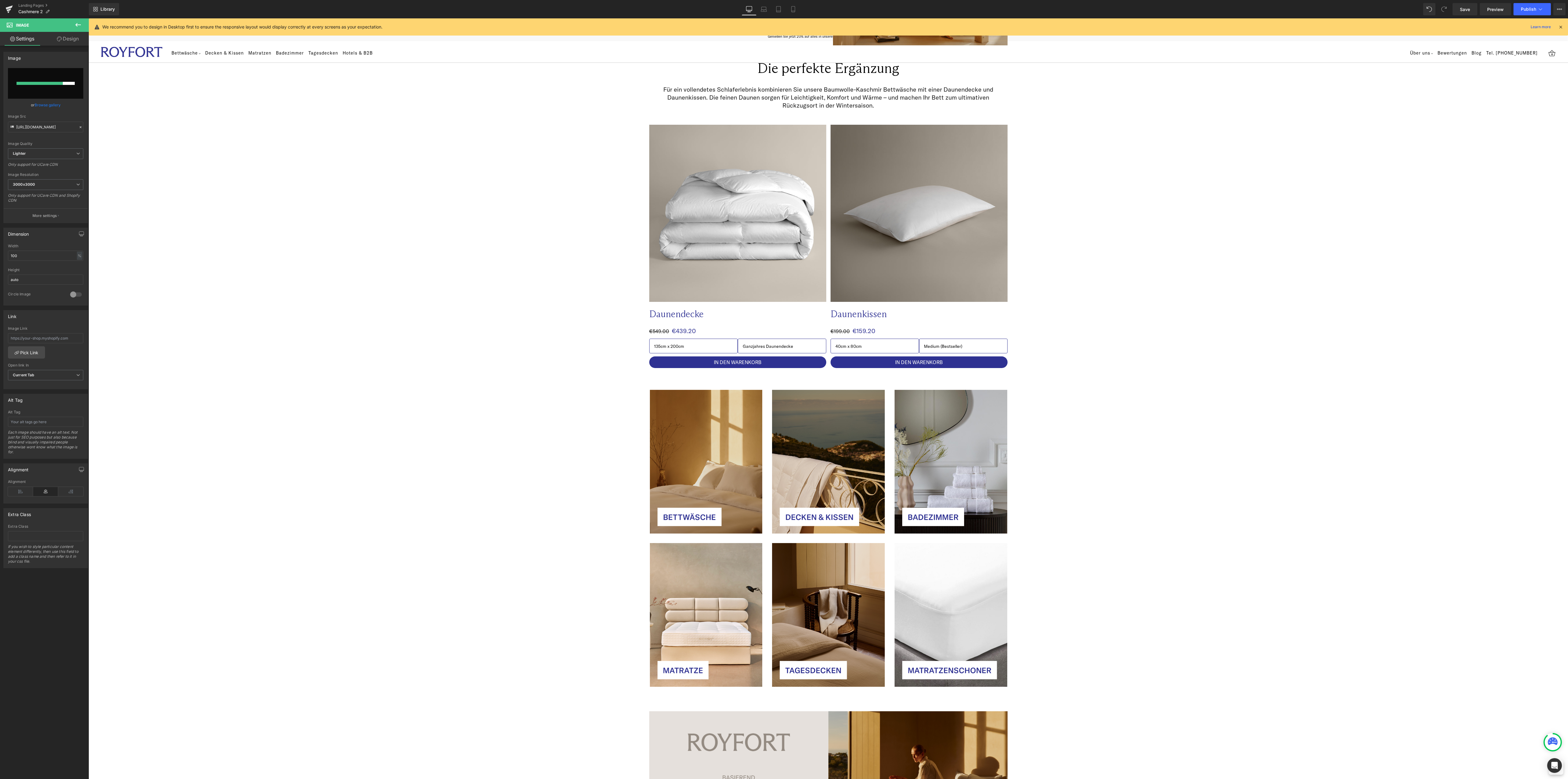
scroll to position [1226, 0]
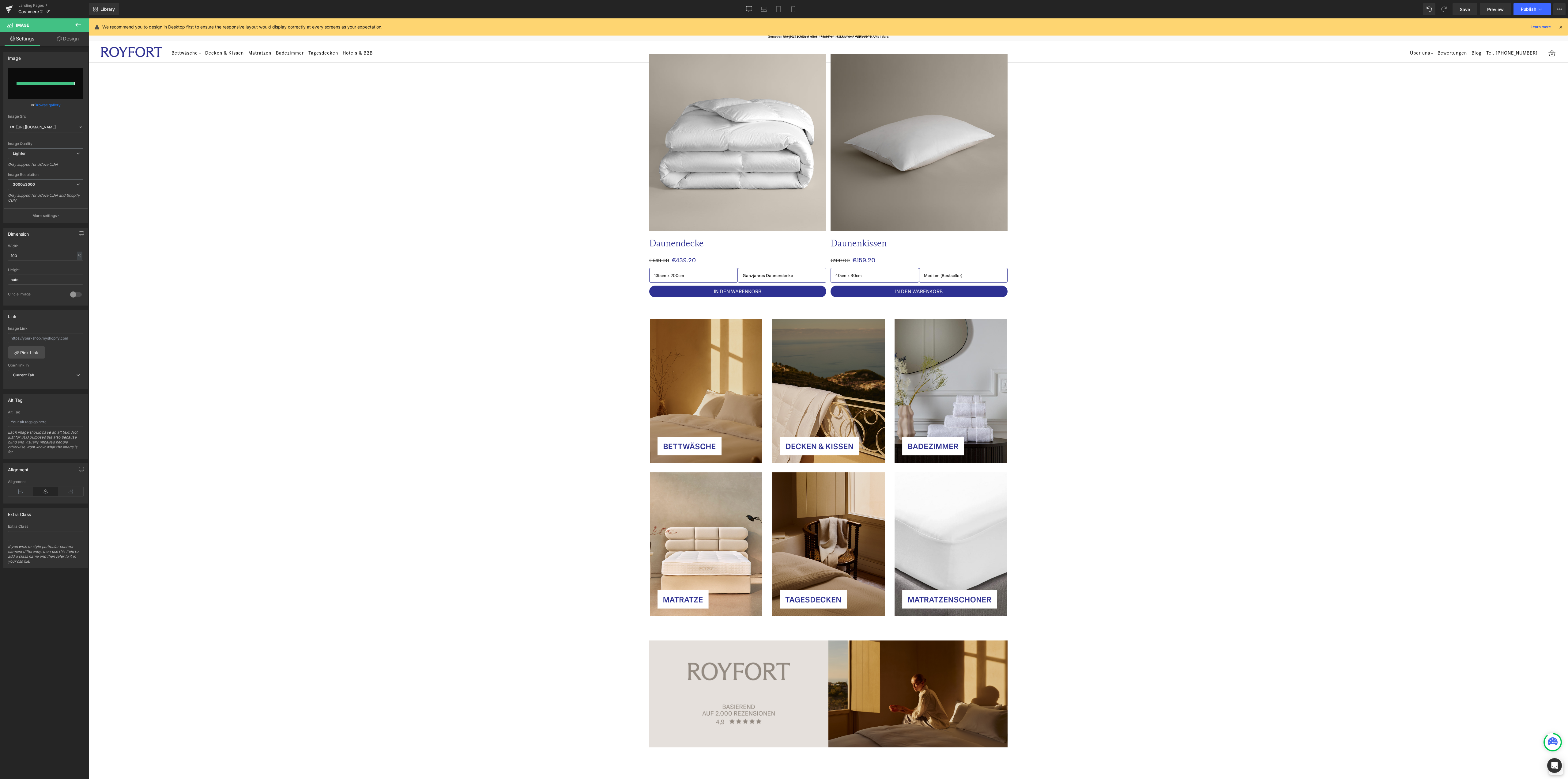
type input "https://ucarecdn.com/c4b1a981-2f5b-4900-8f2f-e7b57f800eee/-/format/auto/-/previ…"
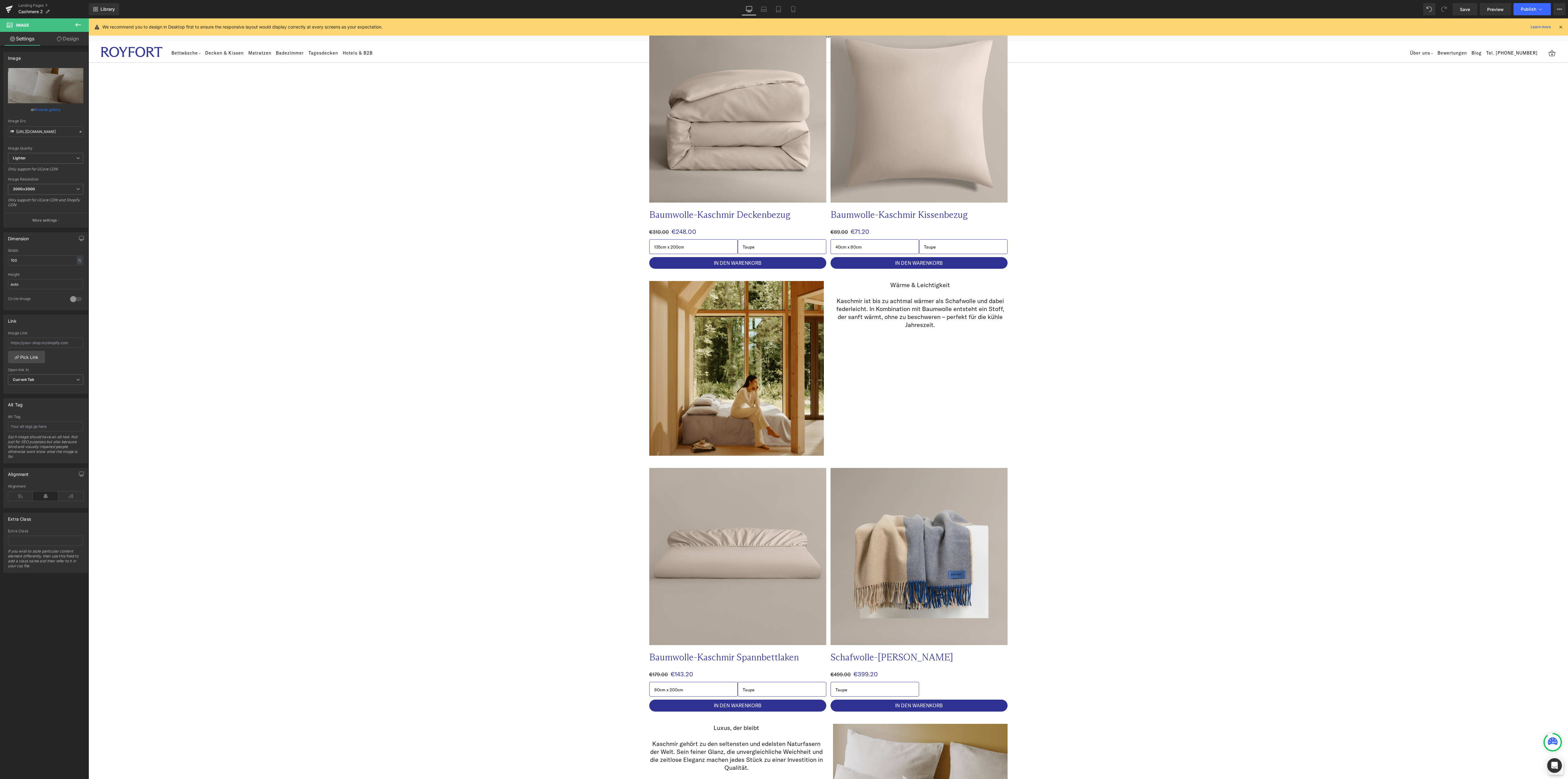
scroll to position [183, 0]
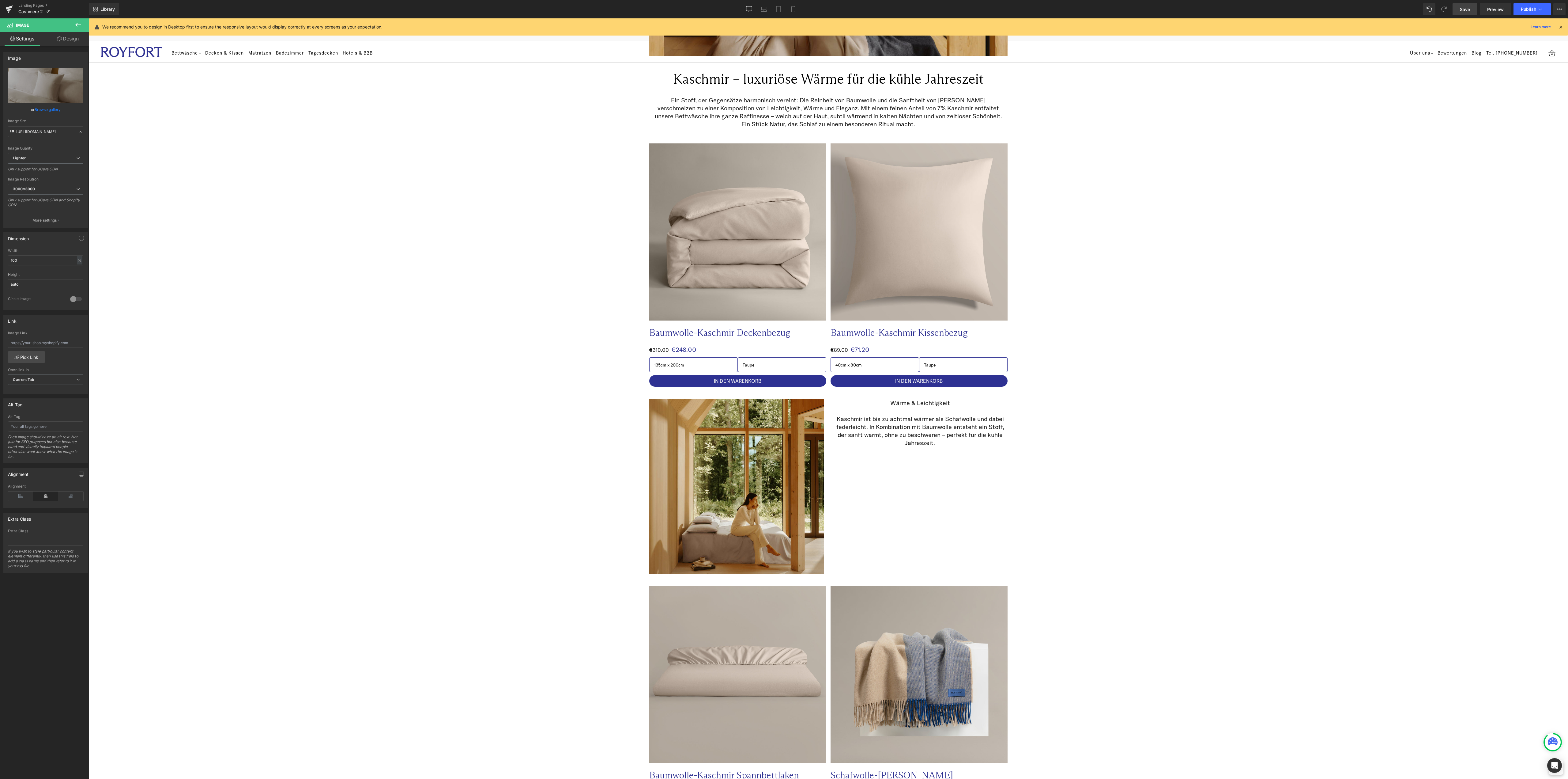
click at [1464, 9] on span "Save" at bounding box center [1465, 9] width 11 height 6
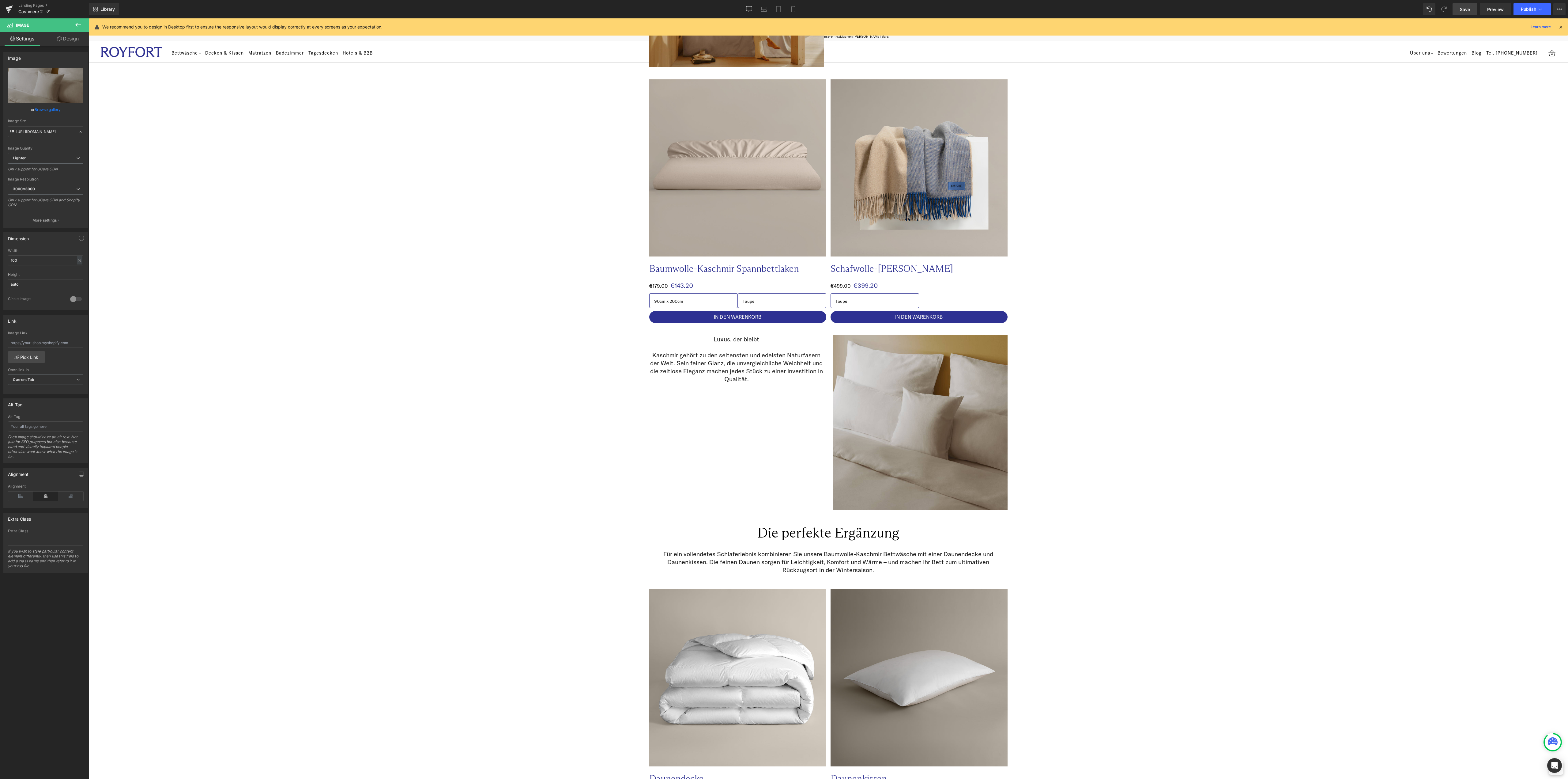
scroll to position [858, 0]
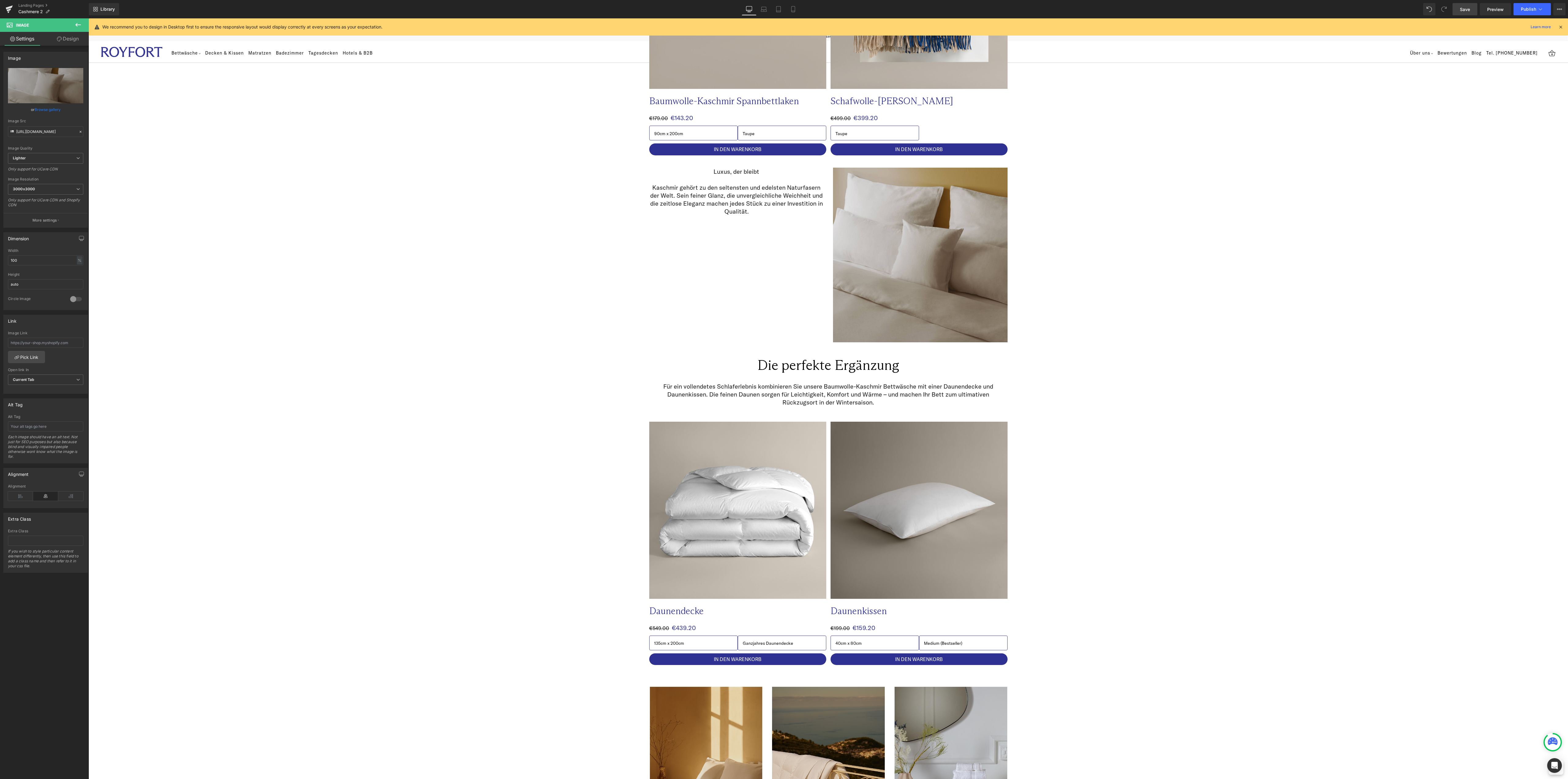
click at [1472, 10] on link "Save" at bounding box center [1465, 9] width 25 height 12
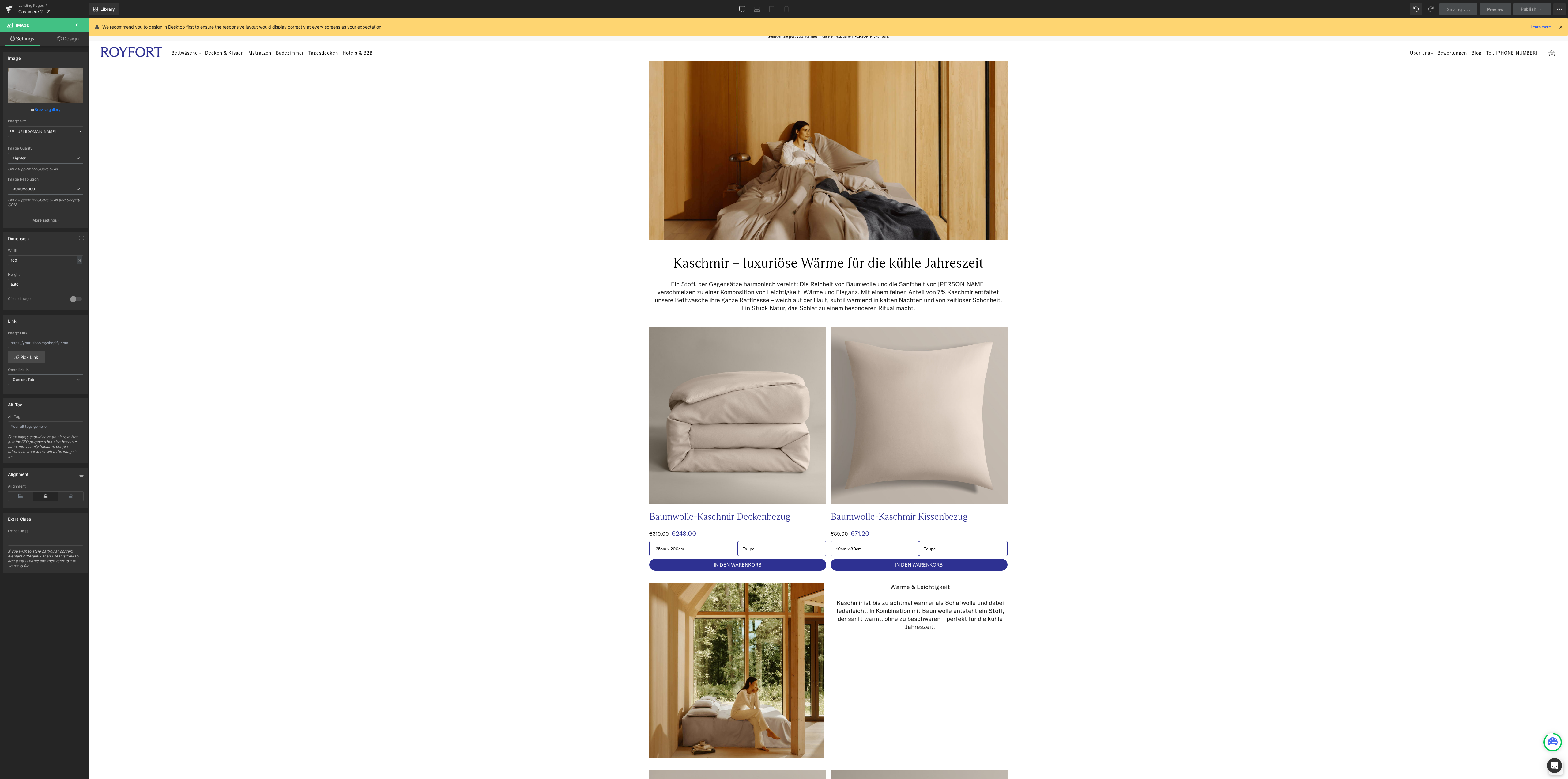
click at [1228, 13] on div "Library Desktop Desktop Laptop Tablet Mobile Saving . . . Preview Publish Sched…" at bounding box center [828, 9] width 1479 height 12
drag, startPoint x: 1498, startPoint y: 5, endPoint x: 1492, endPoint y: 6, distance: 6.1
click at [1498, 5] on link "Preview" at bounding box center [1495, 9] width 32 height 12
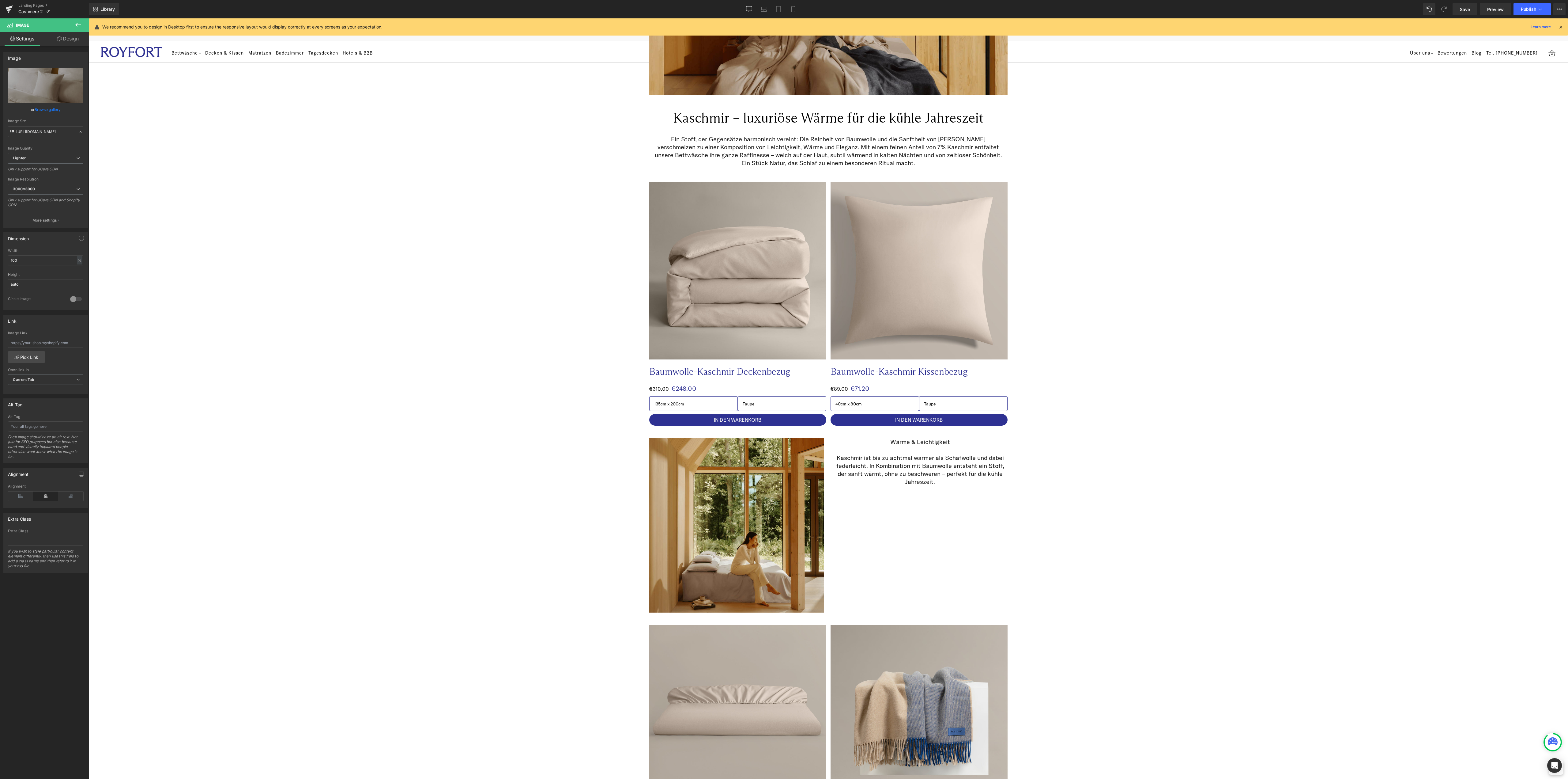
scroll to position [368, 0]
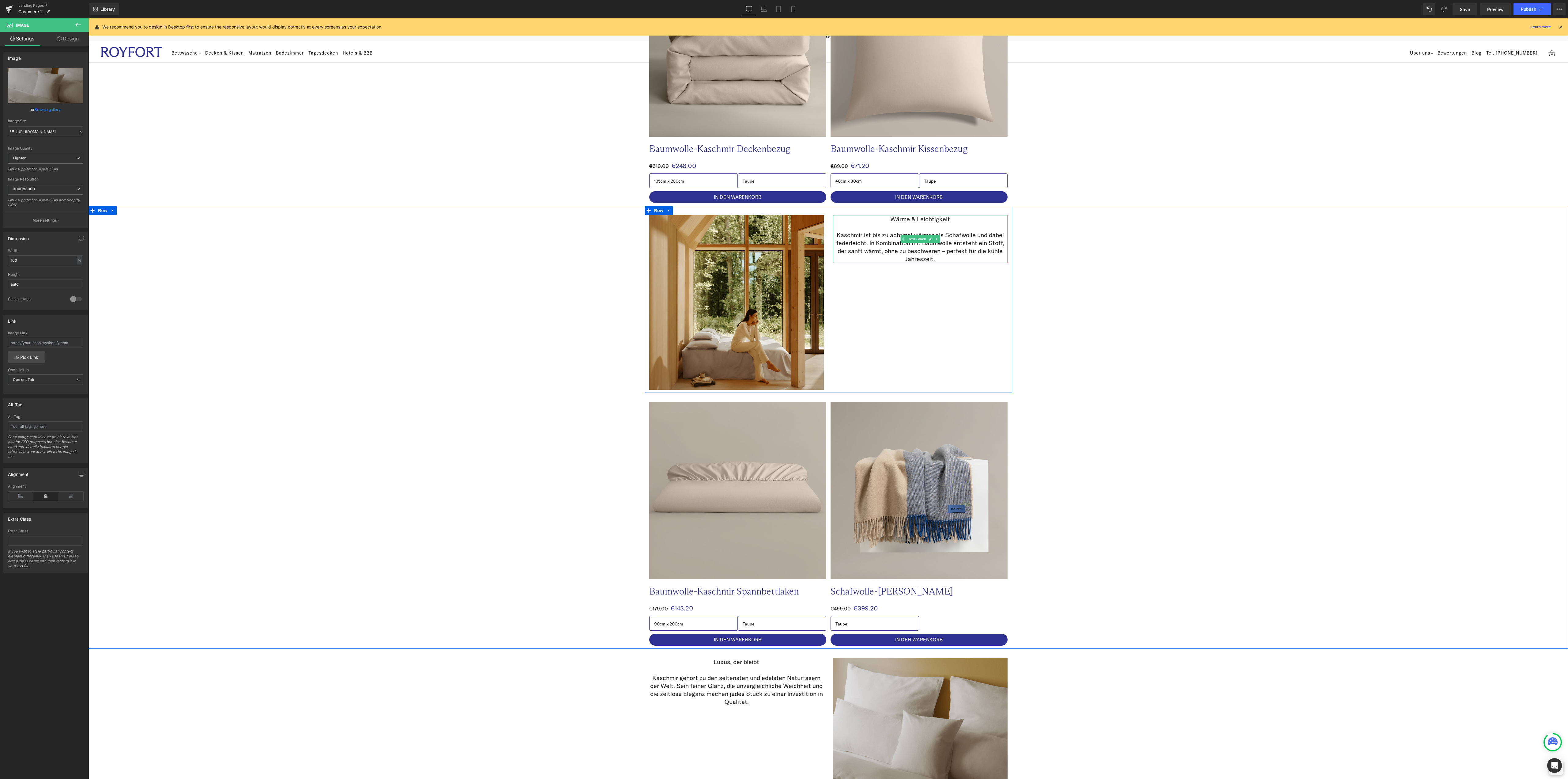
drag, startPoint x: 913, startPoint y: 252, endPoint x: 953, endPoint y: 229, distance: 46.1
click at [913, 252] on p "Kaschmir ist bis zu achtmal wärmer als Schafwolle und dabei federleicht. In Kom…" at bounding box center [920, 247] width 175 height 32
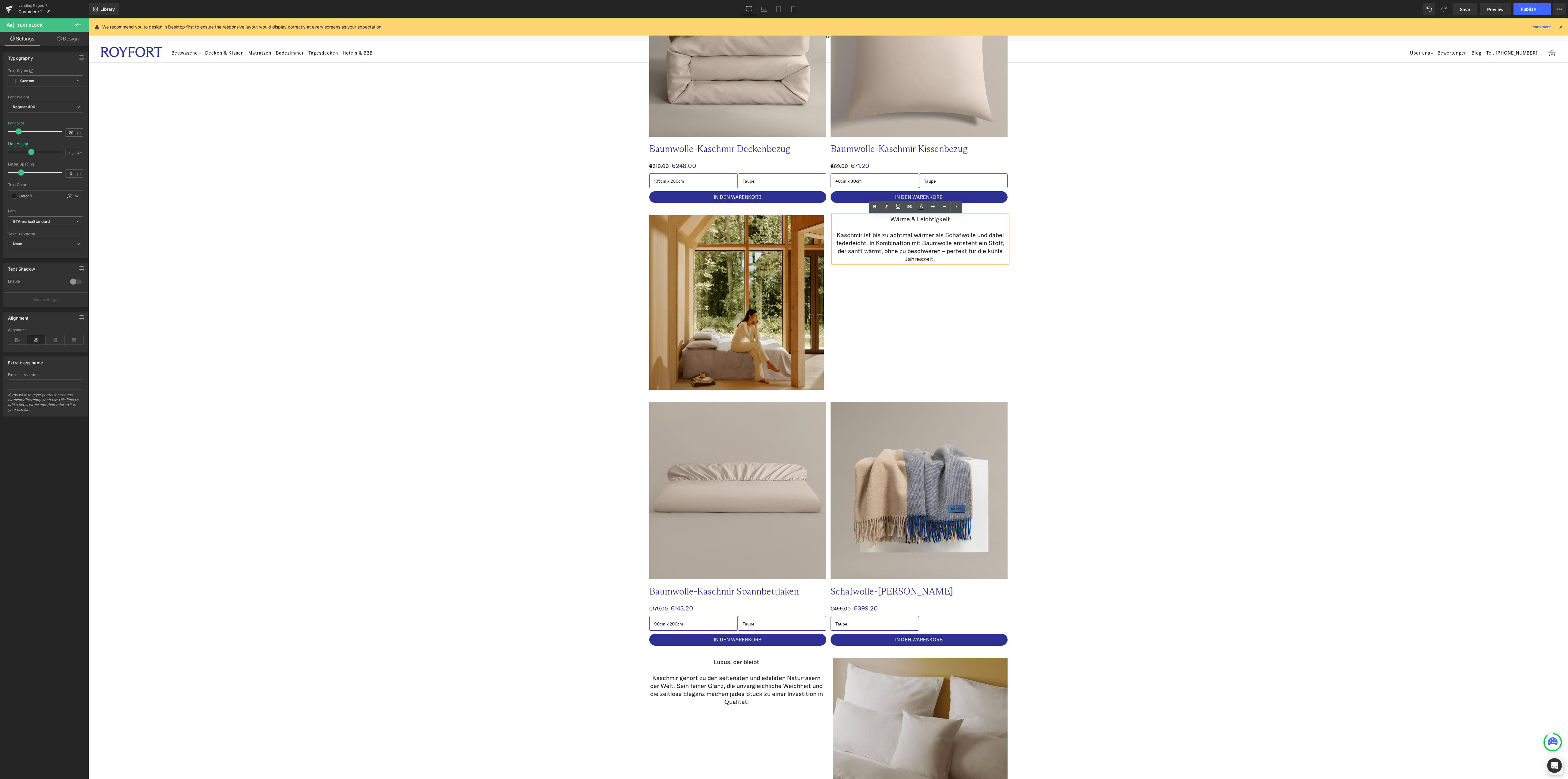
click at [1187, 300] on div "Image Wärme & Leichtigkeit Kaschmir ist bis zu achtmal wärmer als Schafwolle un…" at bounding box center [828, 427] width 1479 height 442
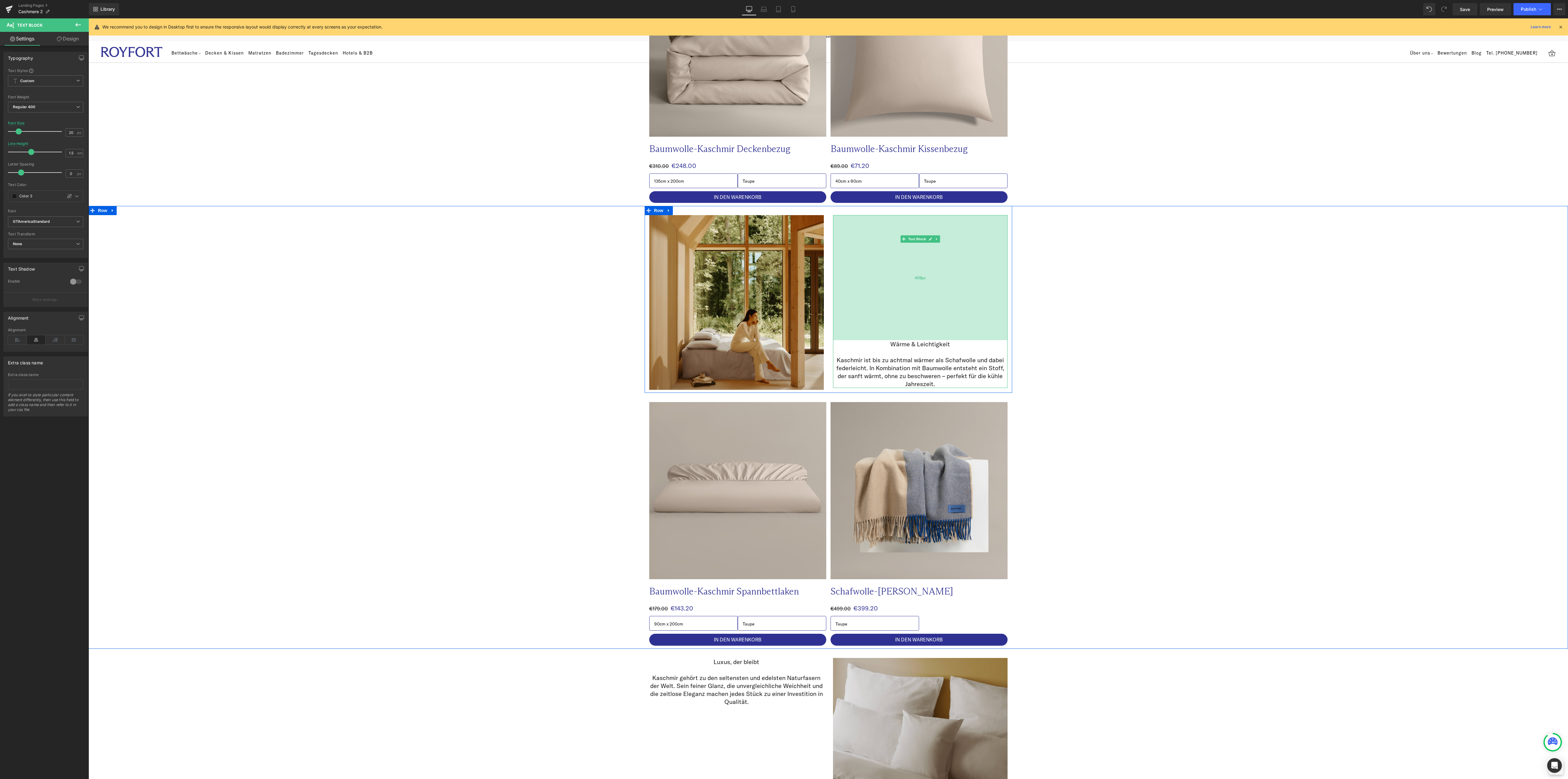
drag, startPoint x: 948, startPoint y: 215, endPoint x: 943, endPoint y: 340, distance: 125.1
click at [943, 340] on div "Wärme & Leichtigkeit Kaschmir ist bis zu achtmal wärmer als Schafwolle und dabe…" at bounding box center [920, 301] width 175 height 173
click at [1128, 353] on div "Image Wärme & Leichtigkeit Kaschmir ist bis zu achtmal wärmer als Schafwolle un…" at bounding box center [828, 427] width 1479 height 442
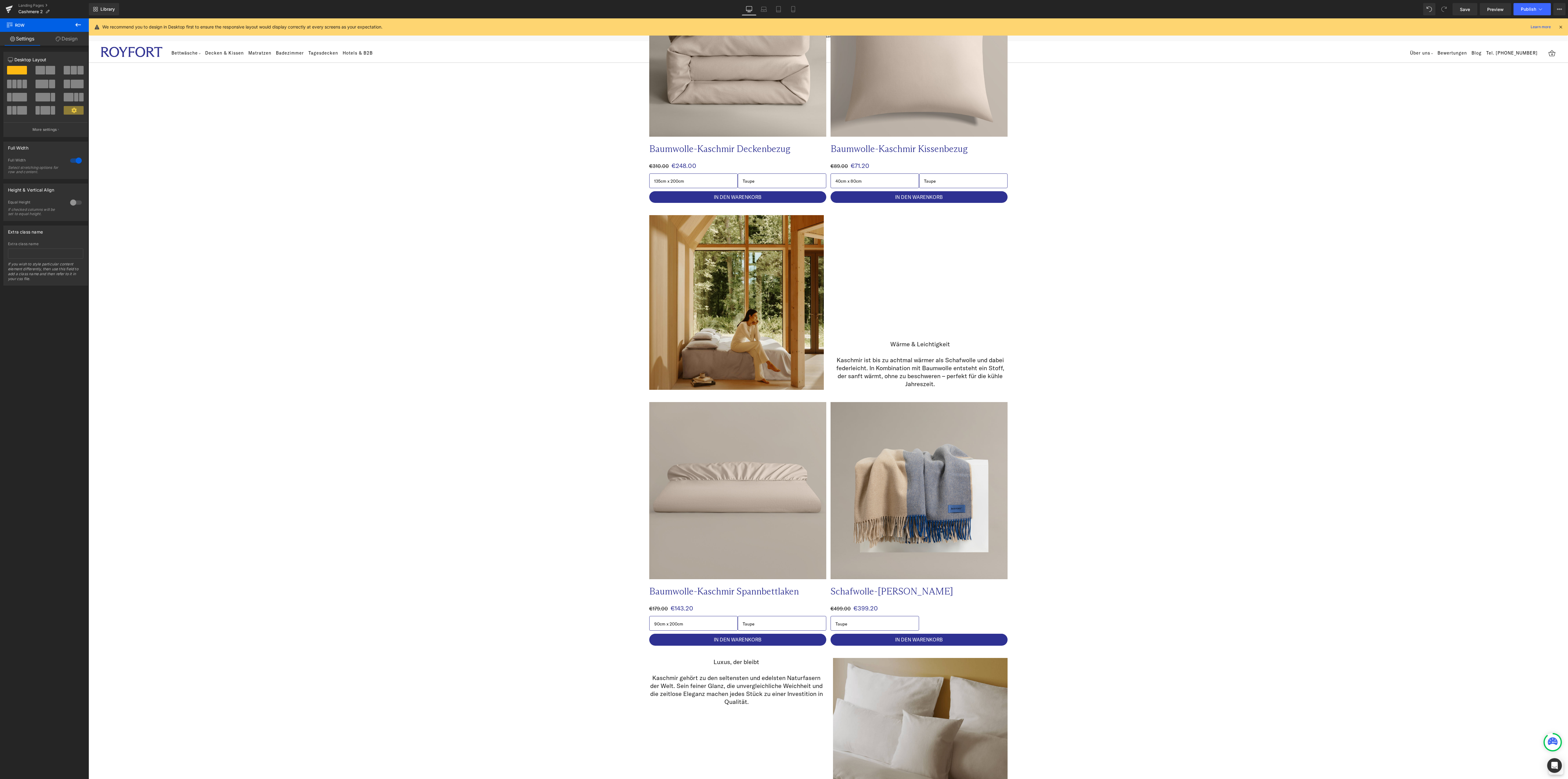
click at [929, 329] on div "Wärme & Leichtigkeit Kaschmir ist bis zu achtmal wärmer als Schafwolle und dabe…" at bounding box center [920, 301] width 175 height 173
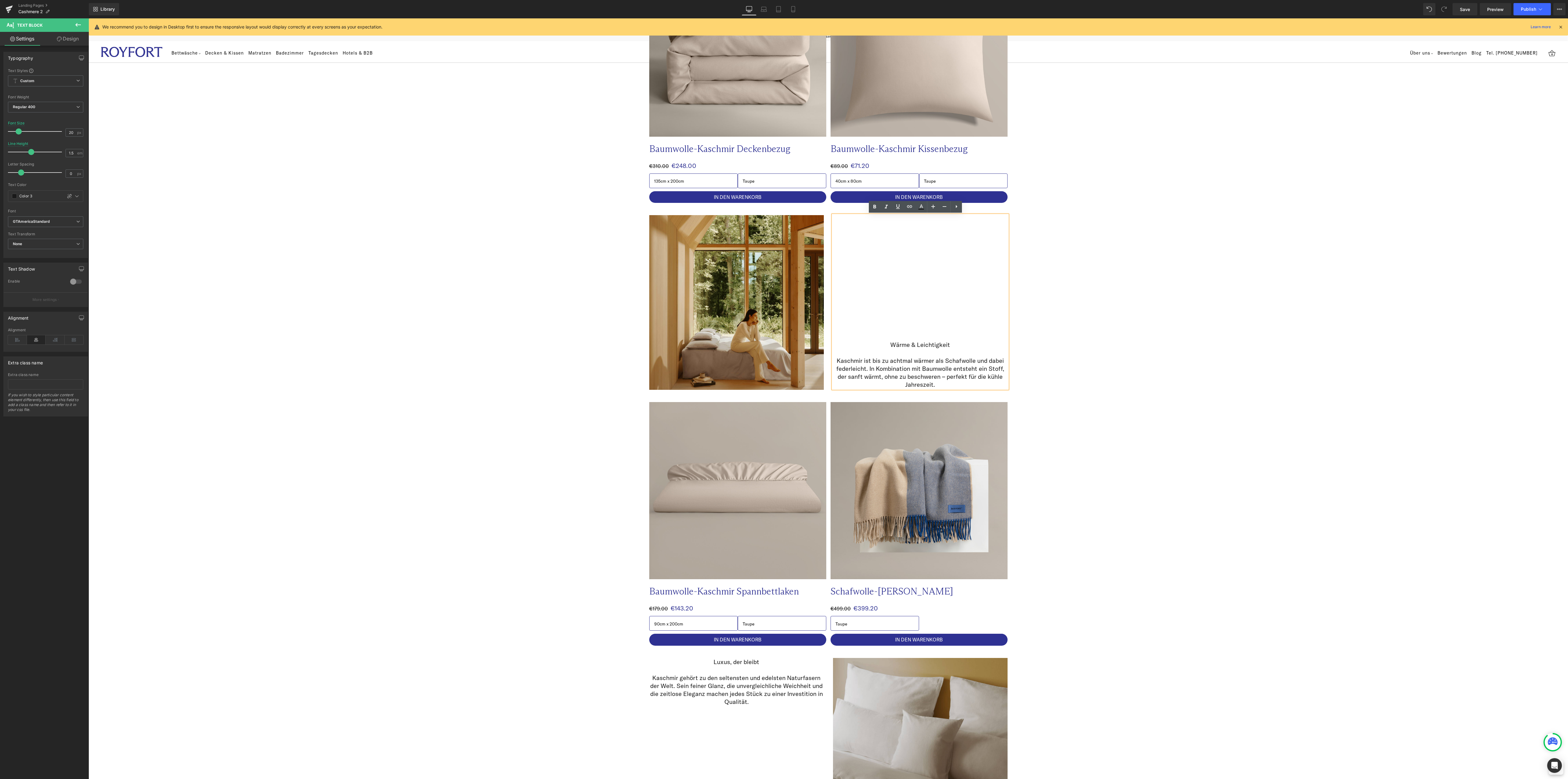
click at [933, 285] on div "Wärme & Leichtigkeit Kaschmir ist bis zu achtmal wärmer als Schafwolle und dabe…" at bounding box center [920, 302] width 175 height 174
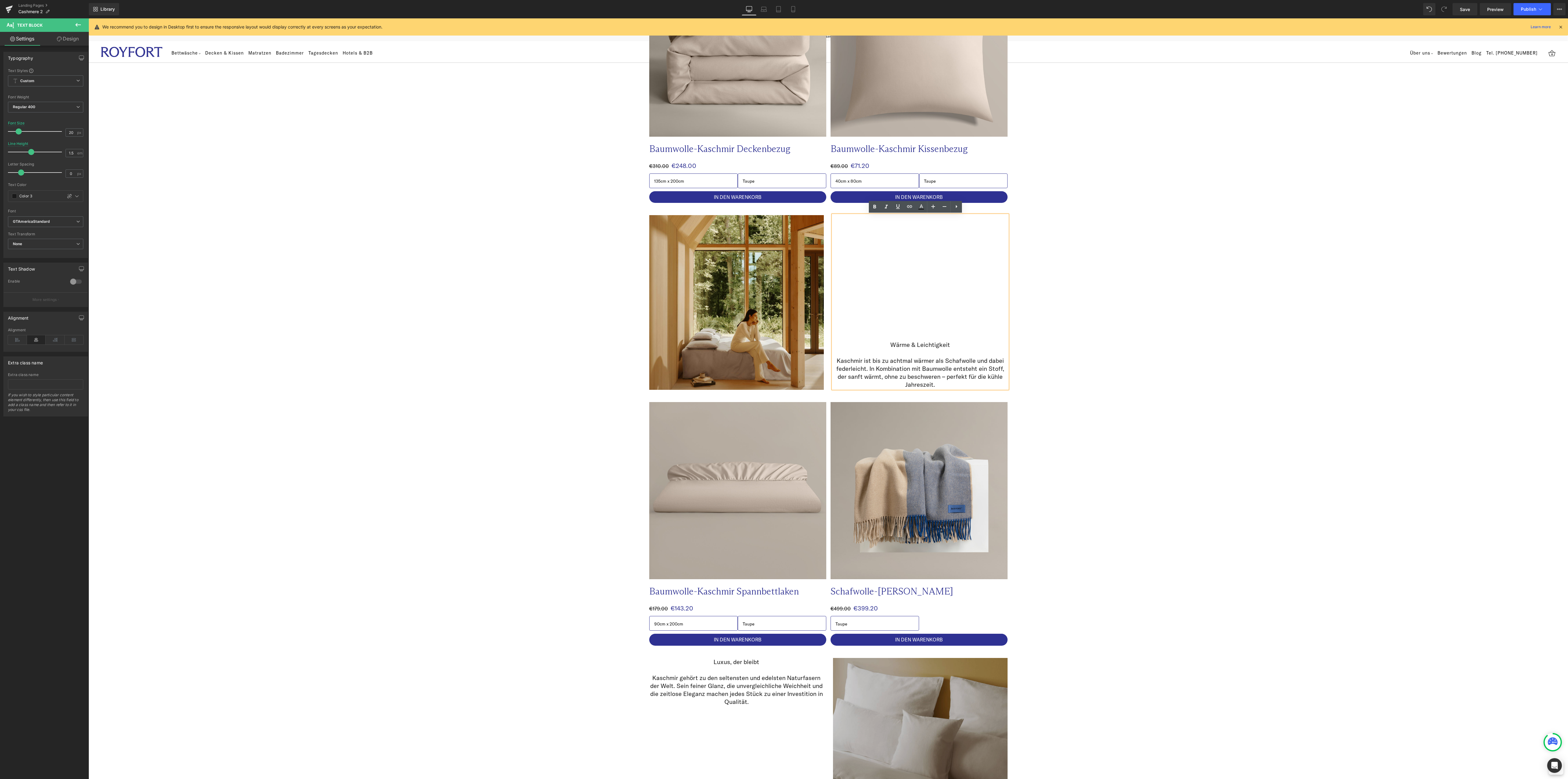
click at [1201, 368] on div "Image Wärme & Leichtigkeit Kaschmir ist bis zu achtmal wärmer als Schafwolle un…" at bounding box center [828, 427] width 1479 height 442
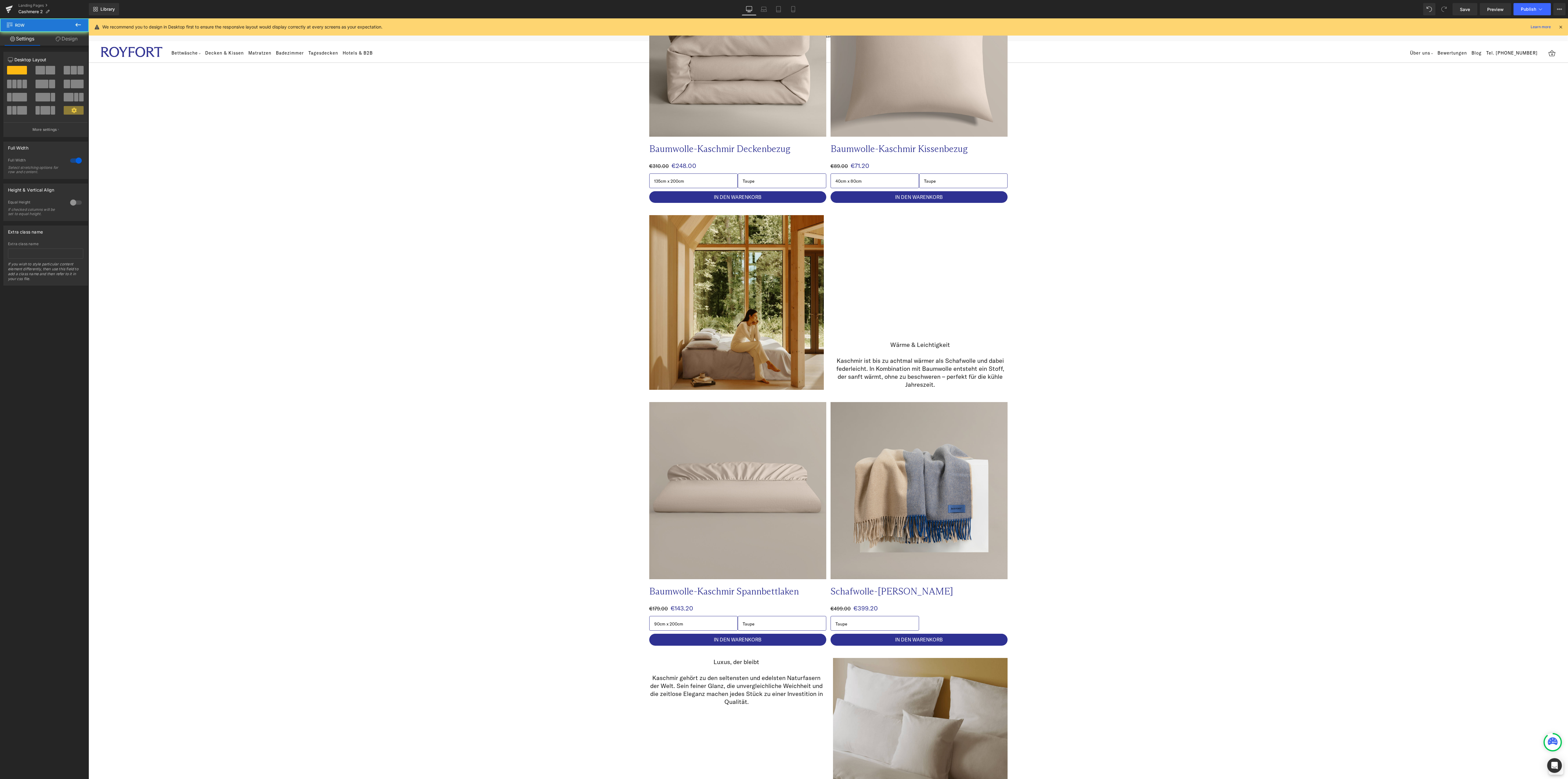
click at [748, 666] on p at bounding box center [736, 669] width 175 height 8
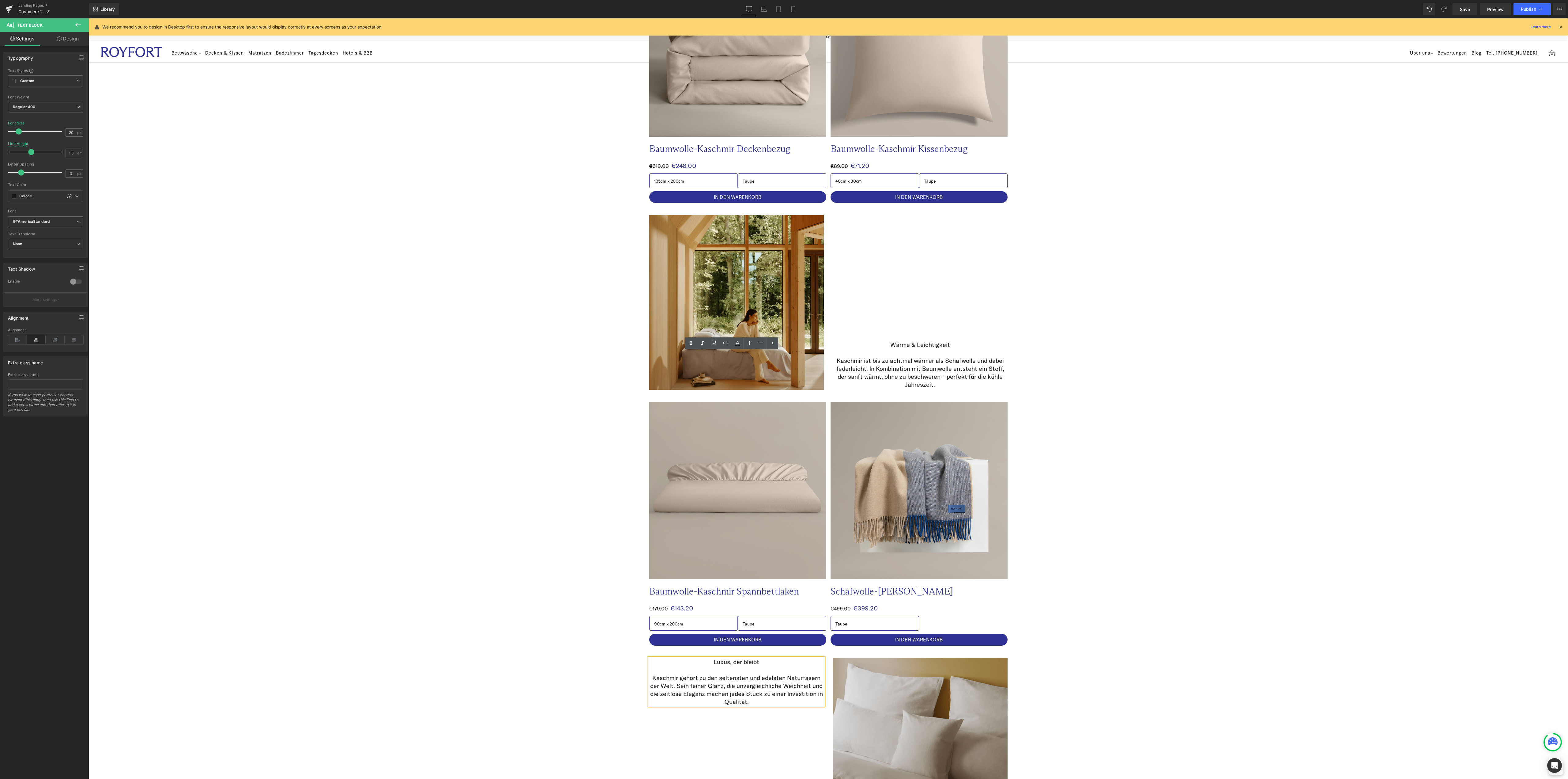
scroll to position [674, 0]
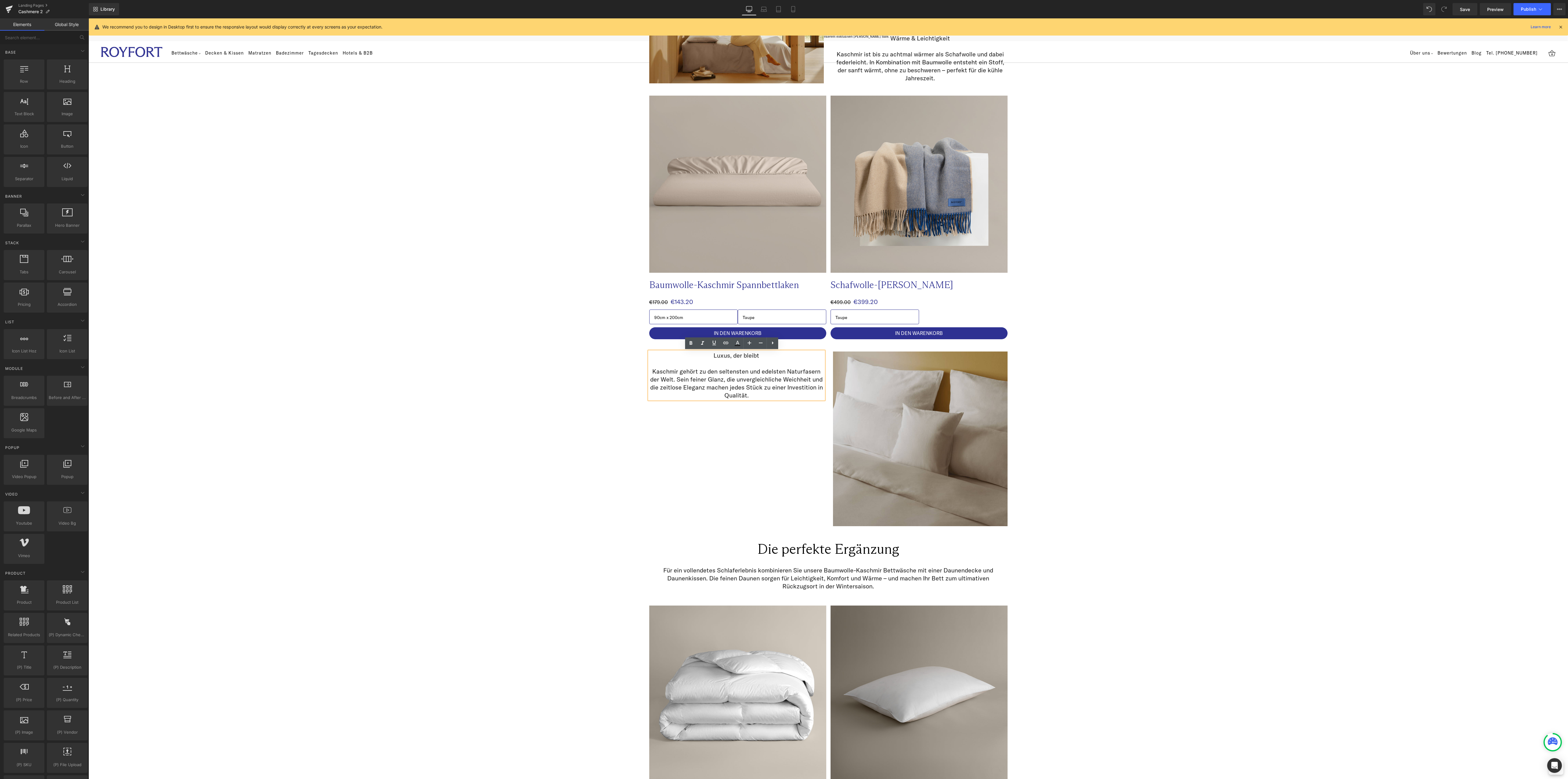
click at [1171, 380] on div "Image Image Row Kaschmir – luxuriöse Wärme für die kühle Jahreszeit Heading Row…" at bounding box center [828, 385] width 1479 height 2017
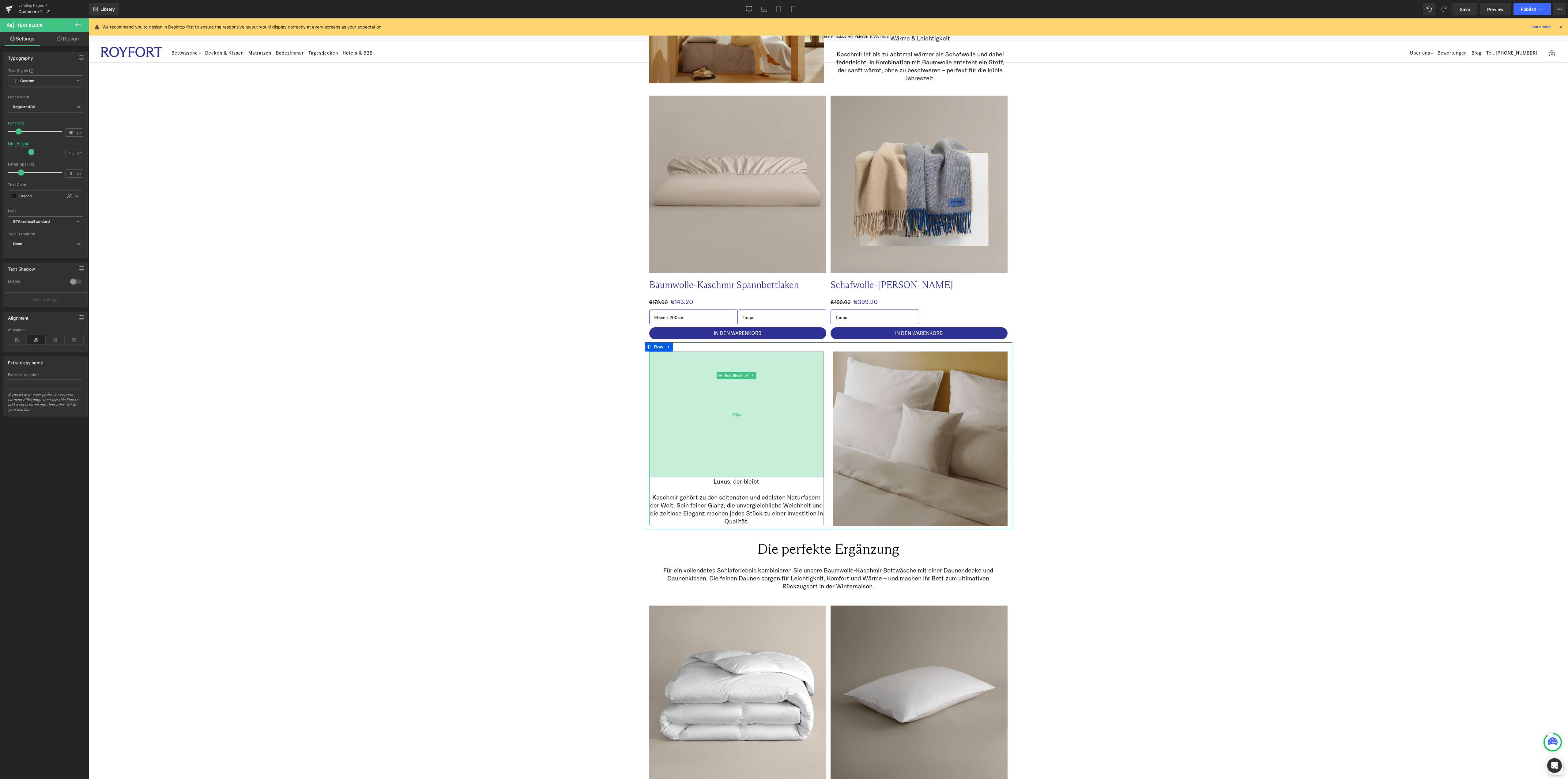
drag, startPoint x: 756, startPoint y: 351, endPoint x: 762, endPoint y: 477, distance: 126.1
click at [762, 477] on div "Luxus, der bleibt Kaschmir gehört zu den seltensten und edelsten Naturfasern de…" at bounding box center [736, 438] width 175 height 174
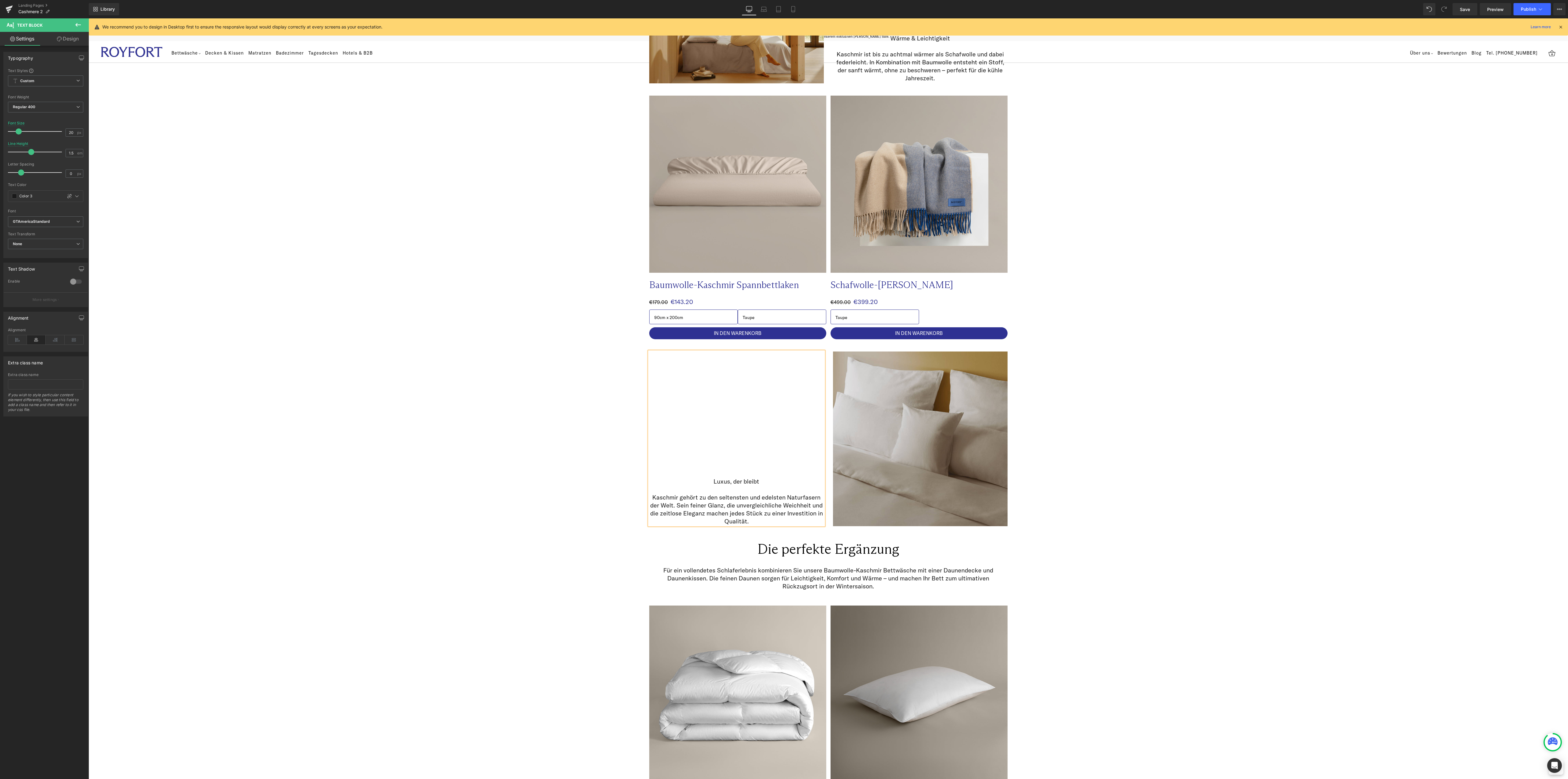
click at [1140, 517] on div "Image Image Row Kaschmir – luxuriöse Wärme für die kühle Jahreszeit Heading Row…" at bounding box center [828, 385] width 1479 height 2017
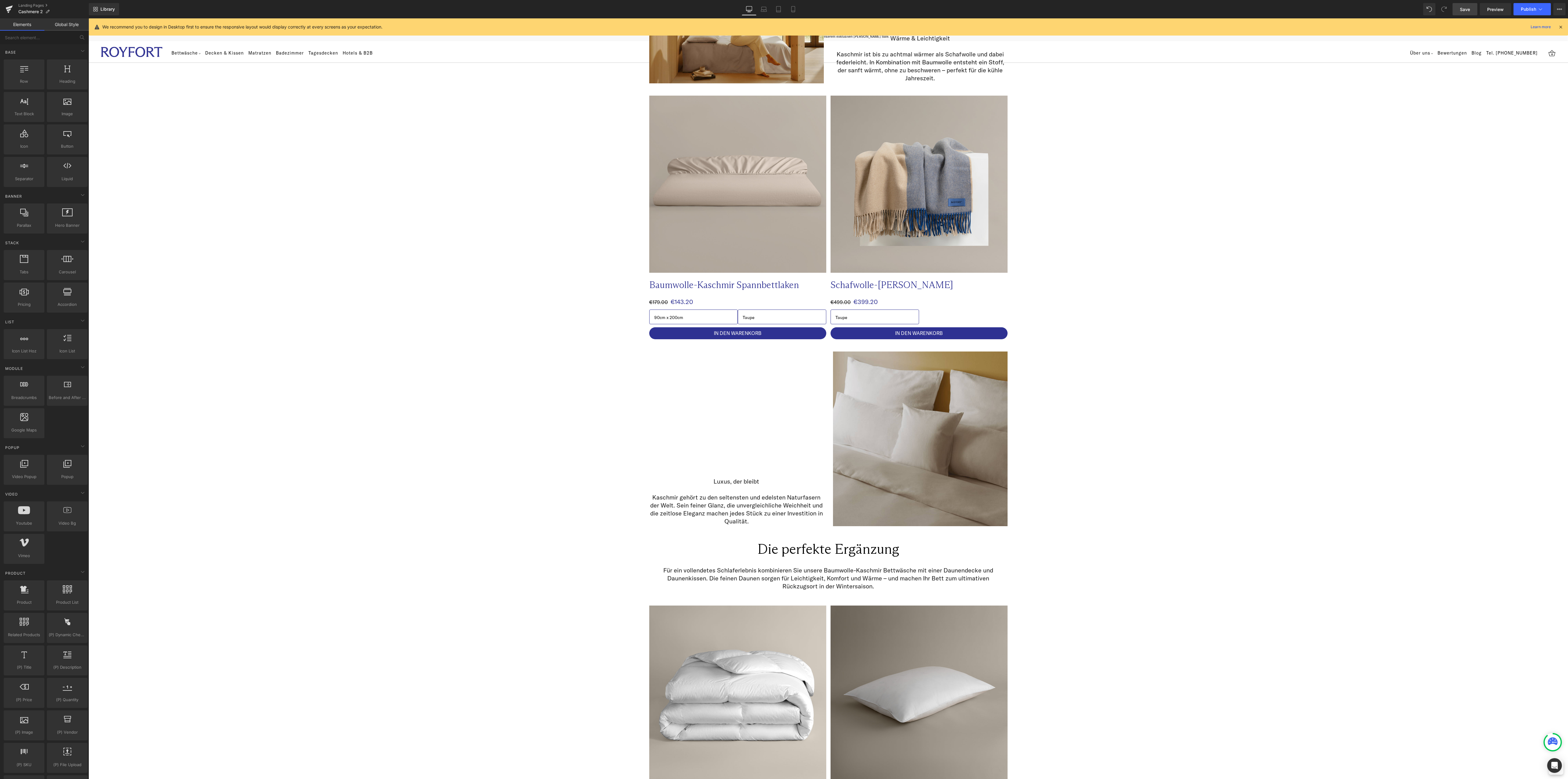
drag, startPoint x: 1466, startPoint y: 18, endPoint x: 1466, endPoint y: 13, distance: 5.0
click at [1466, 15] on div "Library Desktop Desktop Laptop Tablet Mobile Save Preview Publish Scheduled Vie…" at bounding box center [828, 9] width 1479 height 18
click at [1466, 13] on link "Save" at bounding box center [1465, 9] width 25 height 12
click at [793, 8] on icon at bounding box center [793, 9] width 6 height 6
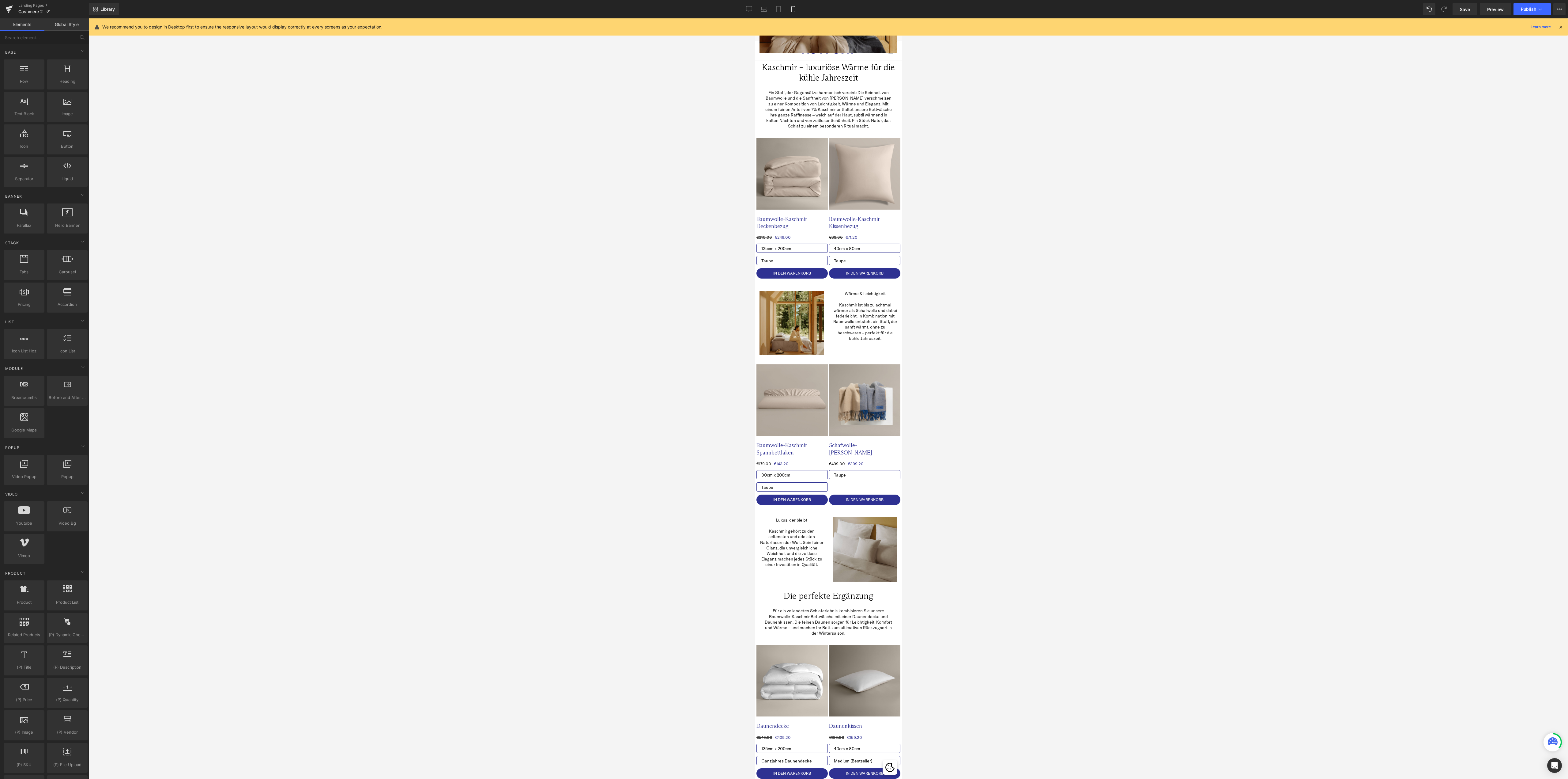
scroll to position [0, 0]
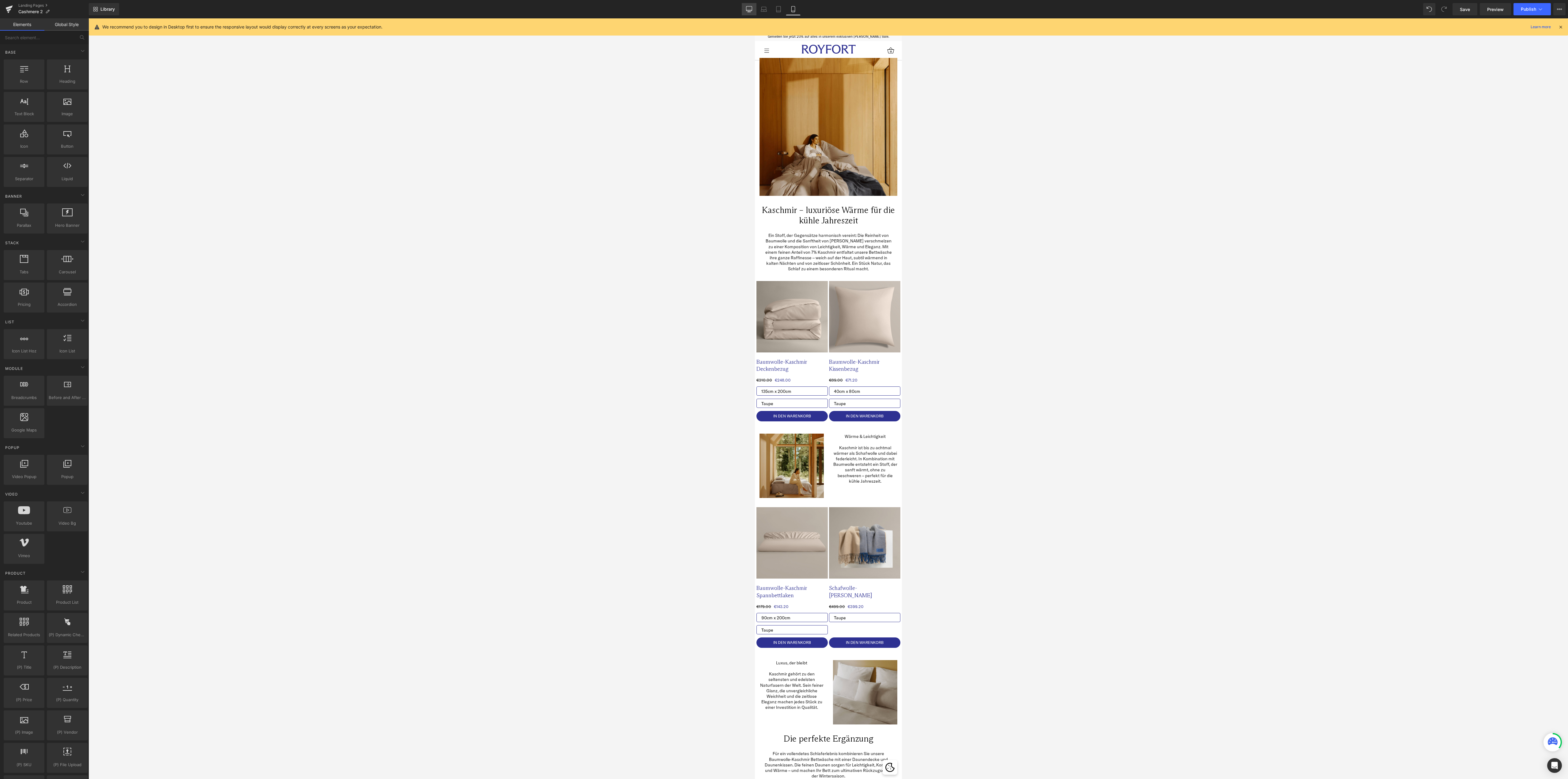
click at [755, 5] on link "Desktop" at bounding box center [749, 9] width 15 height 12
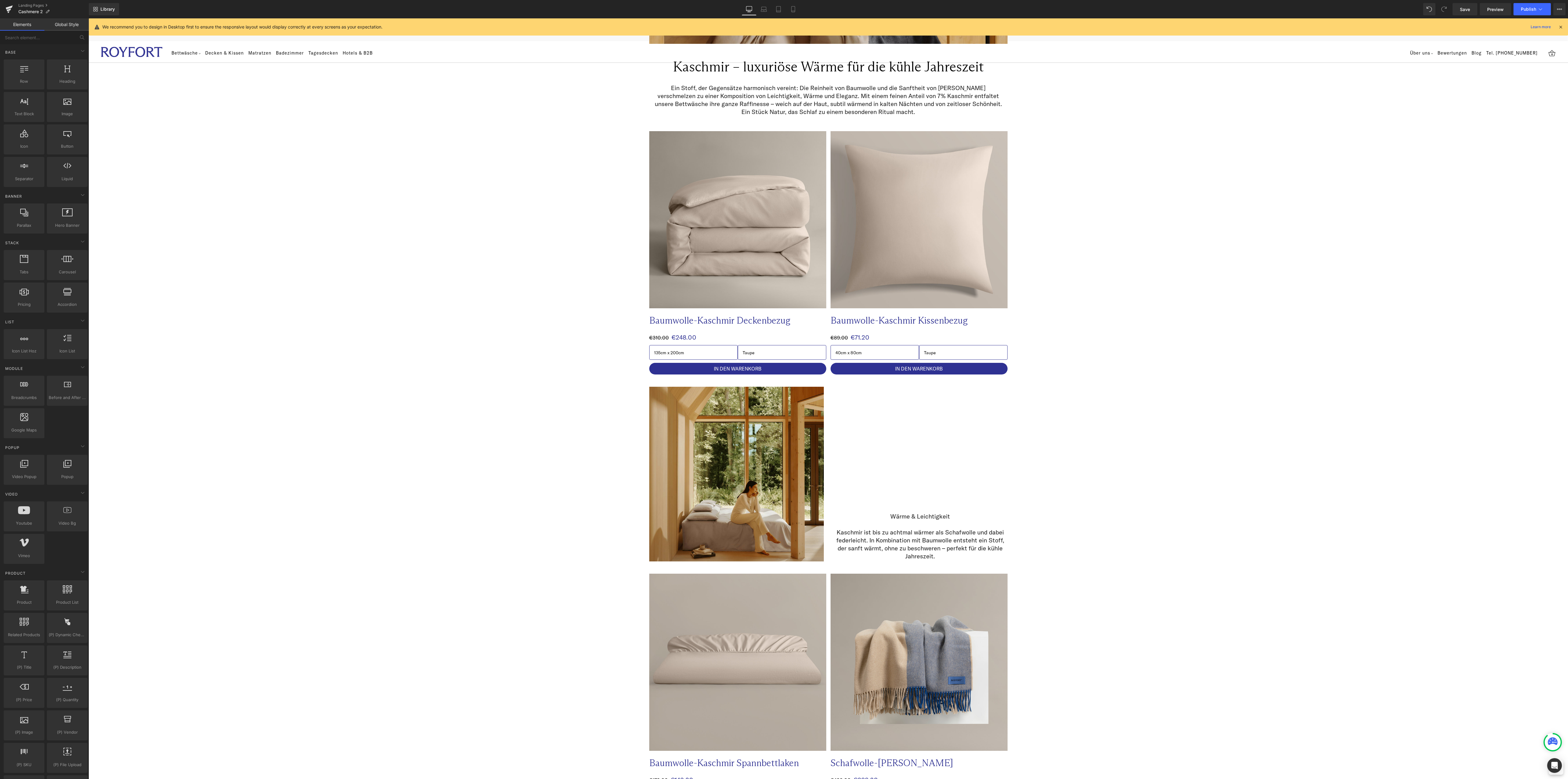
scroll to position [400, 0]
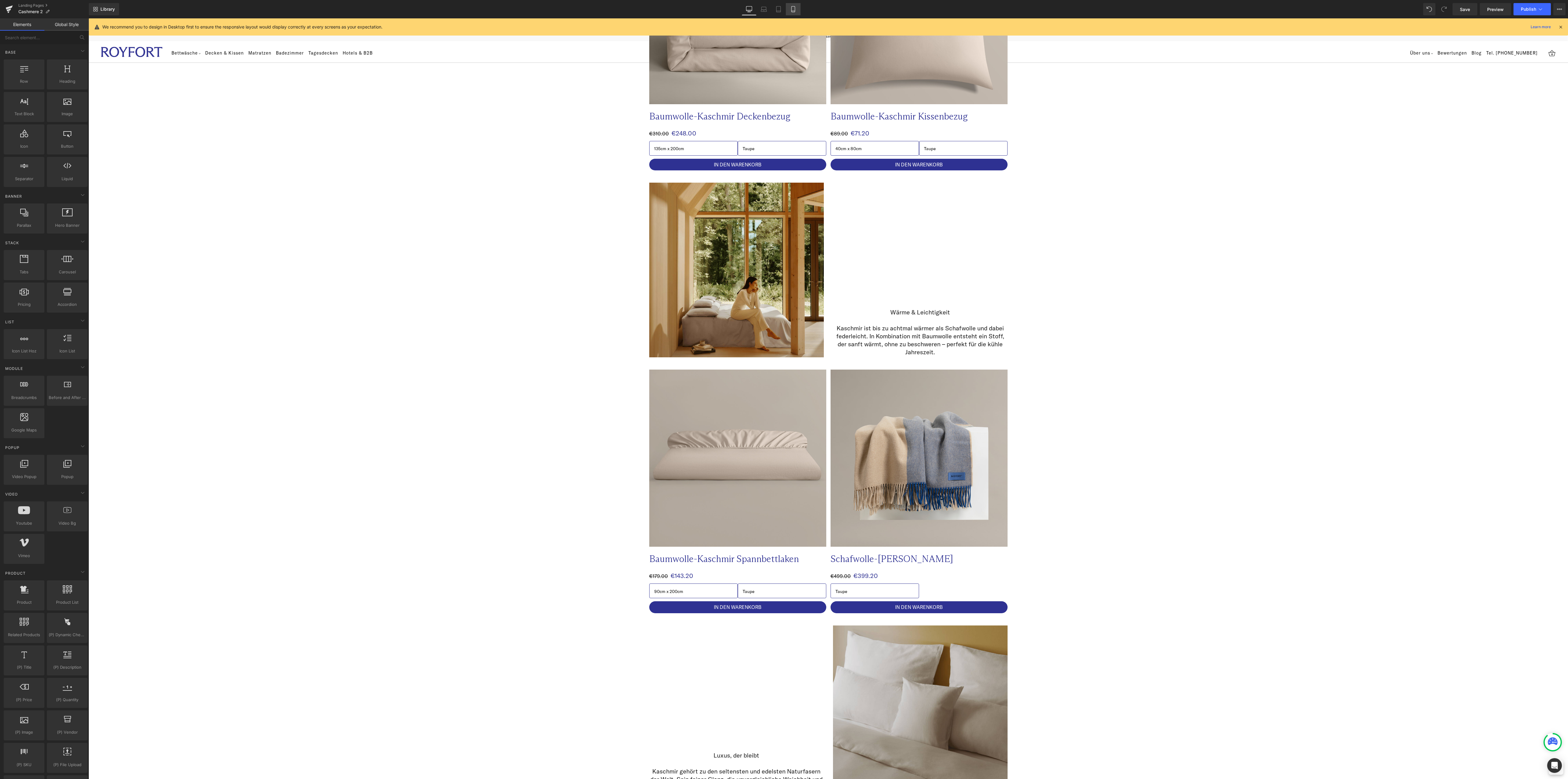
drag, startPoint x: 793, startPoint y: 11, endPoint x: 793, endPoint y: 7, distance: 4.0
click at [794, 11] on icon at bounding box center [793, 9] width 6 height 6
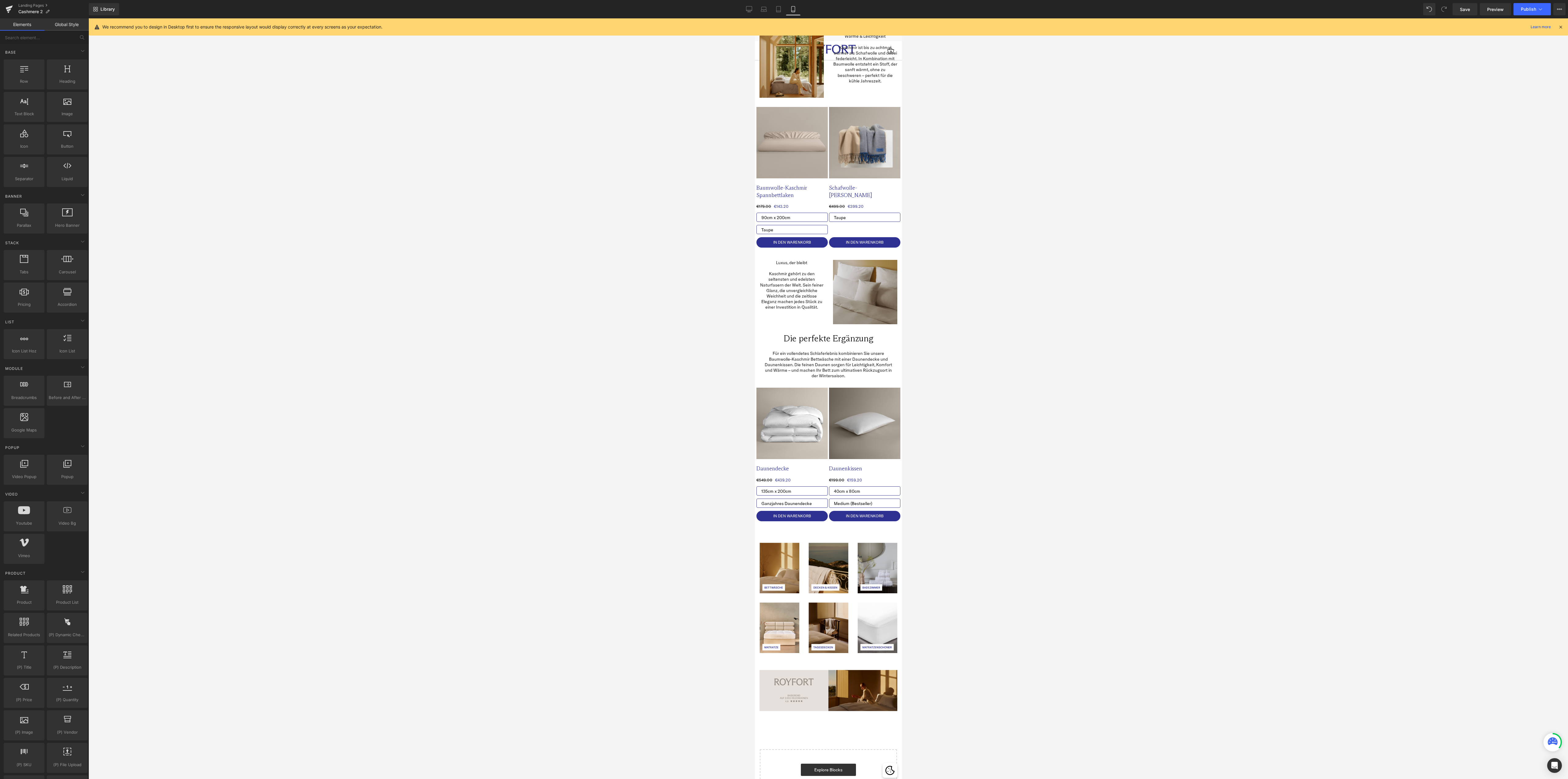
scroll to position [406, 0]
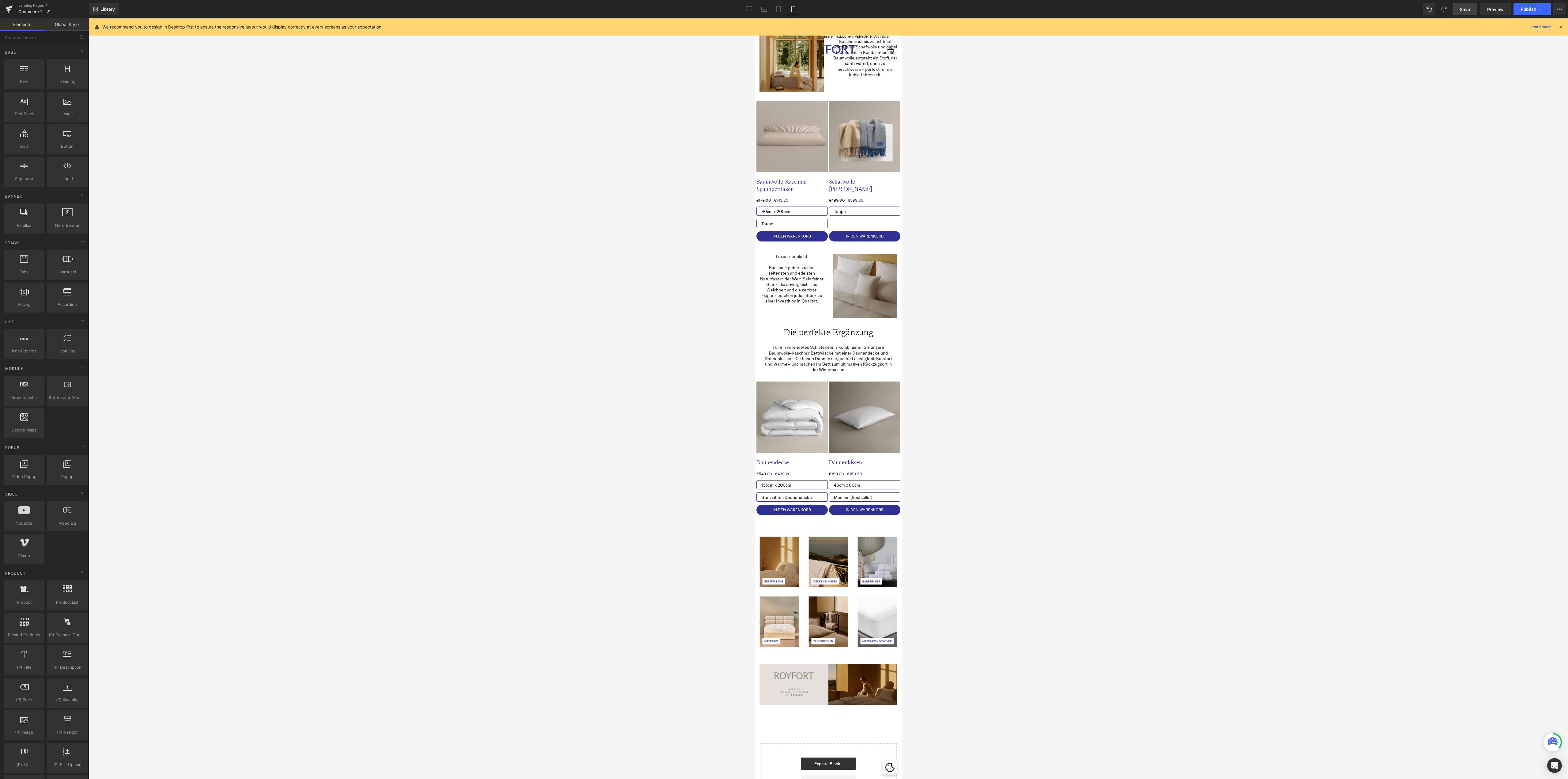
click at [1465, 7] on span "Save" at bounding box center [1465, 9] width 11 height 6
click at [749, 11] on icon at bounding box center [749, 9] width 6 height 6
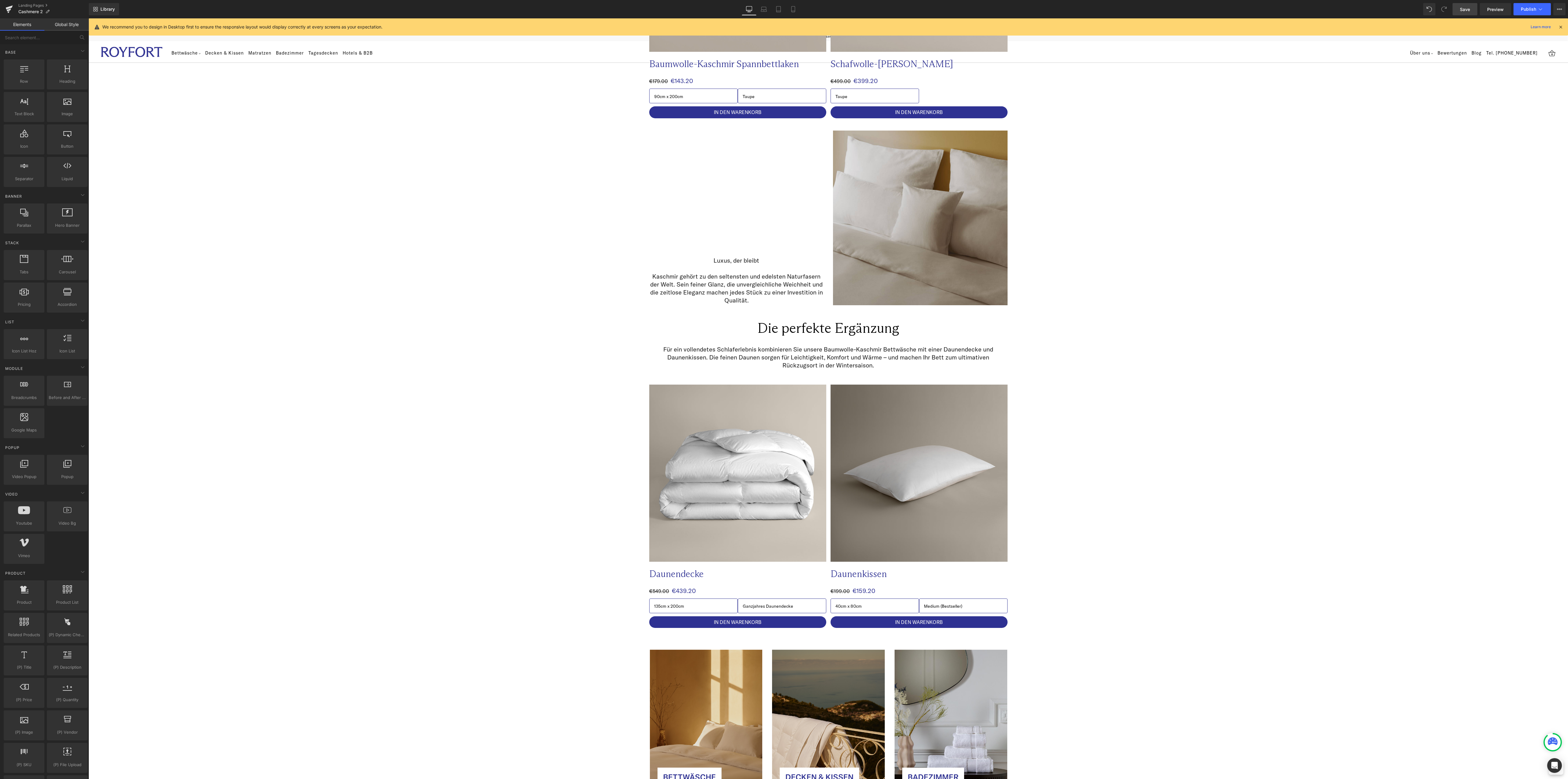
scroll to position [875, 0]
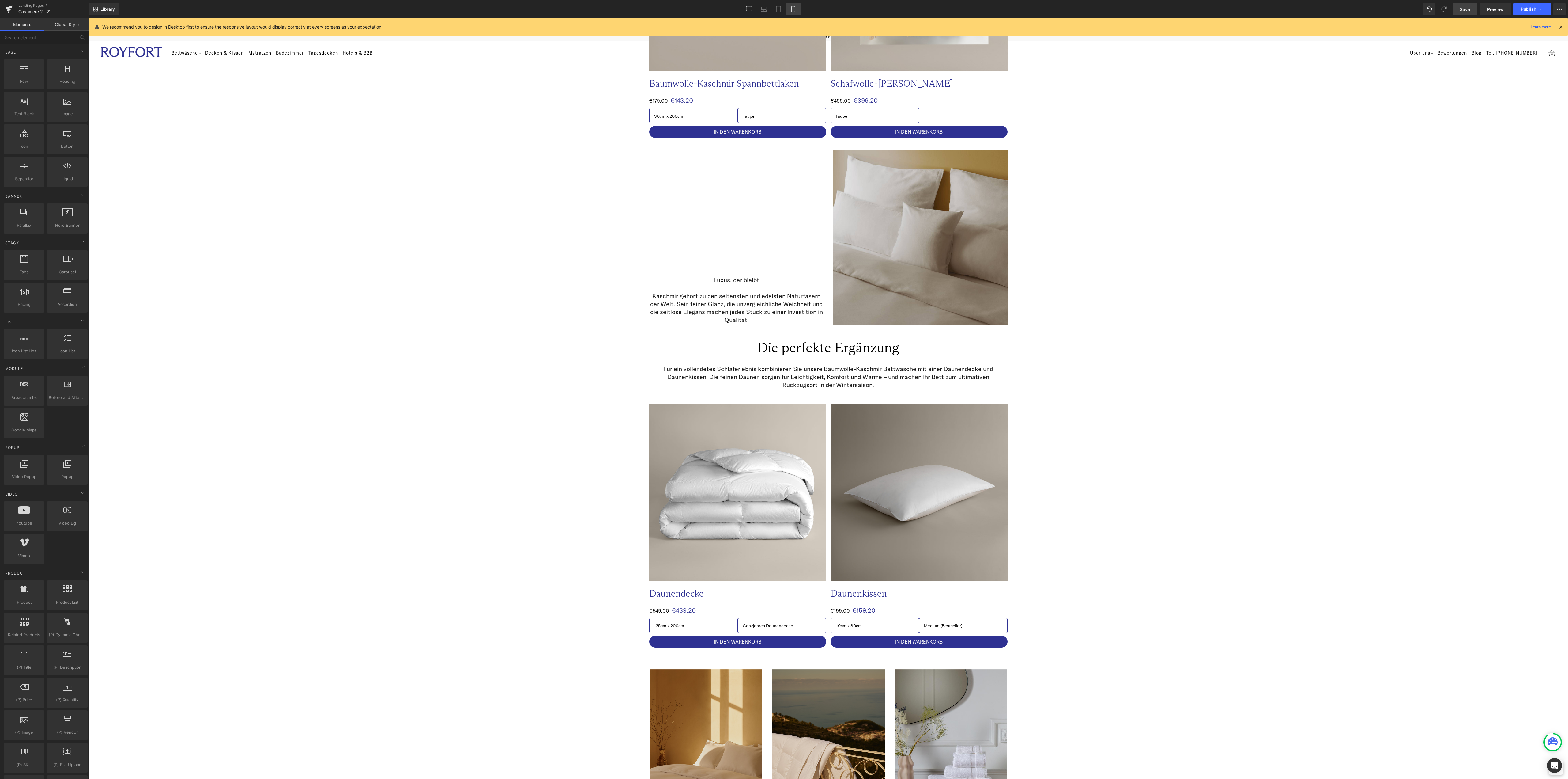
drag, startPoint x: 793, startPoint y: 9, endPoint x: 98, endPoint y: 324, distance: 763.1
click at [793, 9] on icon at bounding box center [793, 9] width 6 height 6
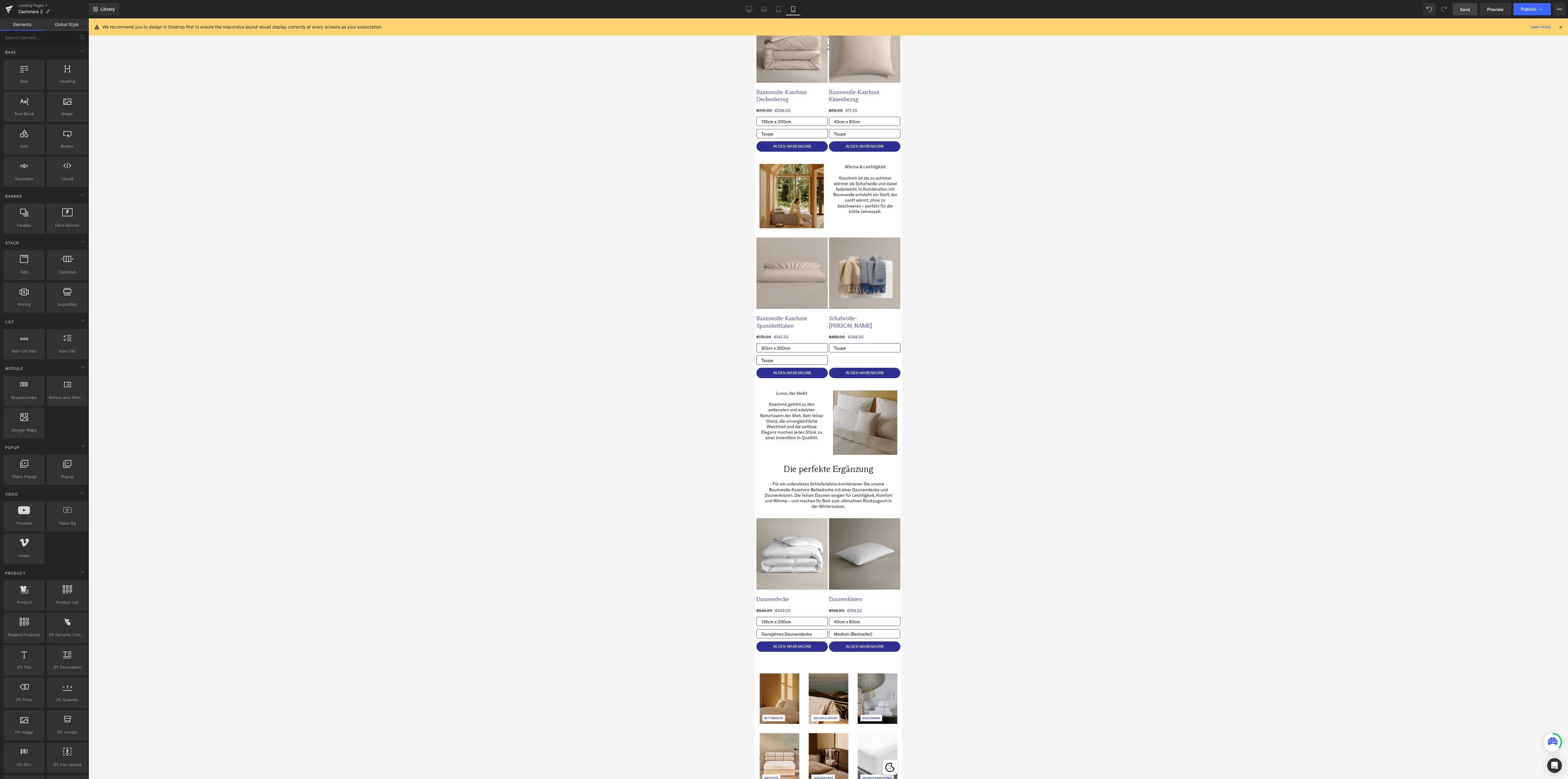
scroll to position [204, 0]
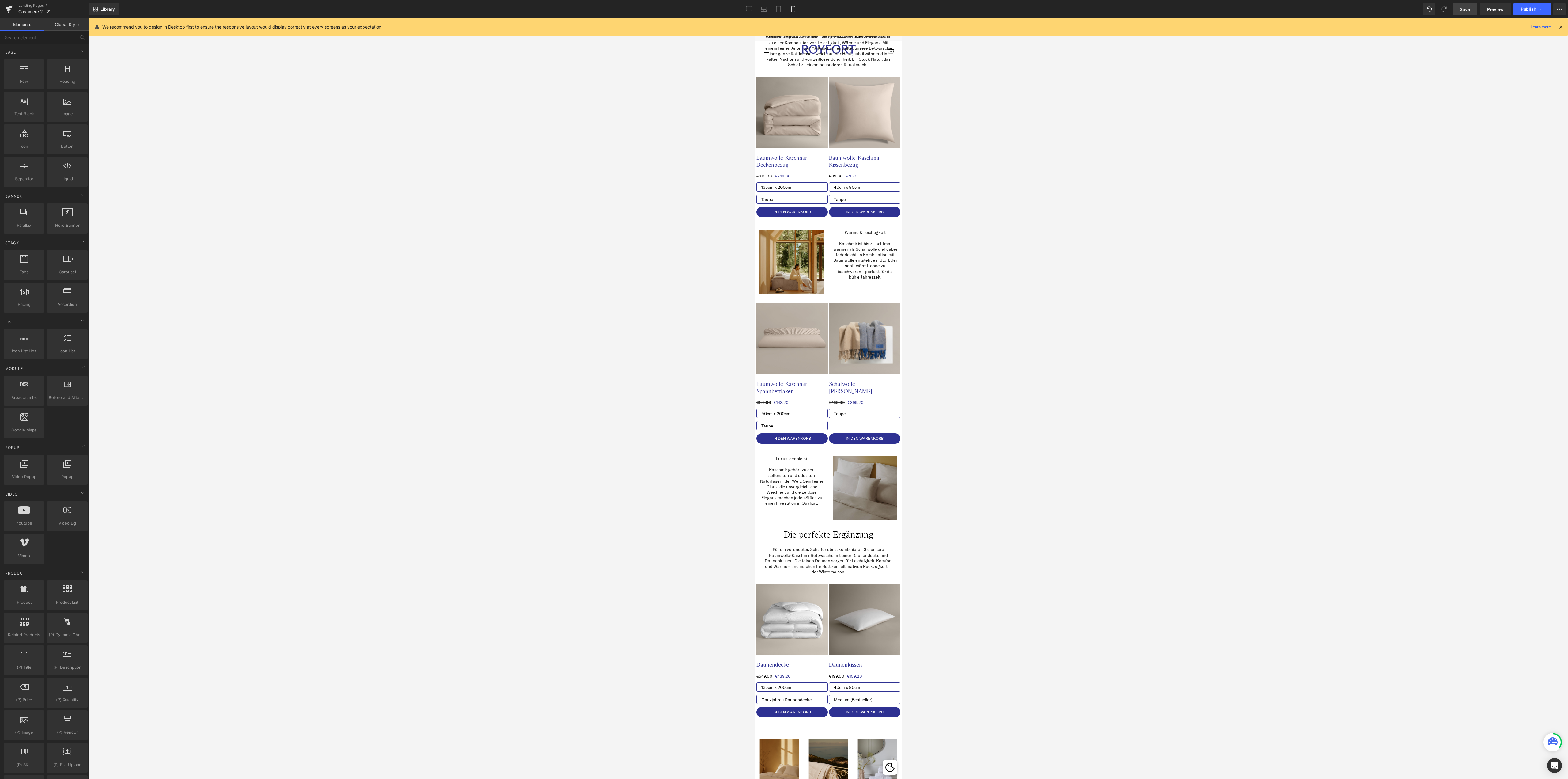
click at [865, 464] on img at bounding box center [864, 488] width 64 height 64
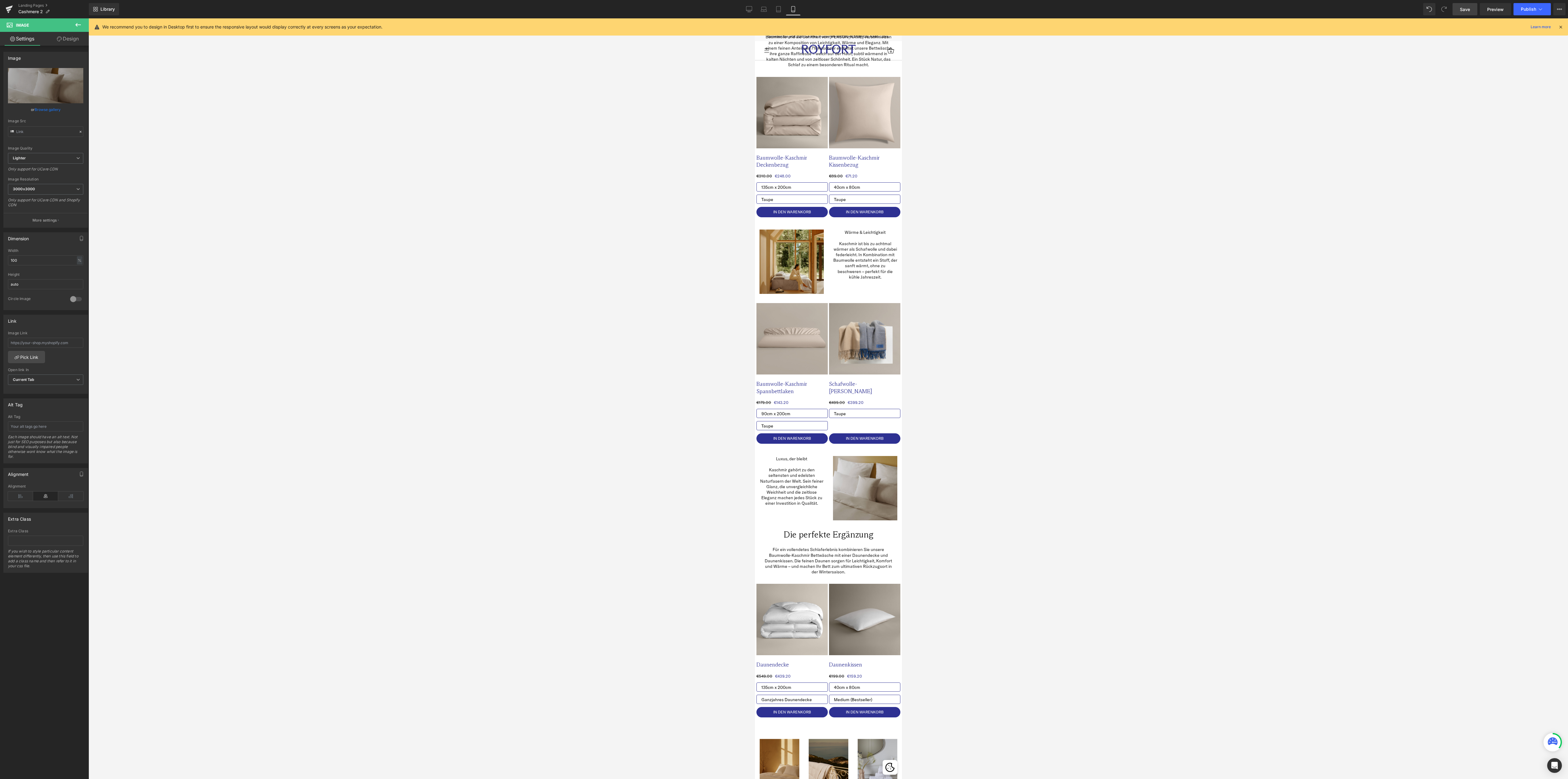
scroll to position [0, 0]
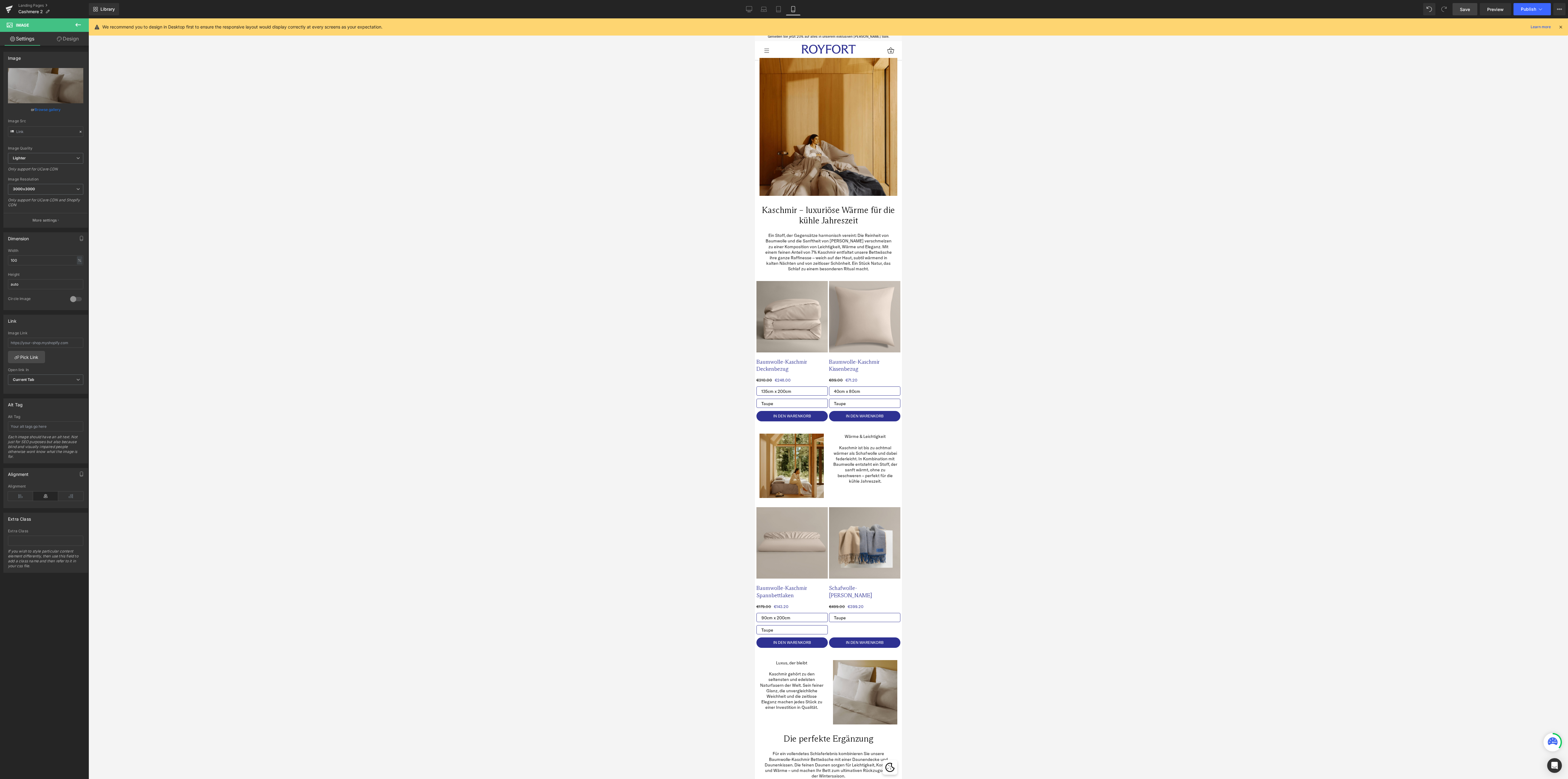
click at [402, 490] on div at bounding box center [828, 398] width 1479 height 761
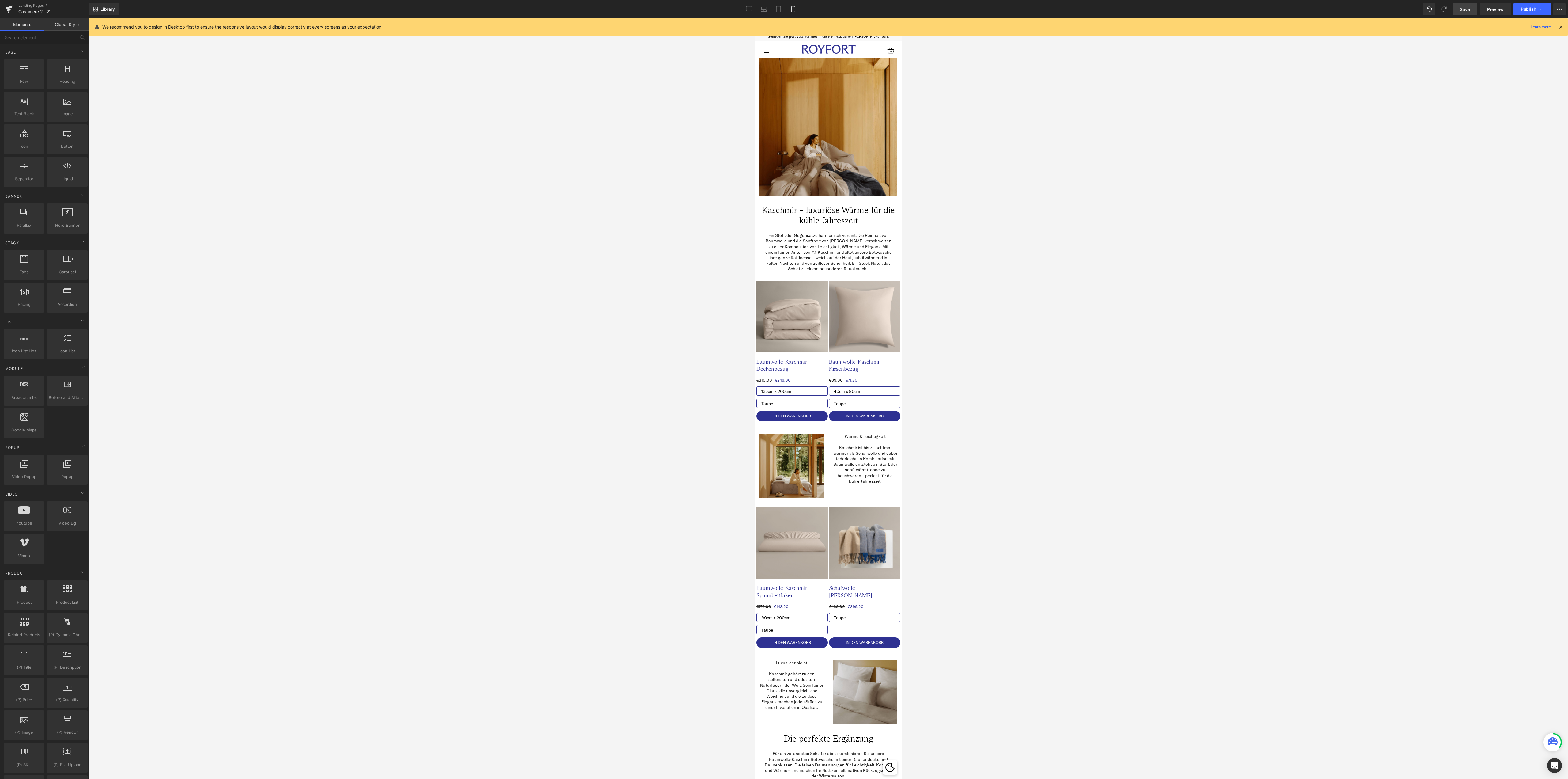
click at [401, 437] on div at bounding box center [828, 398] width 1479 height 761
click at [767, 429] on span "Row" at bounding box center [768, 429] width 12 height 9
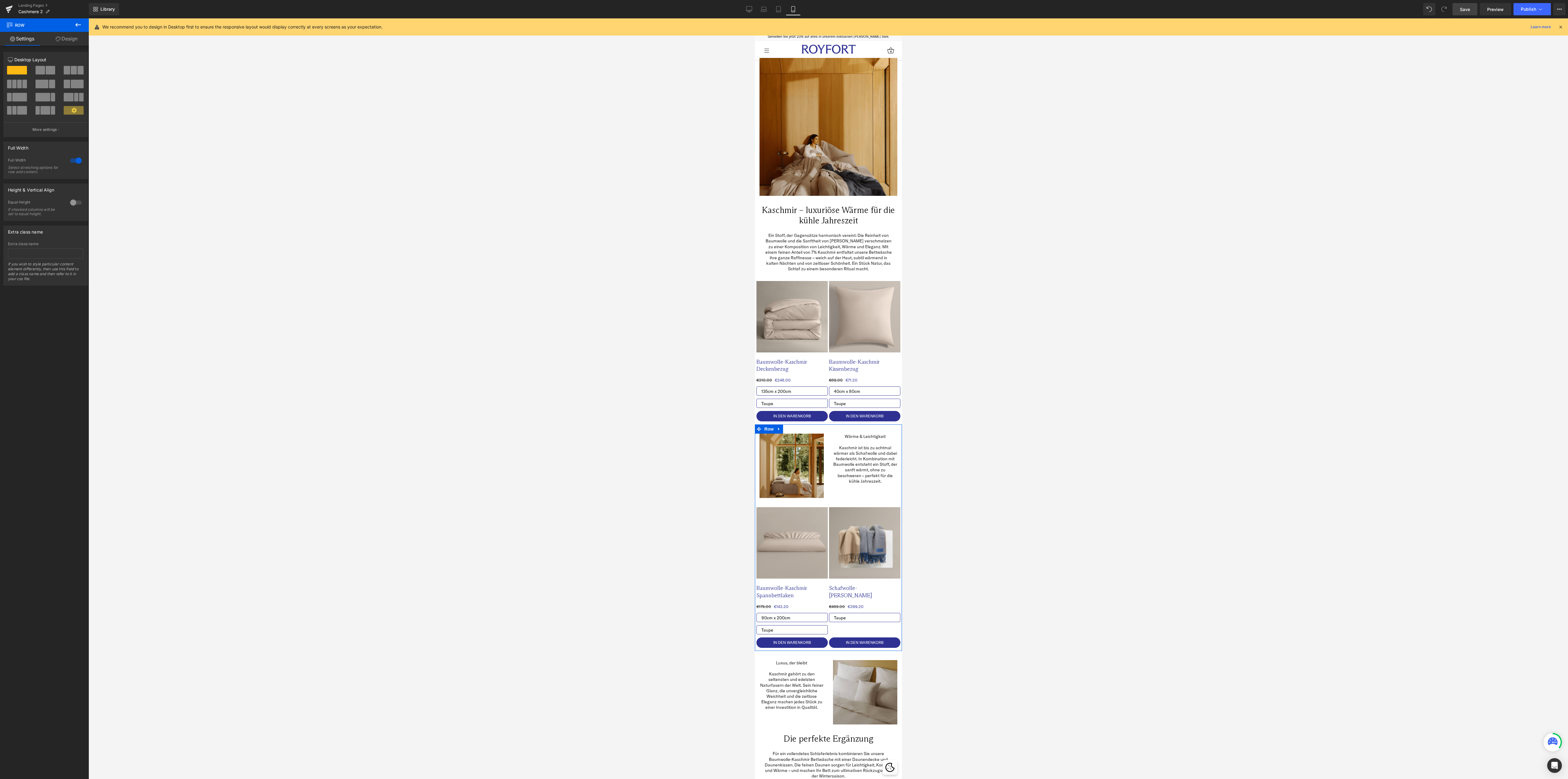
click at [73, 109] on icon at bounding box center [74, 111] width 5 height 5
click at [762, 428] on span "Row" at bounding box center [768, 429] width 12 height 9
click at [76, 160] on div at bounding box center [75, 160] width 15 height 10
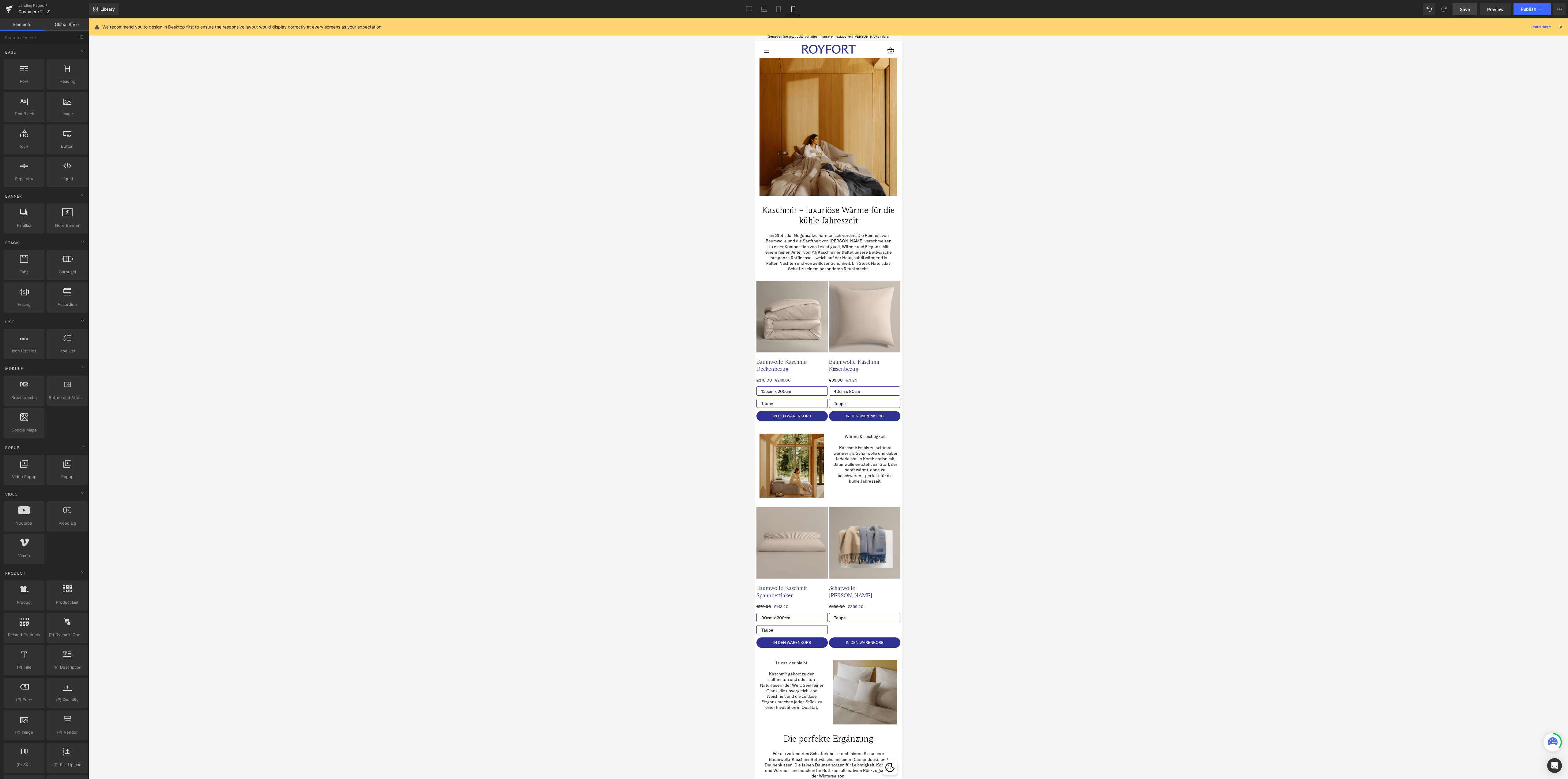
click at [501, 312] on div at bounding box center [828, 398] width 1479 height 761
click at [785, 468] on span "Image" at bounding box center [791, 466] width 13 height 7
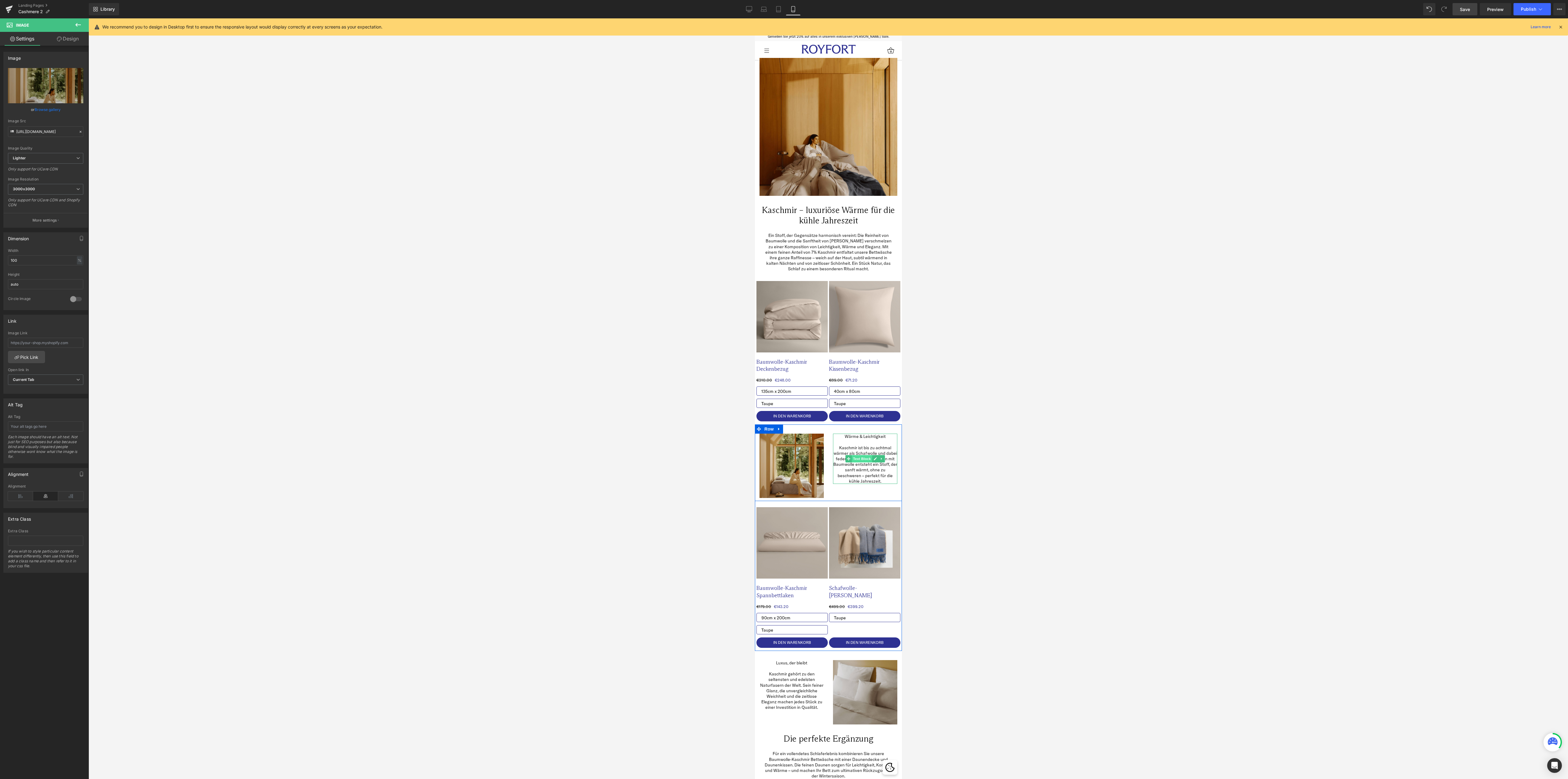
click at [858, 458] on span "Text Block" at bounding box center [861, 459] width 20 height 7
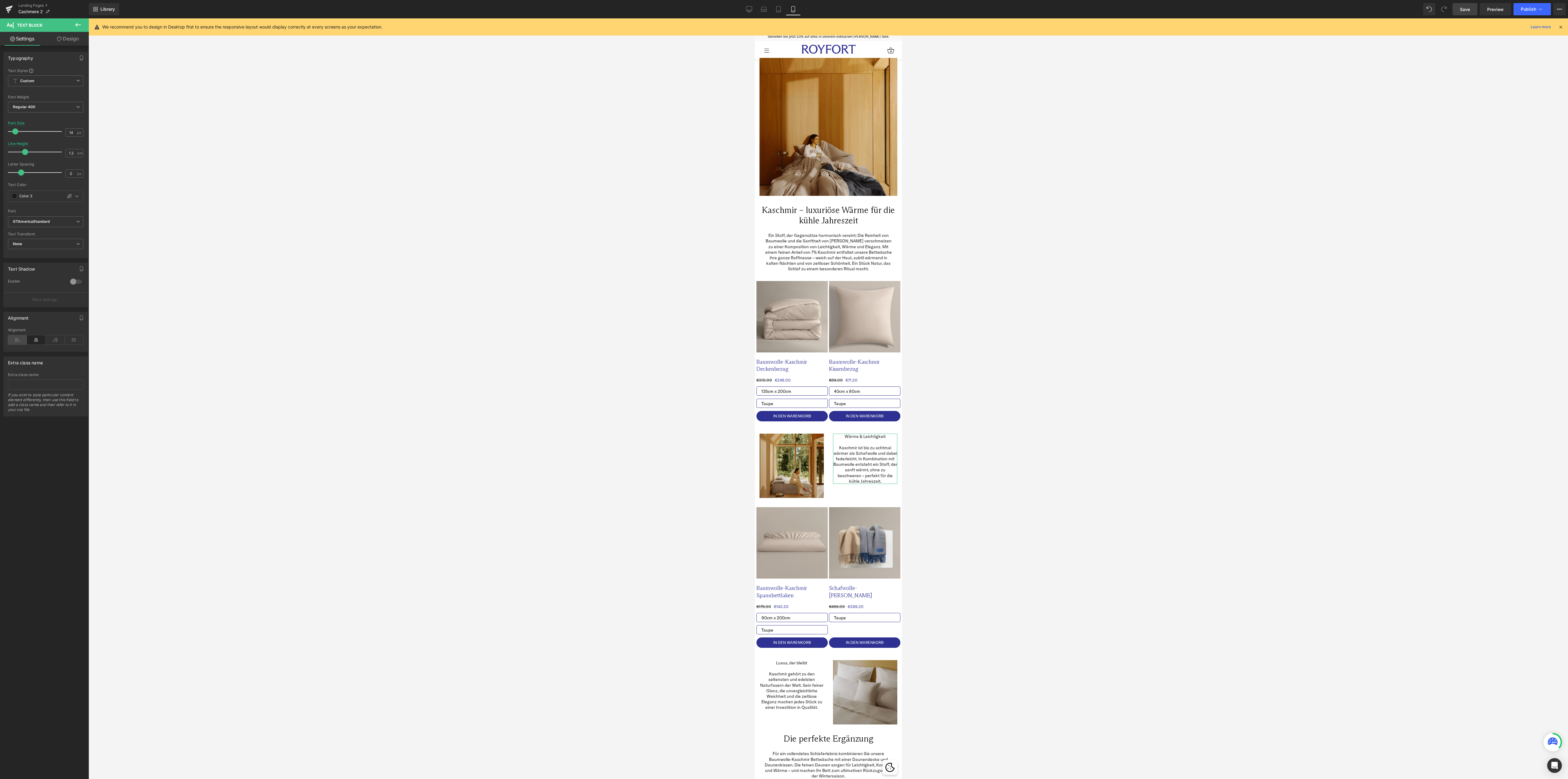
click at [17, 341] on icon at bounding box center [18, 339] width 19 height 9
click at [39, 340] on icon at bounding box center [37, 339] width 19 height 9
click at [538, 472] on div at bounding box center [828, 398] width 1479 height 761
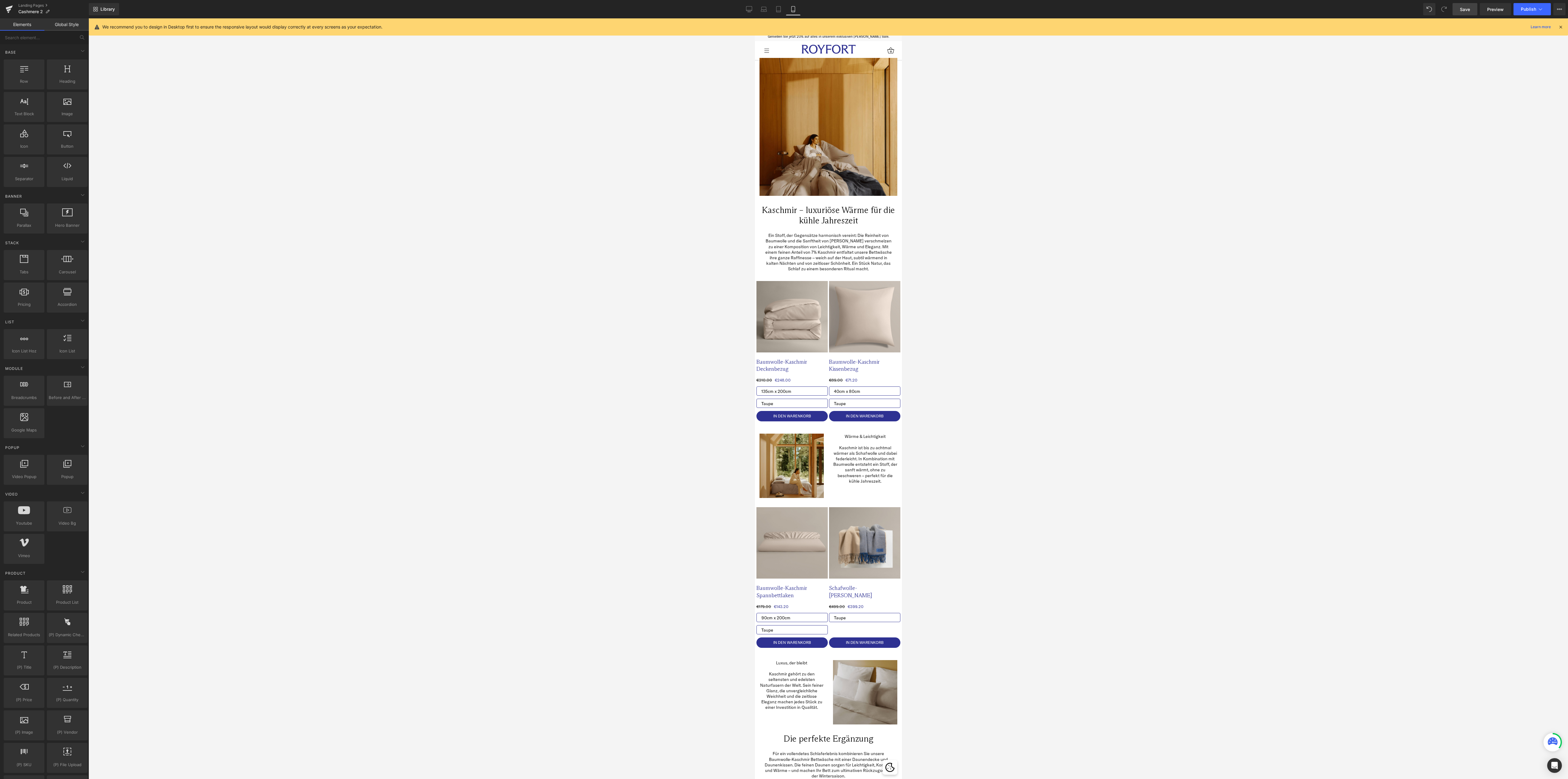
click at [514, 461] on div at bounding box center [828, 398] width 1479 height 761
click at [502, 477] on div at bounding box center [828, 398] width 1479 height 761
click at [788, 465] on span "Image" at bounding box center [791, 466] width 13 height 7
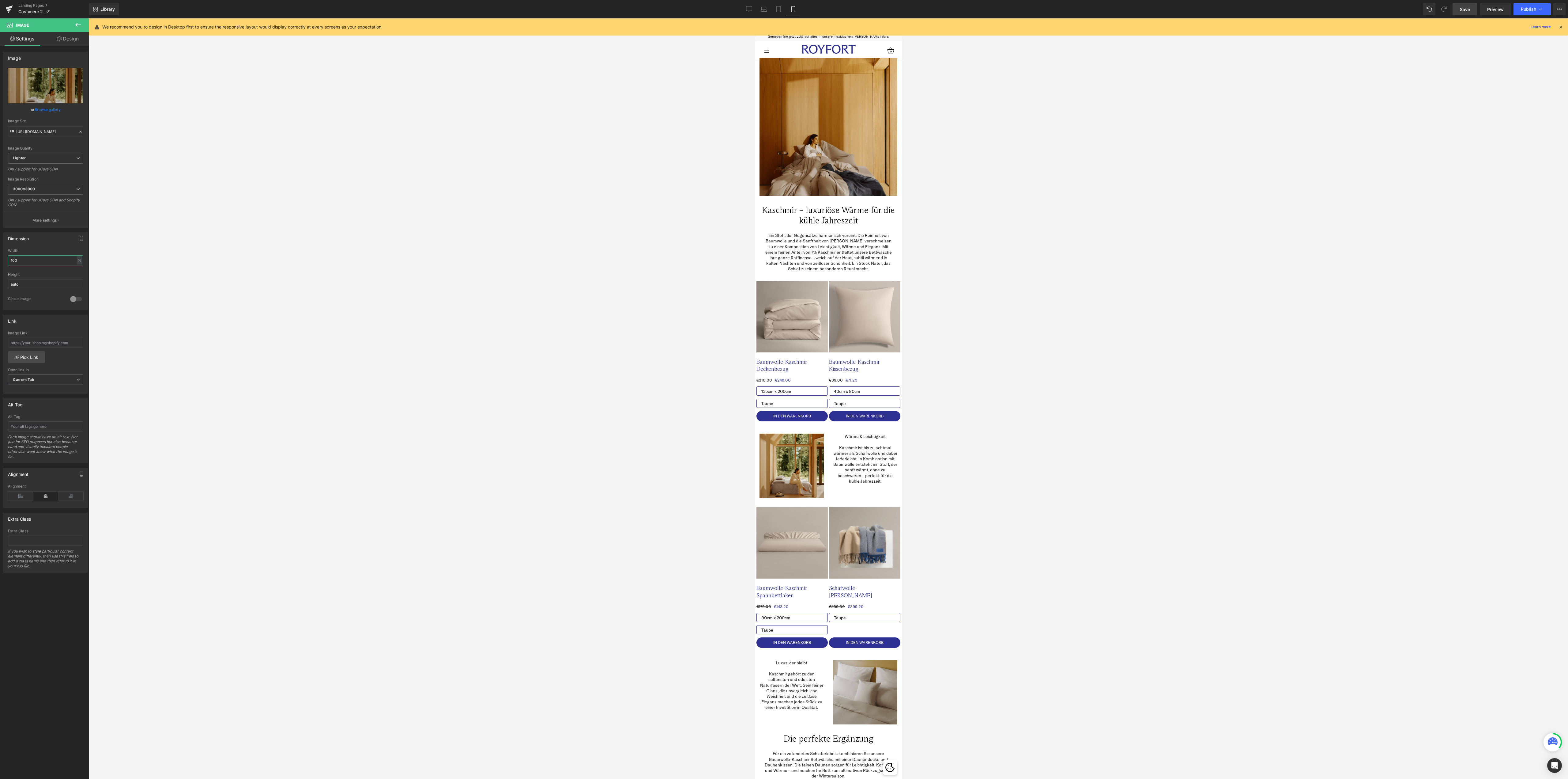
drag, startPoint x: 37, startPoint y: 260, endPoint x: -12, endPoint y: 261, distance: 49.0
click at [0, 261] on html "Image You are previewing how the will restyle your page. You can not edit Eleme…" at bounding box center [784, 390] width 1568 height 779
click at [54, 325] on div "Link" at bounding box center [46, 320] width 84 height 11
click at [764, 432] on span "Row" at bounding box center [768, 429] width 12 height 9
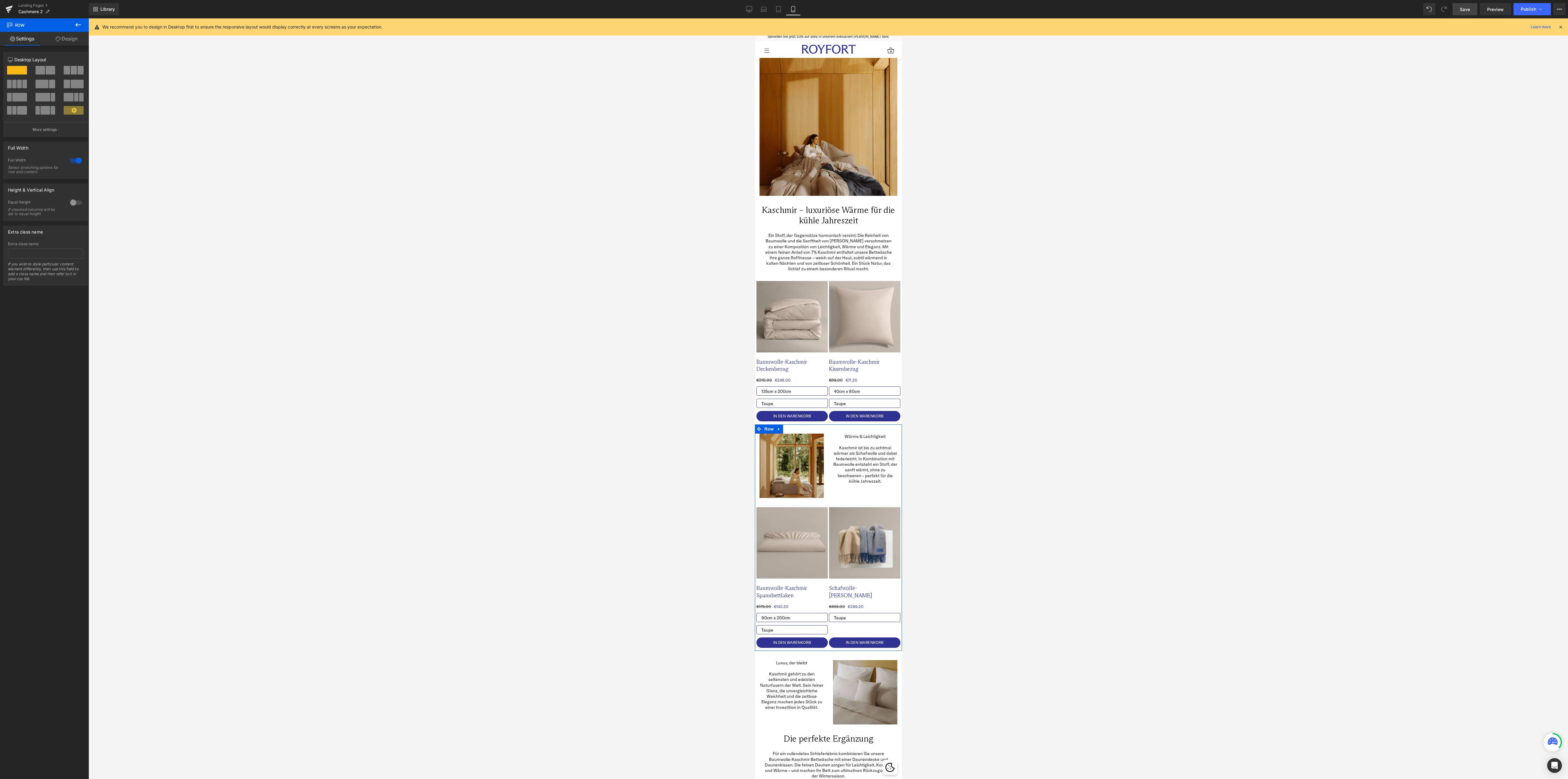
click at [77, 161] on div at bounding box center [75, 160] width 15 height 10
click at [70, 159] on div at bounding box center [75, 160] width 15 height 10
click at [795, 448] on img at bounding box center [791, 465] width 64 height 64
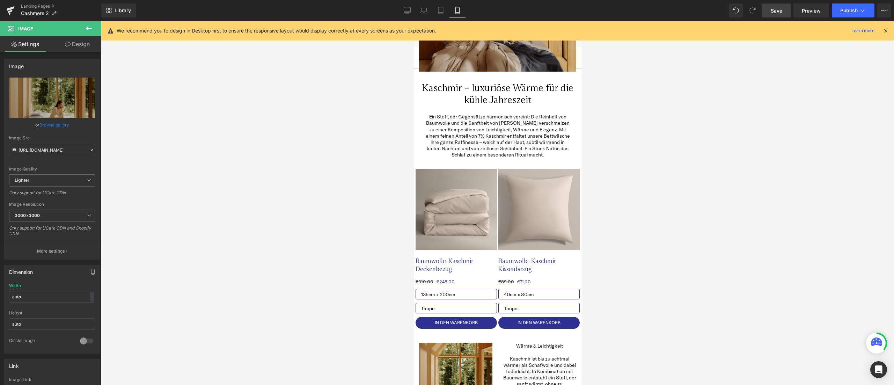
scroll to position [209, 0]
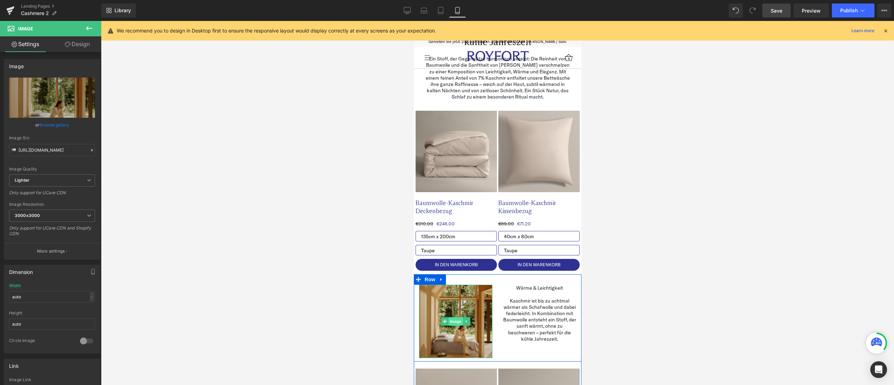
click at [450, 323] on span "Image" at bounding box center [455, 321] width 15 height 8
drag, startPoint x: 52, startPoint y: 294, endPoint x: 0, endPoint y: 295, distance: 51.7
click at [0, 295] on div "Dimension auto Width auto - % px auto Height auto 0 Circle Image" at bounding box center [52, 306] width 104 height 94
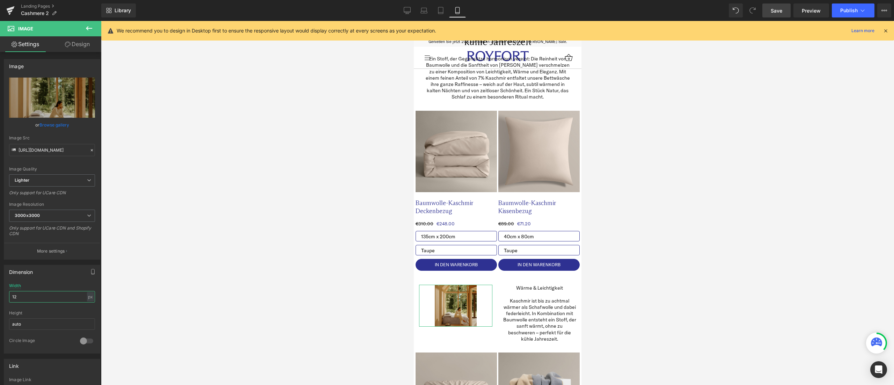
type input "1"
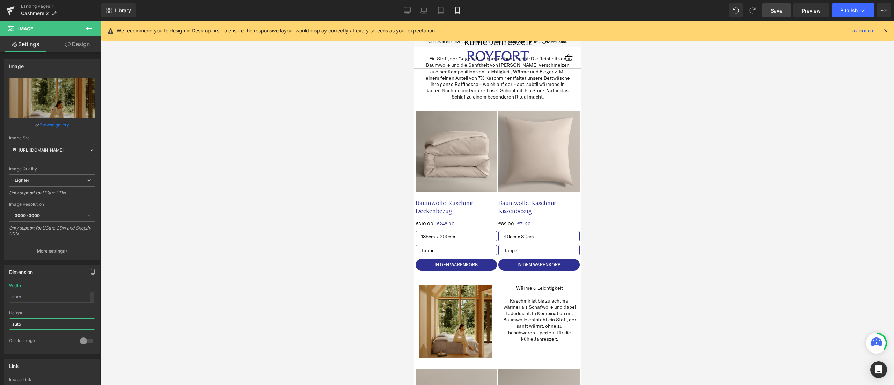
click at [36, 321] on input "auto" at bounding box center [52, 324] width 86 height 12
click at [67, 269] on div "Dimension" at bounding box center [52, 271] width 96 height 13
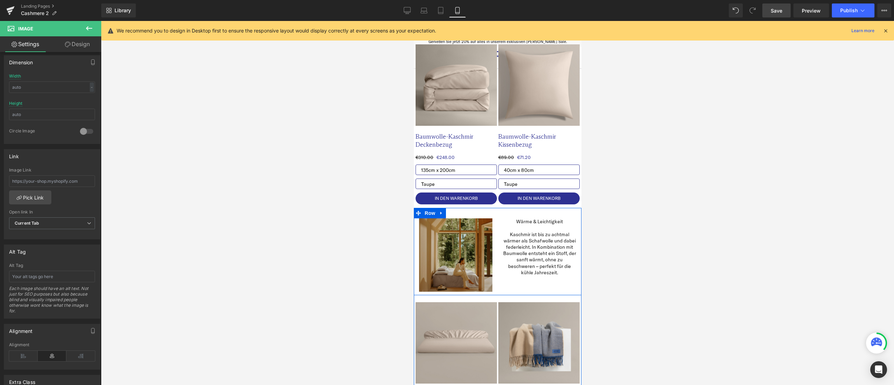
scroll to position [279, 0]
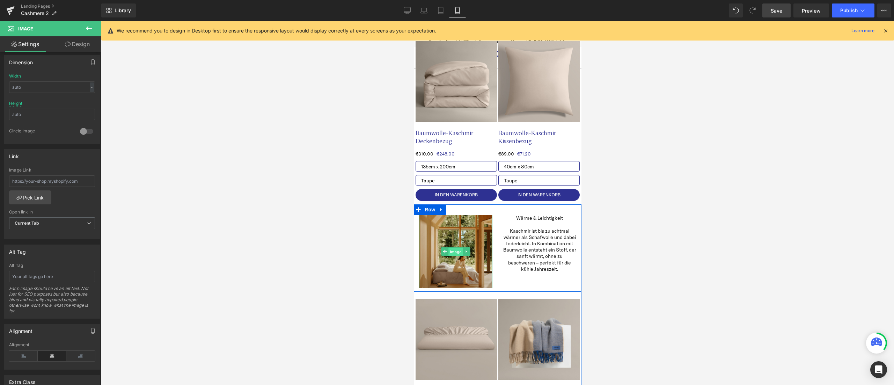
click at [448, 251] on span "Image" at bounding box center [455, 252] width 15 height 8
click at [96, 24] on button at bounding box center [89, 28] width 24 height 15
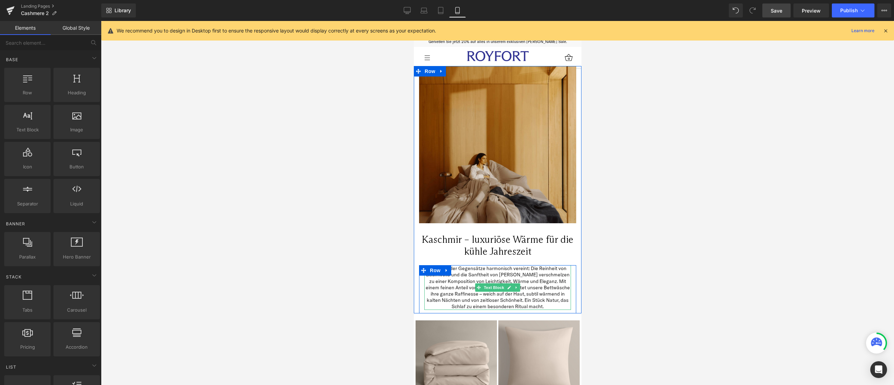
scroll to position [140, 0]
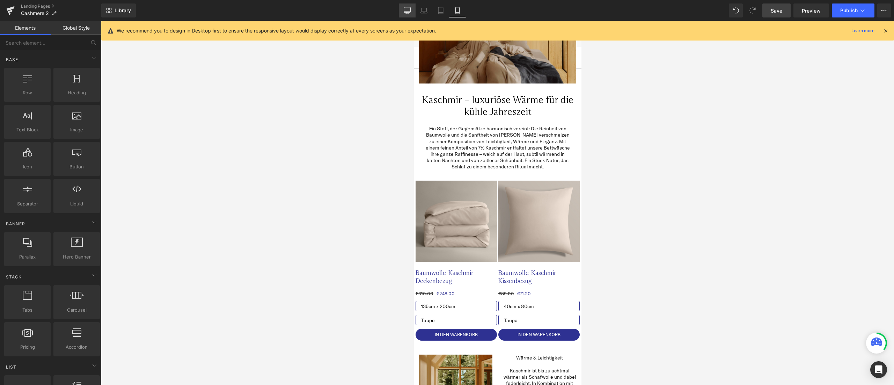
click at [409, 13] on icon at bounding box center [407, 10] width 7 height 7
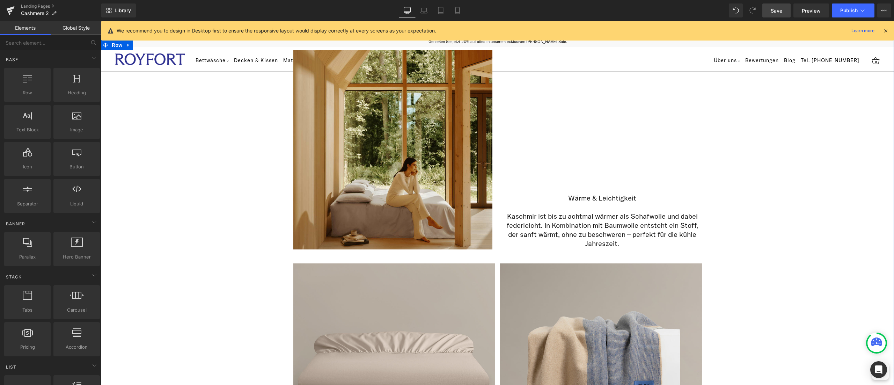
scroll to position [621, 0]
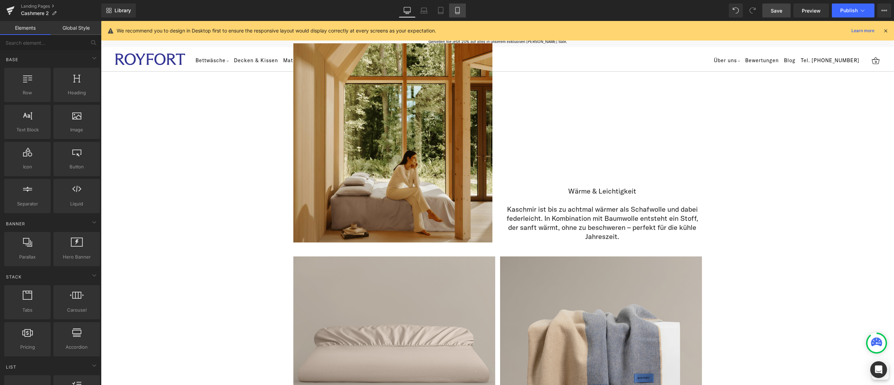
click at [455, 10] on icon at bounding box center [457, 10] width 7 height 7
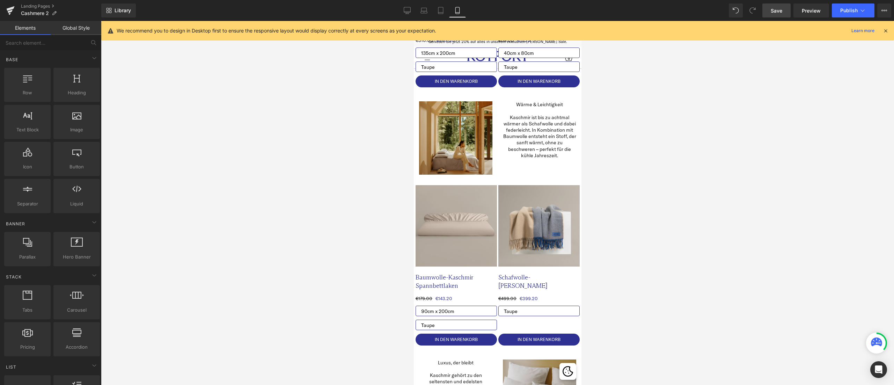
scroll to position [323, 0]
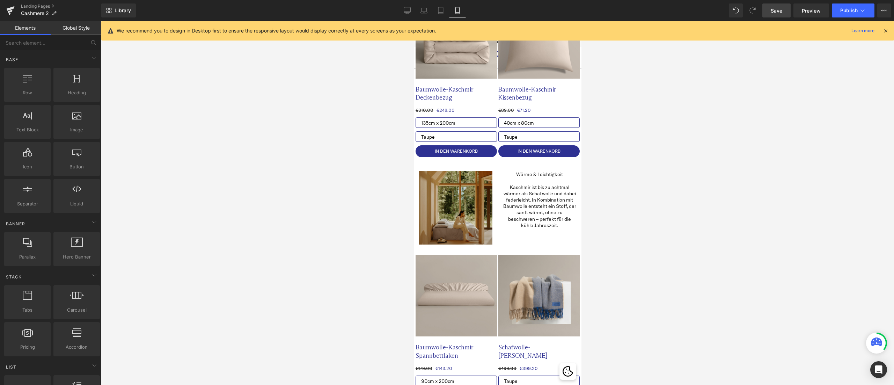
click at [453, 194] on img at bounding box center [455, 207] width 73 height 73
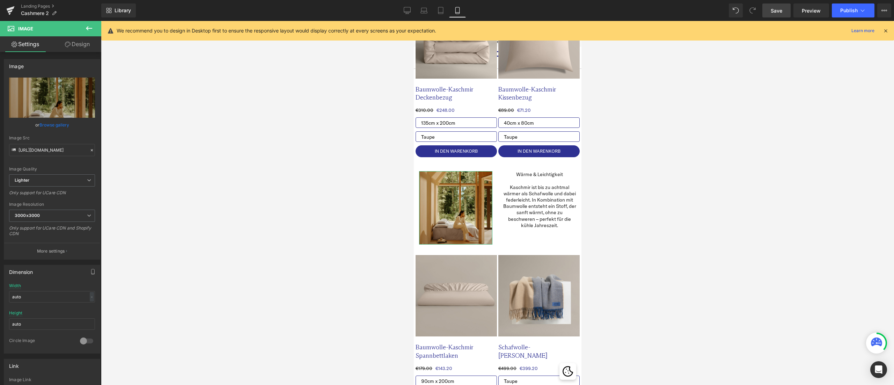
click at [89, 42] on link "Design" at bounding box center [77, 44] width 51 height 16
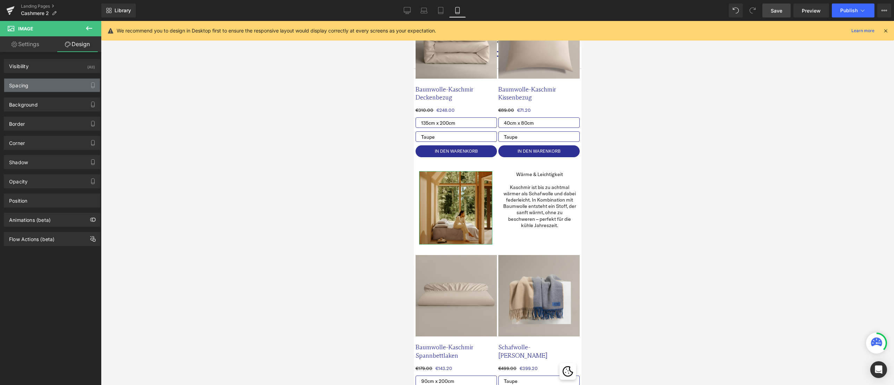
click at [48, 80] on div "Spacing" at bounding box center [52, 85] width 96 height 13
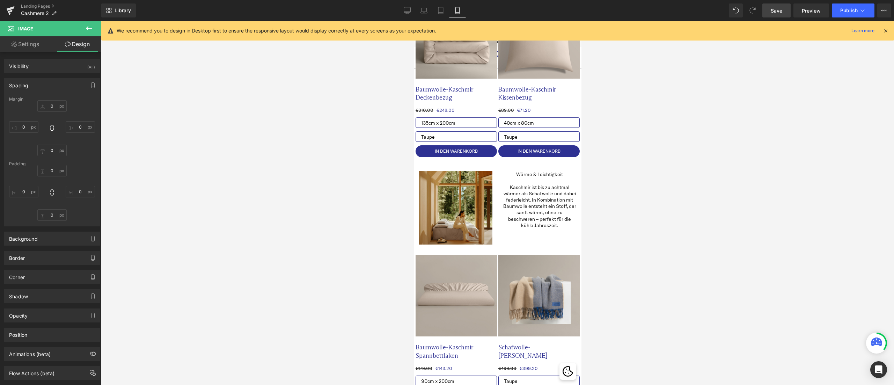
click at [87, 33] on button at bounding box center [89, 28] width 24 height 15
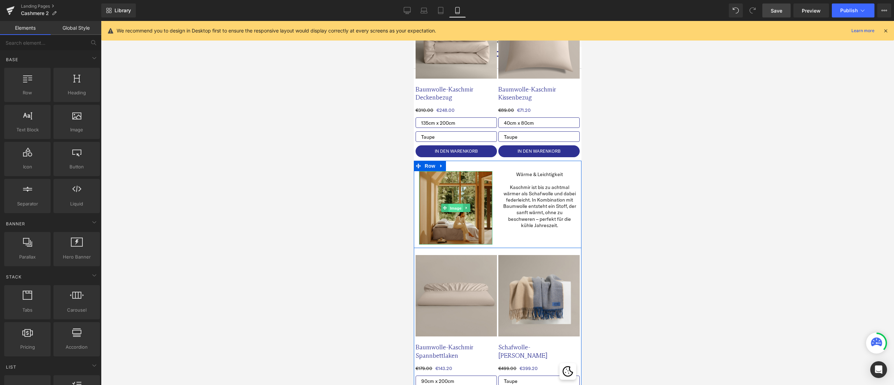
click at [450, 206] on span "Image" at bounding box center [455, 208] width 15 height 8
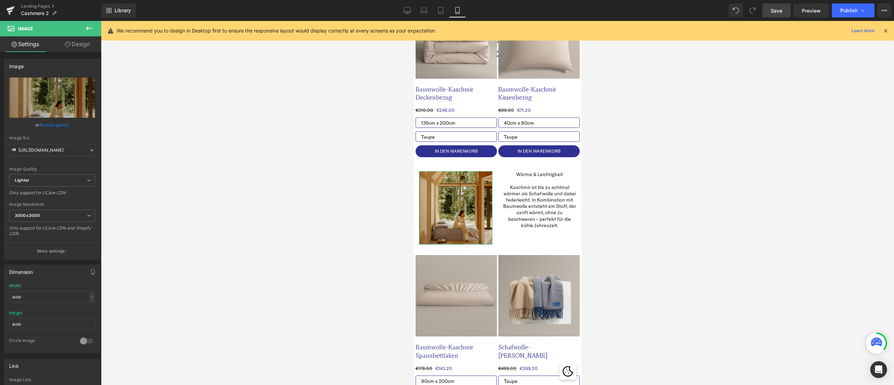
click at [73, 44] on link "Design" at bounding box center [77, 44] width 51 height 16
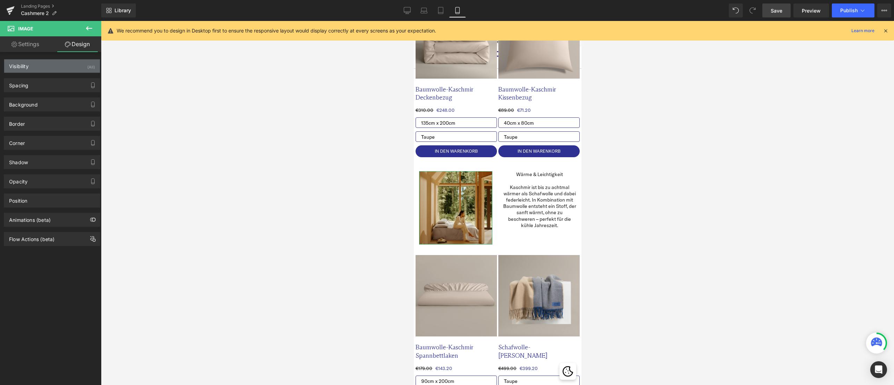
click at [61, 69] on div "Visibility (All)" at bounding box center [52, 65] width 96 height 13
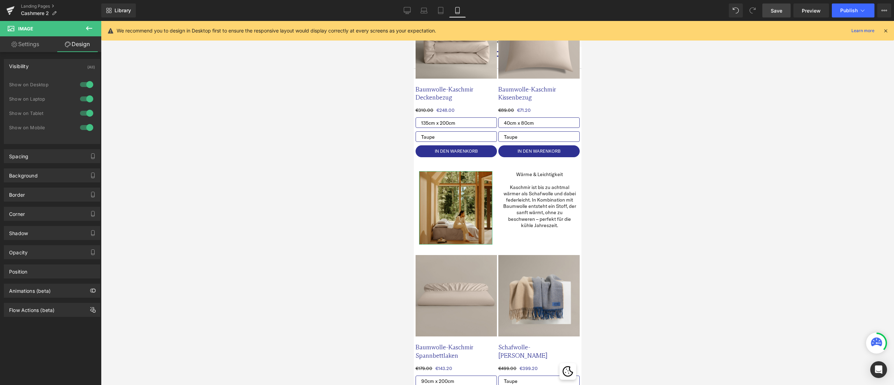
click at [61, 60] on div "Visibility (All)" at bounding box center [52, 65] width 96 height 13
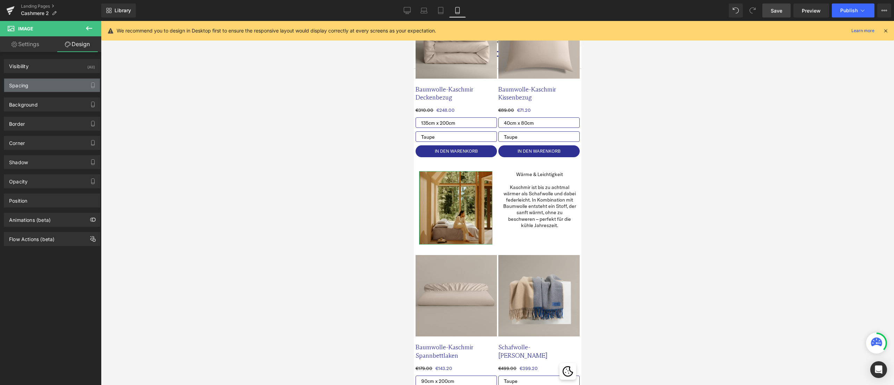
click at [60, 82] on div "Spacing" at bounding box center [52, 85] width 96 height 13
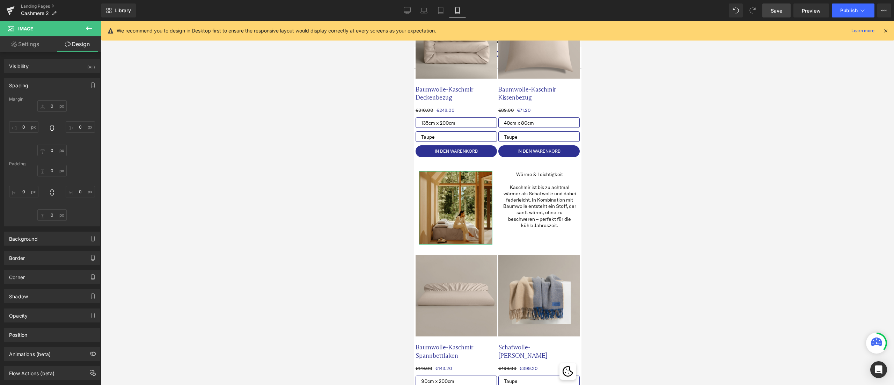
click at [60, 82] on div "Spacing" at bounding box center [52, 85] width 96 height 13
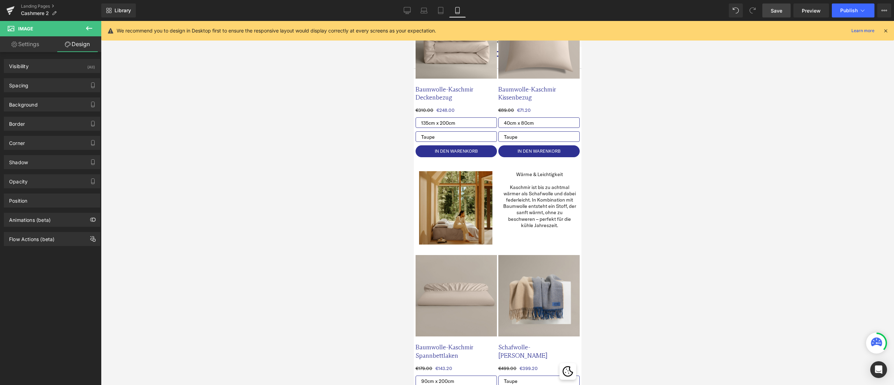
click at [86, 26] on icon at bounding box center [89, 28] width 8 height 8
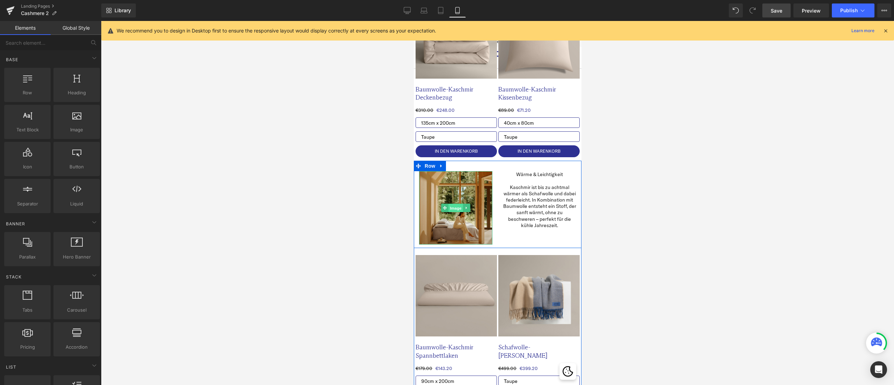
click at [454, 207] on span "Image" at bounding box center [455, 208] width 15 height 8
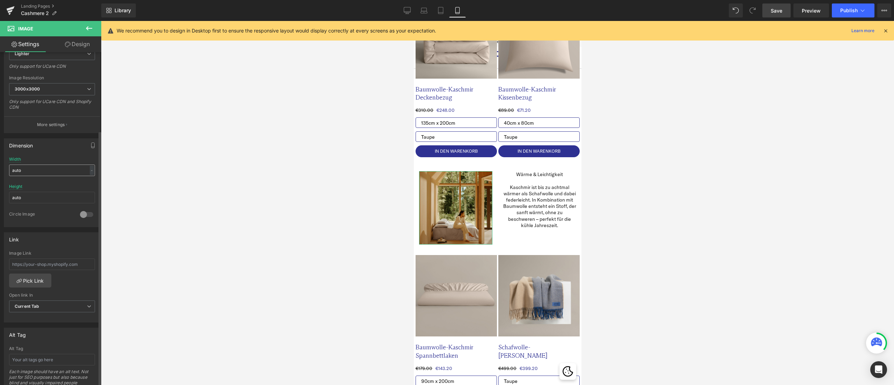
scroll to position [140, 0]
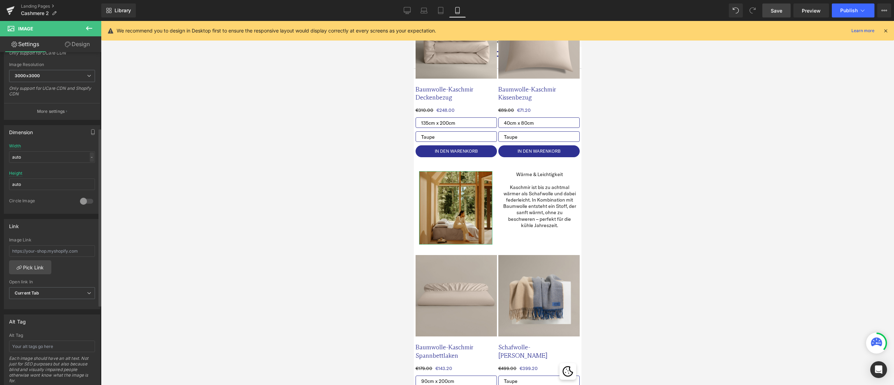
click at [90, 154] on div "-" at bounding box center [92, 156] width 4 height 9
click at [89, 177] on li "px" at bounding box center [90, 178] width 9 height 10
drag, startPoint x: 56, startPoint y: 156, endPoint x: 5, endPoint y: 152, distance: 51.5
click at [5, 152] on div "auto Width auto px % px auto Height auto 0 Circle Image" at bounding box center [52, 179] width 96 height 70
type input "1024"
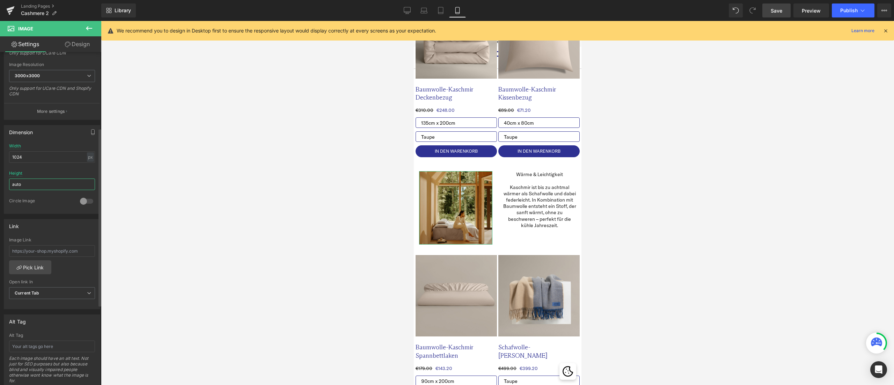
click at [87, 184] on input "auto" at bounding box center [52, 184] width 86 height 12
click at [68, 179] on input "auto" at bounding box center [52, 184] width 86 height 12
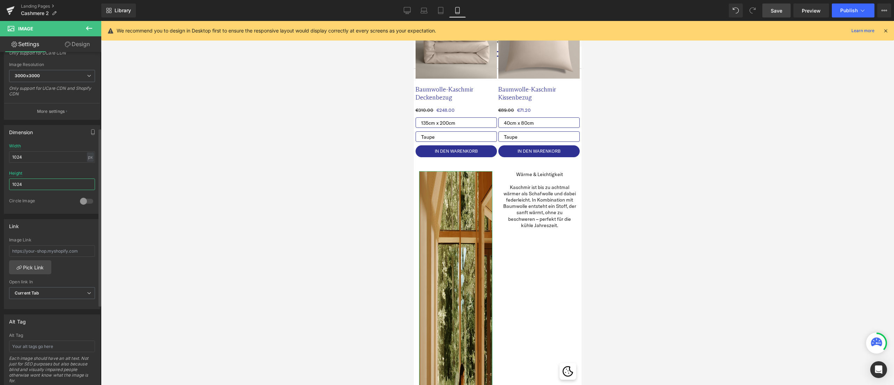
type input "1024"
click at [60, 173] on div "Height 1024" at bounding box center [52, 184] width 86 height 27
click at [45, 179] on input "1024" at bounding box center [52, 184] width 86 height 12
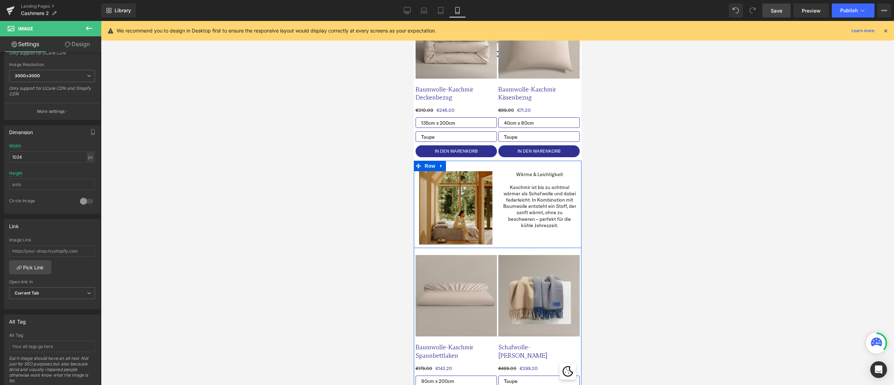
click at [497, 198] on div "Wärme & Leichtigkeit Kaschmir ist bis zu achtmal wärmer als Schafwolle und dabe…" at bounding box center [539, 199] width 84 height 57
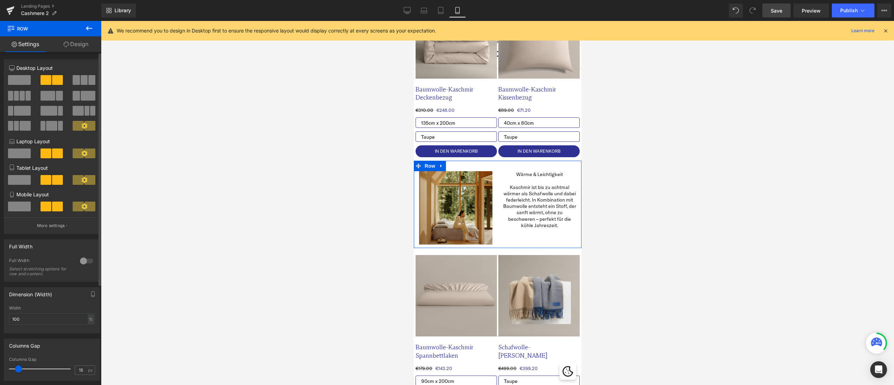
click at [83, 207] on icon at bounding box center [84, 206] width 6 height 6
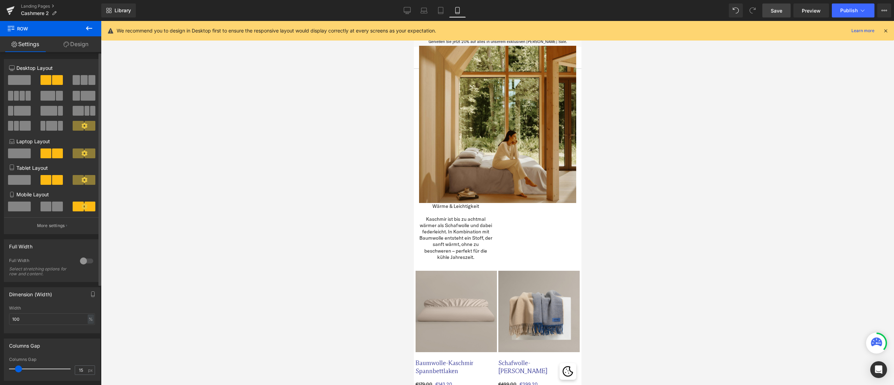
scroll to position [463, 0]
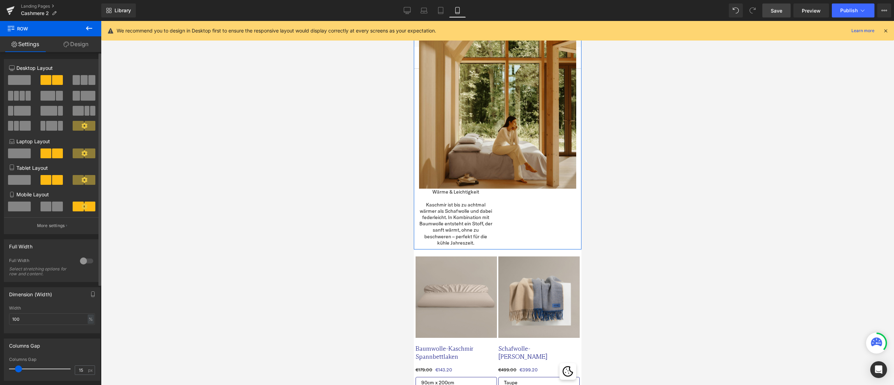
click at [59, 209] on span at bounding box center [57, 206] width 11 height 10
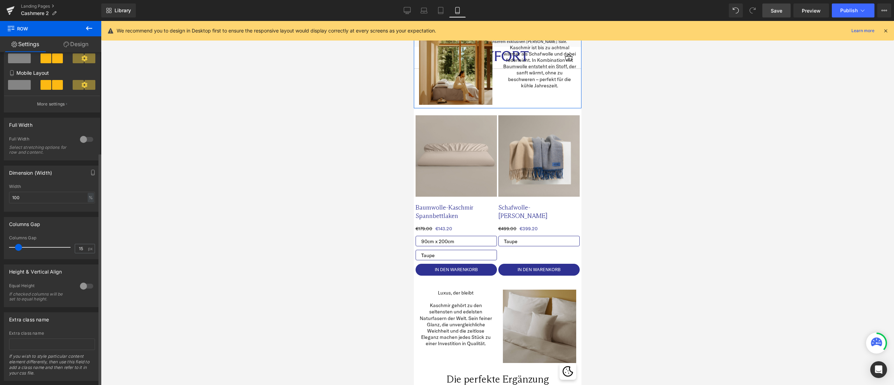
scroll to position [141, 0]
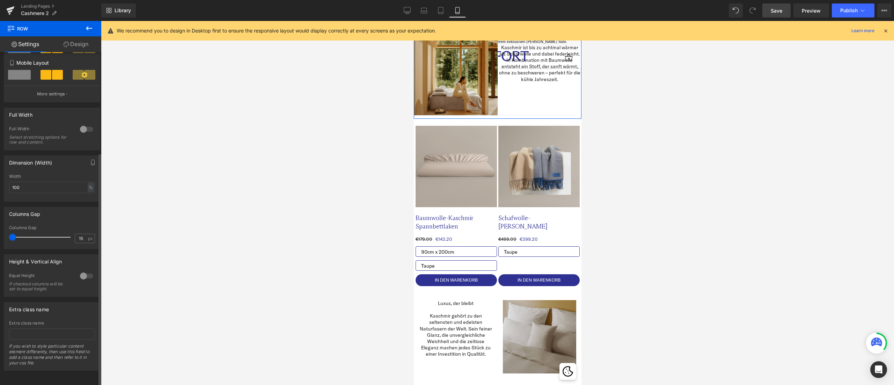
drag, startPoint x: 16, startPoint y: 228, endPoint x: 0, endPoint y: 228, distance: 16.4
click at [0, 228] on div "Columns Gap 15px Columns Gap 15 px" at bounding box center [52, 224] width 104 height 47
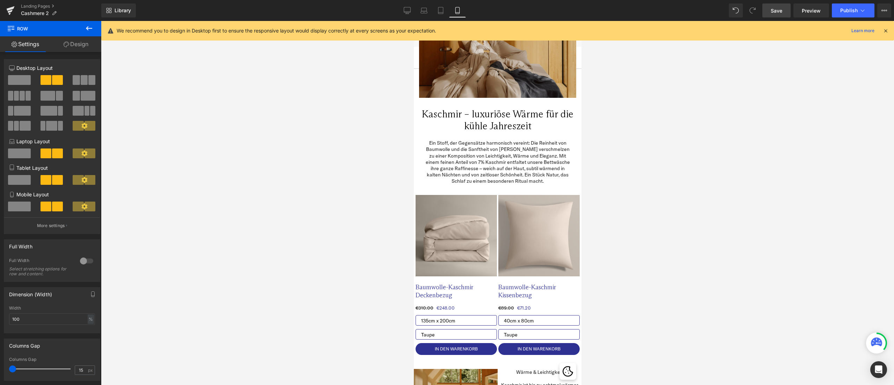
scroll to position [44, 0]
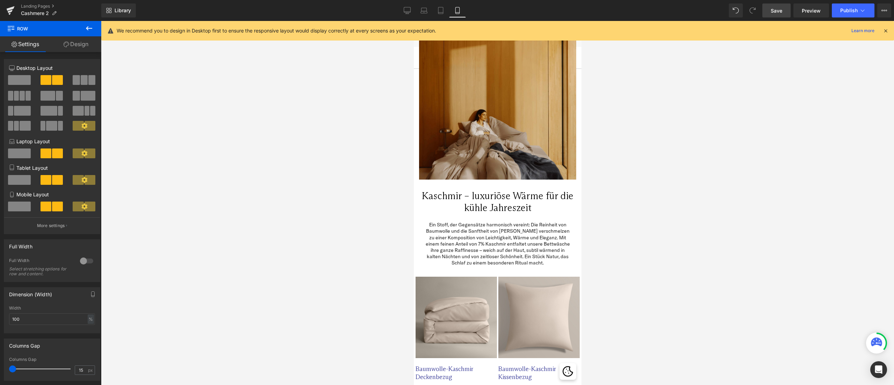
click at [774, 11] on span "Save" at bounding box center [777, 10] width 12 height 7
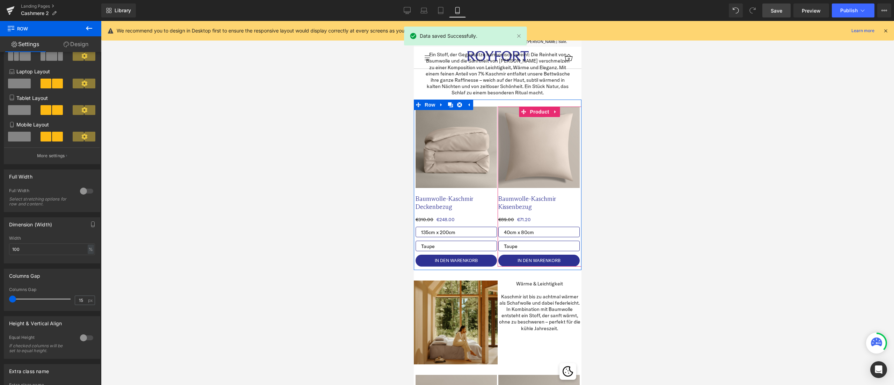
scroll to position [323, 0]
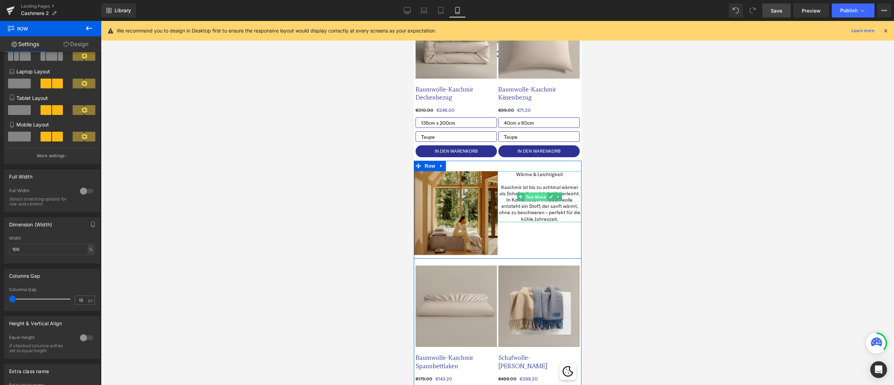
click at [529, 200] on span "Text Block" at bounding box center [535, 197] width 23 height 8
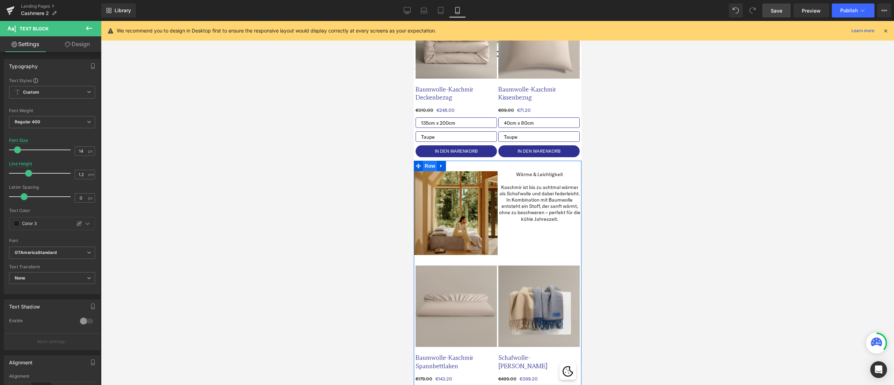
click at [422, 166] on span "Row" at bounding box center [429, 166] width 14 height 10
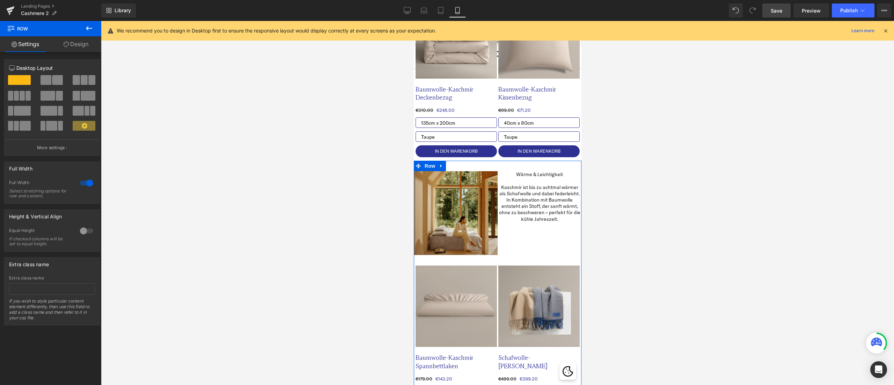
click at [84, 181] on div at bounding box center [86, 182] width 17 height 11
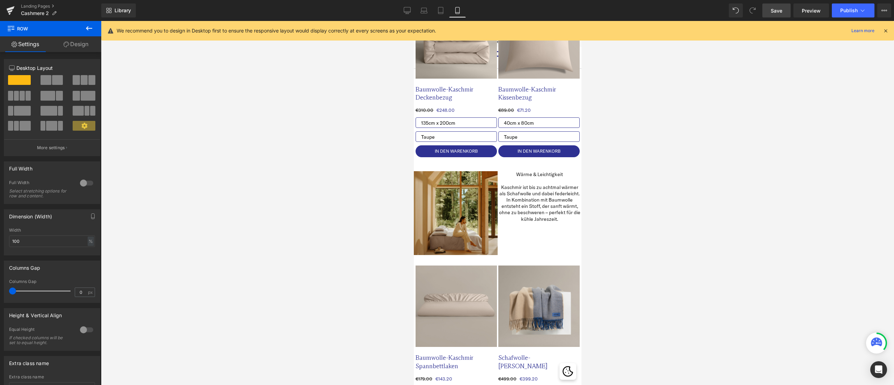
drag, startPoint x: 775, startPoint y: 11, endPoint x: 774, endPoint y: 15, distance: 4.7
click at [775, 10] on span "Save" at bounding box center [777, 10] width 12 height 7
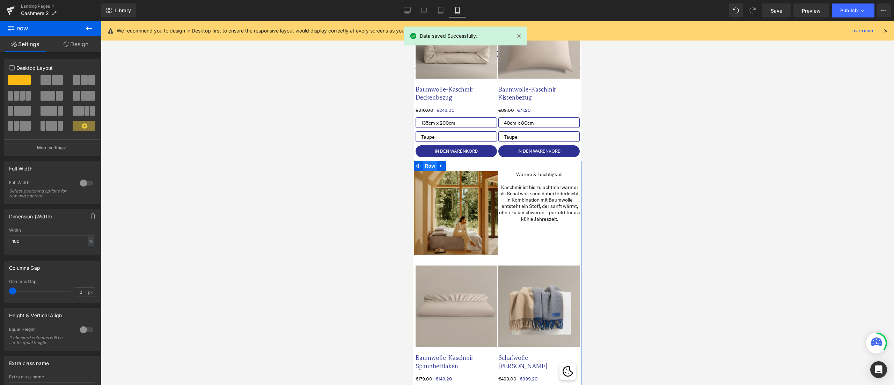
click at [431, 165] on span "Row" at bounding box center [429, 166] width 14 height 10
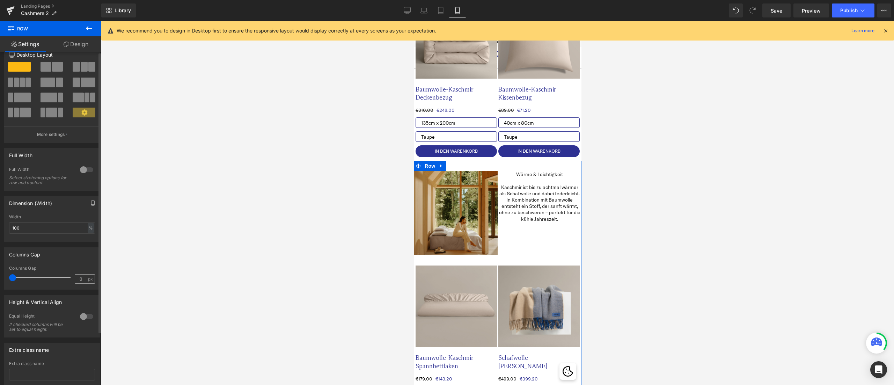
scroll to position [0, 0]
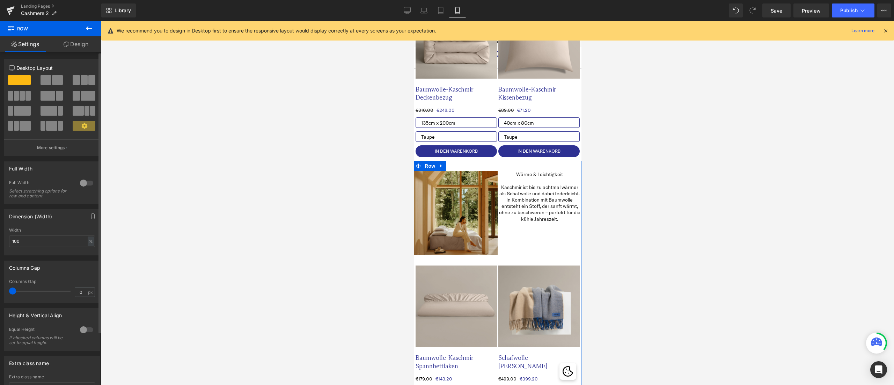
drag, startPoint x: 12, startPoint y: 288, endPoint x: 8, endPoint y: 287, distance: 4.2
click at [8, 287] on div "0px Columns Gap 0 px" at bounding box center [52, 290] width 96 height 23
click at [516, 205] on p "Kaschmir ist bis zu achtmal wärmer als Schafwolle und dabei federleicht. In Kom…" at bounding box center [539, 203] width 84 height 38
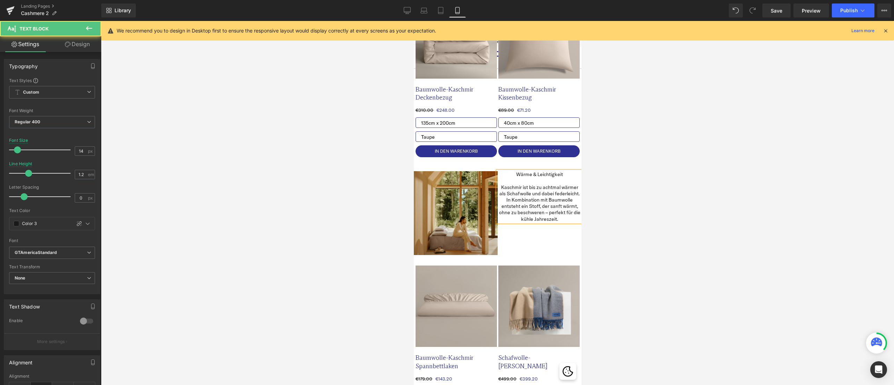
click at [86, 47] on link "Design" at bounding box center [77, 44] width 51 height 16
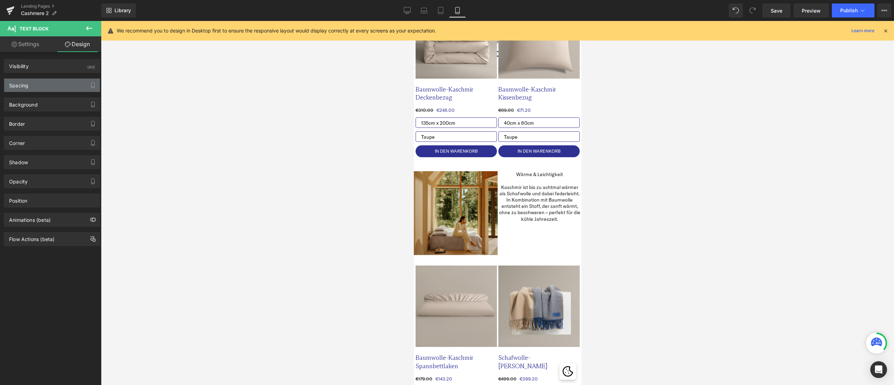
click at [35, 85] on div "Spacing" at bounding box center [52, 85] width 96 height 13
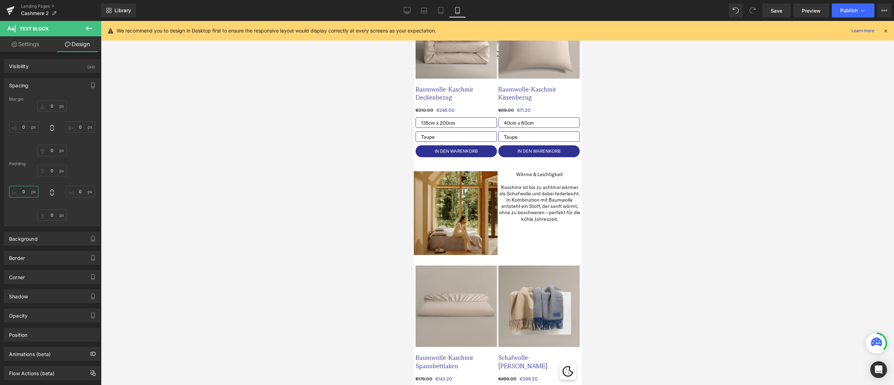
click at [25, 189] on input "0" at bounding box center [23, 192] width 29 height 12
type input "5"
click at [88, 164] on div "Padding" at bounding box center [52, 163] width 86 height 5
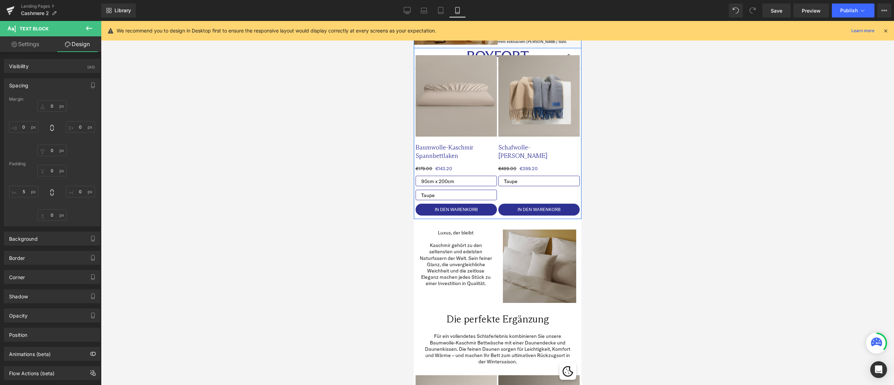
scroll to position [602, 0]
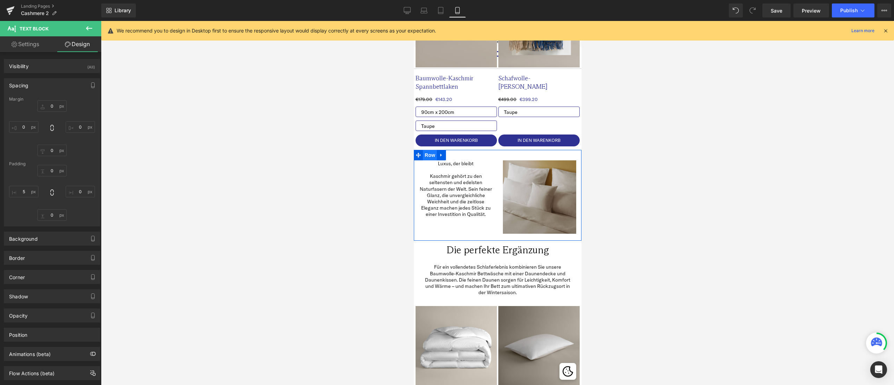
click at [424, 150] on span "Row" at bounding box center [429, 155] width 14 height 10
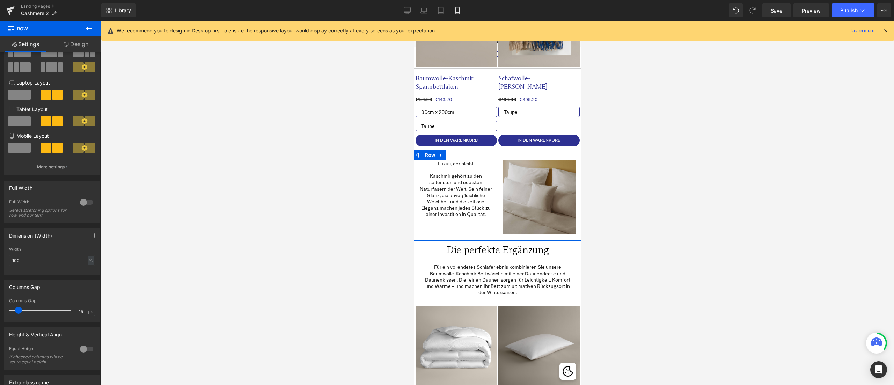
scroll to position [70, 0]
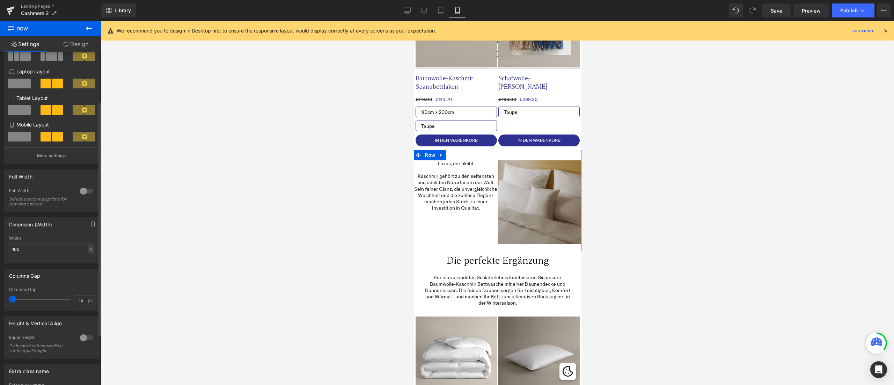
drag, startPoint x: 15, startPoint y: 297, endPoint x: 0, endPoint y: 297, distance: 15.4
click at [0, 297] on div "Columns Gap 15px Columns Gap 15 px" at bounding box center [52, 286] width 104 height 47
click at [458, 185] on span "Text Block" at bounding box center [449, 189] width 23 height 8
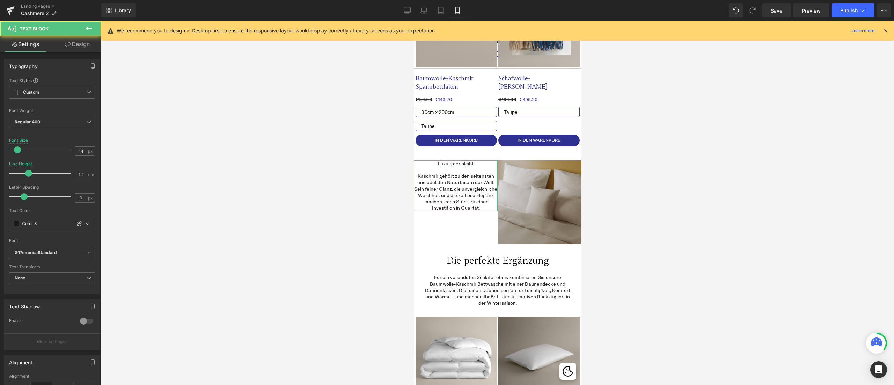
drag, startPoint x: 76, startPoint y: 44, endPoint x: 42, endPoint y: 112, distance: 75.7
click at [75, 44] on link "Design" at bounding box center [77, 44] width 51 height 16
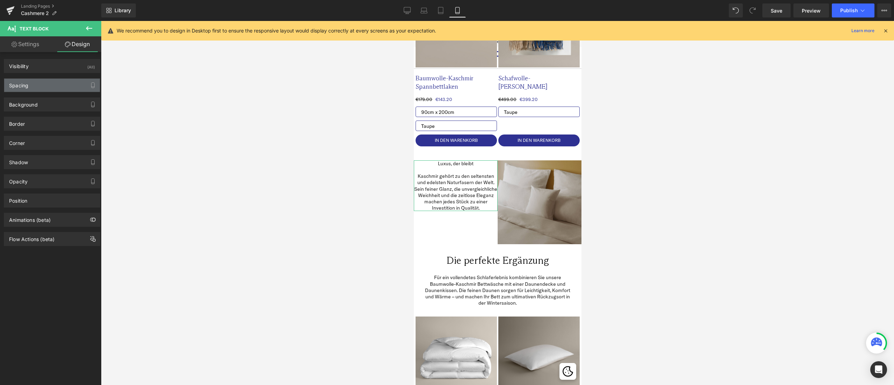
click at [46, 83] on div "Spacing" at bounding box center [52, 85] width 96 height 13
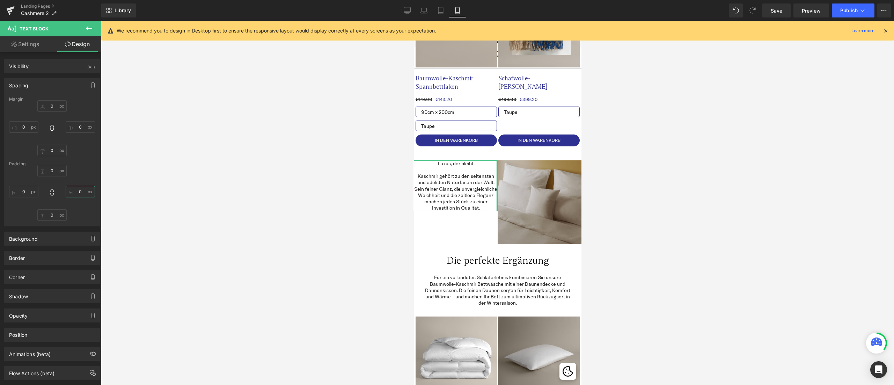
click at [82, 191] on input "text" at bounding box center [80, 192] width 29 height 12
drag, startPoint x: 81, startPoint y: 191, endPoint x: 75, endPoint y: 191, distance: 5.9
click at [75, 191] on input "5" at bounding box center [80, 192] width 29 height 12
click at [86, 169] on div "10 XS S M L XL Edit Value" at bounding box center [52, 193] width 86 height 56
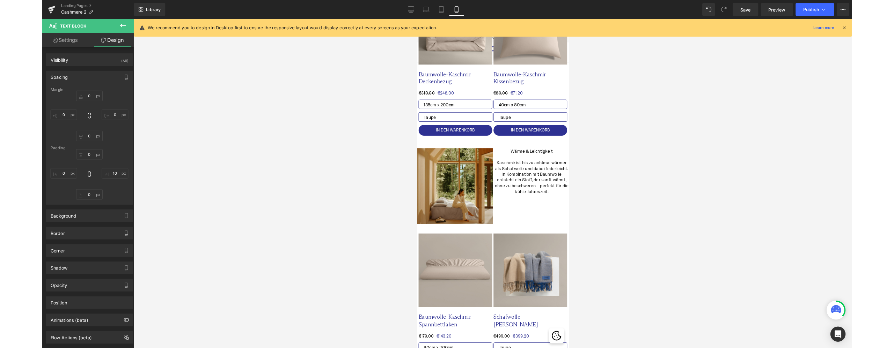
scroll to position [323, 0]
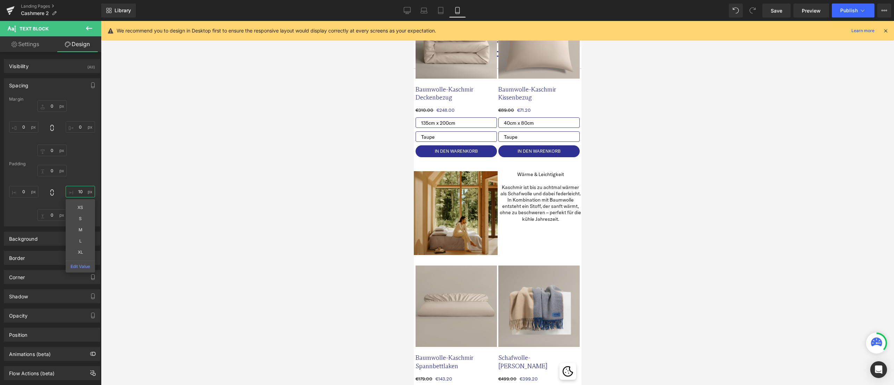
click at [80, 191] on input "10" at bounding box center [80, 192] width 29 height 12
type input "5"
click at [652, 31] on div "We recommend you to design in Desktop first to ensure the responsive layout wou…" at bounding box center [500, 31] width 766 height 8
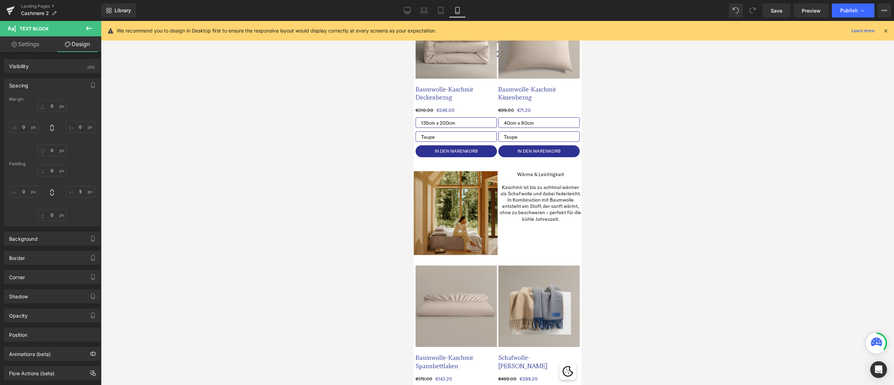
drag, startPoint x: 774, startPoint y: 7, endPoint x: 767, endPoint y: 21, distance: 15.6
click at [775, 7] on span "Save" at bounding box center [777, 10] width 12 height 7
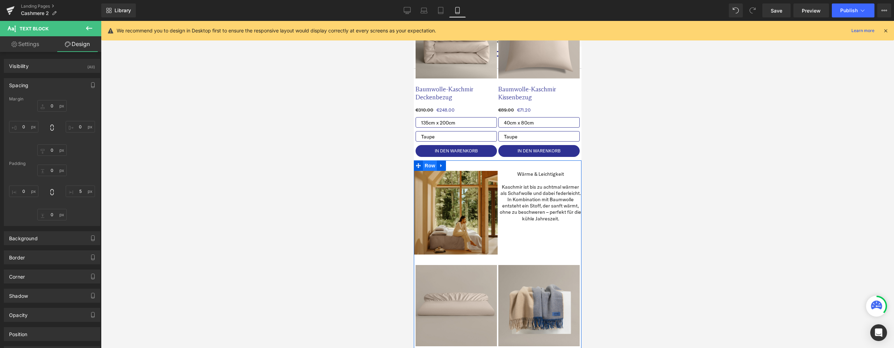
click at [429, 167] on span "Row" at bounding box center [429, 166] width 14 height 10
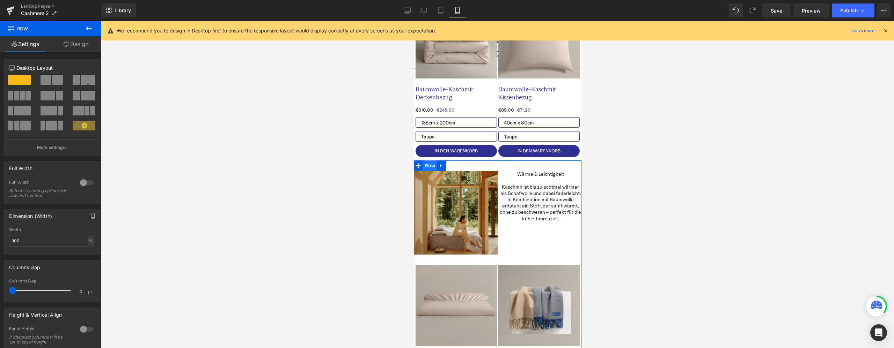
click at [427, 166] on span "Row" at bounding box center [429, 166] width 14 height 10
click at [80, 45] on link "Design" at bounding box center [76, 44] width 51 height 16
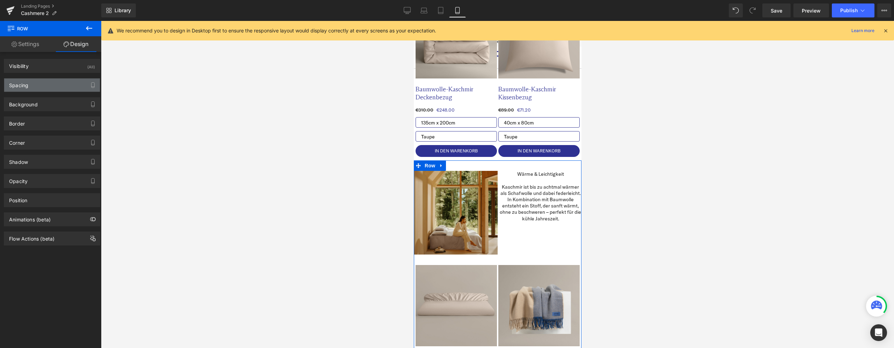
click at [50, 86] on div "Spacing" at bounding box center [52, 85] width 96 height 13
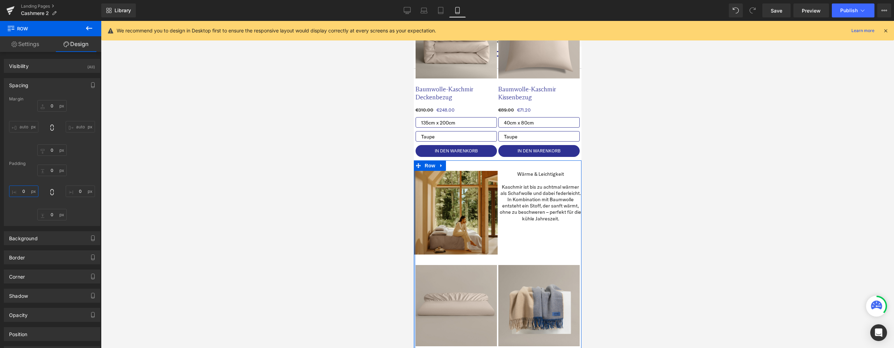
click at [27, 191] on input "text" at bounding box center [23, 192] width 29 height 12
type input "10"
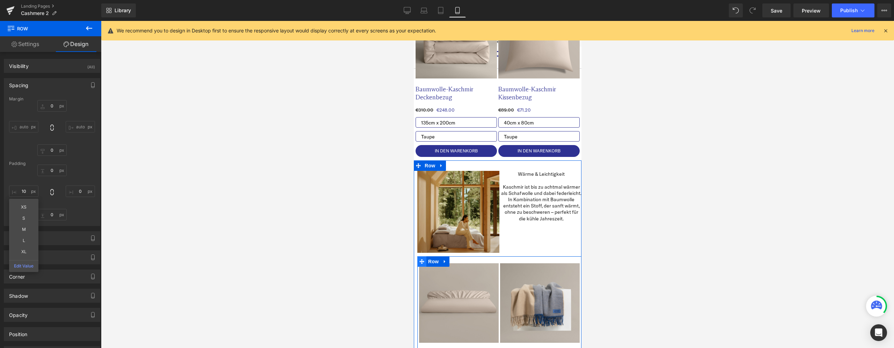
click at [425, 257] on span at bounding box center [421, 262] width 9 height 10
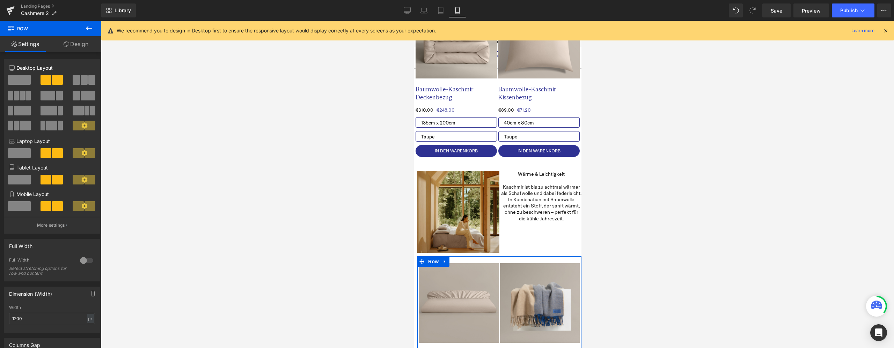
click at [78, 45] on link "Design" at bounding box center [76, 44] width 51 height 16
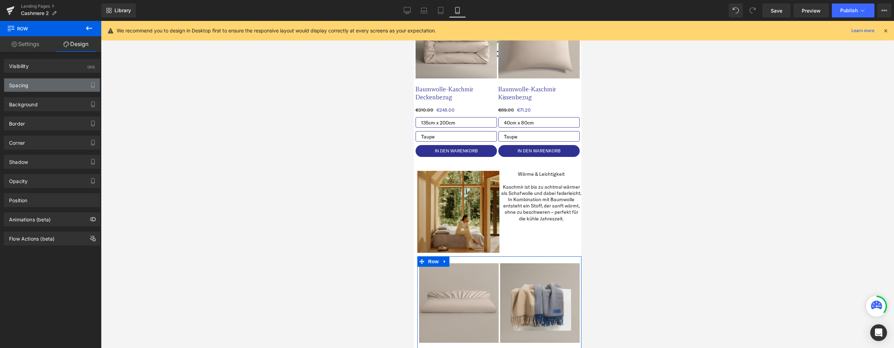
click at [31, 85] on div "Spacing" at bounding box center [52, 85] width 96 height 13
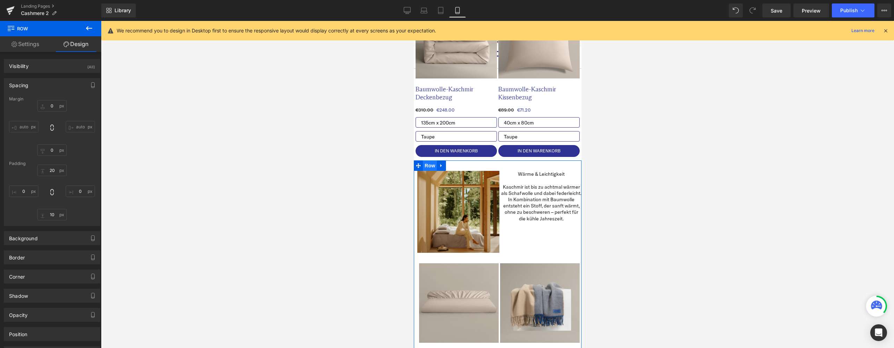
click at [425, 165] on span "Row" at bounding box center [429, 166] width 14 height 10
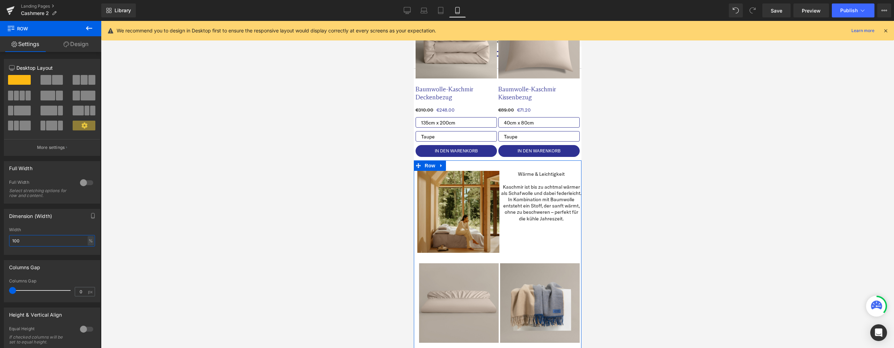
click at [75, 241] on input "100" at bounding box center [52, 241] width 86 height 12
click at [60, 224] on div "Dimension (Width) 100% Width - % px" at bounding box center [52, 232] width 96 height 46
click at [267, 240] on div at bounding box center [497, 185] width 793 height 328
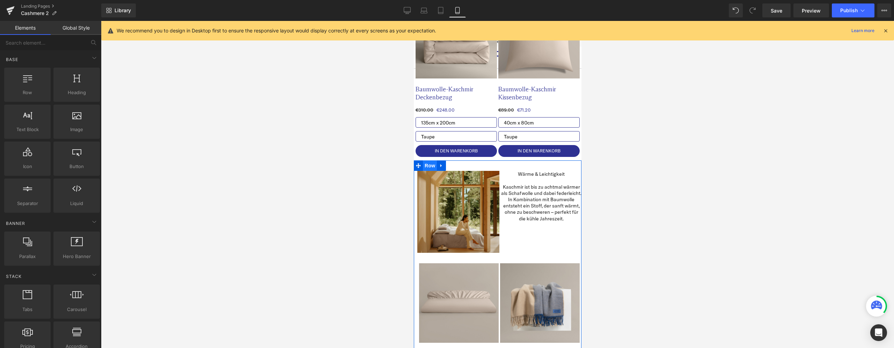
click at [429, 165] on span "Row" at bounding box center [429, 166] width 14 height 10
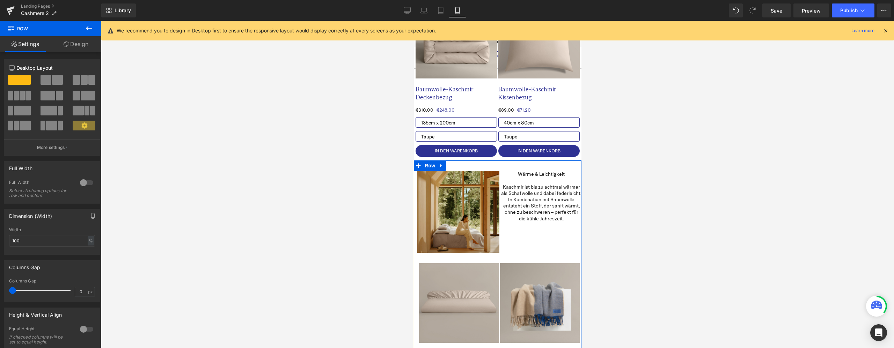
drag, startPoint x: 79, startPoint y: 47, endPoint x: 56, endPoint y: 134, distance: 89.9
click at [79, 47] on link "Design" at bounding box center [76, 44] width 51 height 16
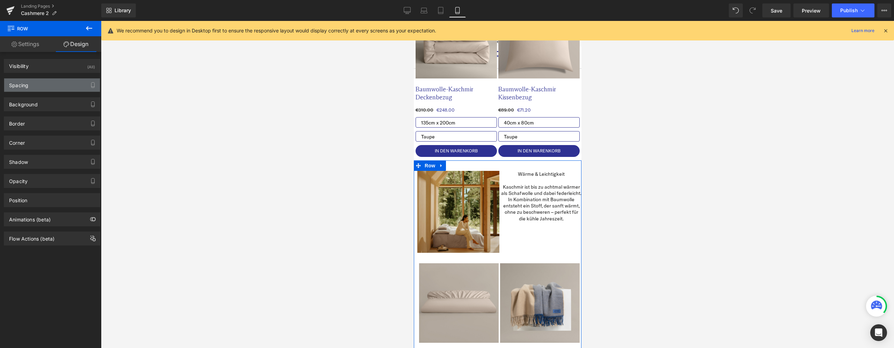
click at [35, 87] on div "Spacing" at bounding box center [52, 85] width 96 height 13
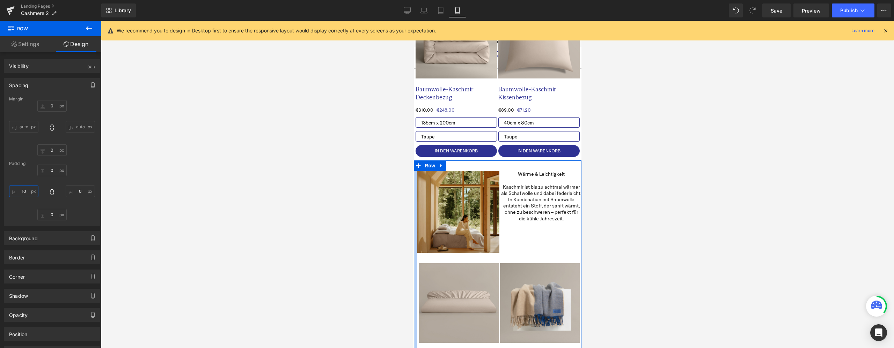
click at [21, 193] on input "text" at bounding box center [23, 192] width 29 height 12
click at [22, 193] on input "text" at bounding box center [23, 192] width 29 height 12
type input "10"
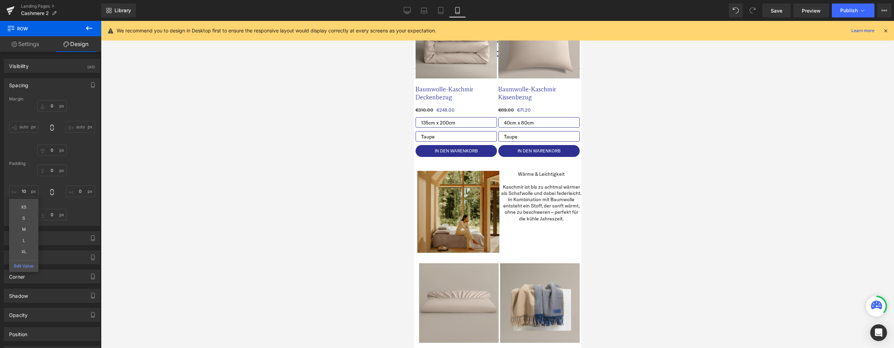
click at [291, 242] on div at bounding box center [497, 185] width 793 height 328
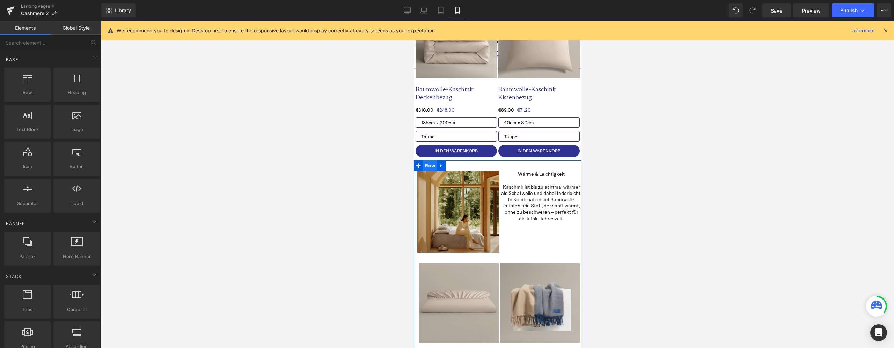
drag, startPoint x: 825, startPoint y: 182, endPoint x: 424, endPoint y: 164, distance: 402.0
click at [428, 165] on span "Row" at bounding box center [429, 166] width 14 height 10
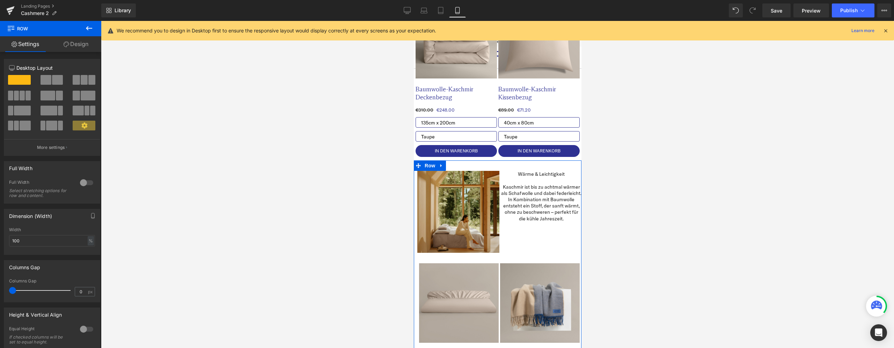
click at [84, 50] on link "Design" at bounding box center [76, 44] width 51 height 16
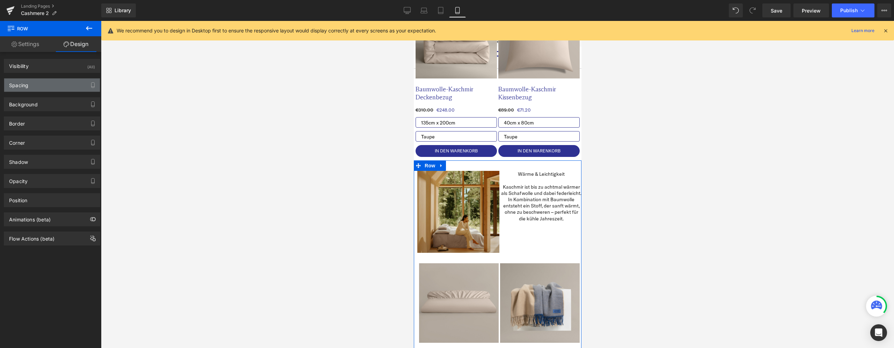
click at [44, 86] on div "Spacing" at bounding box center [52, 85] width 96 height 13
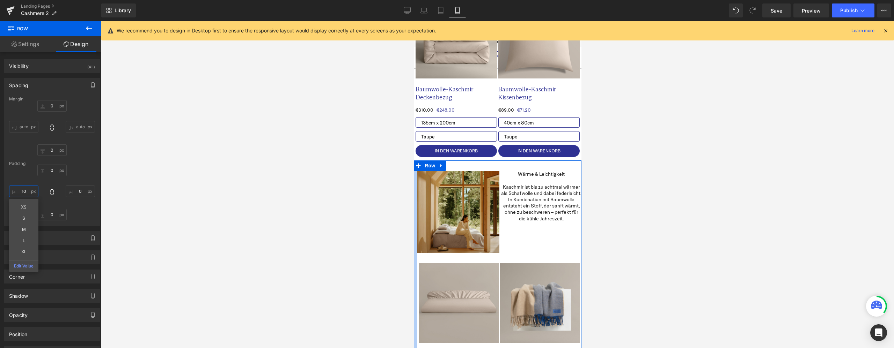
click at [21, 191] on input "text" at bounding box center [23, 192] width 29 height 12
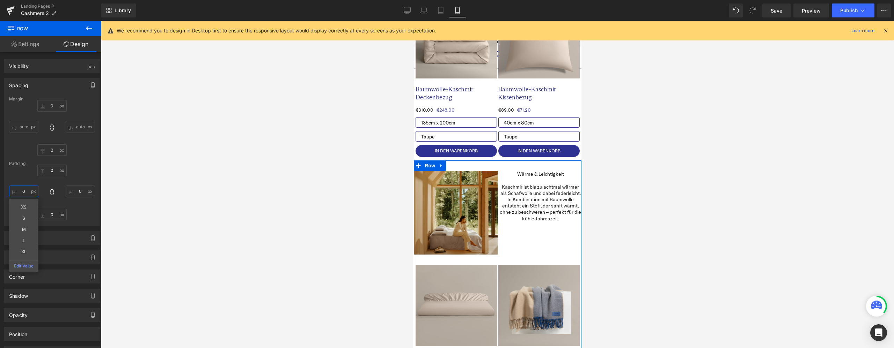
type input "0"
click at [84, 154] on div "auto auto" at bounding box center [52, 128] width 86 height 56
click at [430, 259] on span "Row" at bounding box center [429, 263] width 14 height 10
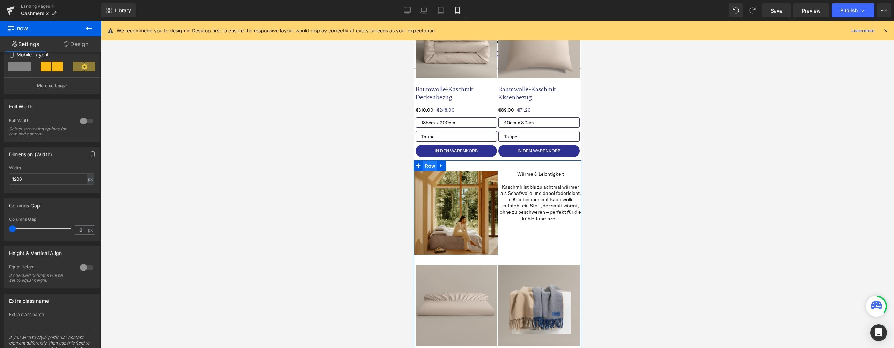
click at [422, 166] on span "Row" at bounding box center [429, 166] width 14 height 10
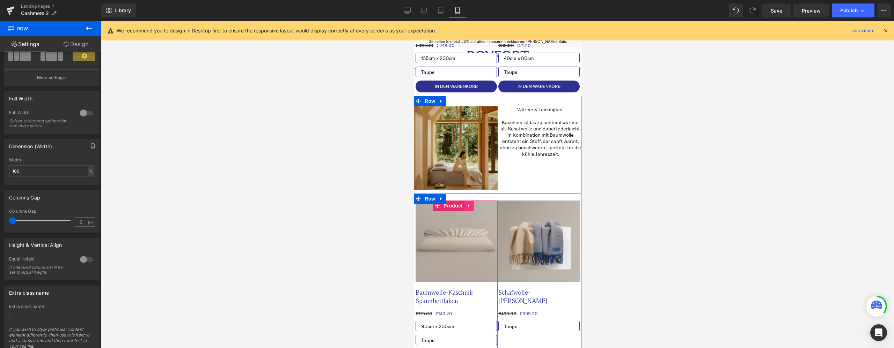
scroll to position [393, 0]
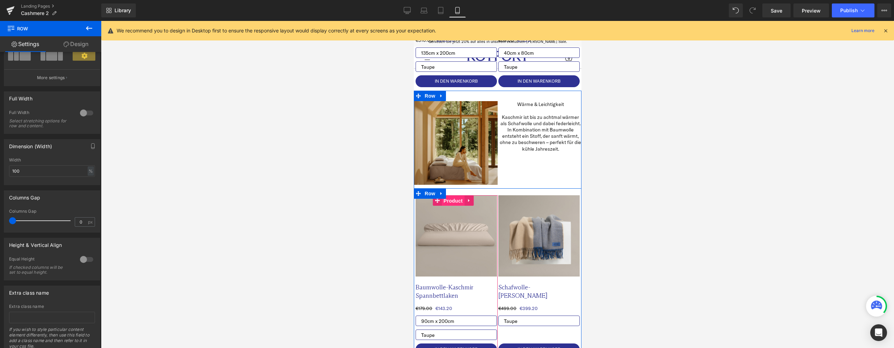
click at [452, 196] on span "Product" at bounding box center [452, 201] width 23 height 10
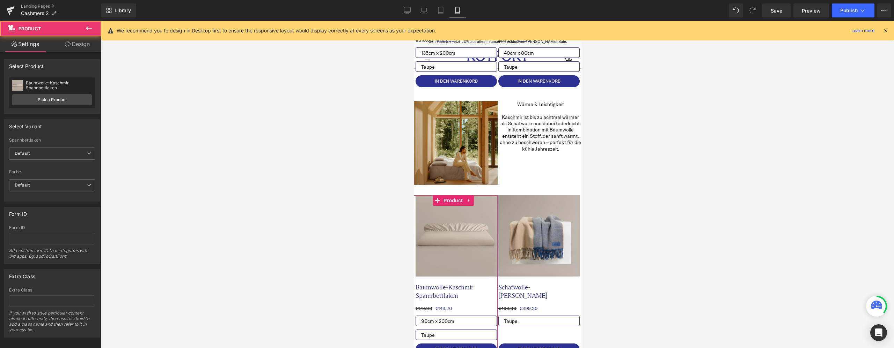
click at [80, 52] on link "Design" at bounding box center [77, 44] width 51 height 16
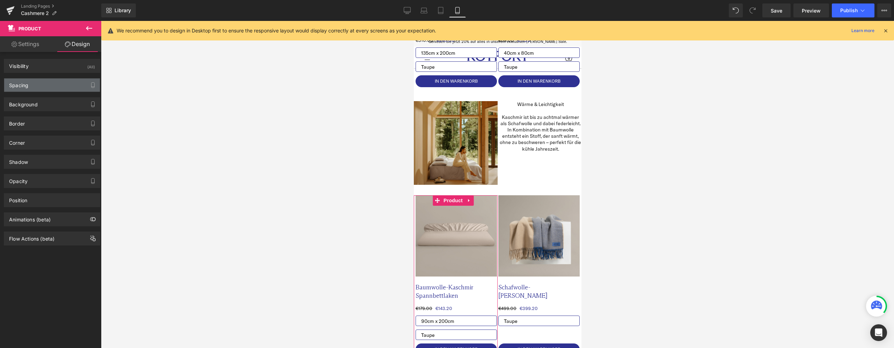
click at [50, 85] on div "Spacing" at bounding box center [52, 85] width 96 height 13
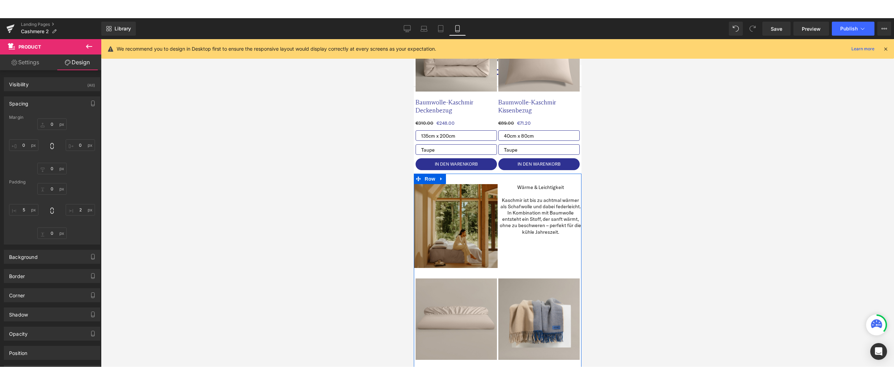
scroll to position [323, 0]
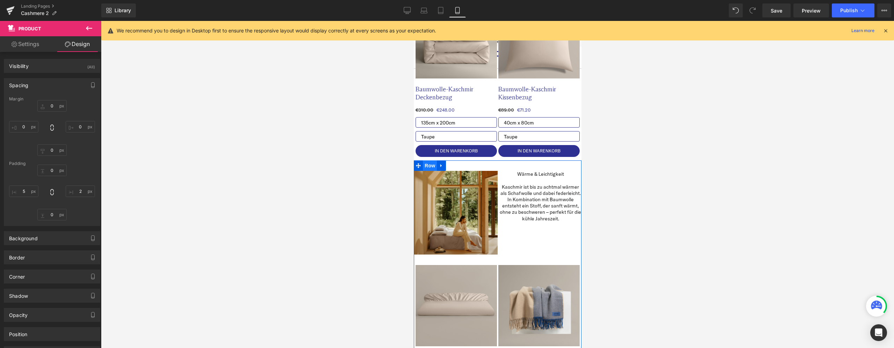
click at [433, 168] on span "Row" at bounding box center [429, 166] width 14 height 10
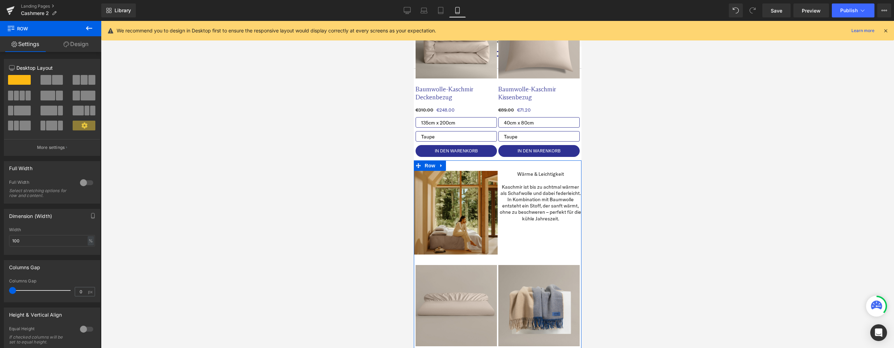
click at [91, 43] on link "Design" at bounding box center [76, 44] width 51 height 16
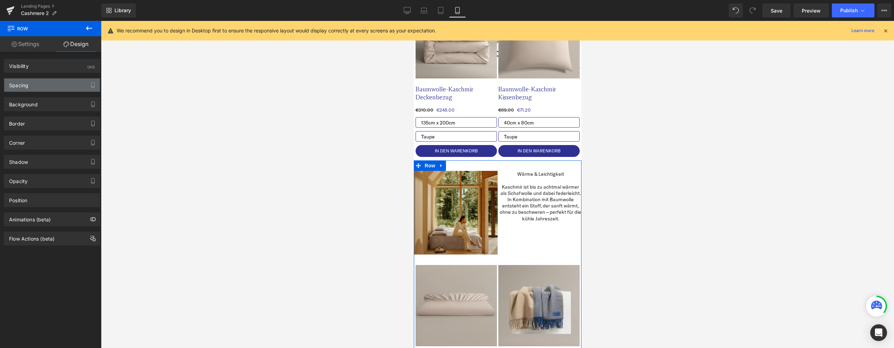
click at [47, 84] on div "Spacing" at bounding box center [52, 85] width 96 height 13
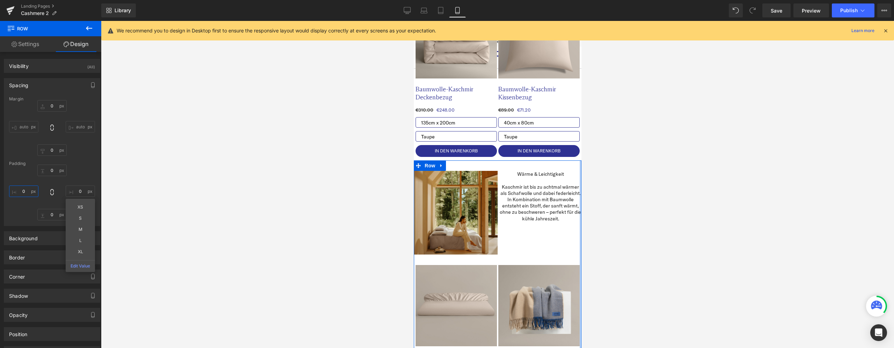
click at [24, 193] on input "text" at bounding box center [23, 192] width 29 height 12
type input "2"
click at [80, 177] on div "2" at bounding box center [52, 193] width 86 height 56
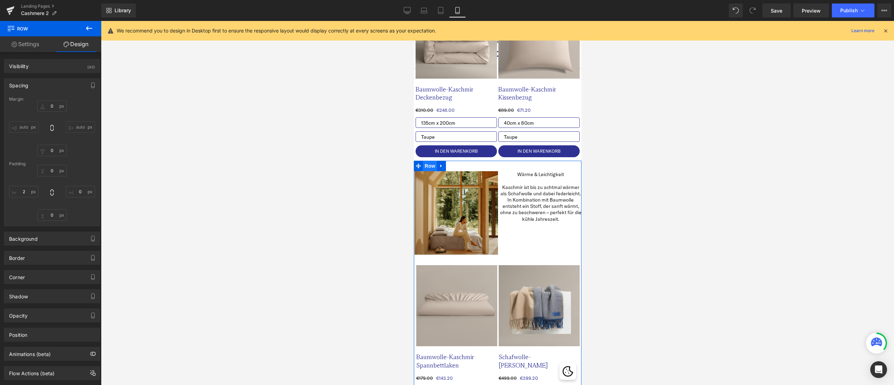
click at [433, 165] on span "Row" at bounding box center [429, 166] width 14 height 10
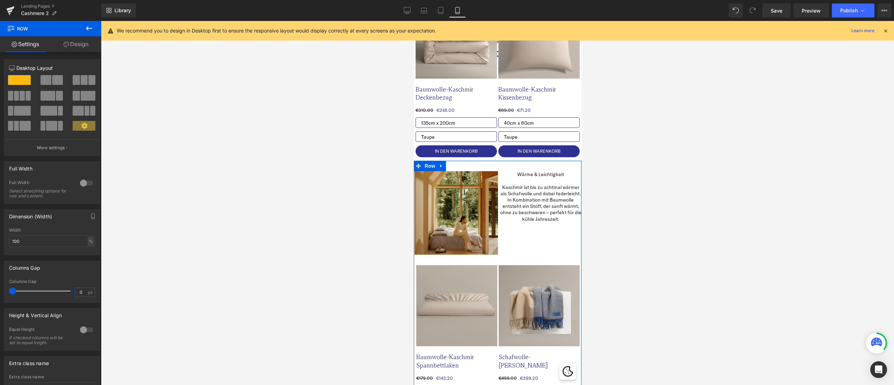
drag, startPoint x: 80, startPoint y: 290, endPoint x: 73, endPoint y: 290, distance: 6.6
click at [75, 290] on input "0" at bounding box center [81, 292] width 12 height 9
type input "2"
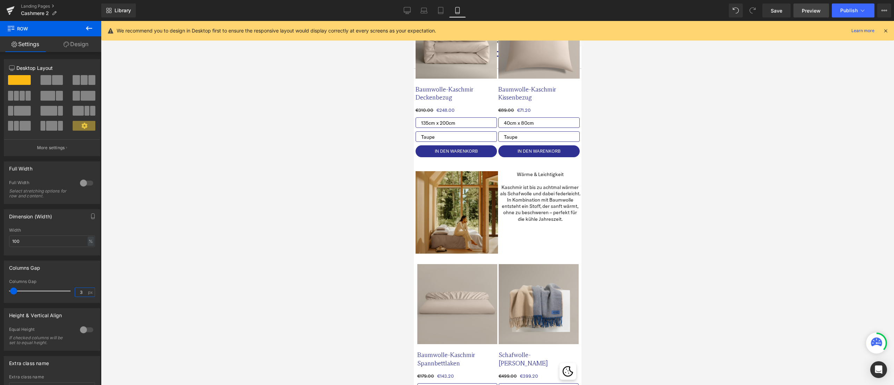
type input "3"
click at [770, 7] on link "Save" at bounding box center [776, 10] width 28 height 14
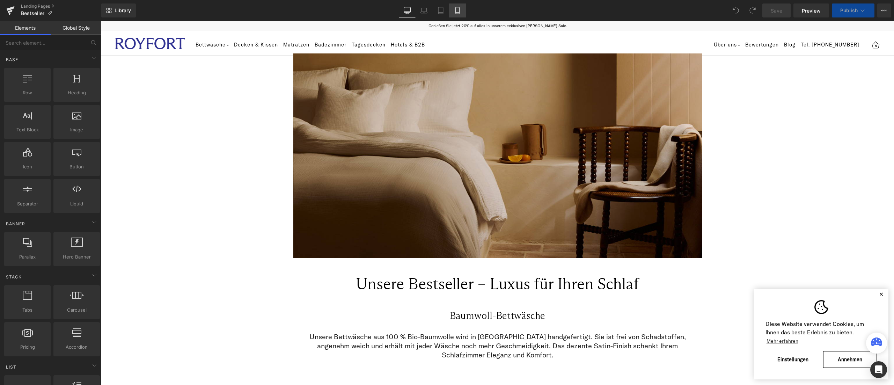
click at [465, 7] on link "Mobile" at bounding box center [457, 10] width 17 height 14
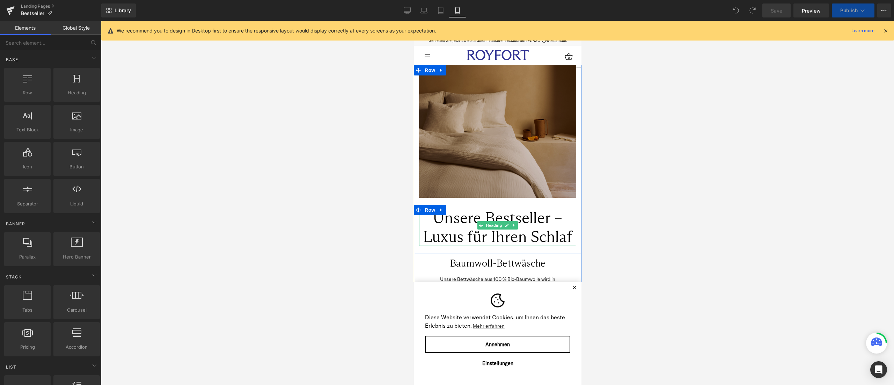
click at [504, 216] on h1 "Unsere Bestseller – Luxus für Ihren Schlaf" at bounding box center [497, 227] width 157 height 38
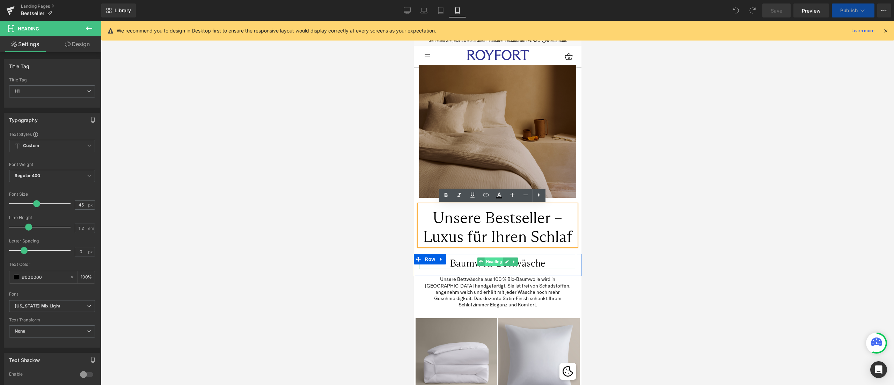
click at [486, 262] on span "Heading" at bounding box center [493, 261] width 19 height 8
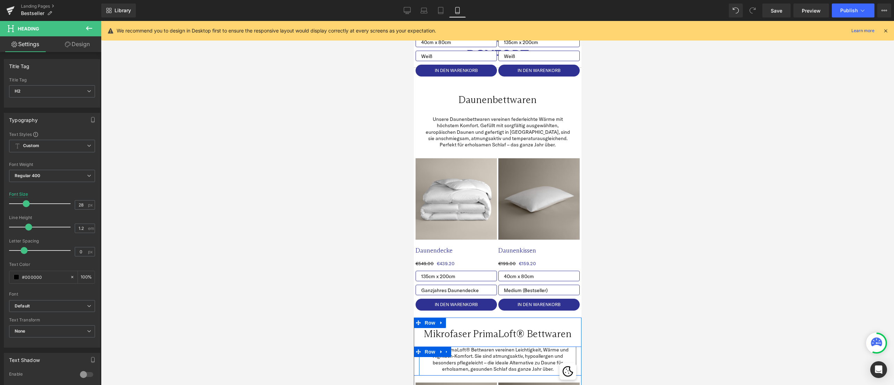
scroll to position [1047, 0]
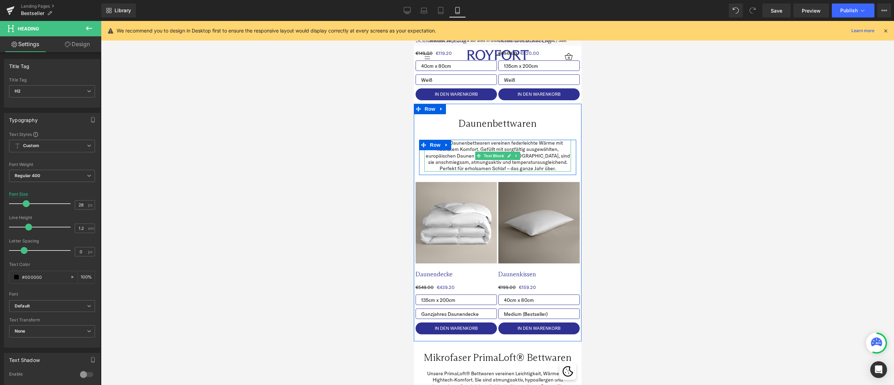
click at [544, 142] on p "Unsere Daunenbettwaren vereinen federleichte Wärme mit höchstem Komfort. Gefüll…" at bounding box center [497, 156] width 147 height 32
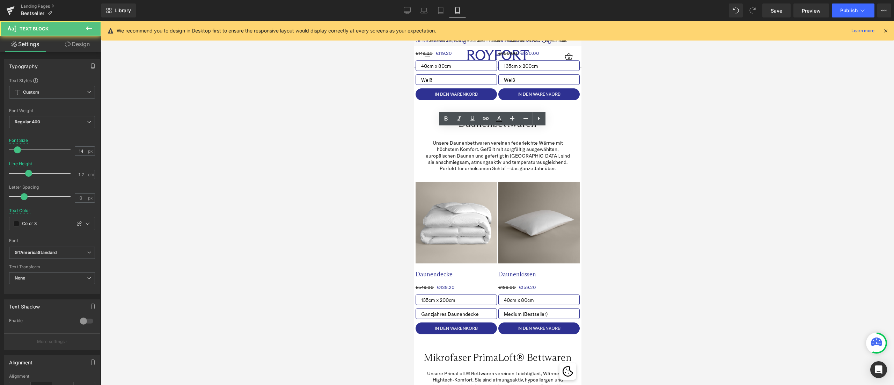
click at [722, 176] on div at bounding box center [497, 203] width 793 height 364
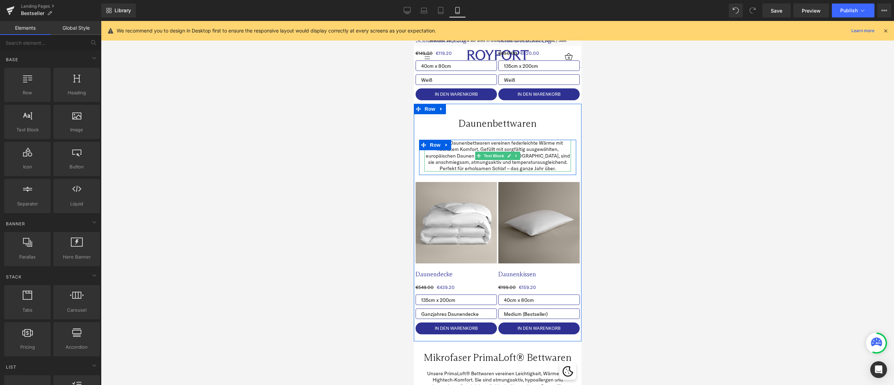
click at [556, 145] on p "Unsere Daunenbettwaren vereinen federleichte Wärme mit höchstem Komfort. Gefüll…" at bounding box center [497, 156] width 147 height 32
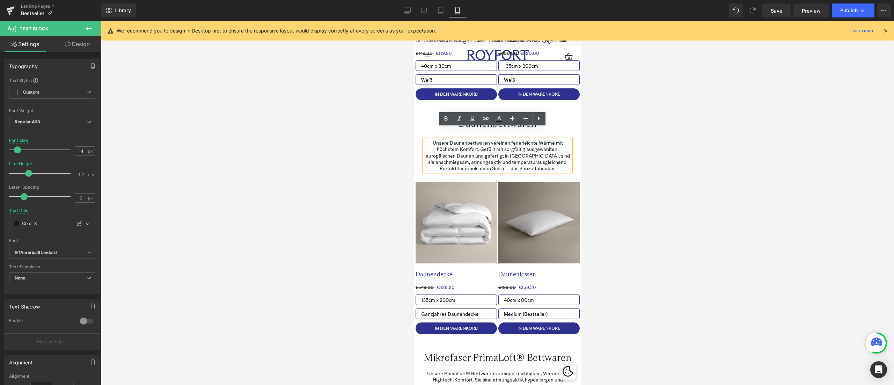
click at [684, 204] on div at bounding box center [497, 203] width 793 height 364
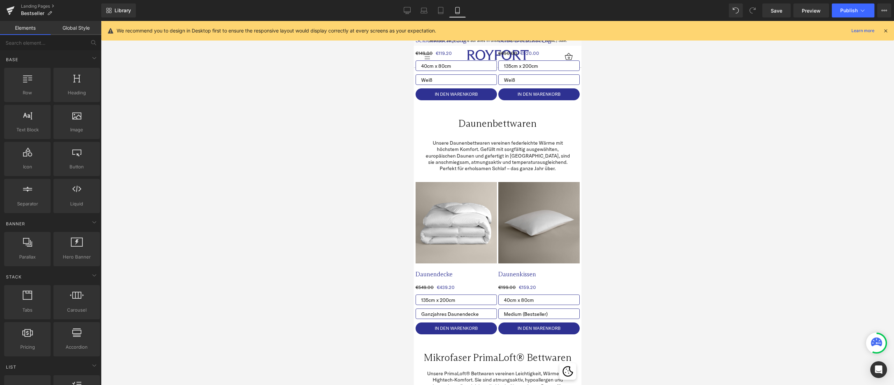
click at [733, 182] on div at bounding box center [497, 203] width 793 height 364
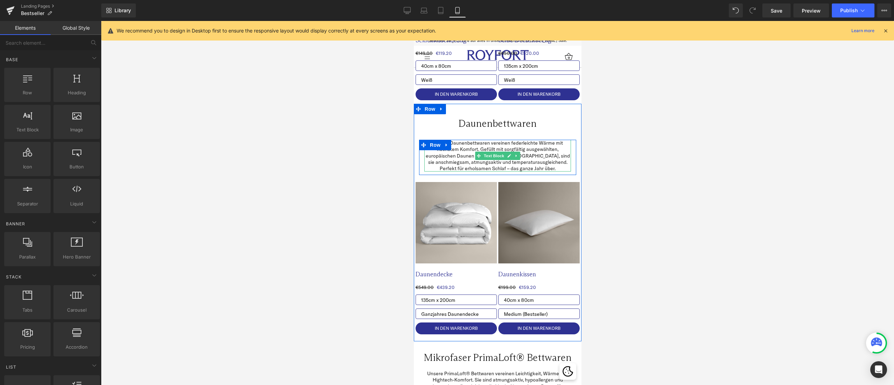
click at [517, 147] on p "Unsere Daunenbettwaren vereinen federleichte Wärme mit höchstem Komfort. Gefüll…" at bounding box center [497, 156] width 147 height 32
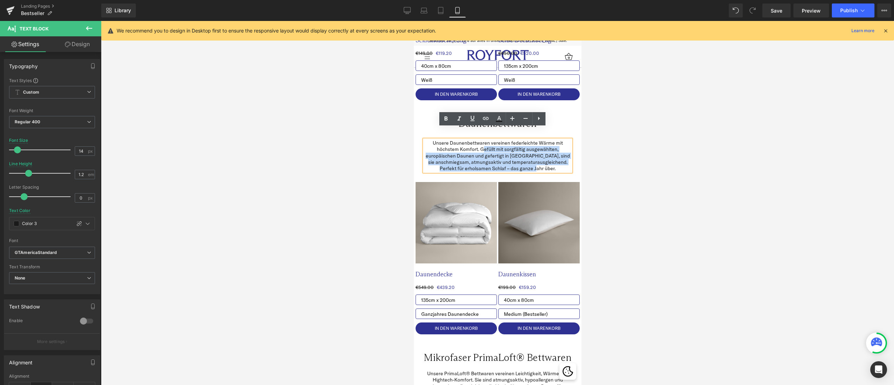
drag, startPoint x: 552, startPoint y: 155, endPoint x: 477, endPoint y: 139, distance: 76.7
click at [477, 140] on p "Unsere Daunenbettwaren vereinen federleichte Wärme mit höchstem Komfort. Gefüll…" at bounding box center [497, 156] width 147 height 32
